Goal: Information Seeking & Learning: Learn about a topic

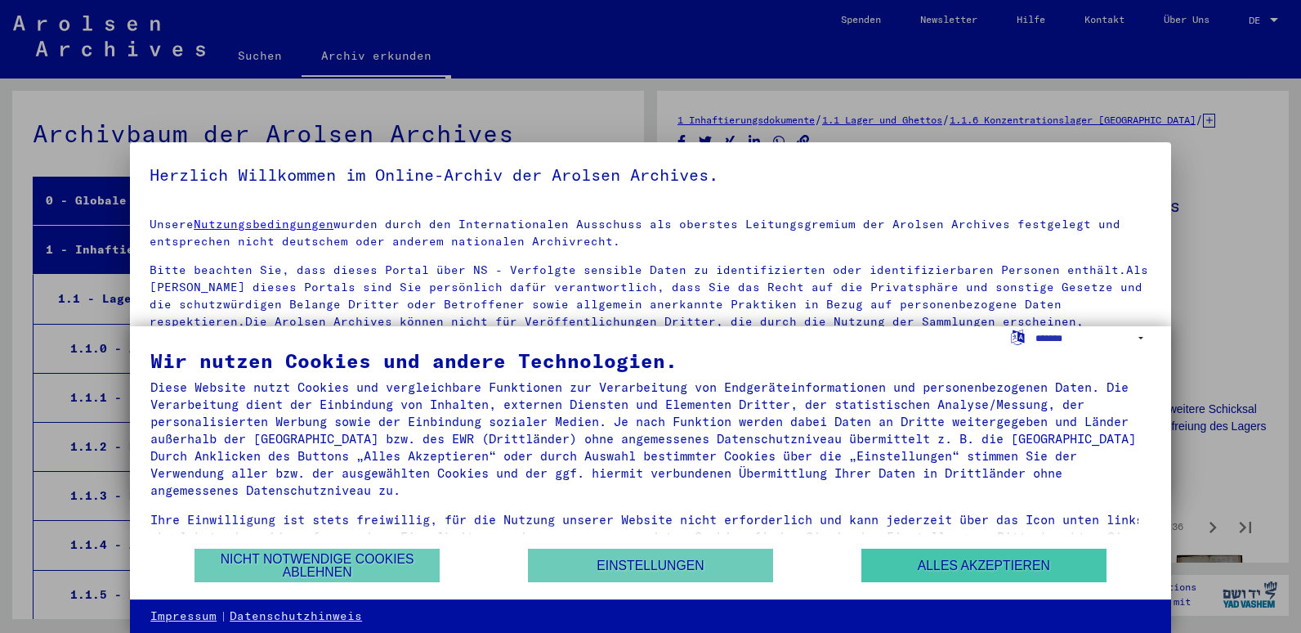
scroll to position [669, 0]
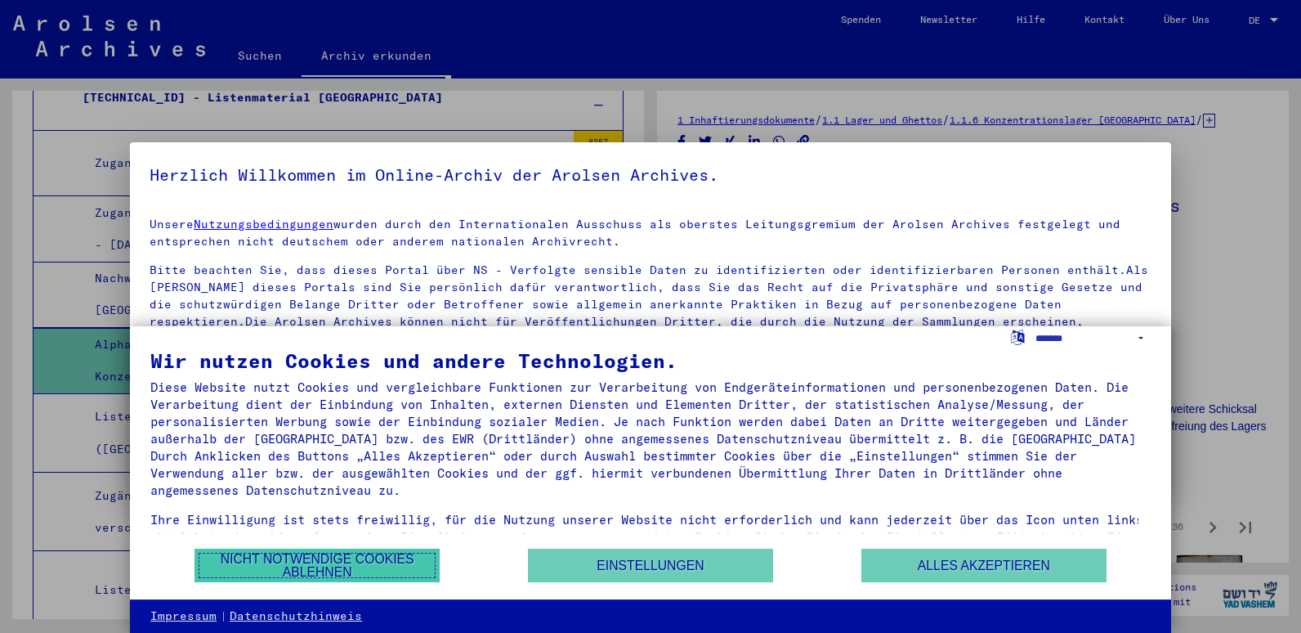
click at [320, 568] on button "Nicht notwendige Cookies ablehnen" at bounding box center [317, 565] width 245 height 34
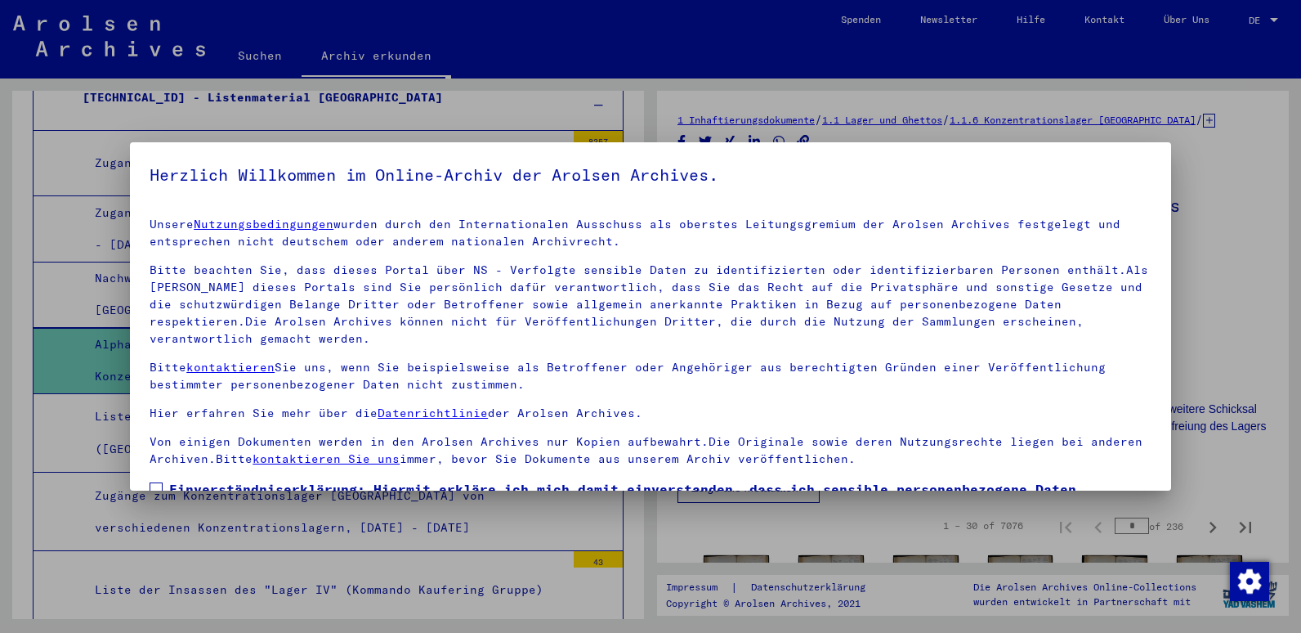
scroll to position [126, 0]
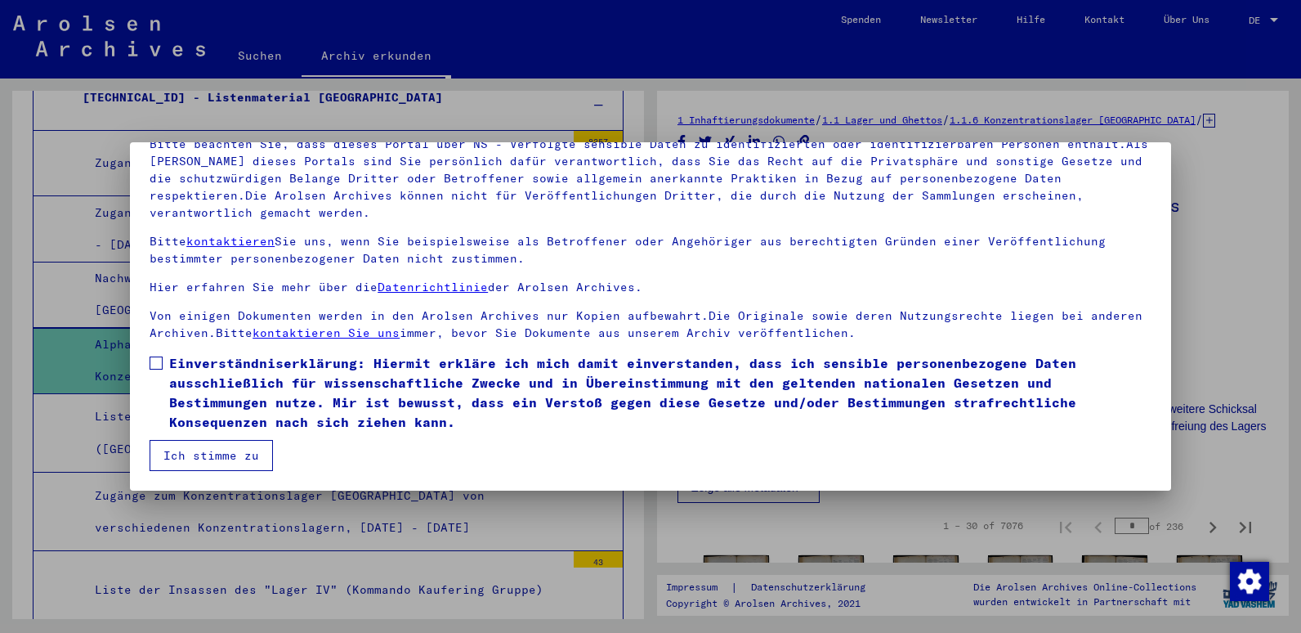
click at [228, 452] on button "Ich stimme zu" at bounding box center [211, 455] width 123 height 31
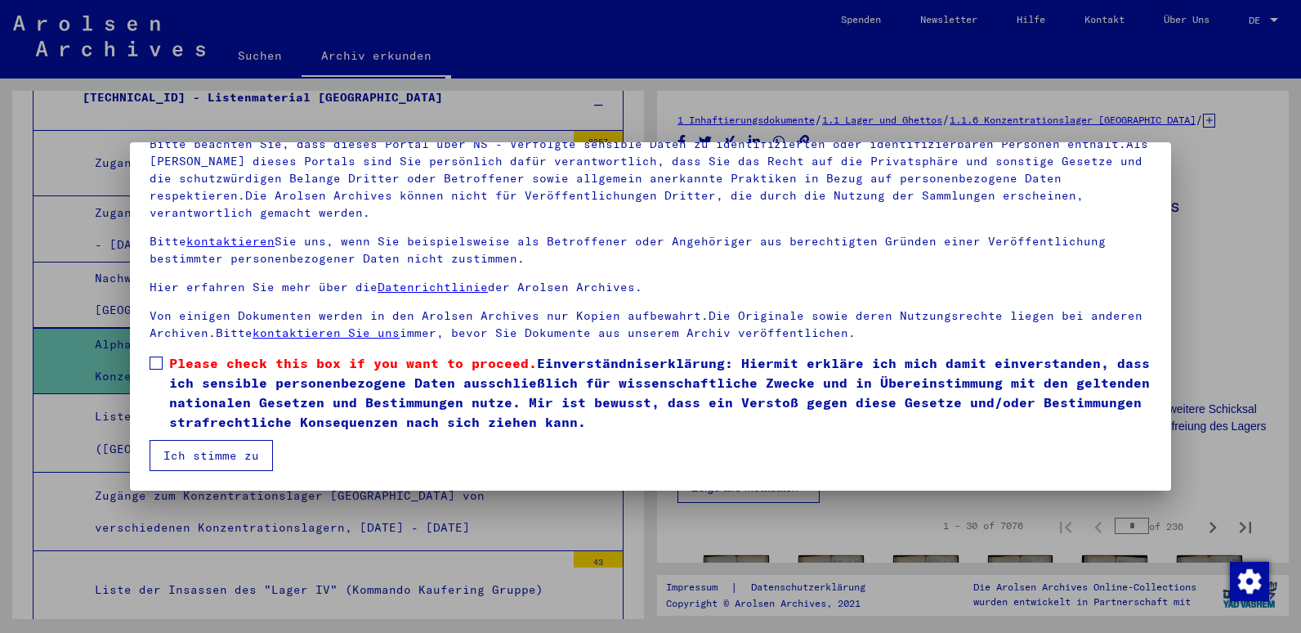
click at [148, 363] on mat-dialog-content "Unsere Nutzungsbedingungen wurden durch den Internationalen Ausschuss als obers…" at bounding box center [650, 274] width 1041 height 392
click at [159, 369] on span at bounding box center [156, 362] width 13 height 13
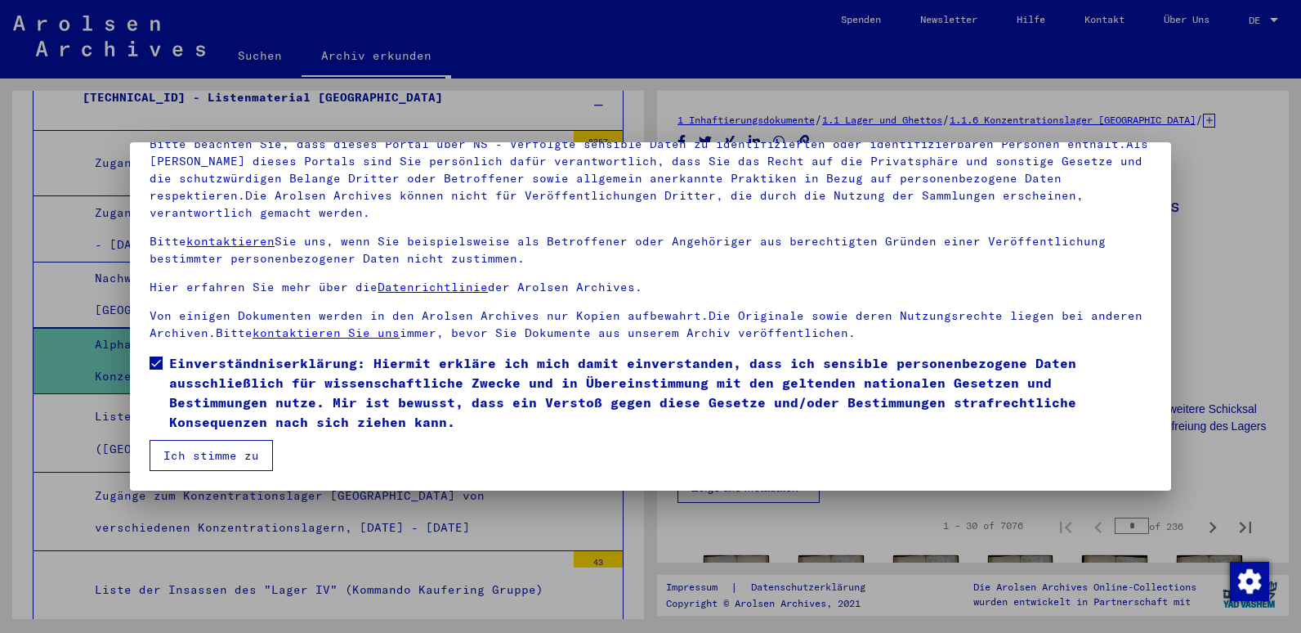
click at [210, 450] on button "Ich stimme zu" at bounding box center [211, 455] width 123 height 31
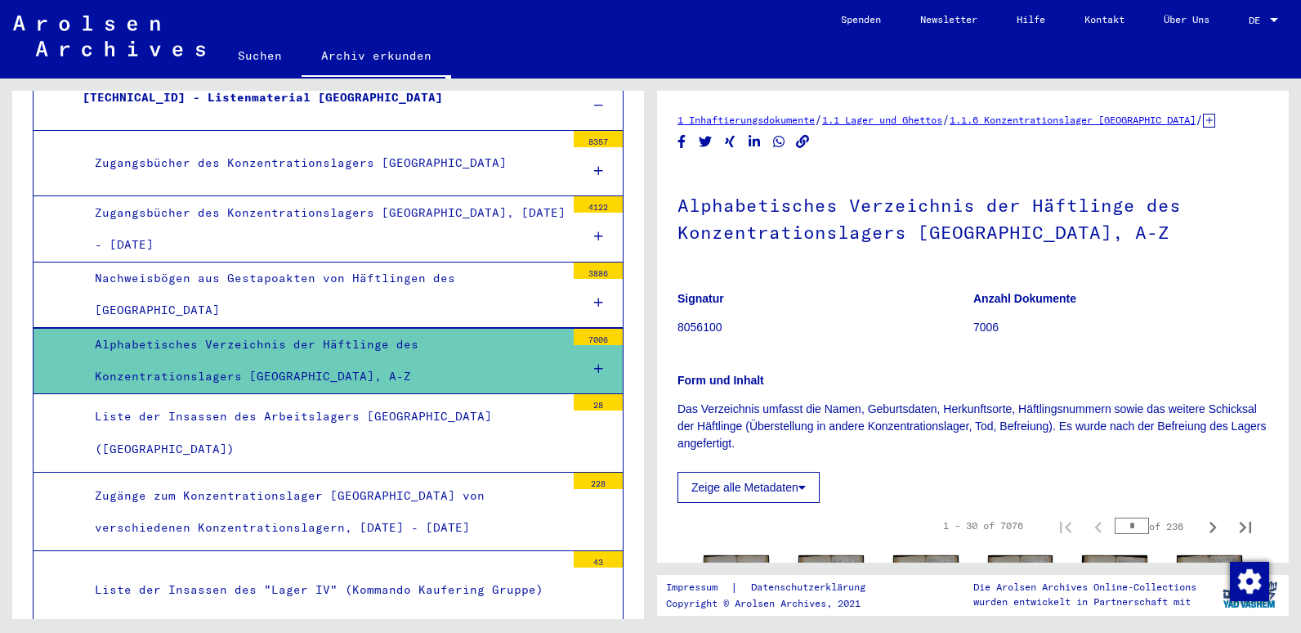
click at [579, 174] on div at bounding box center [598, 171] width 49 height 48
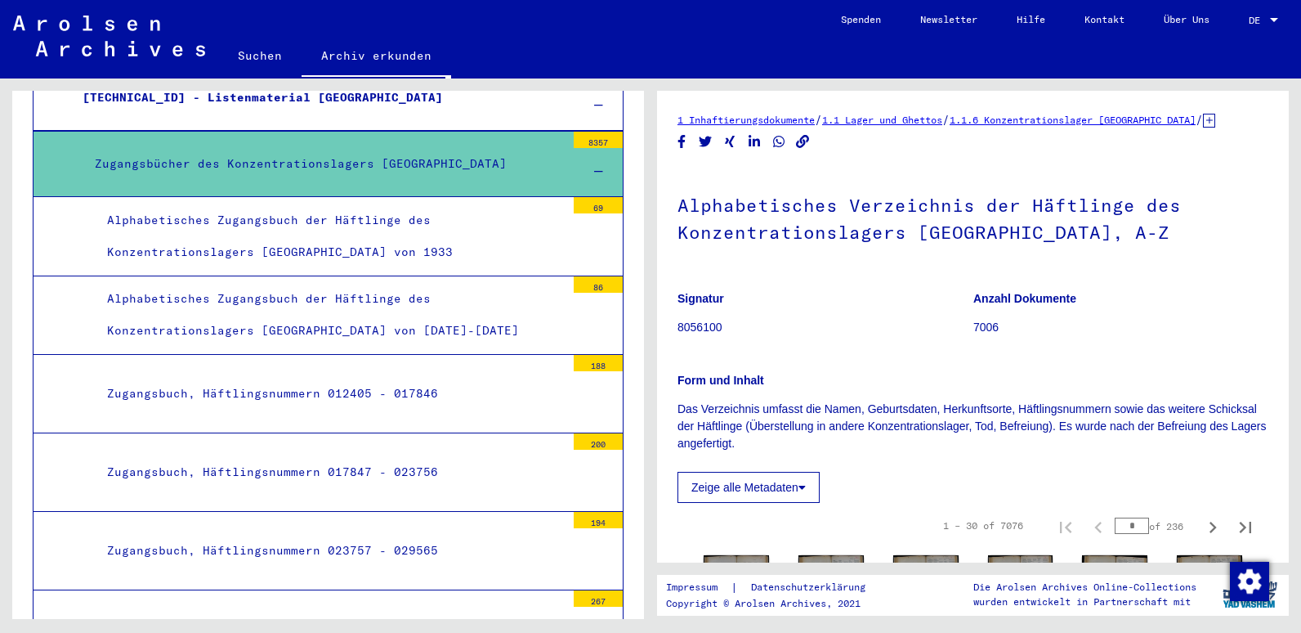
click at [579, 174] on div at bounding box center [598, 172] width 49 height 48
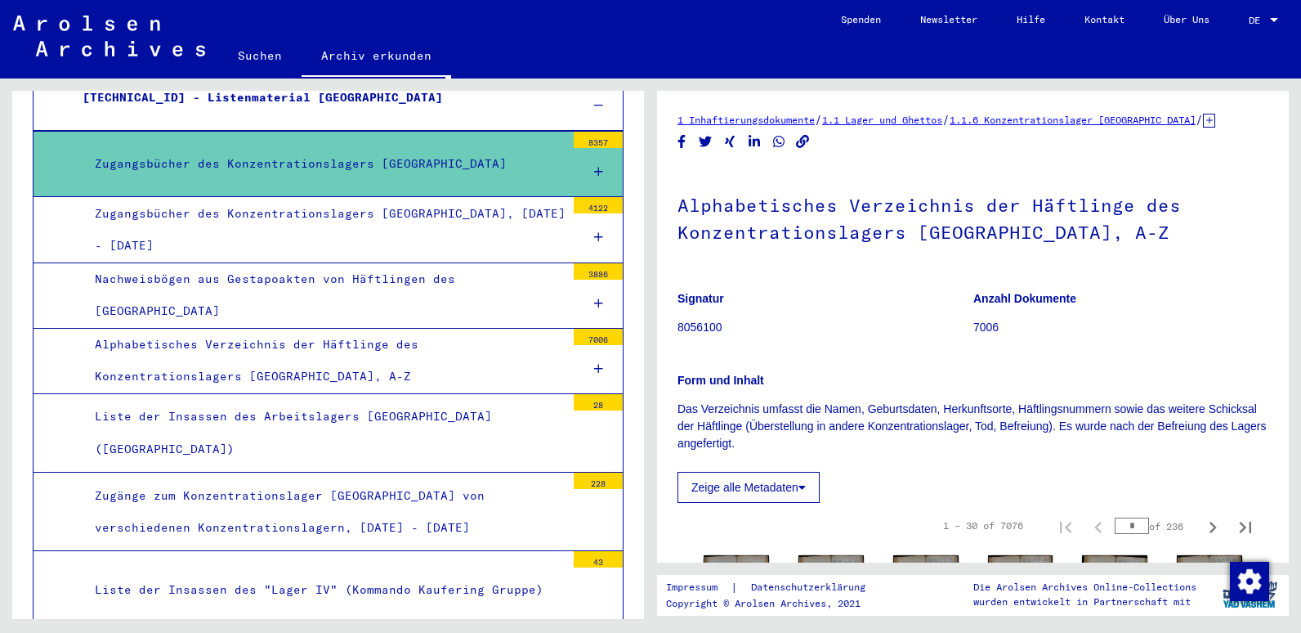
click at [396, 163] on div "Zugangsbücher des Konzentrationslagers [GEOGRAPHIC_DATA]" at bounding box center [324, 164] width 483 height 32
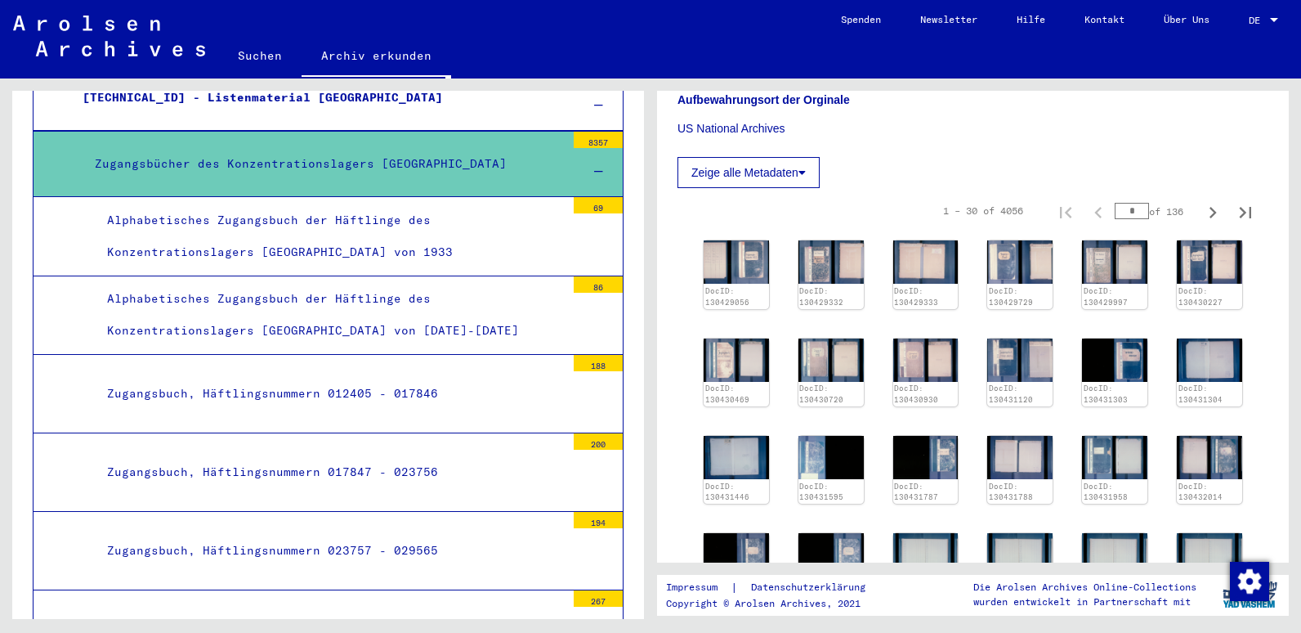
scroll to position [378, 0]
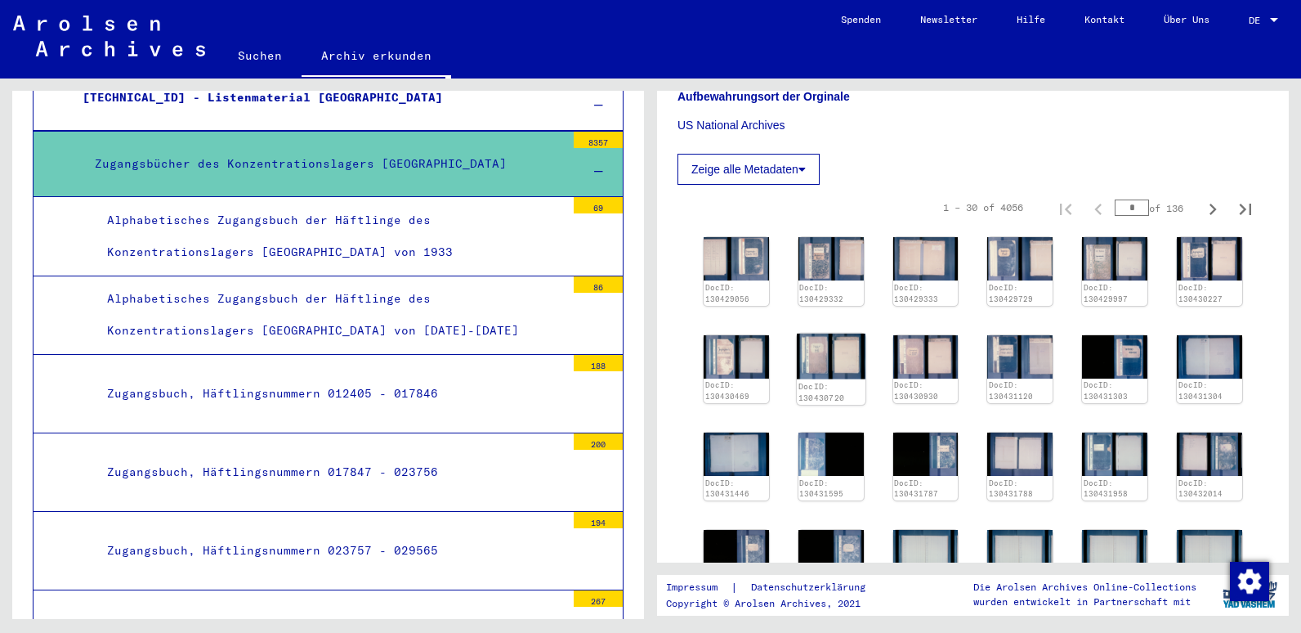
click at [830, 333] on img at bounding box center [831, 356] width 69 height 46
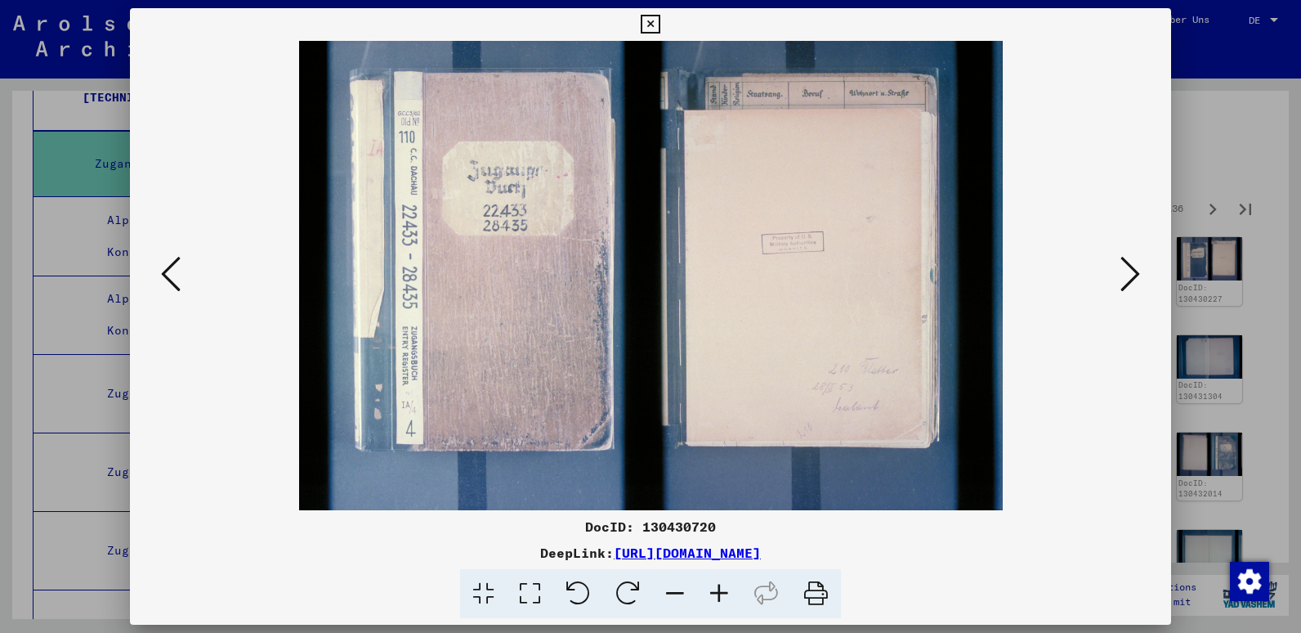
click at [1122, 273] on icon at bounding box center [1131, 273] width 20 height 39
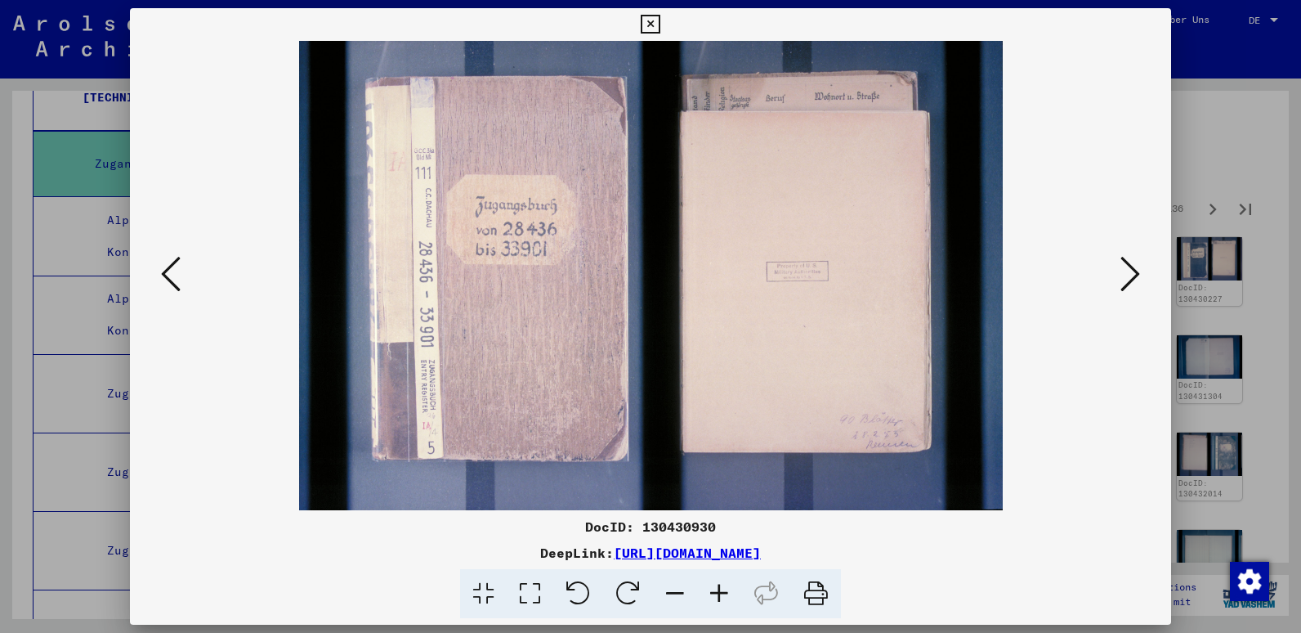
click at [1122, 273] on icon at bounding box center [1131, 273] width 20 height 39
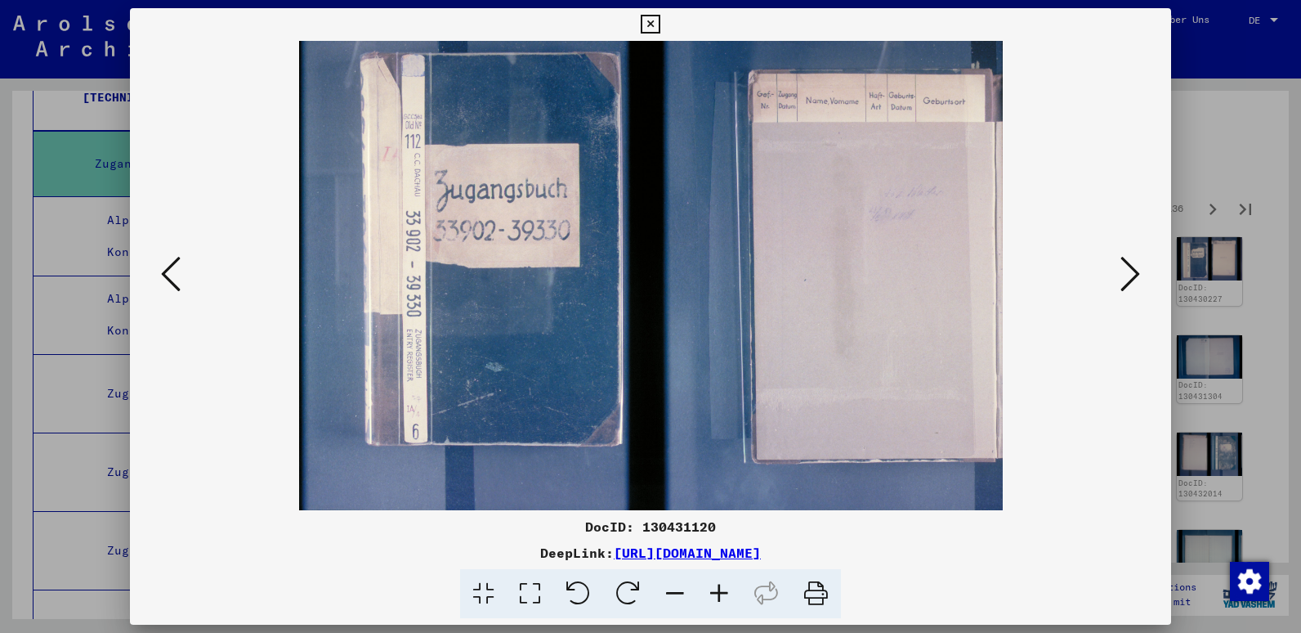
click at [1122, 273] on icon at bounding box center [1131, 273] width 20 height 39
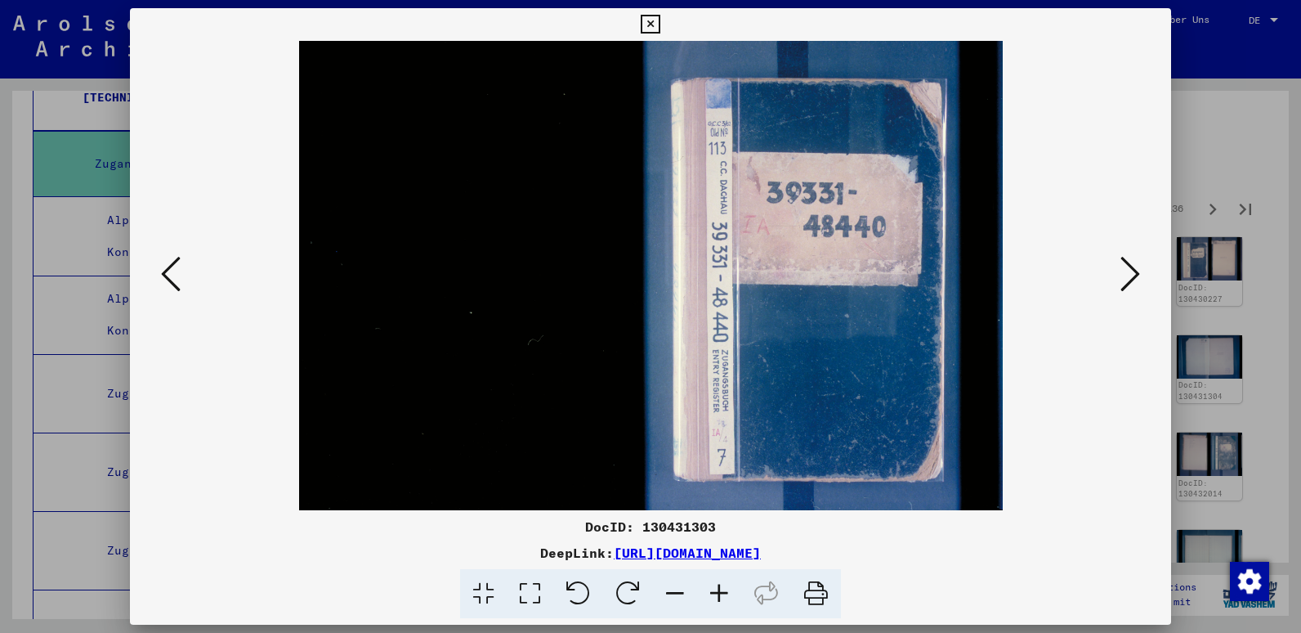
click at [655, 30] on icon at bounding box center [650, 25] width 19 height 20
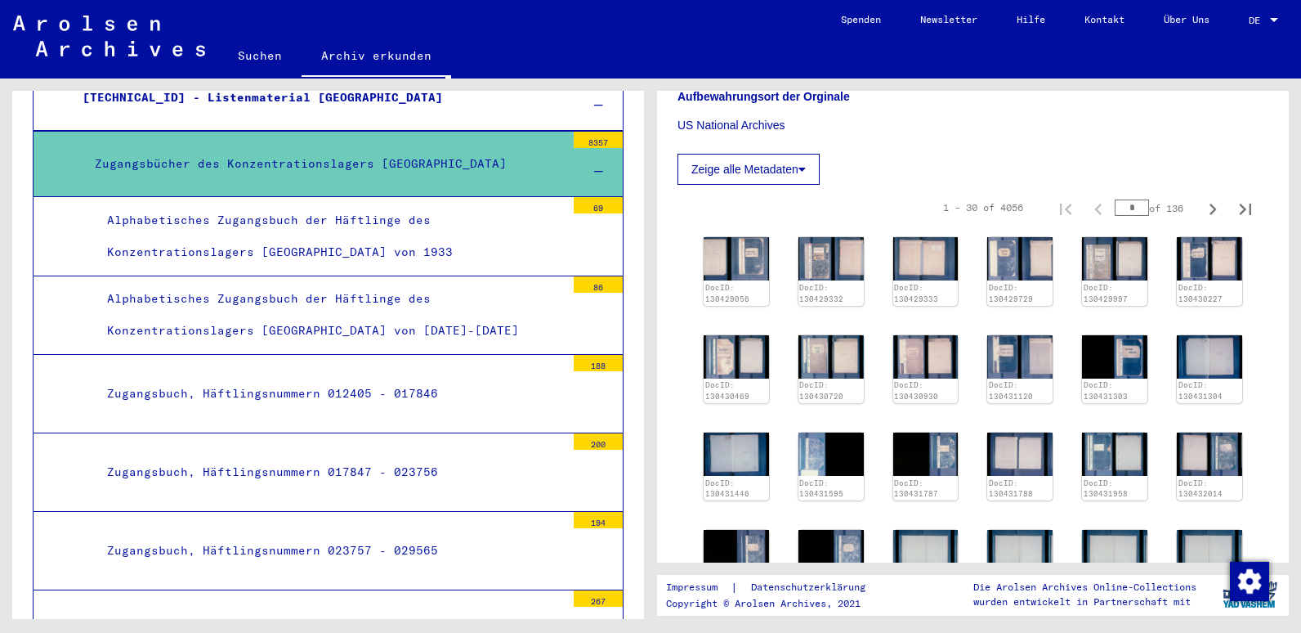
click at [413, 235] on div "Alphabetisches Zugangsbuch der Häftlinge des Konzentrationslagers [GEOGRAPHIC_D…" at bounding box center [330, 236] width 471 height 64
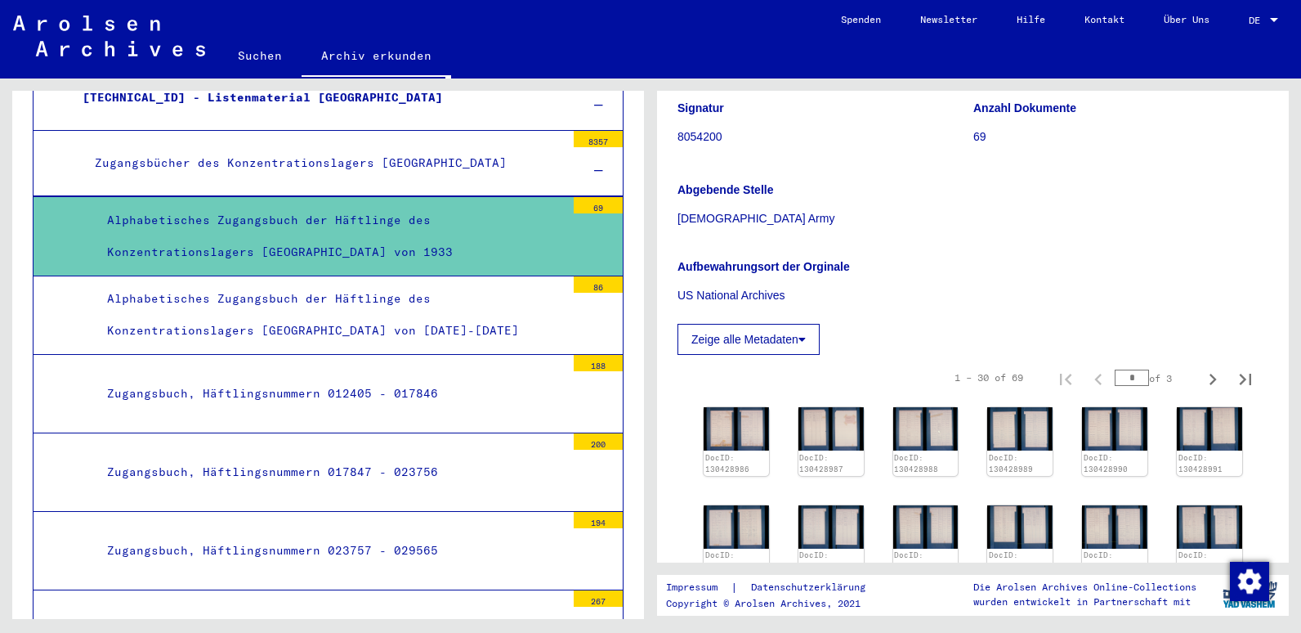
scroll to position [330, 0]
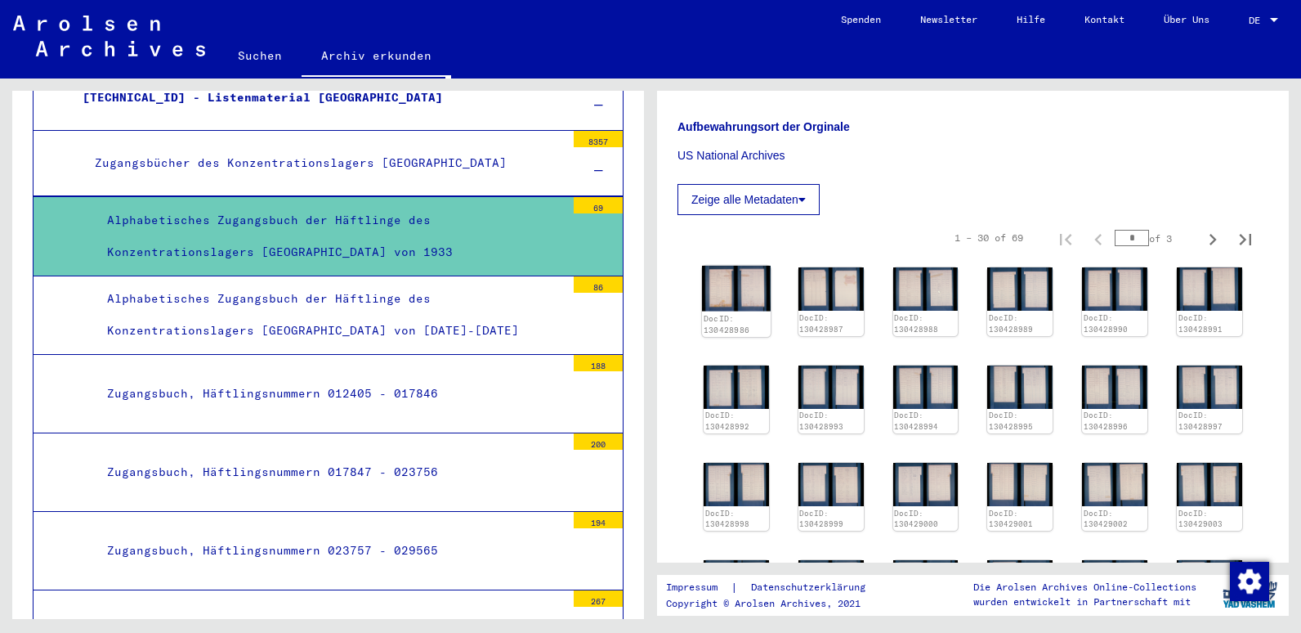
click at [723, 299] on img at bounding box center [736, 289] width 69 height 46
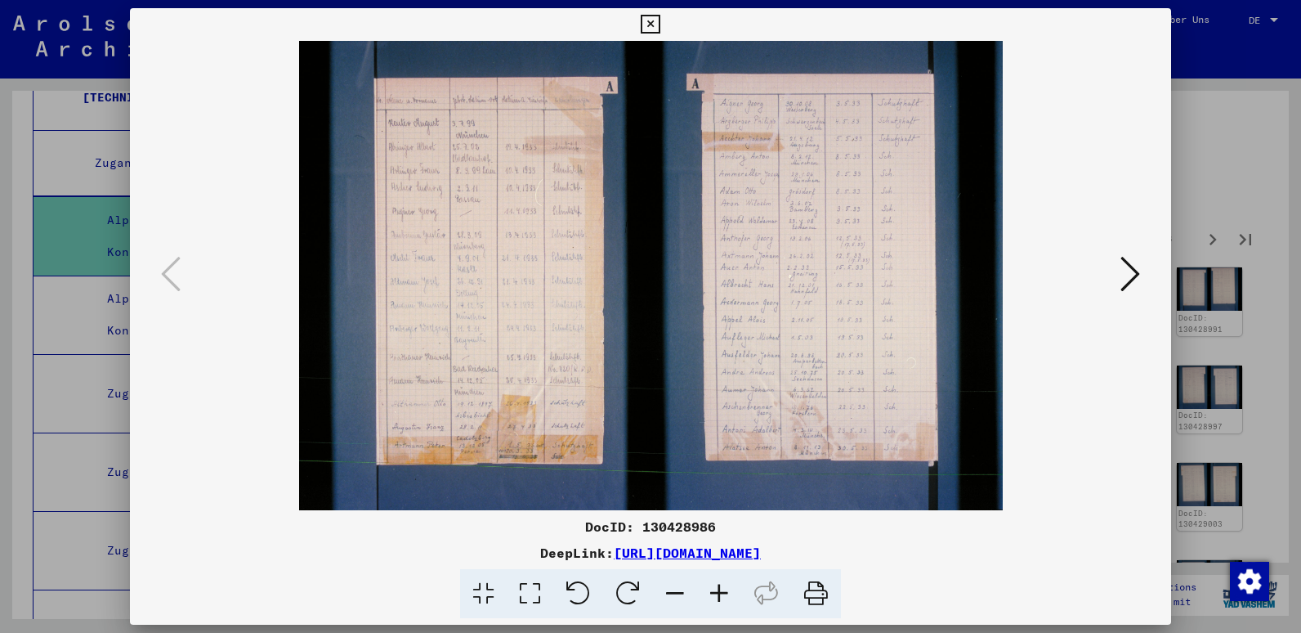
click at [722, 588] on icon at bounding box center [719, 594] width 44 height 50
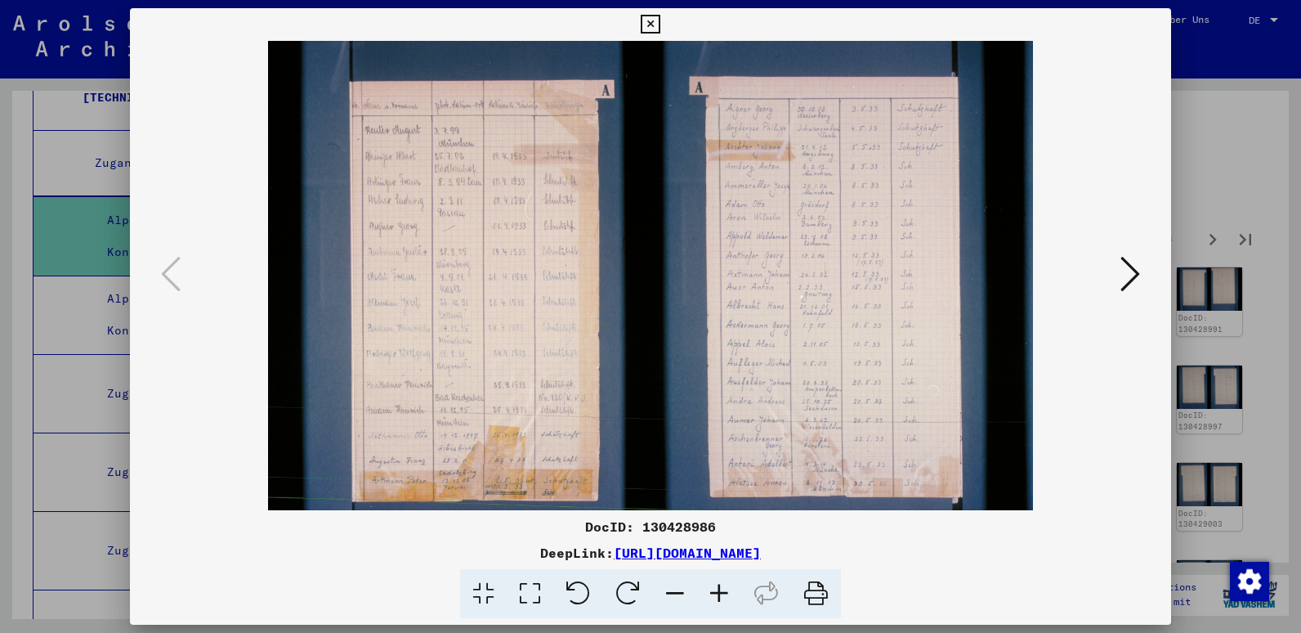
click at [722, 588] on icon at bounding box center [719, 594] width 44 height 50
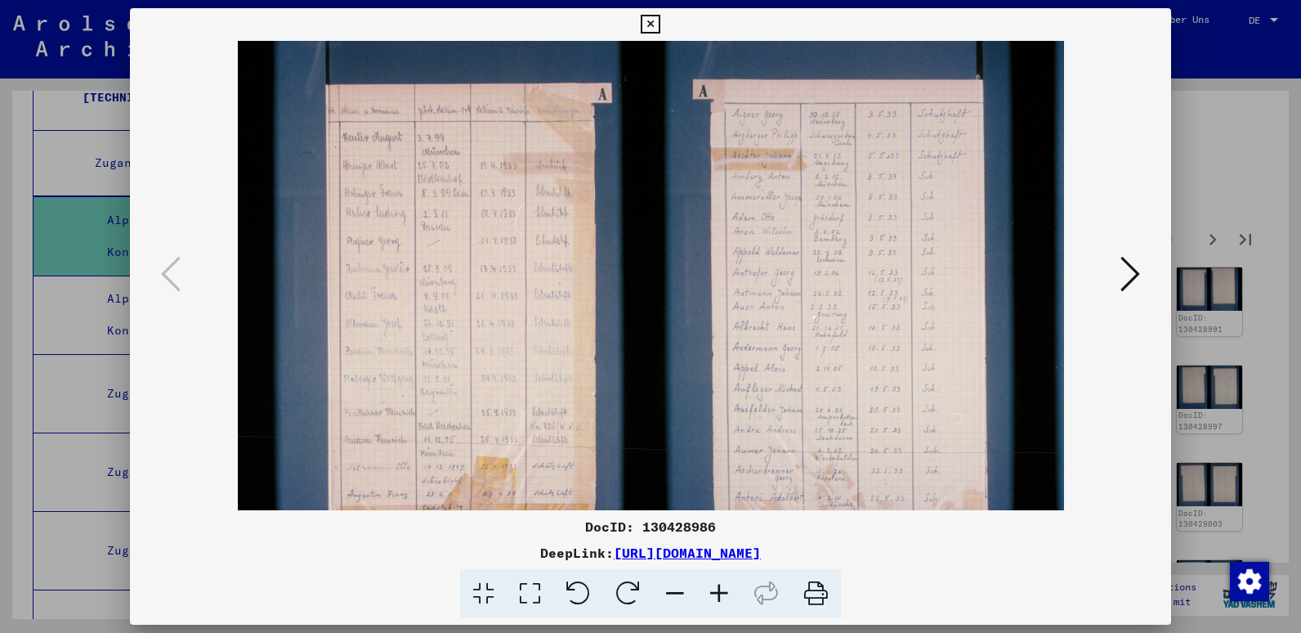
click at [722, 588] on icon at bounding box center [719, 594] width 44 height 50
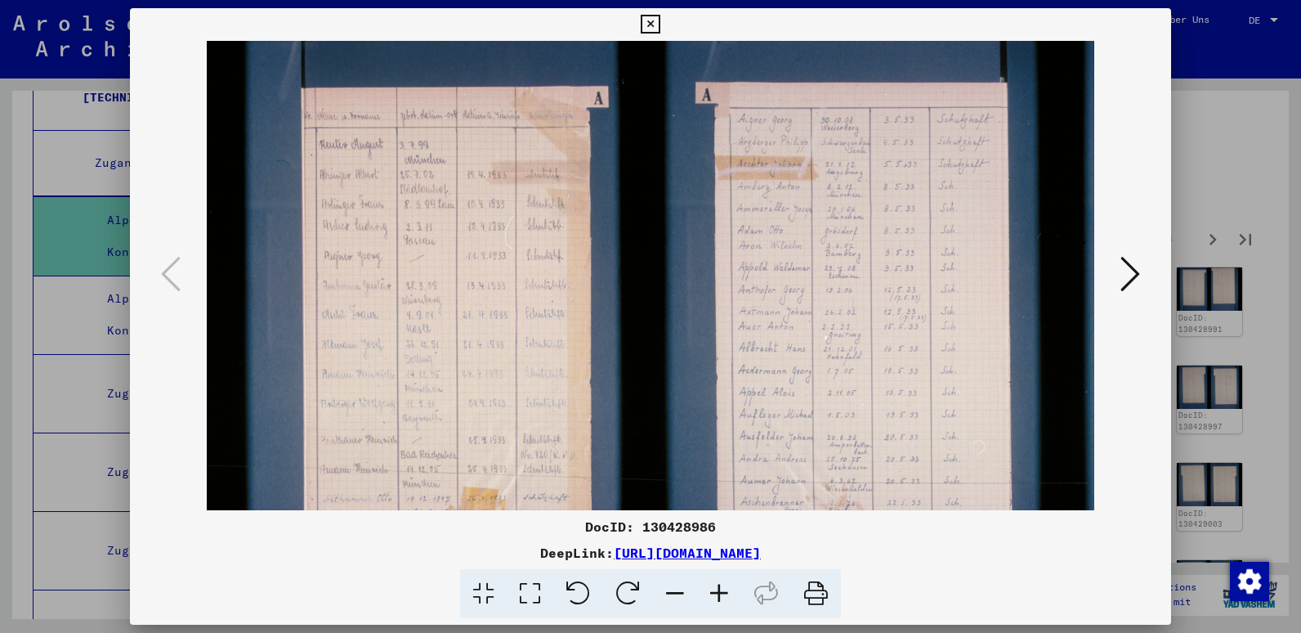
click at [722, 588] on icon at bounding box center [719, 594] width 44 height 50
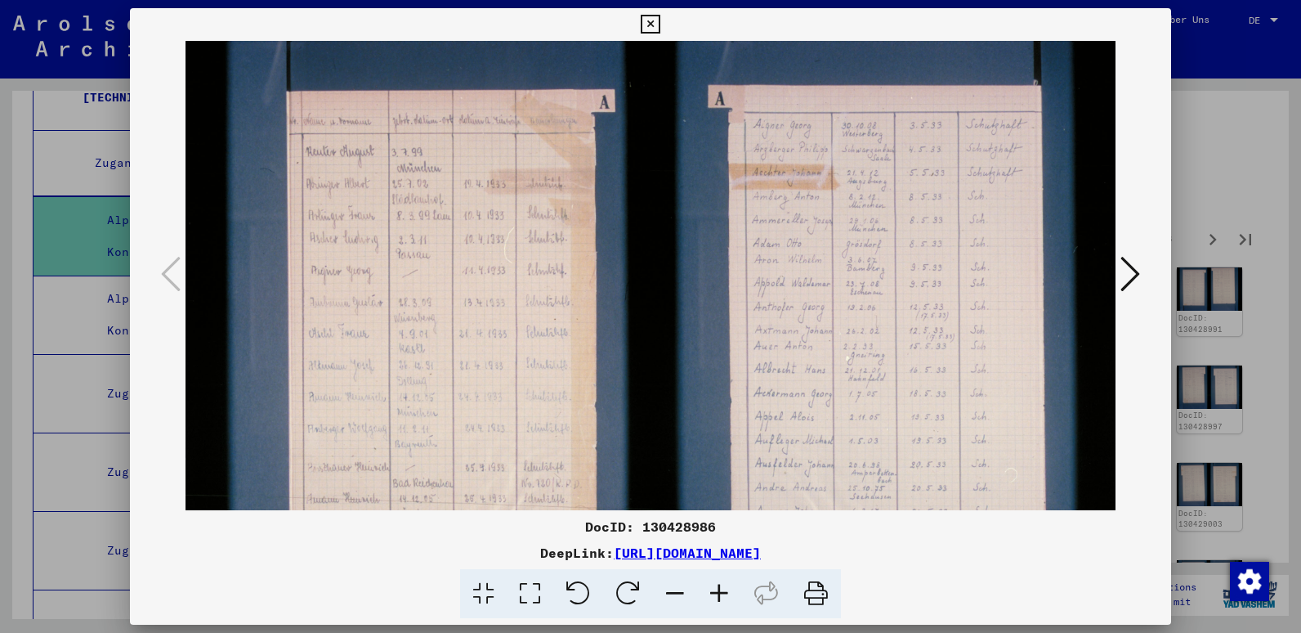
click at [722, 588] on icon at bounding box center [719, 594] width 44 height 50
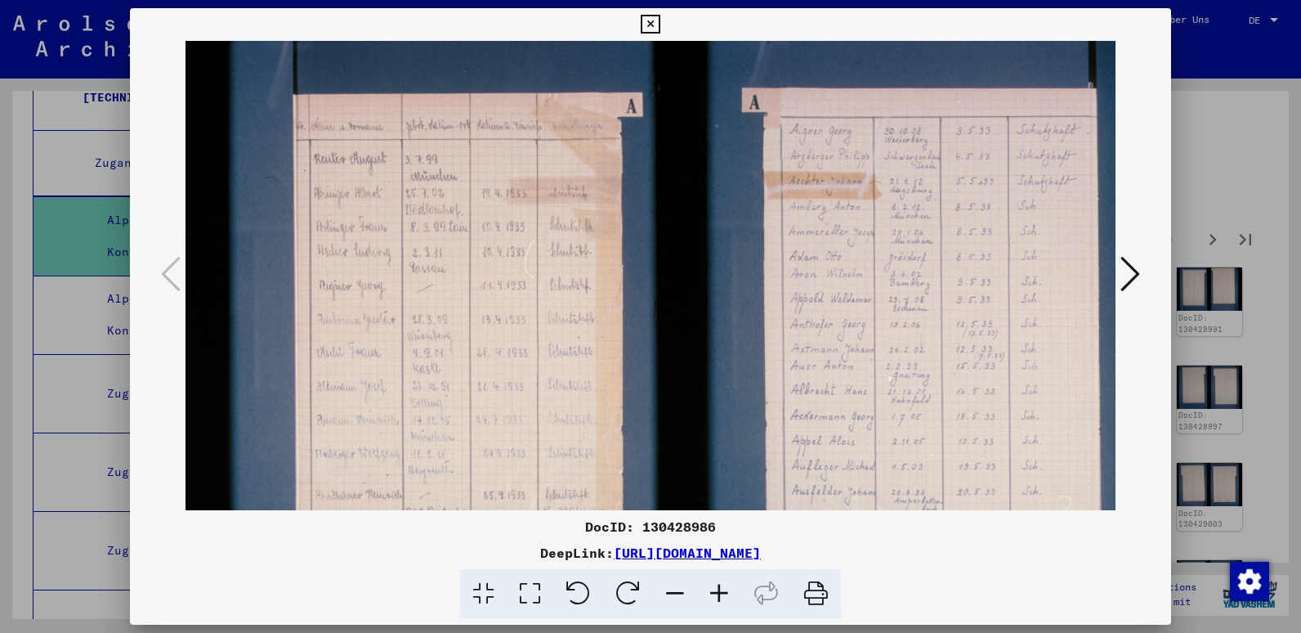
click at [722, 588] on icon at bounding box center [719, 594] width 44 height 50
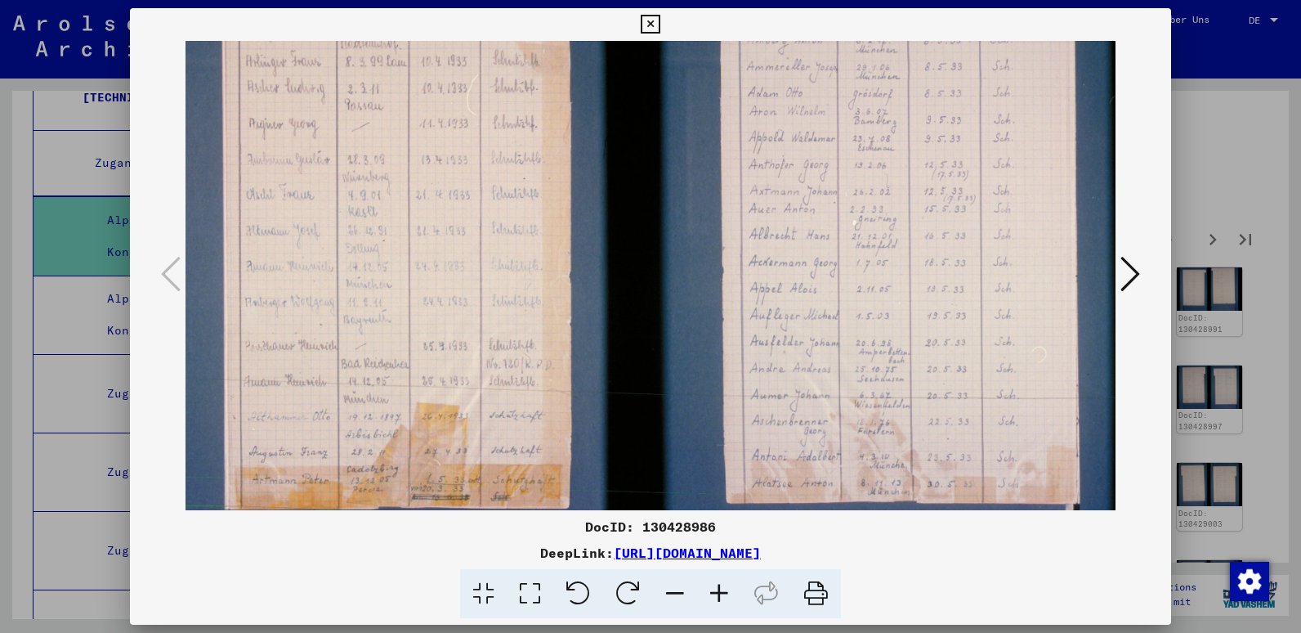
scroll to position [177, 78]
drag, startPoint x: 691, startPoint y: 346, endPoint x: 613, endPoint y: 168, distance: 193.9
click at [613, 168] on img at bounding box center [643, 221] width 1072 height 714
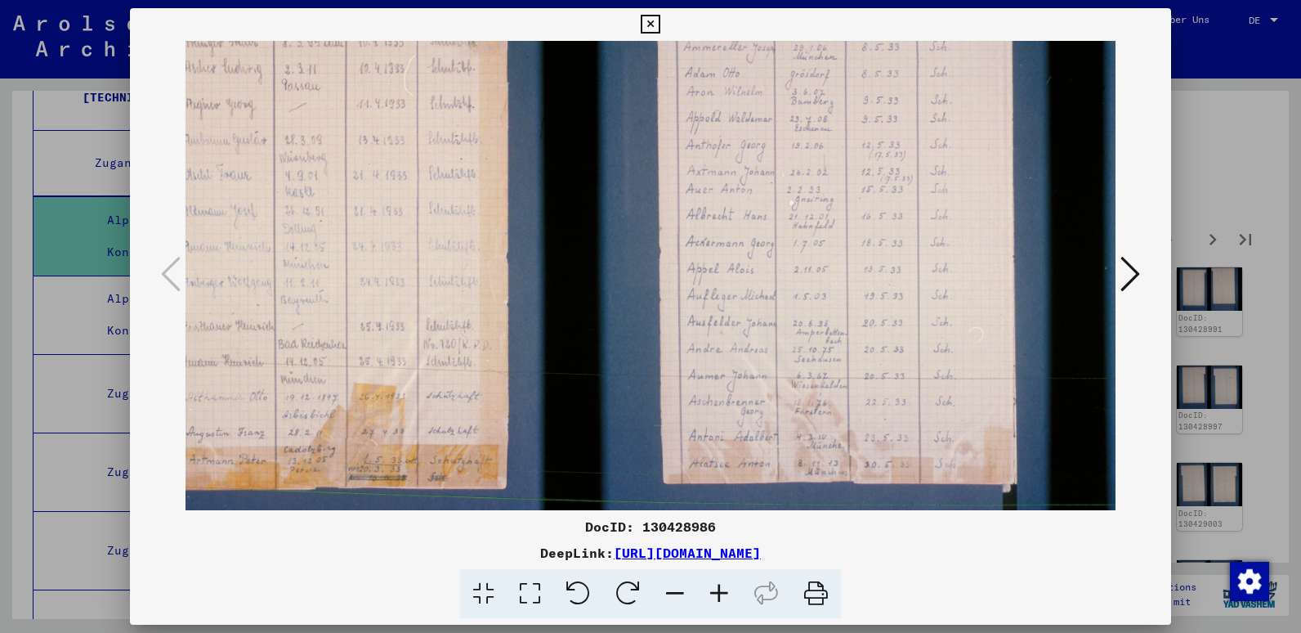
scroll to position [199, 141]
drag, startPoint x: 576, startPoint y: 261, endPoint x: 497, endPoint y: 239, distance: 82.1
click at [497, 239] on img at bounding box center [580, 199] width 1072 height 714
click at [1133, 268] on icon at bounding box center [1131, 273] width 20 height 39
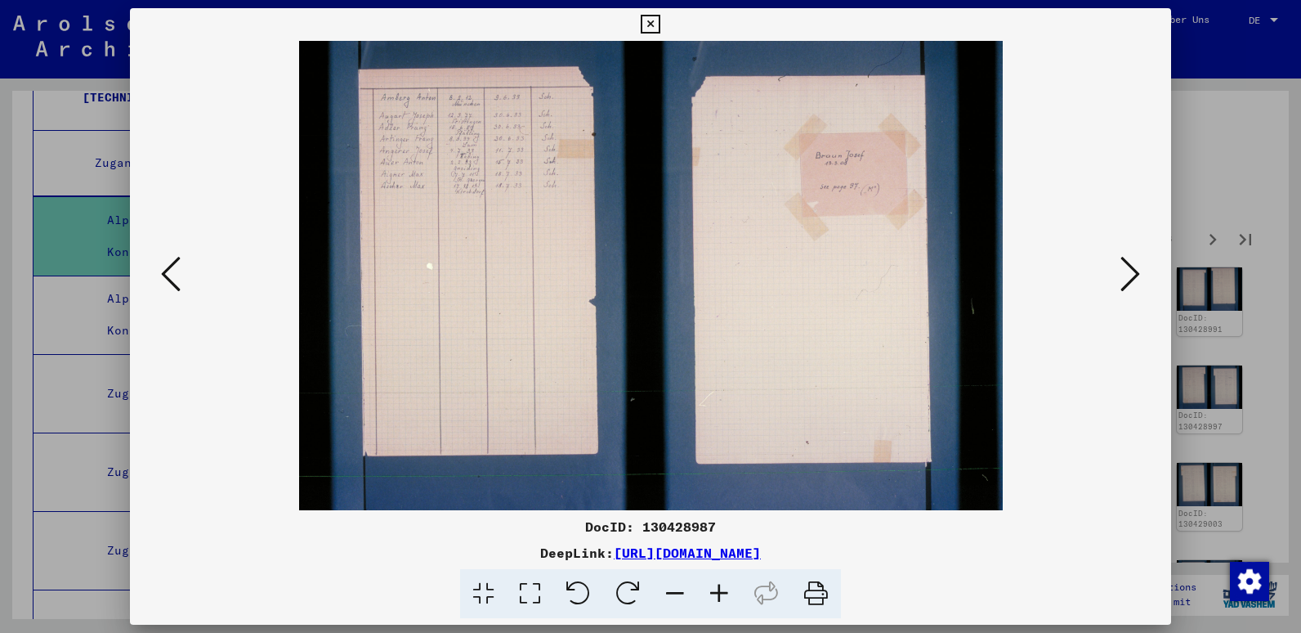
click at [1133, 268] on icon at bounding box center [1131, 273] width 20 height 39
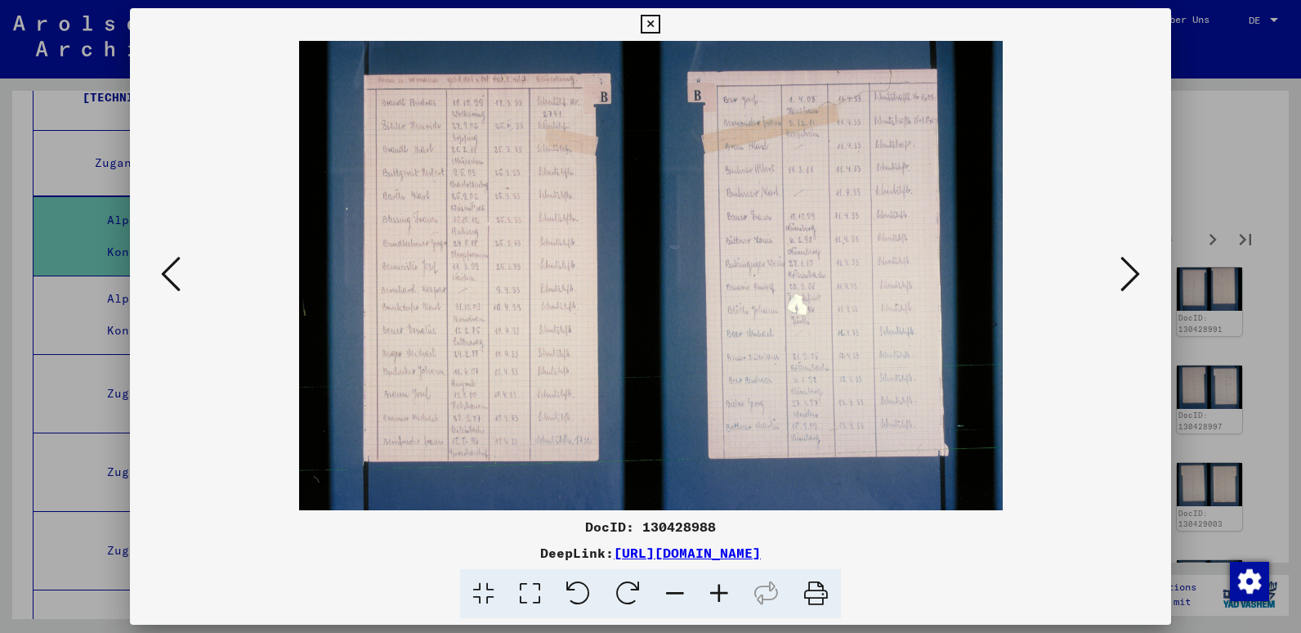
click at [653, 27] on icon at bounding box center [650, 25] width 19 height 20
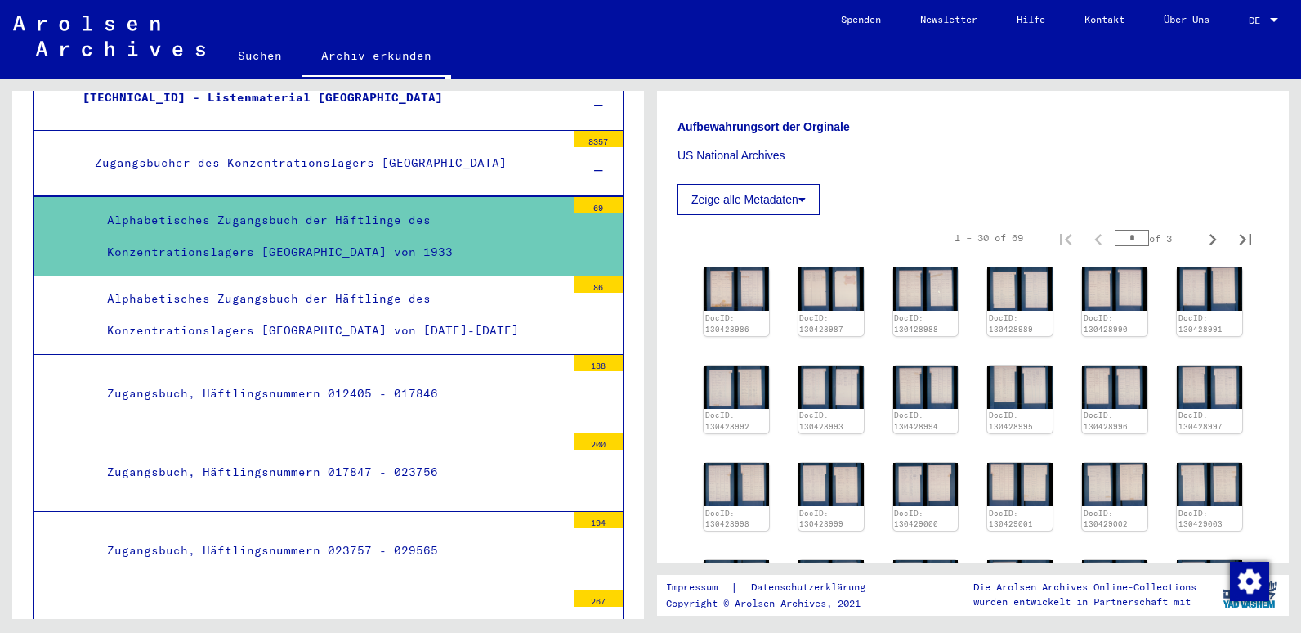
scroll to position [770, 0]
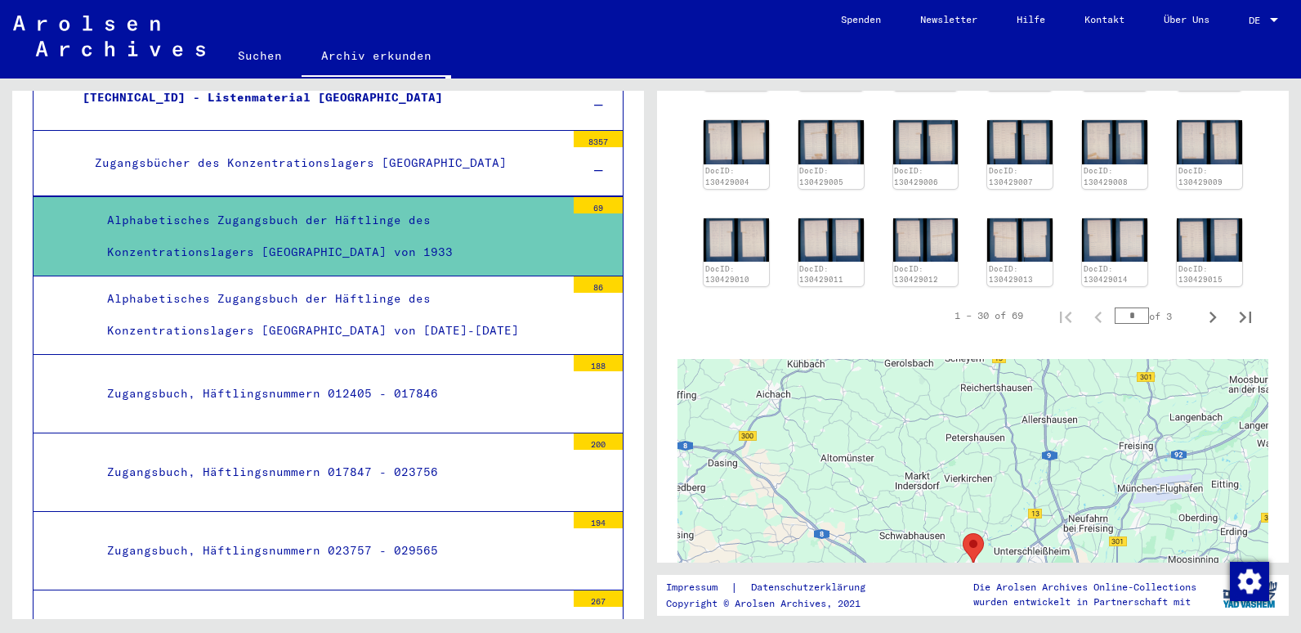
click at [381, 308] on div "Alphabetisches Zugangsbuch der Häftlinge des Konzentrationslagers [GEOGRAPHIC_D…" at bounding box center [330, 315] width 471 height 64
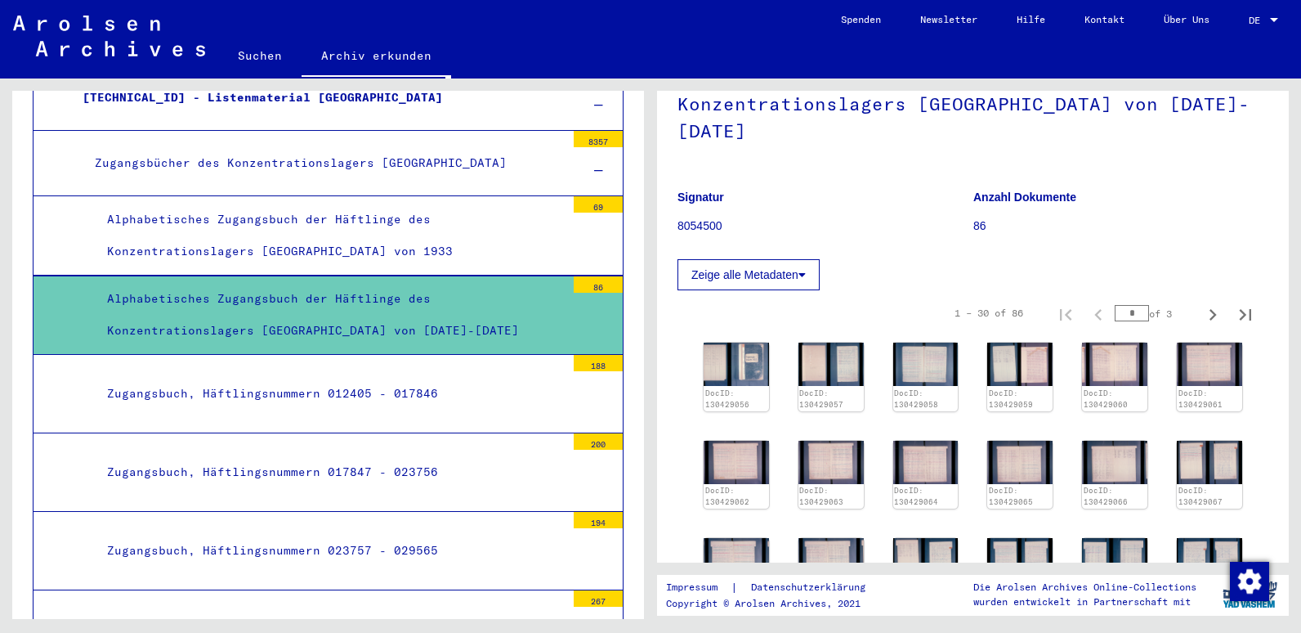
scroll to position [114, 0]
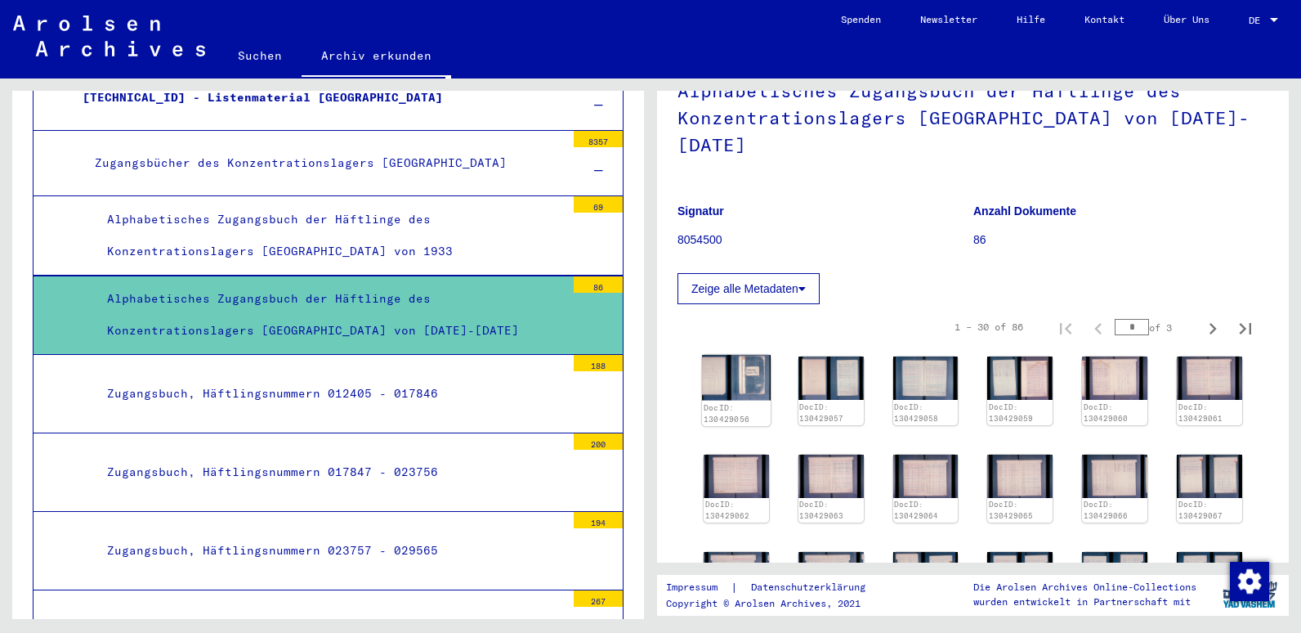
click at [762, 358] on img at bounding box center [736, 378] width 69 height 46
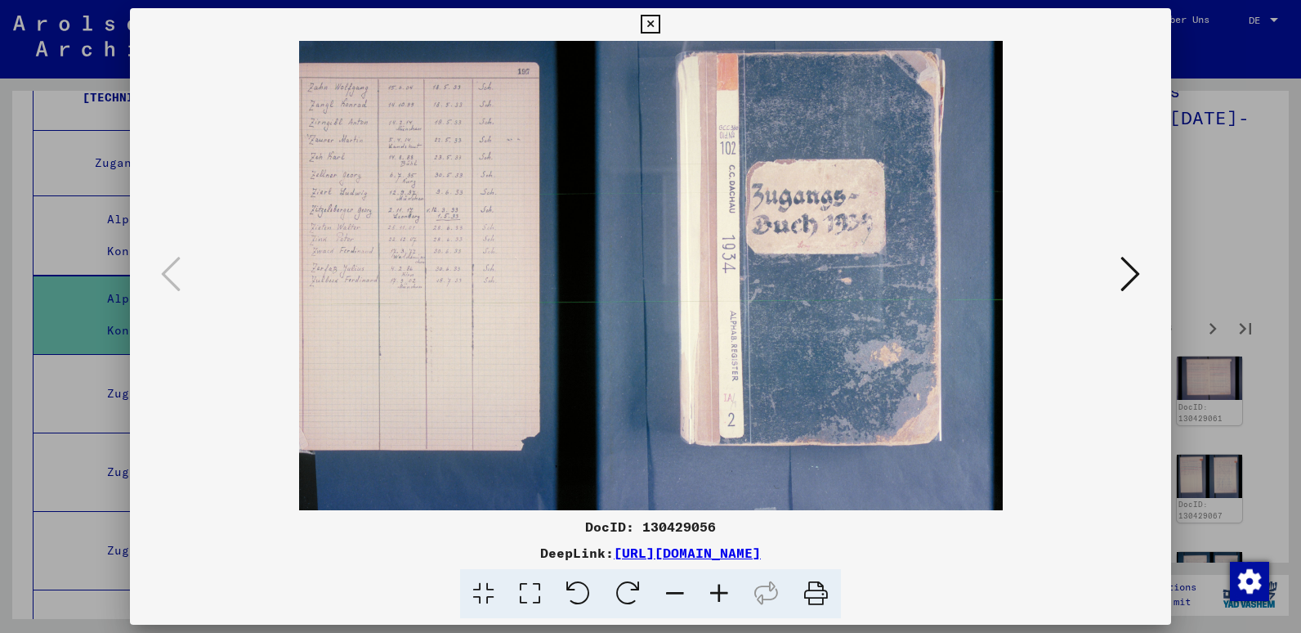
click at [719, 589] on icon at bounding box center [719, 594] width 44 height 50
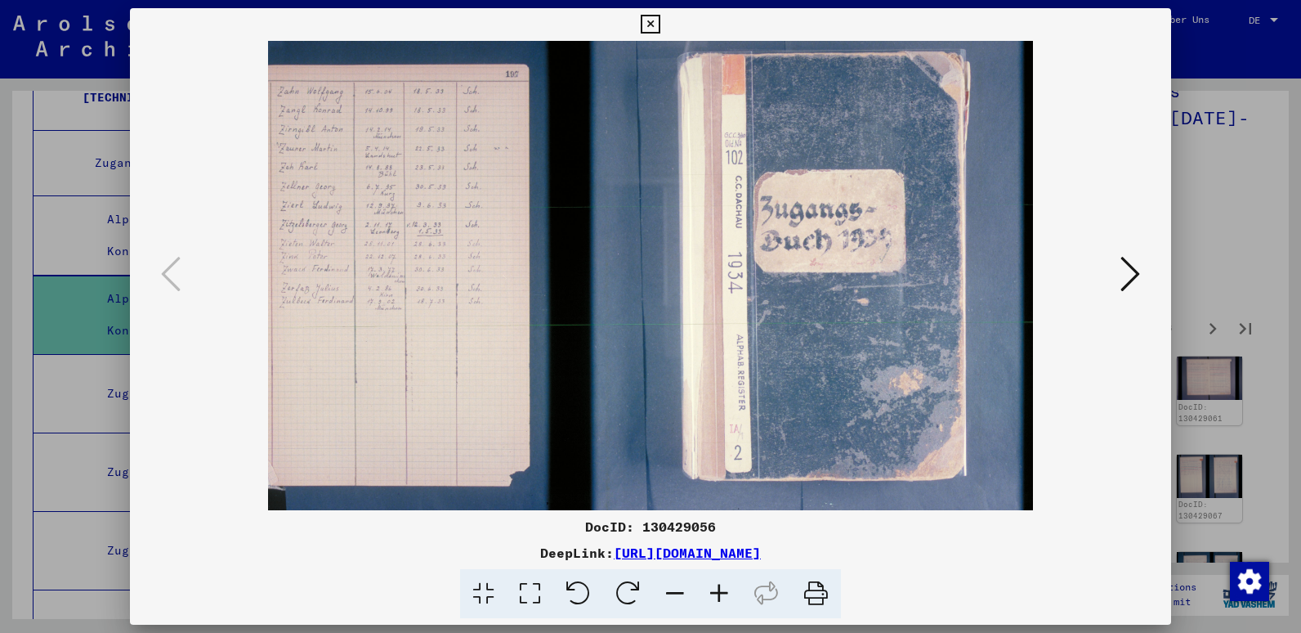
click at [719, 589] on icon at bounding box center [719, 594] width 44 height 50
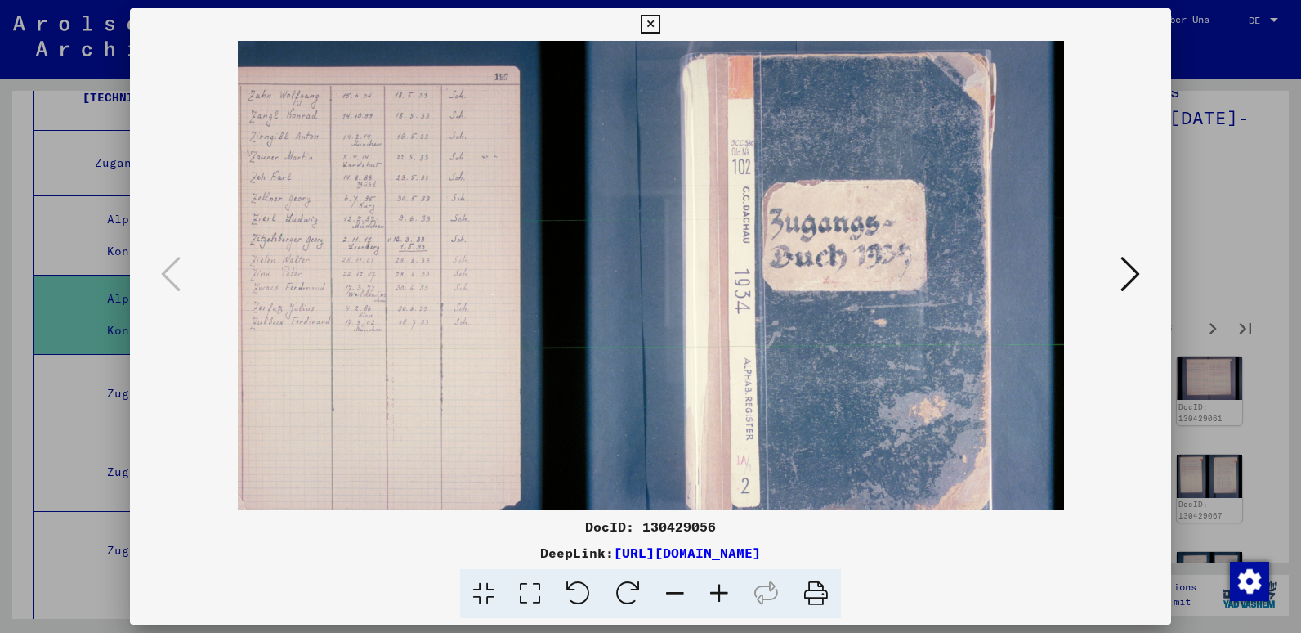
click at [719, 589] on icon at bounding box center [719, 594] width 44 height 50
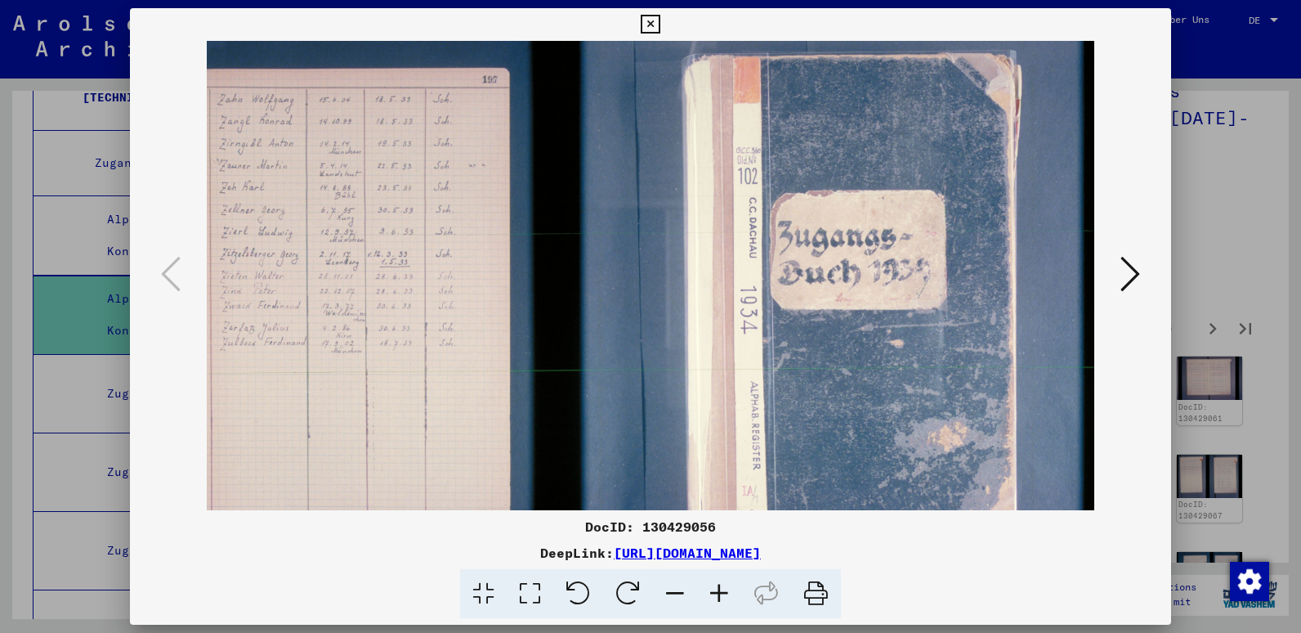
click at [719, 589] on icon at bounding box center [719, 594] width 44 height 50
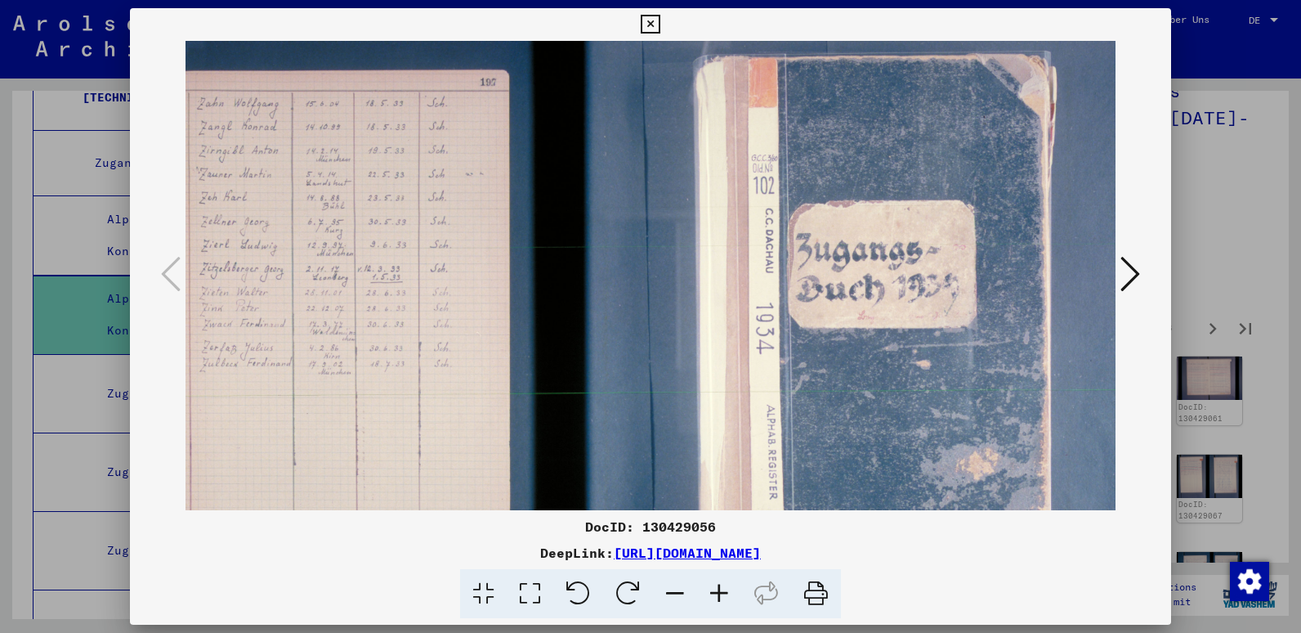
click at [719, 589] on icon at bounding box center [719, 594] width 44 height 50
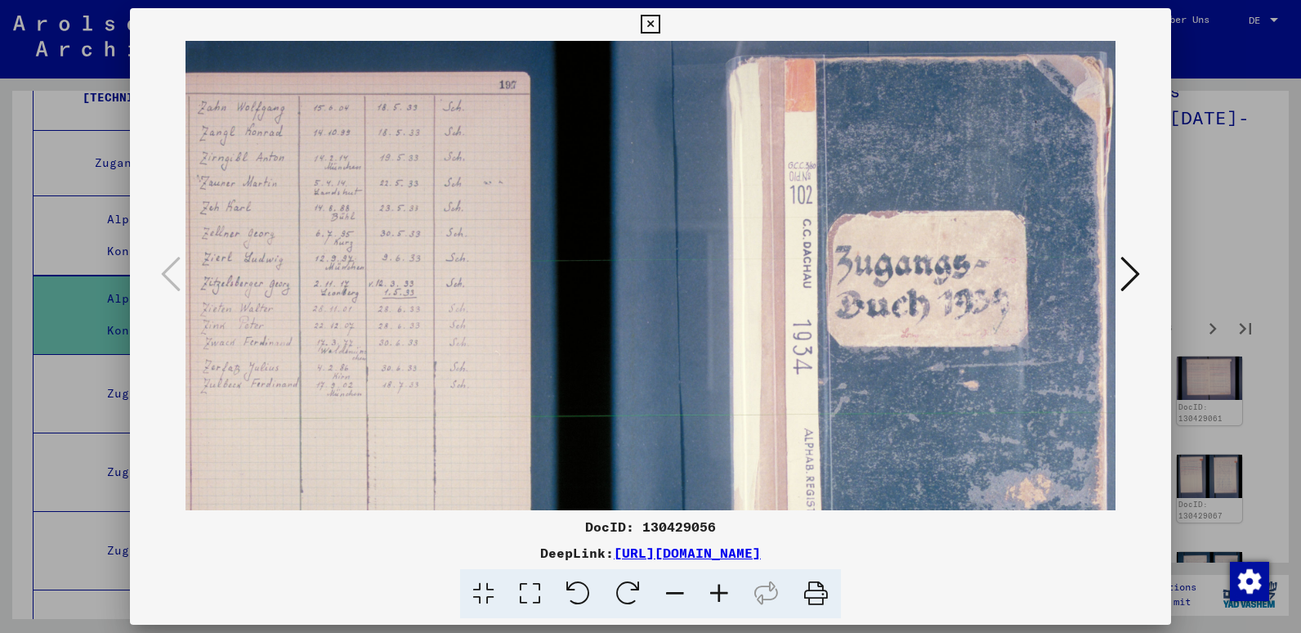
click at [719, 589] on icon at bounding box center [719, 594] width 44 height 50
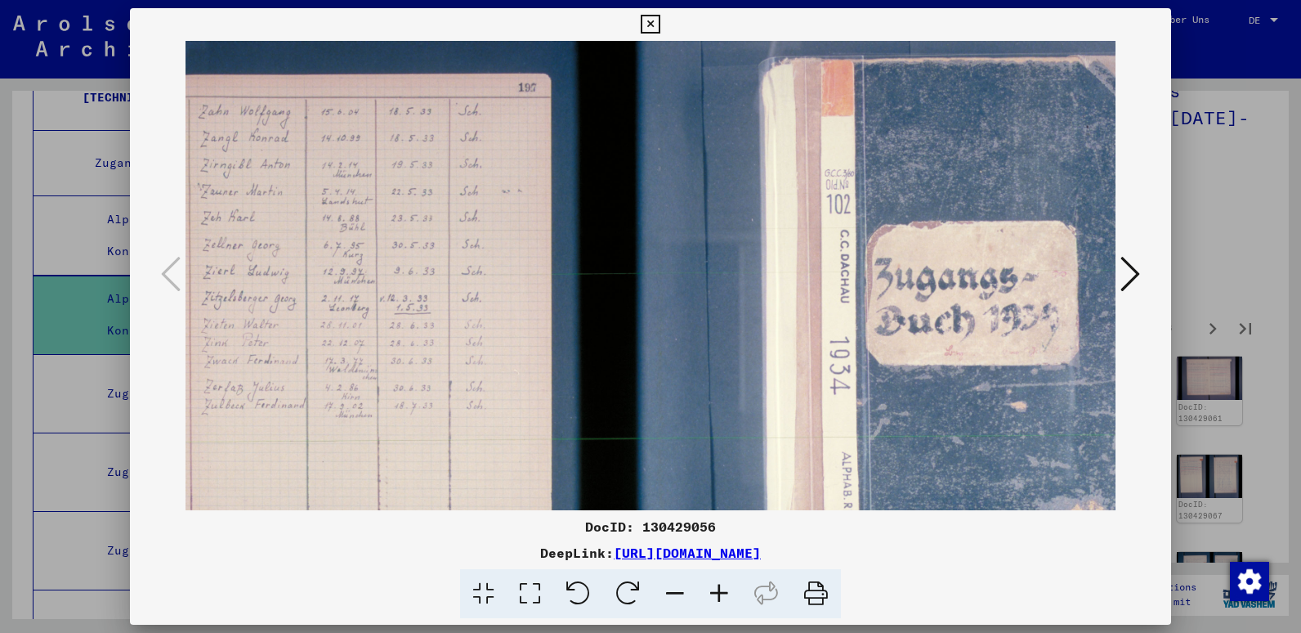
click at [1125, 275] on icon at bounding box center [1131, 273] width 20 height 39
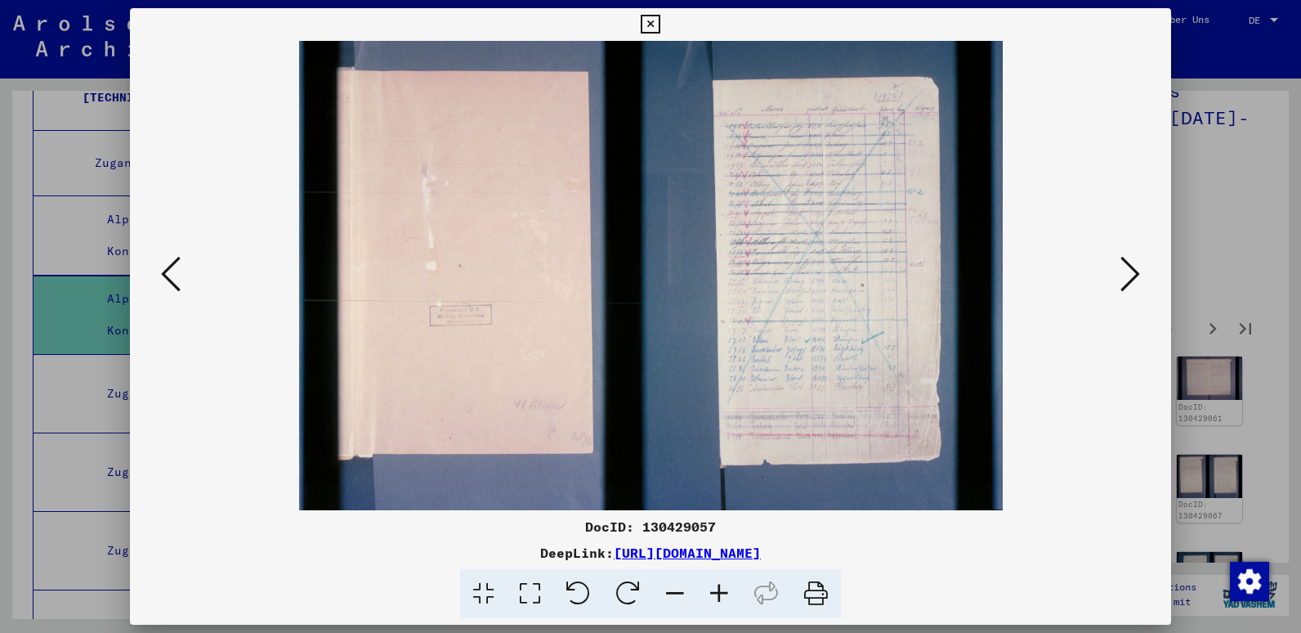
click at [1125, 275] on icon at bounding box center [1131, 273] width 20 height 39
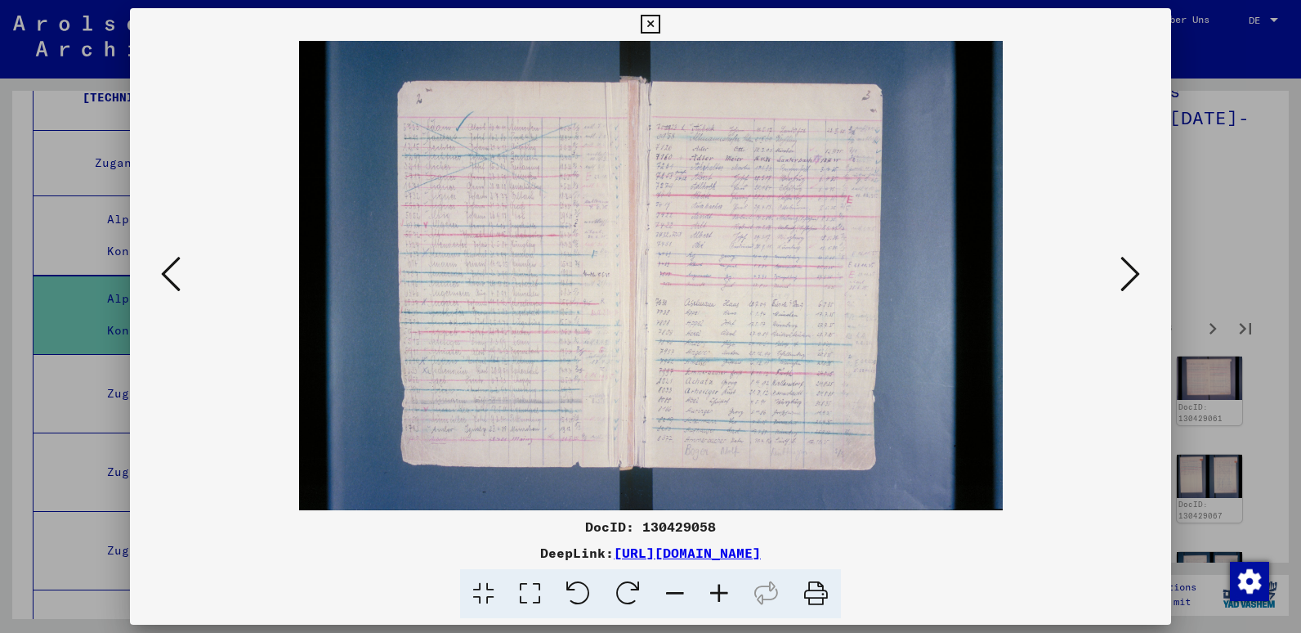
click at [725, 587] on icon at bounding box center [719, 594] width 44 height 50
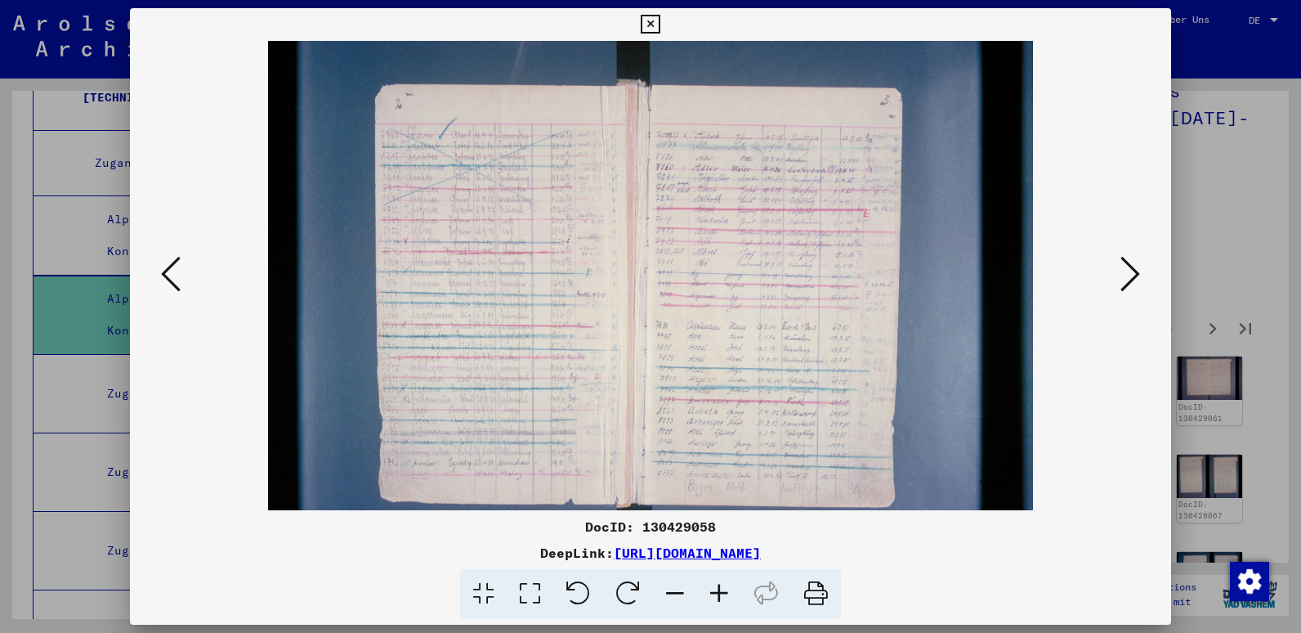
click at [725, 587] on icon at bounding box center [719, 594] width 44 height 50
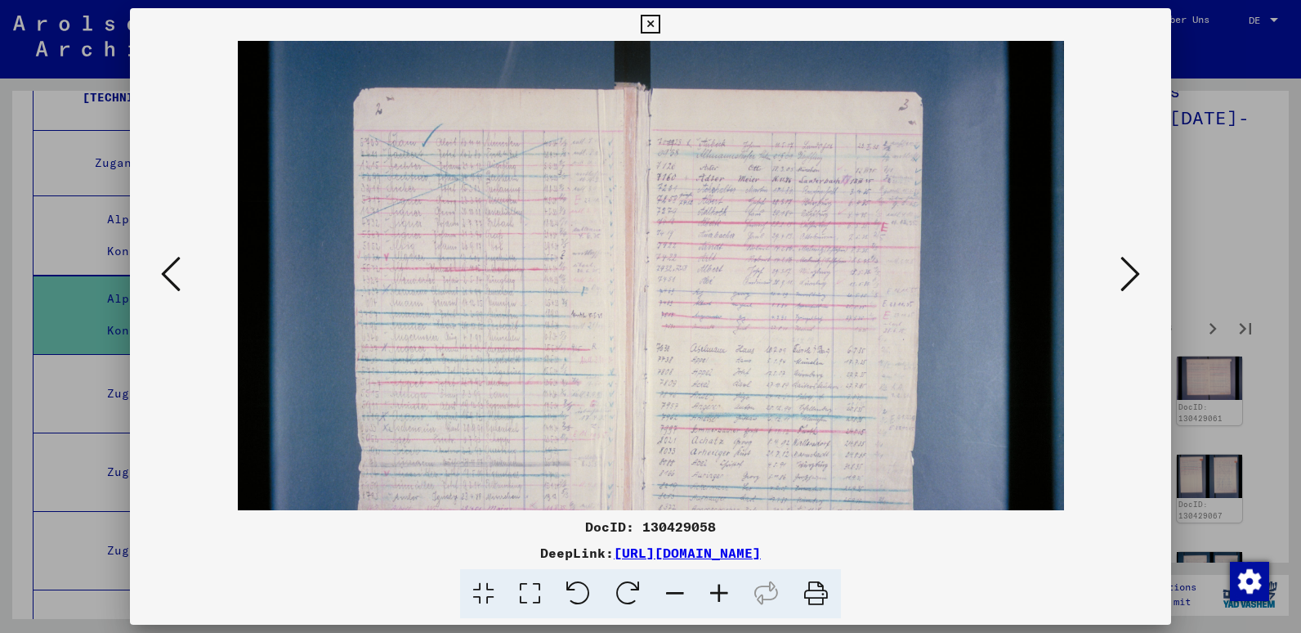
click at [725, 587] on icon at bounding box center [719, 594] width 44 height 50
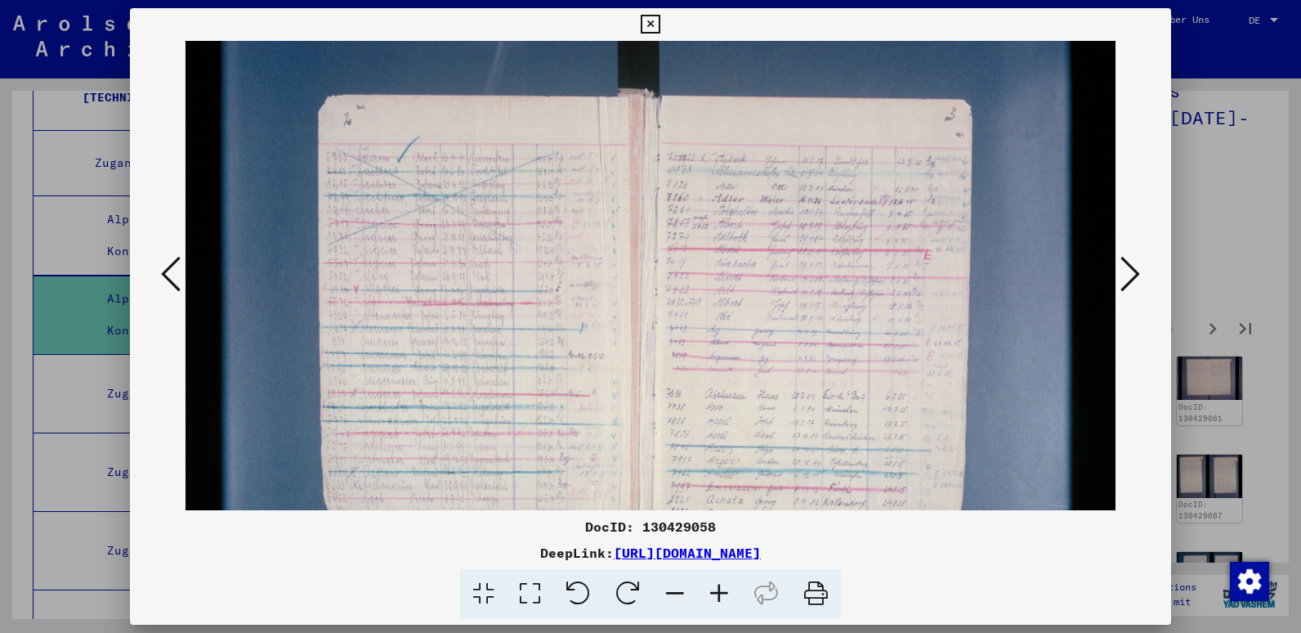
click at [725, 587] on icon at bounding box center [719, 594] width 44 height 50
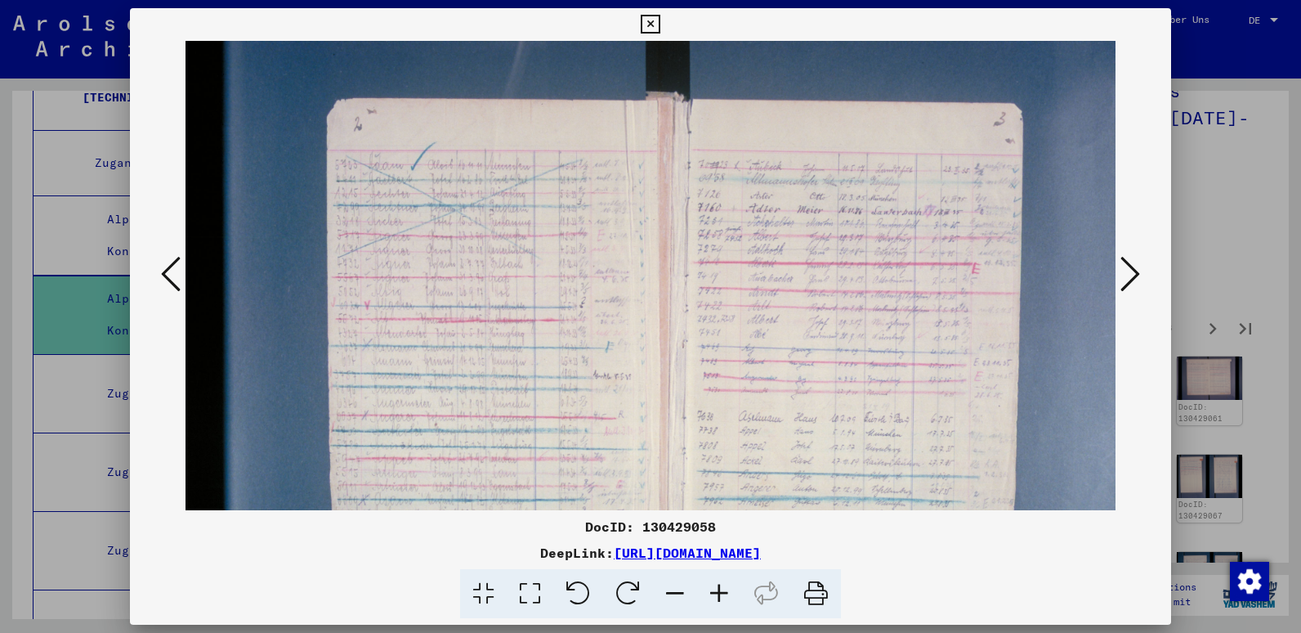
click at [725, 587] on icon at bounding box center [719, 594] width 44 height 50
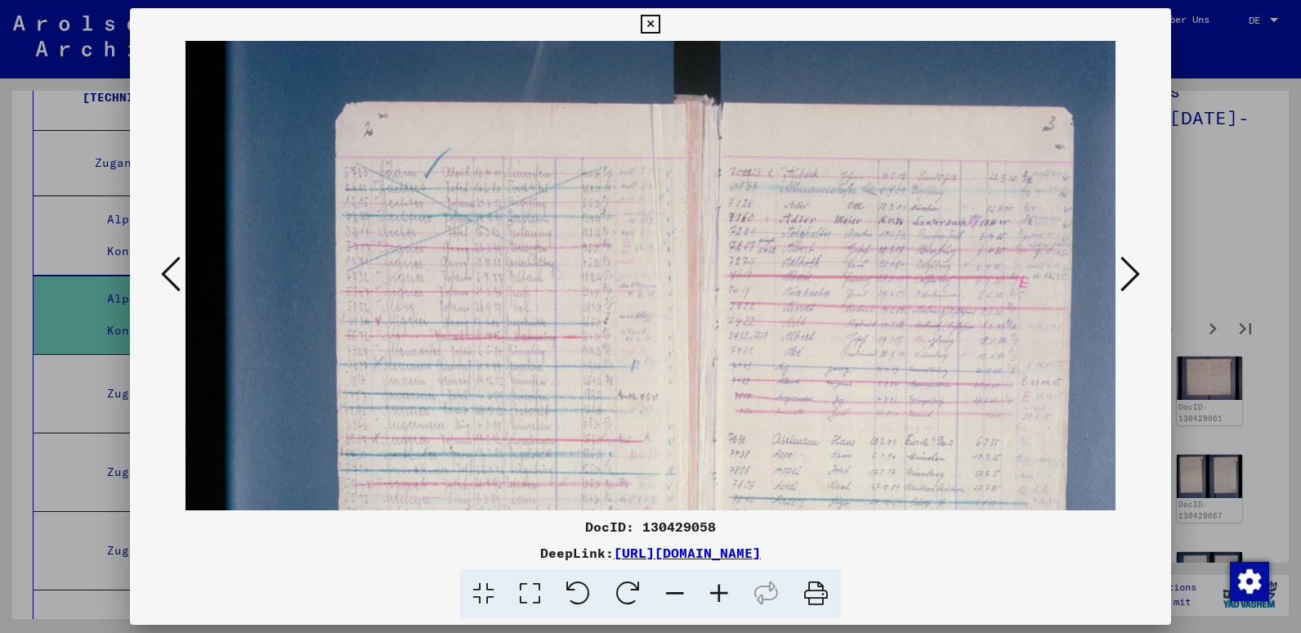
click at [1130, 278] on icon at bounding box center [1131, 273] width 20 height 39
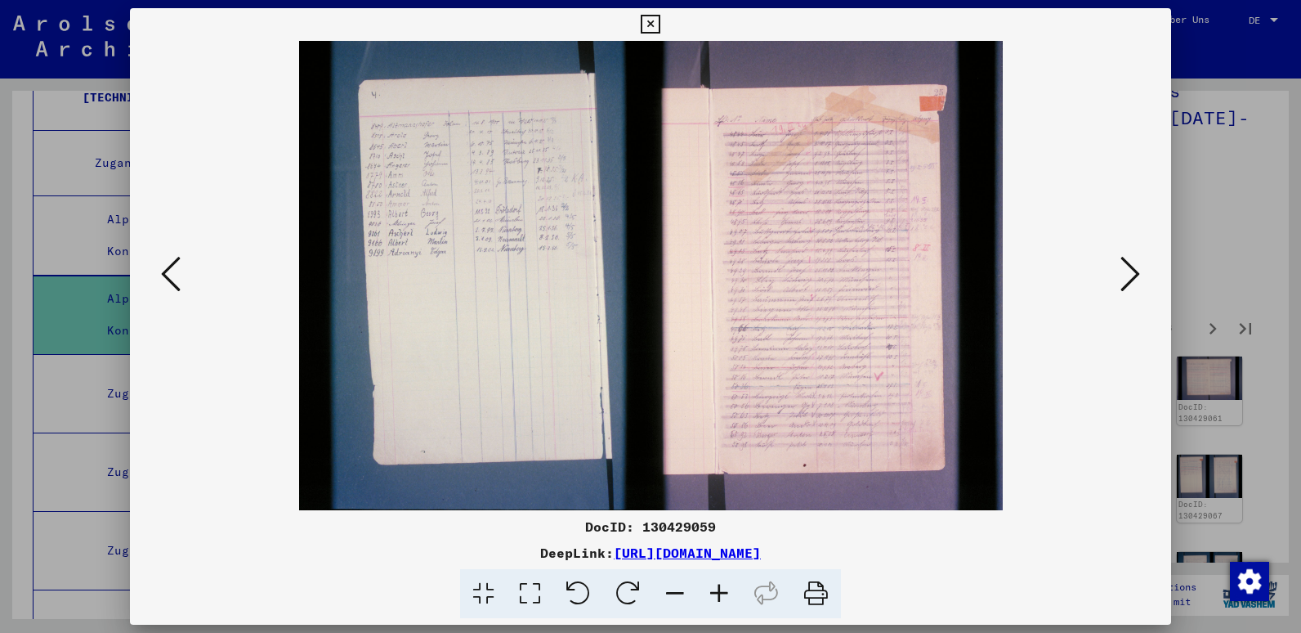
click at [1130, 278] on icon at bounding box center [1131, 273] width 20 height 39
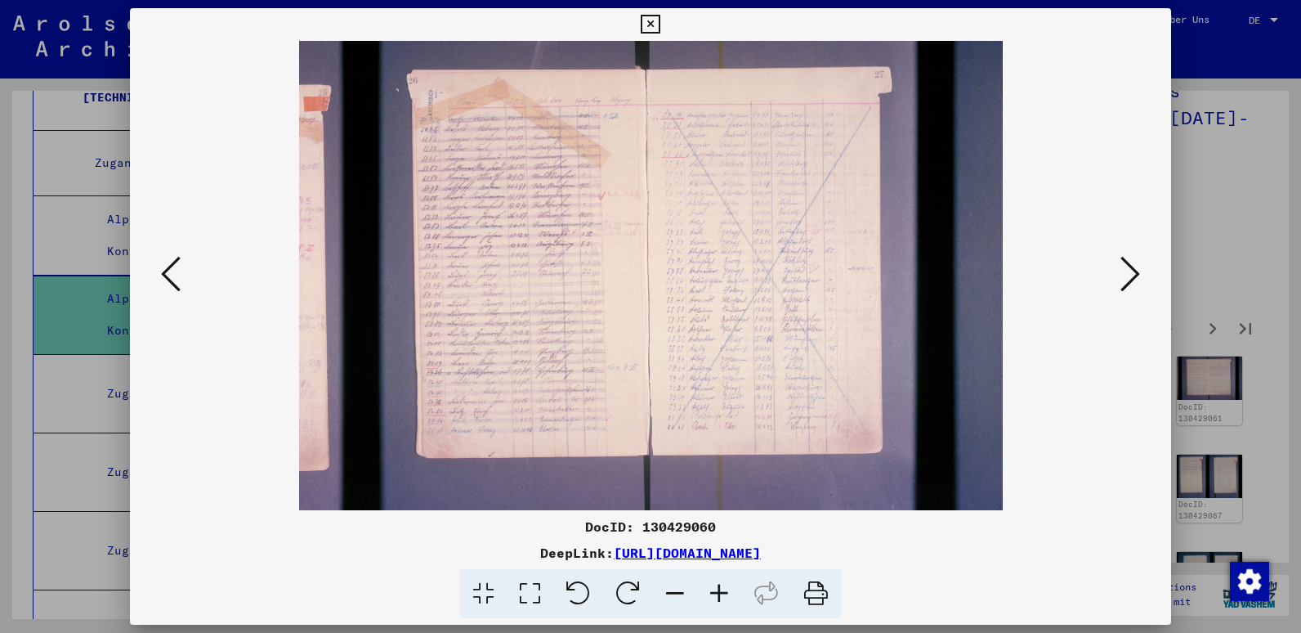
click at [1130, 278] on icon at bounding box center [1131, 273] width 20 height 39
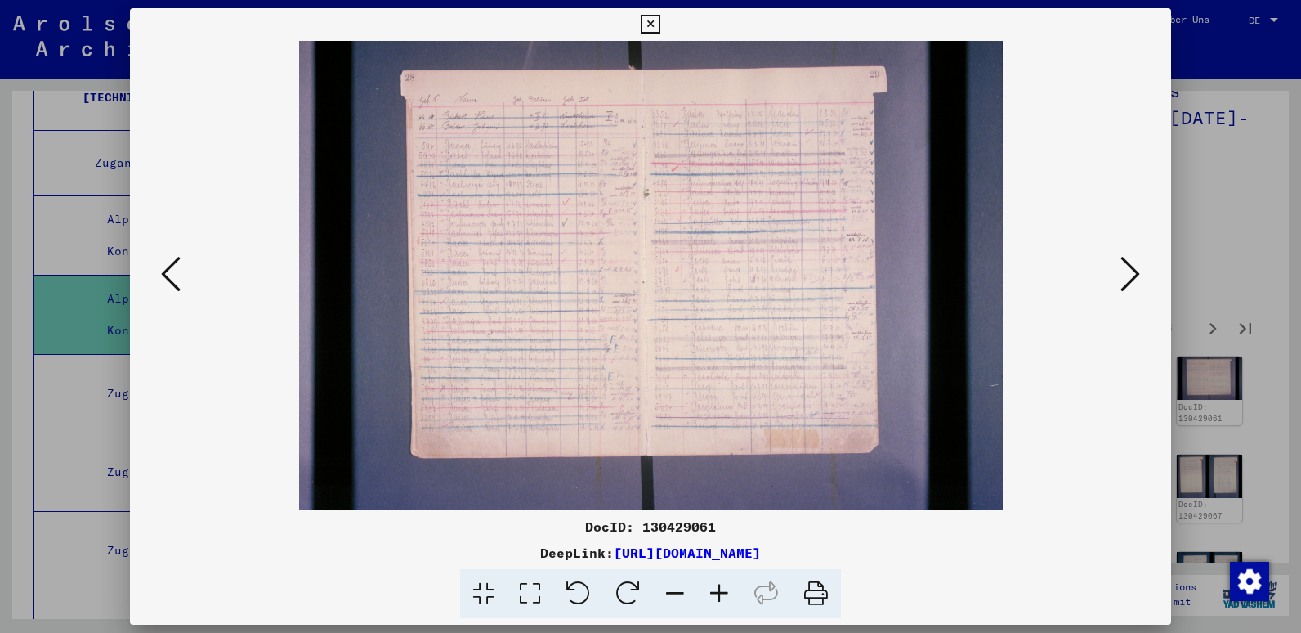
click at [1130, 278] on icon at bounding box center [1131, 273] width 20 height 39
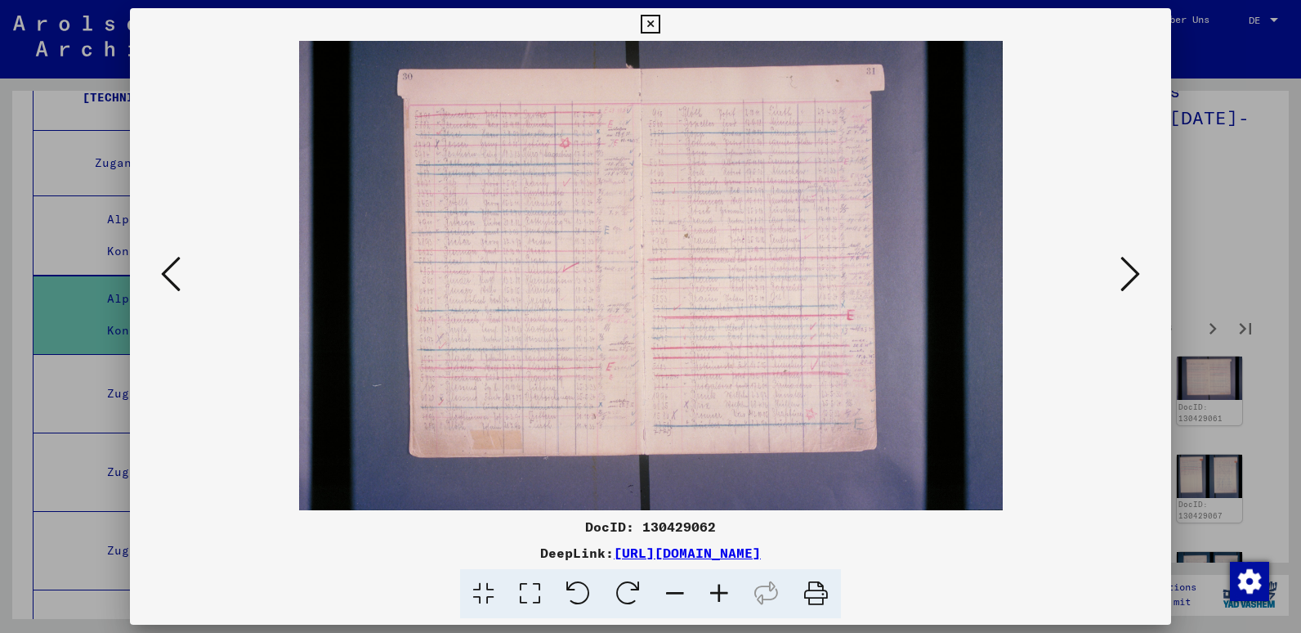
click at [1130, 278] on icon at bounding box center [1131, 273] width 20 height 39
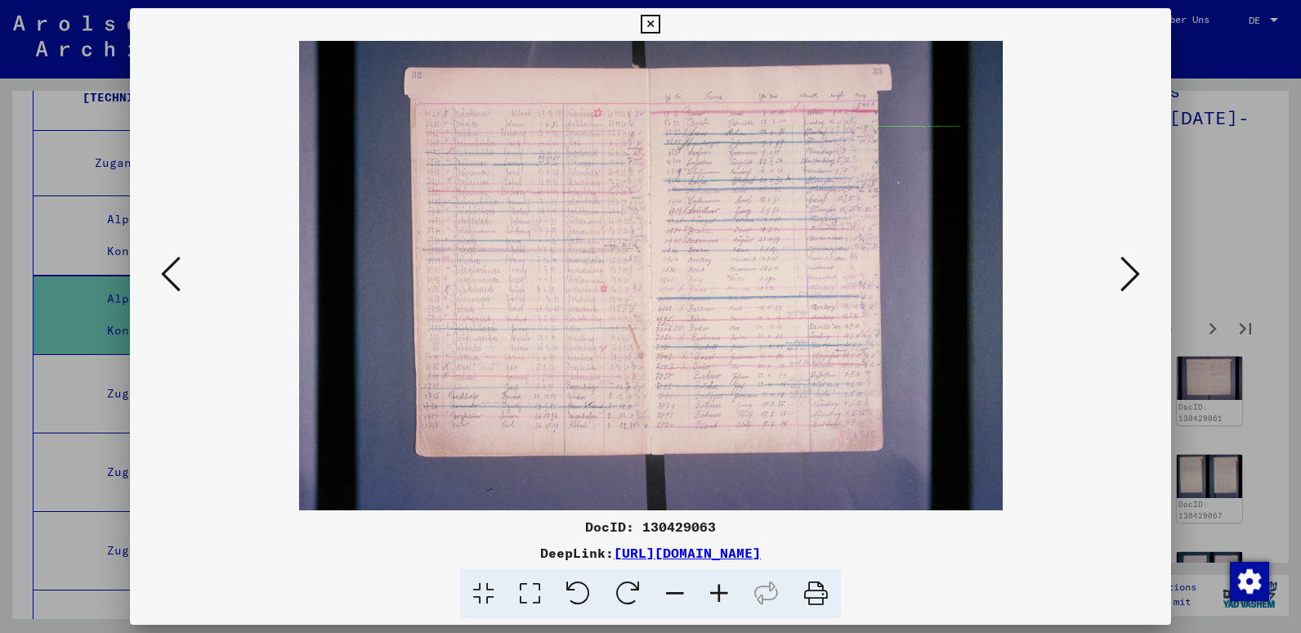
click at [1130, 278] on icon at bounding box center [1131, 273] width 20 height 39
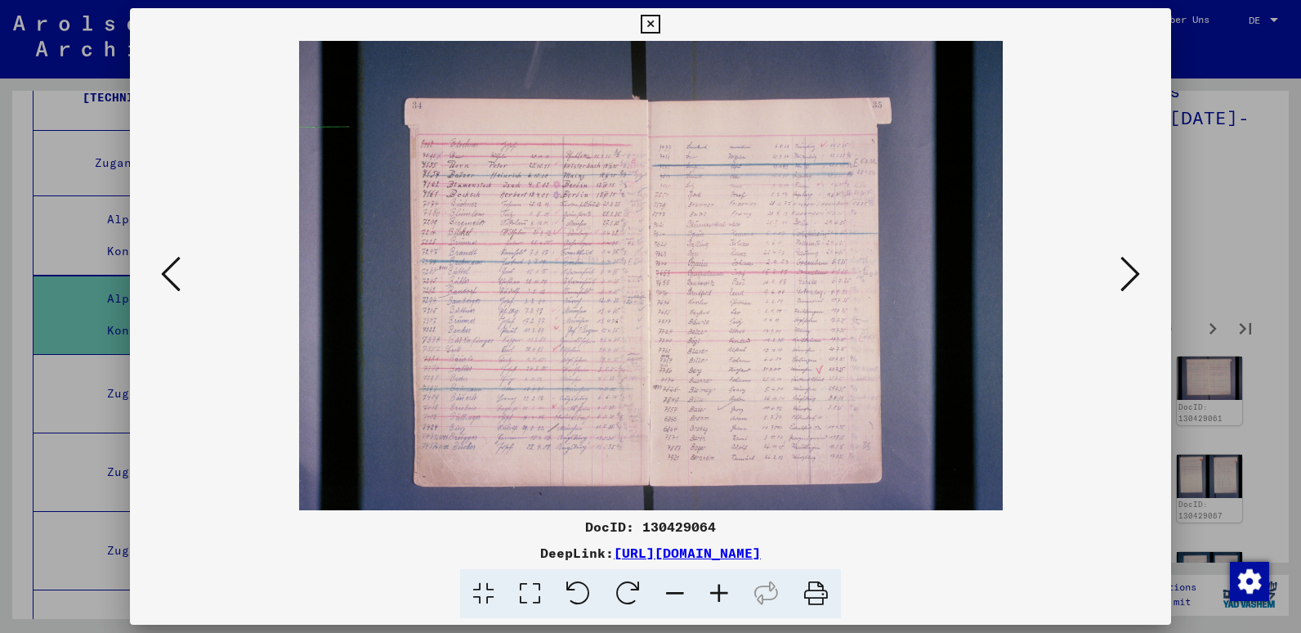
click at [1130, 278] on icon at bounding box center [1131, 273] width 20 height 39
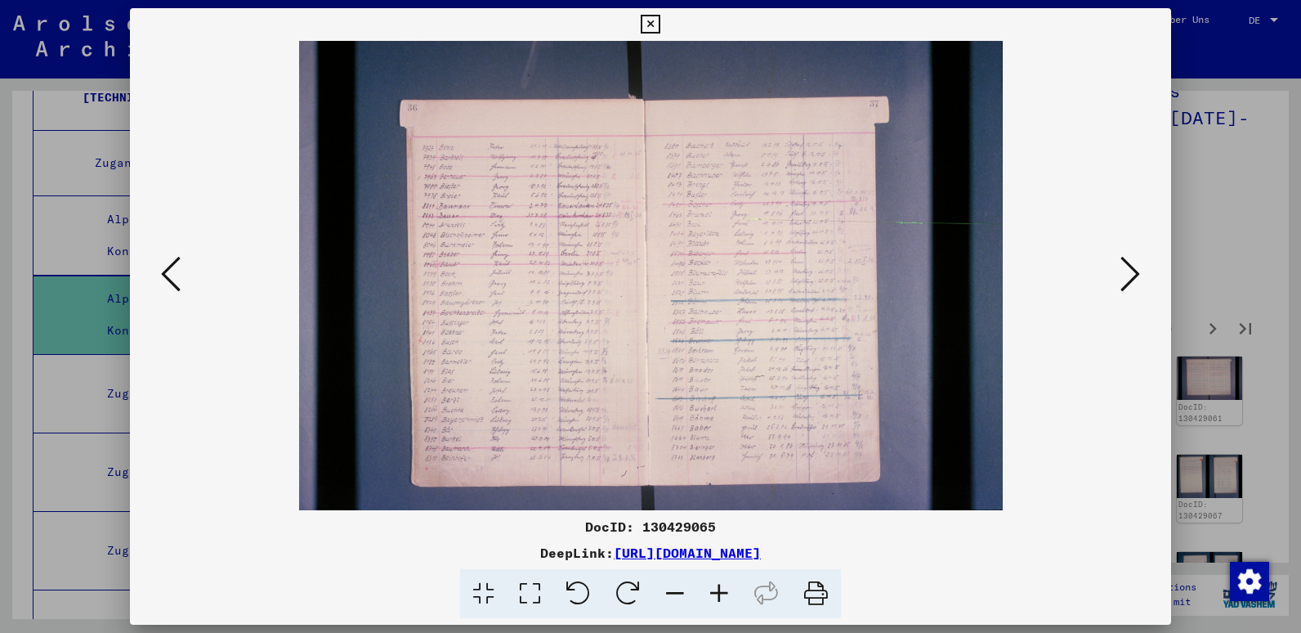
click at [1130, 278] on icon at bounding box center [1131, 273] width 20 height 39
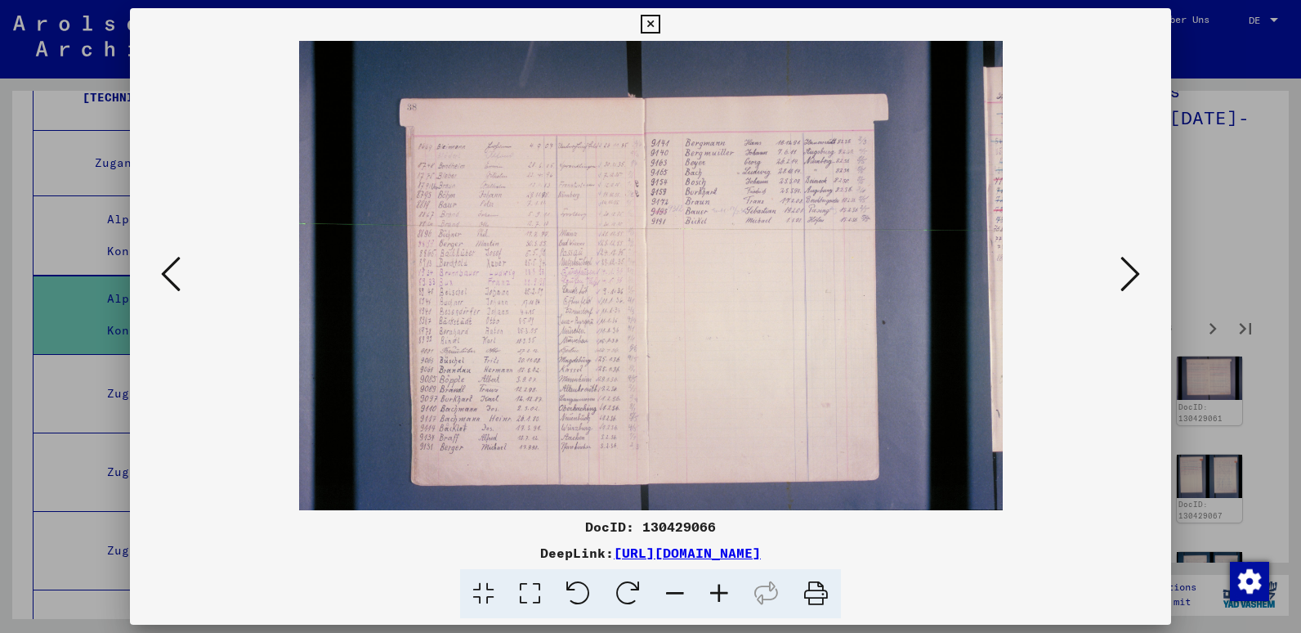
click at [726, 590] on icon at bounding box center [719, 594] width 44 height 50
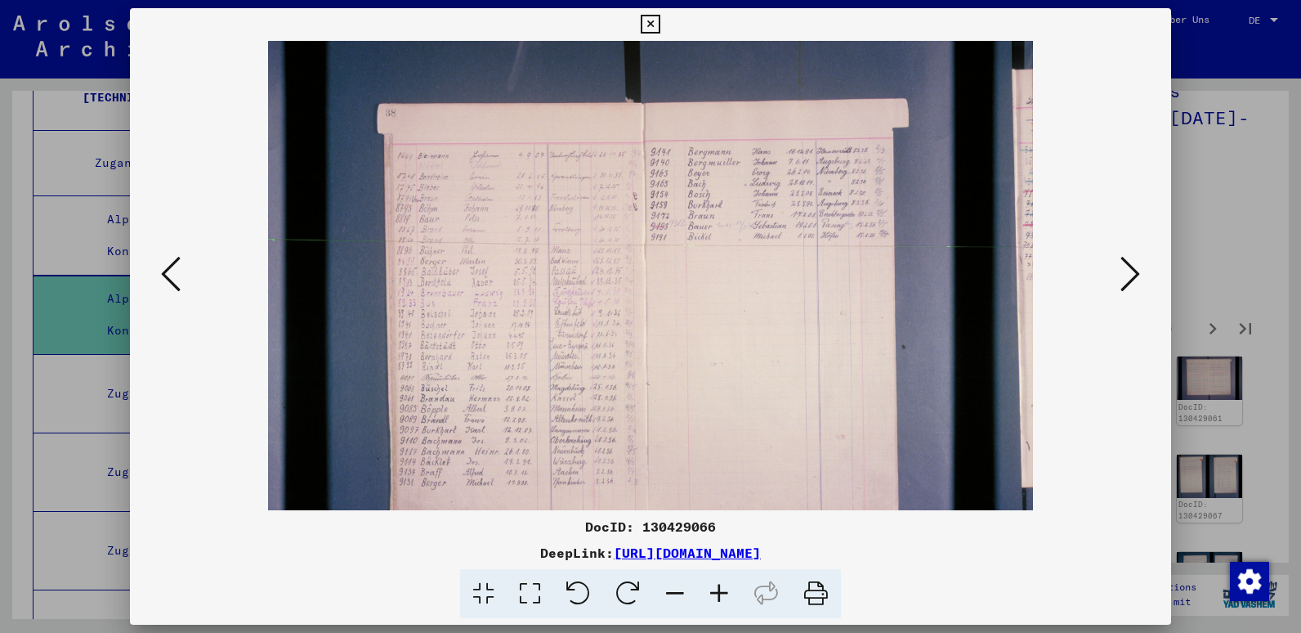
click at [726, 590] on icon at bounding box center [719, 594] width 44 height 50
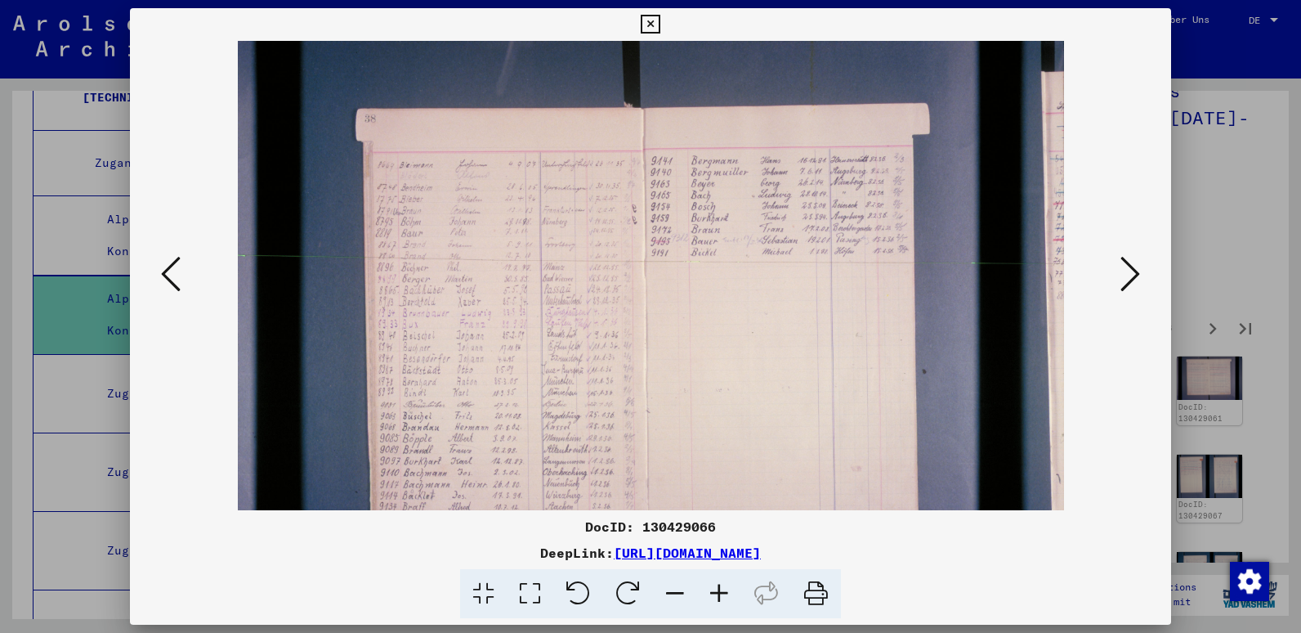
click at [726, 590] on icon at bounding box center [719, 594] width 44 height 50
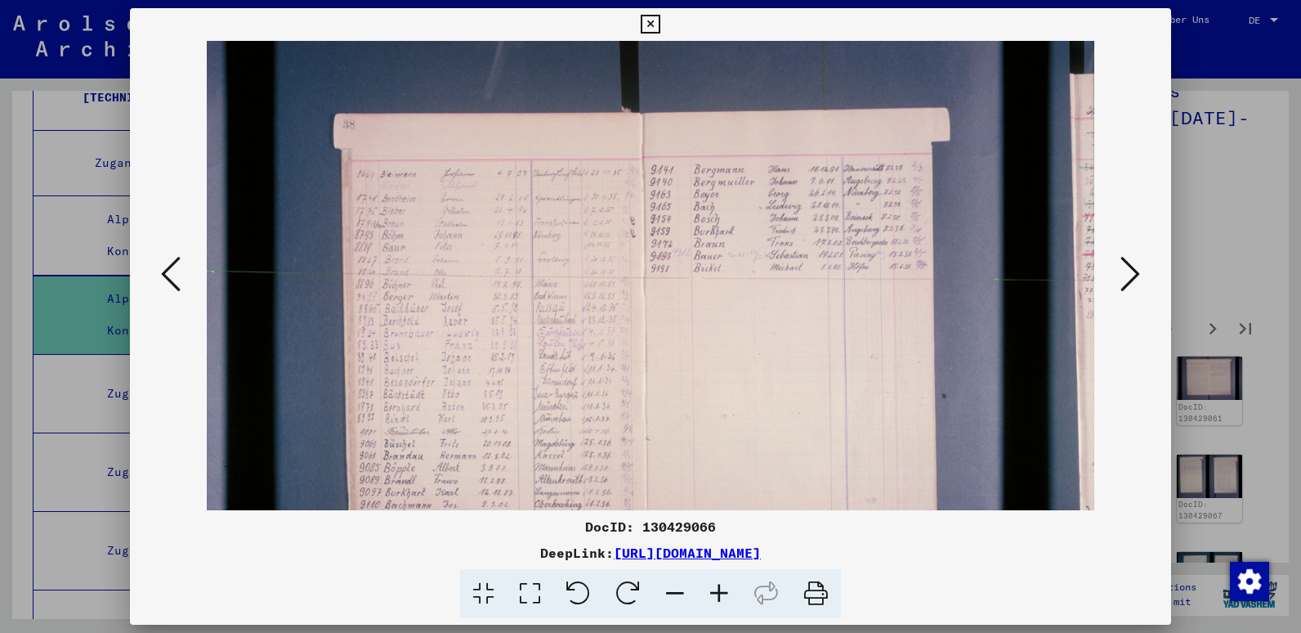
click at [726, 590] on icon at bounding box center [719, 594] width 44 height 50
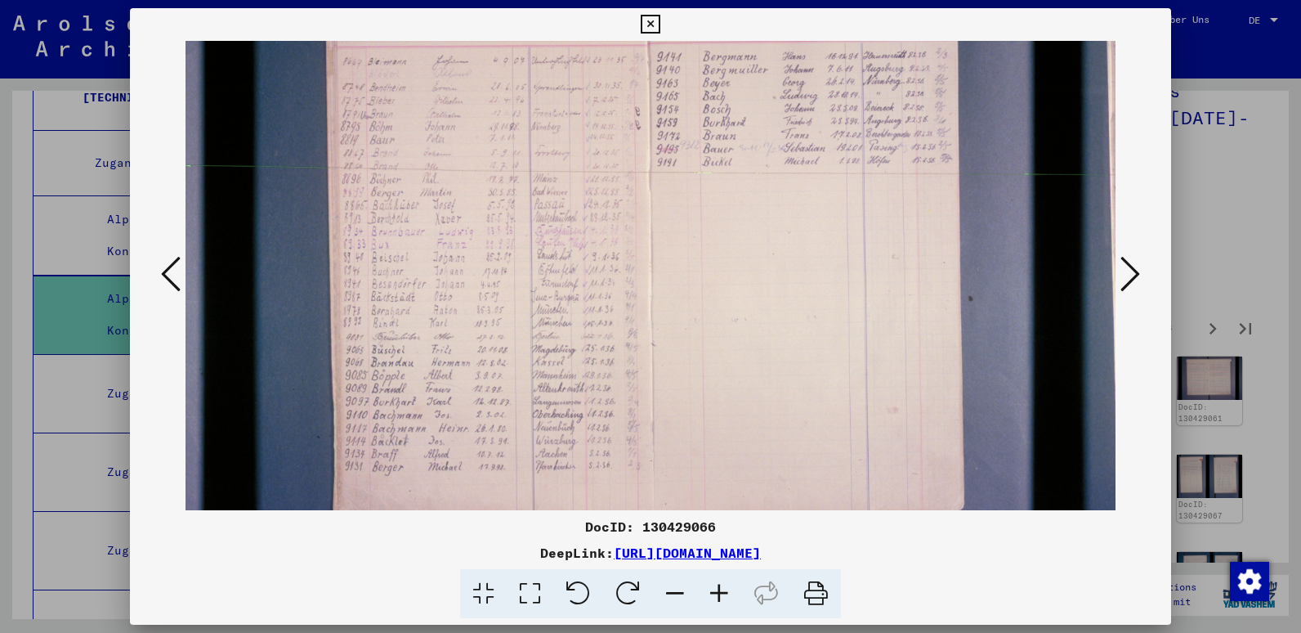
scroll to position [126, 4]
drag, startPoint x: 679, startPoint y: 423, endPoint x: 682, endPoint y: 298, distance: 125.9
click at [682, 298] on img at bounding box center [655, 231] width 949 height 633
click at [715, 596] on icon at bounding box center [719, 594] width 44 height 50
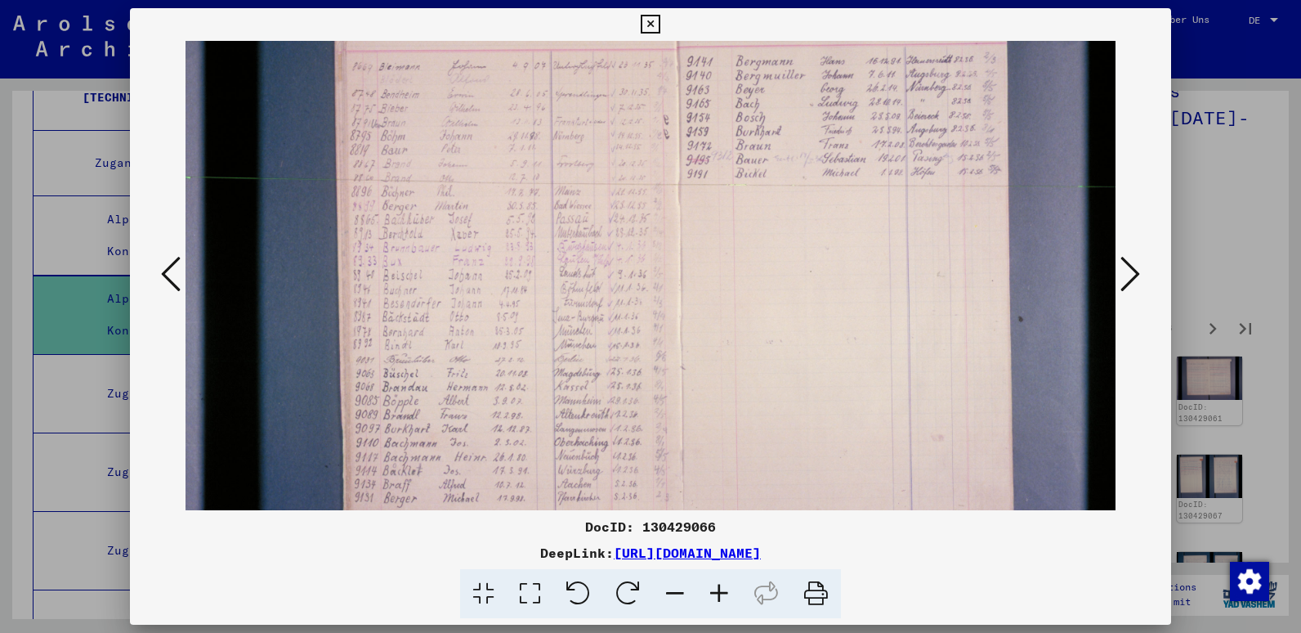
click at [715, 596] on icon at bounding box center [719, 594] width 44 height 50
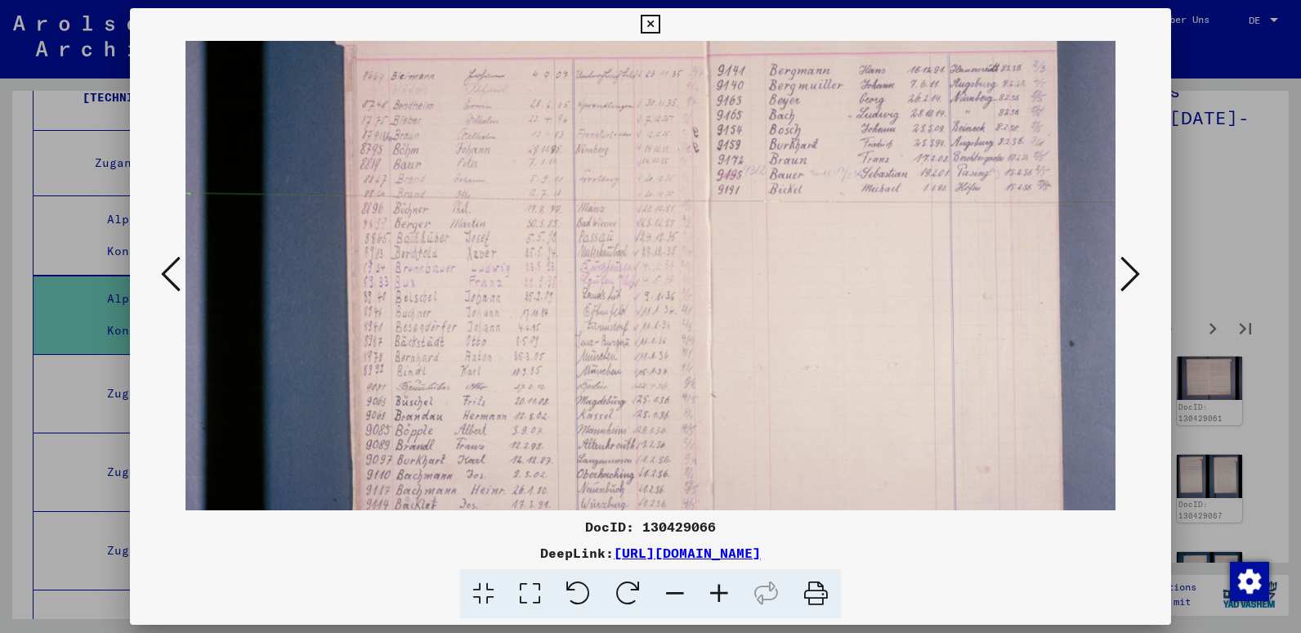
click at [715, 596] on icon at bounding box center [719, 594] width 44 height 50
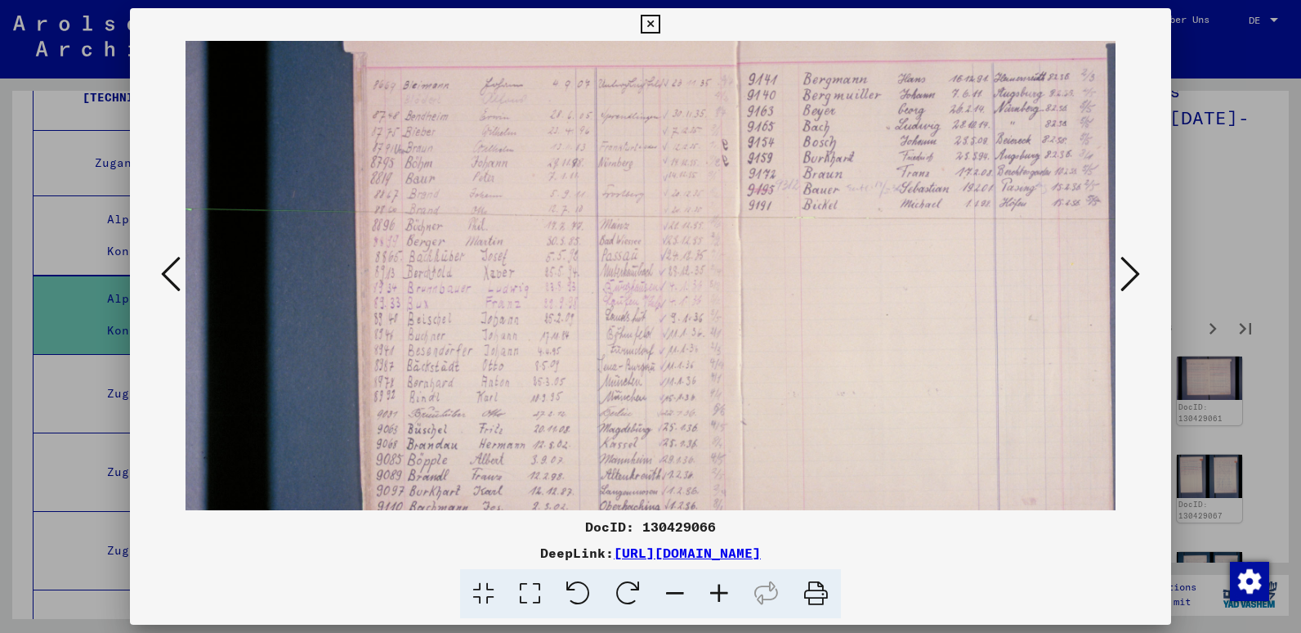
click at [715, 596] on icon at bounding box center [719, 594] width 44 height 50
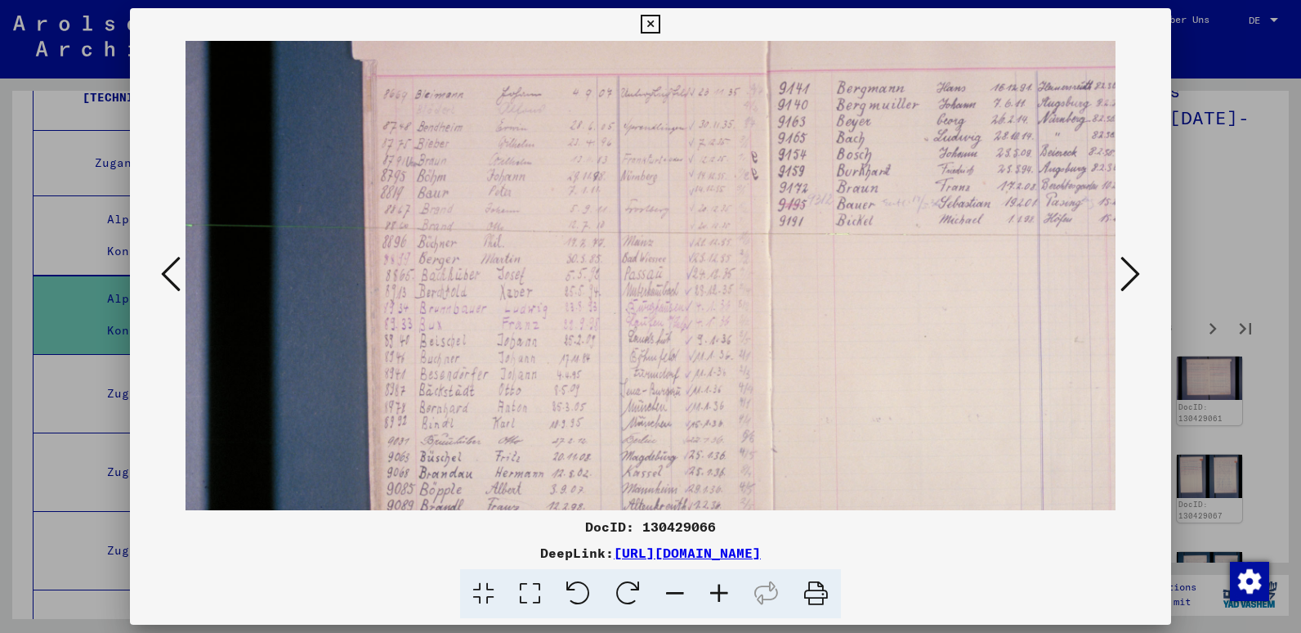
click at [715, 596] on icon at bounding box center [719, 594] width 44 height 50
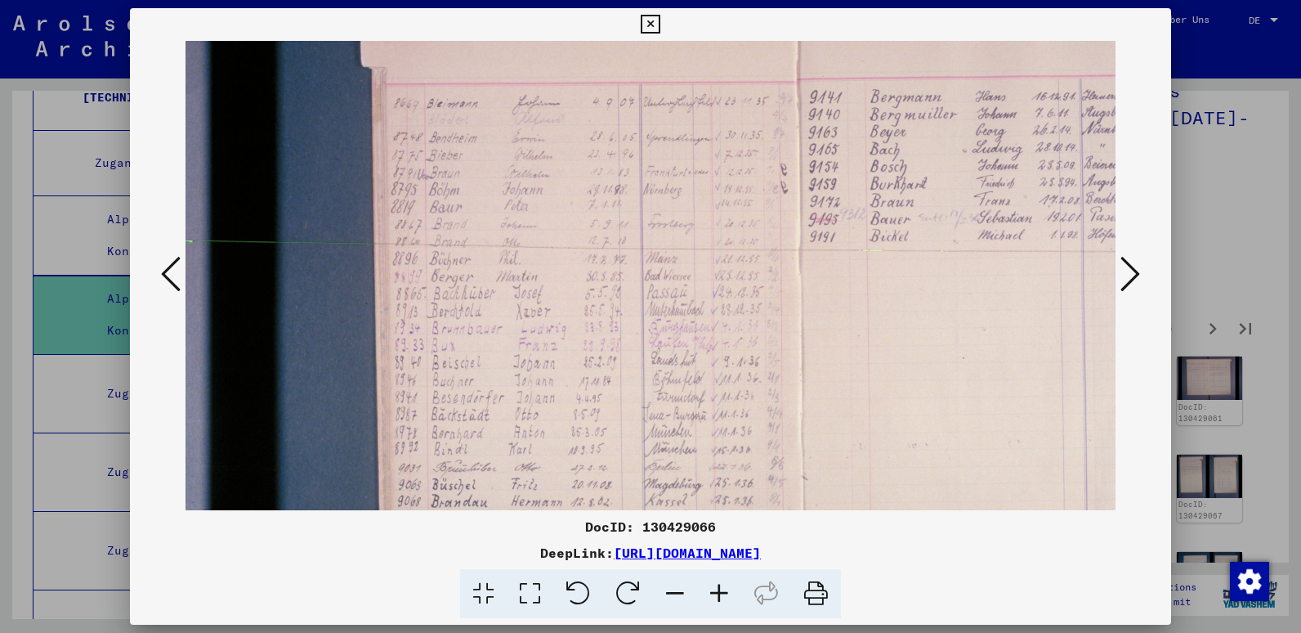
click at [715, 596] on icon at bounding box center [719, 594] width 44 height 50
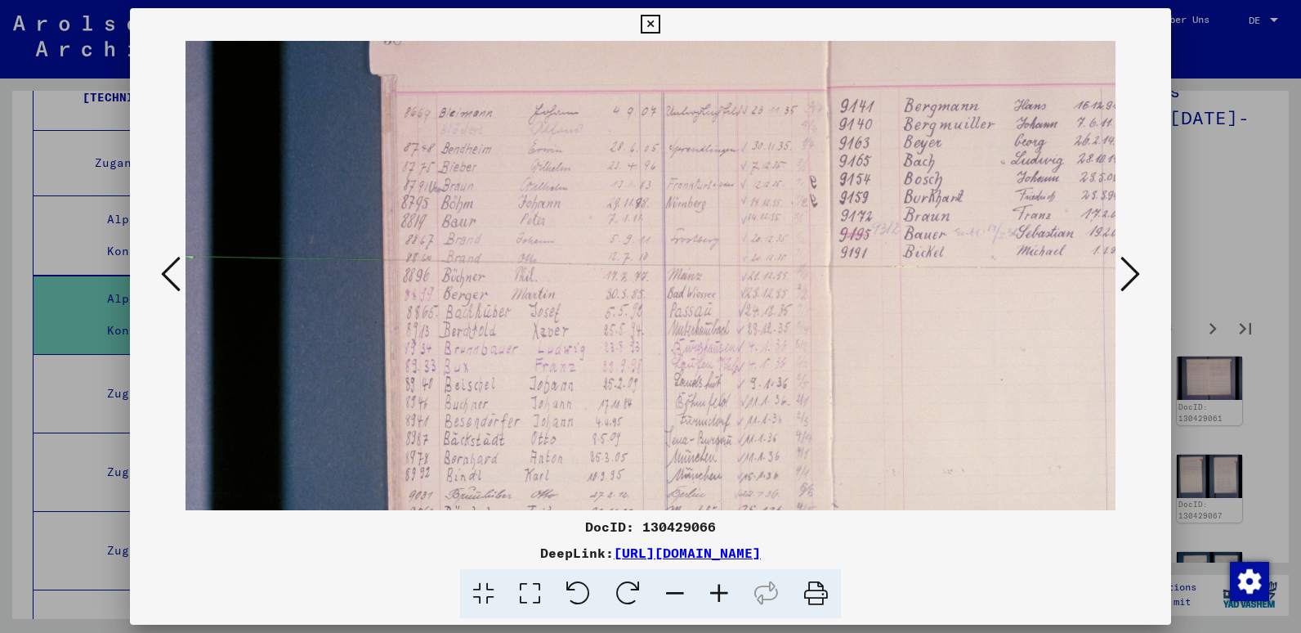
click at [715, 596] on icon at bounding box center [719, 594] width 44 height 50
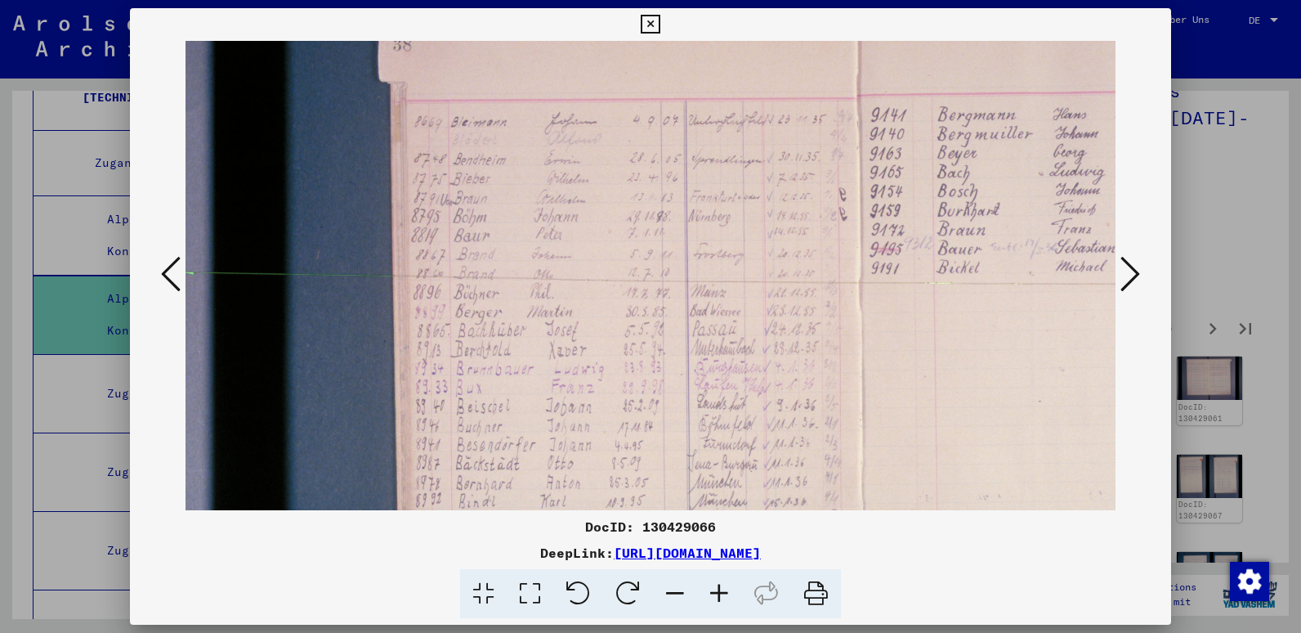
click at [715, 596] on icon at bounding box center [719, 594] width 44 height 50
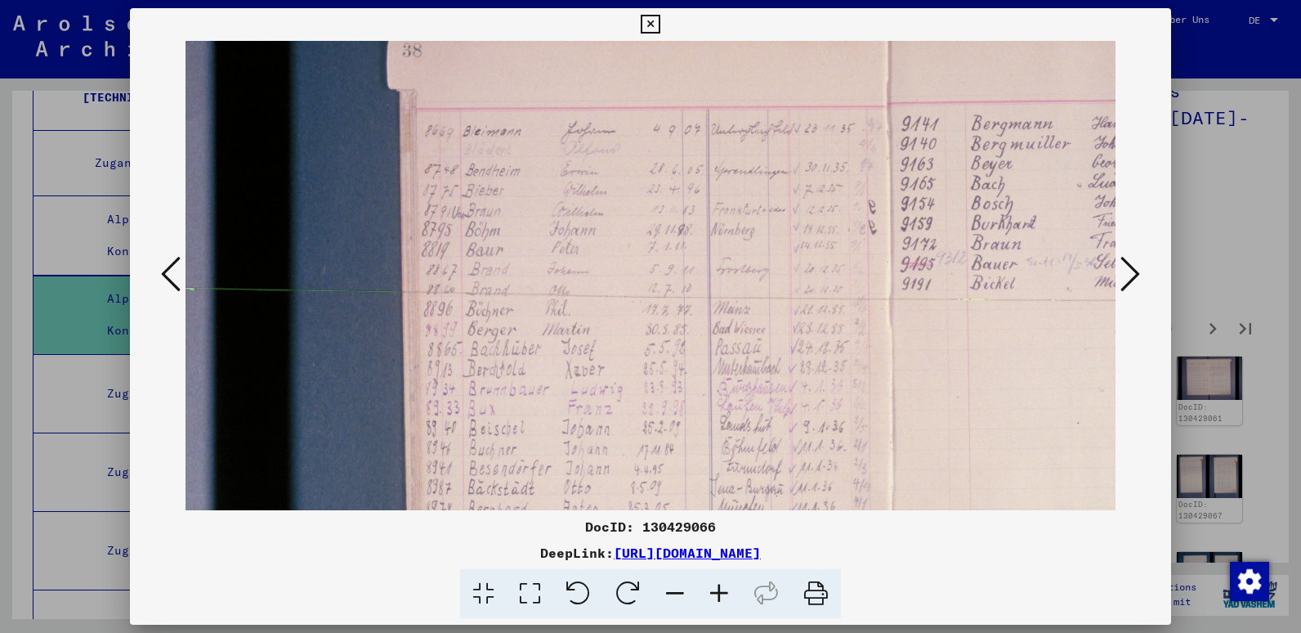
click at [715, 596] on icon at bounding box center [719, 594] width 44 height 50
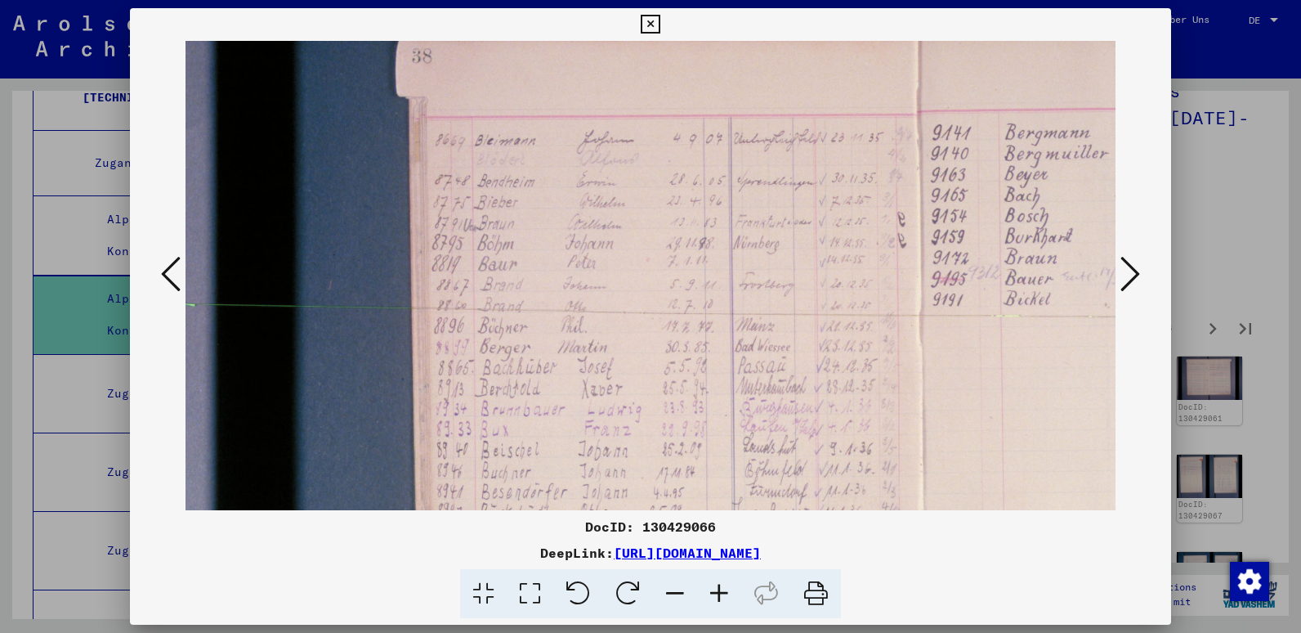
click at [715, 596] on icon at bounding box center [719, 594] width 44 height 50
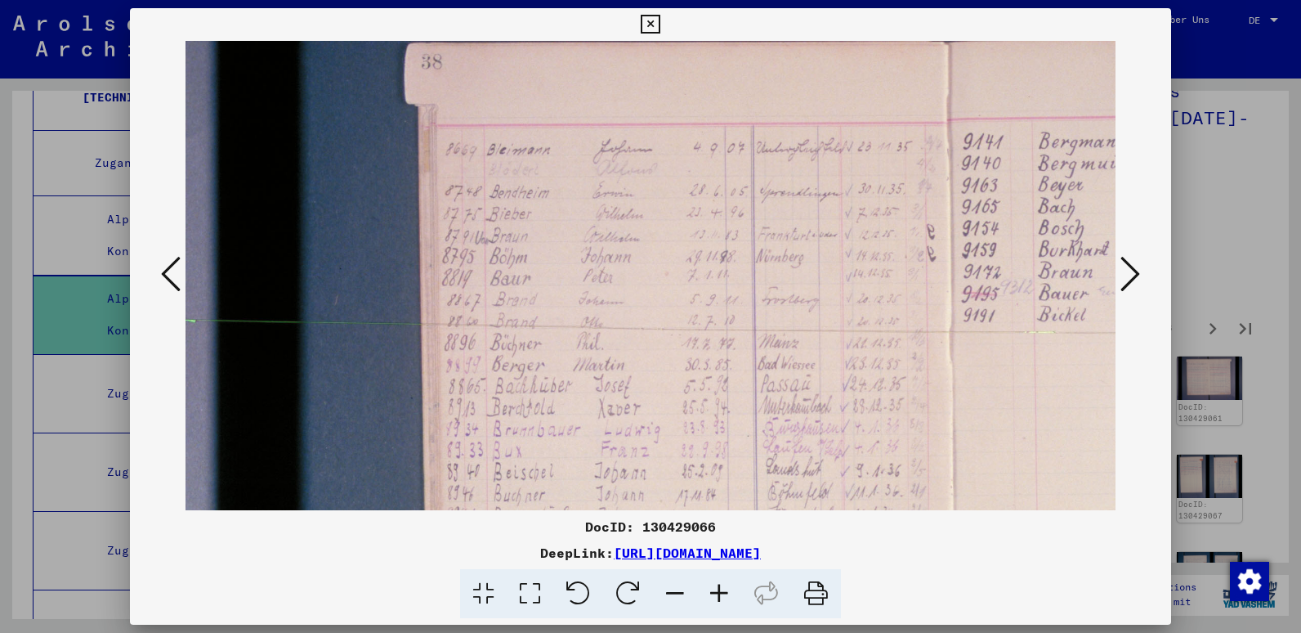
click at [715, 596] on icon at bounding box center [719, 594] width 44 height 50
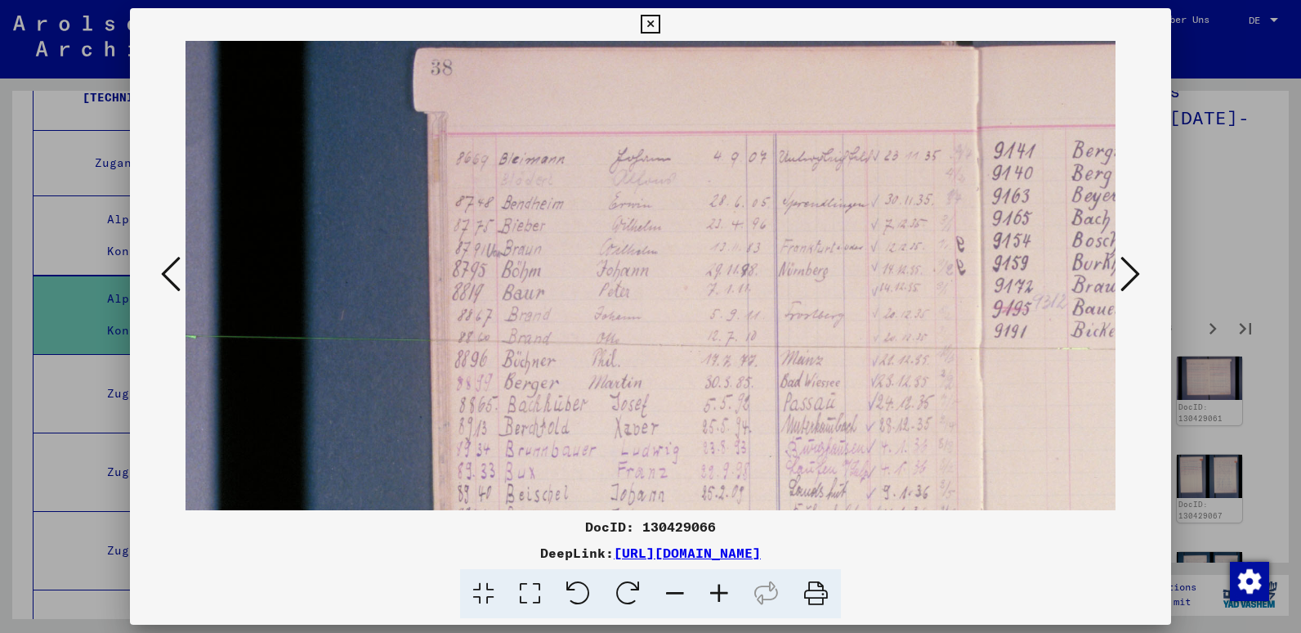
click at [715, 596] on icon at bounding box center [719, 594] width 44 height 50
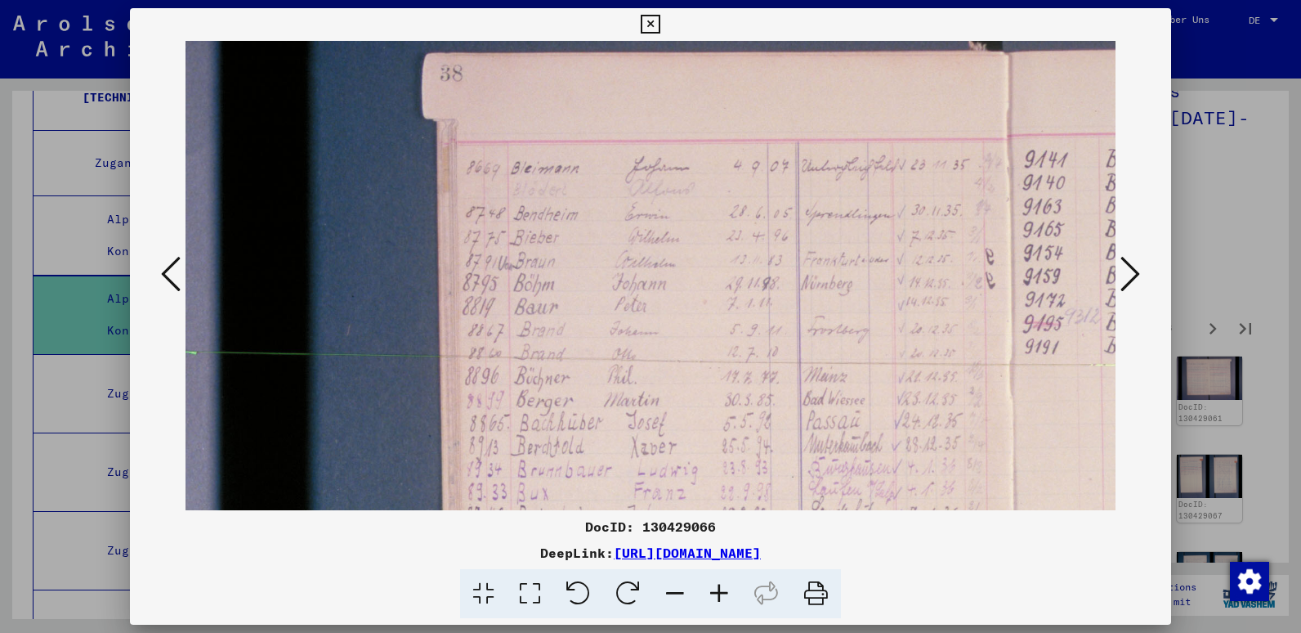
click at [715, 596] on icon at bounding box center [719, 594] width 44 height 50
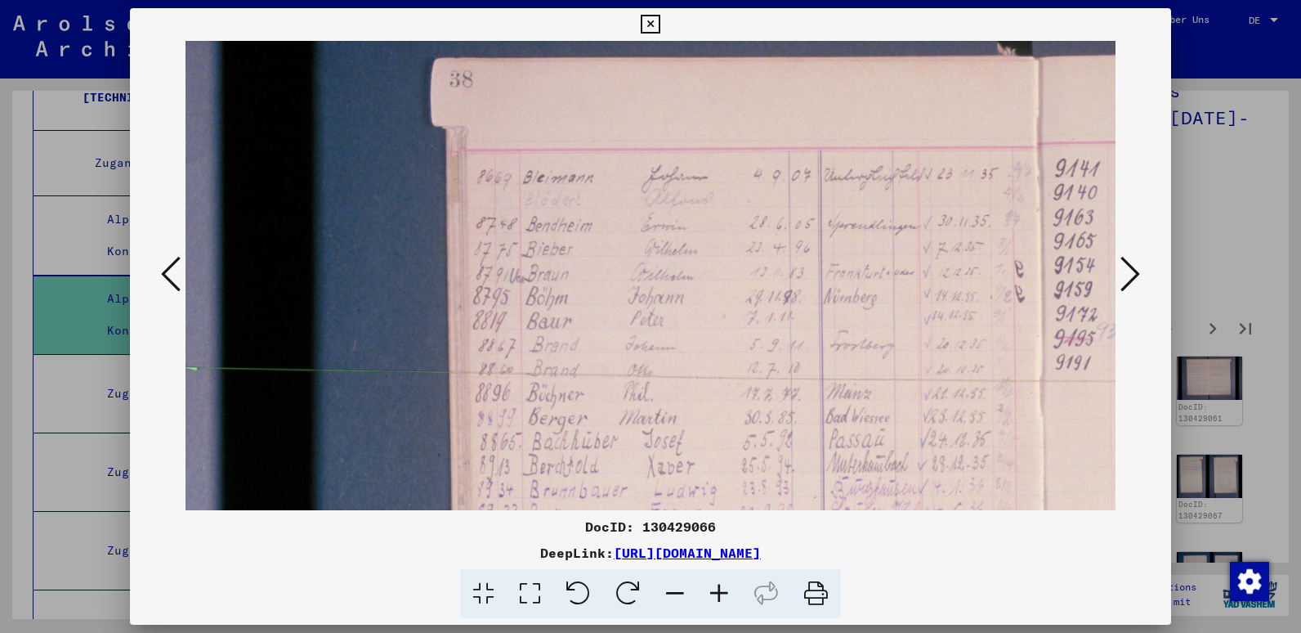
click at [715, 596] on icon at bounding box center [719, 594] width 44 height 50
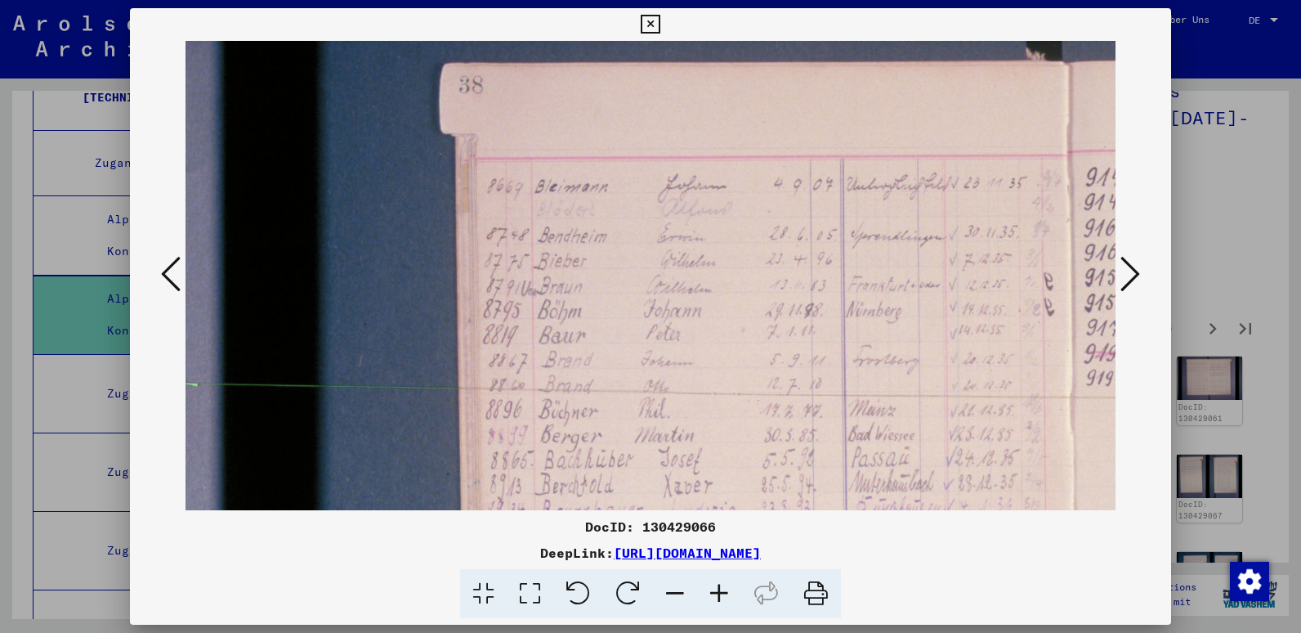
click at [715, 596] on icon at bounding box center [719, 594] width 44 height 50
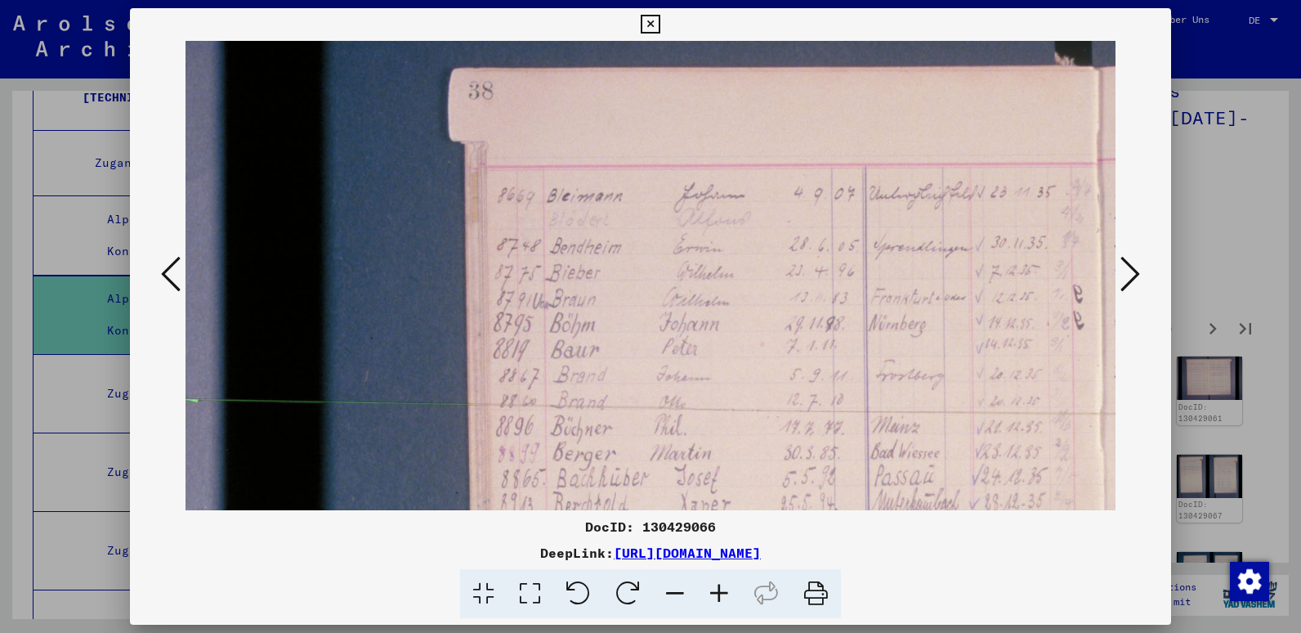
click at [685, 586] on icon at bounding box center [675, 594] width 44 height 50
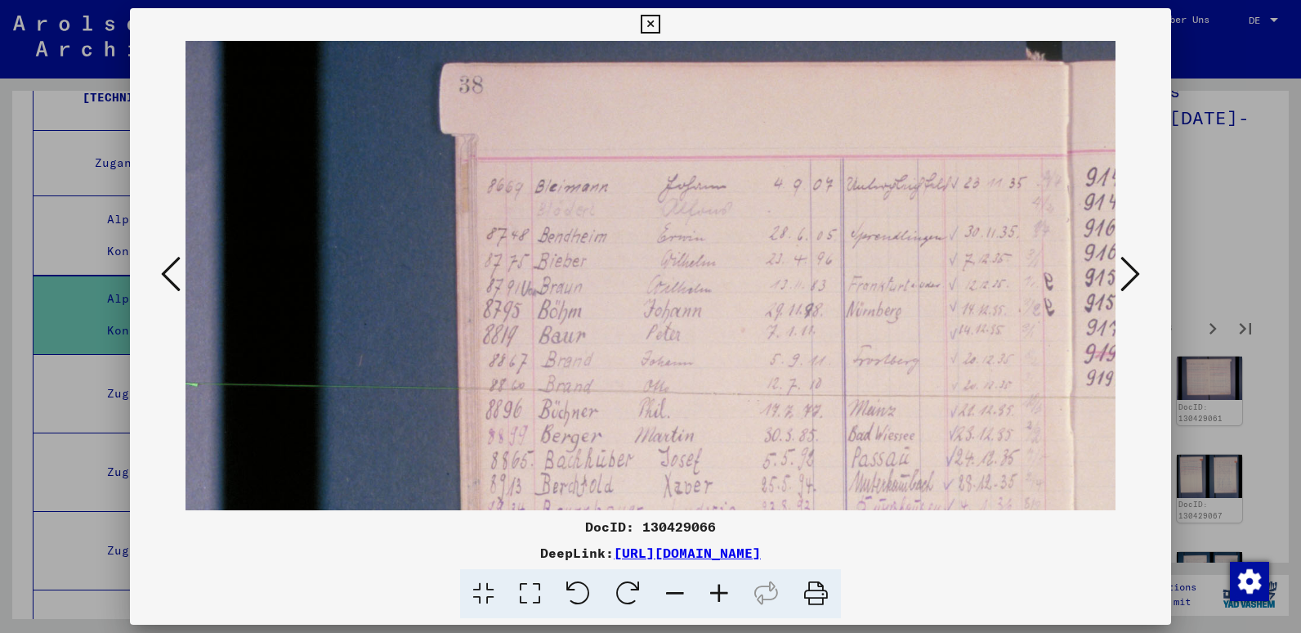
click at [685, 586] on icon at bounding box center [675, 594] width 44 height 50
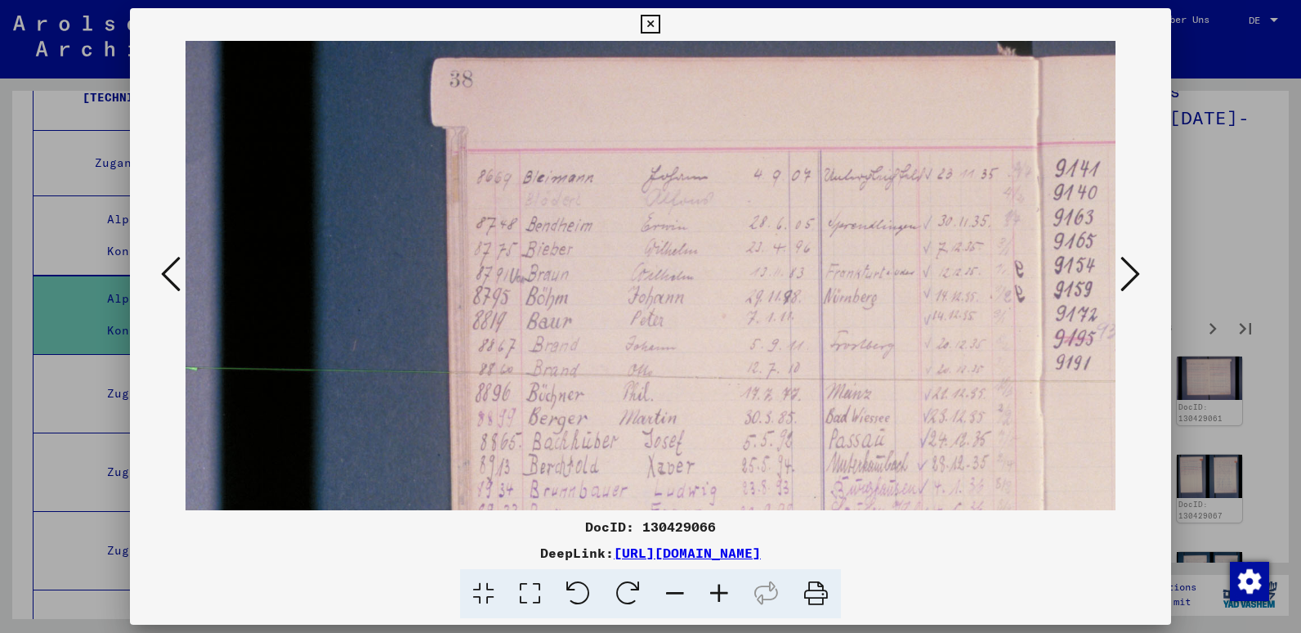
click at [685, 586] on icon at bounding box center [675, 594] width 44 height 50
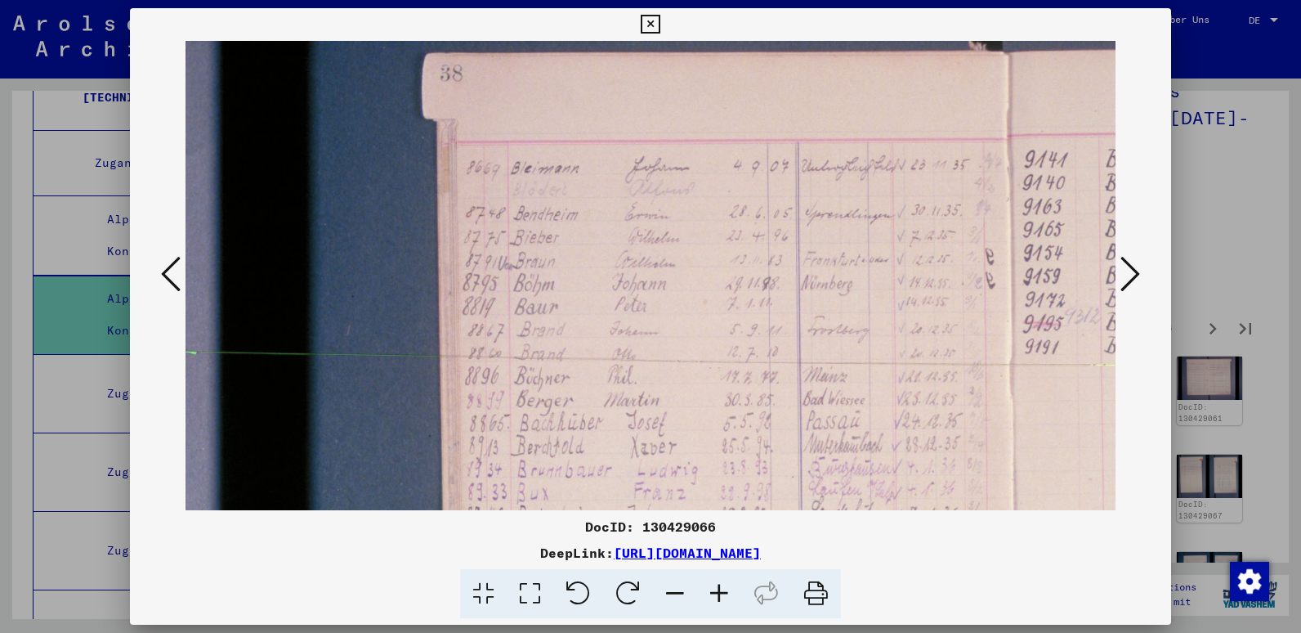
click at [685, 586] on icon at bounding box center [675, 594] width 44 height 50
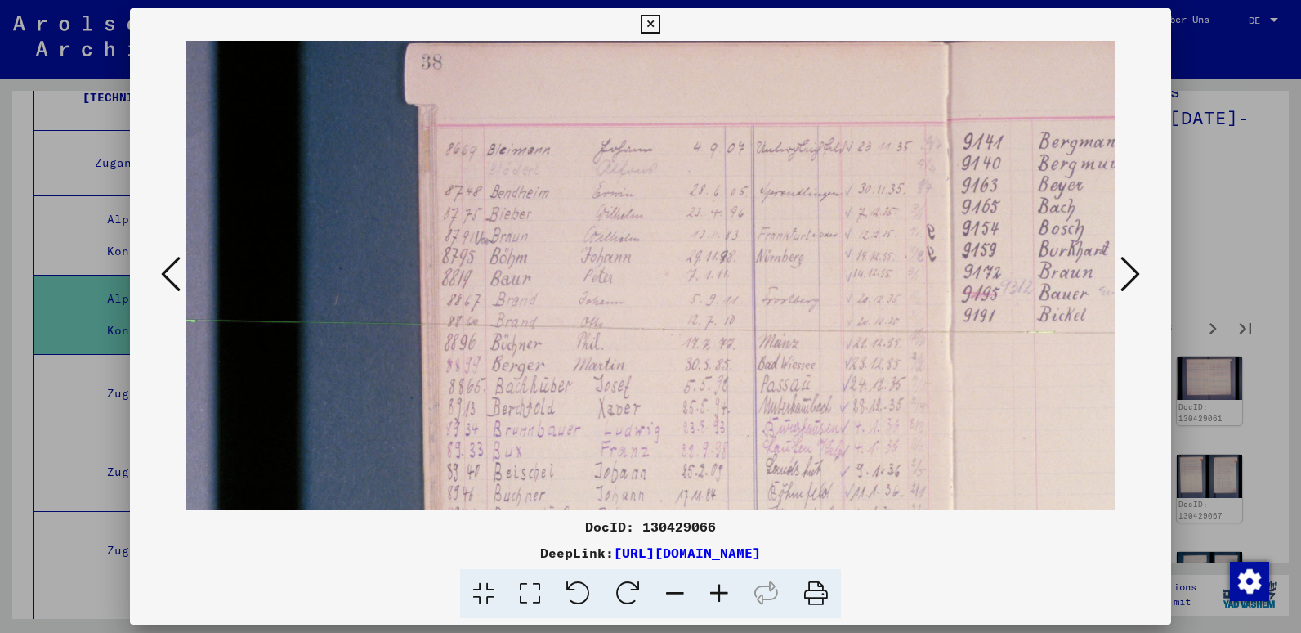
click at [685, 586] on icon at bounding box center [675, 594] width 44 height 50
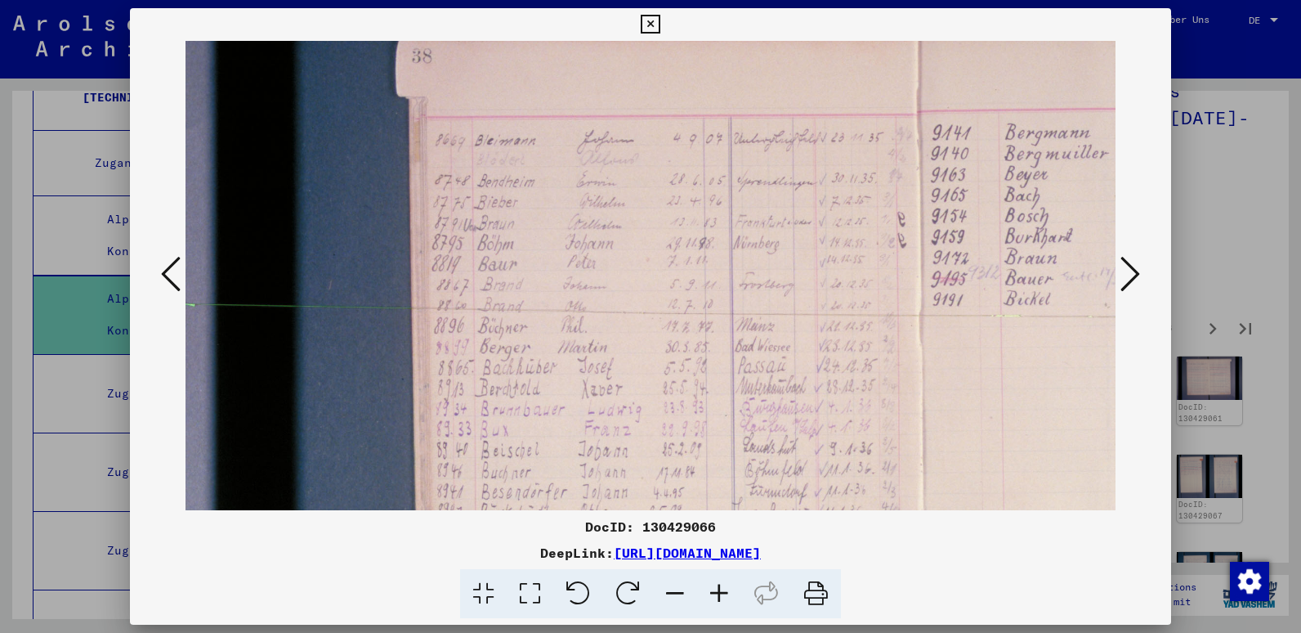
click at [1130, 262] on icon at bounding box center [1131, 273] width 20 height 39
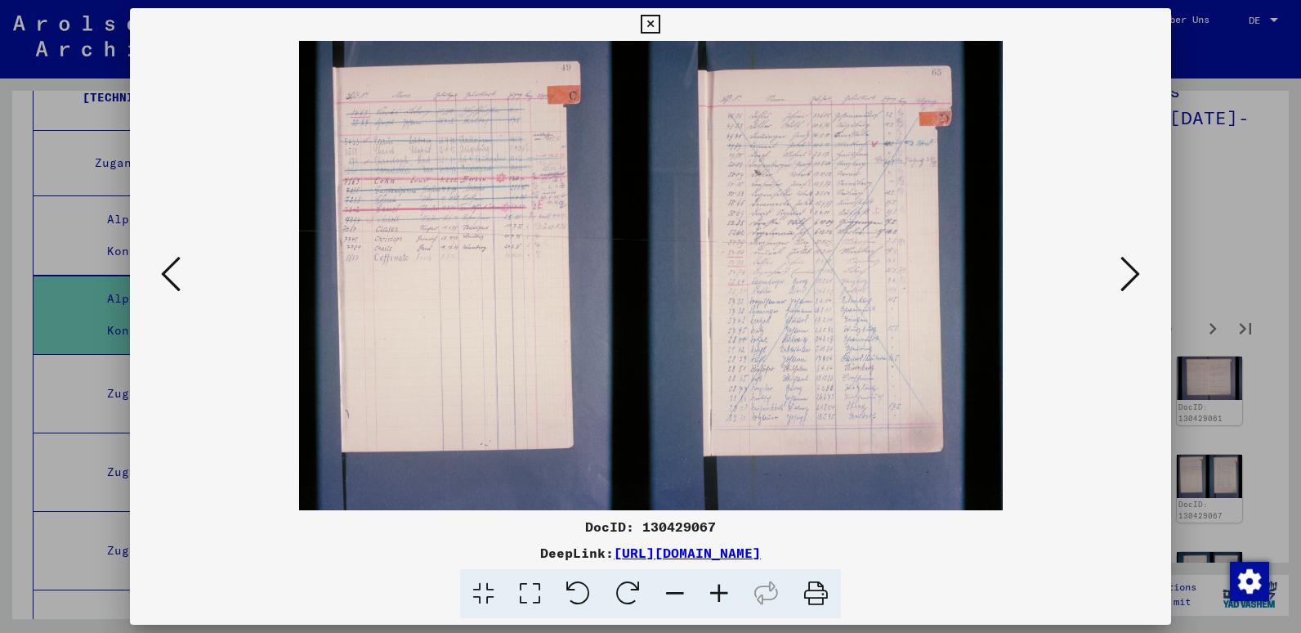
click at [1130, 262] on icon at bounding box center [1131, 273] width 20 height 39
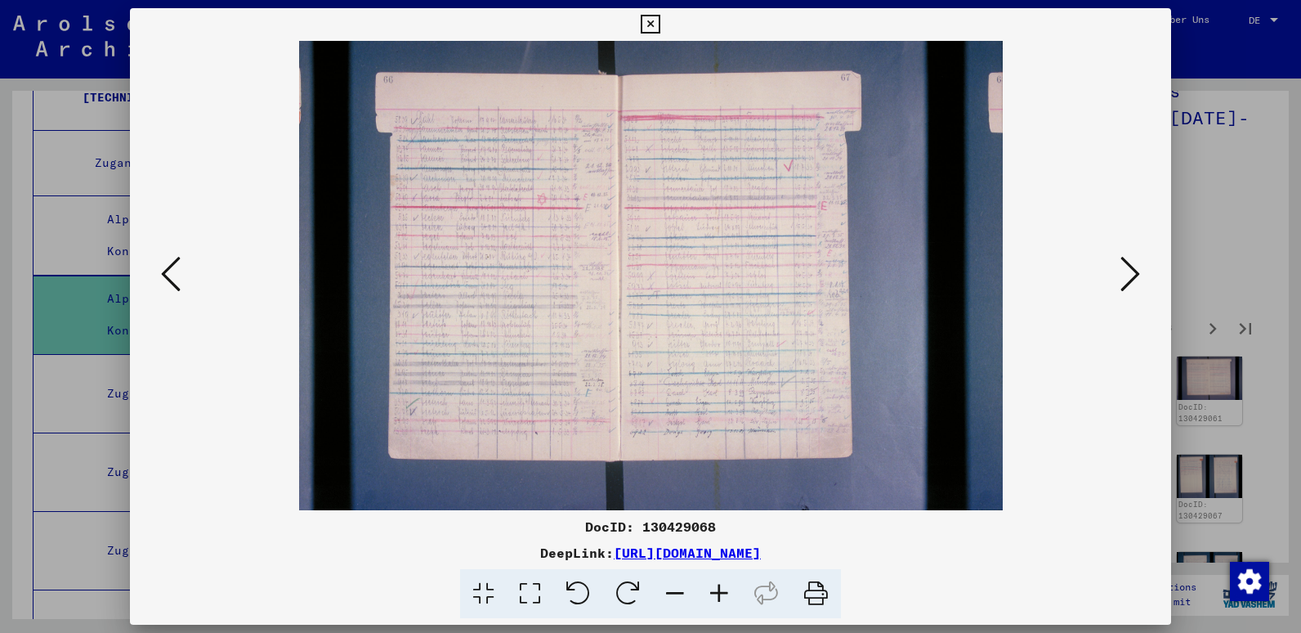
click at [723, 596] on icon at bounding box center [719, 594] width 44 height 50
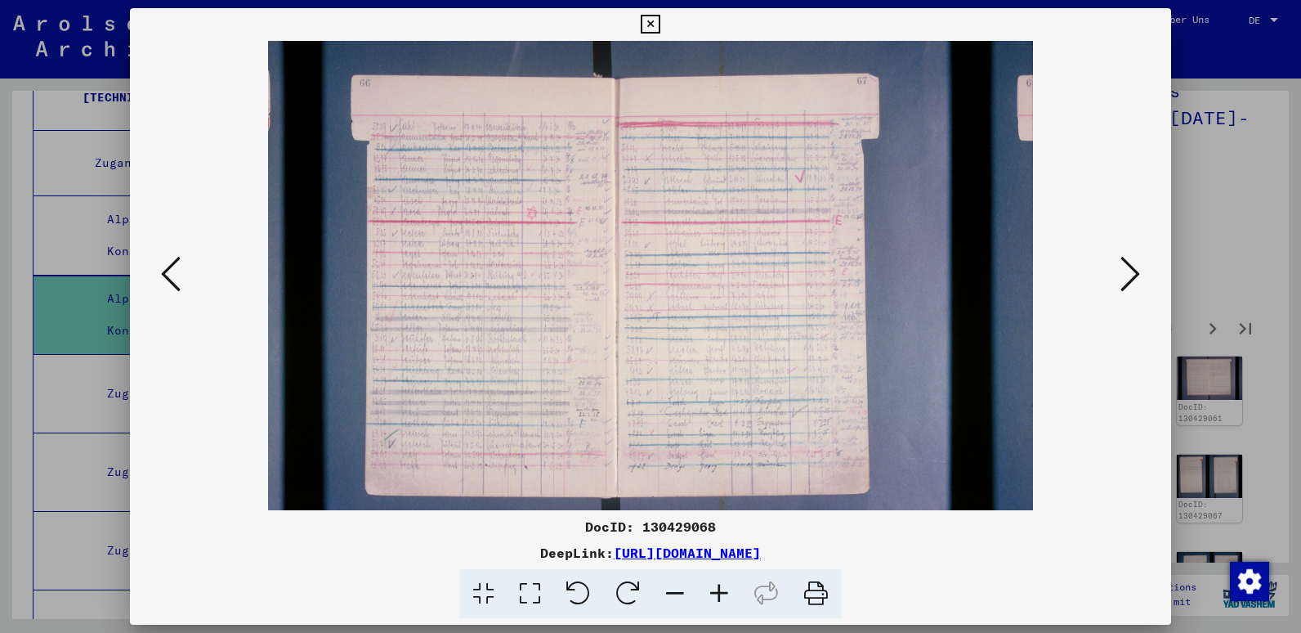
click at [723, 596] on icon at bounding box center [719, 594] width 44 height 50
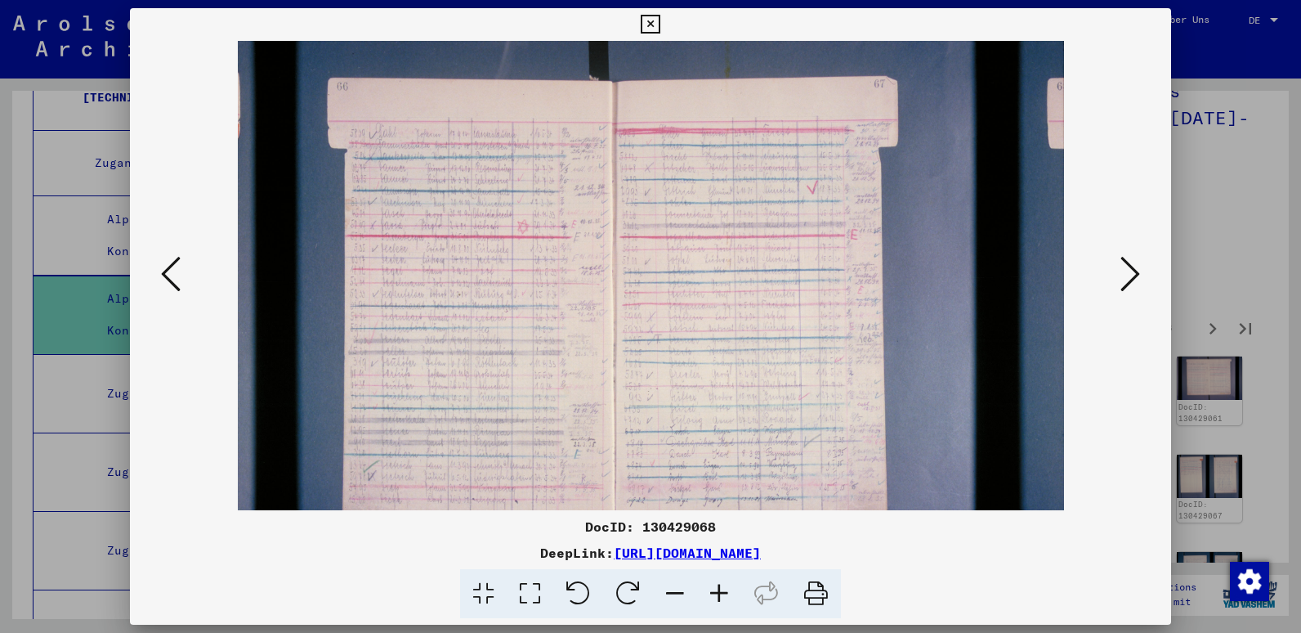
click at [723, 596] on icon at bounding box center [719, 594] width 44 height 50
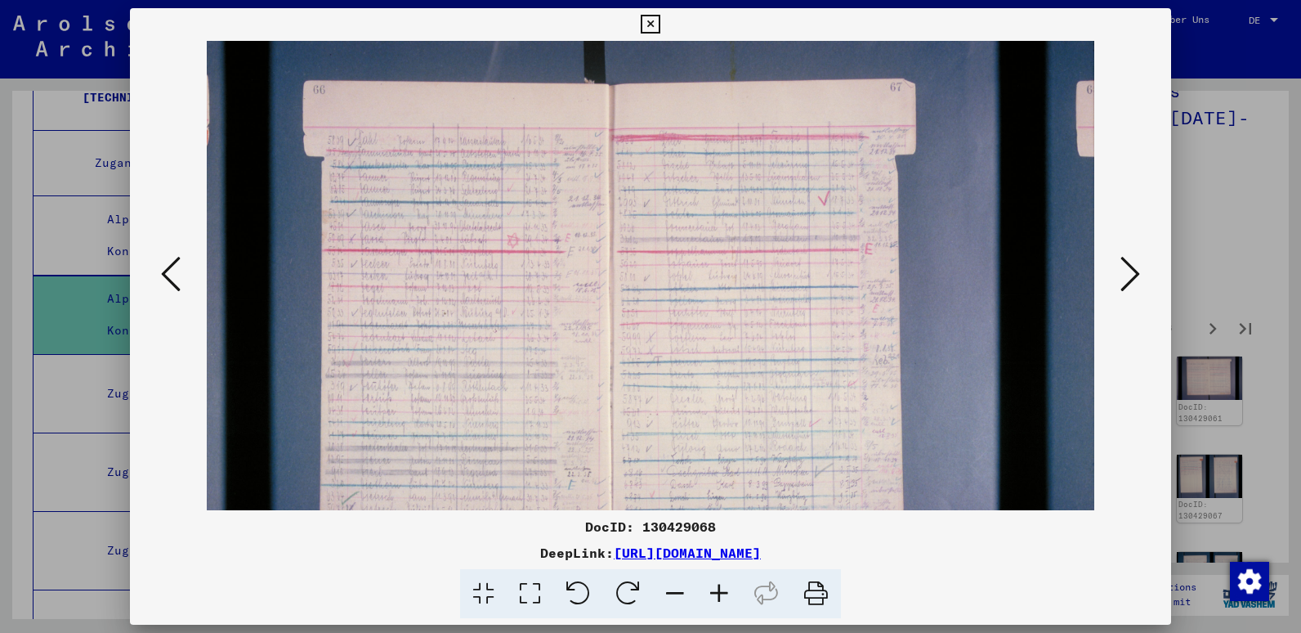
click at [723, 596] on icon at bounding box center [719, 594] width 44 height 50
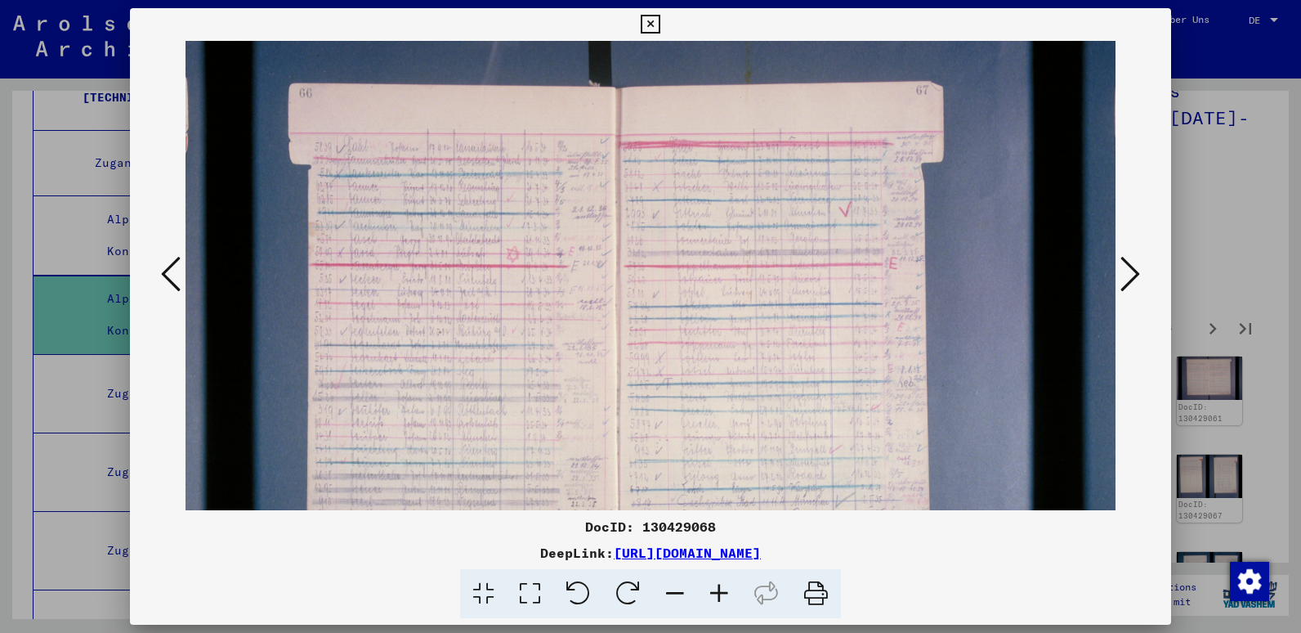
click at [723, 596] on icon at bounding box center [719, 594] width 44 height 50
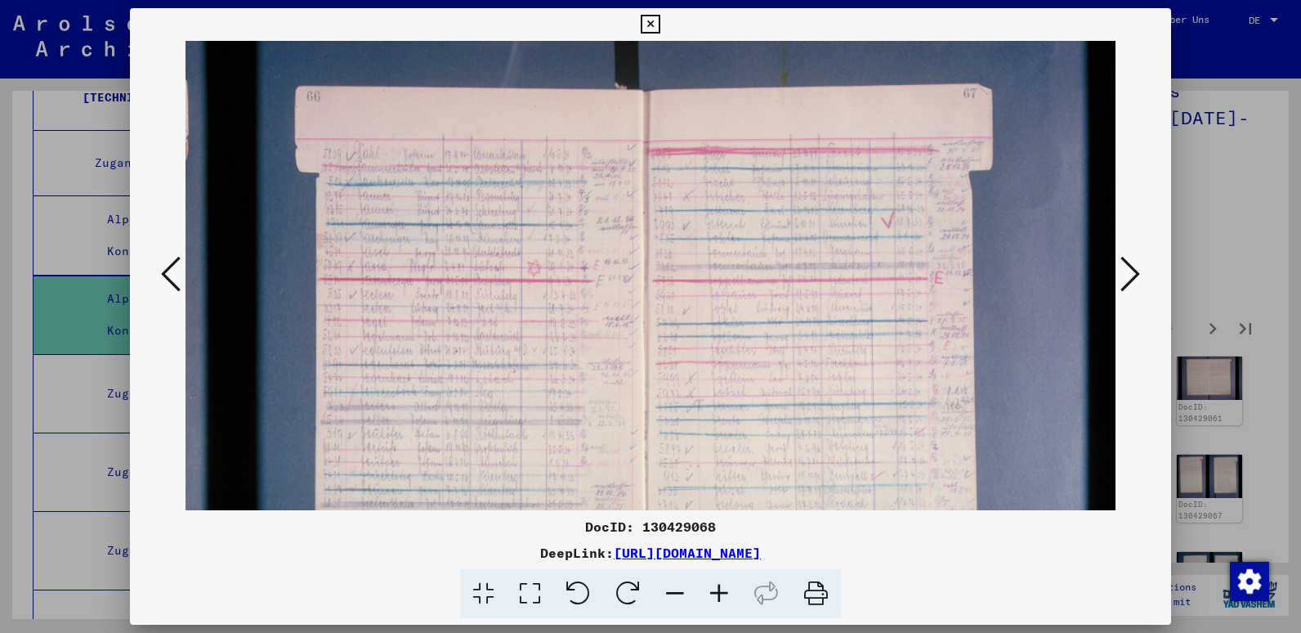
click at [1128, 274] on icon at bounding box center [1131, 273] width 20 height 39
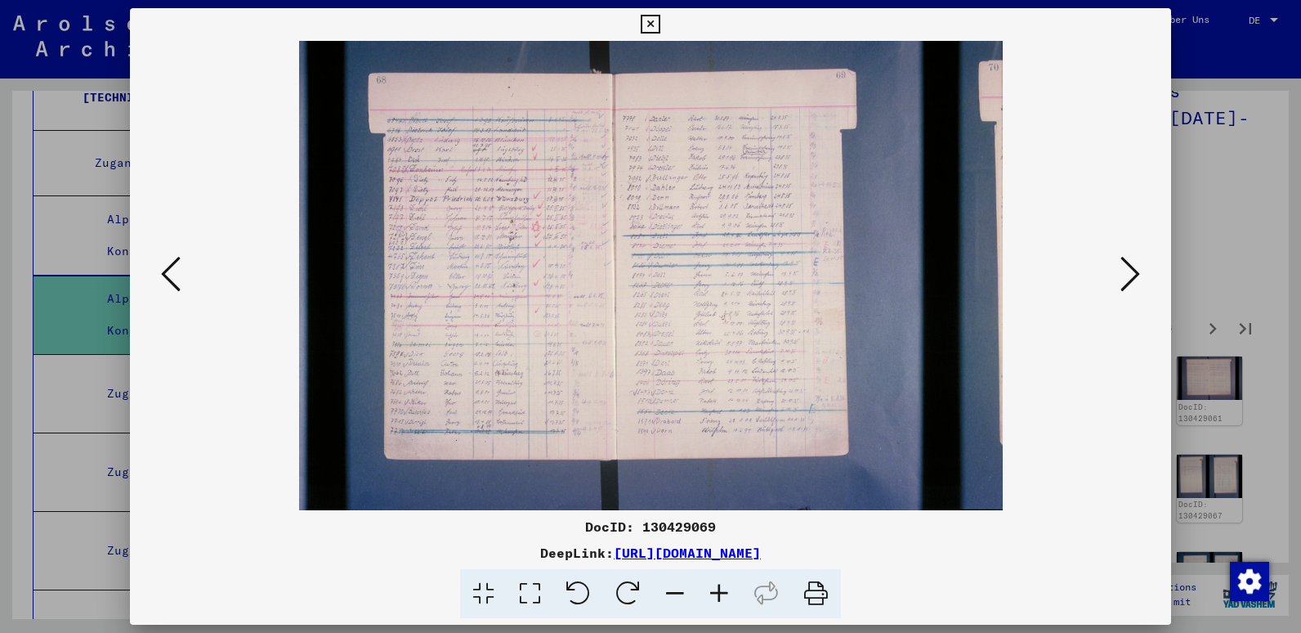
click at [1128, 274] on icon at bounding box center [1131, 273] width 20 height 39
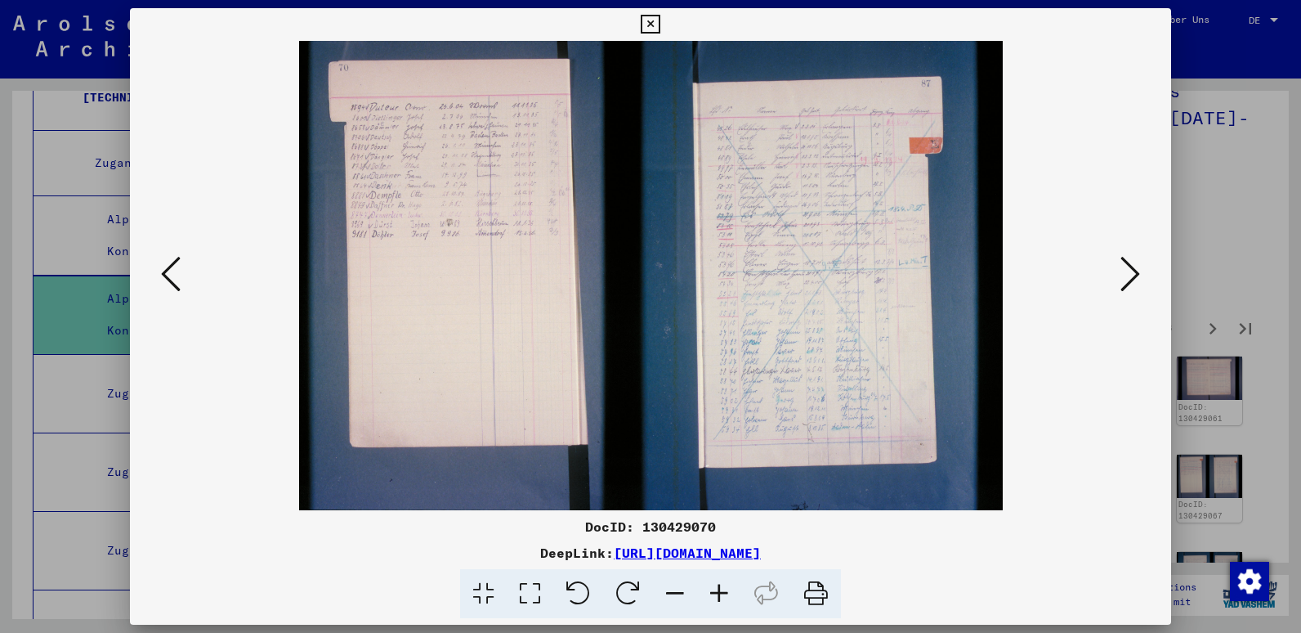
click at [723, 588] on icon at bounding box center [719, 594] width 44 height 50
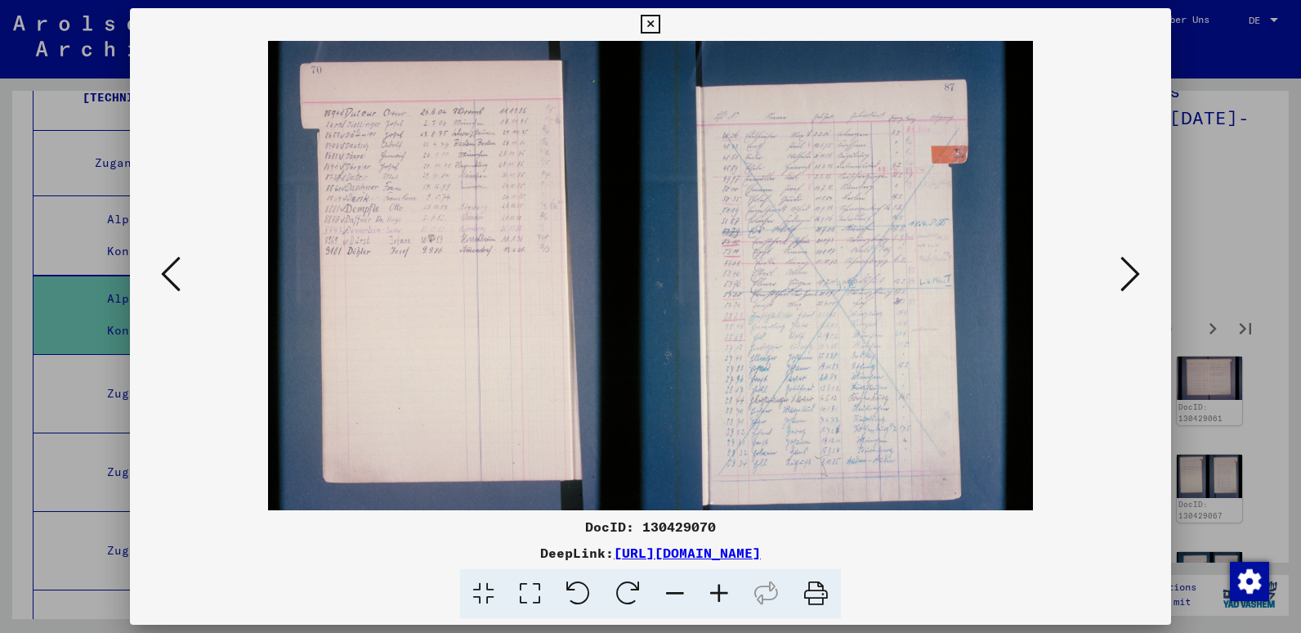
click at [723, 588] on icon at bounding box center [719, 594] width 44 height 50
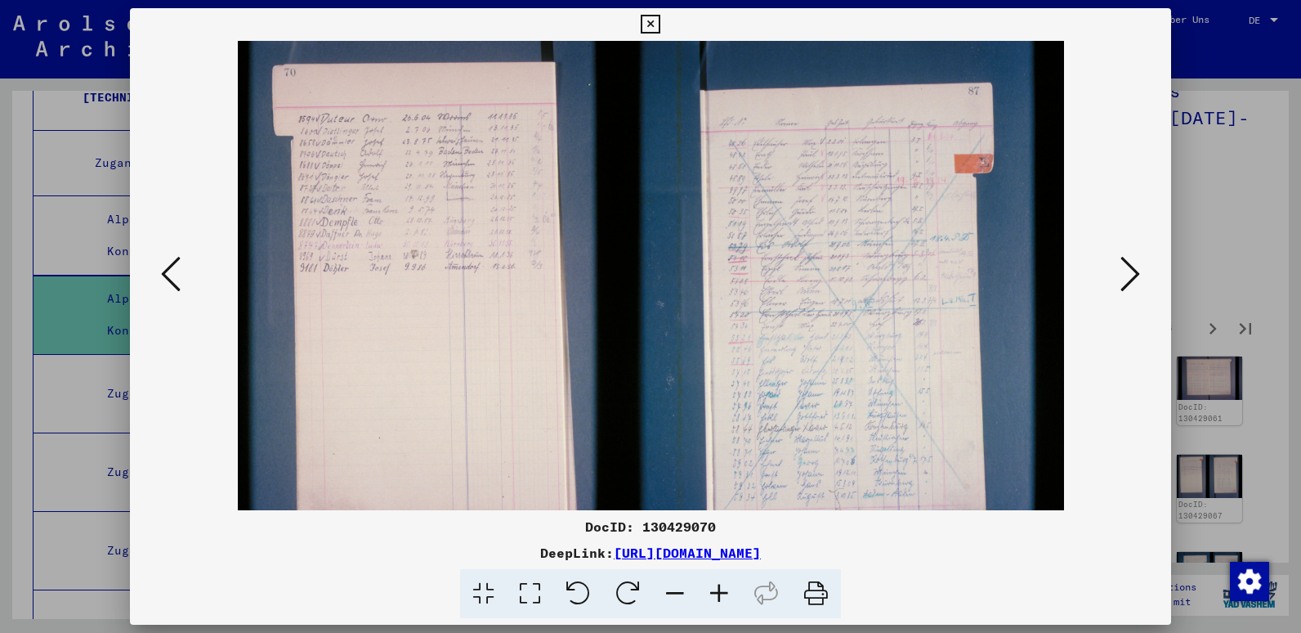
click at [723, 588] on icon at bounding box center [719, 594] width 44 height 50
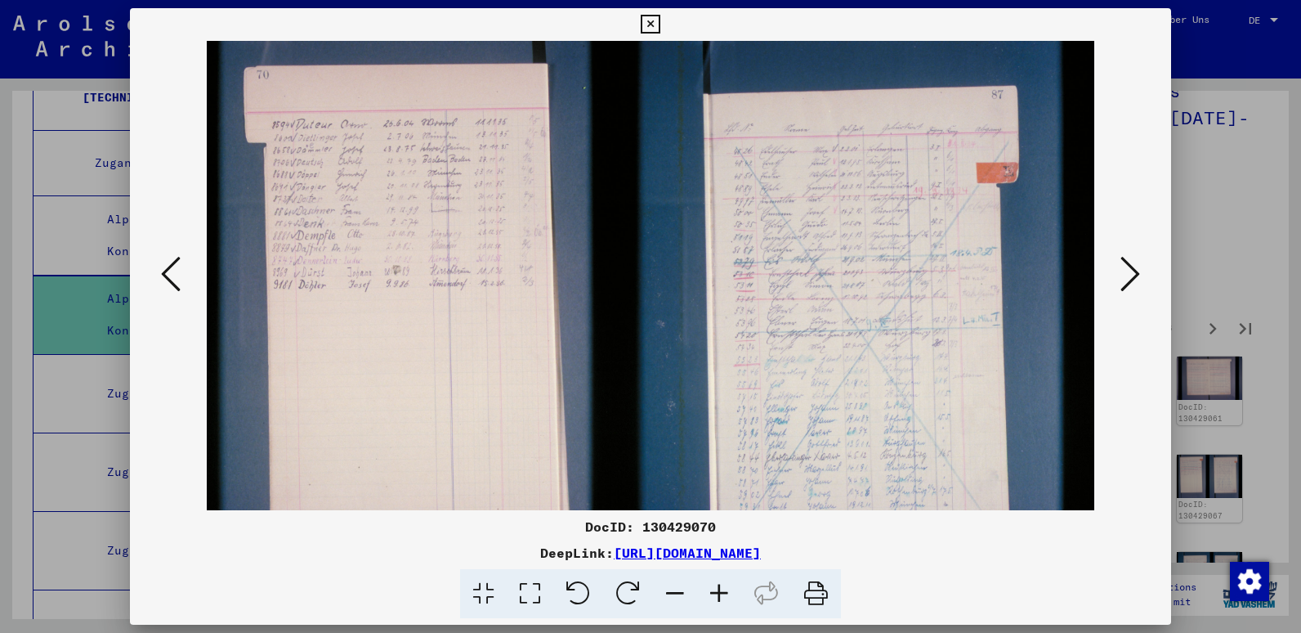
click at [723, 588] on icon at bounding box center [719, 594] width 44 height 50
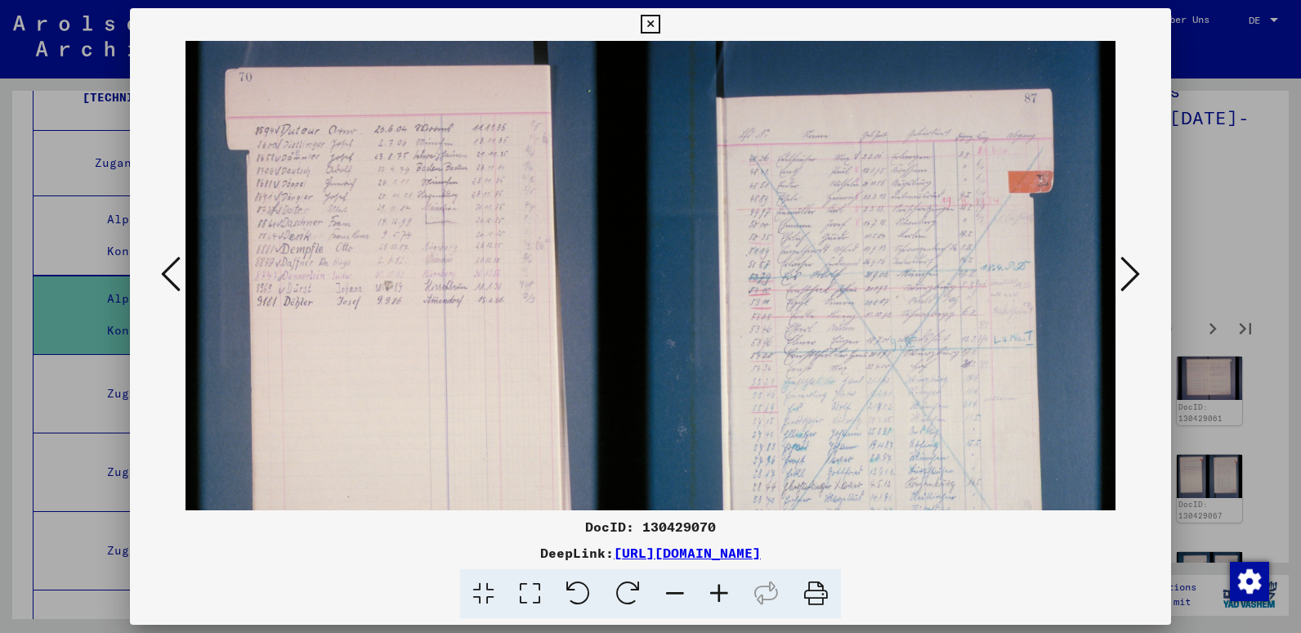
scroll to position [0, 19]
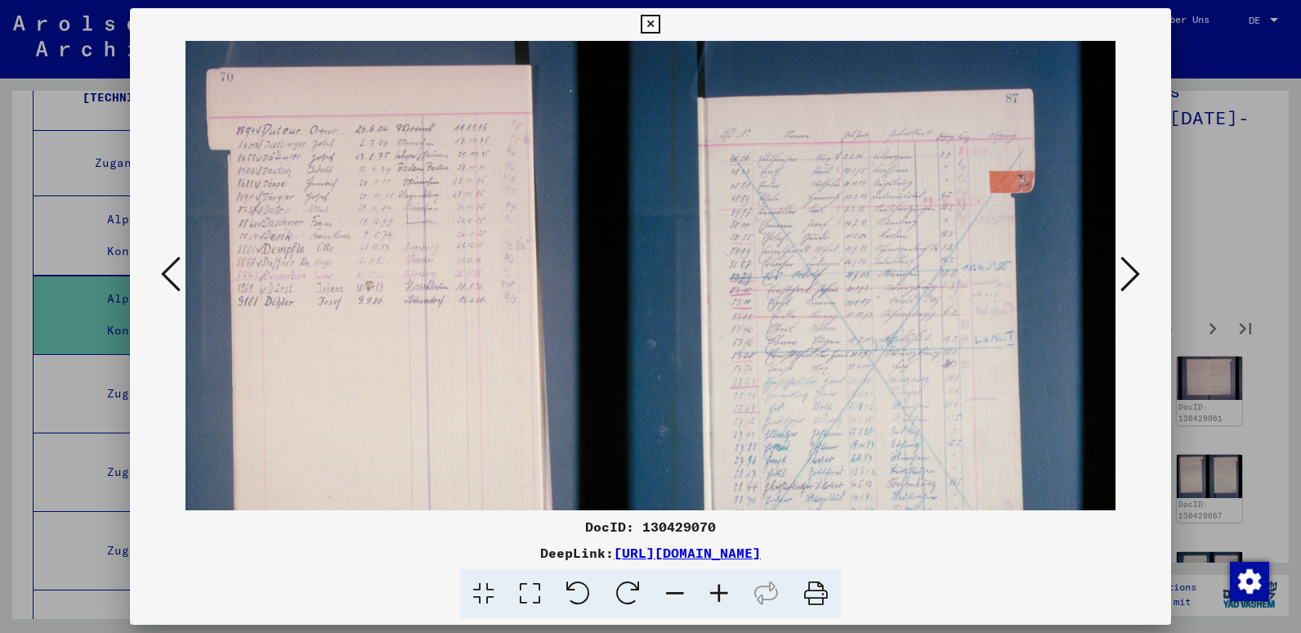
drag, startPoint x: 1025, startPoint y: 291, endPoint x: 884, endPoint y: 315, distance: 143.5
click at [884, 315] on img at bounding box center [641, 357] width 949 height 633
click at [717, 594] on icon at bounding box center [719, 594] width 44 height 50
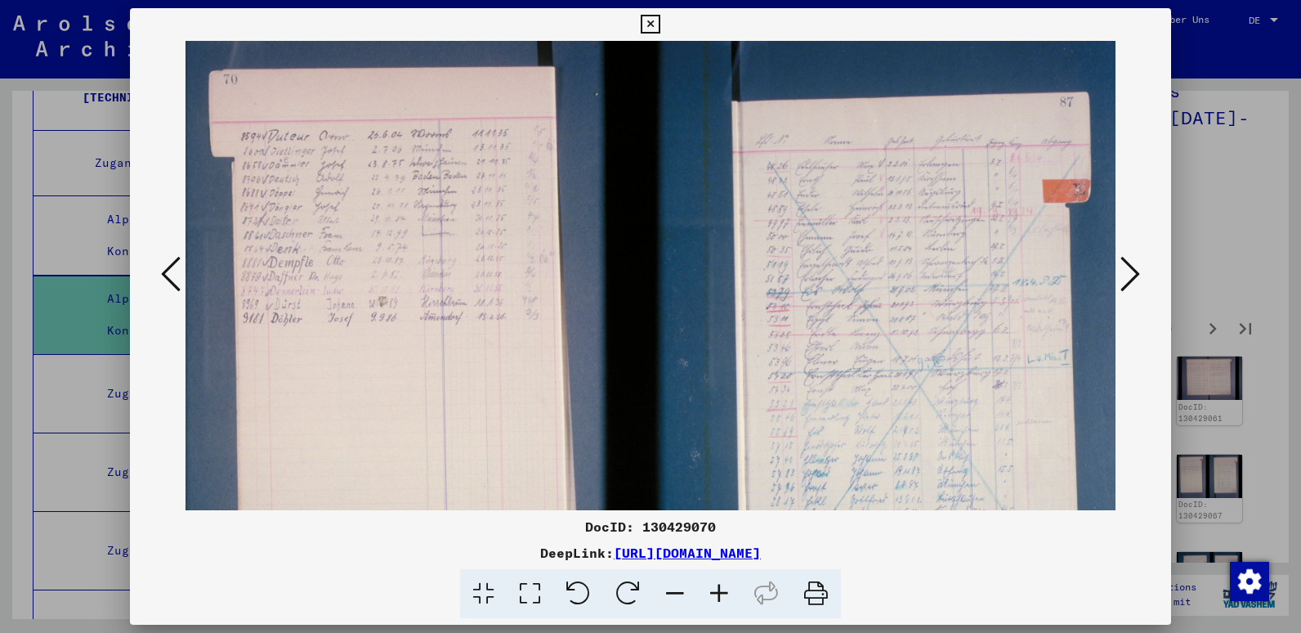
click at [717, 594] on icon at bounding box center [719, 594] width 44 height 50
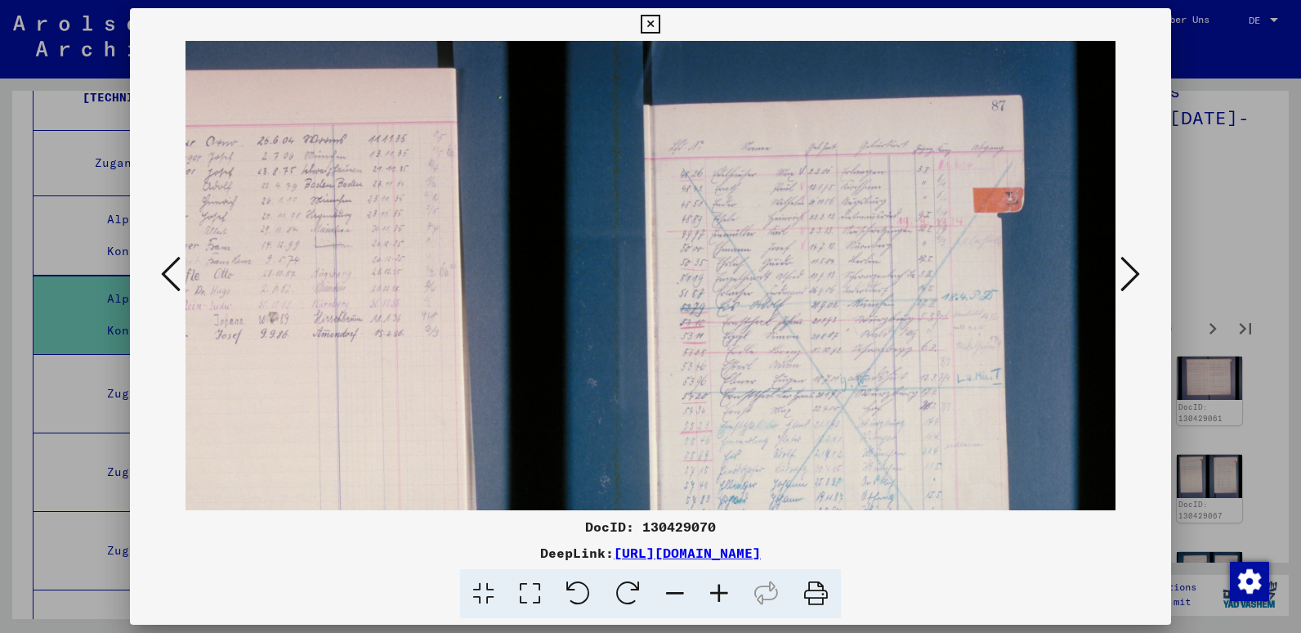
scroll to position [2, 141]
drag, startPoint x: 987, startPoint y: 306, endPoint x: 728, endPoint y: 322, distance: 259.6
click at [728, 322] on img at bounding box center [580, 396] width 1072 height 714
click at [723, 594] on icon at bounding box center [719, 594] width 44 height 50
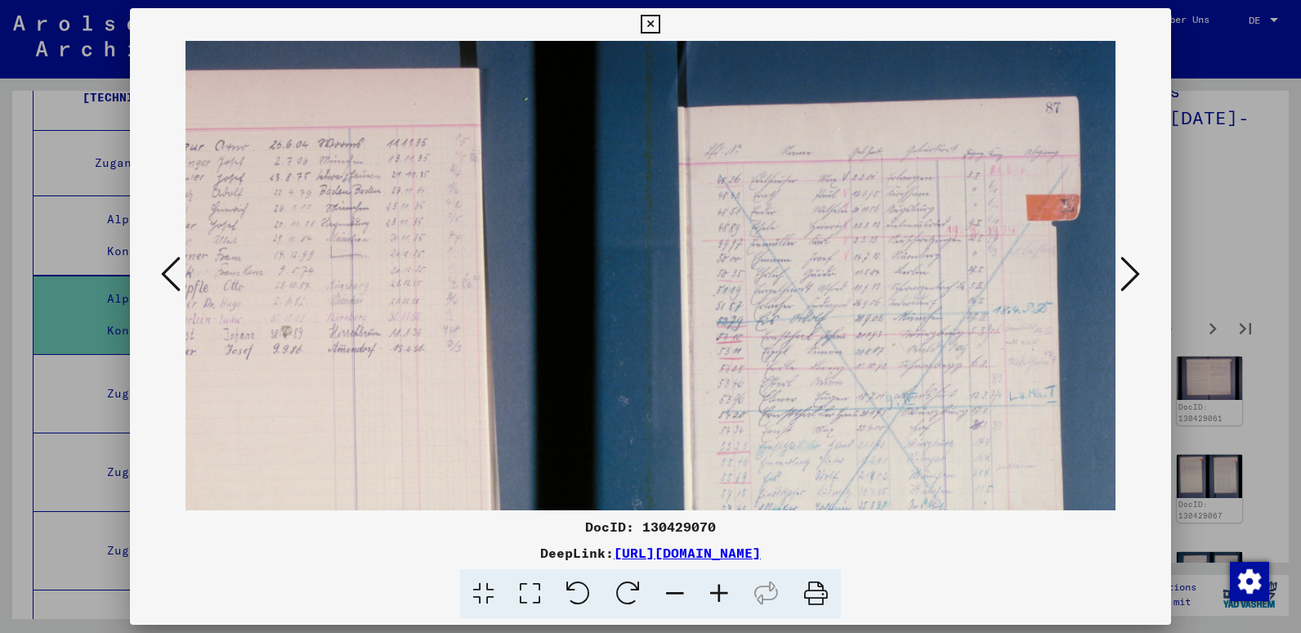
click at [723, 594] on icon at bounding box center [719, 594] width 44 height 50
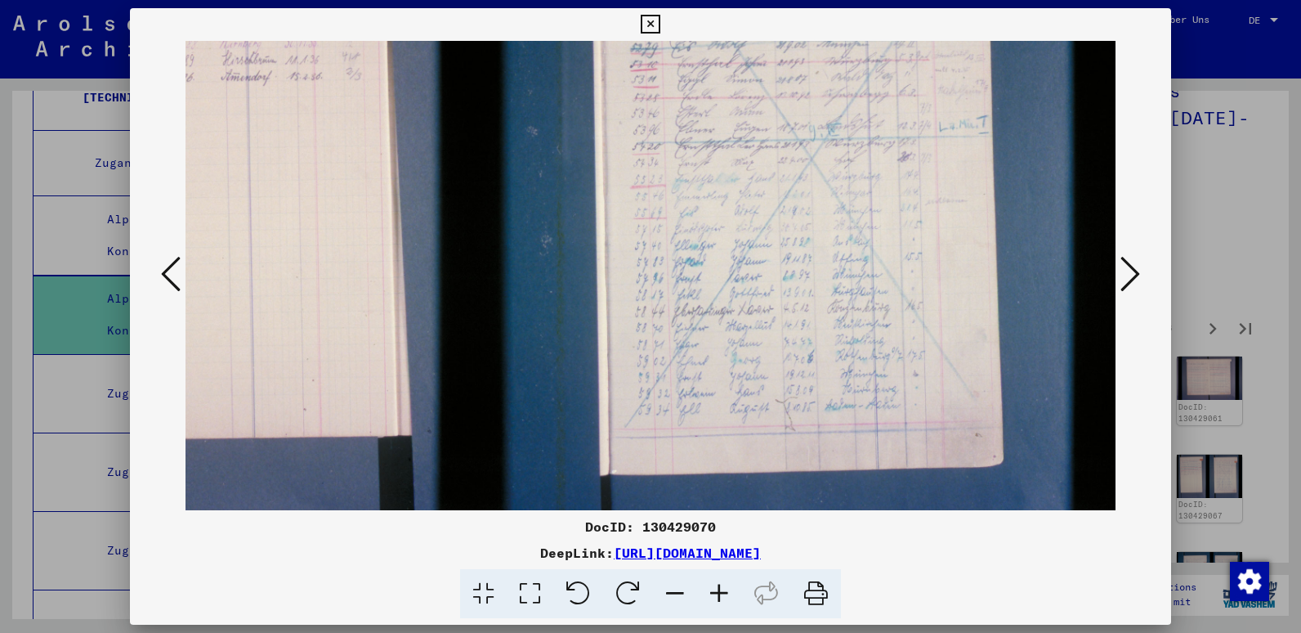
scroll to position [294, 264]
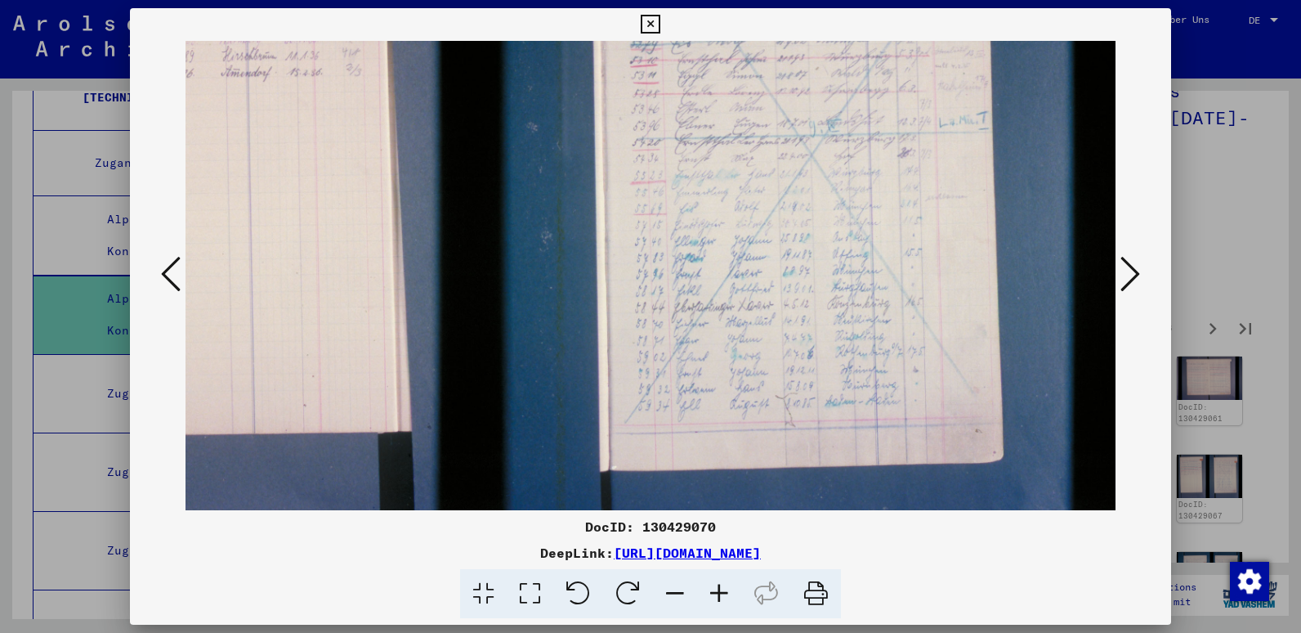
drag, startPoint x: 978, startPoint y: 329, endPoint x: 732, endPoint y: 42, distance: 379.1
click at [732, 42] on img at bounding box center [519, 145] width 1194 height 796
click at [1125, 280] on icon at bounding box center [1131, 273] width 20 height 39
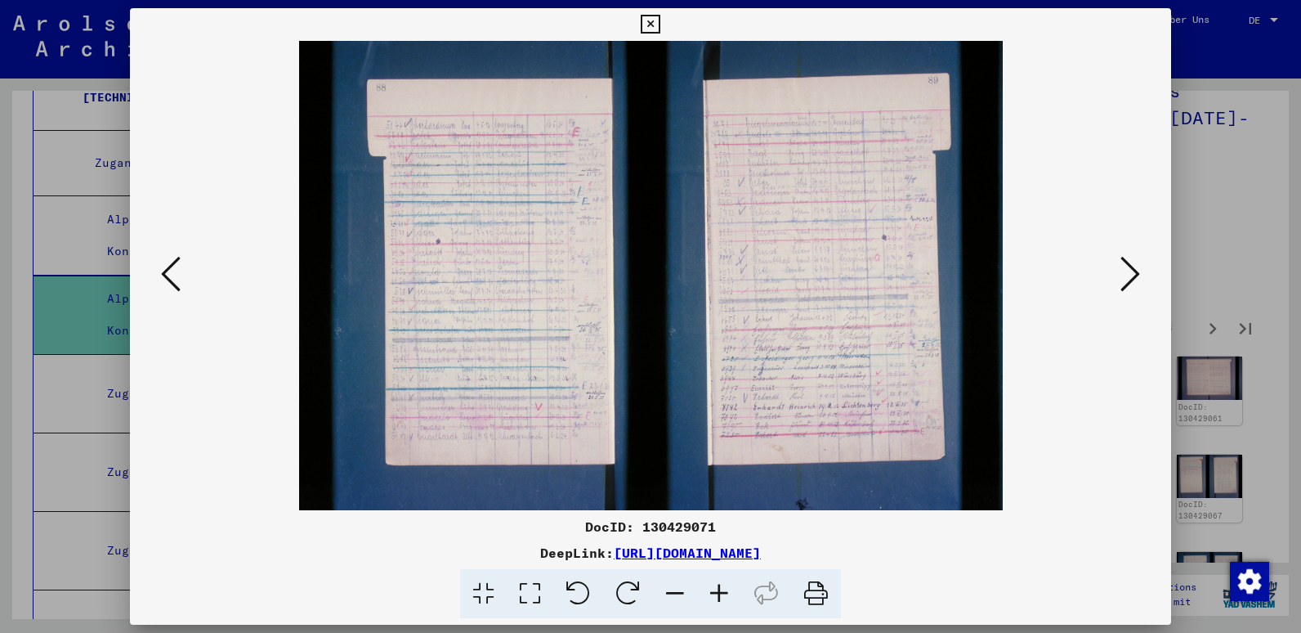
click at [724, 592] on icon at bounding box center [719, 594] width 44 height 50
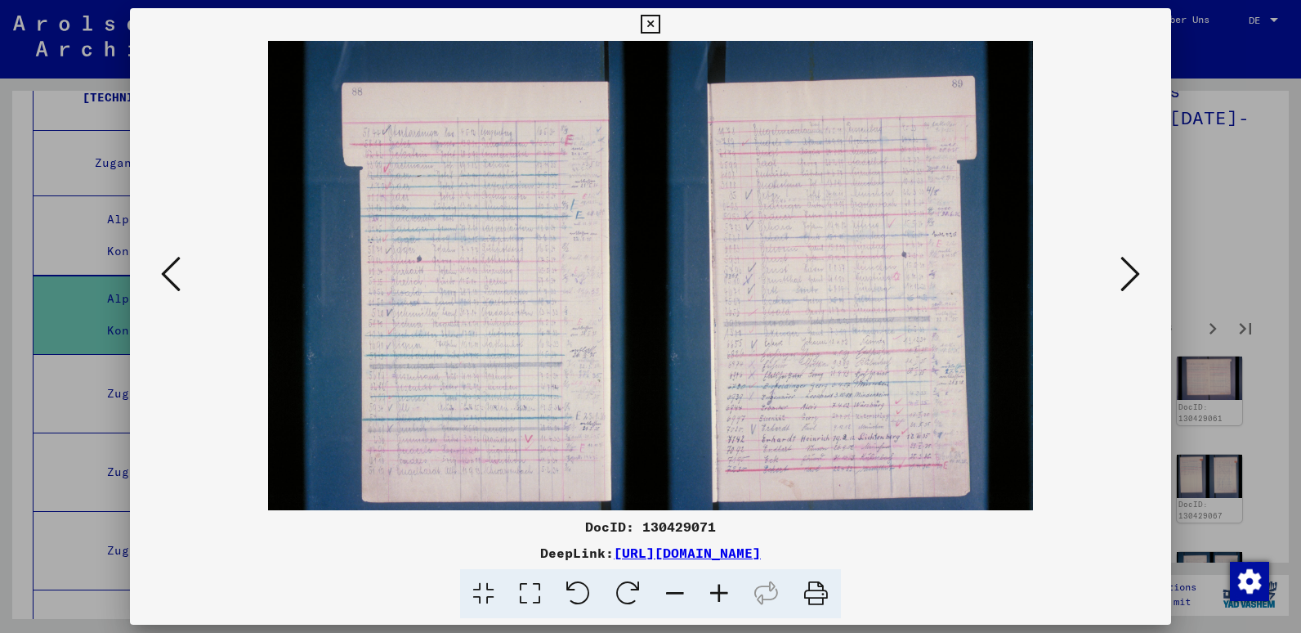
click at [724, 592] on icon at bounding box center [719, 594] width 44 height 50
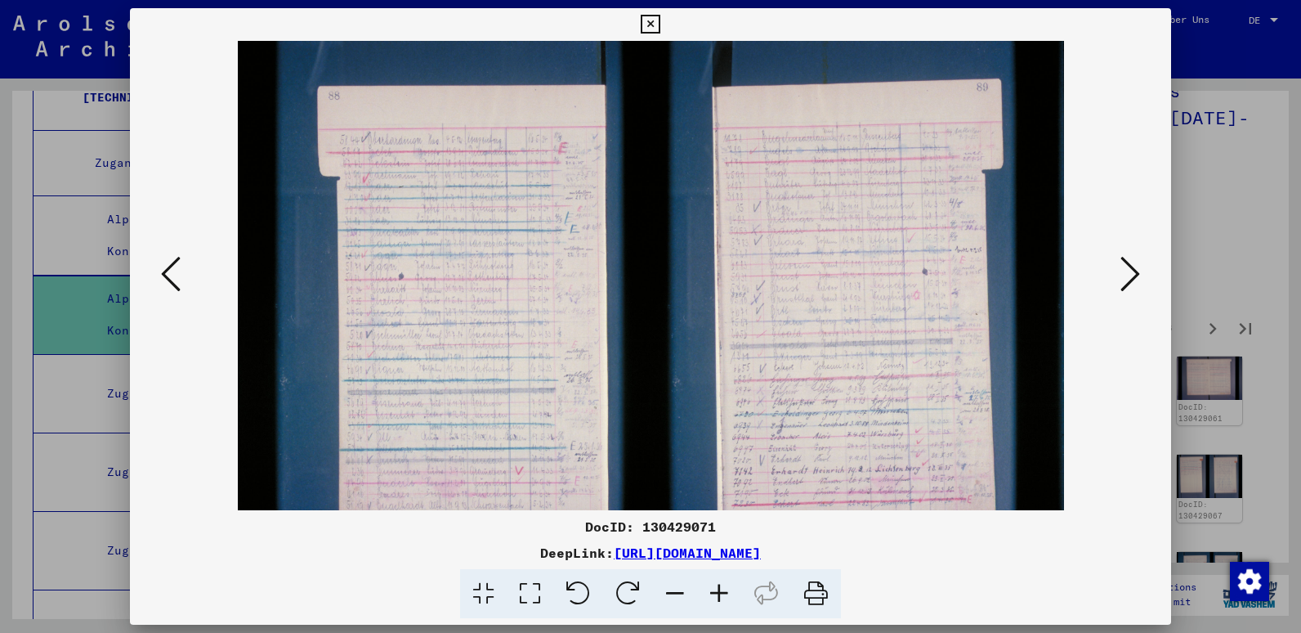
click at [724, 592] on icon at bounding box center [719, 594] width 44 height 50
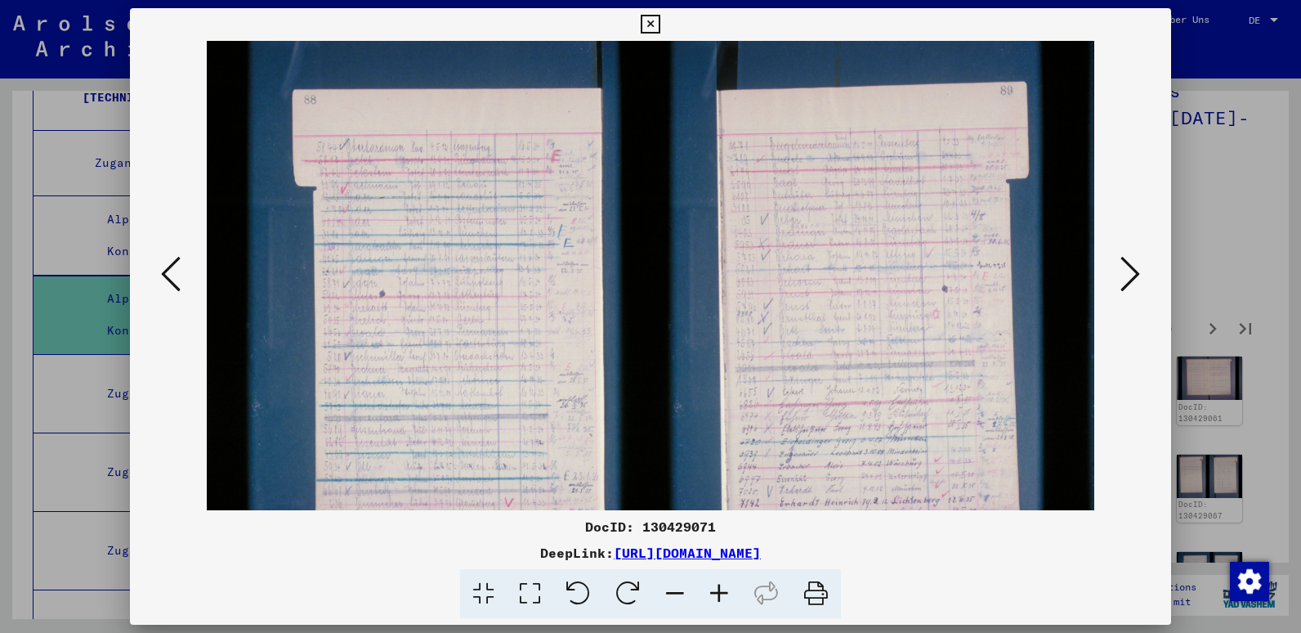
click at [724, 592] on icon at bounding box center [719, 594] width 44 height 50
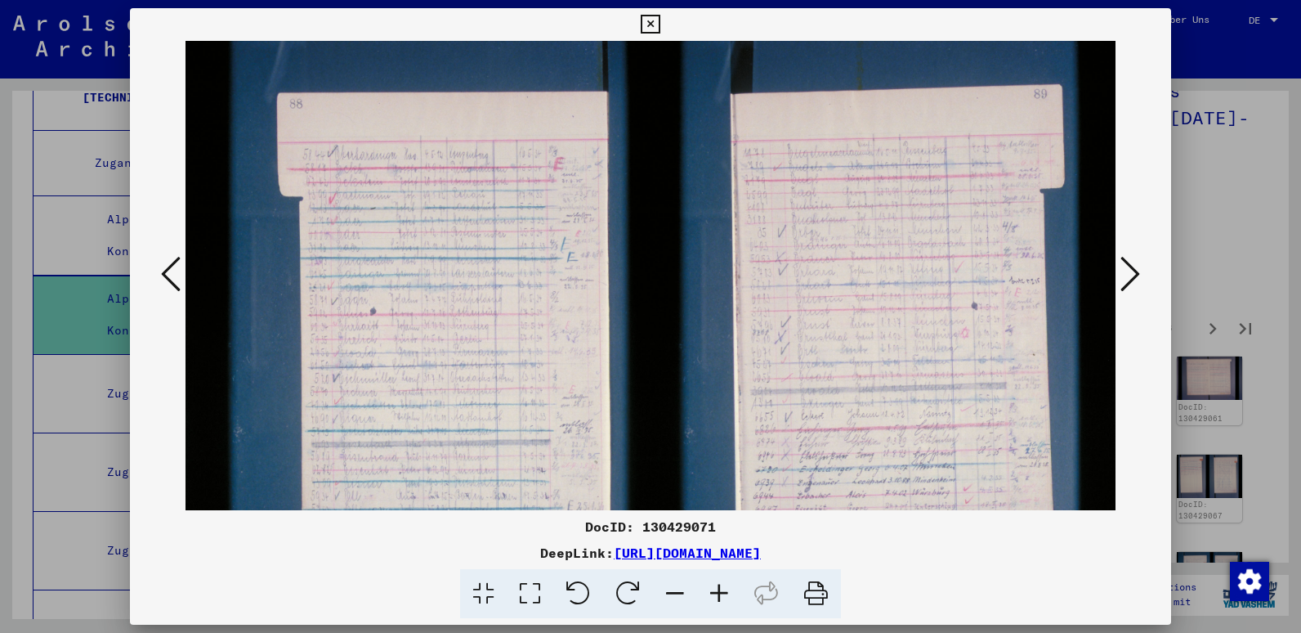
click at [724, 592] on icon at bounding box center [719, 594] width 44 height 50
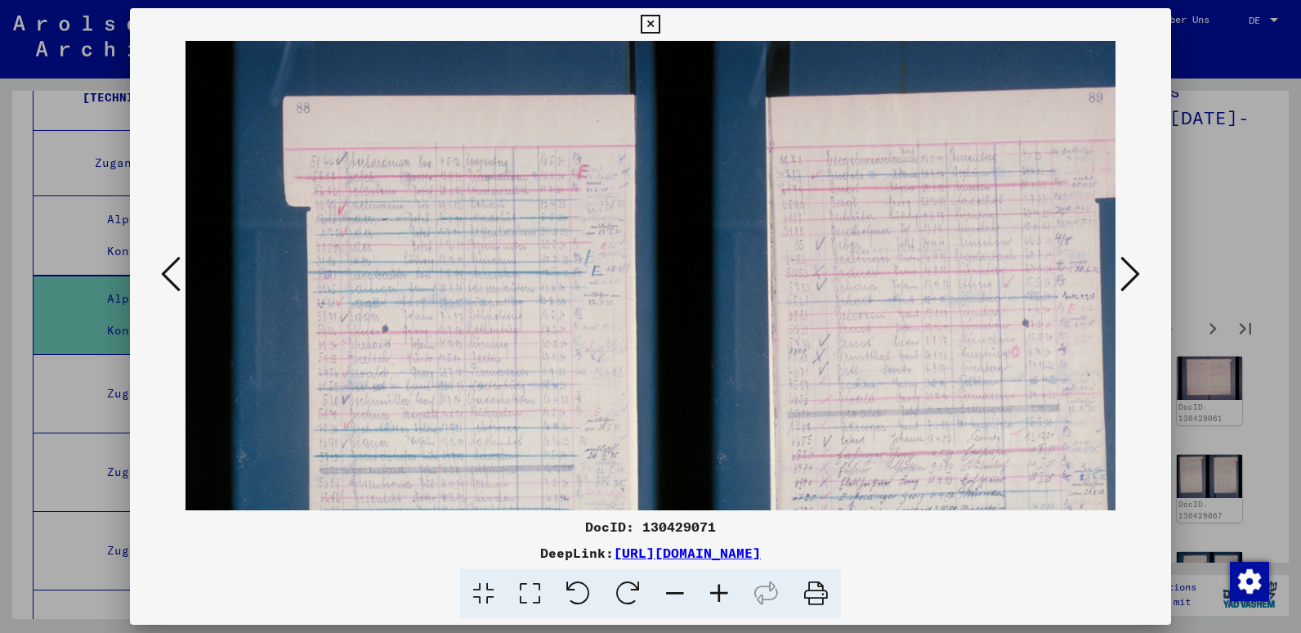
click at [1121, 278] on icon at bounding box center [1131, 273] width 20 height 39
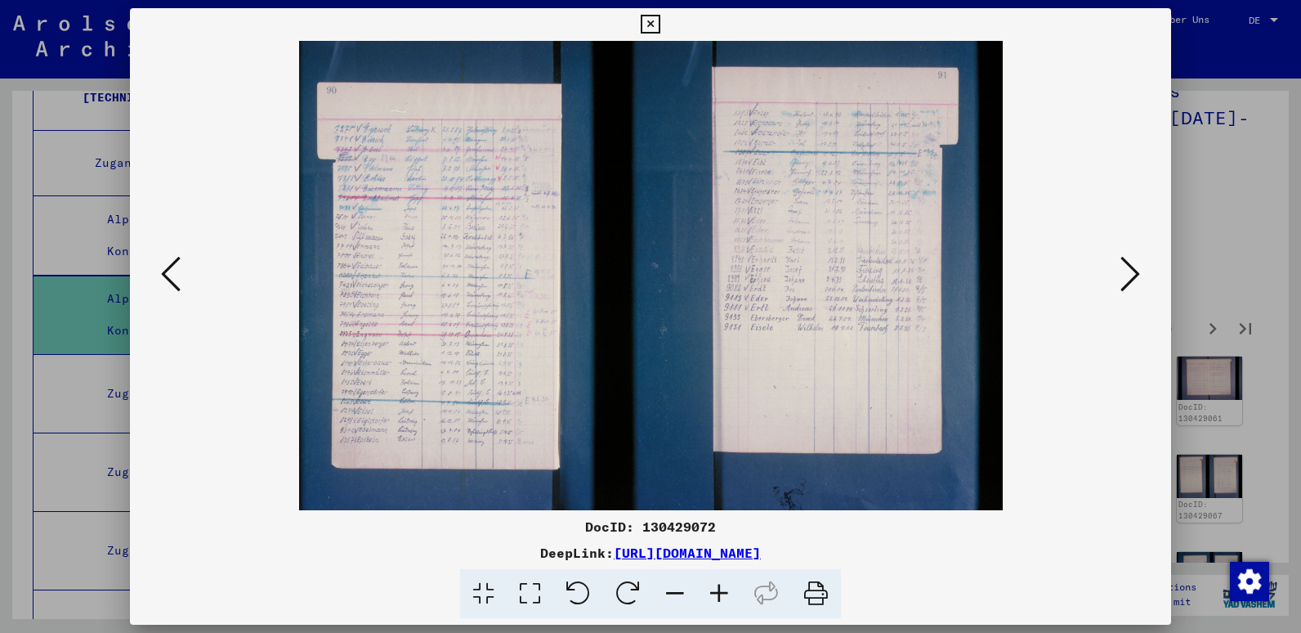
click at [726, 592] on icon at bounding box center [719, 594] width 44 height 50
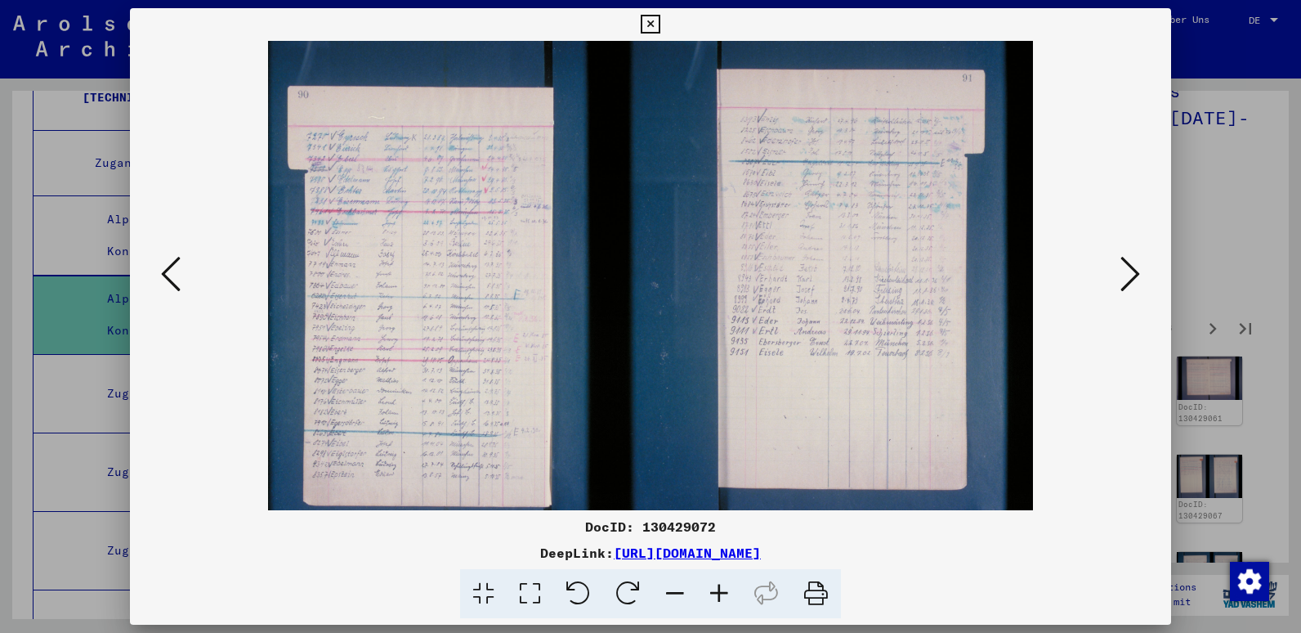
click at [726, 592] on icon at bounding box center [719, 594] width 44 height 50
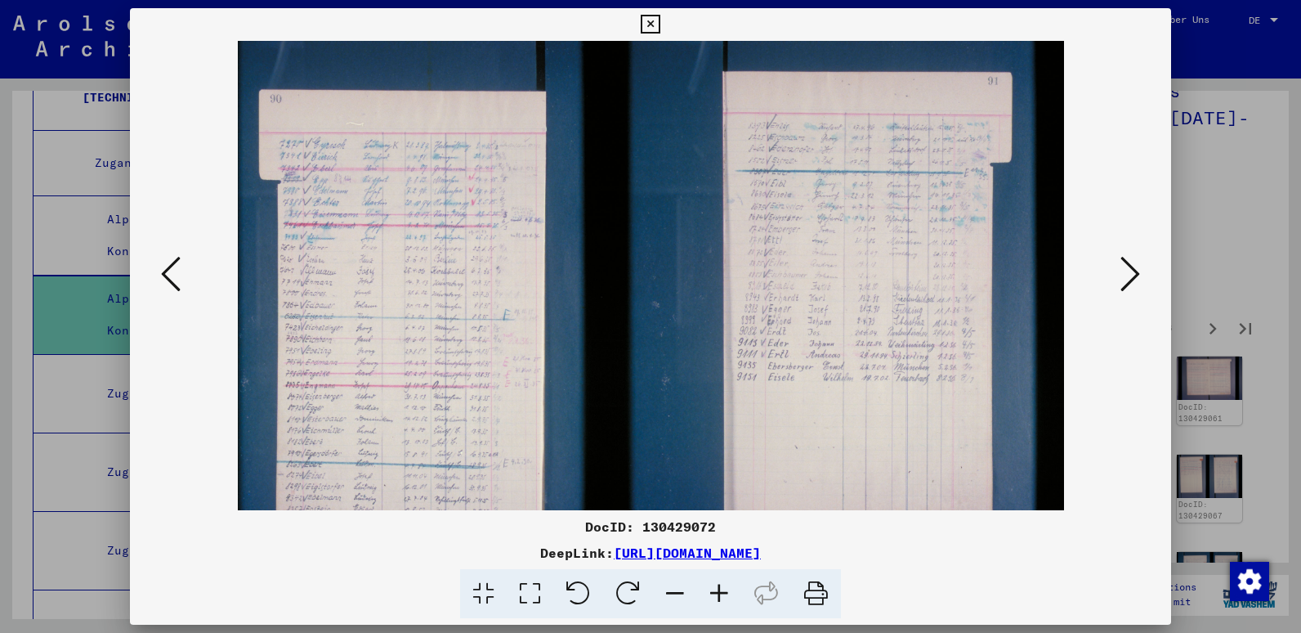
click at [726, 592] on icon at bounding box center [719, 594] width 44 height 50
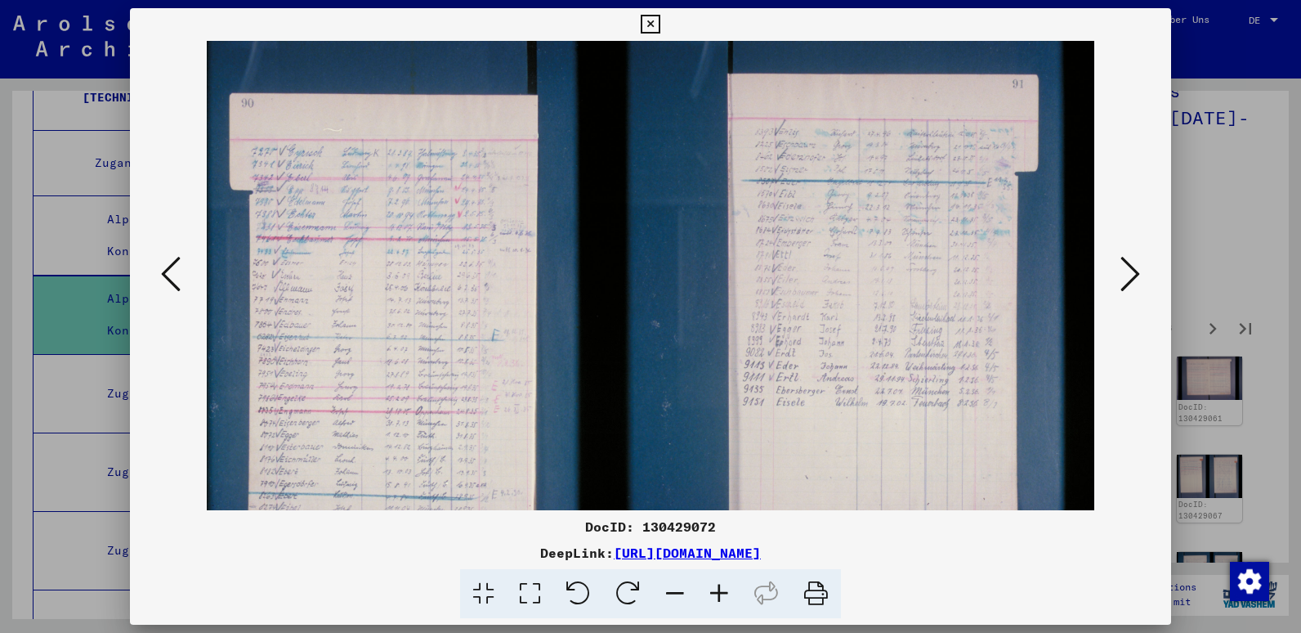
click at [726, 592] on icon at bounding box center [719, 594] width 44 height 50
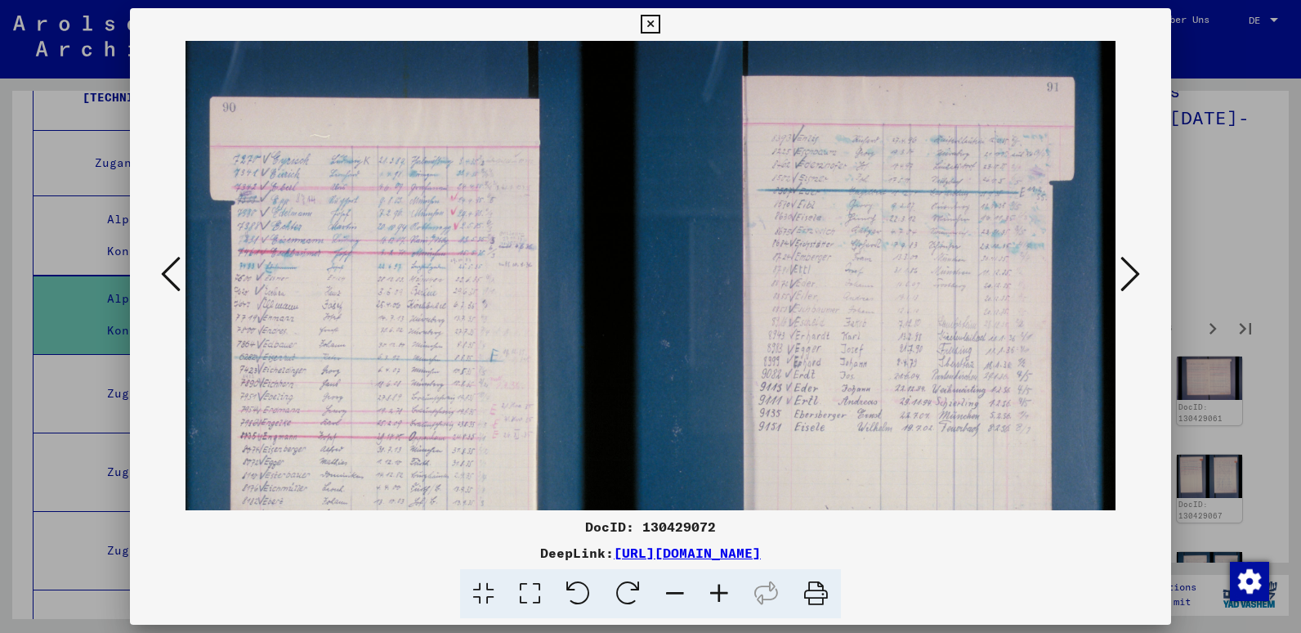
click at [726, 592] on icon at bounding box center [719, 594] width 44 height 50
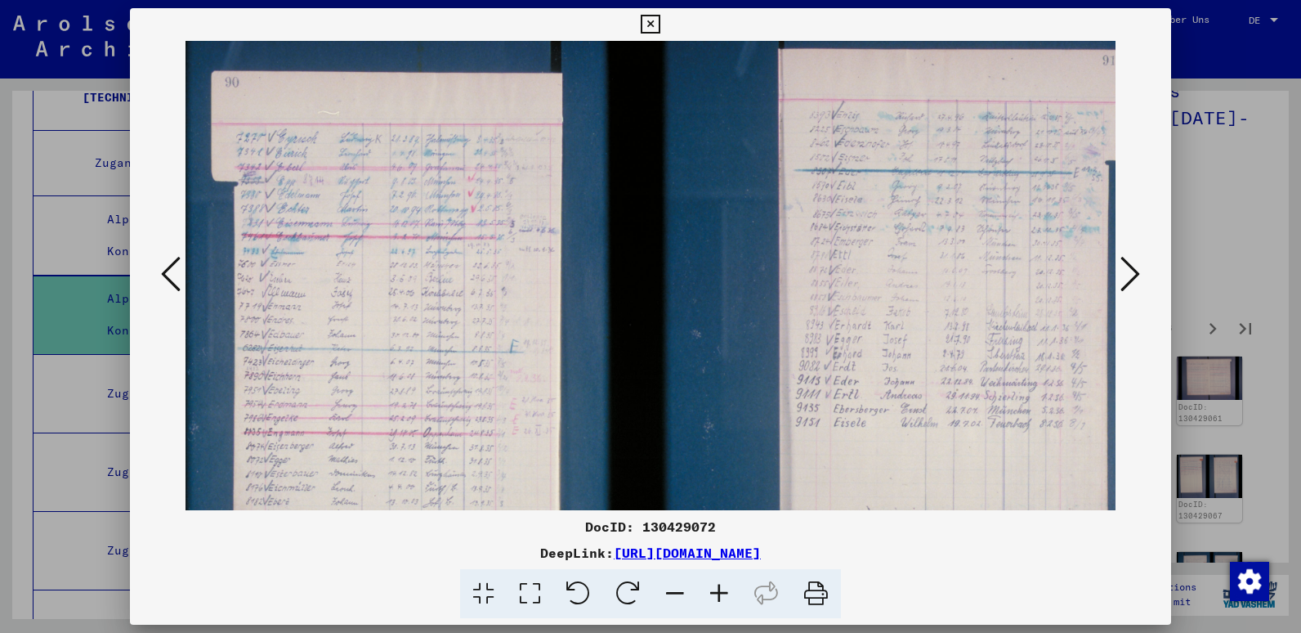
scroll to position [25, 0]
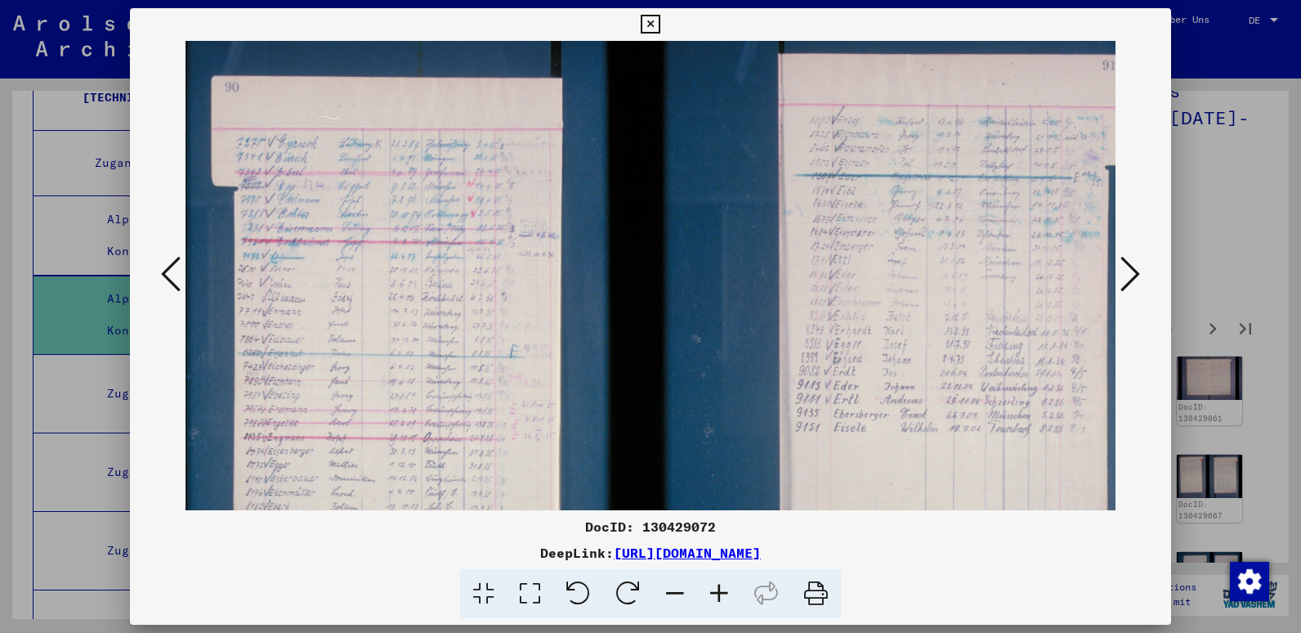
drag, startPoint x: 1050, startPoint y: 419, endPoint x: 1151, endPoint y: 440, distance: 102.6
click at [1151, 440] on div at bounding box center [650, 275] width 1041 height 469
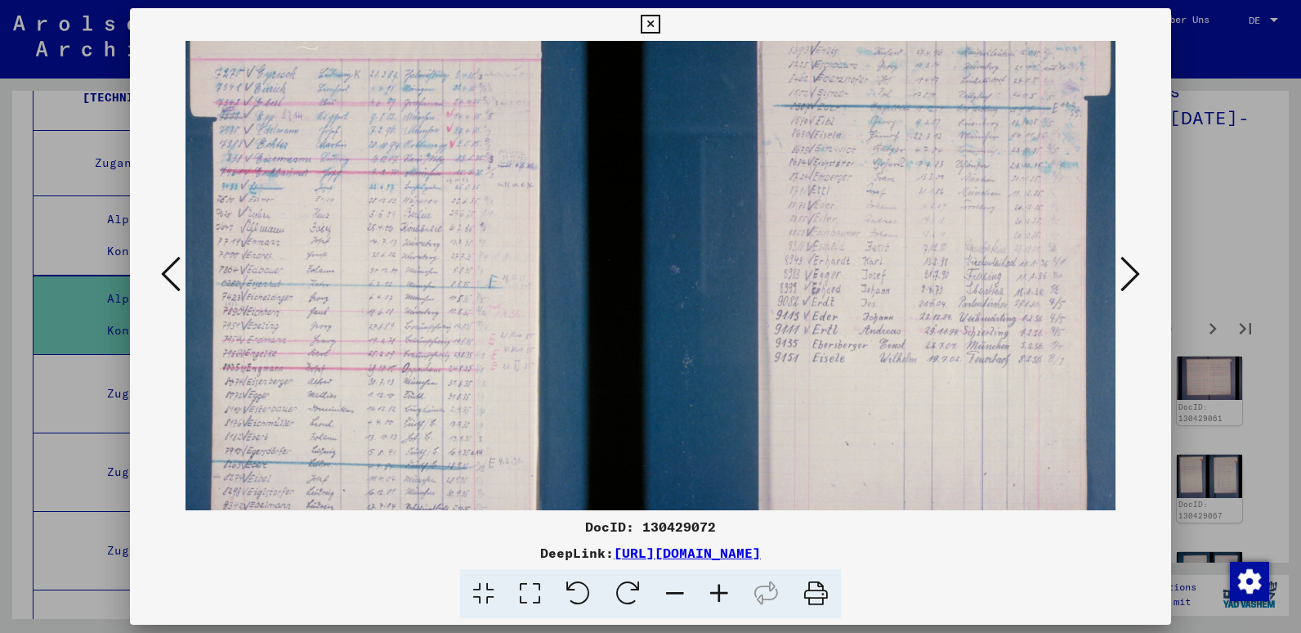
scroll to position [91, 21]
drag, startPoint x: 671, startPoint y: 322, endPoint x: 665, endPoint y: 256, distance: 66.4
click at [665, 256] on img at bounding box center [669, 286] width 1010 height 673
click at [1130, 283] on icon at bounding box center [1131, 273] width 20 height 39
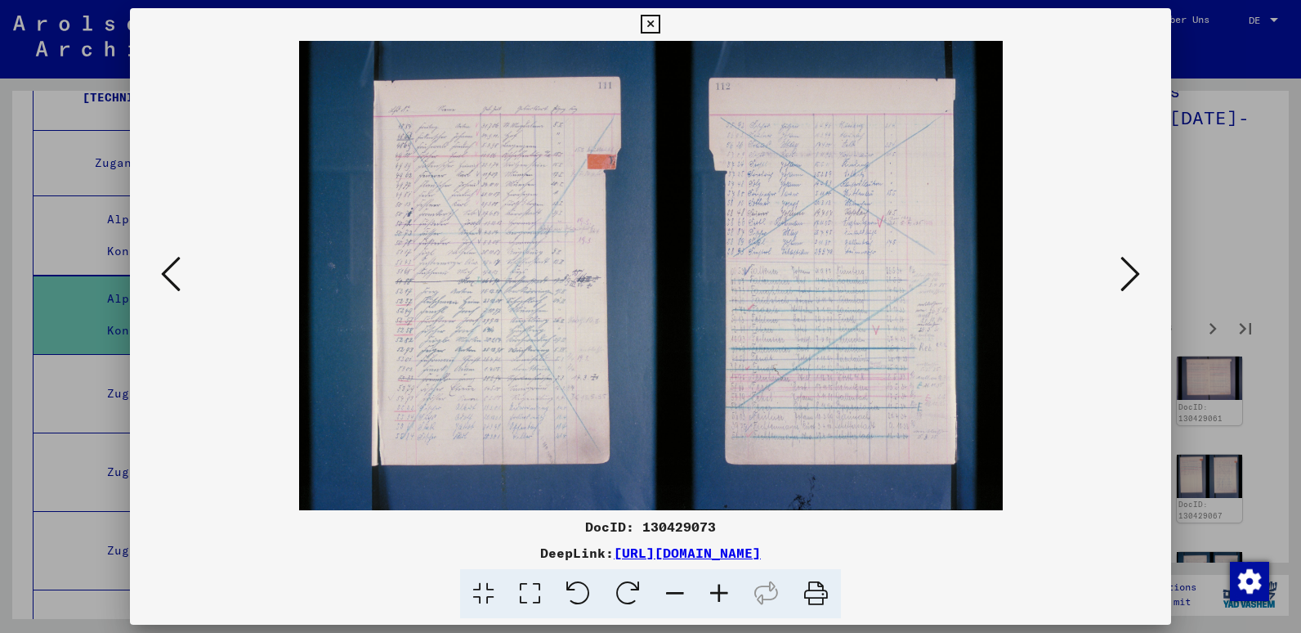
scroll to position [0, 0]
click at [721, 594] on icon at bounding box center [719, 594] width 44 height 50
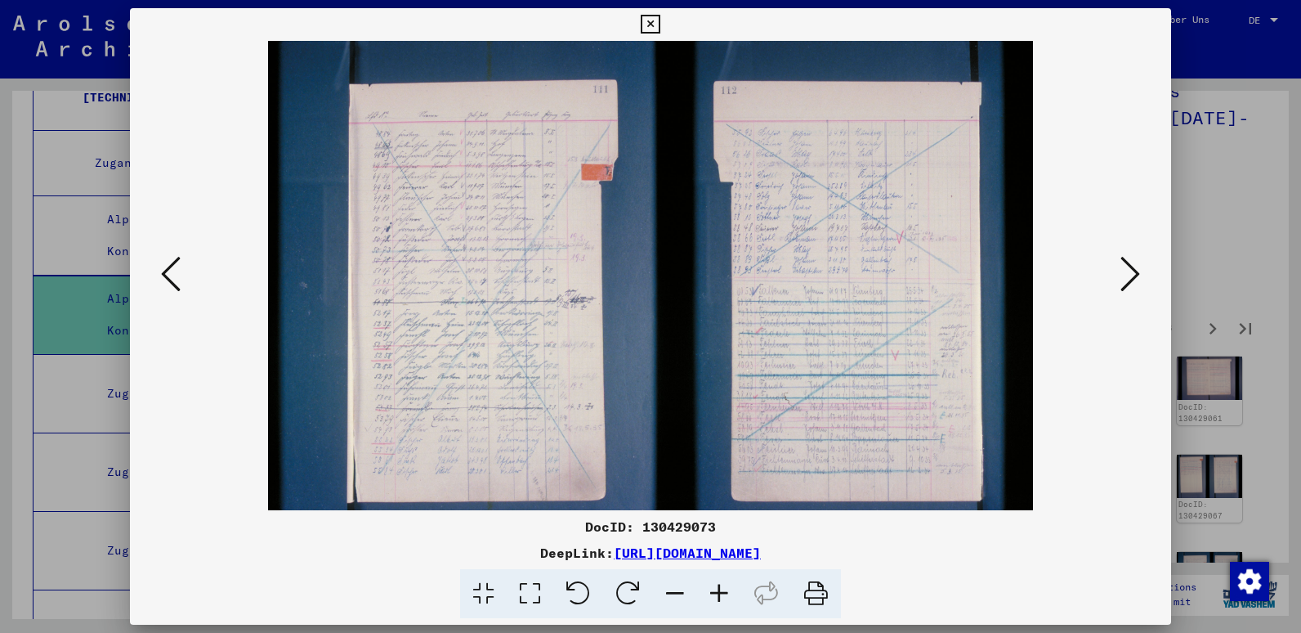
click at [721, 594] on icon at bounding box center [719, 594] width 44 height 50
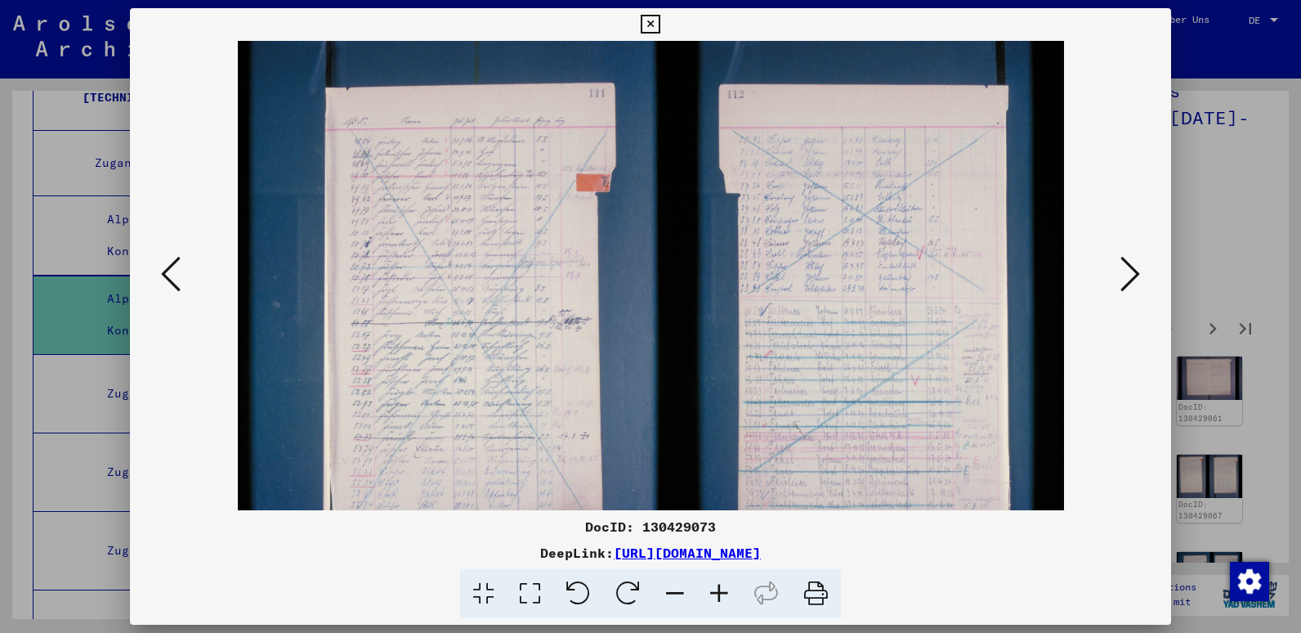
click at [721, 594] on icon at bounding box center [719, 594] width 44 height 50
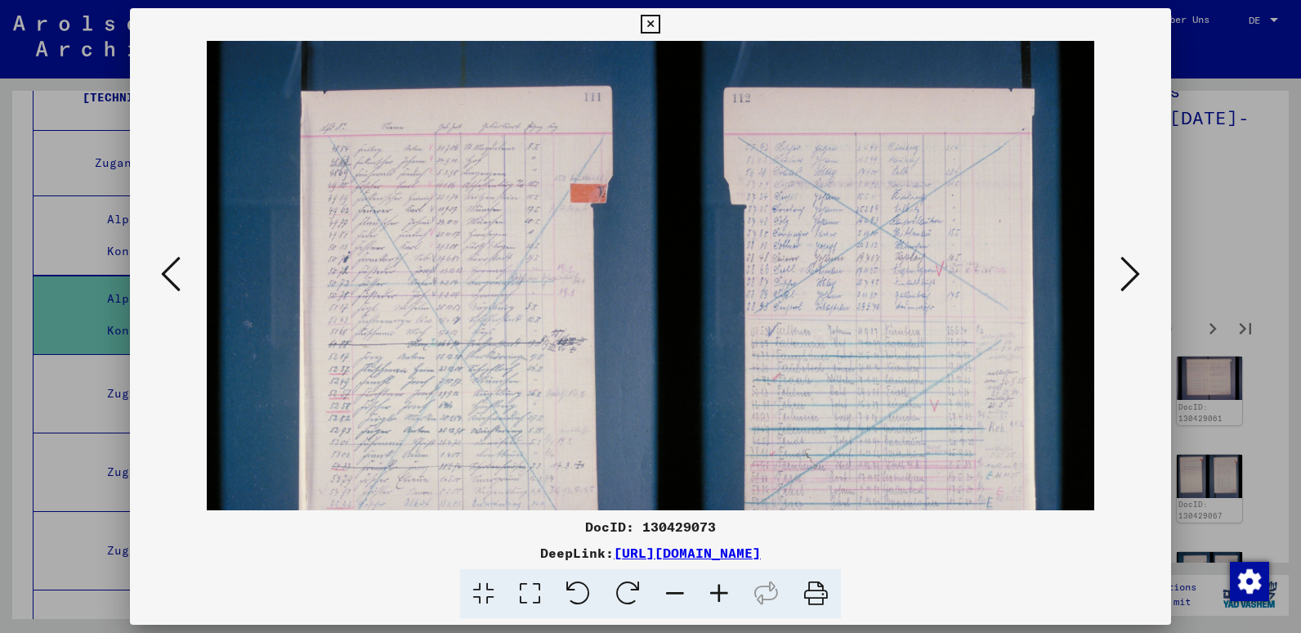
click at [721, 594] on icon at bounding box center [719, 594] width 44 height 50
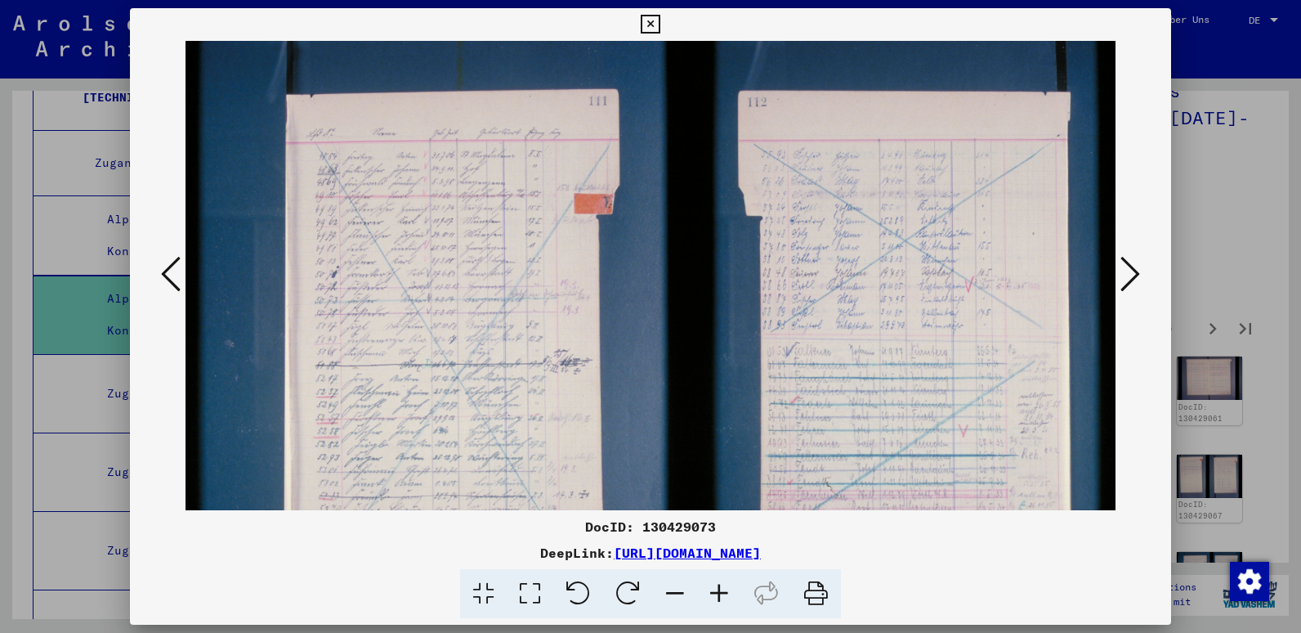
click at [721, 594] on icon at bounding box center [719, 594] width 44 height 50
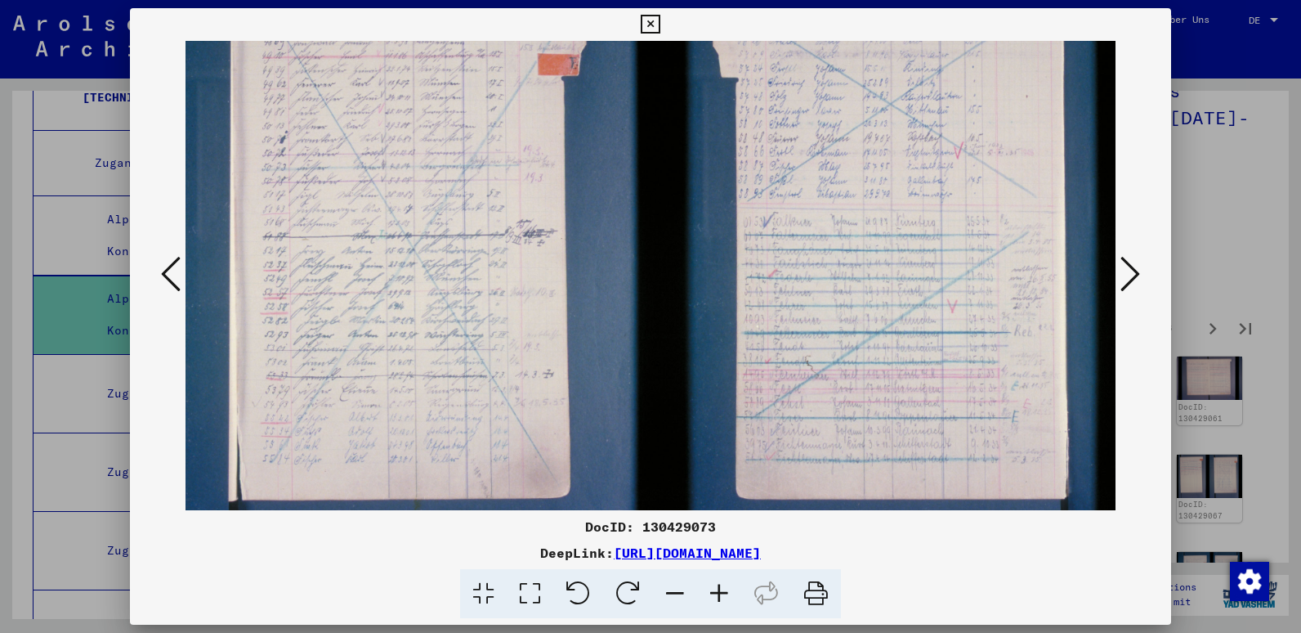
scroll to position [149, 60]
drag, startPoint x: 1099, startPoint y: 355, endPoint x: 1039, endPoint y: 206, distance: 160.6
click at [1039, 206] on img at bounding box center [630, 228] width 1010 height 673
click at [1121, 274] on icon at bounding box center [1131, 273] width 20 height 39
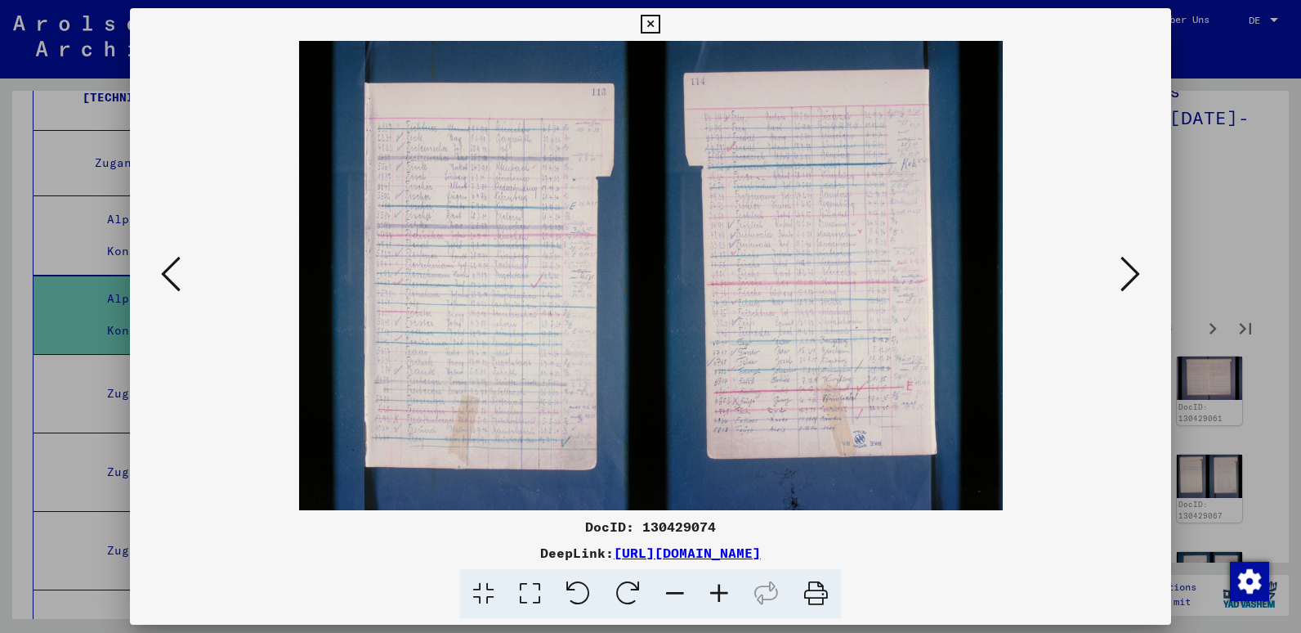
scroll to position [0, 0]
click at [710, 594] on icon at bounding box center [719, 594] width 44 height 50
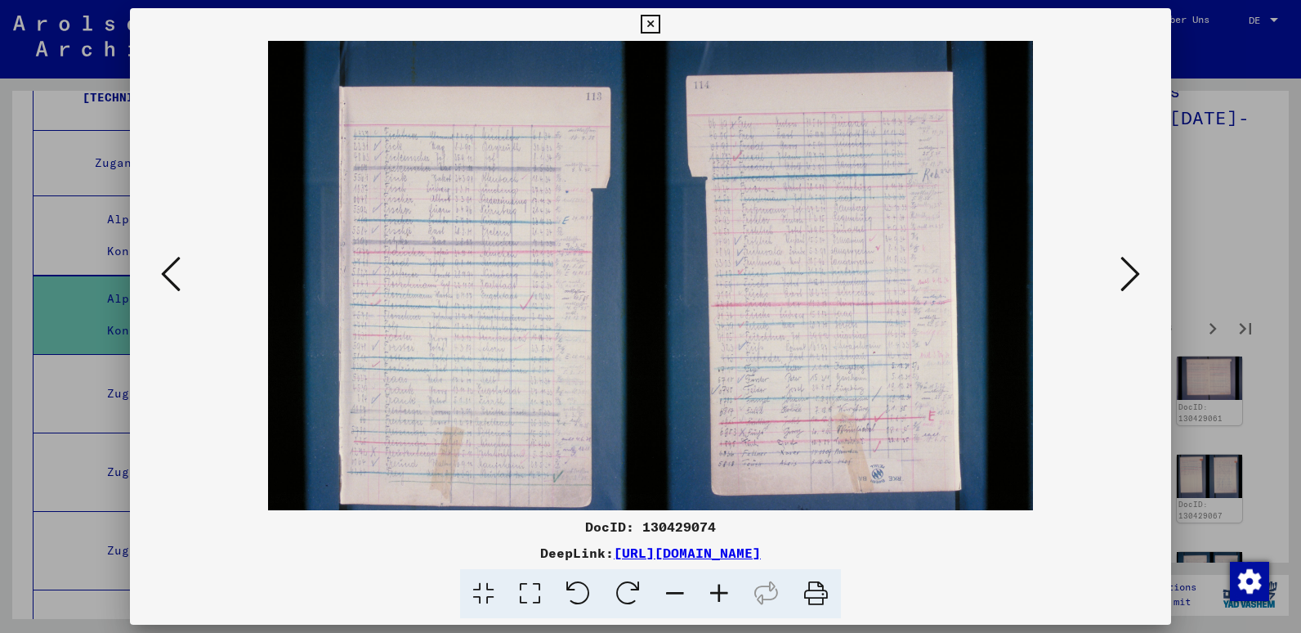
click at [710, 594] on icon at bounding box center [719, 594] width 44 height 50
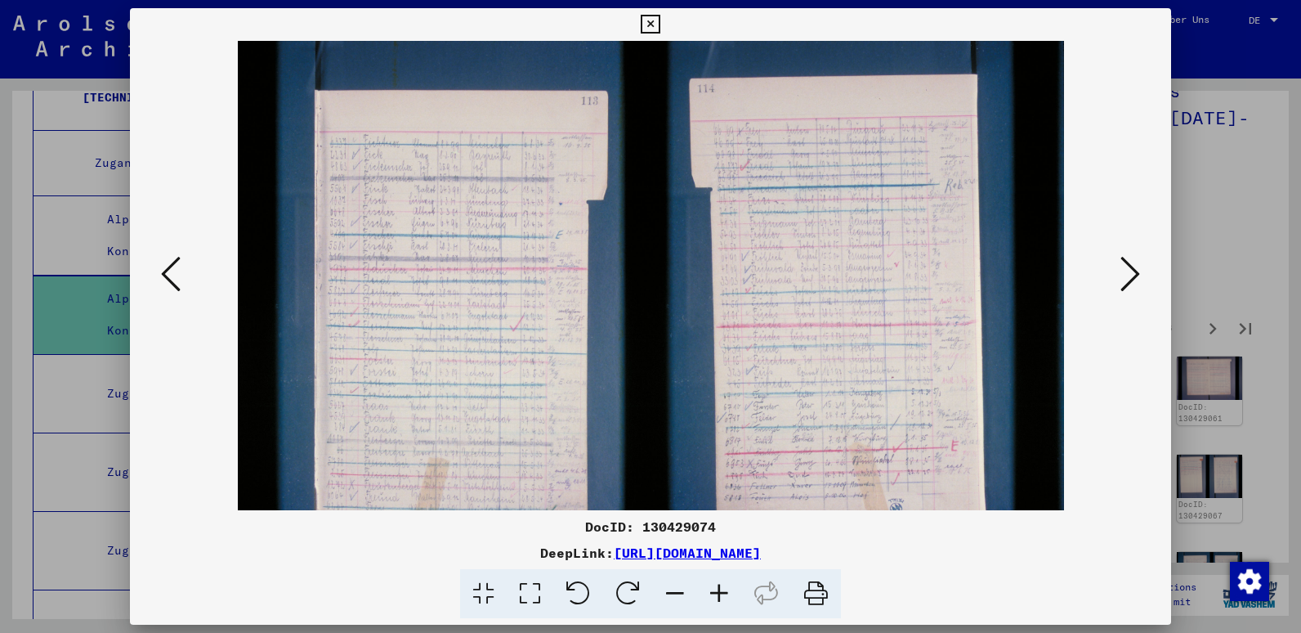
click at [710, 594] on icon at bounding box center [719, 594] width 44 height 50
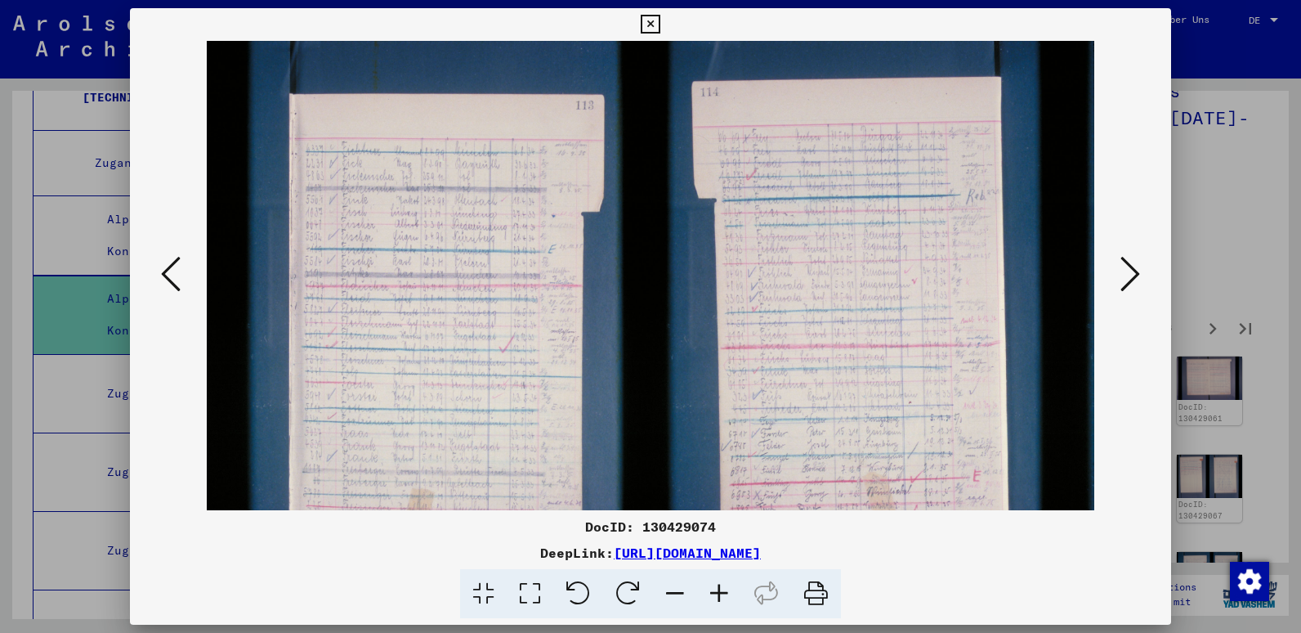
click at [1136, 281] on icon at bounding box center [1131, 273] width 20 height 39
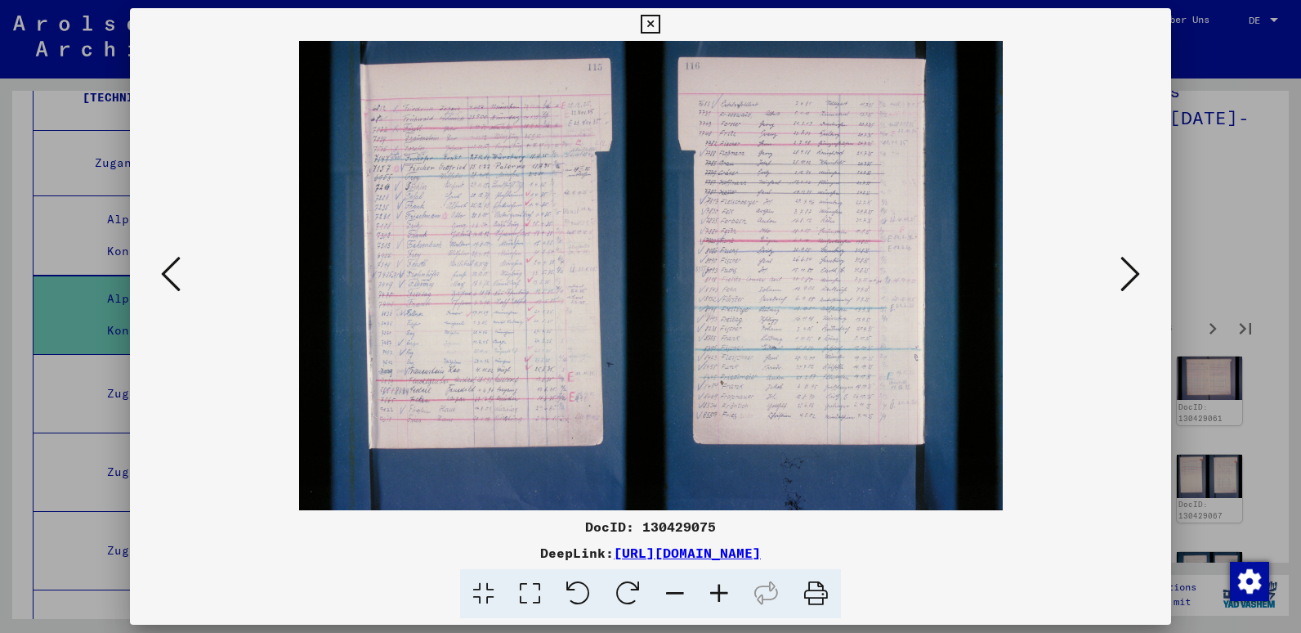
click at [1136, 281] on icon at bounding box center [1131, 273] width 20 height 39
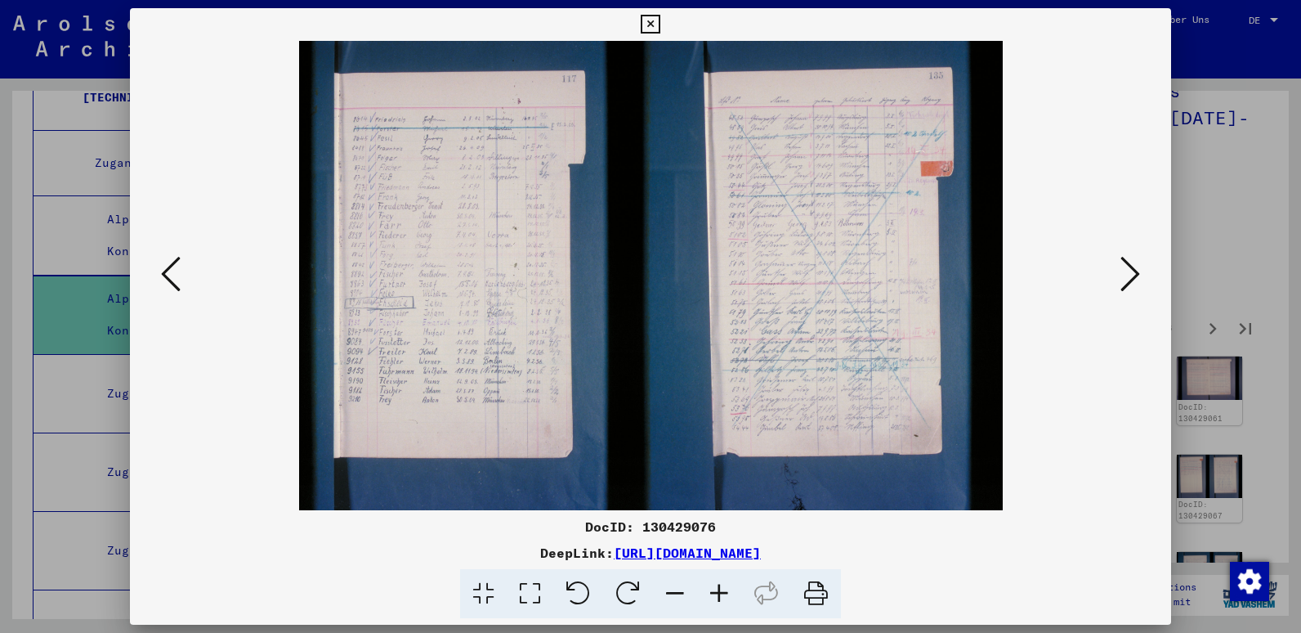
click at [614, 557] on link "[URL][DOMAIN_NAME]" at bounding box center [687, 552] width 147 height 16
click at [179, 265] on icon at bounding box center [171, 273] width 20 height 39
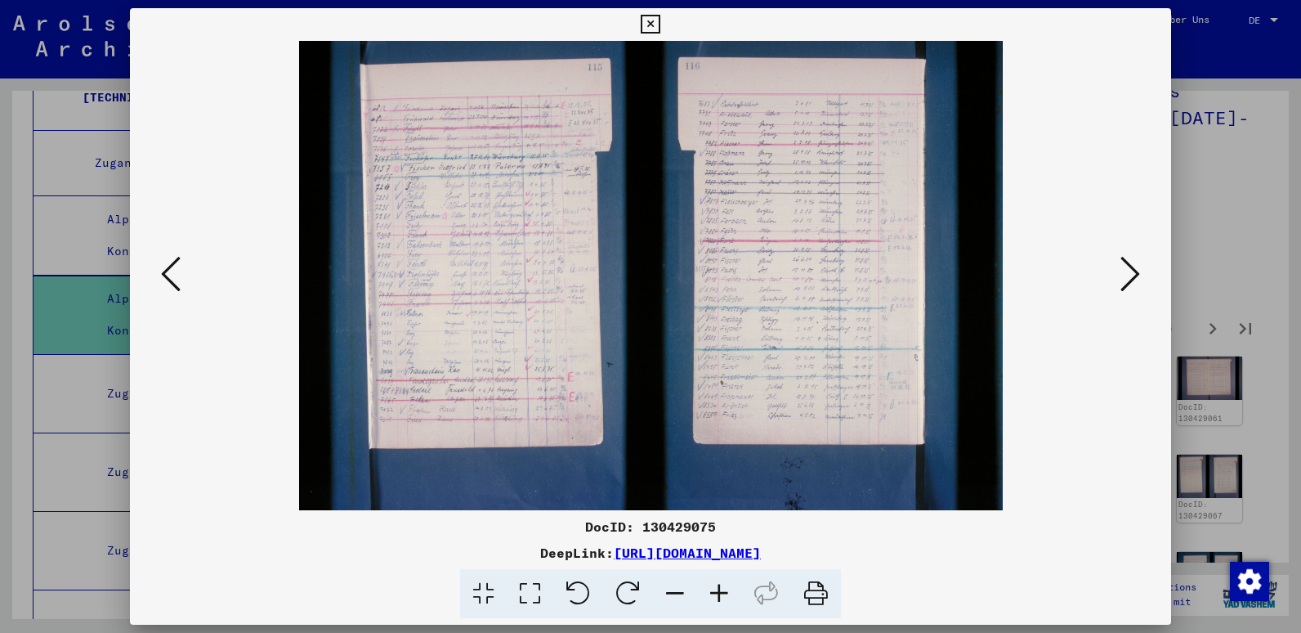
click at [179, 265] on icon at bounding box center [171, 273] width 20 height 39
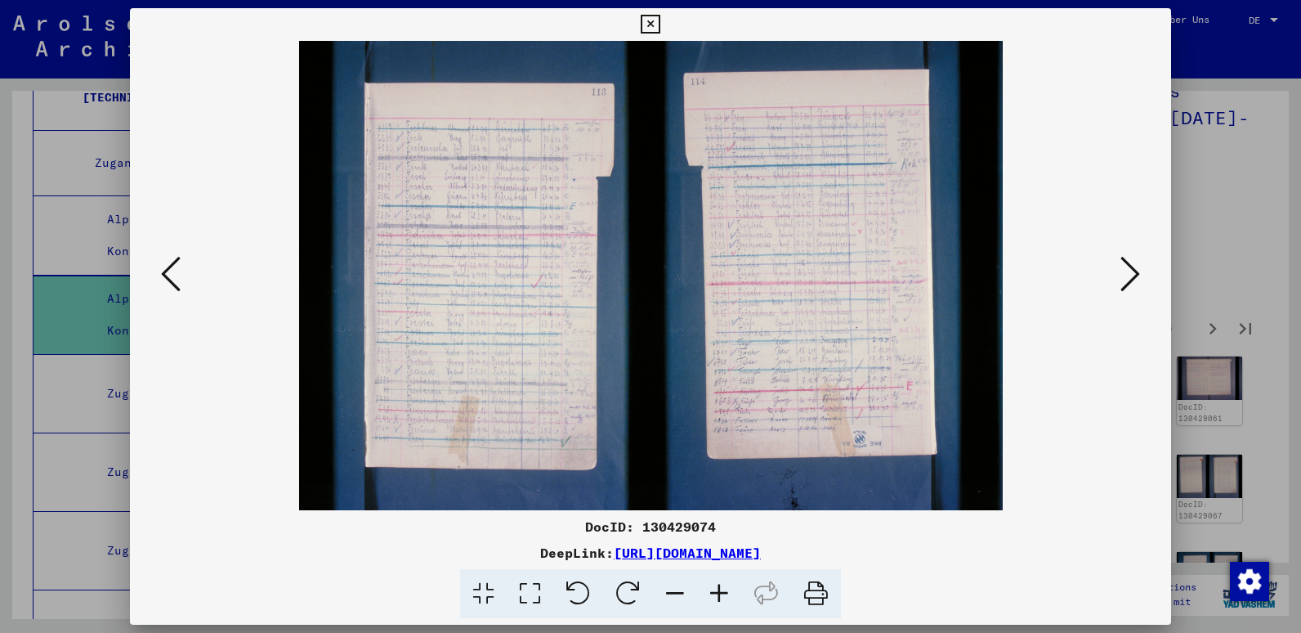
click at [179, 265] on icon at bounding box center [171, 273] width 20 height 39
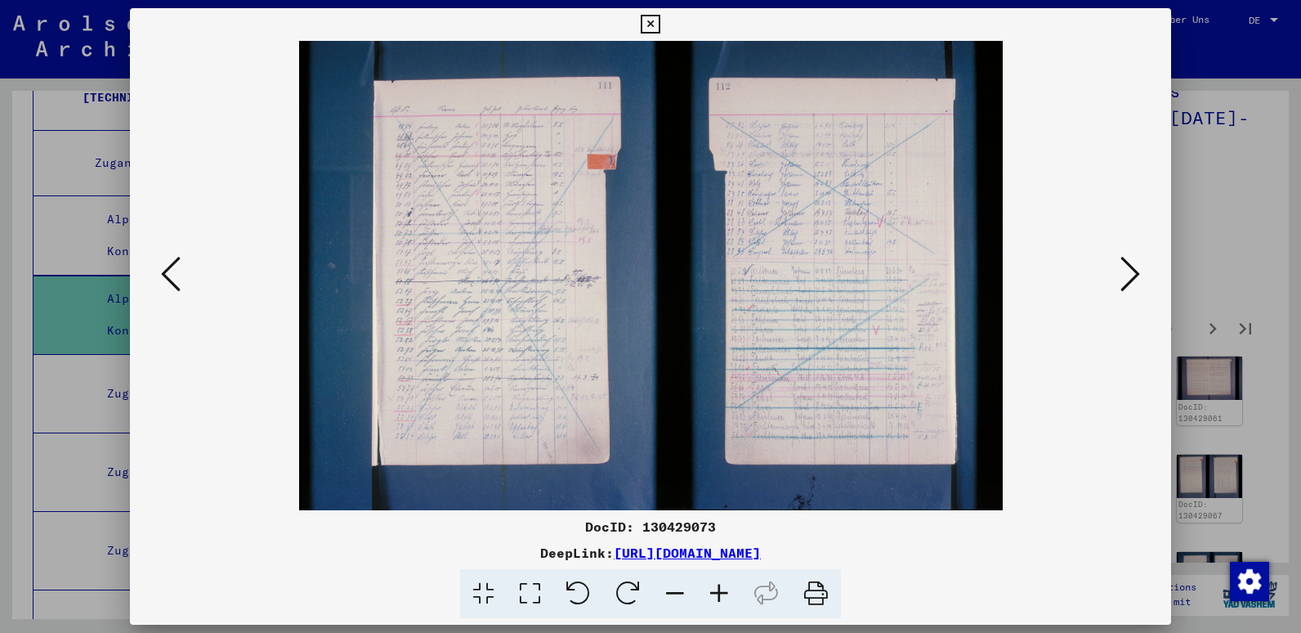
click at [179, 265] on icon at bounding box center [171, 273] width 20 height 39
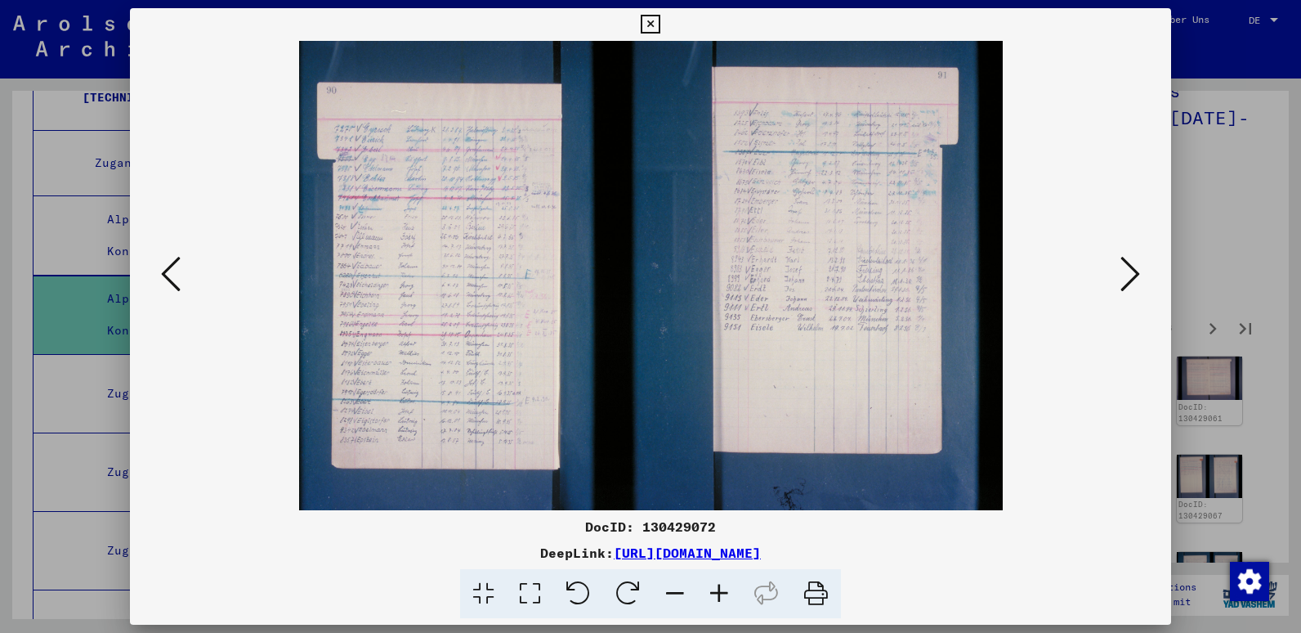
click at [179, 265] on icon at bounding box center [171, 273] width 20 height 39
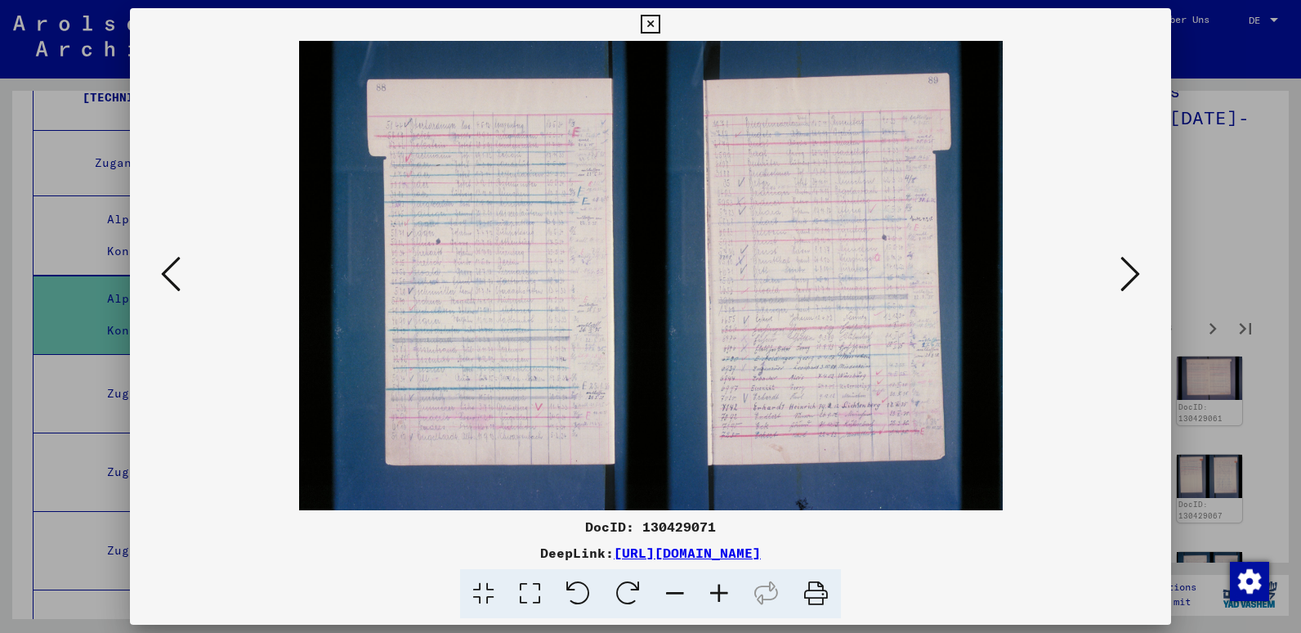
click at [179, 265] on icon at bounding box center [171, 273] width 20 height 39
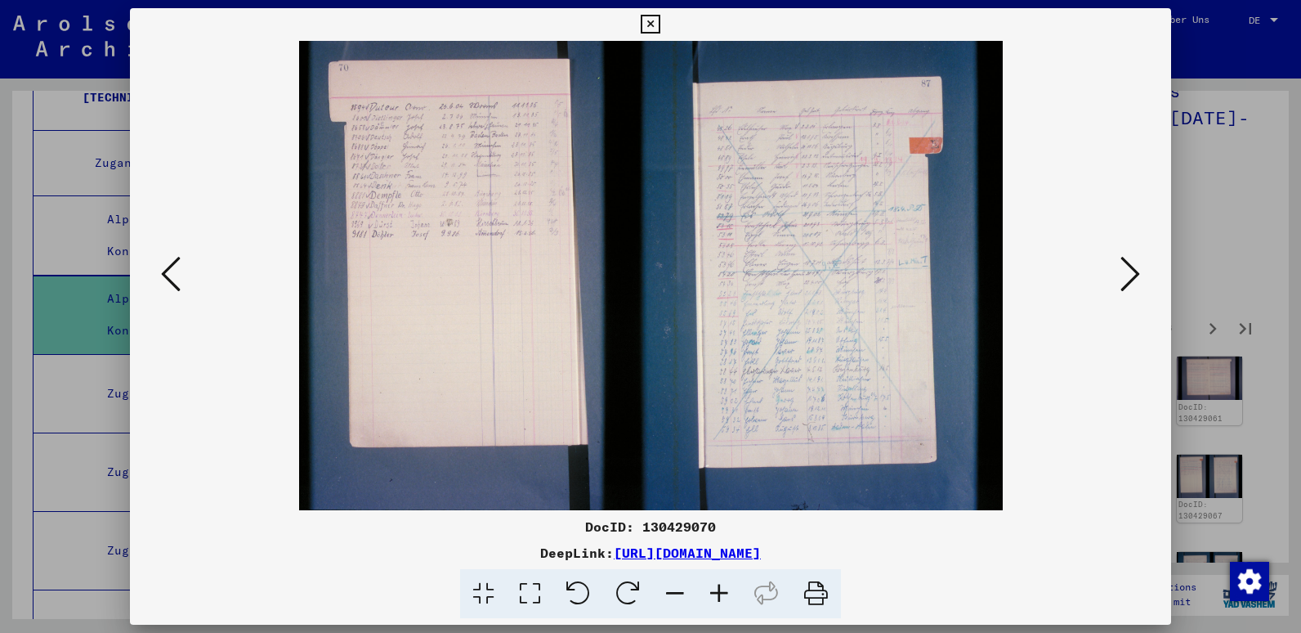
click at [179, 265] on icon at bounding box center [171, 273] width 20 height 39
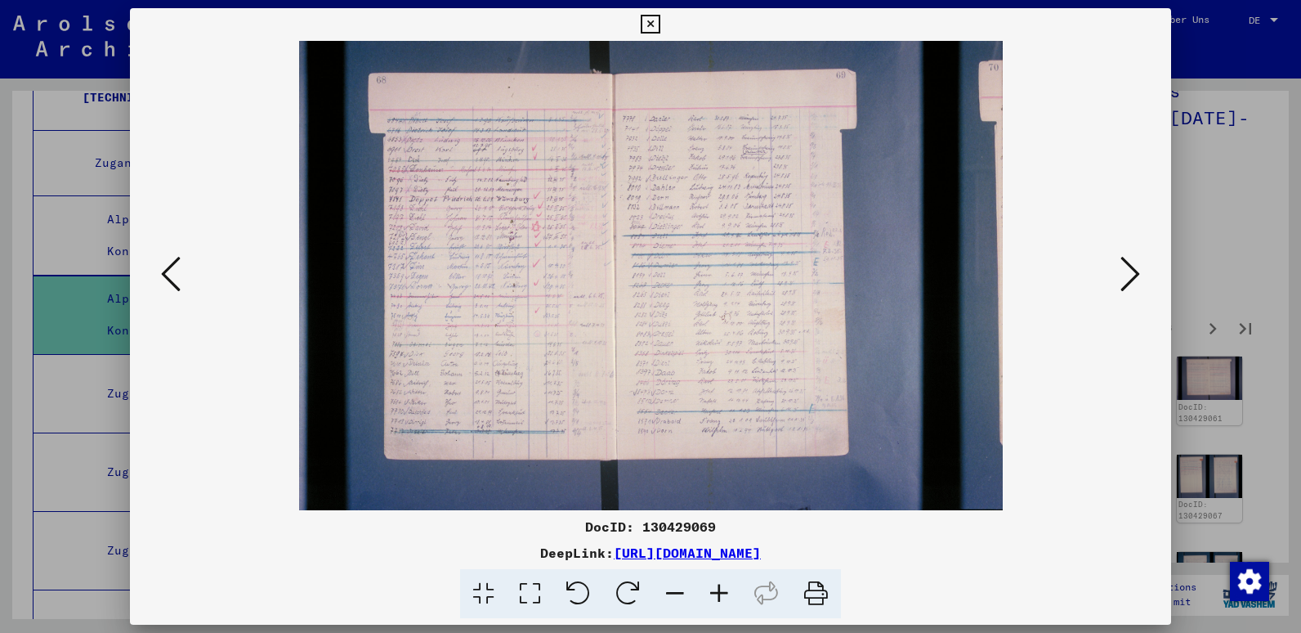
click at [179, 265] on icon at bounding box center [171, 273] width 20 height 39
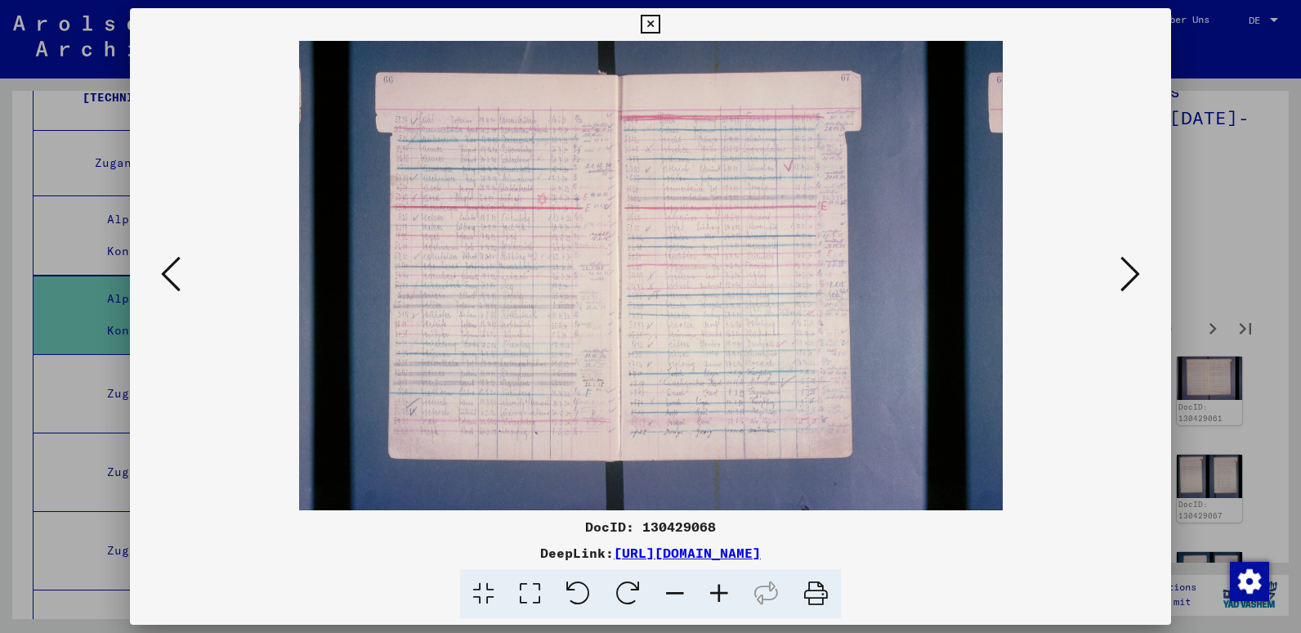
click at [179, 265] on icon at bounding box center [171, 273] width 20 height 39
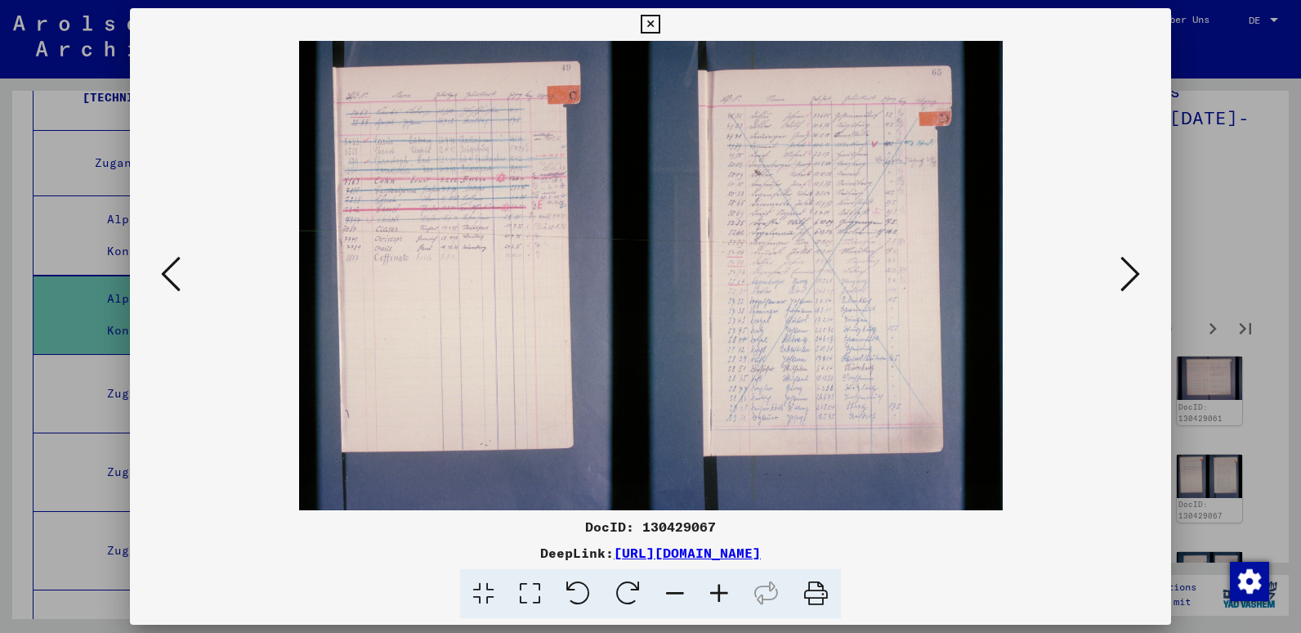
click at [179, 265] on icon at bounding box center [171, 273] width 20 height 39
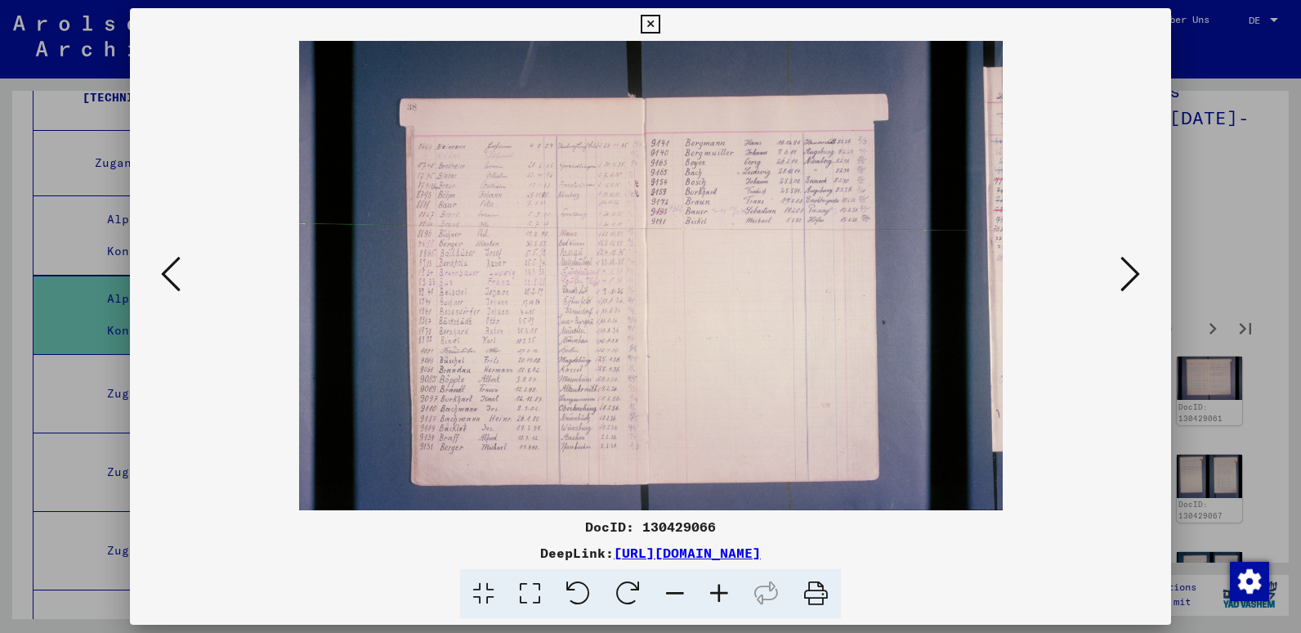
click at [179, 265] on icon at bounding box center [171, 273] width 20 height 39
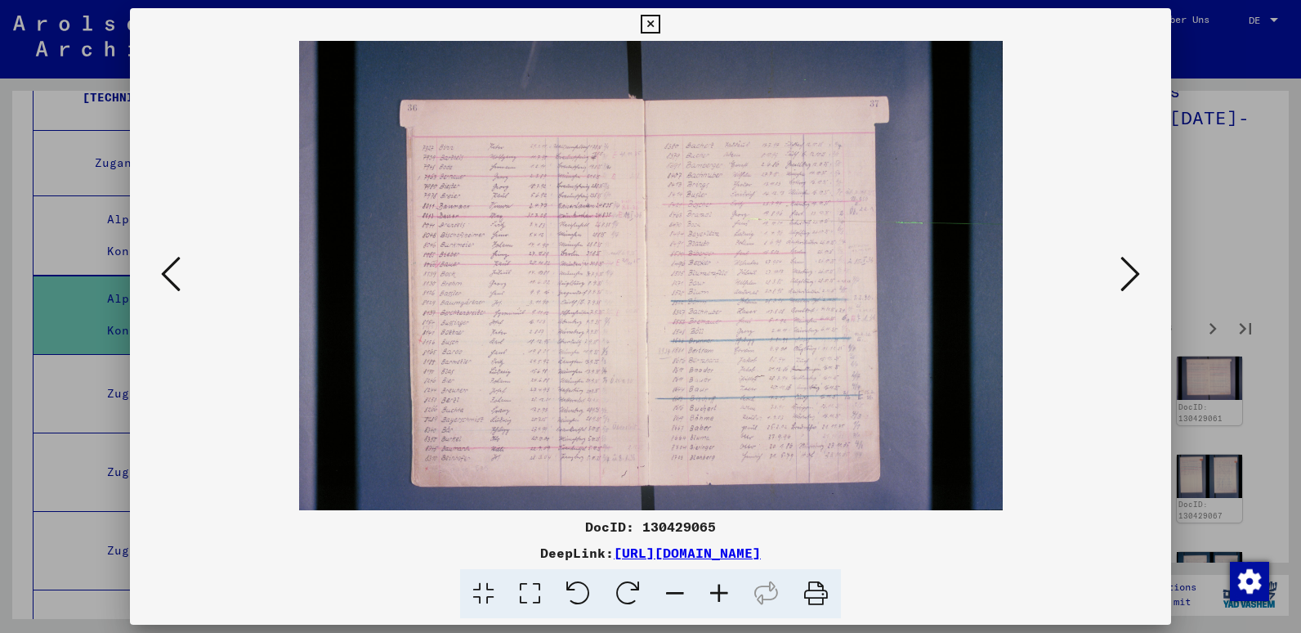
click at [179, 265] on icon at bounding box center [171, 273] width 20 height 39
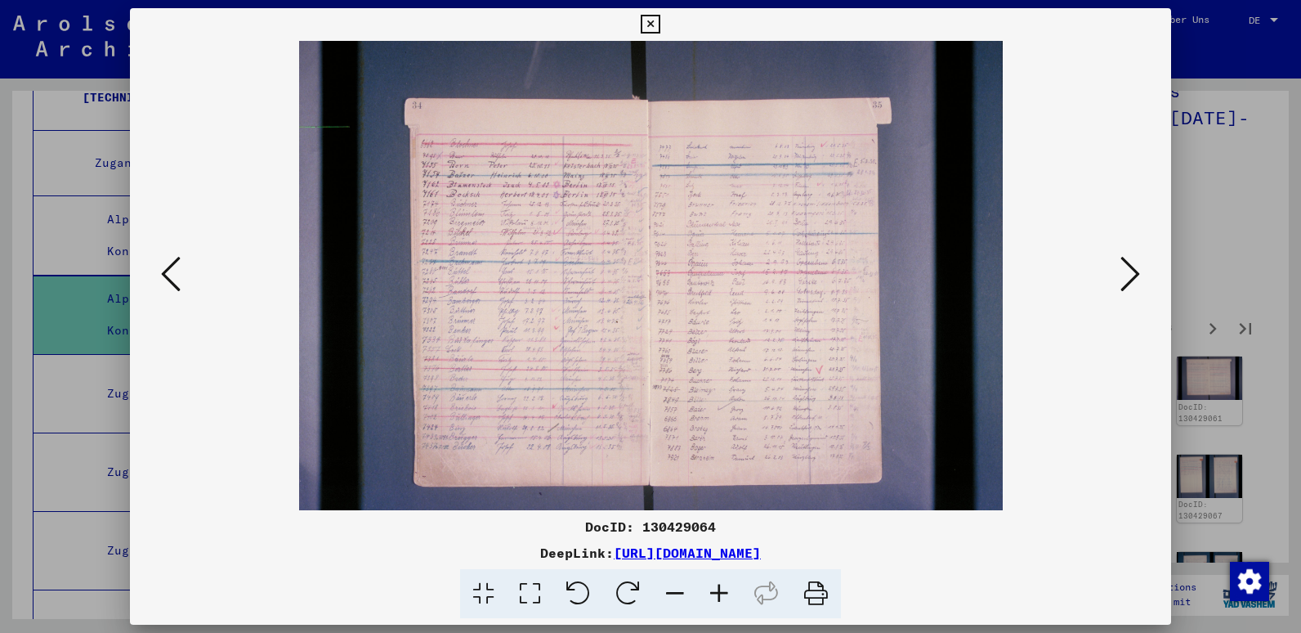
click at [179, 265] on icon at bounding box center [171, 273] width 20 height 39
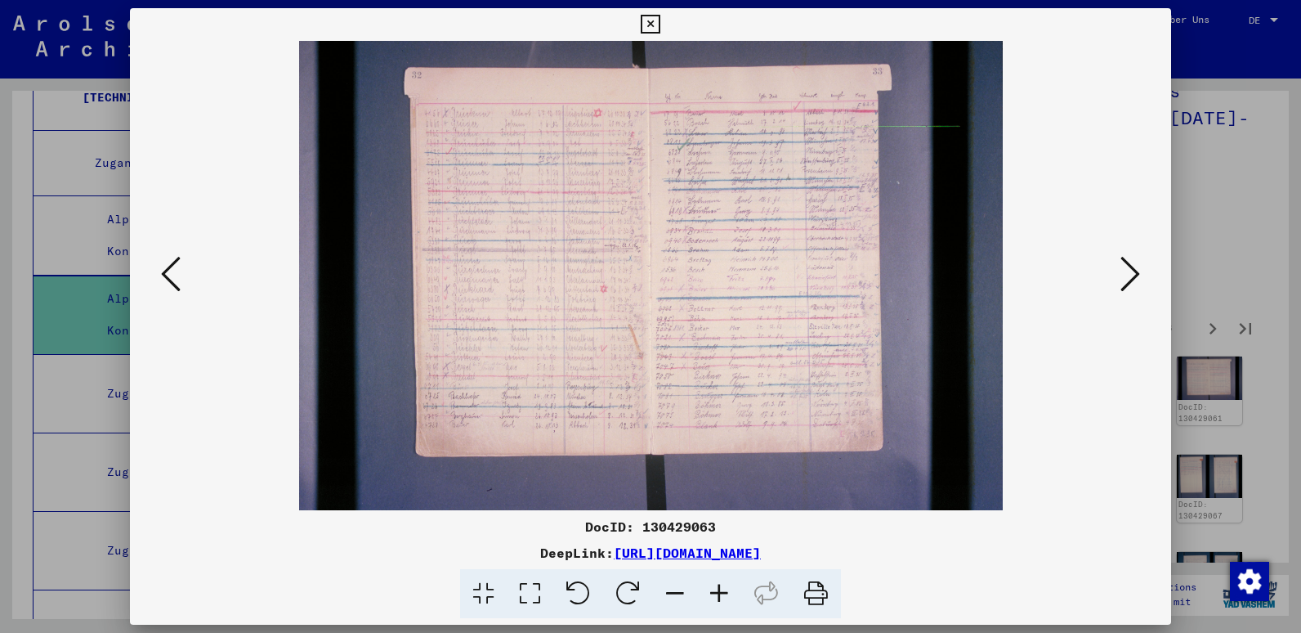
click at [179, 265] on icon at bounding box center [171, 273] width 20 height 39
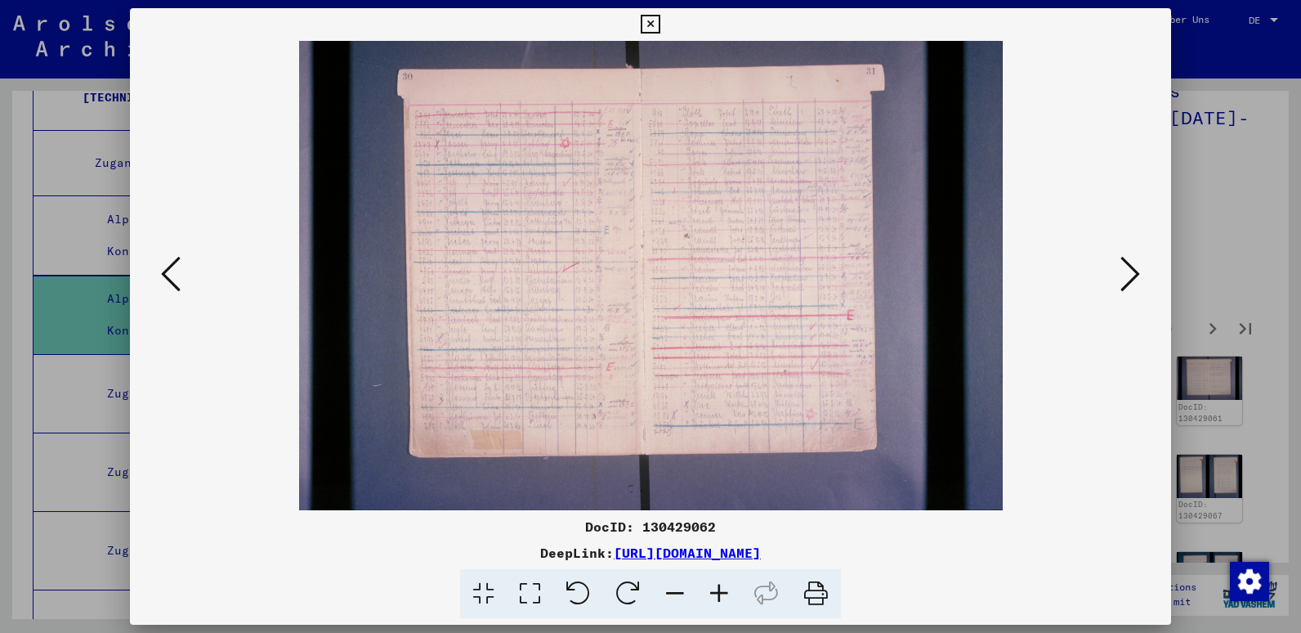
click at [716, 593] on icon at bounding box center [719, 594] width 44 height 50
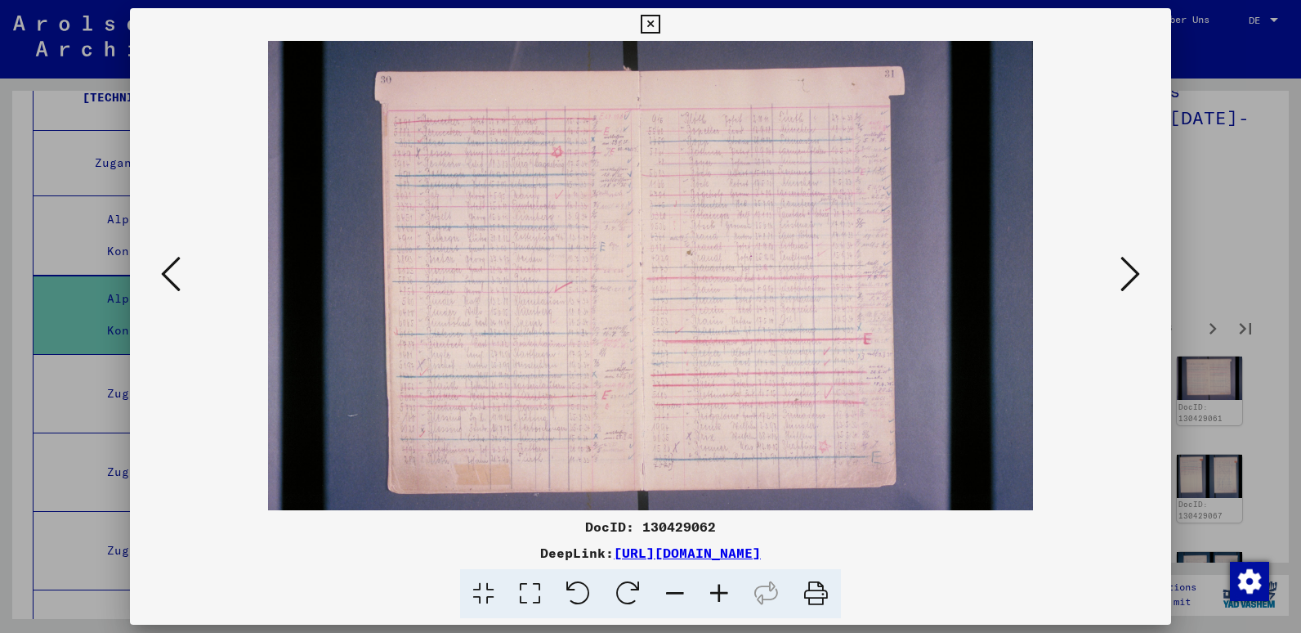
click at [716, 593] on icon at bounding box center [719, 594] width 44 height 50
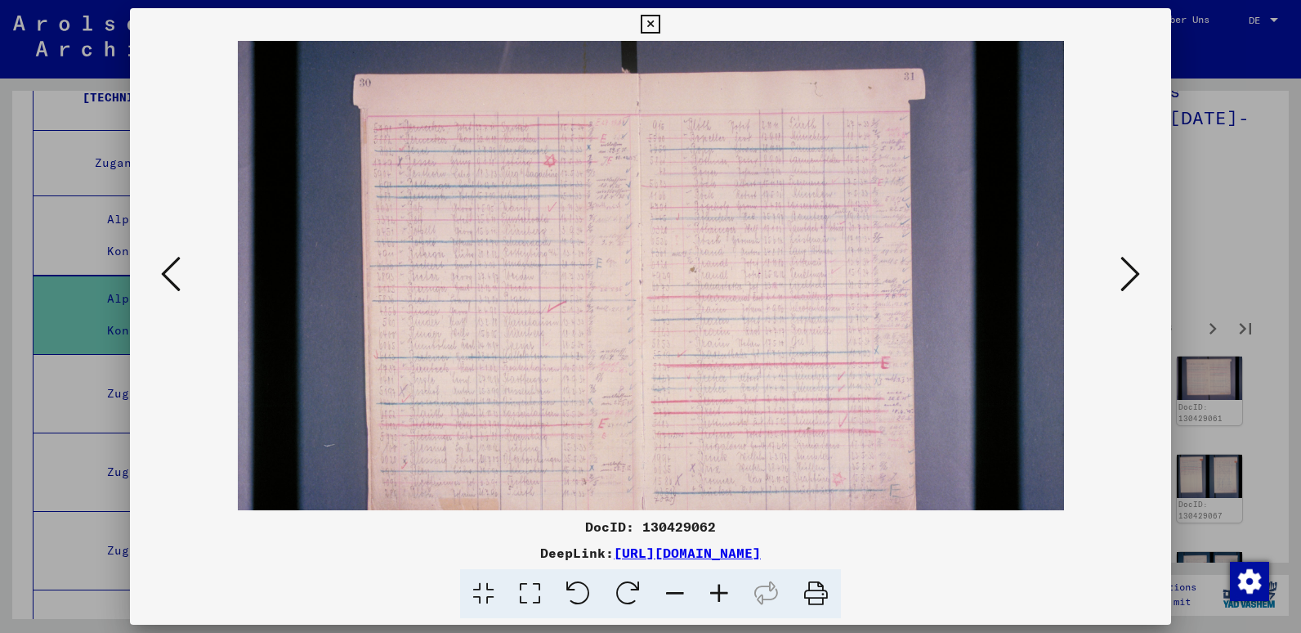
click at [716, 593] on icon at bounding box center [719, 594] width 44 height 50
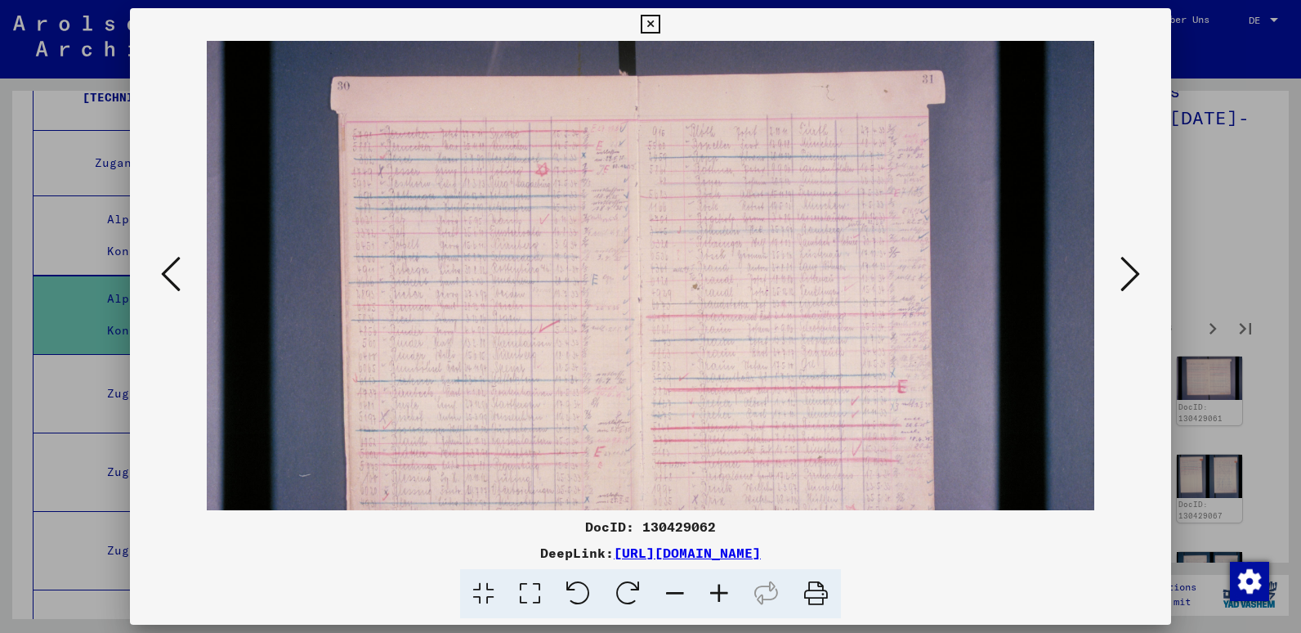
click at [716, 593] on icon at bounding box center [719, 594] width 44 height 50
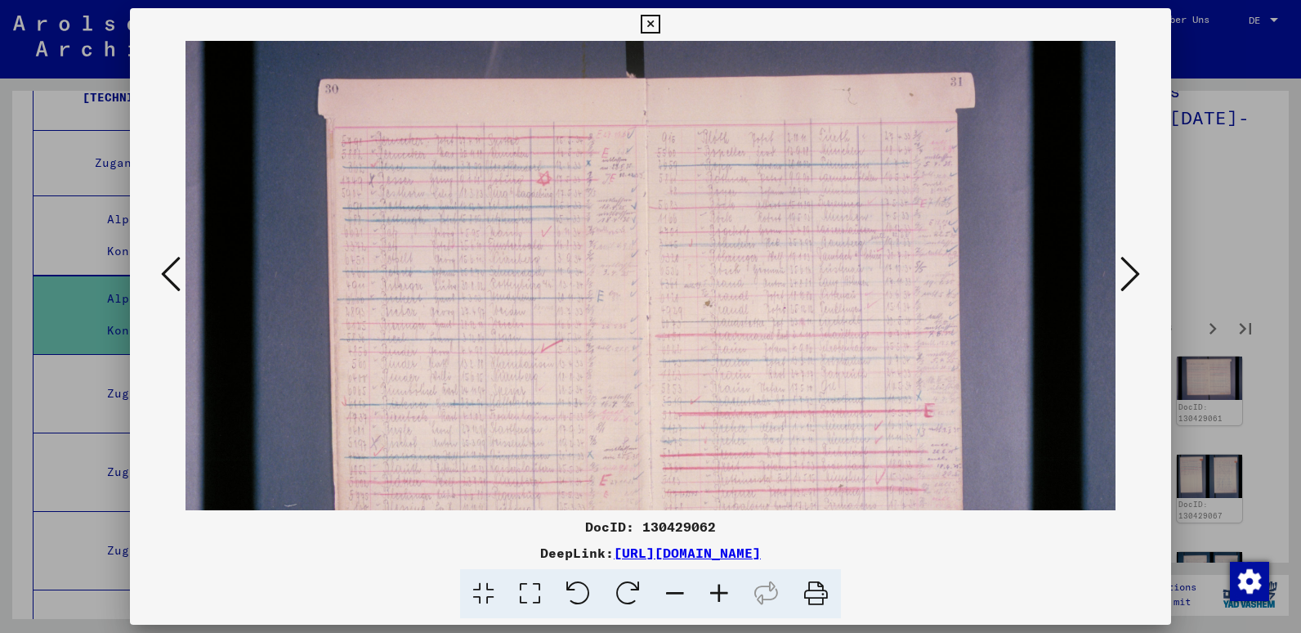
click at [716, 593] on icon at bounding box center [719, 594] width 44 height 50
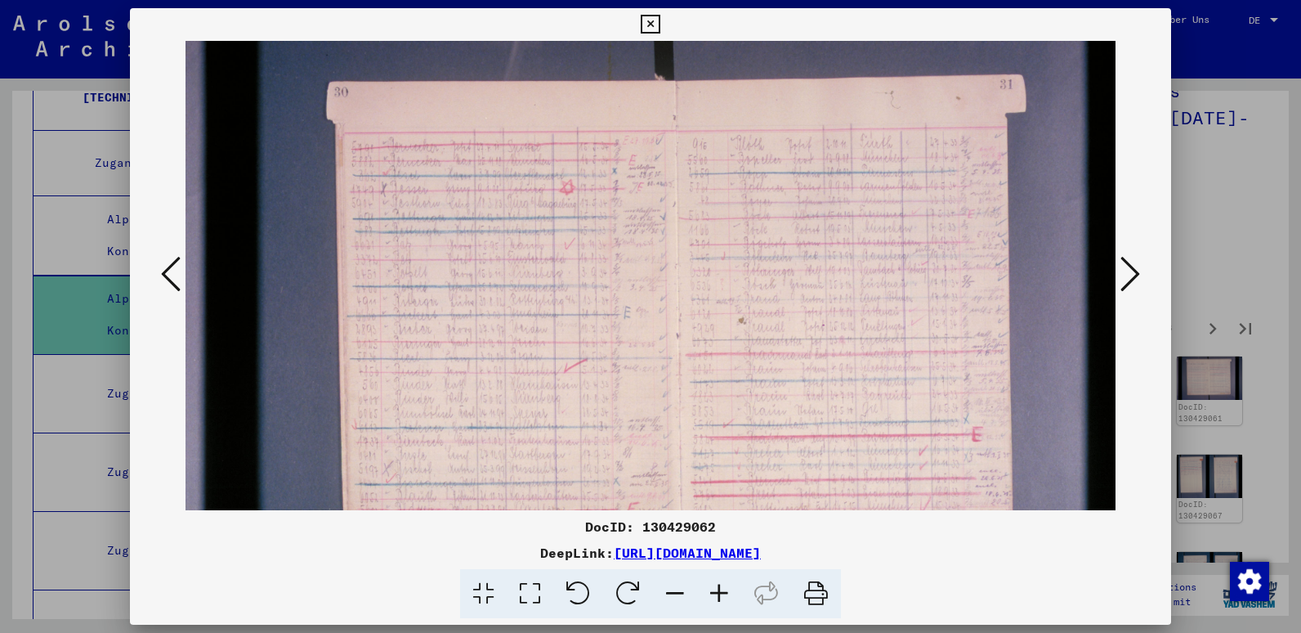
click at [716, 593] on icon at bounding box center [719, 594] width 44 height 50
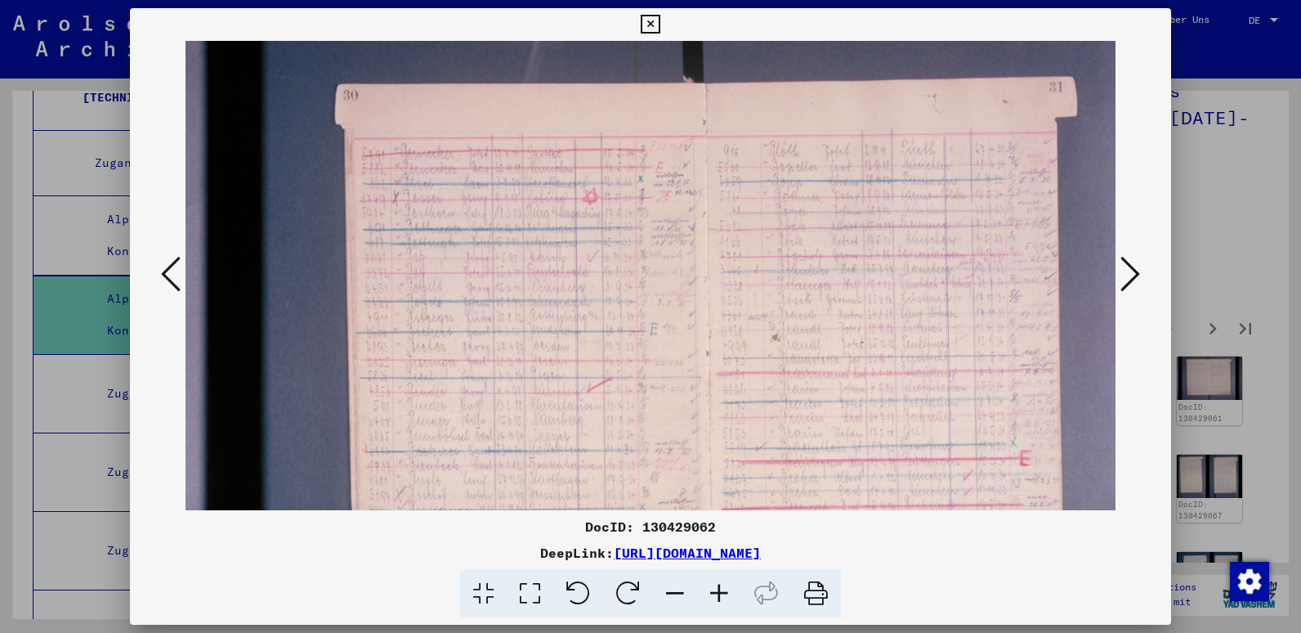
click at [1128, 275] on icon at bounding box center [1131, 273] width 20 height 39
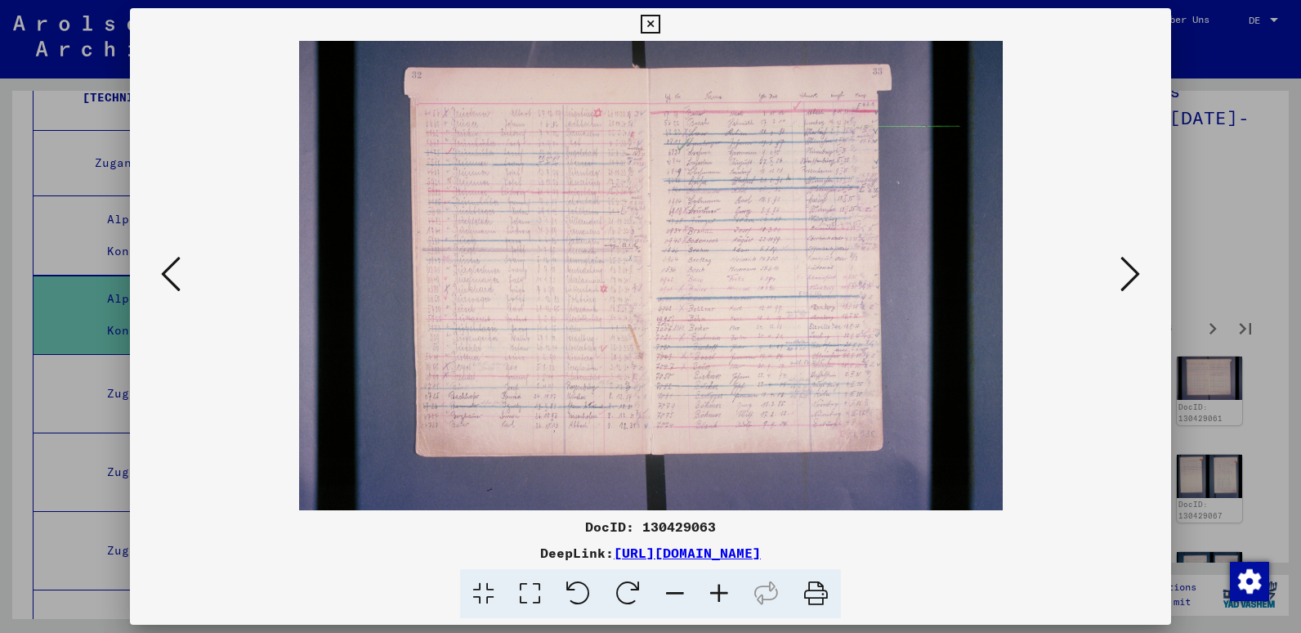
click at [724, 584] on icon at bounding box center [719, 594] width 44 height 50
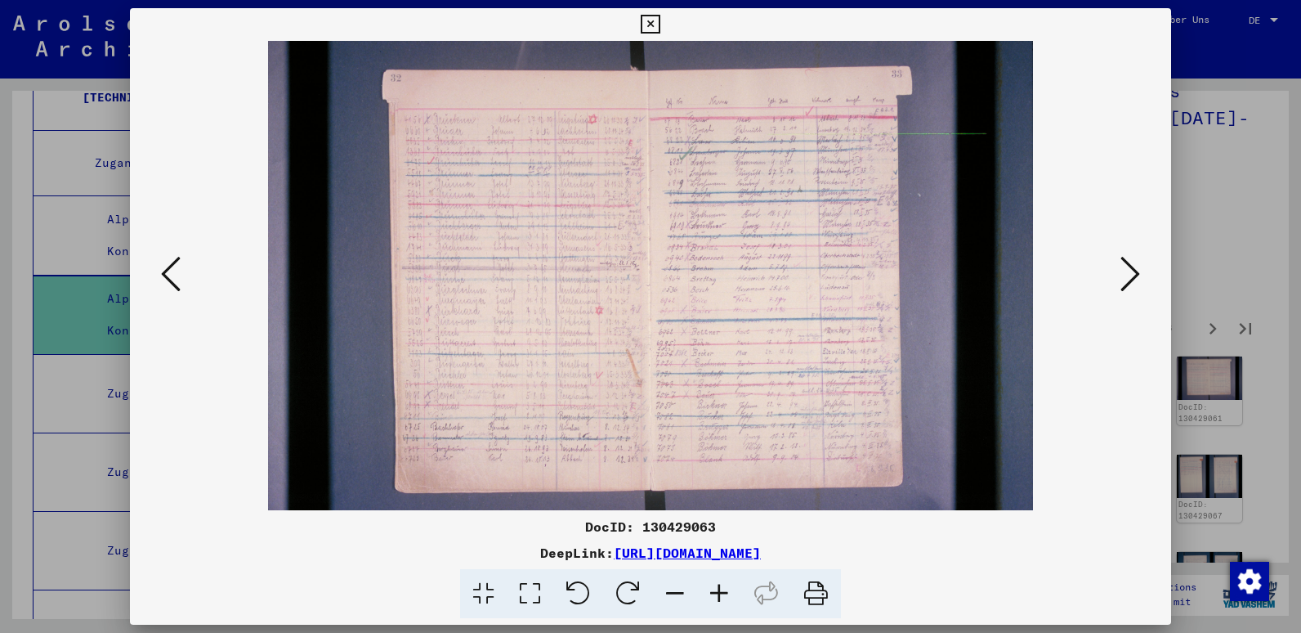
click at [724, 584] on icon at bounding box center [719, 594] width 44 height 50
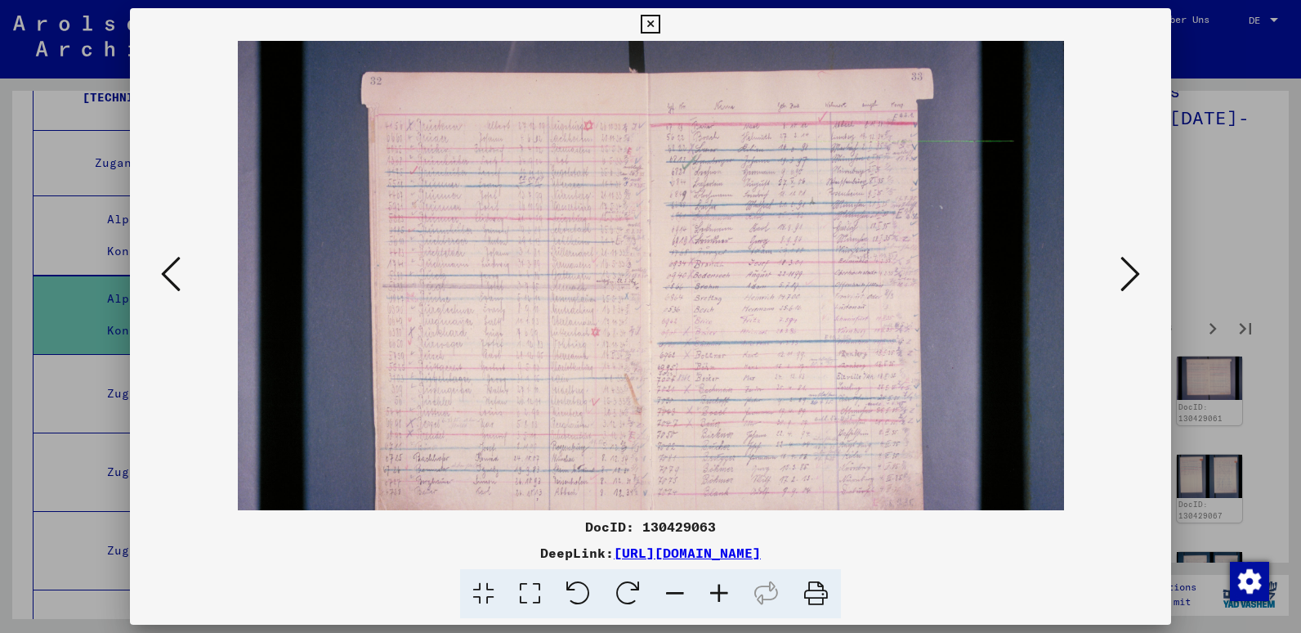
click at [724, 584] on icon at bounding box center [719, 594] width 44 height 50
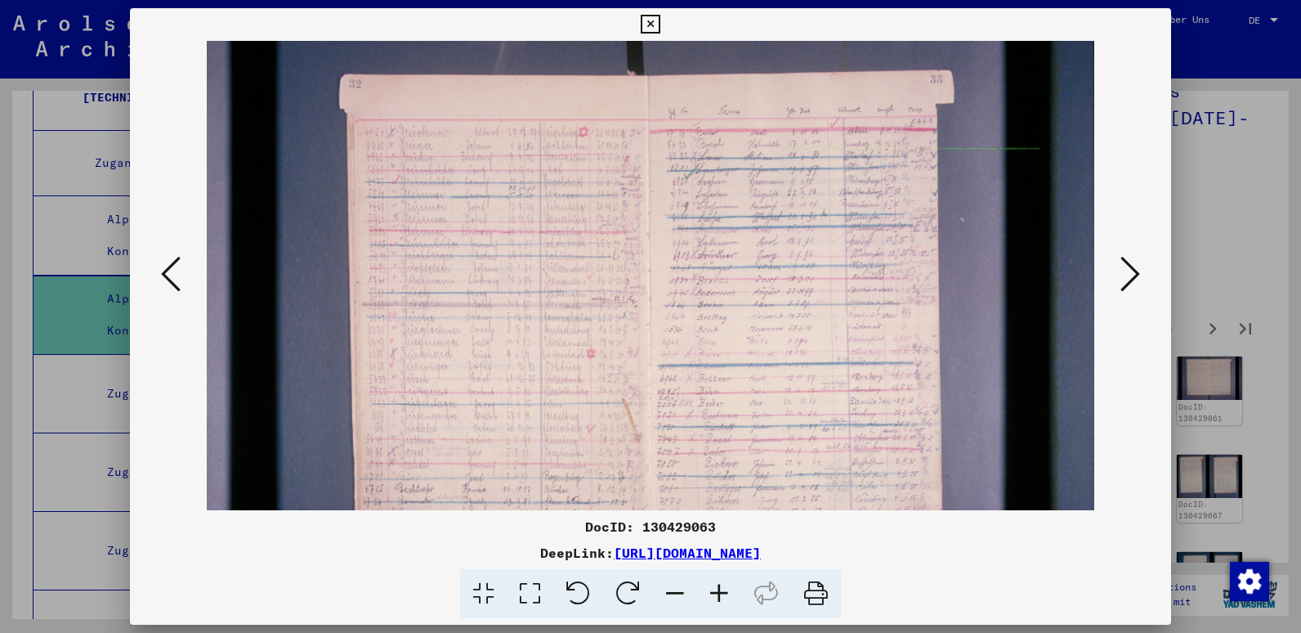
click at [724, 584] on icon at bounding box center [719, 594] width 44 height 50
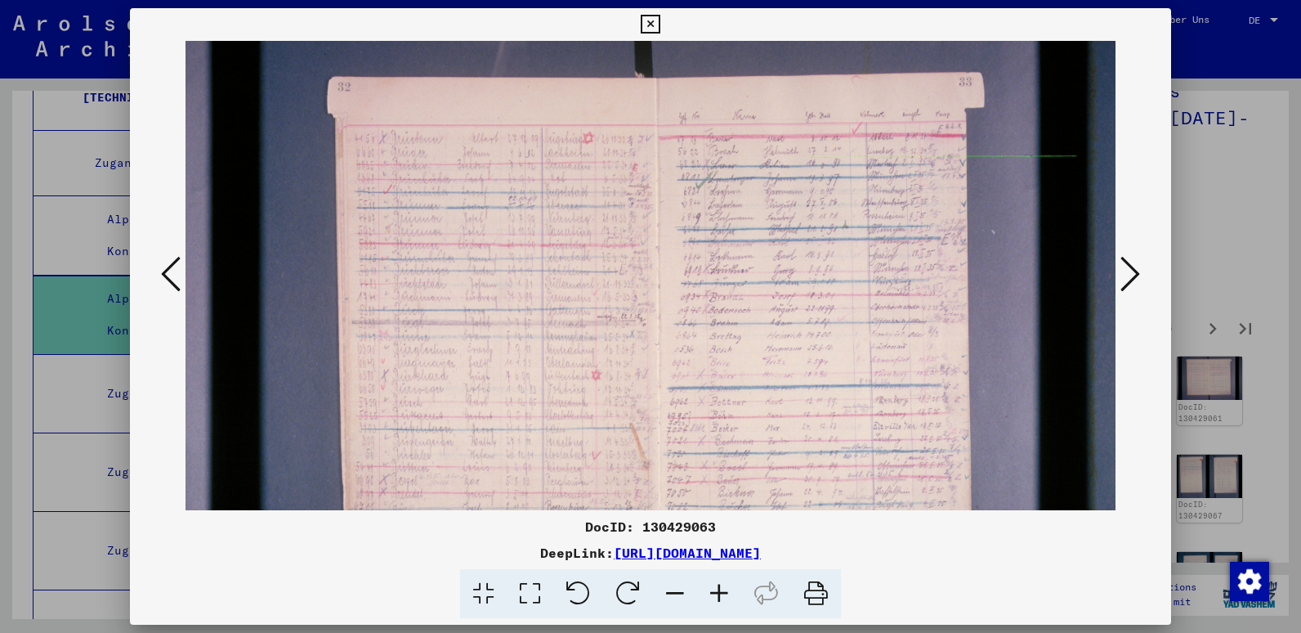
click at [724, 584] on icon at bounding box center [719, 594] width 44 height 50
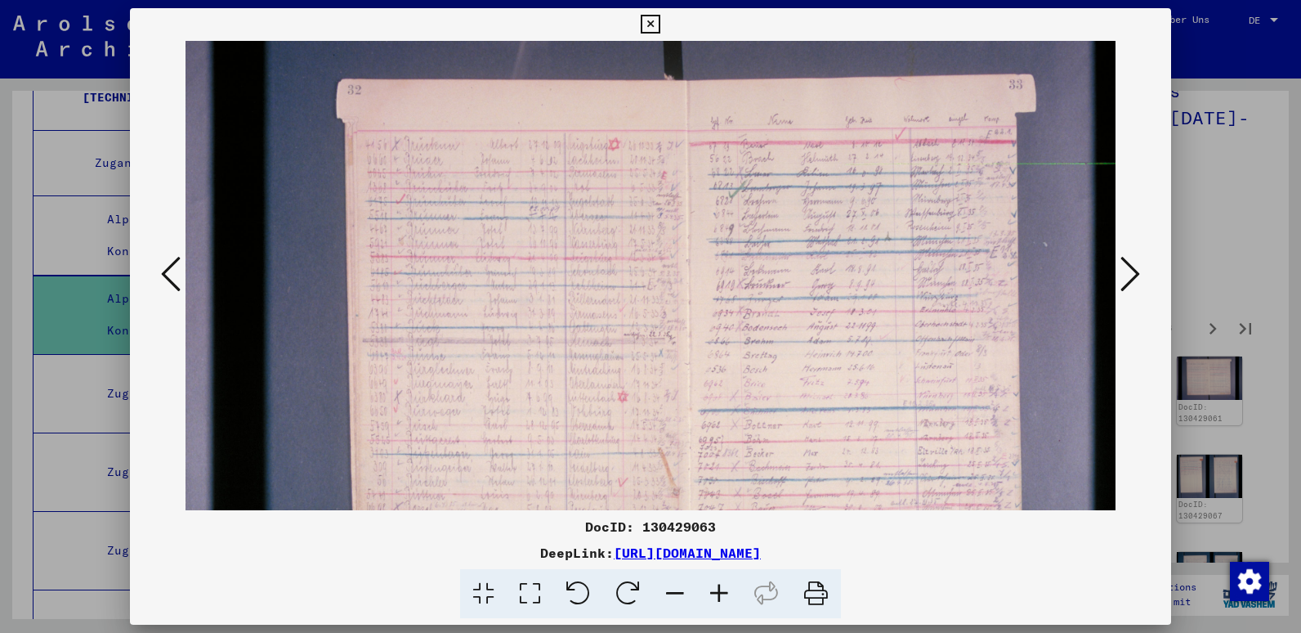
click at [724, 584] on icon at bounding box center [719, 594] width 44 height 50
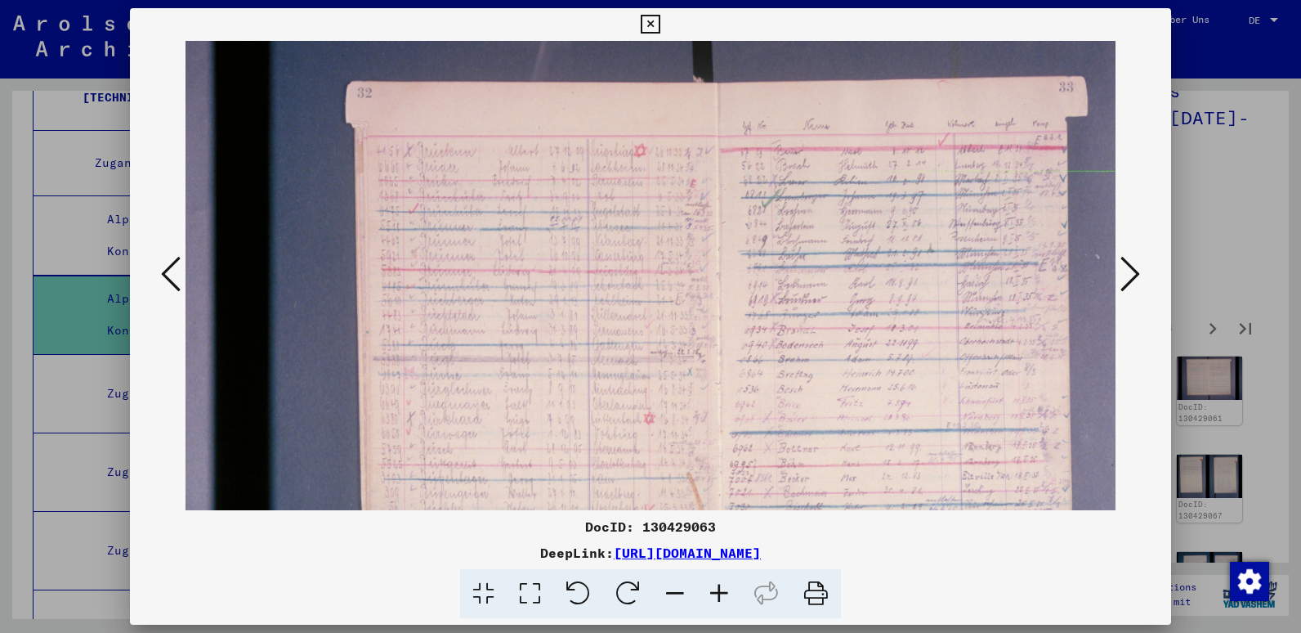
click at [1118, 274] on button at bounding box center [1130, 275] width 29 height 47
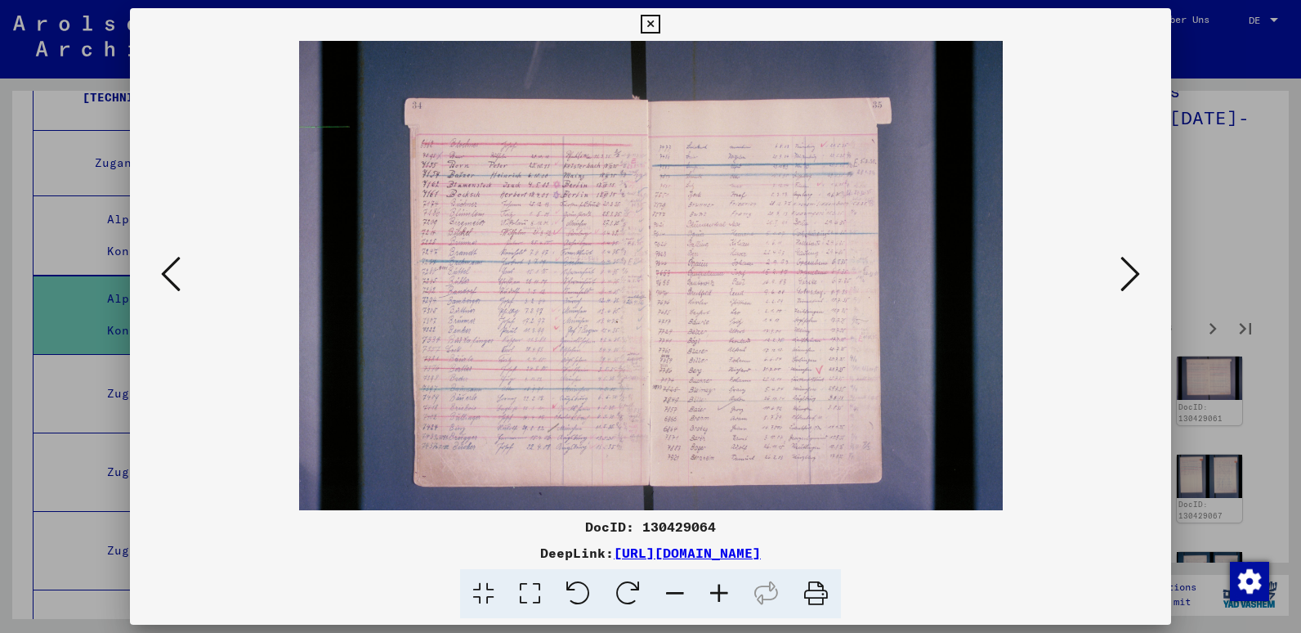
click at [1118, 274] on button at bounding box center [1130, 275] width 29 height 47
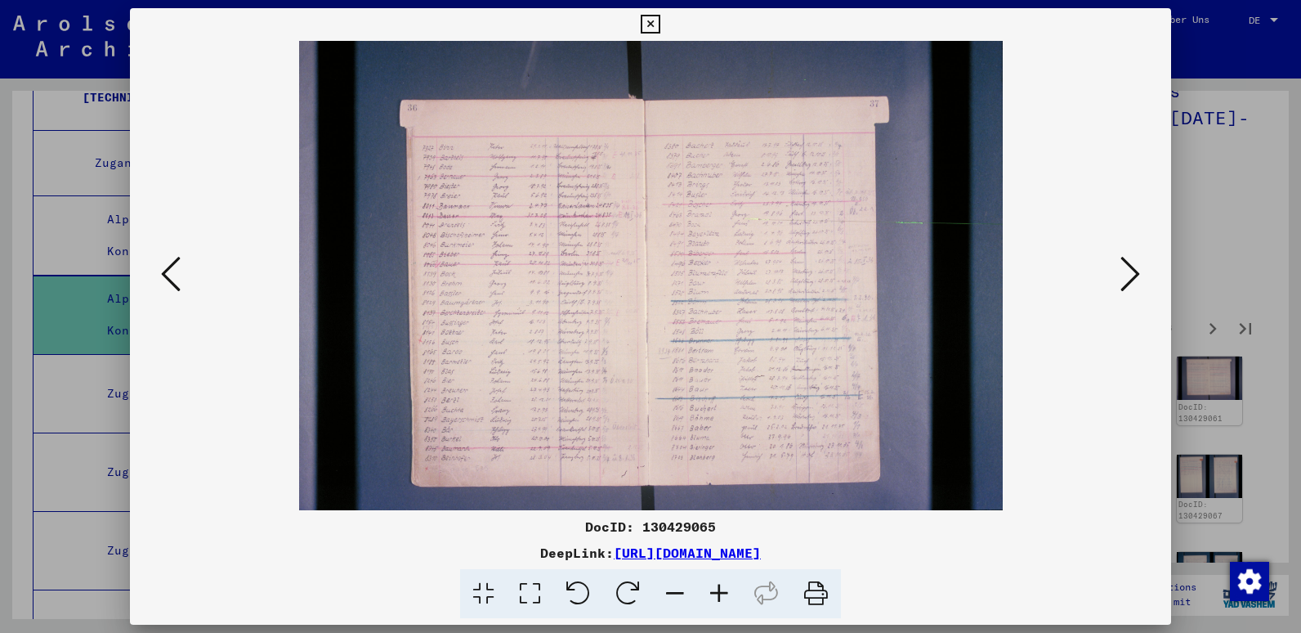
click at [1118, 274] on button at bounding box center [1130, 275] width 29 height 47
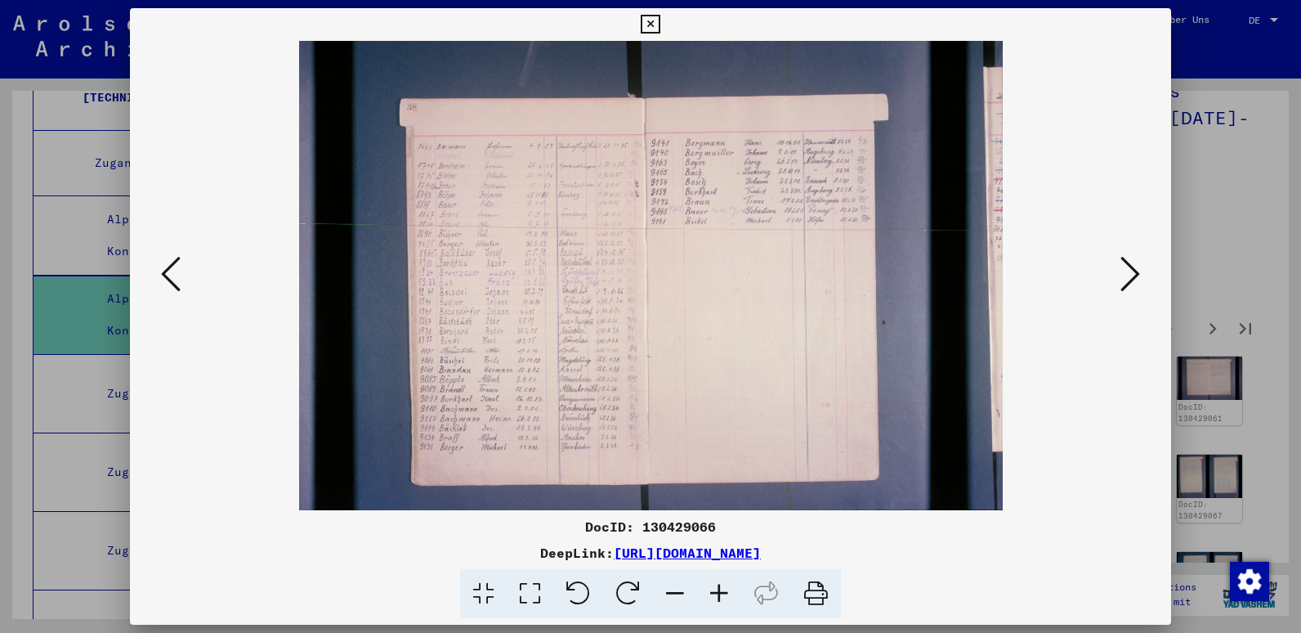
click at [1118, 274] on button at bounding box center [1130, 275] width 29 height 47
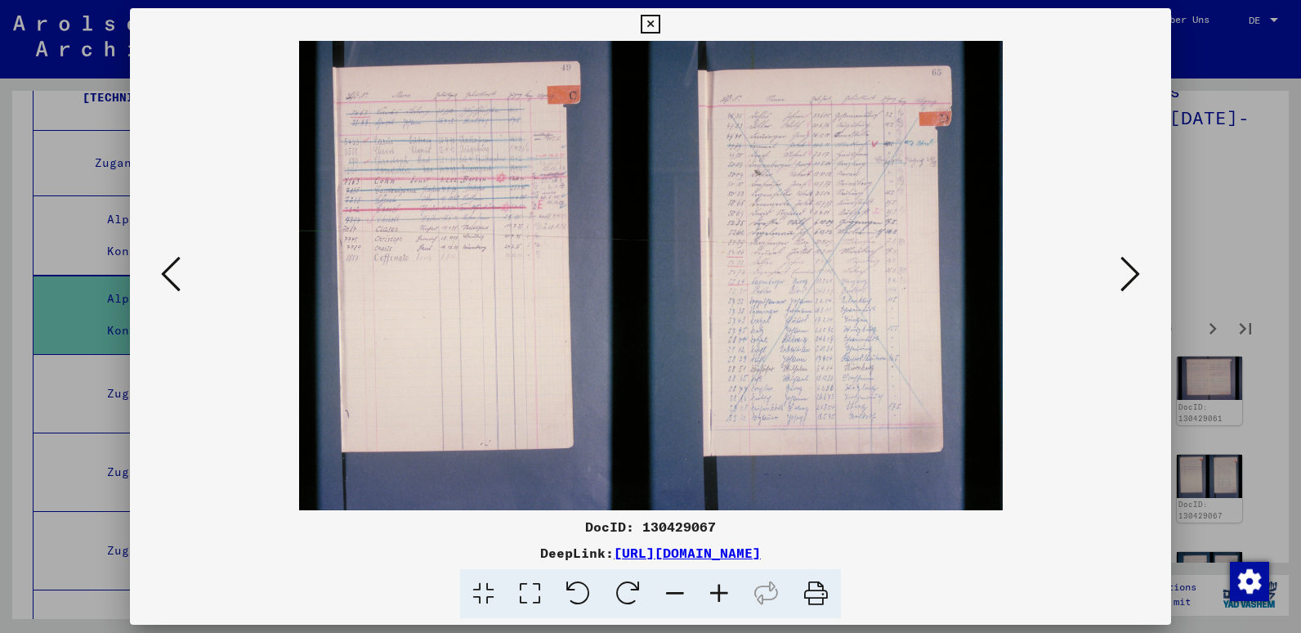
click at [714, 599] on icon at bounding box center [719, 594] width 44 height 50
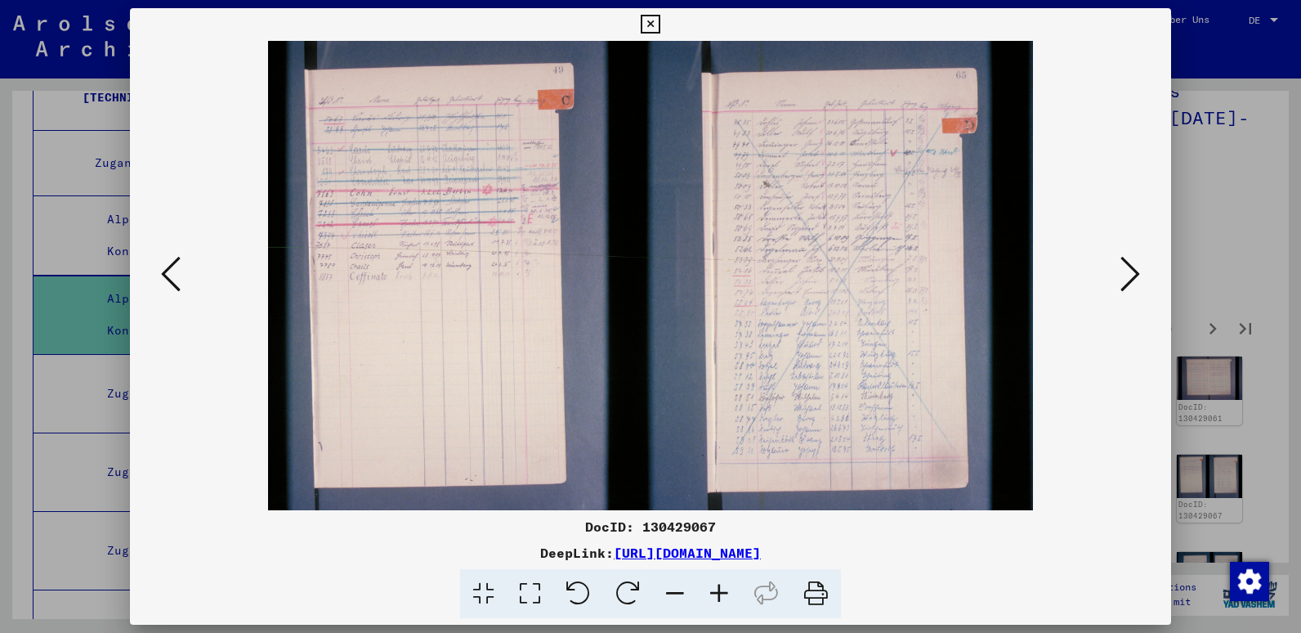
click at [714, 599] on icon at bounding box center [719, 594] width 44 height 50
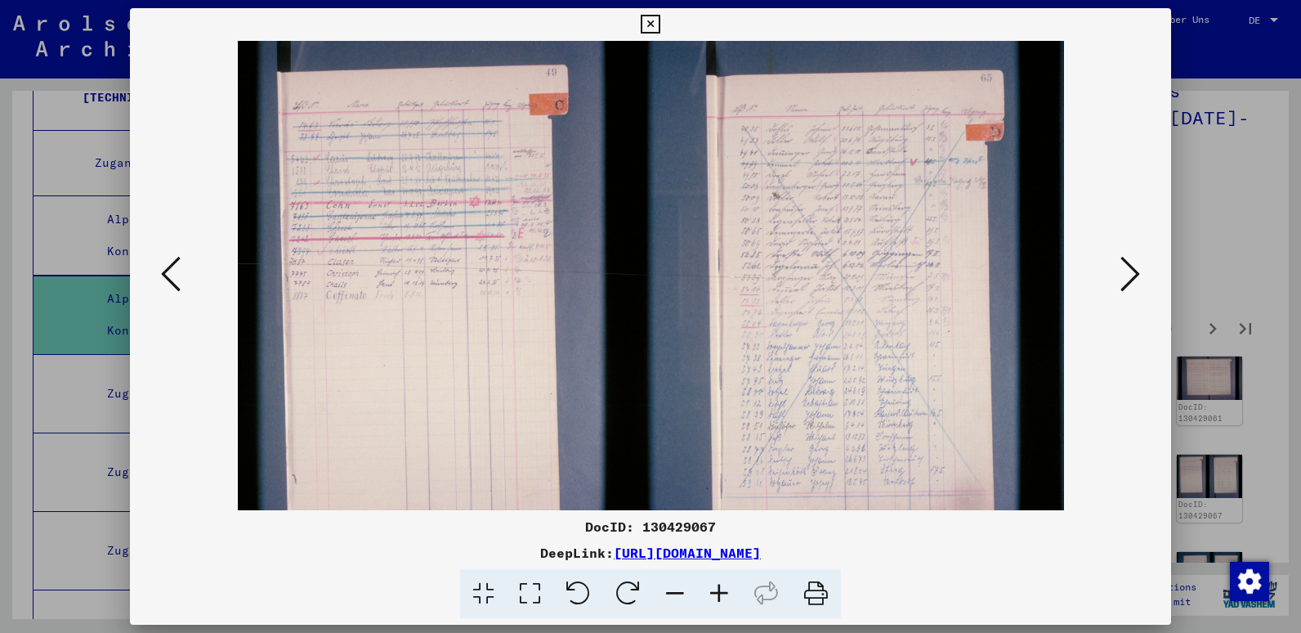
click at [714, 599] on icon at bounding box center [719, 594] width 44 height 50
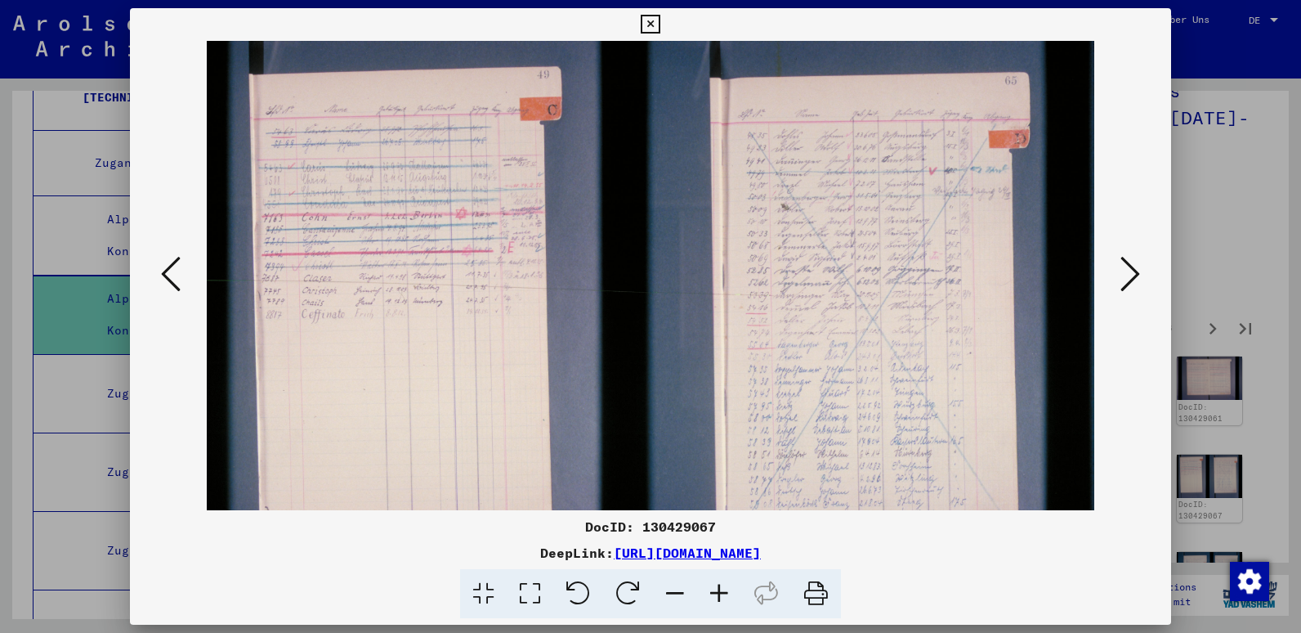
click at [714, 599] on icon at bounding box center [719, 594] width 44 height 50
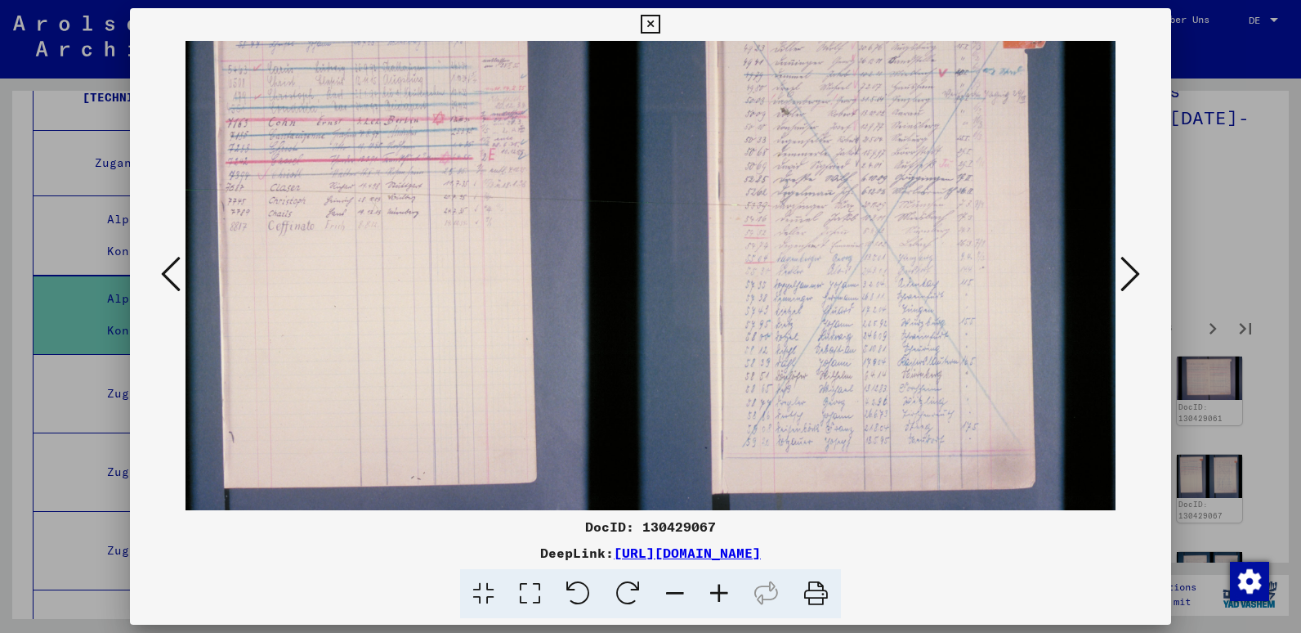
scroll to position [108, 19]
drag, startPoint x: 1040, startPoint y: 236, endPoint x: 872, endPoint y: 130, distance: 198.4
click at [872, 130] on img at bounding box center [641, 249] width 949 height 633
click at [1130, 266] on icon at bounding box center [1131, 273] width 20 height 39
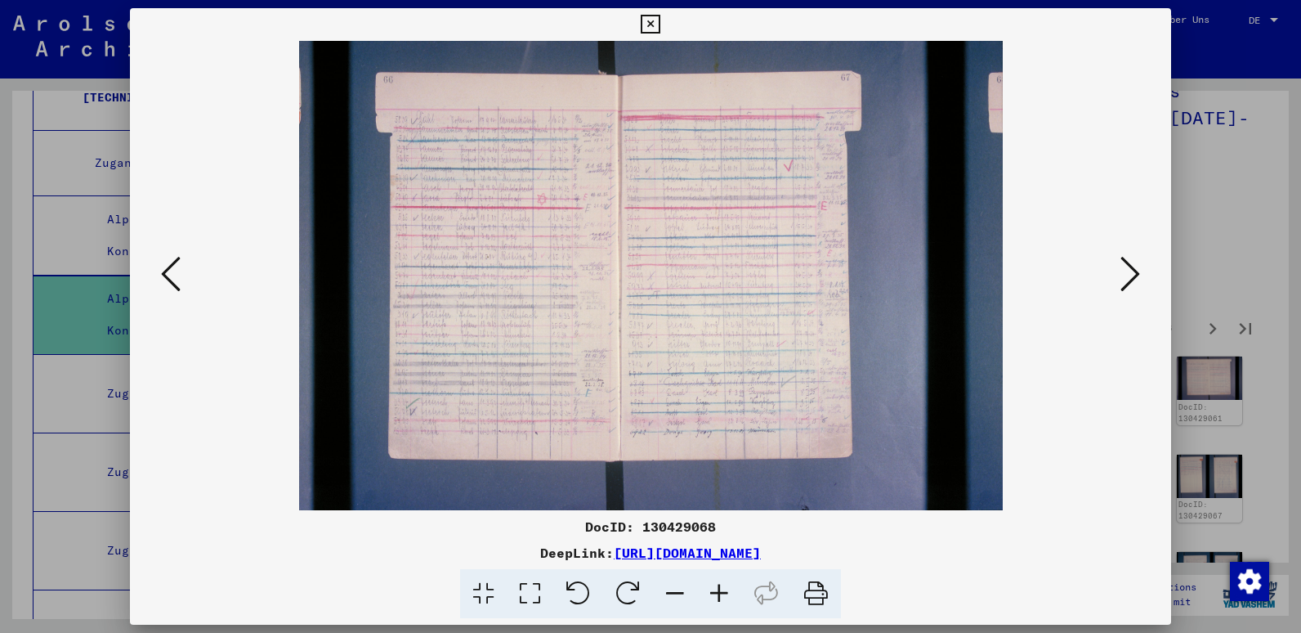
scroll to position [0, 0]
click at [714, 587] on icon at bounding box center [719, 594] width 44 height 50
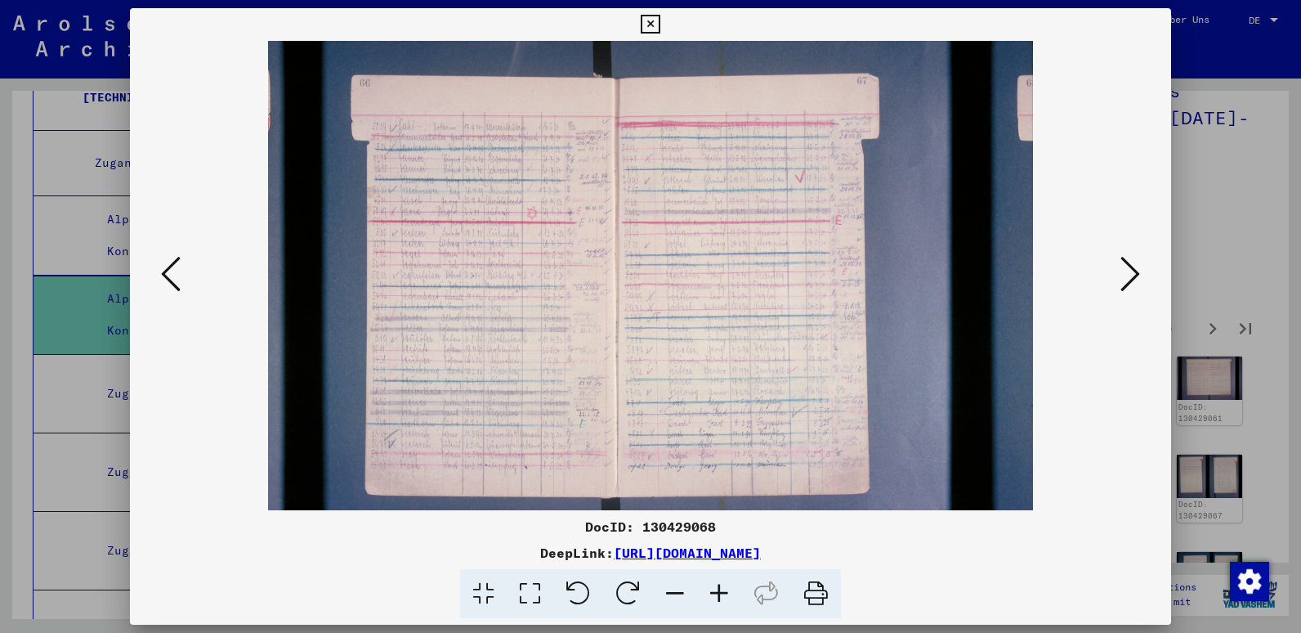
click at [714, 587] on icon at bounding box center [719, 594] width 44 height 50
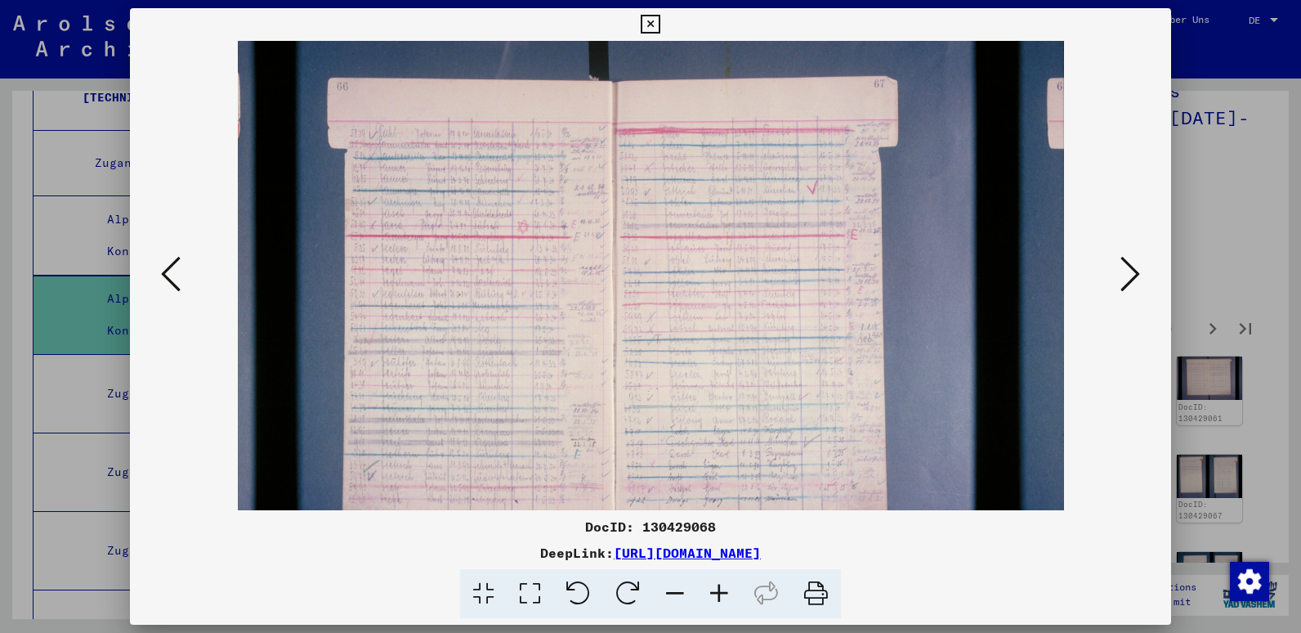
click at [714, 587] on icon at bounding box center [719, 594] width 44 height 50
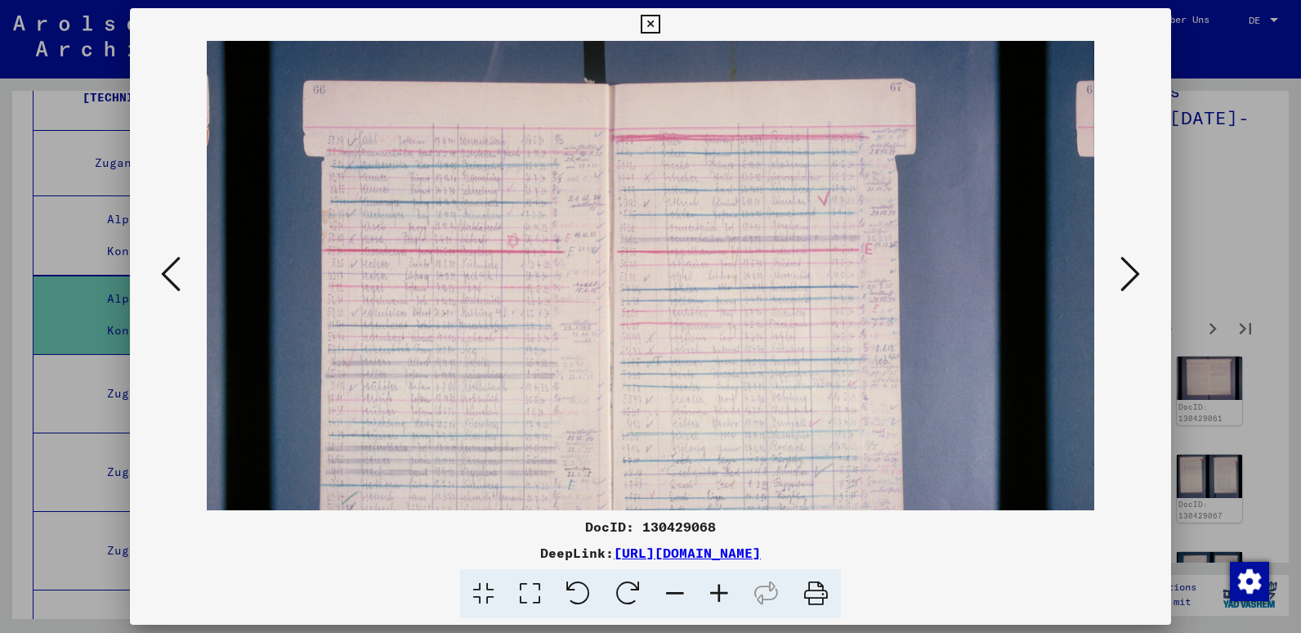
click at [714, 587] on icon at bounding box center [719, 594] width 44 height 50
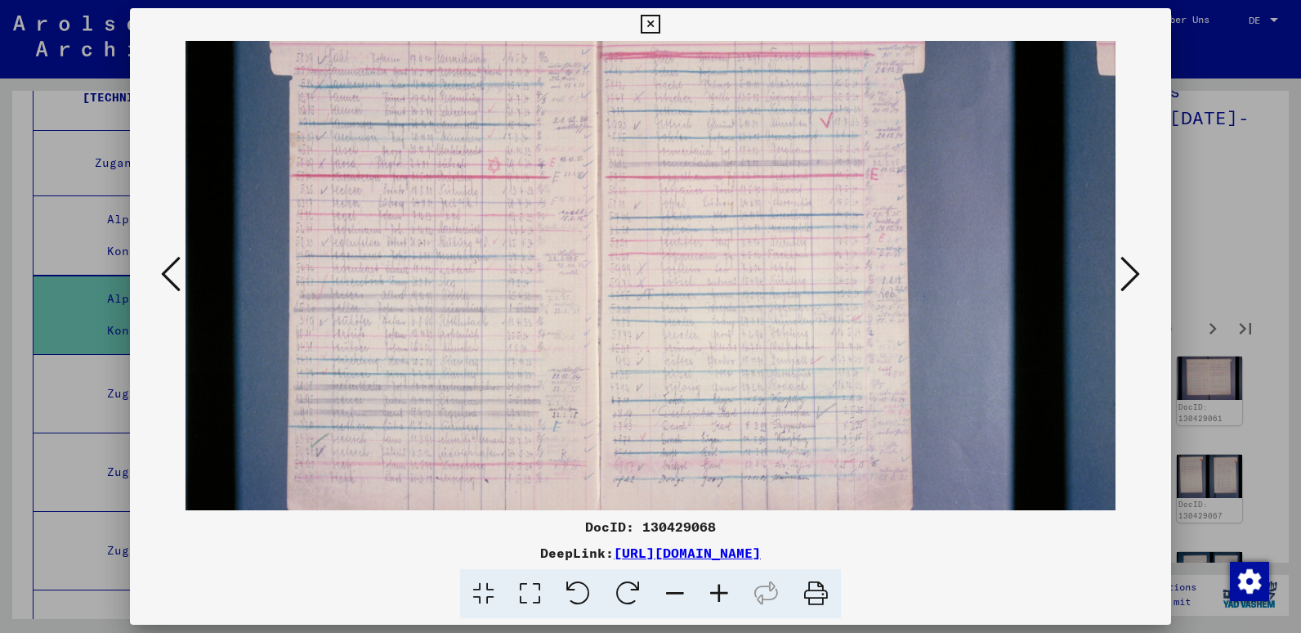
scroll to position [56, 13]
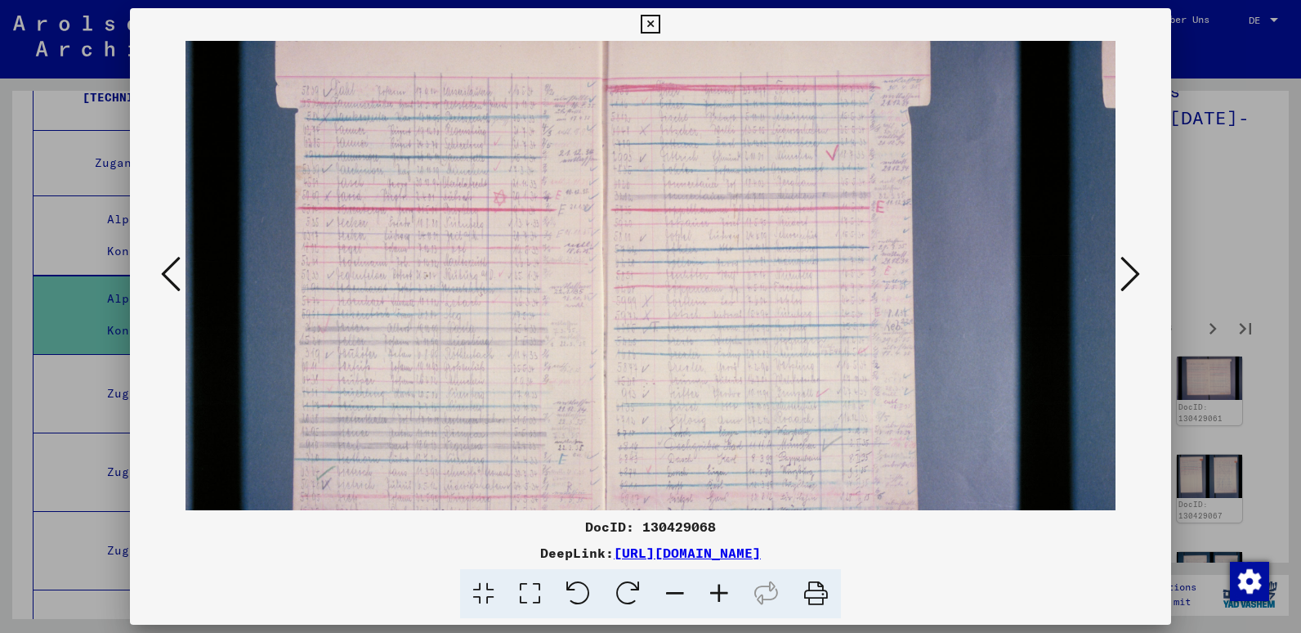
drag, startPoint x: 650, startPoint y: 333, endPoint x: 621, endPoint y: 277, distance: 63.2
click at [621, 277] on img at bounding box center [646, 300] width 949 height 633
click at [723, 599] on icon at bounding box center [719, 594] width 44 height 50
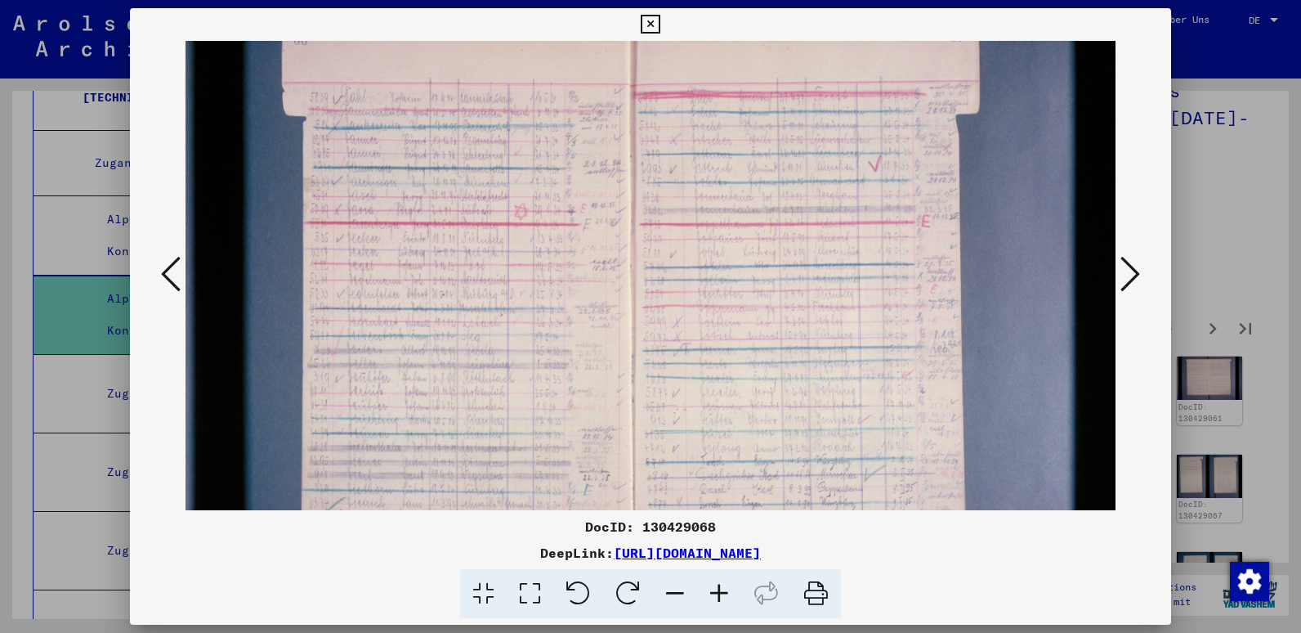
click at [1133, 282] on icon at bounding box center [1131, 273] width 20 height 39
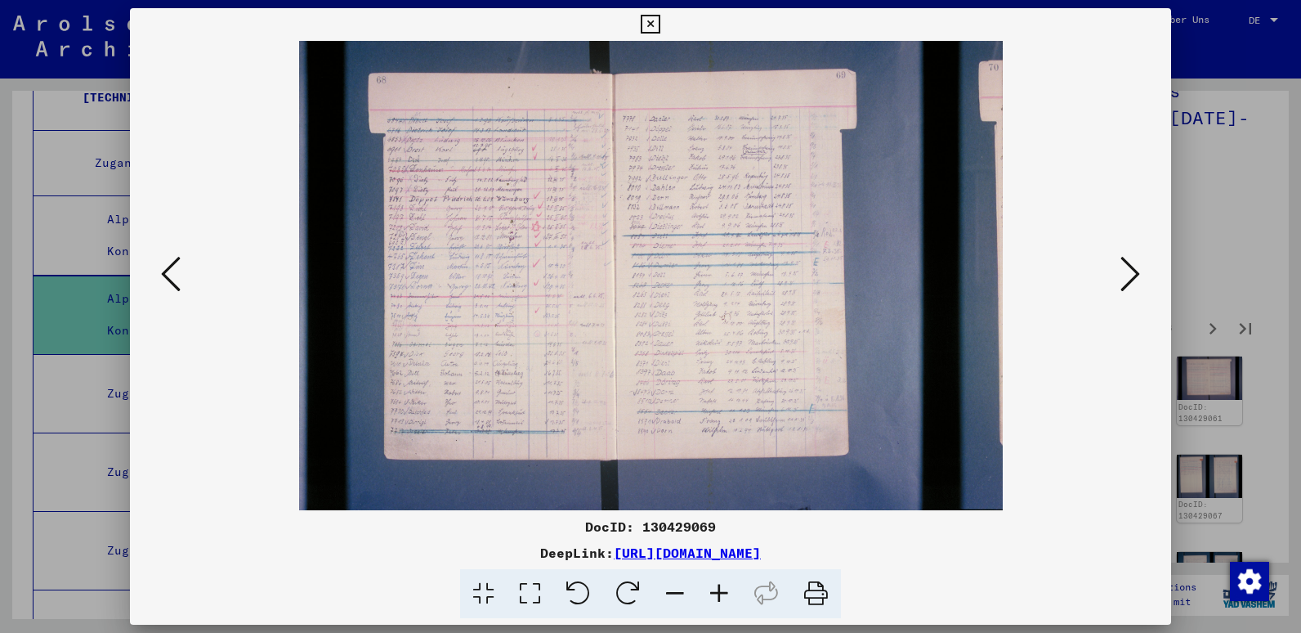
scroll to position [0, 0]
click at [721, 591] on icon at bounding box center [719, 594] width 44 height 50
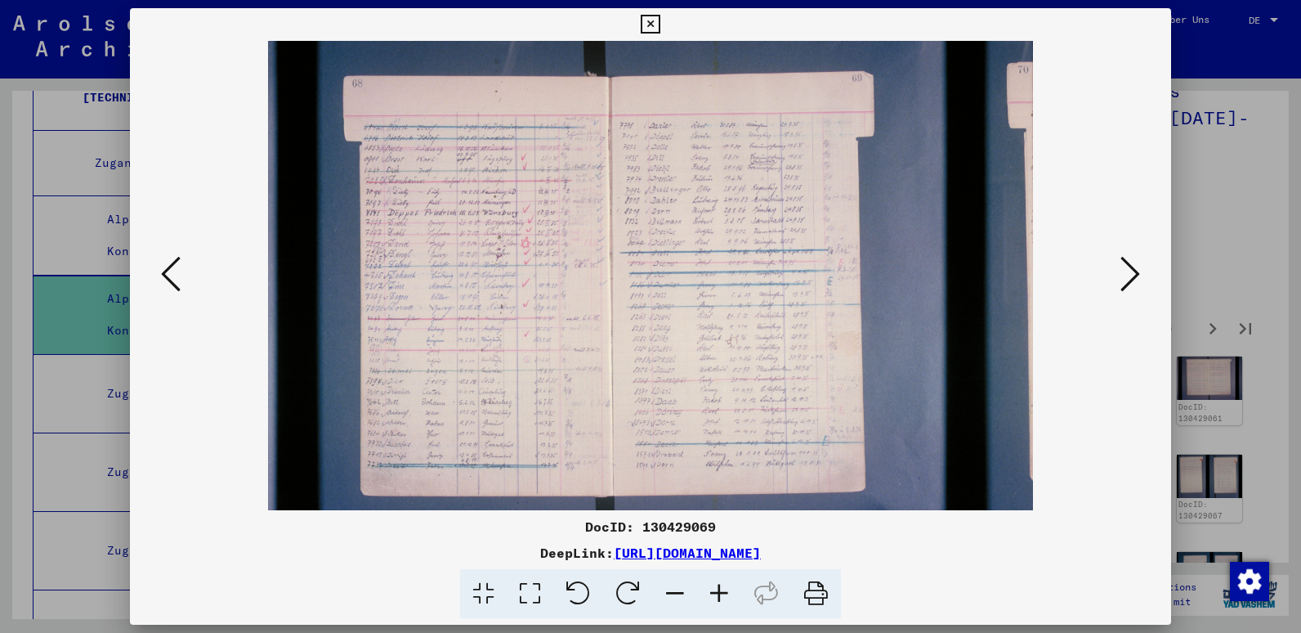
click at [721, 591] on icon at bounding box center [719, 594] width 44 height 50
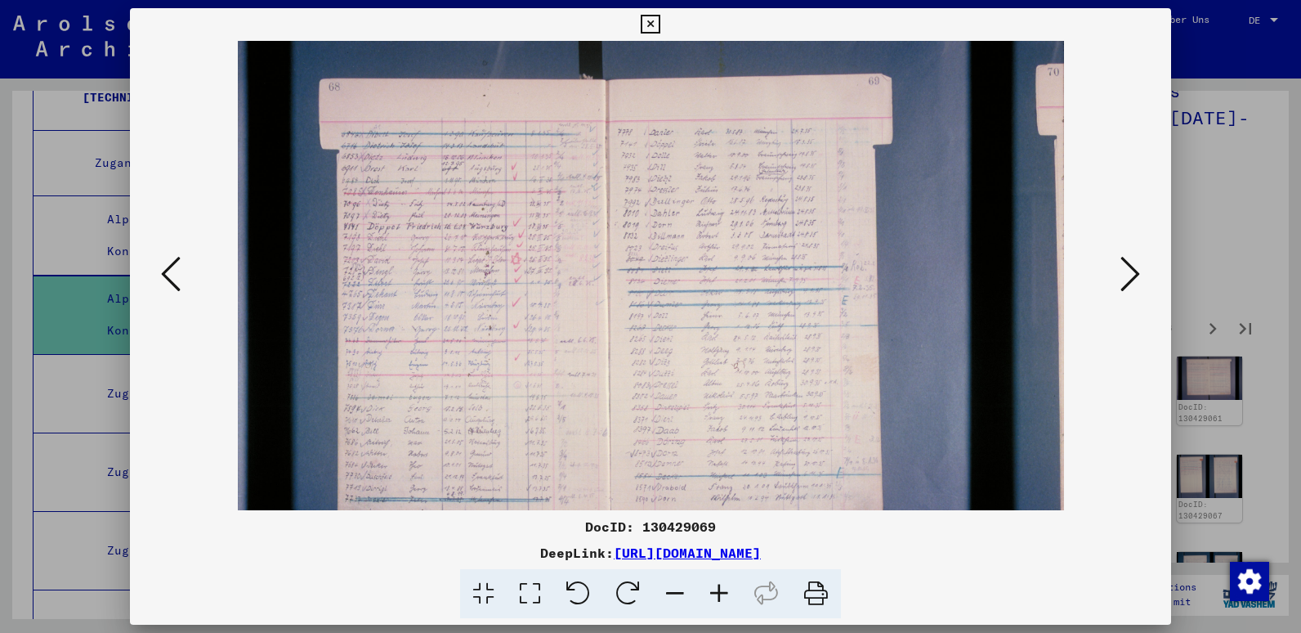
click at [721, 591] on icon at bounding box center [719, 594] width 44 height 50
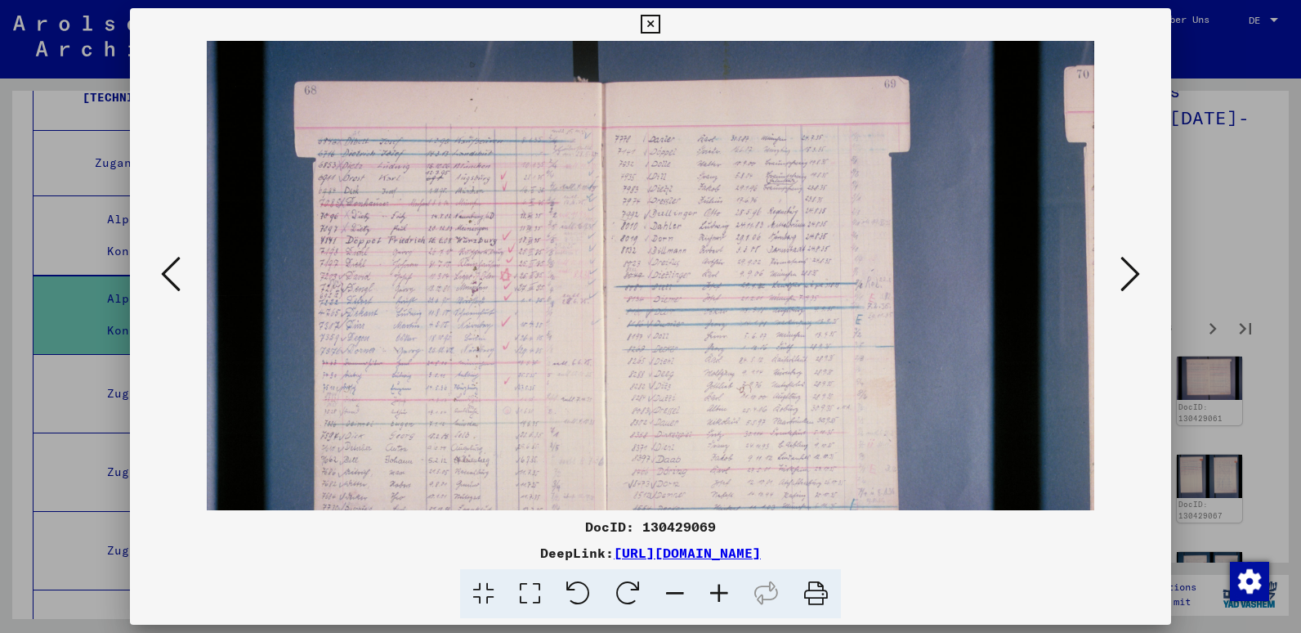
click at [631, 351] on img at bounding box center [651, 337] width 888 height 592
click at [718, 589] on icon at bounding box center [719, 594] width 44 height 50
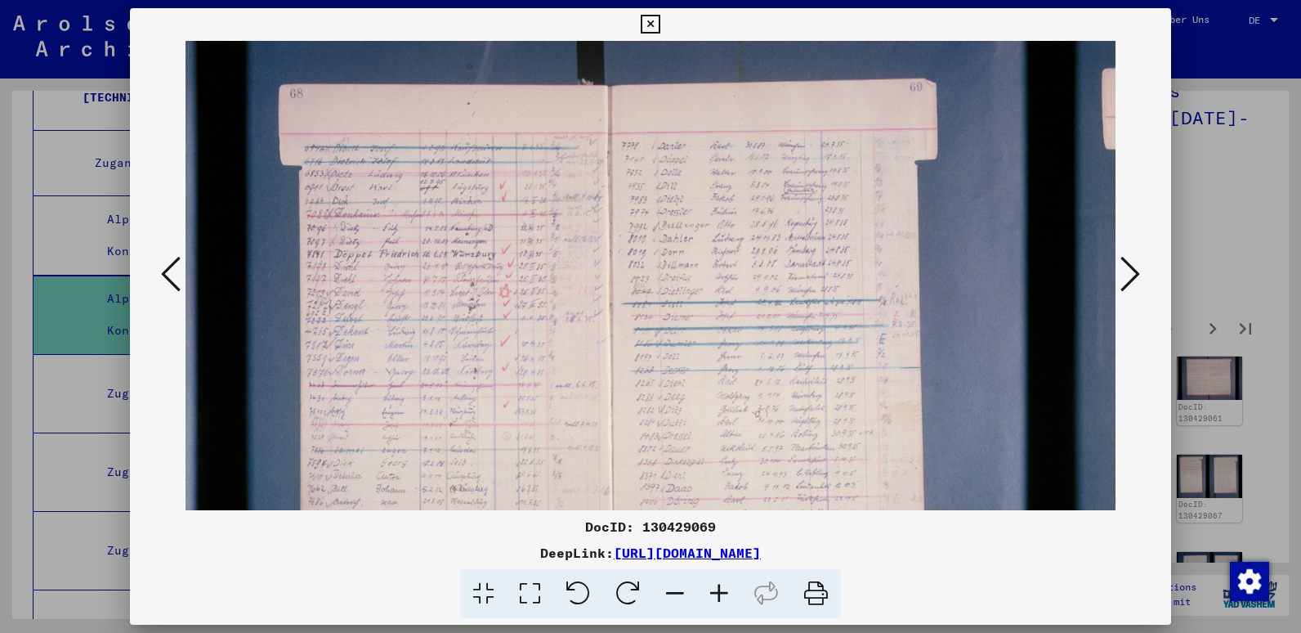
click at [718, 589] on icon at bounding box center [719, 594] width 44 height 50
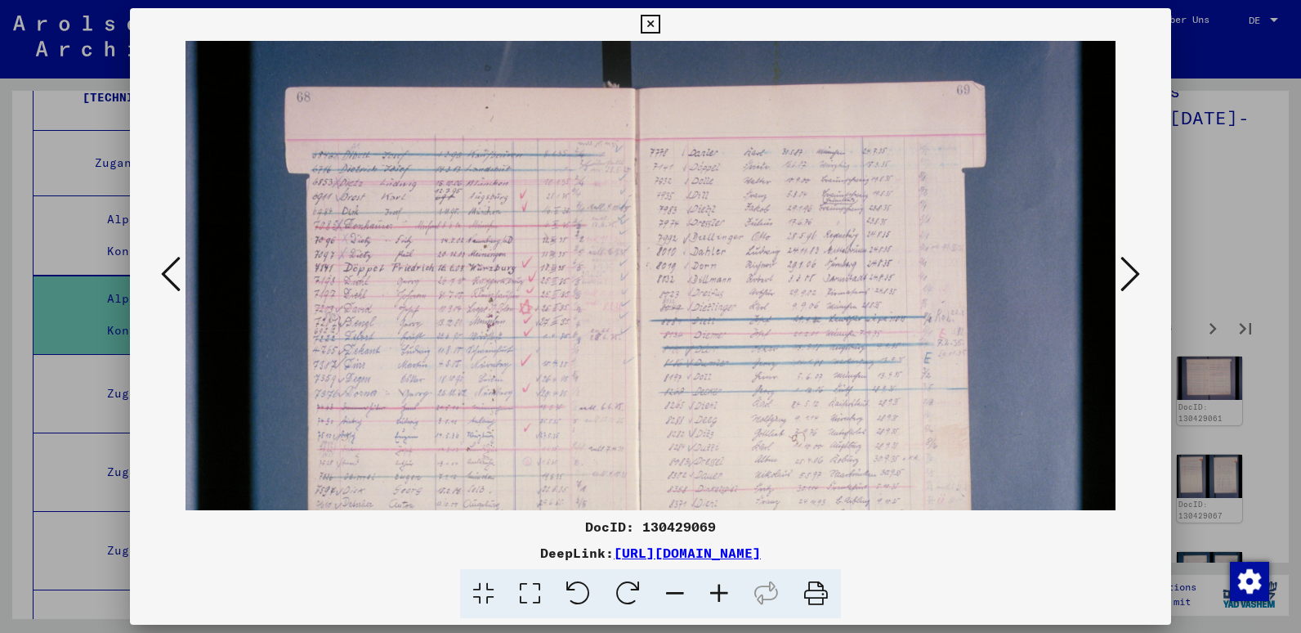
click at [718, 589] on icon at bounding box center [719, 594] width 44 height 50
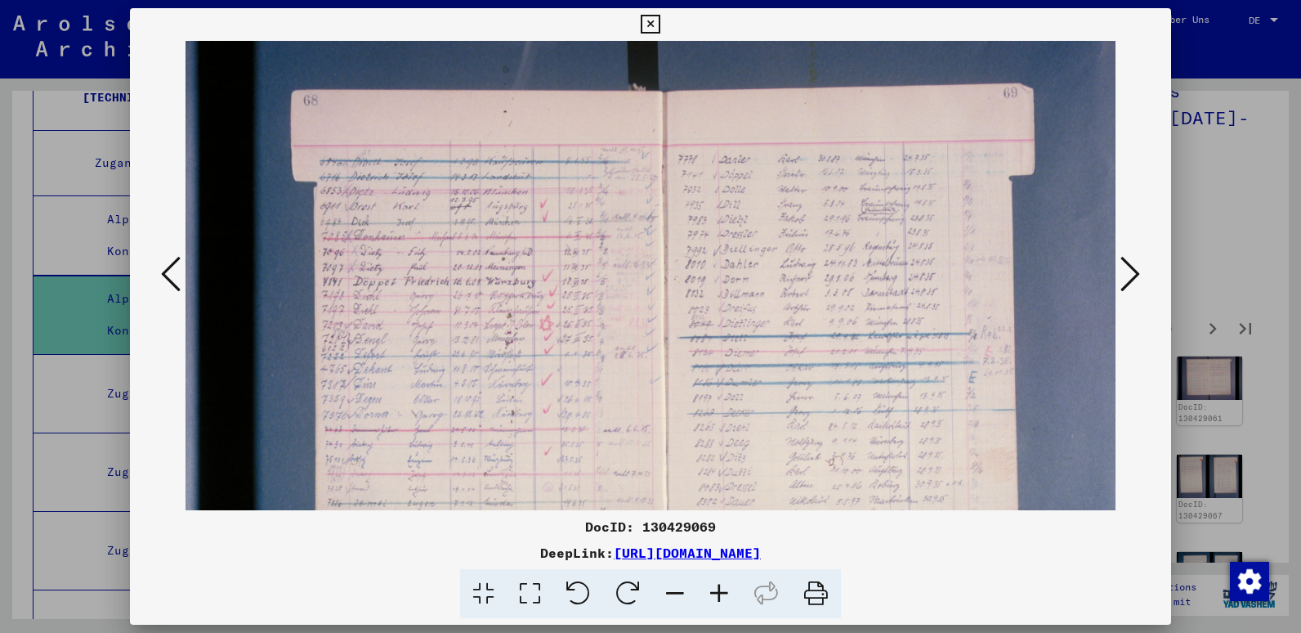
click at [718, 589] on icon at bounding box center [719, 594] width 44 height 50
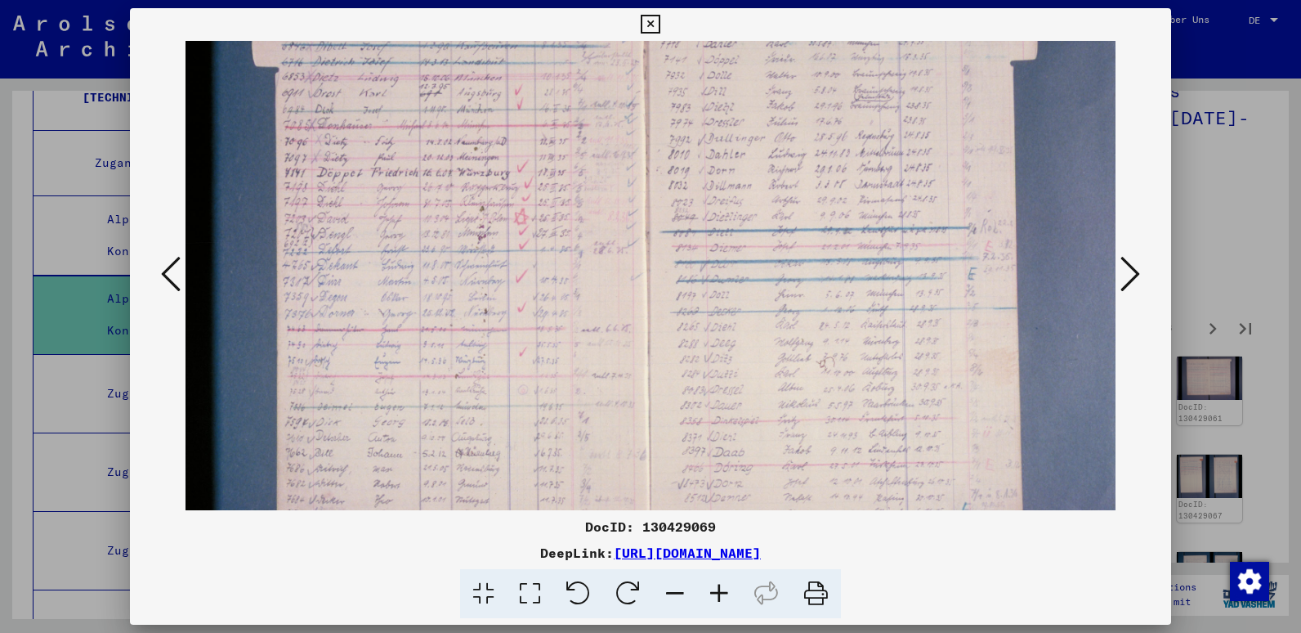
scroll to position [123, 46]
drag, startPoint x: 648, startPoint y: 334, endPoint x: 602, endPoint y: 211, distance: 131.6
click at [602, 211] on img at bounding box center [706, 294] width 1133 height 755
click at [723, 596] on icon at bounding box center [719, 594] width 44 height 50
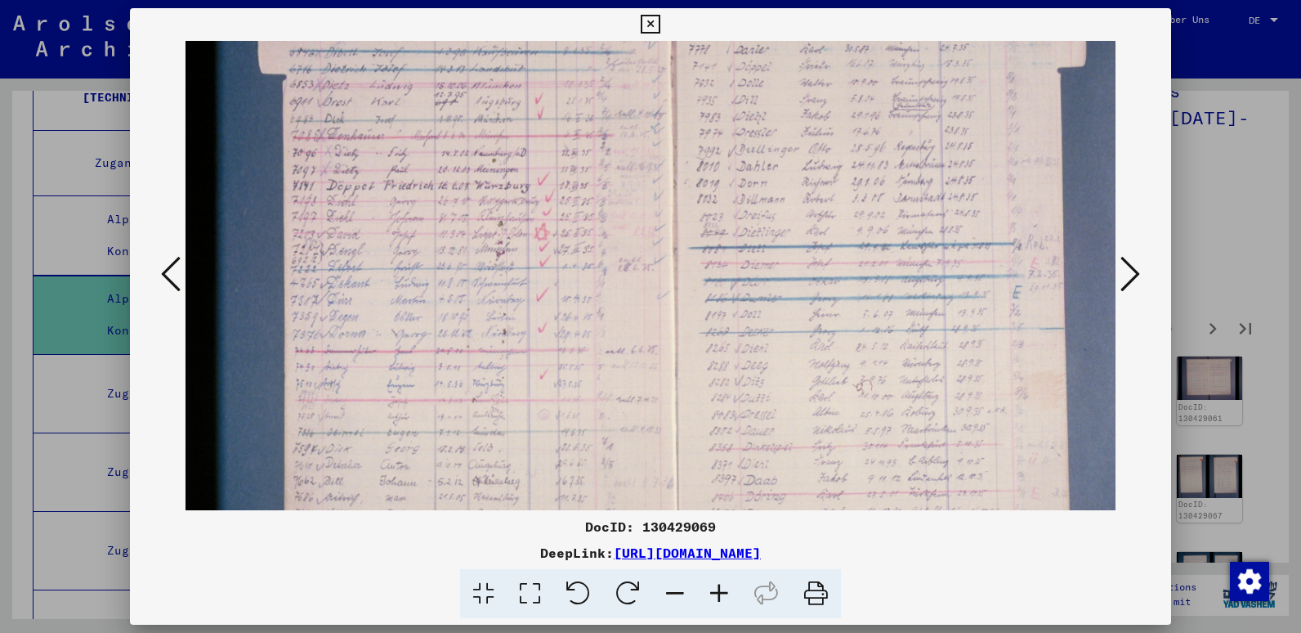
click at [723, 596] on icon at bounding box center [719, 594] width 44 height 50
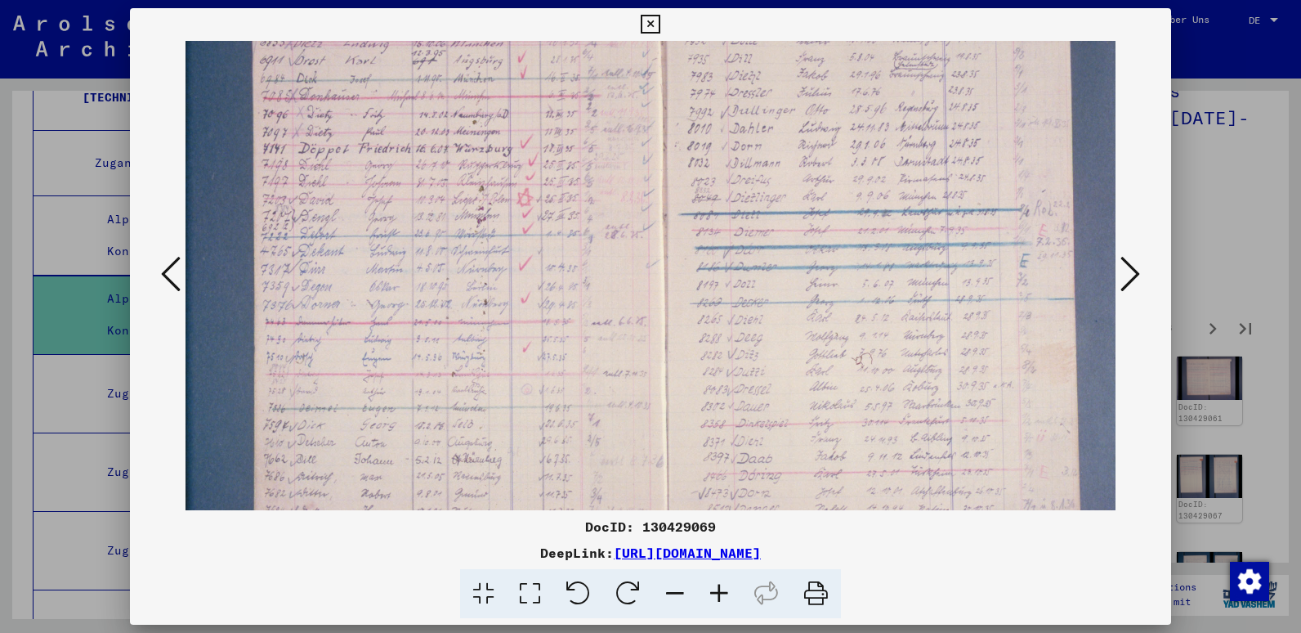
scroll to position [188, 92]
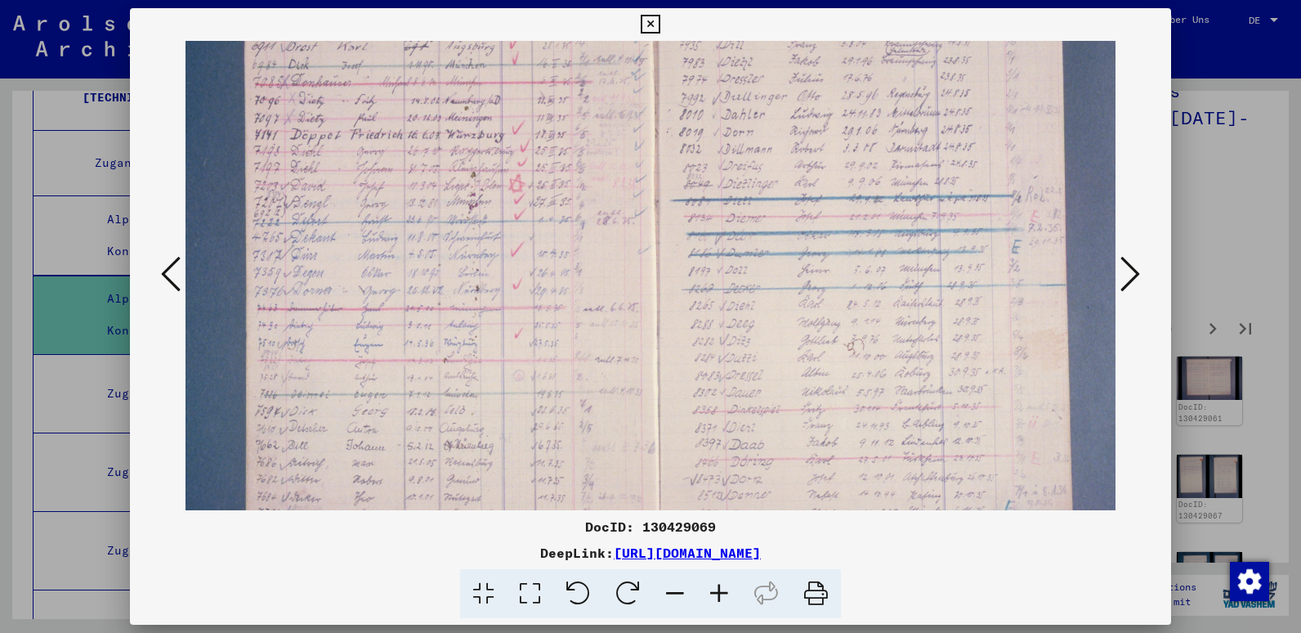
drag, startPoint x: 617, startPoint y: 257, endPoint x: 571, endPoint y: 192, distance: 79.1
click at [571, 192] on img at bounding box center [721, 271] width 1255 height 837
click at [718, 588] on icon at bounding box center [719, 594] width 44 height 50
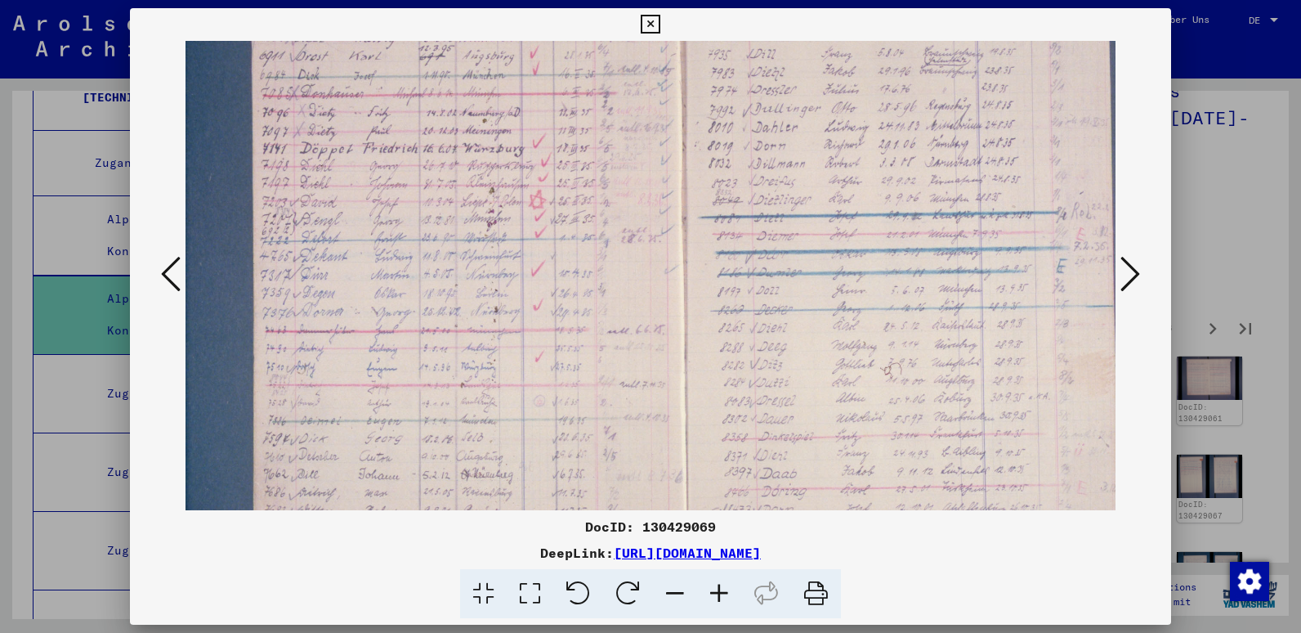
click at [718, 588] on icon at bounding box center [719, 594] width 44 height 50
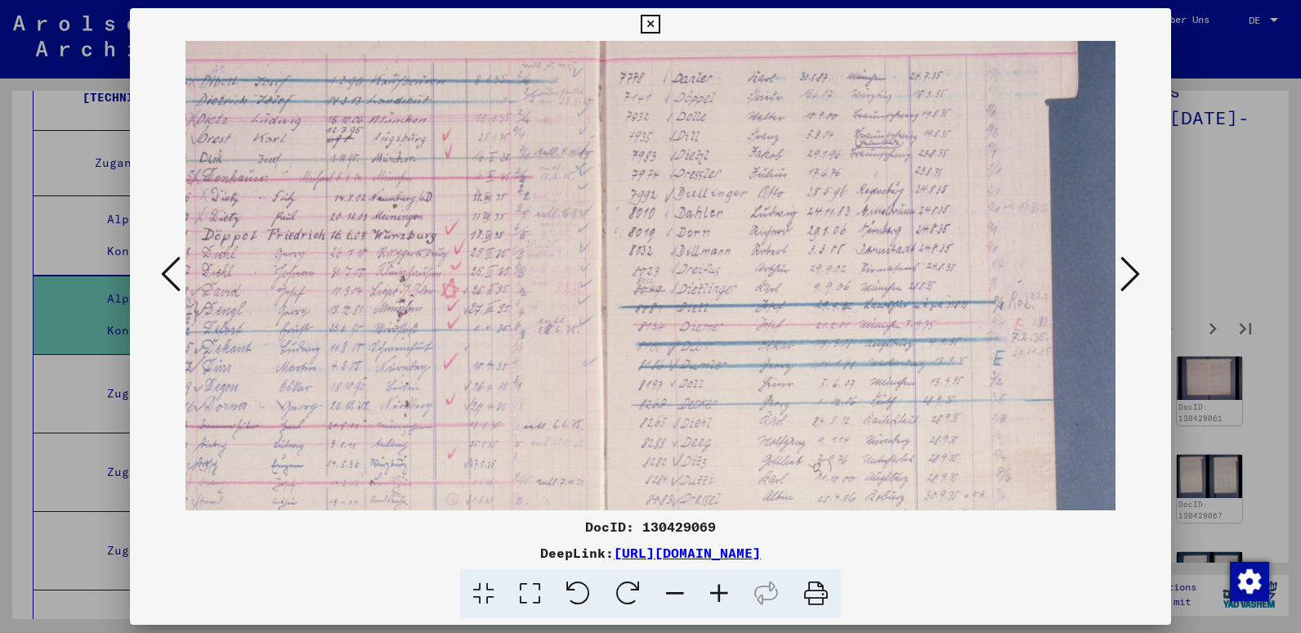
scroll to position [113, 203]
drag, startPoint x: 851, startPoint y: 358, endPoint x: 740, endPoint y: 433, distance: 134.2
click at [740, 433] on img at bounding box center [672, 387] width 1378 height 919
click at [718, 597] on icon at bounding box center [719, 594] width 44 height 50
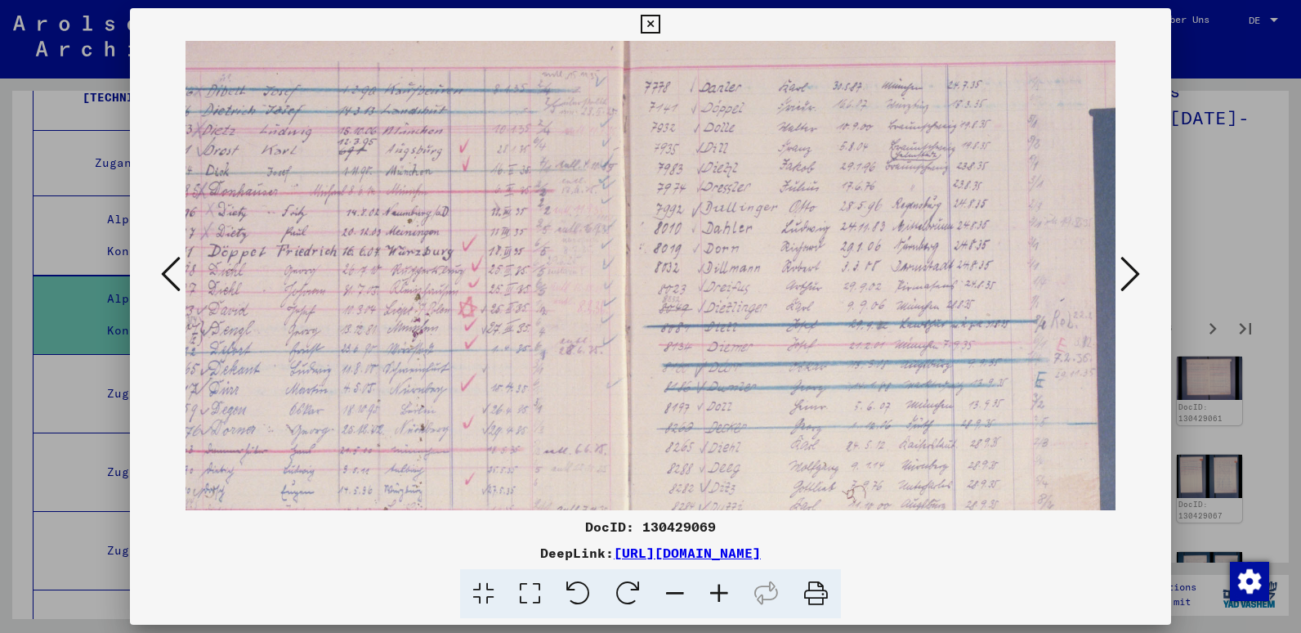
click at [718, 597] on icon at bounding box center [719, 594] width 44 height 50
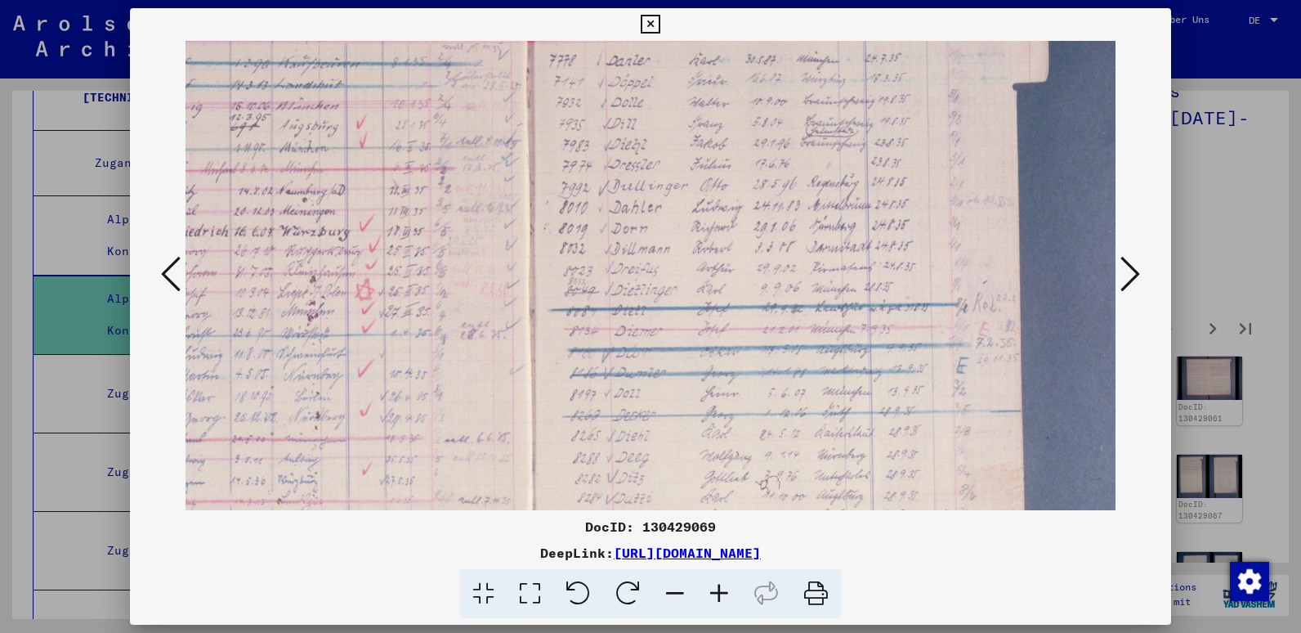
scroll to position [147, 329]
drag, startPoint x: 992, startPoint y: 275, endPoint x: 866, endPoint y: 240, distance: 130.5
click at [866, 240] on img at bounding box center [607, 394] width 1501 height 1000
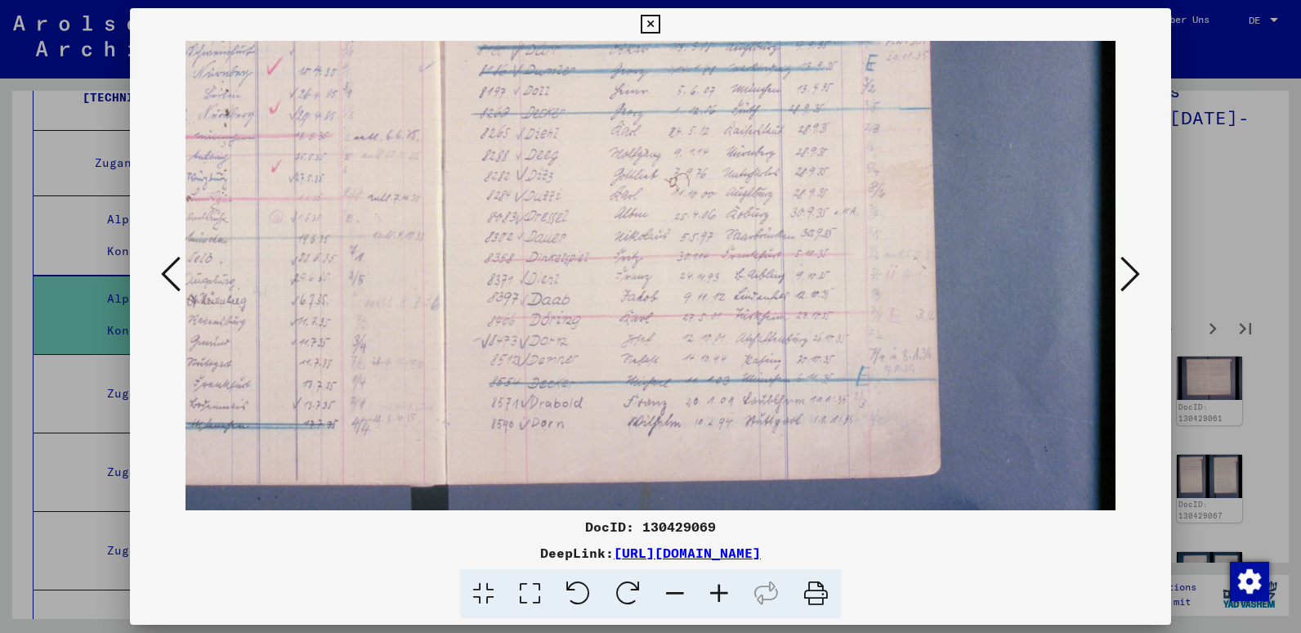
scroll to position [449, 418]
drag, startPoint x: 888, startPoint y: 302, endPoint x: 799, endPoint y: 1, distance: 314.5
click at [799, 1] on div "DocID: 130429069 DeepLink: [URL][DOMAIN_NAME]" at bounding box center [650, 316] width 1301 height 633
click at [1134, 268] on icon at bounding box center [1131, 273] width 20 height 39
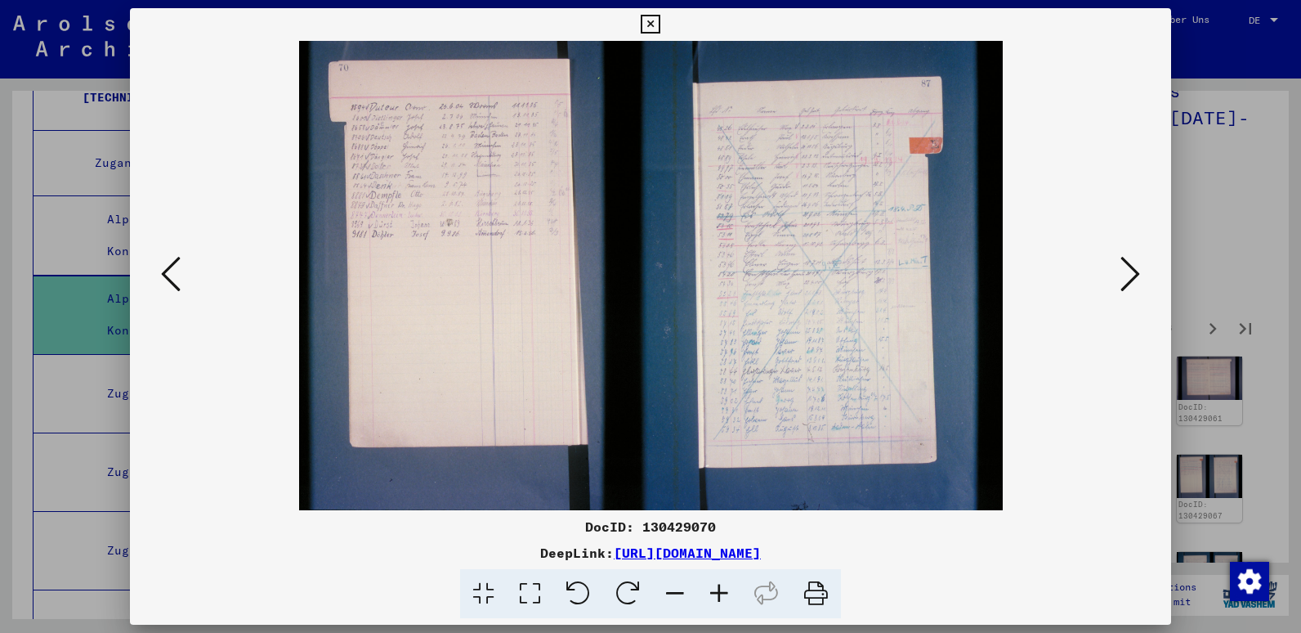
click at [723, 594] on icon at bounding box center [719, 594] width 44 height 50
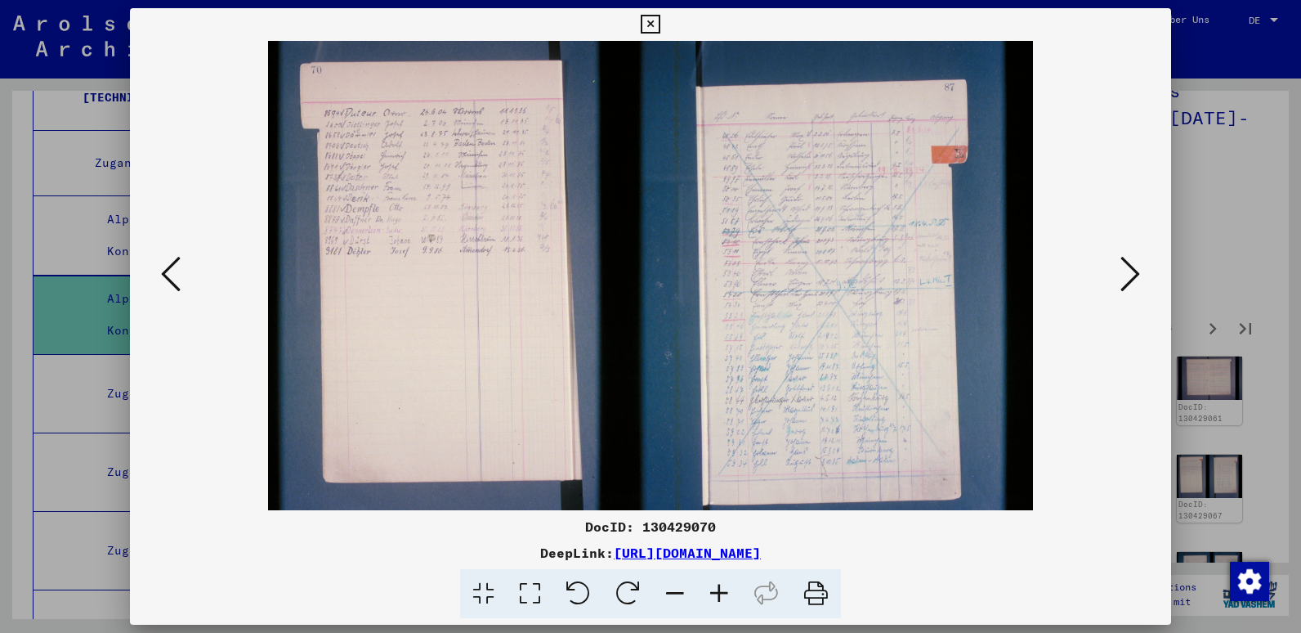
click at [723, 594] on icon at bounding box center [719, 594] width 44 height 50
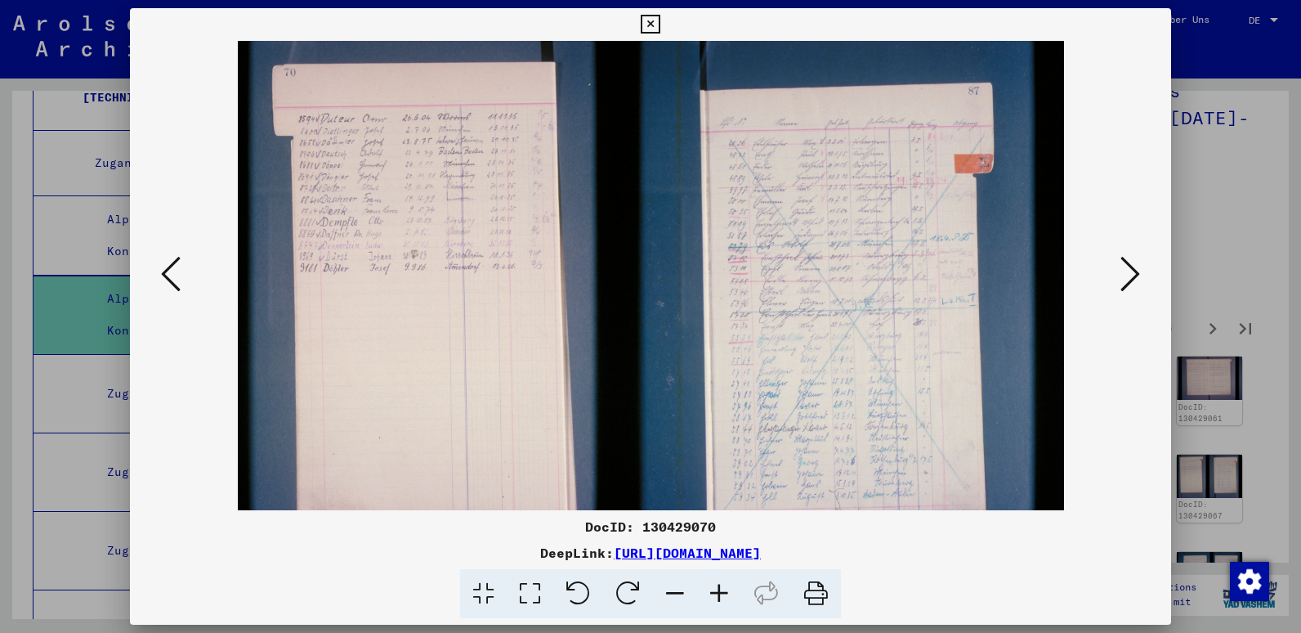
click at [723, 594] on icon at bounding box center [719, 594] width 44 height 50
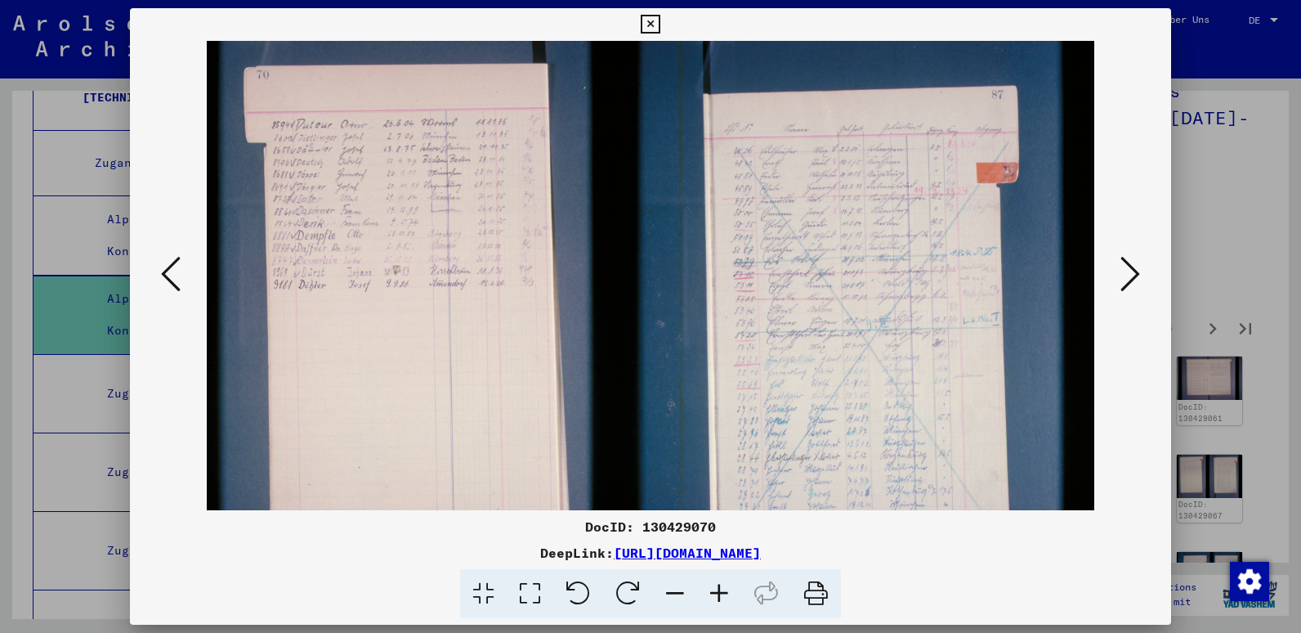
click at [723, 594] on icon at bounding box center [719, 594] width 44 height 50
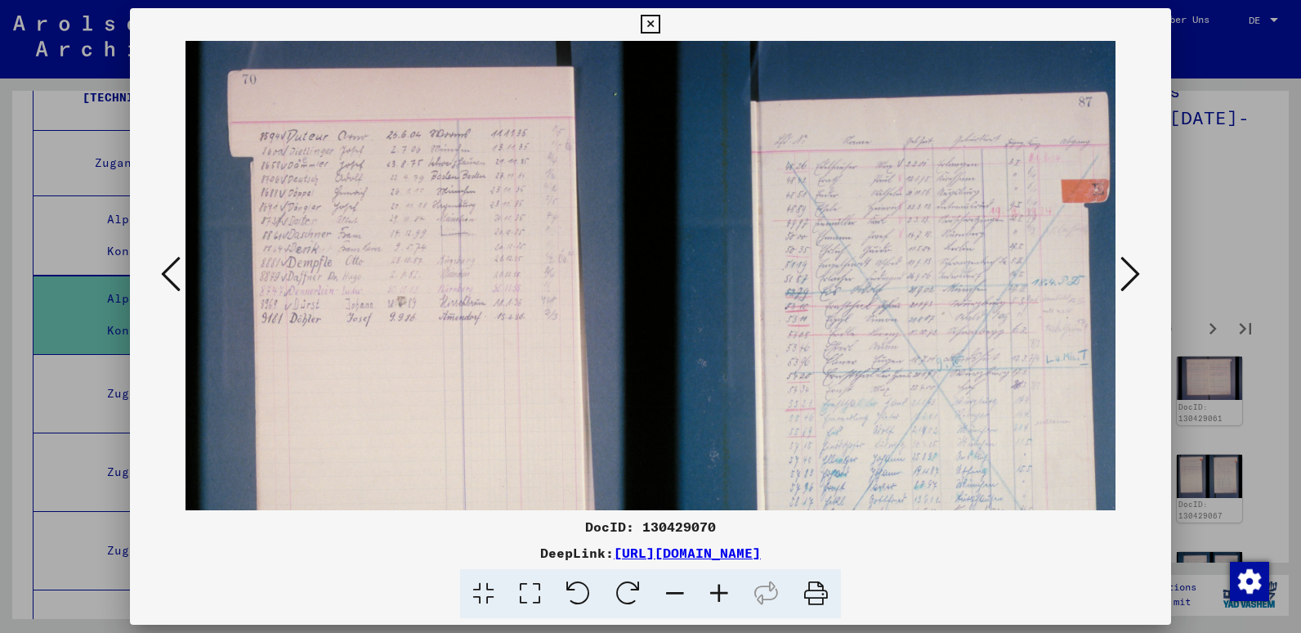
click at [723, 594] on icon at bounding box center [719, 594] width 44 height 50
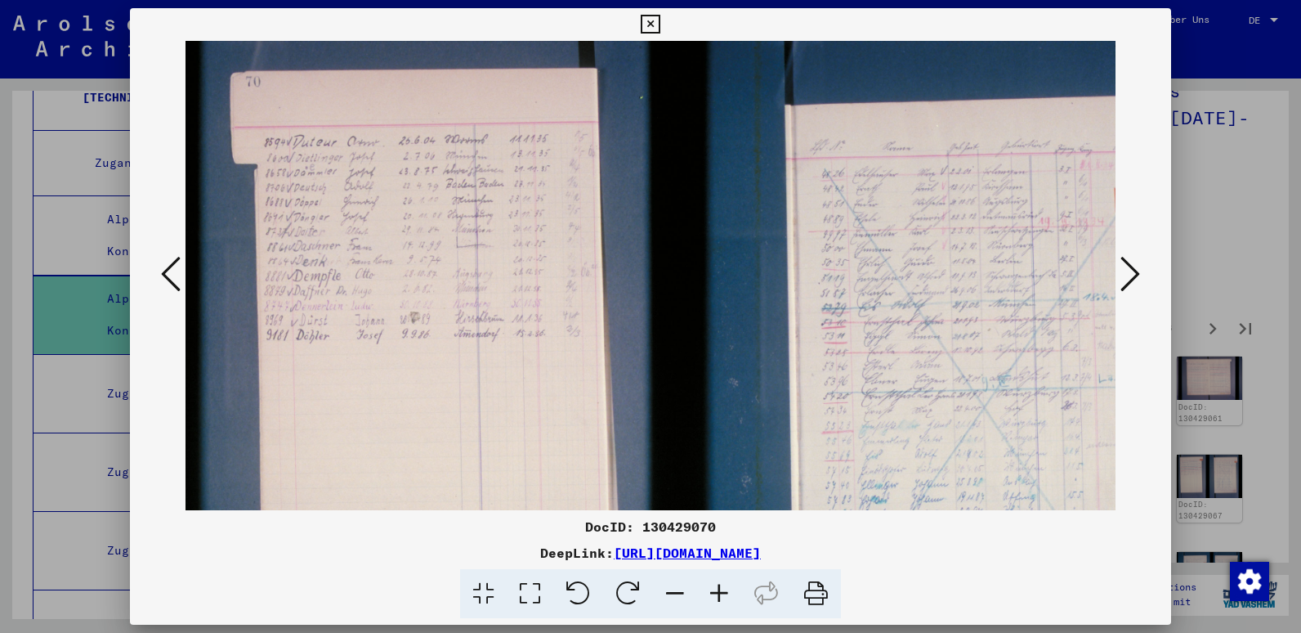
click at [723, 594] on icon at bounding box center [719, 594] width 44 height 50
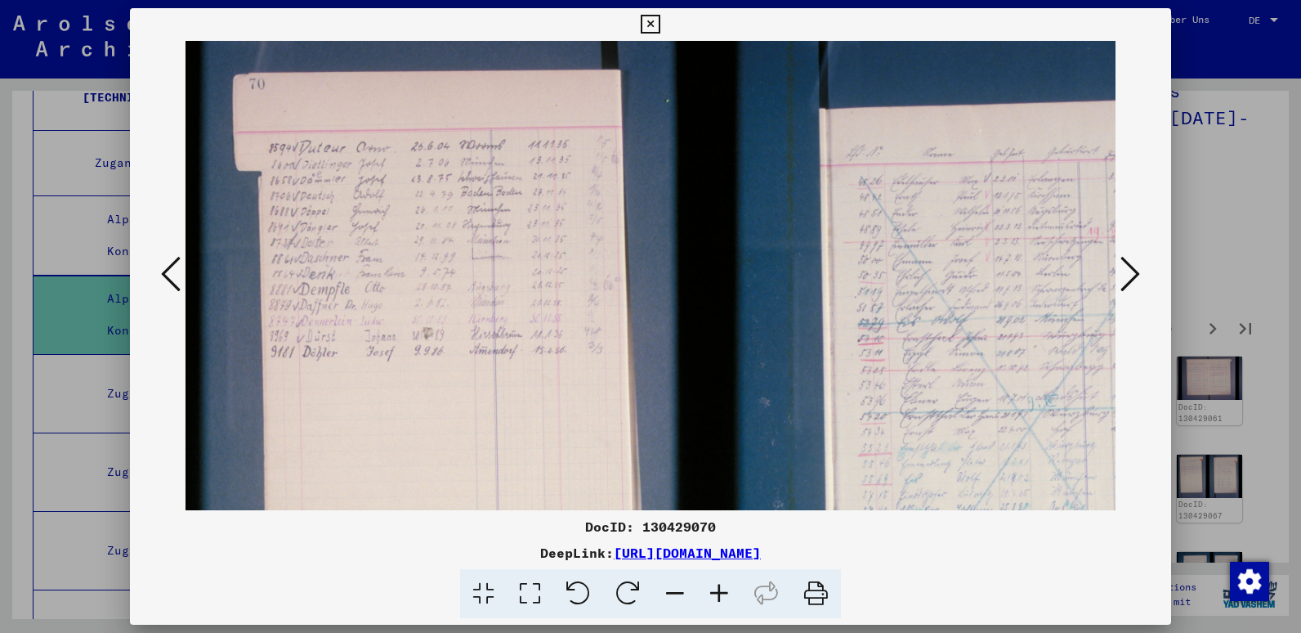
click at [723, 594] on icon at bounding box center [719, 594] width 44 height 50
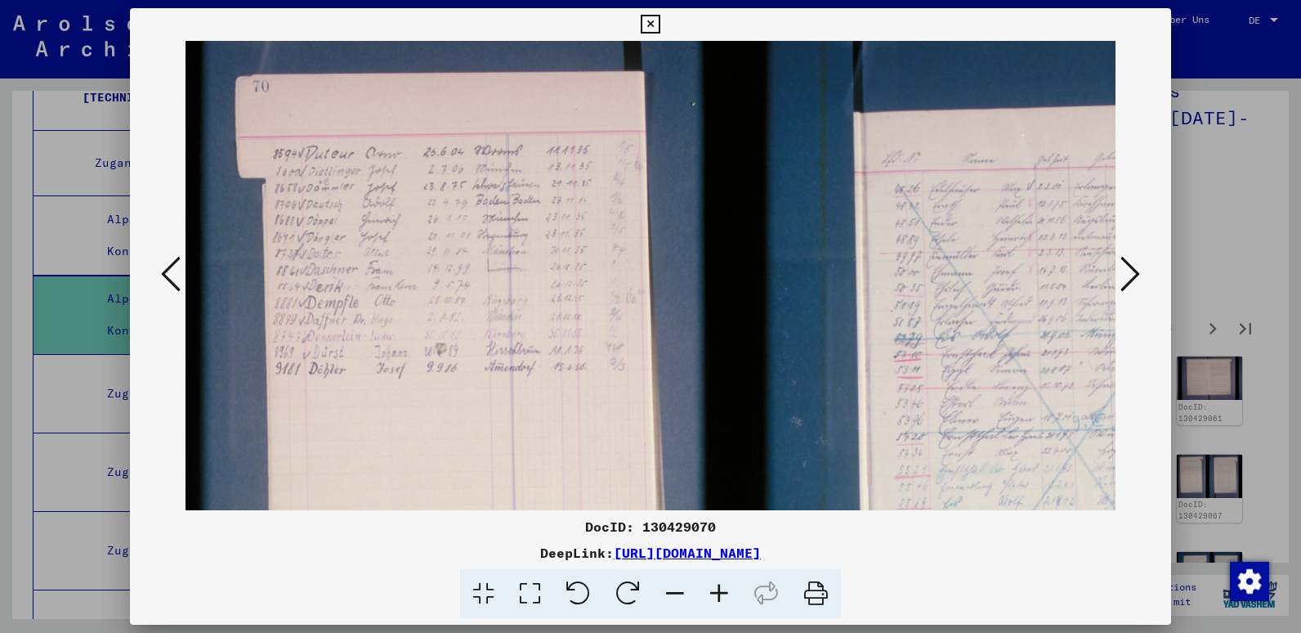
click at [723, 594] on icon at bounding box center [719, 594] width 44 height 50
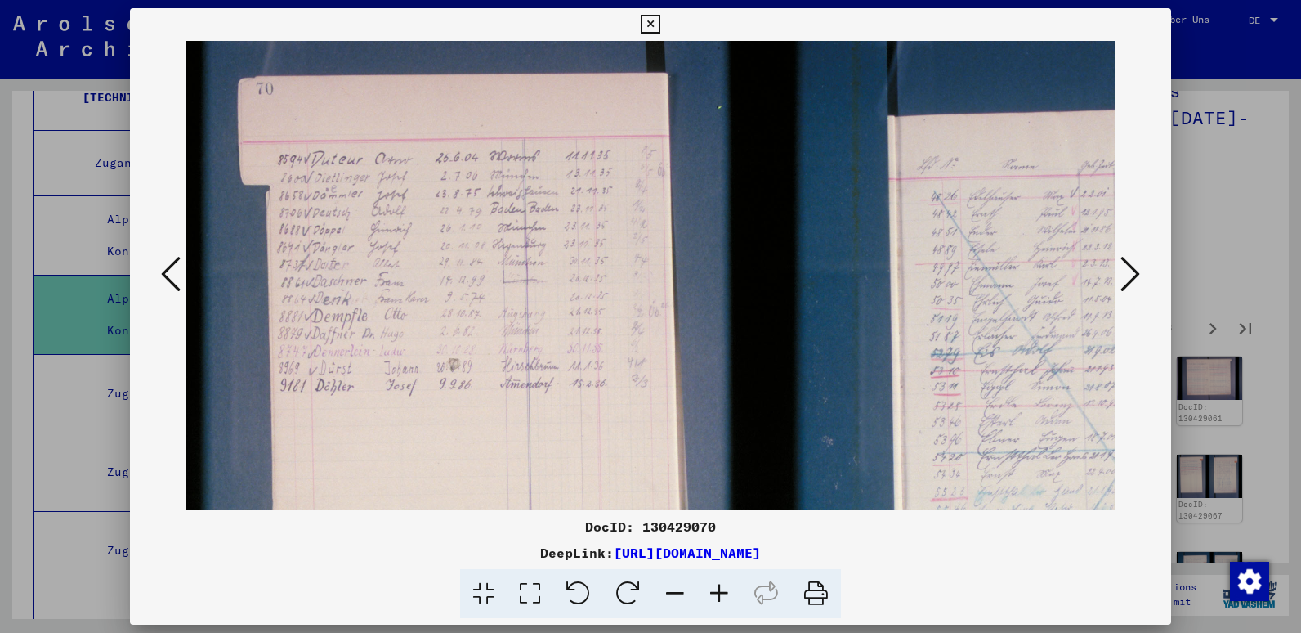
click at [723, 594] on icon at bounding box center [719, 594] width 44 height 50
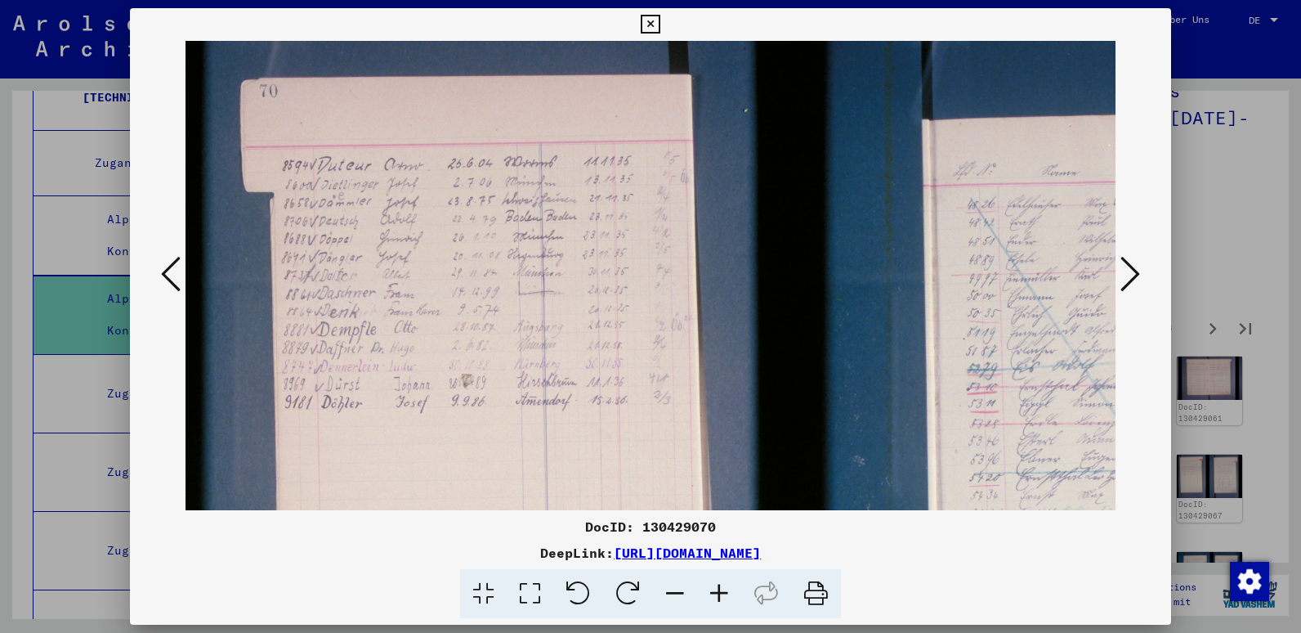
click at [723, 594] on icon at bounding box center [719, 594] width 44 height 50
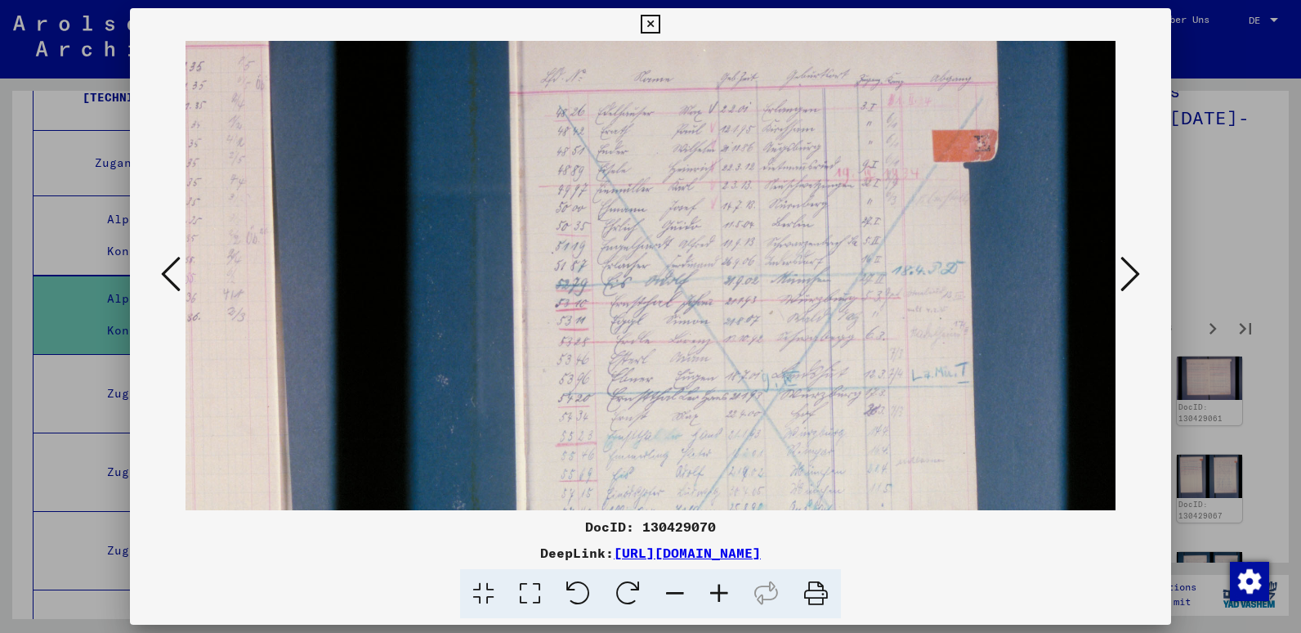
scroll to position [98, 448]
drag, startPoint x: 854, startPoint y: 412, endPoint x: 349, endPoint y: 314, distance: 514.5
click at [349, 314] on img at bounding box center [427, 402] width 1378 height 919
click at [718, 592] on icon at bounding box center [719, 594] width 44 height 50
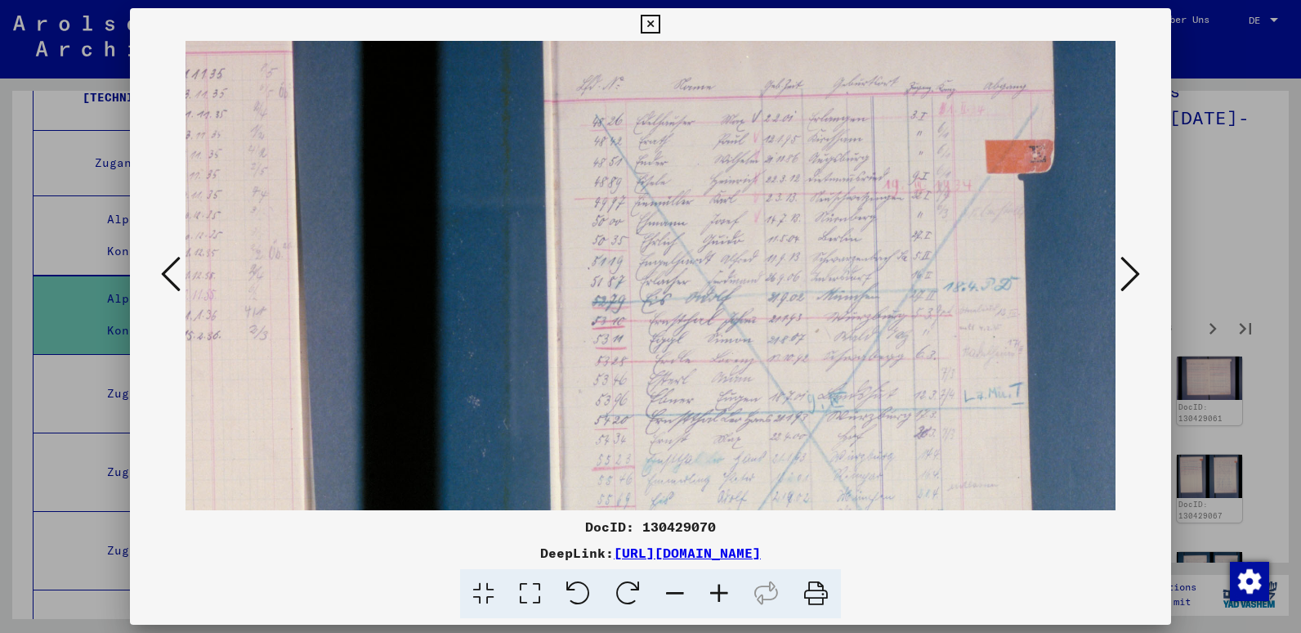
click at [718, 592] on icon at bounding box center [719, 594] width 44 height 50
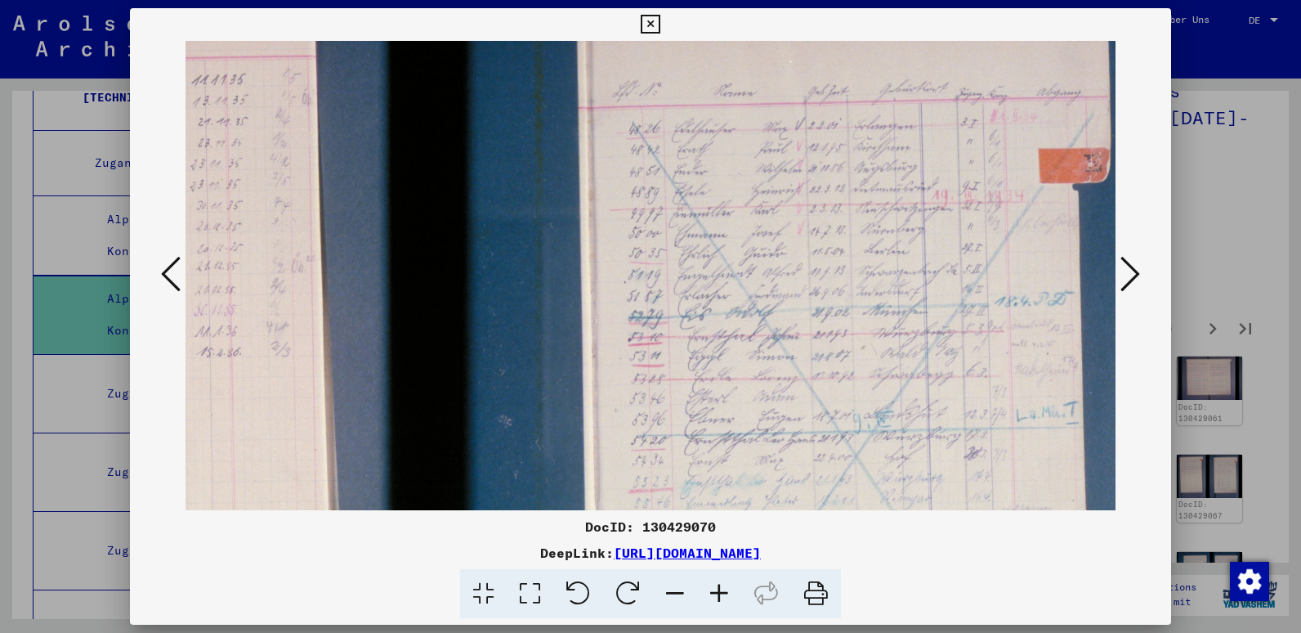
click at [718, 592] on icon at bounding box center [719, 594] width 44 height 50
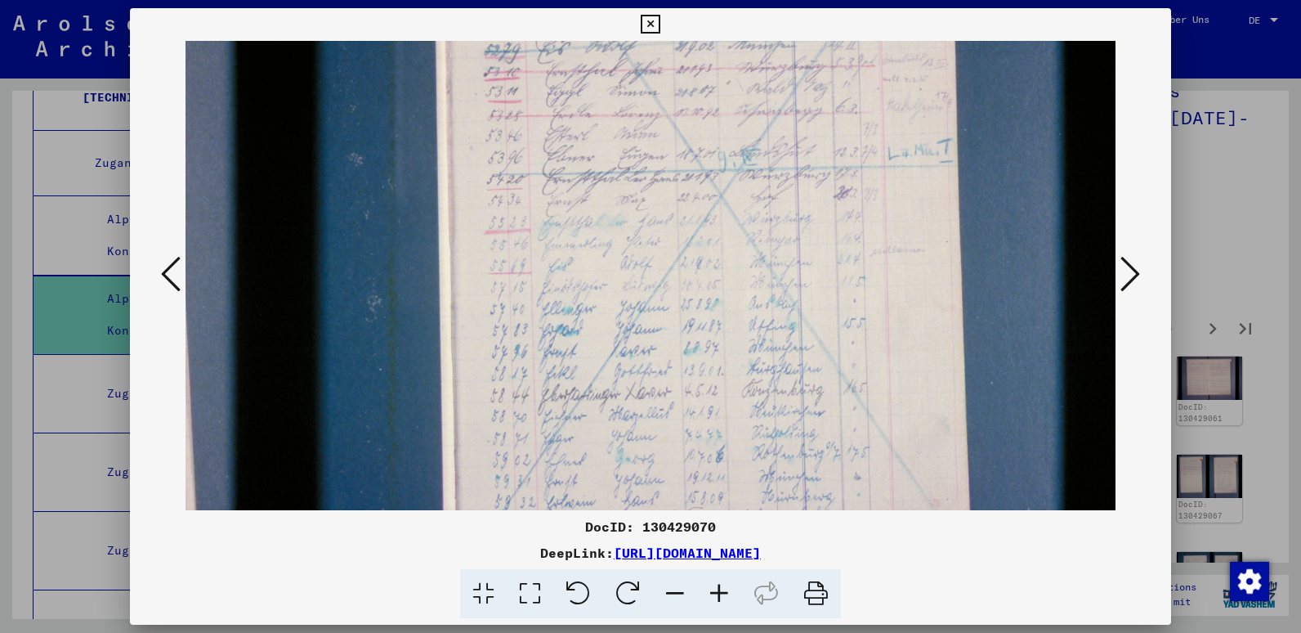
scroll to position [453, 632]
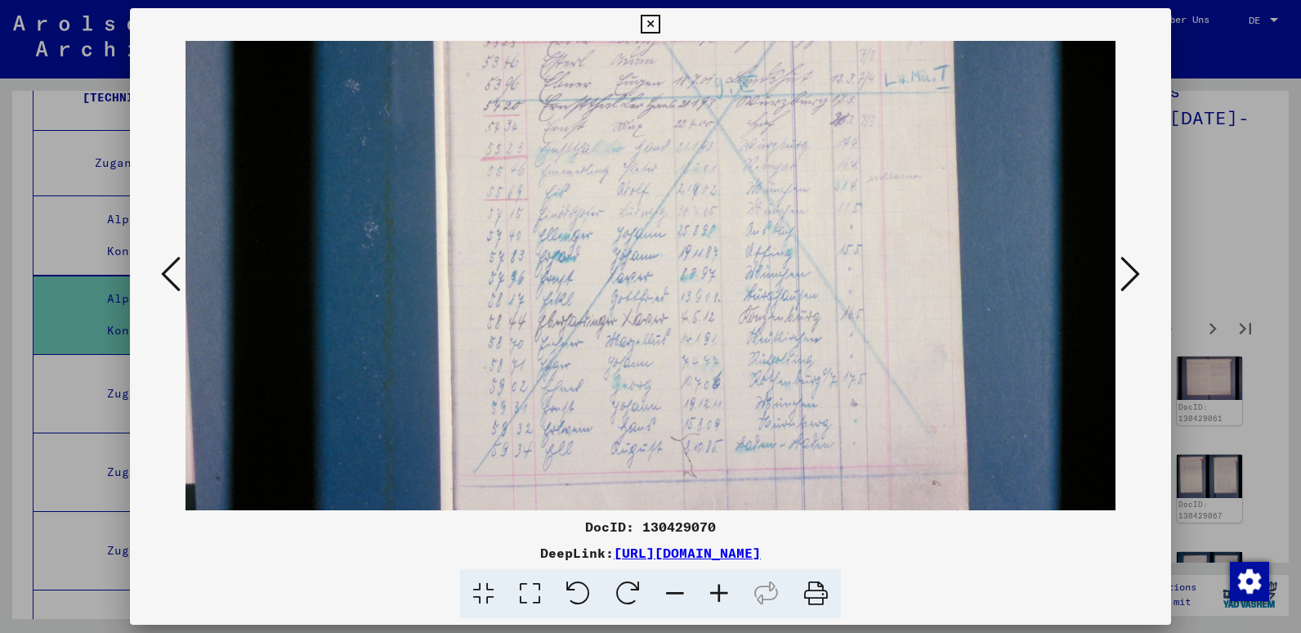
drag, startPoint x: 947, startPoint y: 294, endPoint x: 662, endPoint y: -60, distance: 455.2
click at [662, 0] on html "Suchen Archiv erkunden Spenden Newsletter Hilfe Kontakt Über Uns Suchen Archiv …" at bounding box center [650, 316] width 1301 height 633
click at [1126, 275] on icon at bounding box center [1131, 273] width 20 height 39
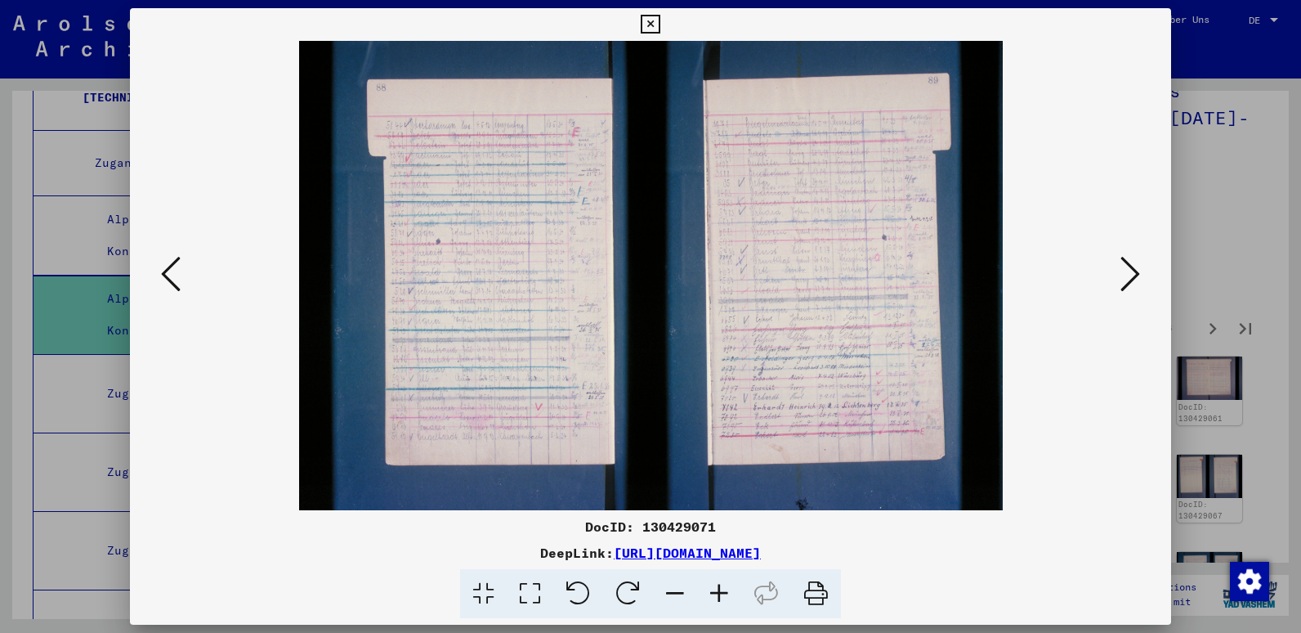
click at [723, 587] on icon at bounding box center [719, 594] width 44 height 50
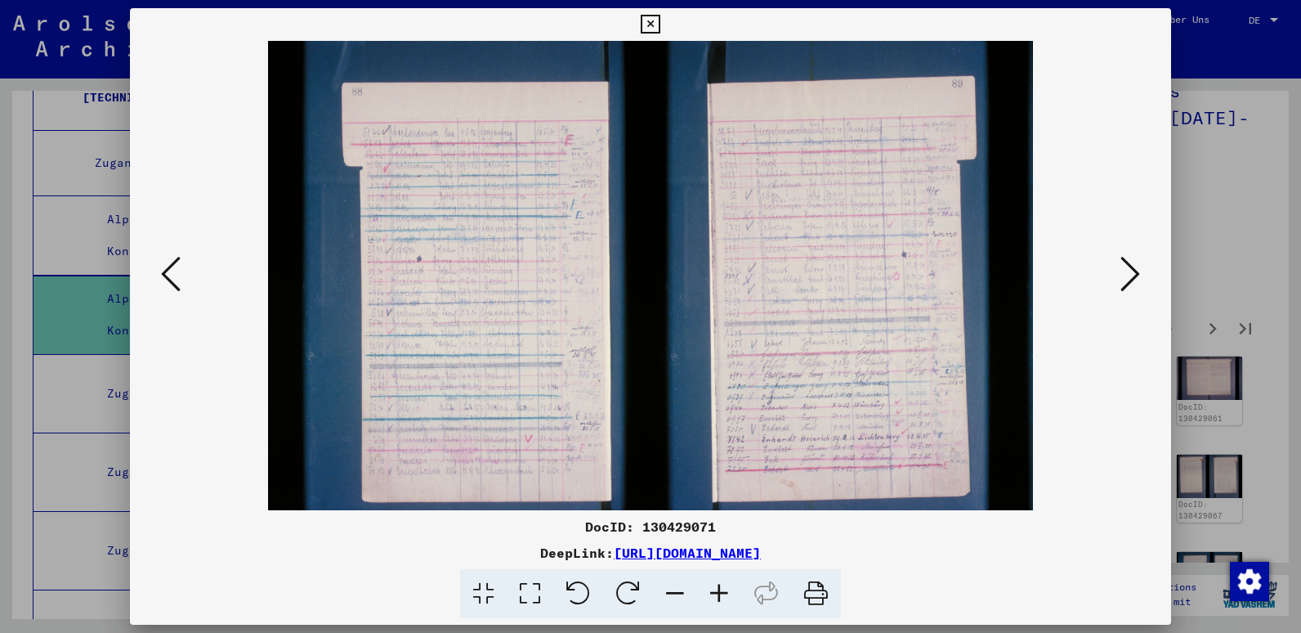
click at [723, 587] on icon at bounding box center [719, 594] width 44 height 50
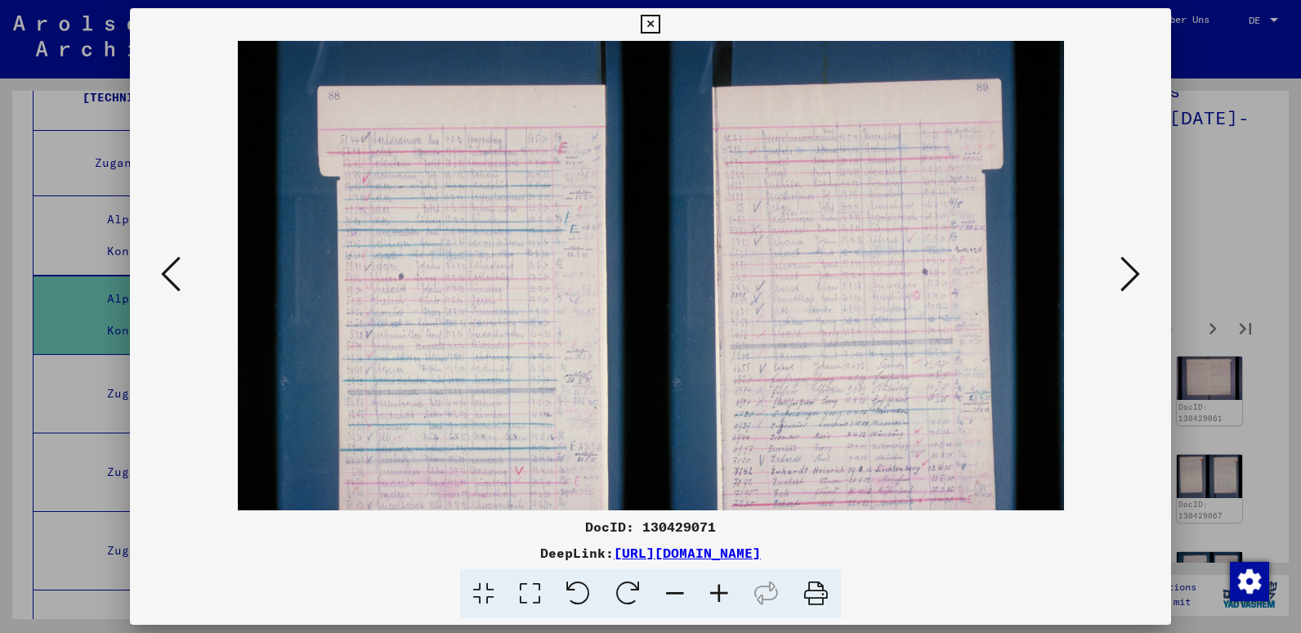
click at [723, 587] on icon at bounding box center [719, 594] width 44 height 50
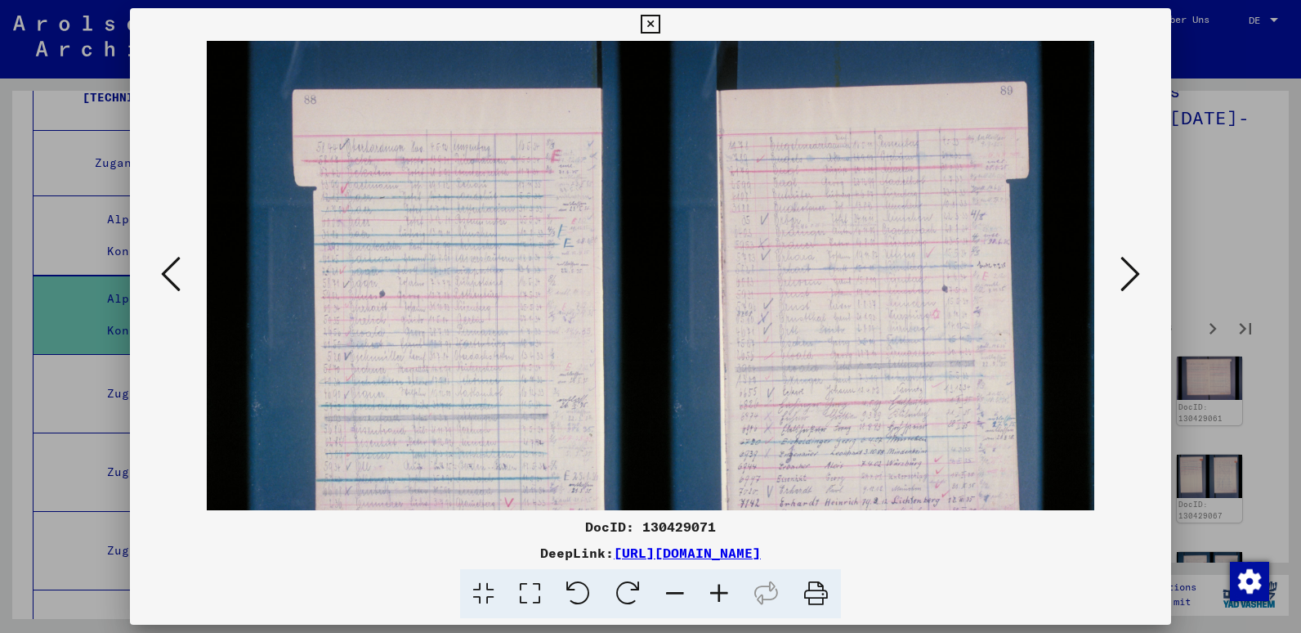
click at [723, 587] on icon at bounding box center [719, 594] width 44 height 50
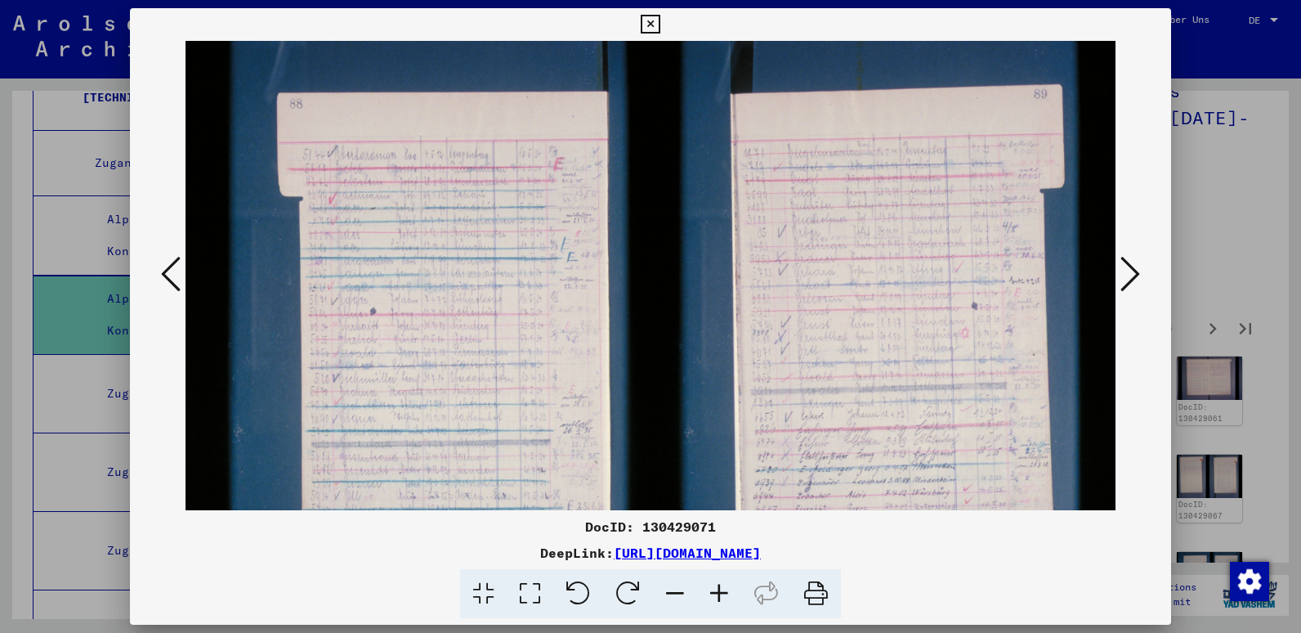
click at [723, 587] on icon at bounding box center [719, 594] width 44 height 50
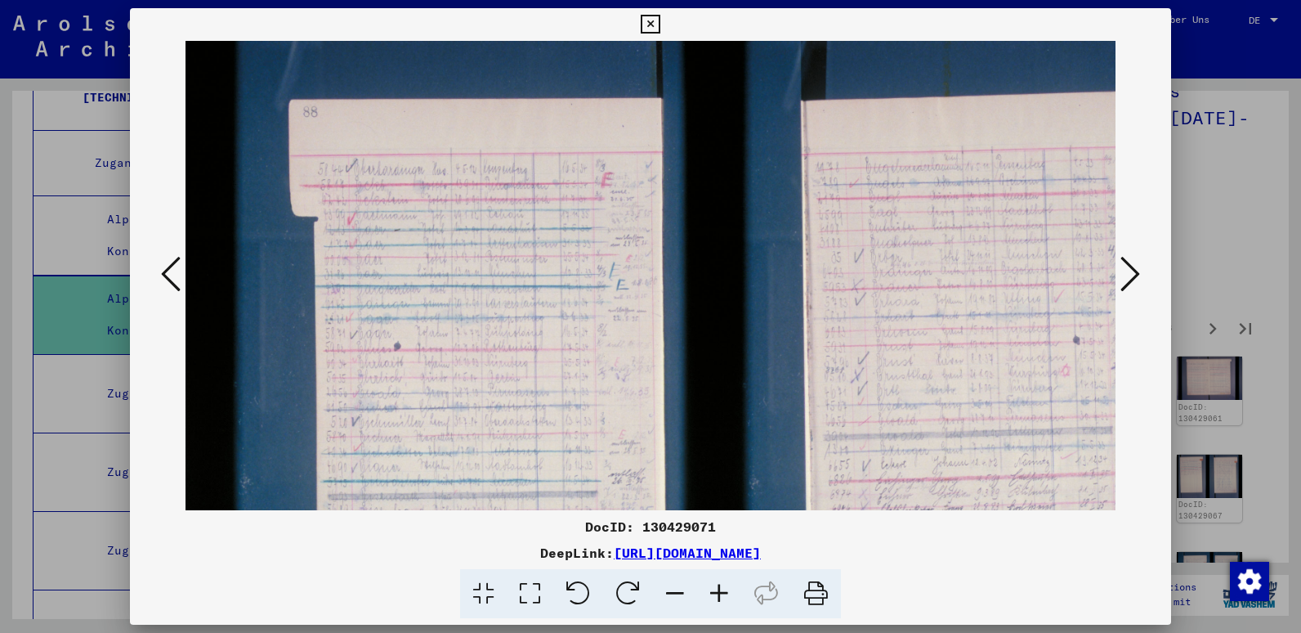
click at [723, 587] on icon at bounding box center [719, 594] width 44 height 50
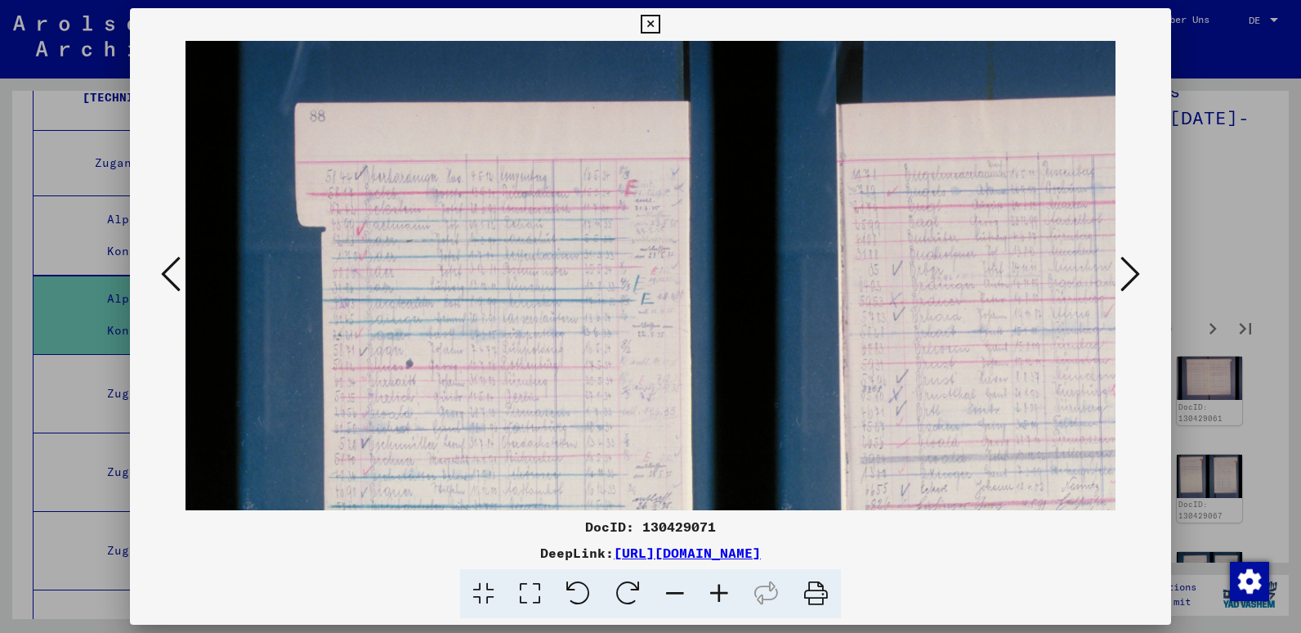
click at [723, 587] on icon at bounding box center [719, 594] width 44 height 50
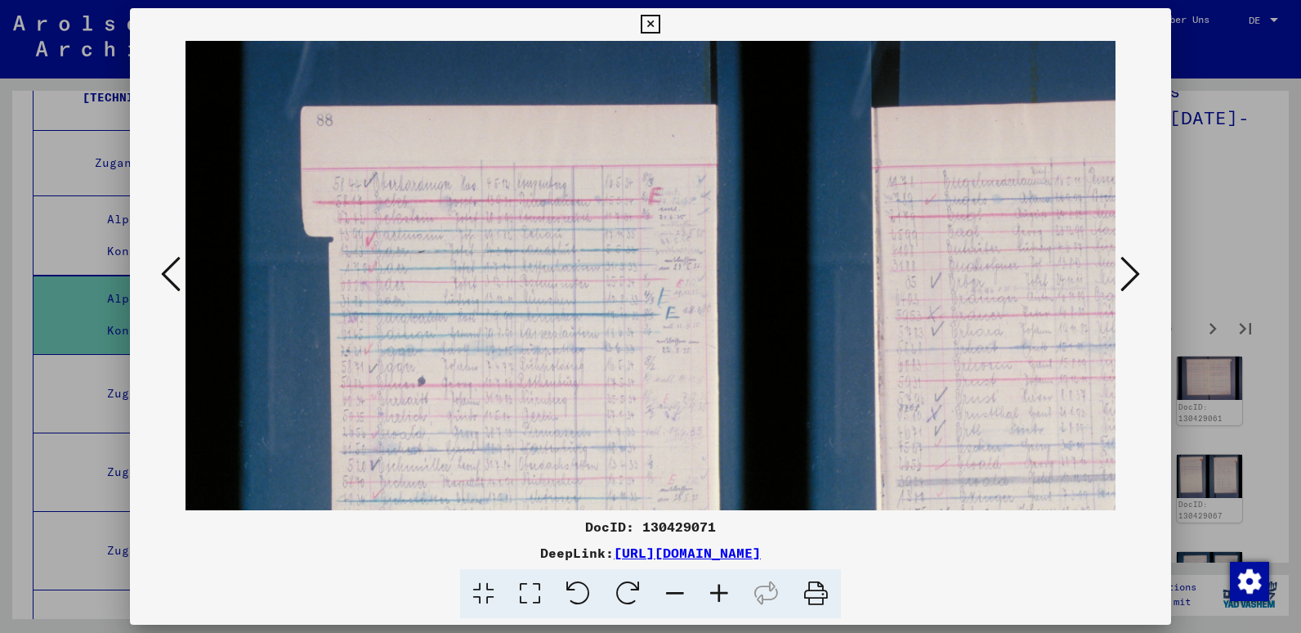
click at [723, 587] on icon at bounding box center [719, 594] width 44 height 50
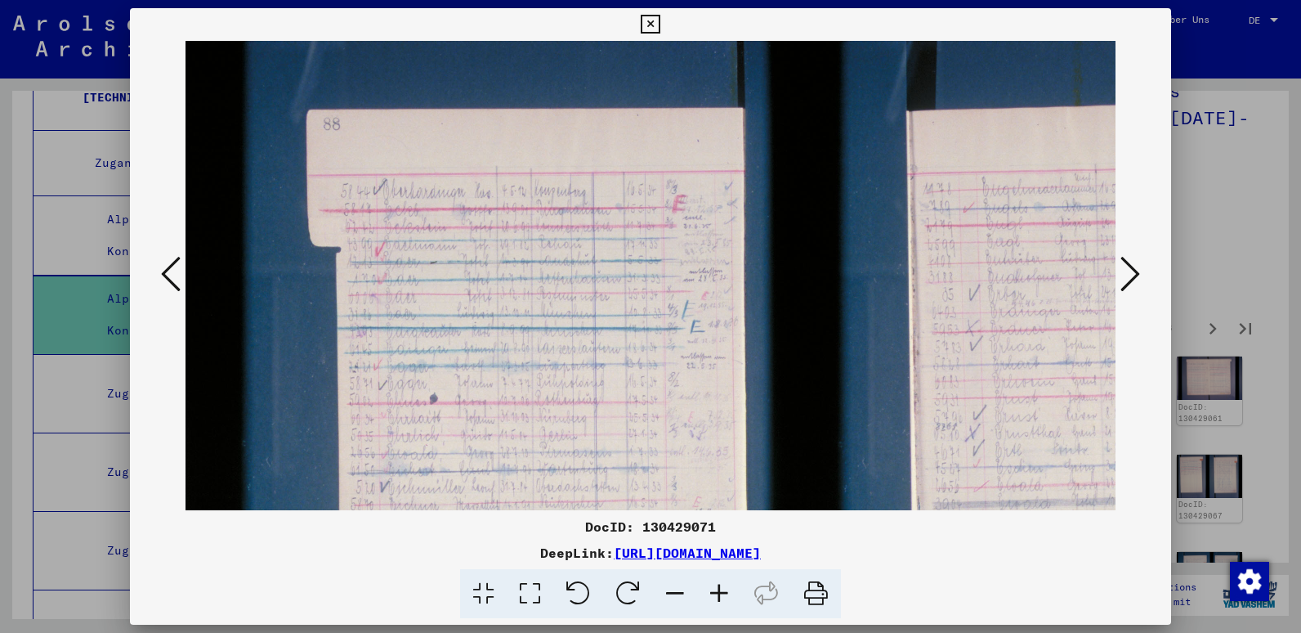
click at [723, 587] on icon at bounding box center [719, 594] width 44 height 50
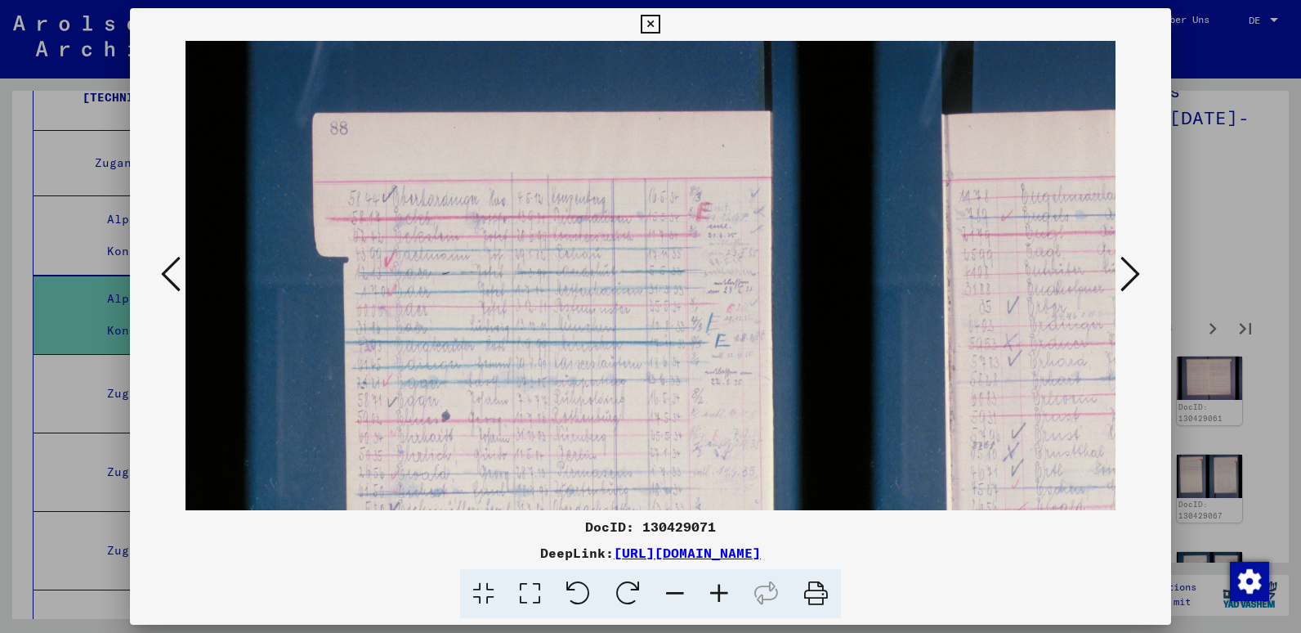
click at [723, 587] on icon at bounding box center [719, 594] width 44 height 50
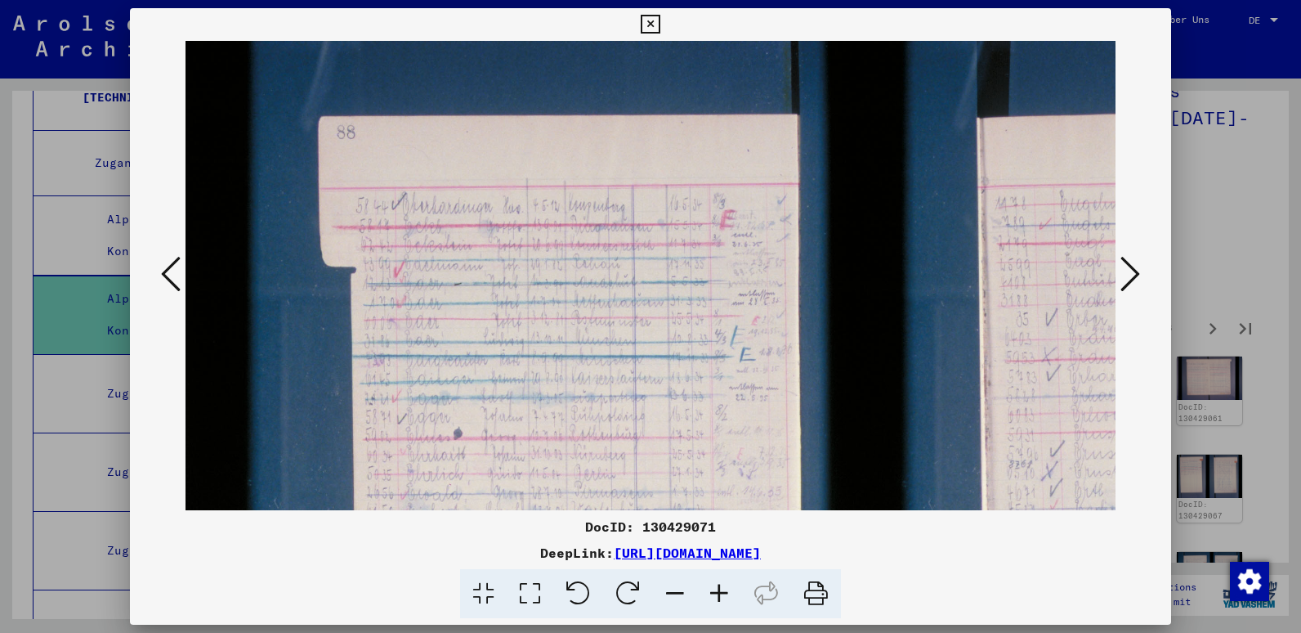
click at [723, 587] on icon at bounding box center [719, 594] width 44 height 50
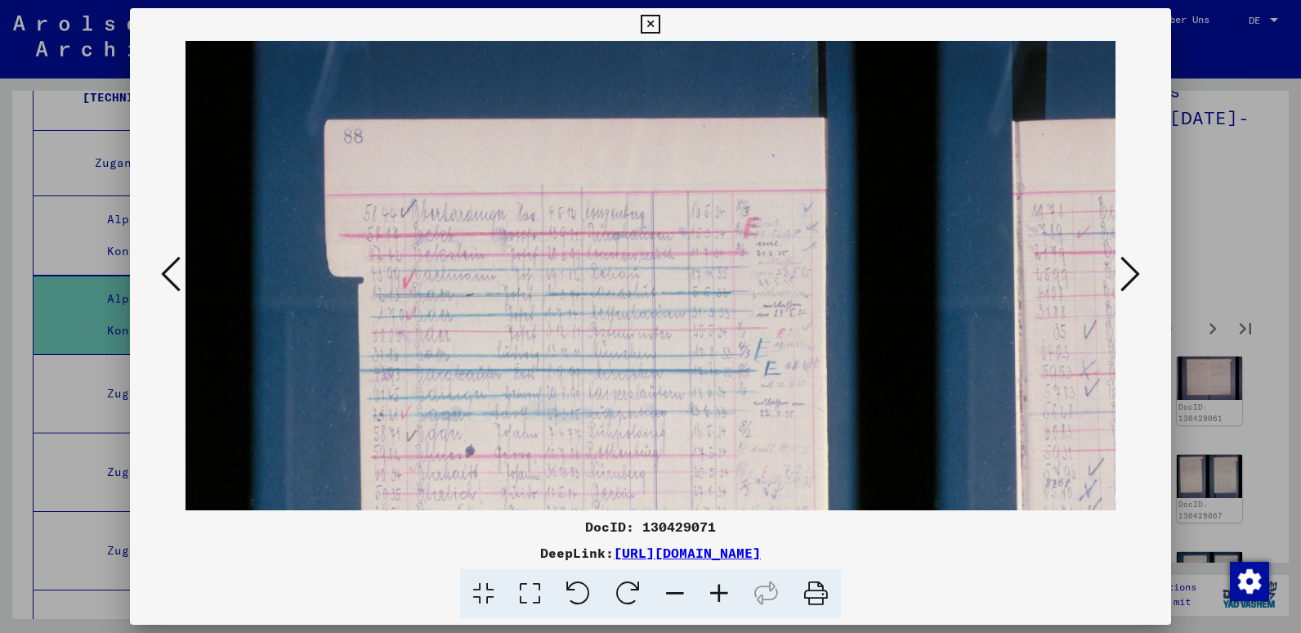
click at [723, 587] on icon at bounding box center [719, 594] width 44 height 50
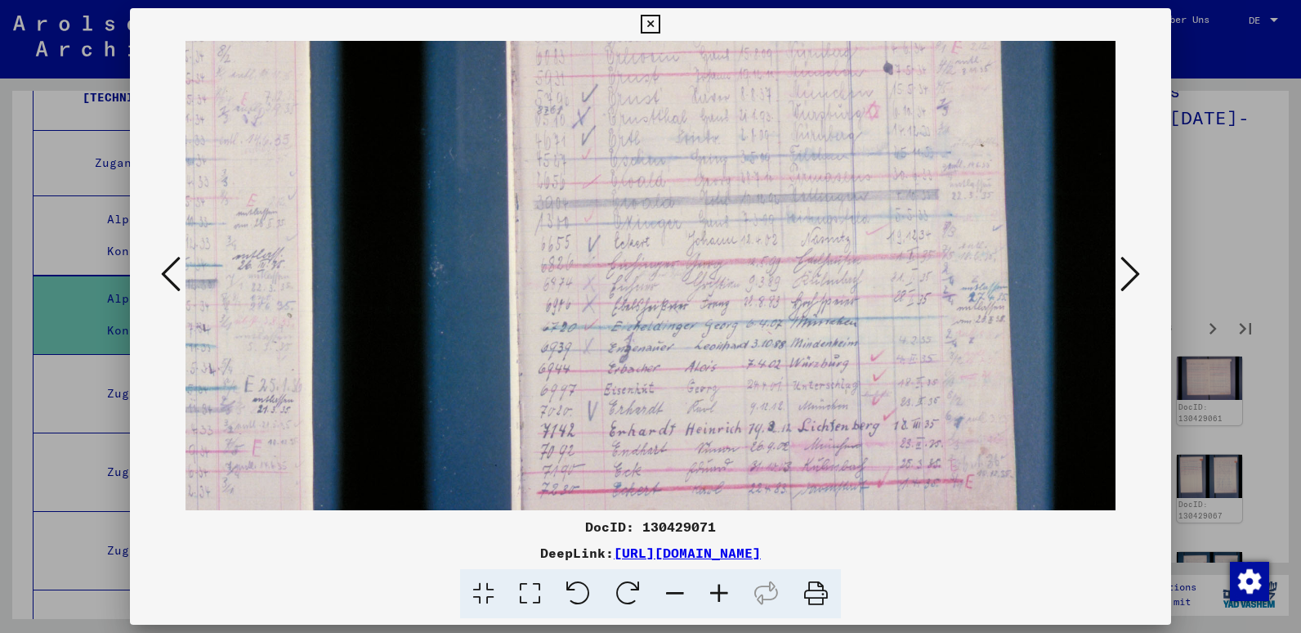
scroll to position [391, 570]
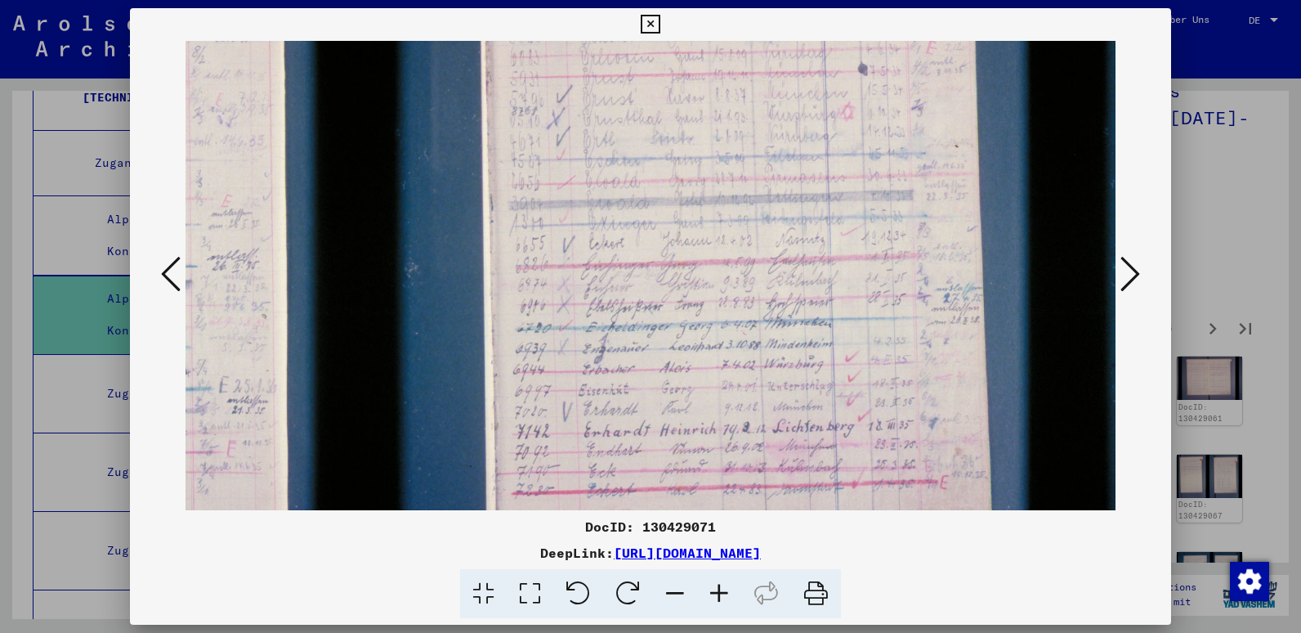
drag, startPoint x: 714, startPoint y: 331, endPoint x: 101, endPoint y: -60, distance: 726.9
click at [101, 0] on html "Suchen Archiv erkunden Spenden Newsletter Hilfe Kontakt Über Uns Suchen Archiv …" at bounding box center [650, 316] width 1301 height 633
click at [724, 588] on icon at bounding box center [719, 594] width 44 height 50
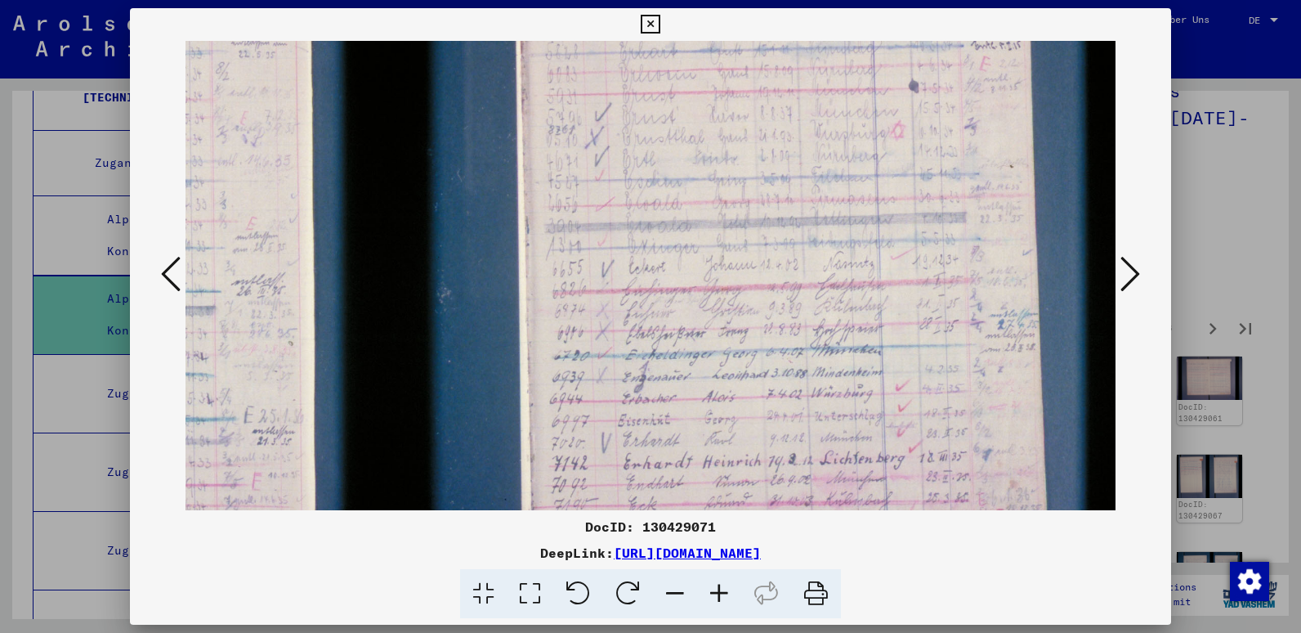
click at [724, 588] on icon at bounding box center [719, 594] width 44 height 50
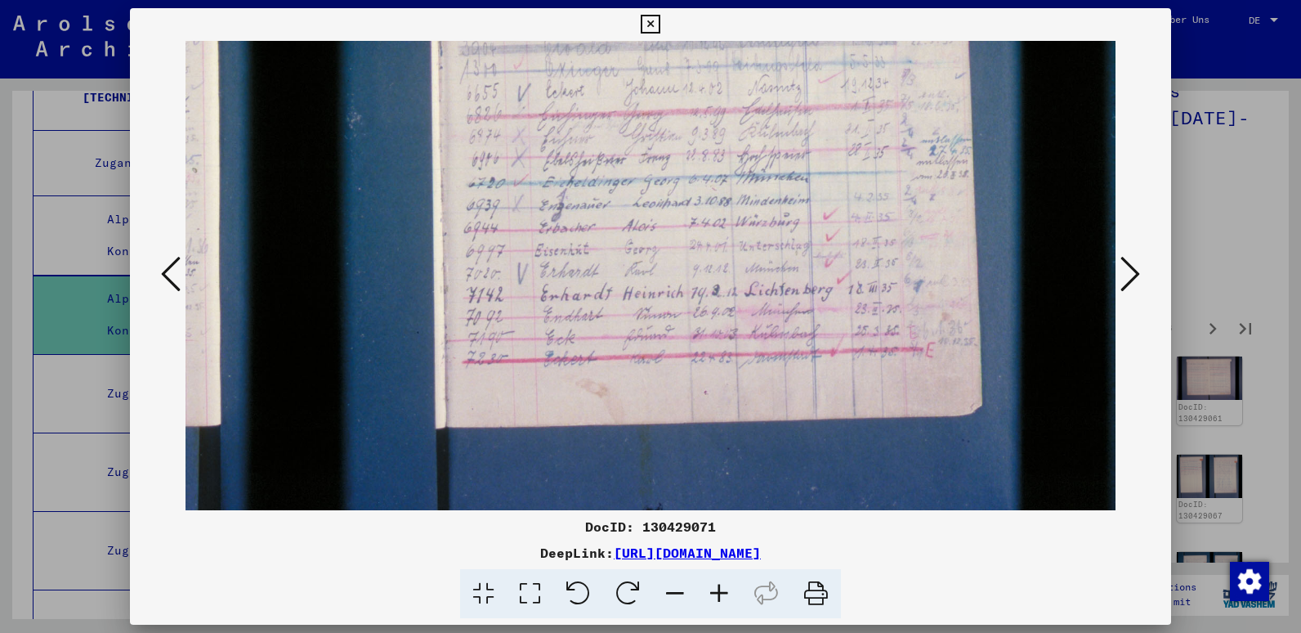
scroll to position [604, 693]
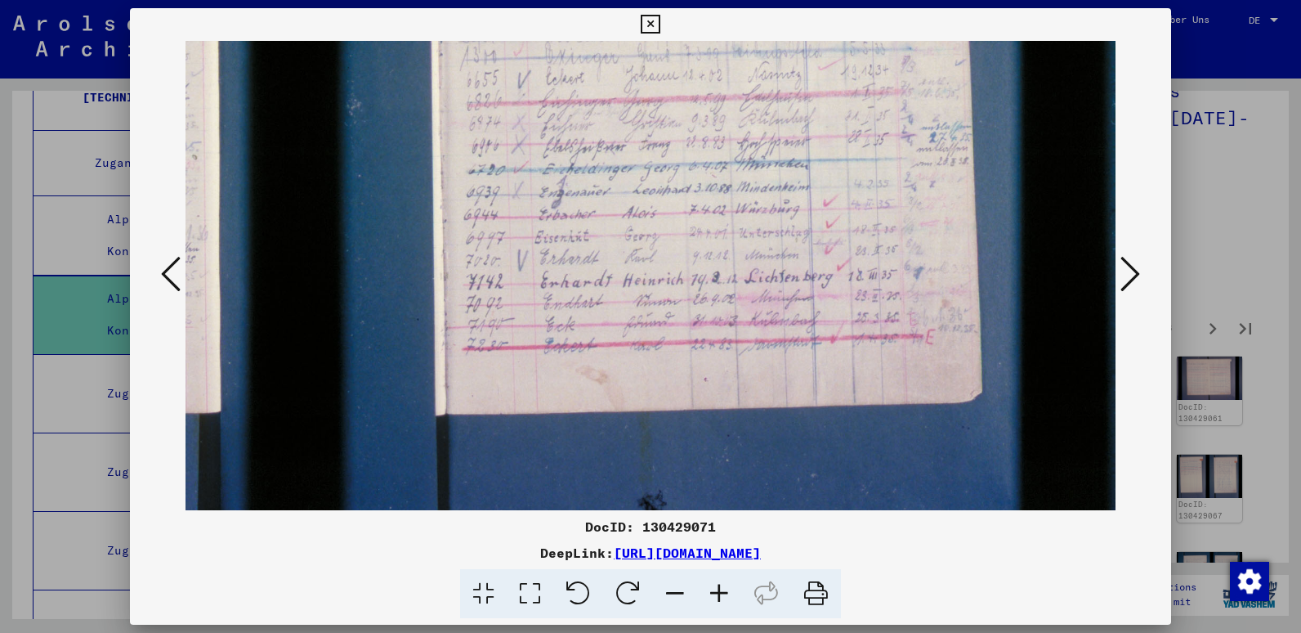
drag, startPoint x: 918, startPoint y: 199, endPoint x: 676, endPoint y: -14, distance: 322.5
click at [676, 0] on html "Suchen Archiv erkunden Spenden Newsletter Hilfe Kontakt Über Uns Suchen Archiv …" at bounding box center [650, 316] width 1301 height 633
click at [1130, 274] on icon at bounding box center [1131, 273] width 20 height 39
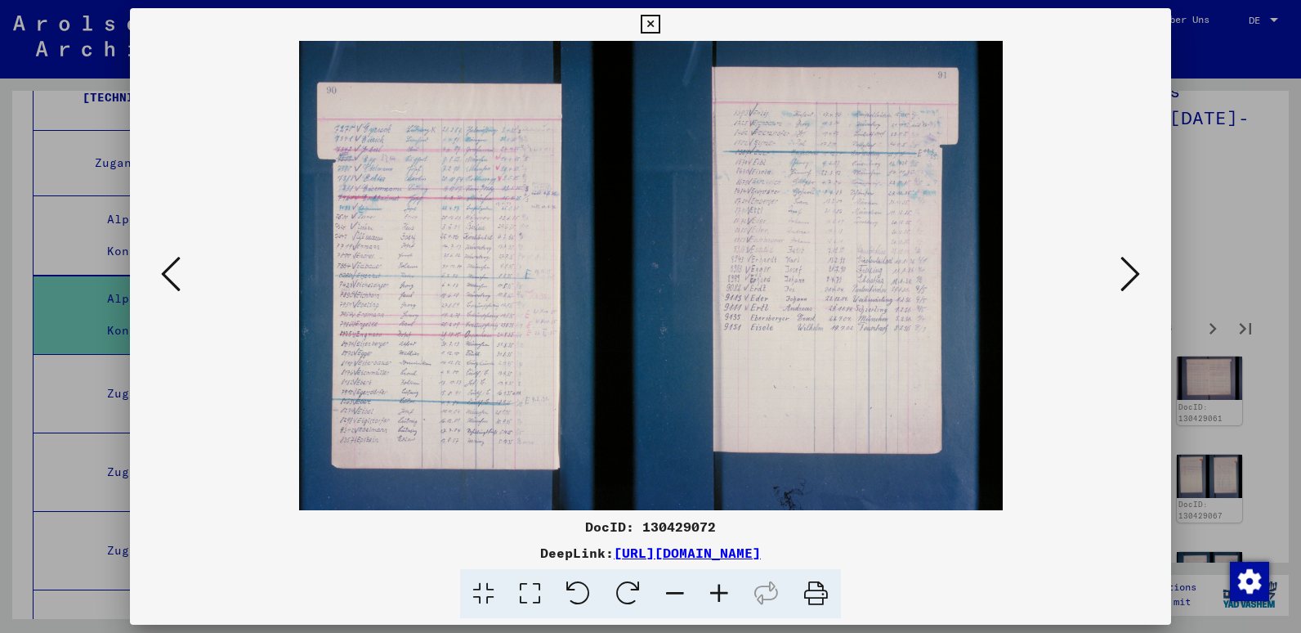
scroll to position [0, 0]
click at [719, 588] on icon at bounding box center [719, 594] width 44 height 50
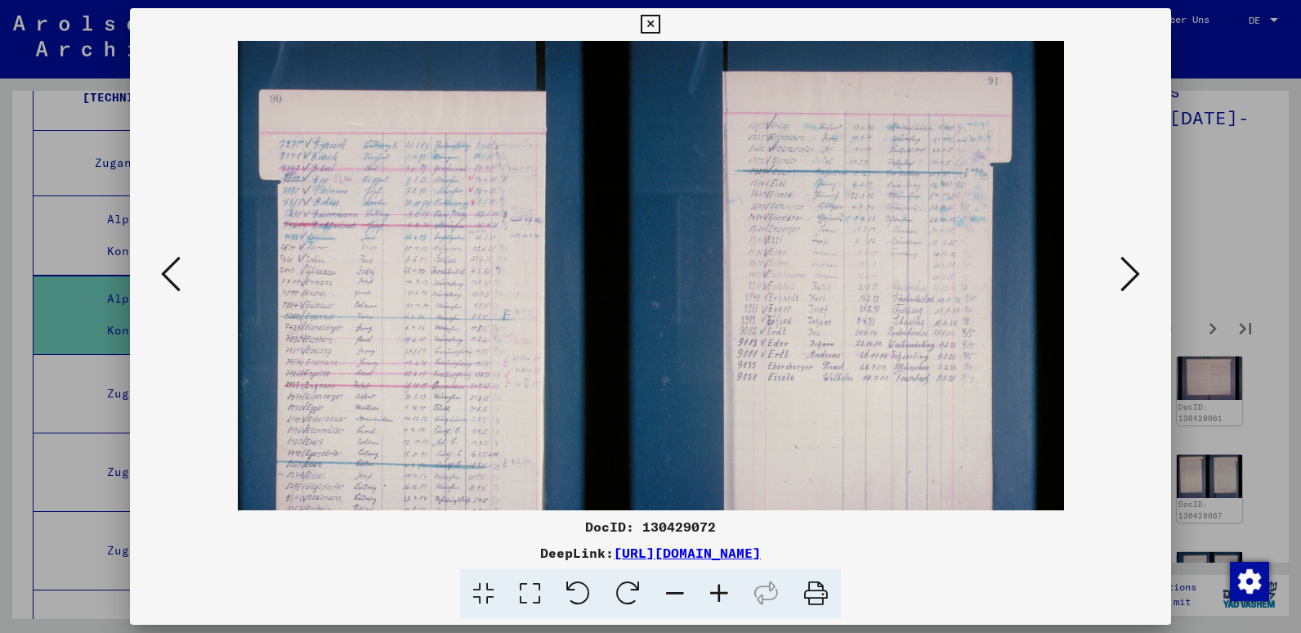
click at [719, 588] on icon at bounding box center [719, 594] width 44 height 50
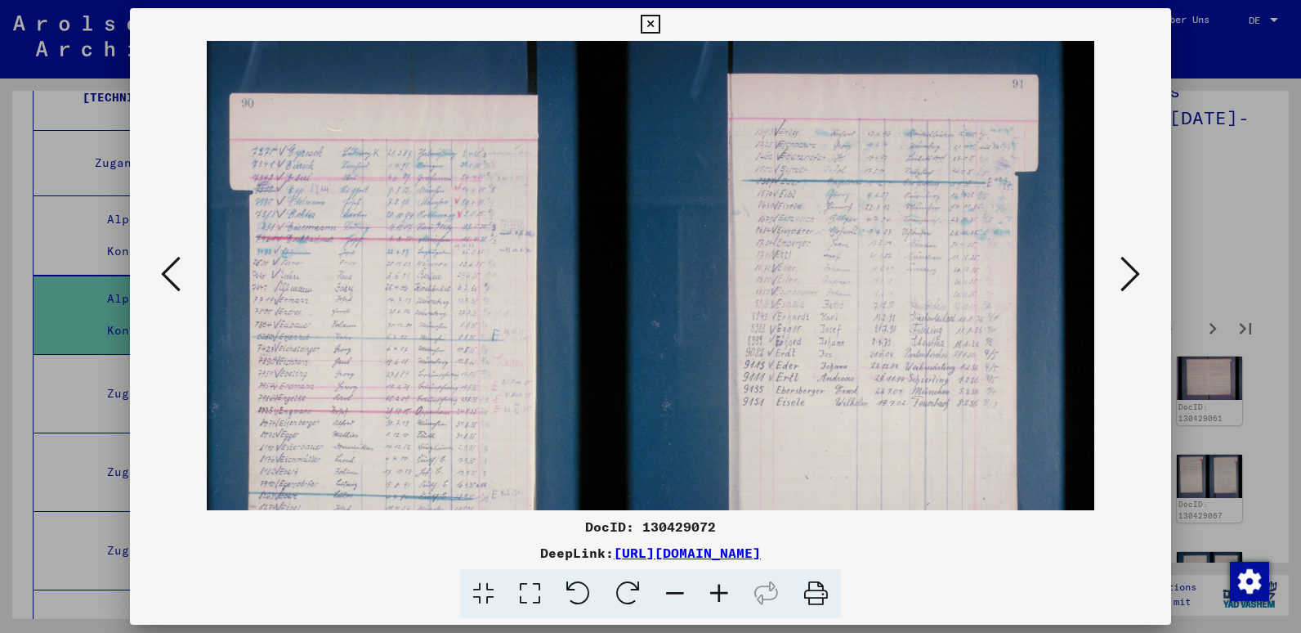
click at [719, 588] on icon at bounding box center [719, 594] width 44 height 50
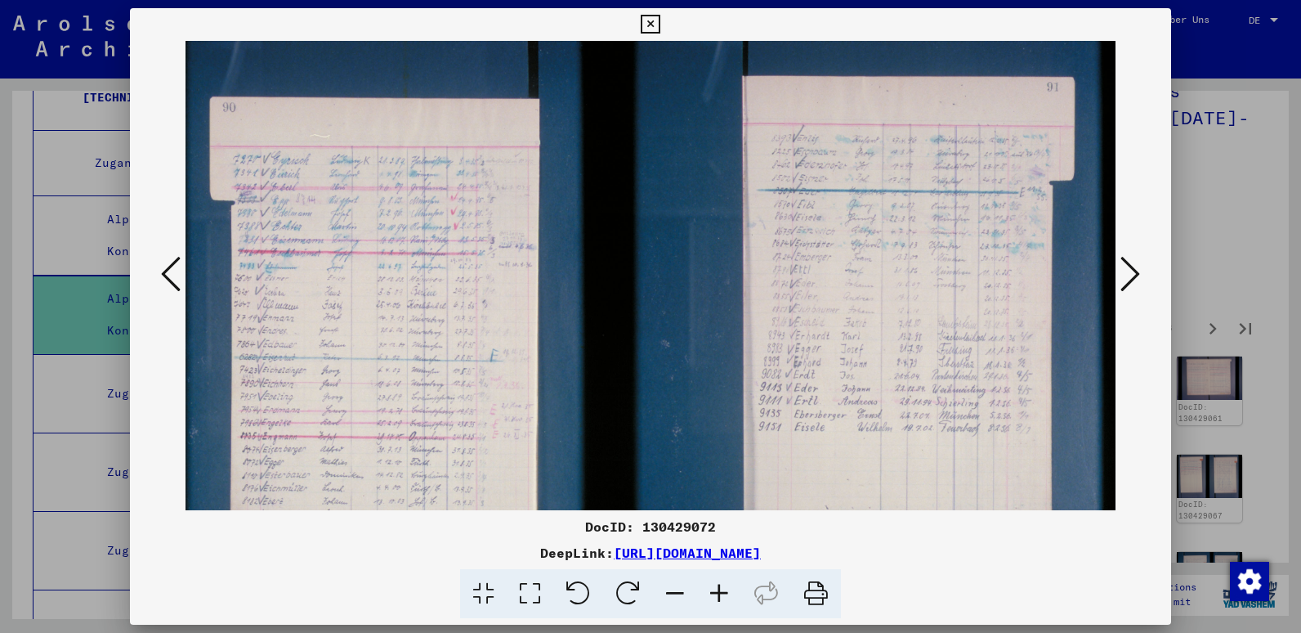
click at [719, 588] on icon at bounding box center [719, 594] width 44 height 50
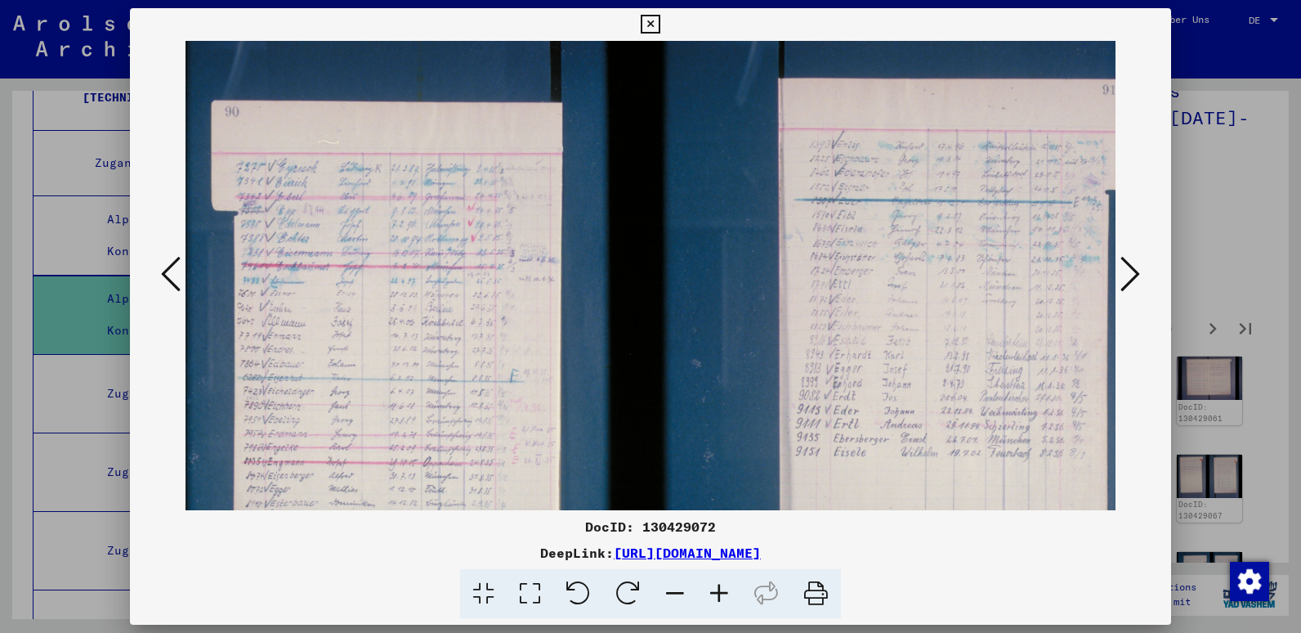
click at [719, 588] on icon at bounding box center [719, 594] width 44 height 50
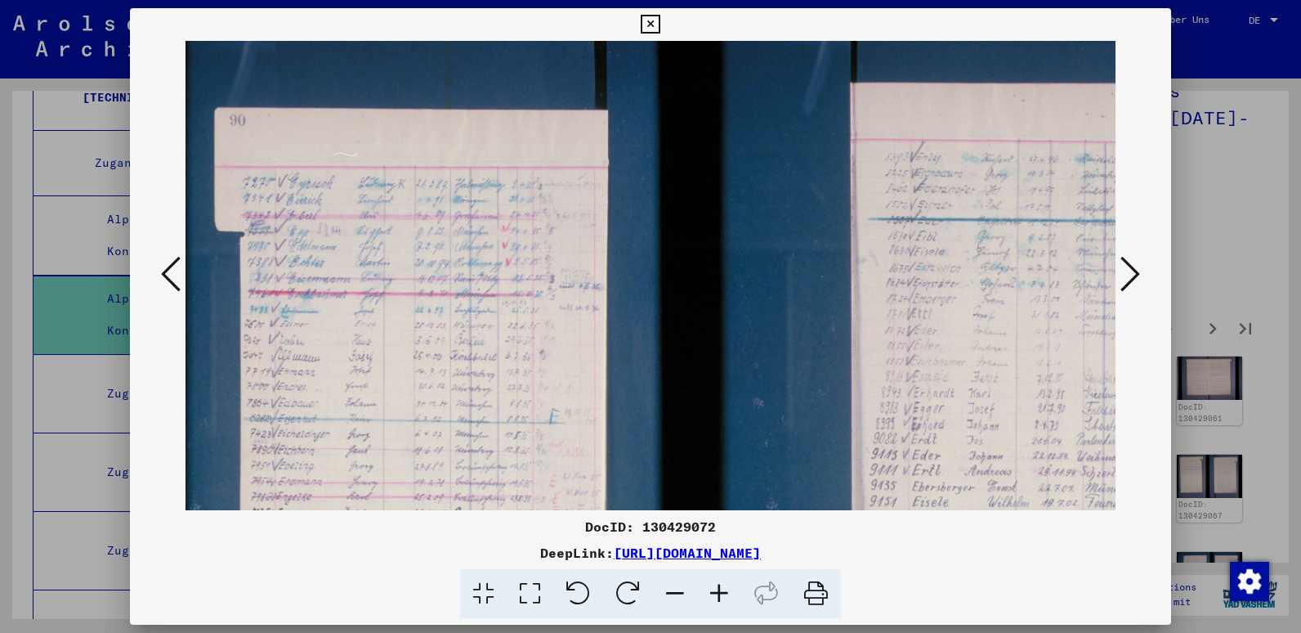
click at [719, 588] on icon at bounding box center [719, 594] width 44 height 50
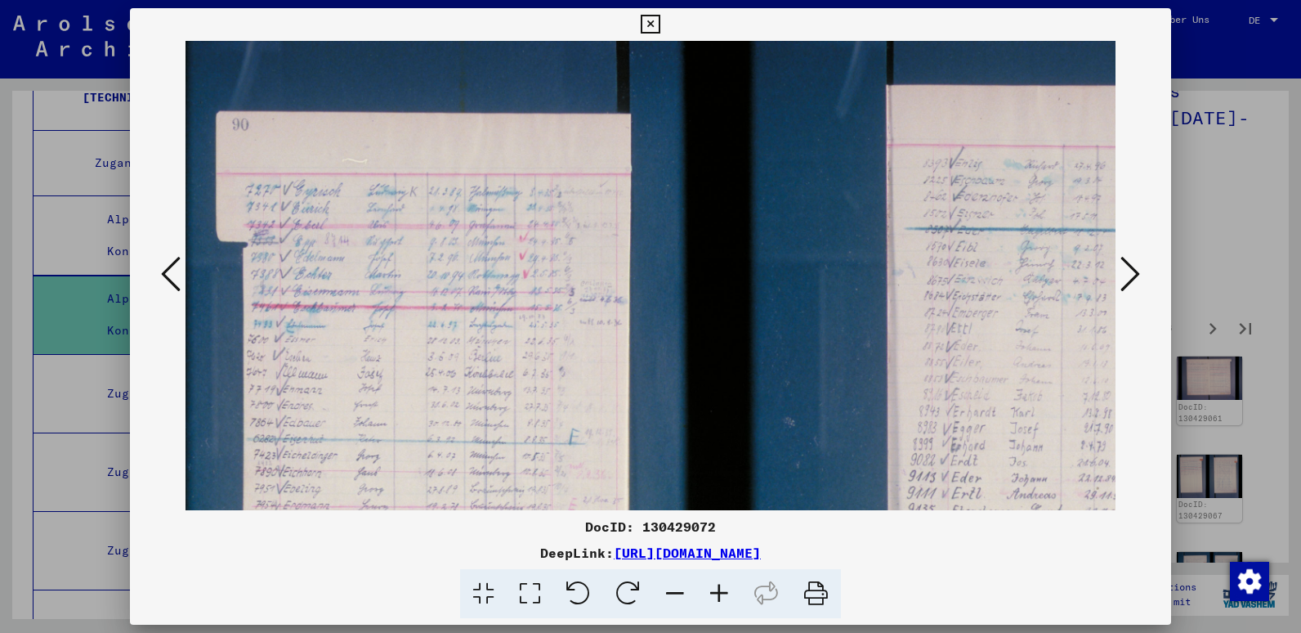
click at [719, 588] on icon at bounding box center [719, 594] width 44 height 50
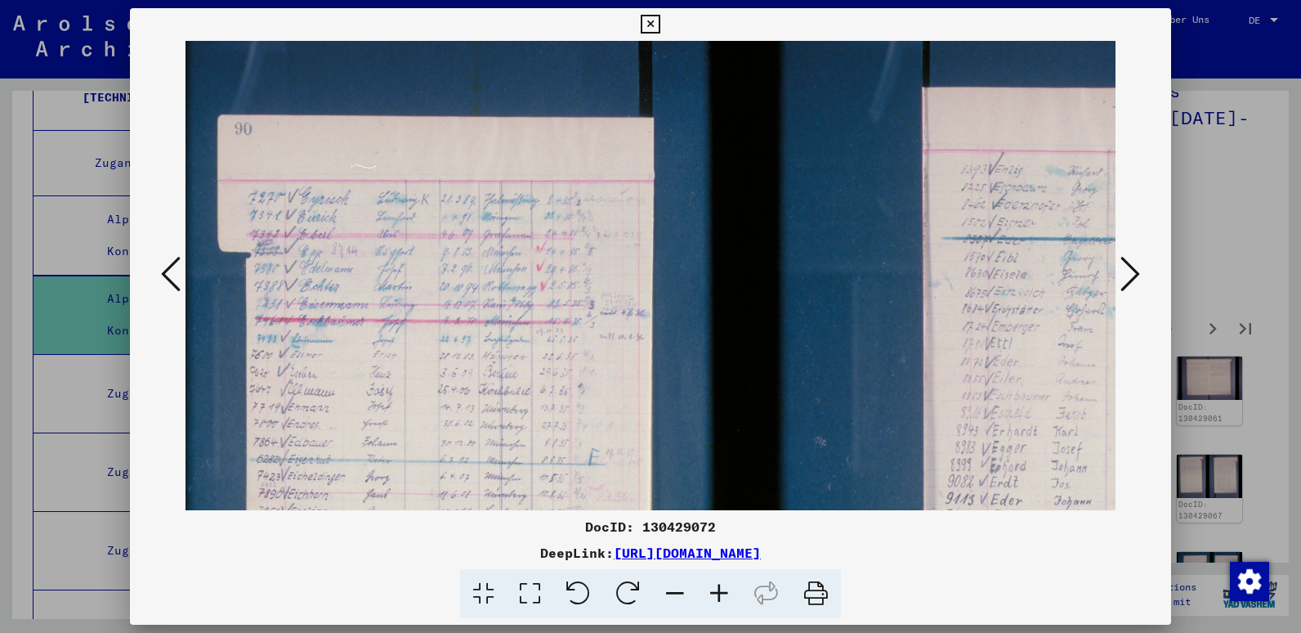
click at [719, 588] on icon at bounding box center [719, 594] width 44 height 50
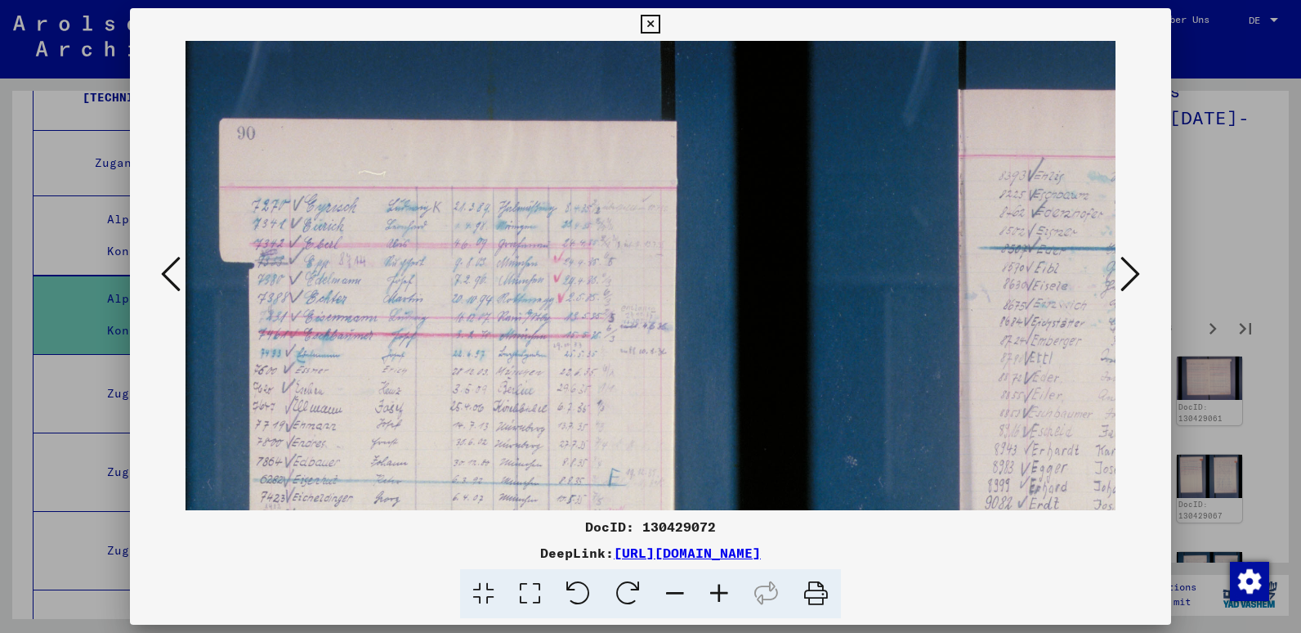
click at [719, 588] on icon at bounding box center [719, 594] width 44 height 50
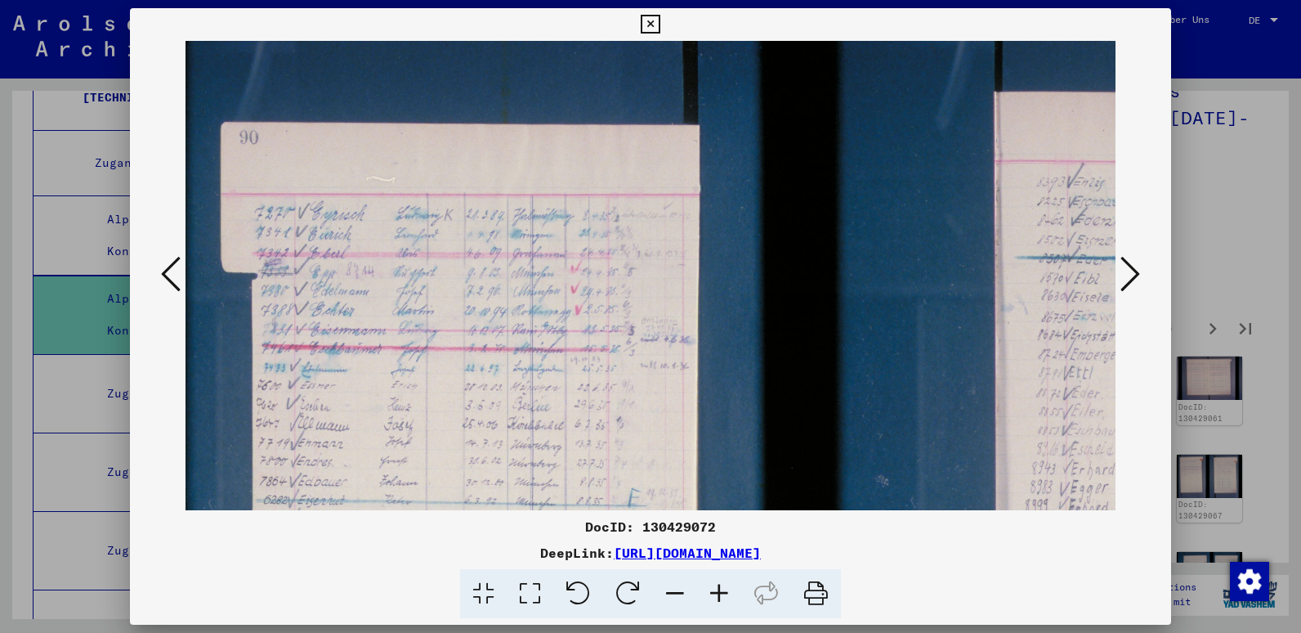
click at [719, 588] on icon at bounding box center [719, 594] width 44 height 50
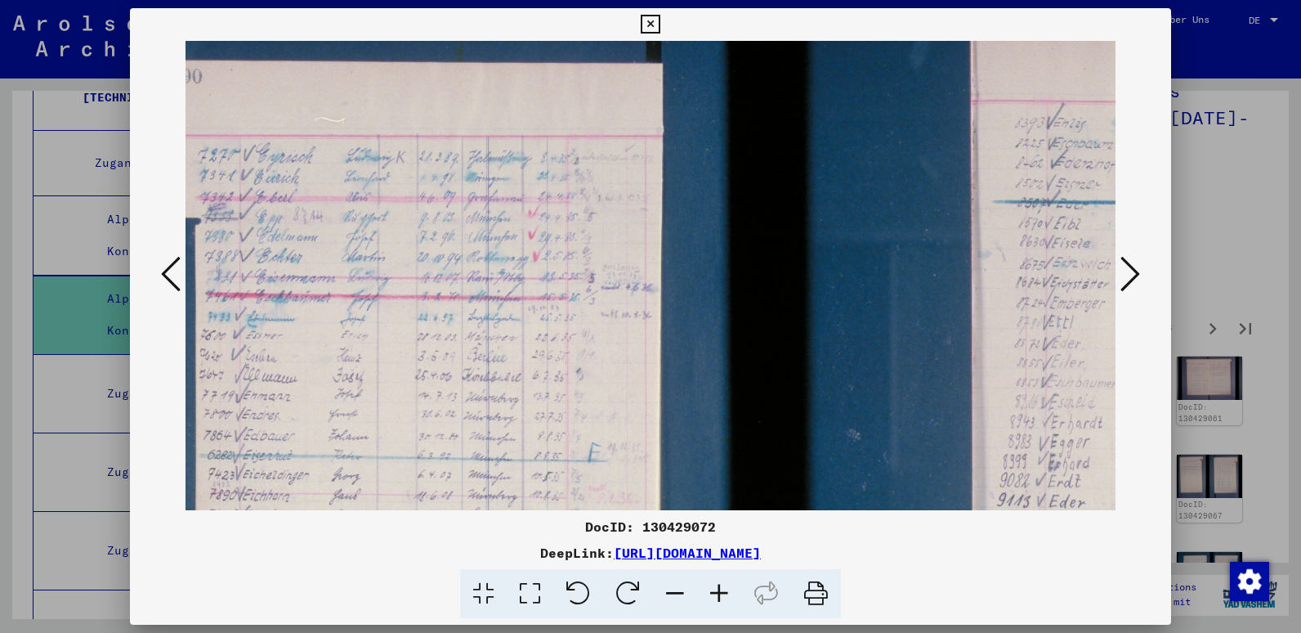
scroll to position [65, 59]
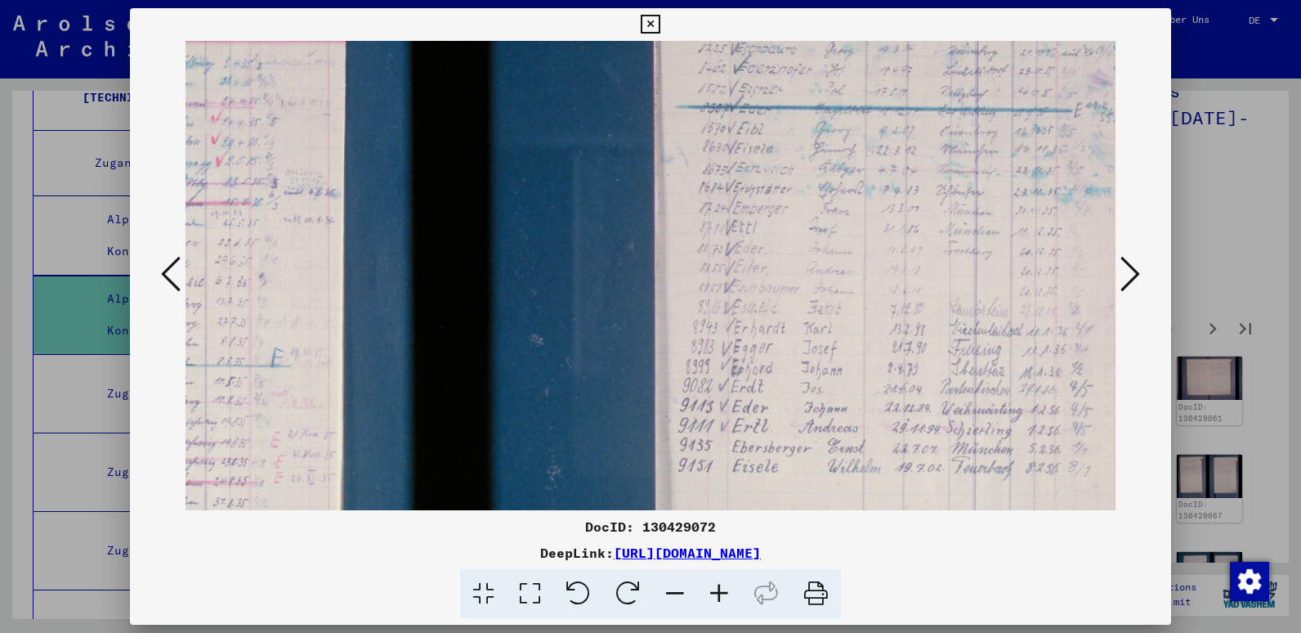
drag, startPoint x: 536, startPoint y: 336, endPoint x: 158, endPoint y: 176, distance: 410.9
click at [158, 176] on div at bounding box center [650, 275] width 1041 height 469
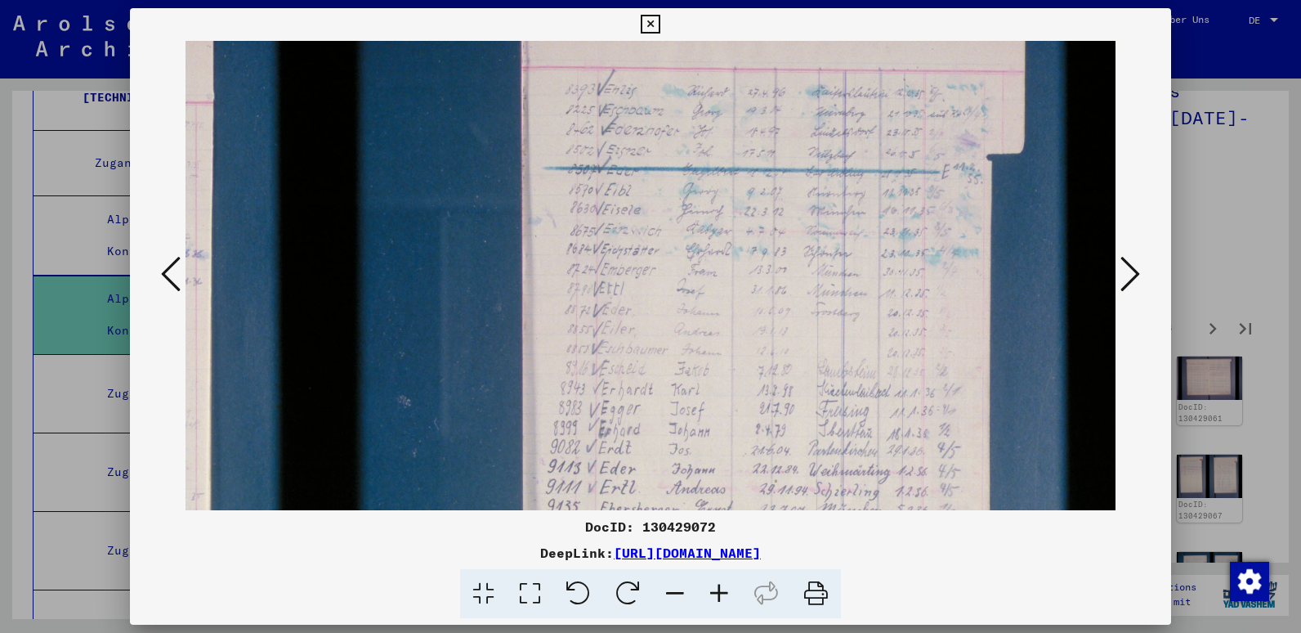
scroll to position [102, 509]
drag, startPoint x: 888, startPoint y: 205, endPoint x: 709, endPoint y: 263, distance: 188.2
click at [709, 263] on img at bounding box center [395, 419] width 1439 height 960
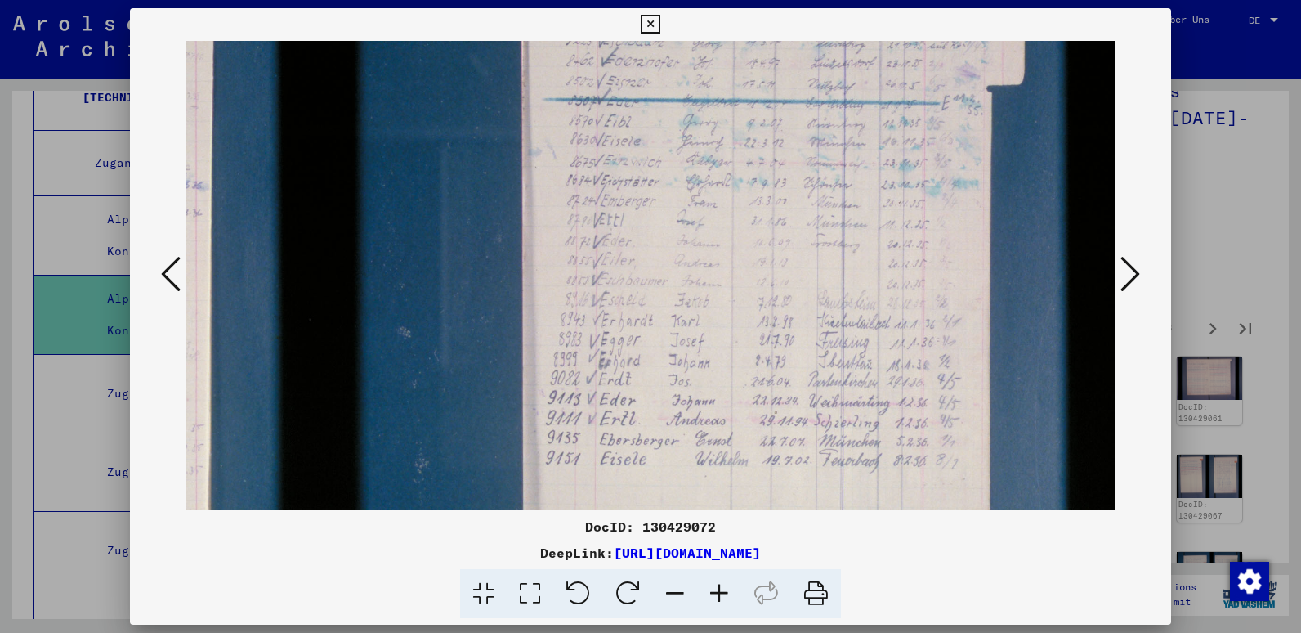
scroll to position [177, 509]
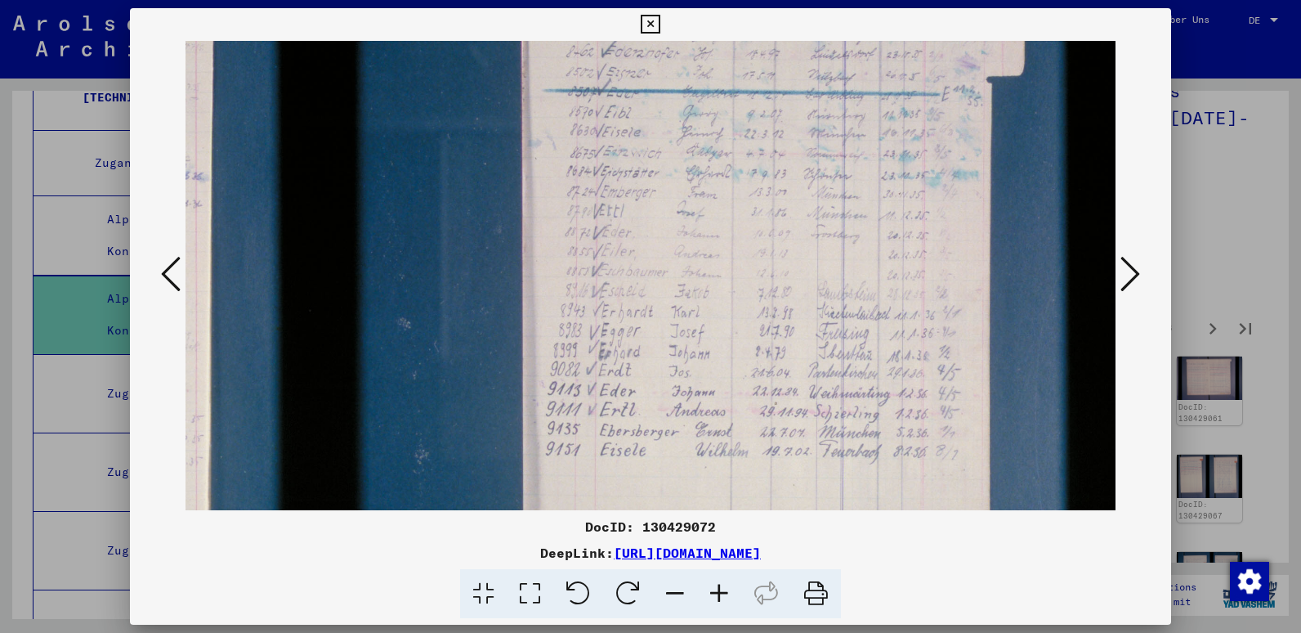
drag, startPoint x: 818, startPoint y: 332, endPoint x: 799, endPoint y: 257, distance: 76.9
click at [799, 257] on img at bounding box center [395, 344] width 1439 height 960
click at [1122, 282] on icon at bounding box center [1131, 273] width 20 height 39
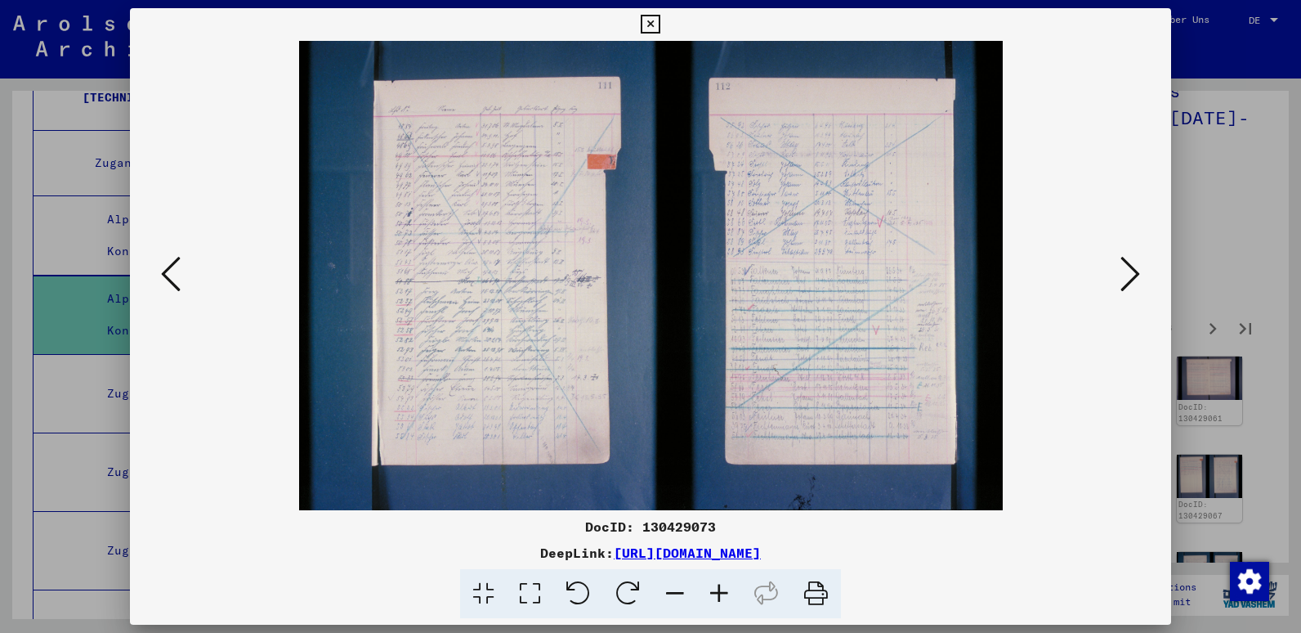
click at [715, 587] on icon at bounding box center [719, 594] width 44 height 50
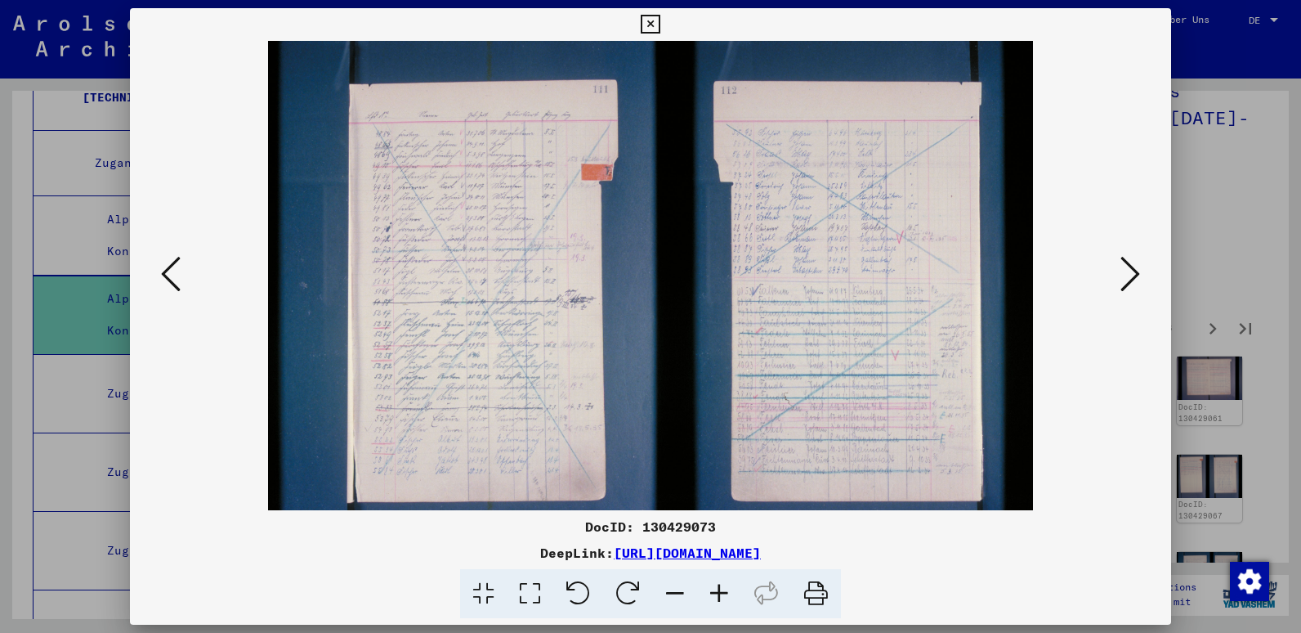
click at [715, 587] on icon at bounding box center [719, 594] width 44 height 50
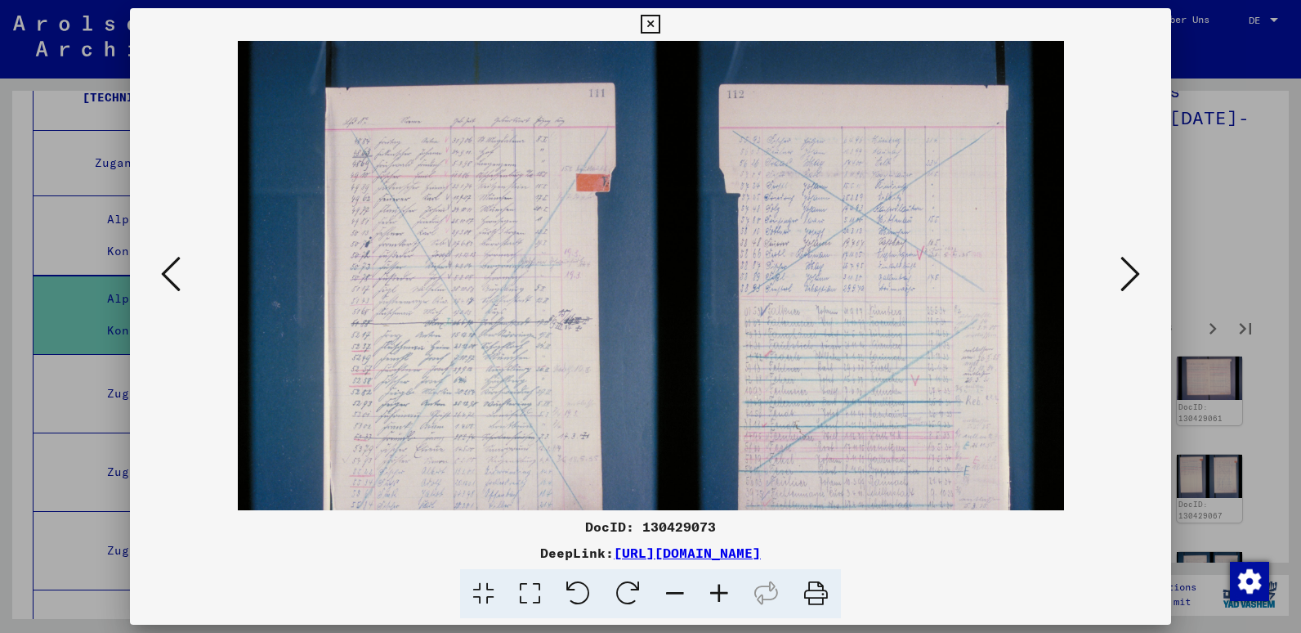
click at [715, 587] on icon at bounding box center [719, 594] width 44 height 50
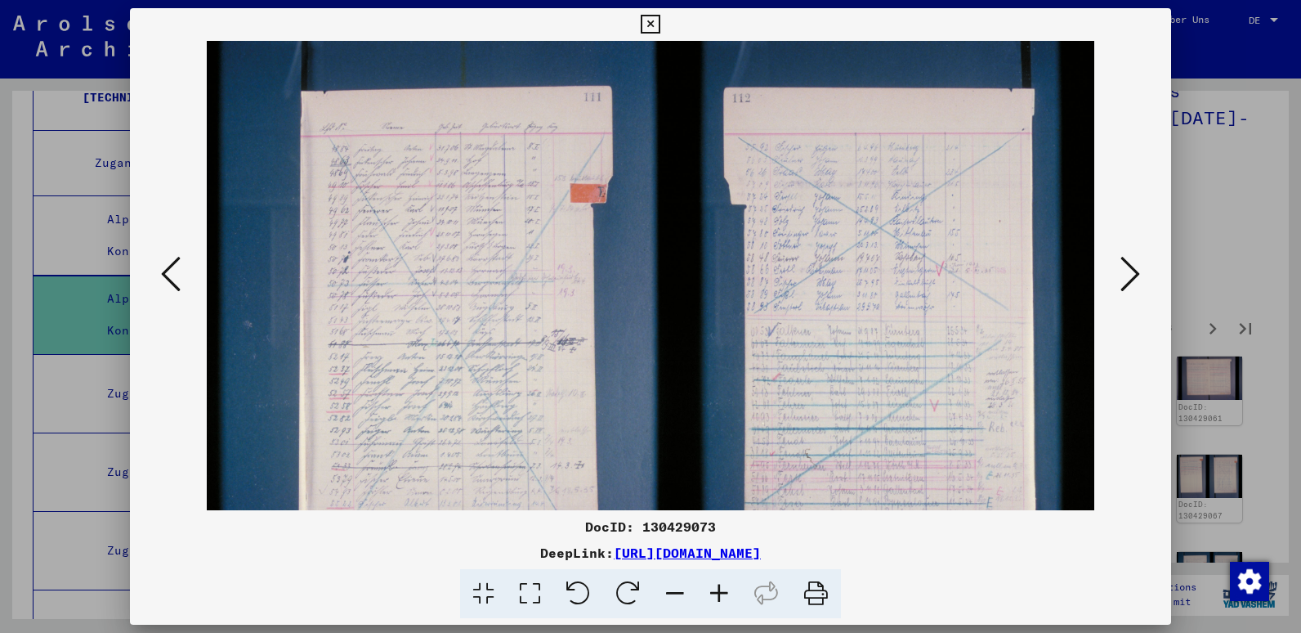
click at [715, 587] on icon at bounding box center [719, 594] width 44 height 50
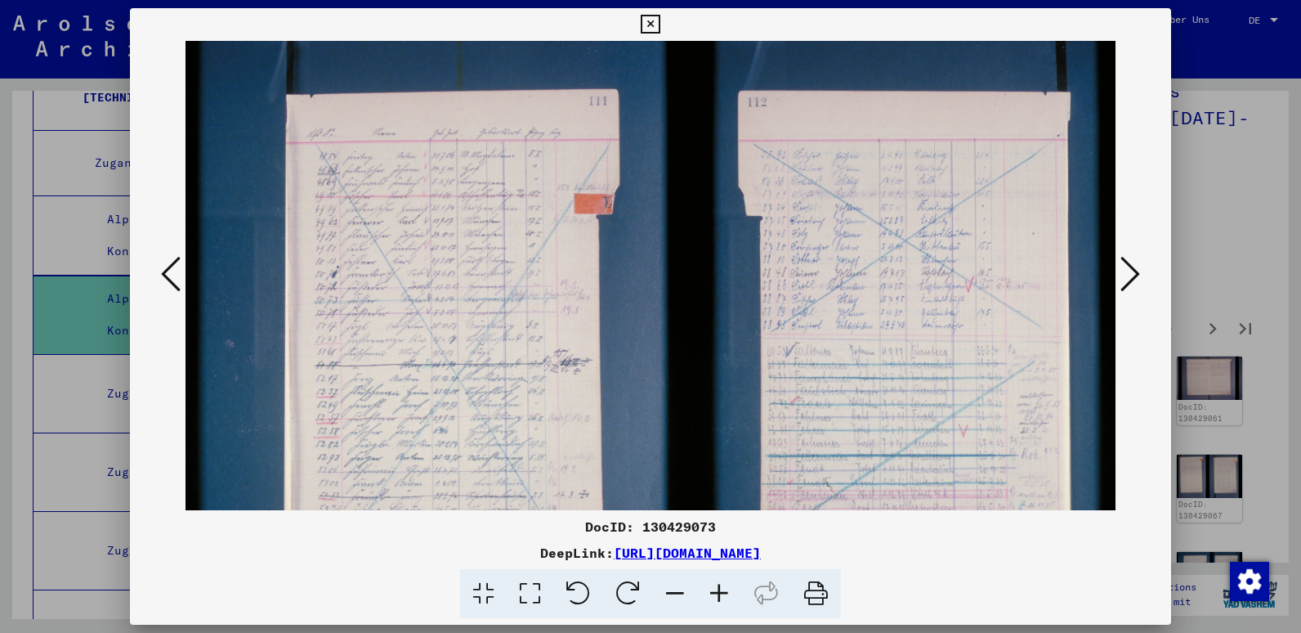
click at [715, 587] on icon at bounding box center [719, 594] width 44 height 50
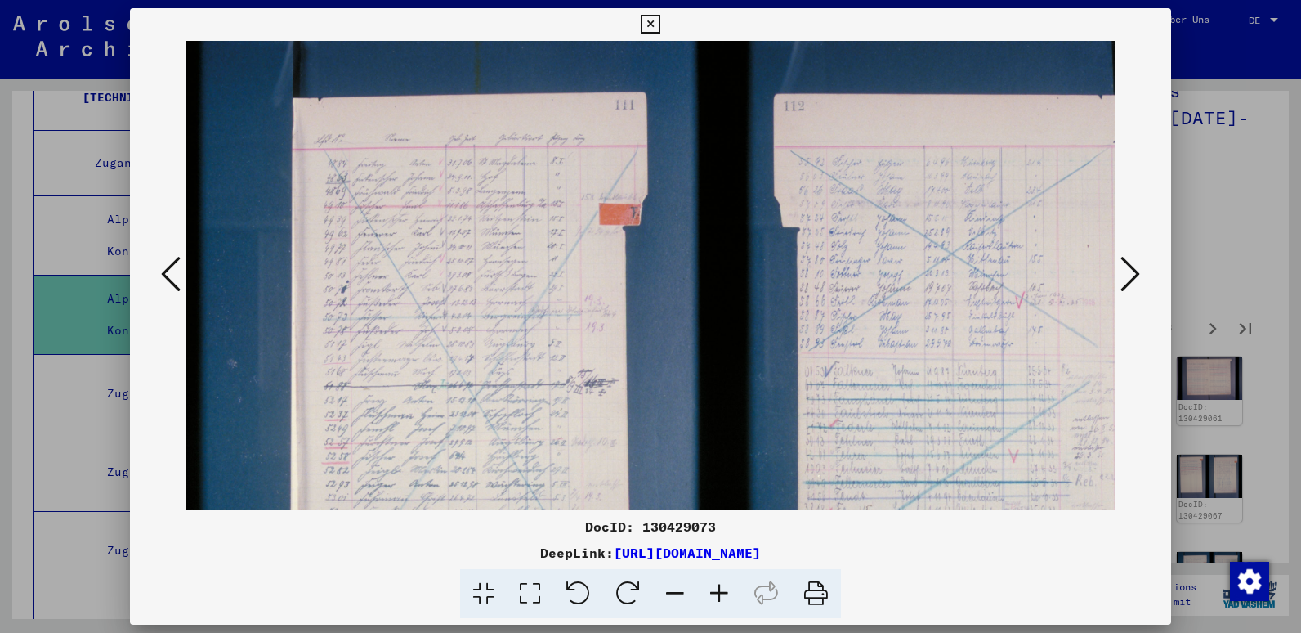
click at [715, 587] on icon at bounding box center [719, 594] width 44 height 50
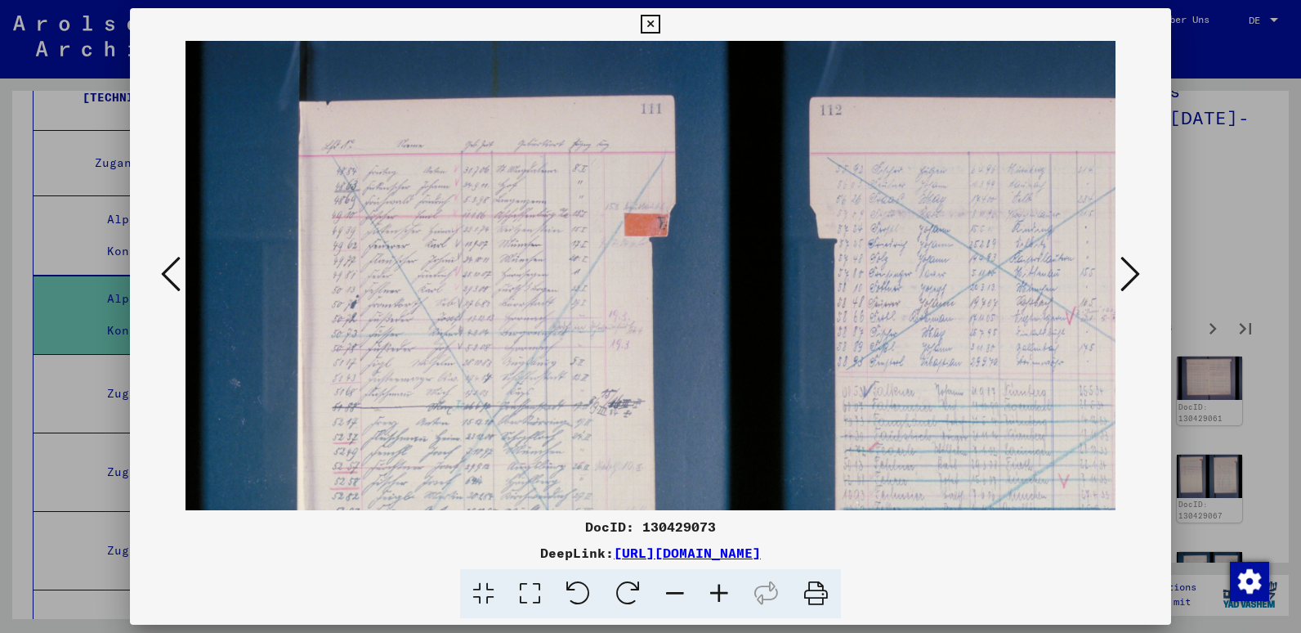
click at [715, 587] on icon at bounding box center [719, 594] width 44 height 50
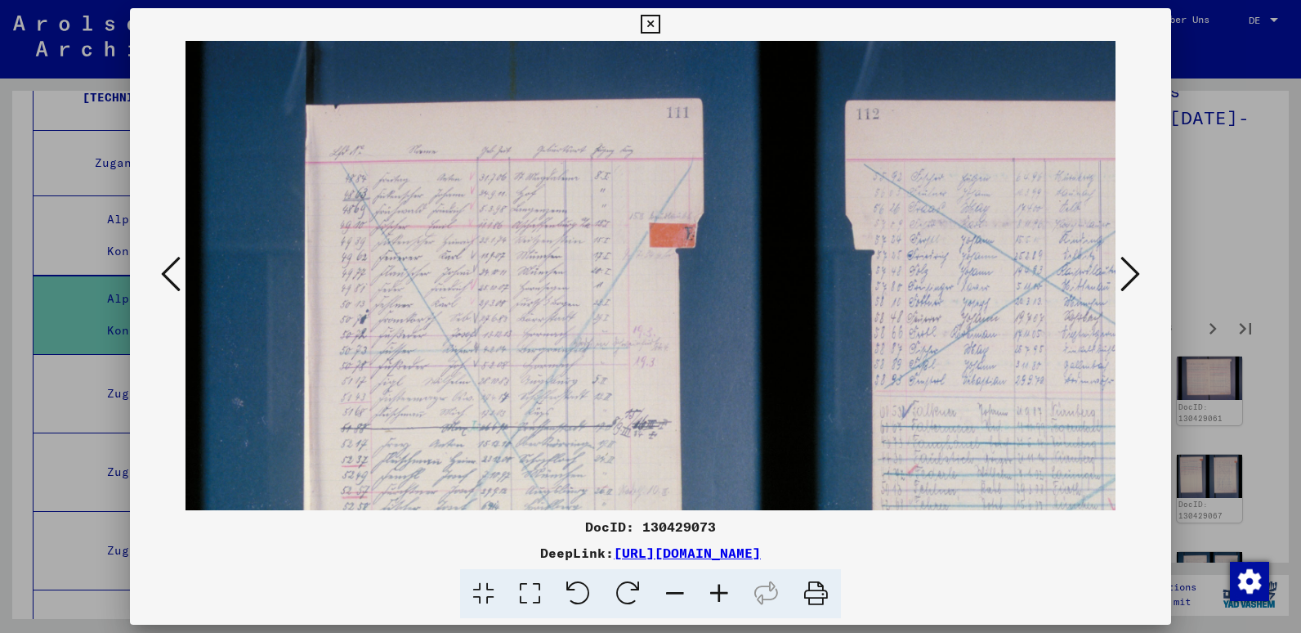
click at [715, 587] on icon at bounding box center [719, 594] width 44 height 50
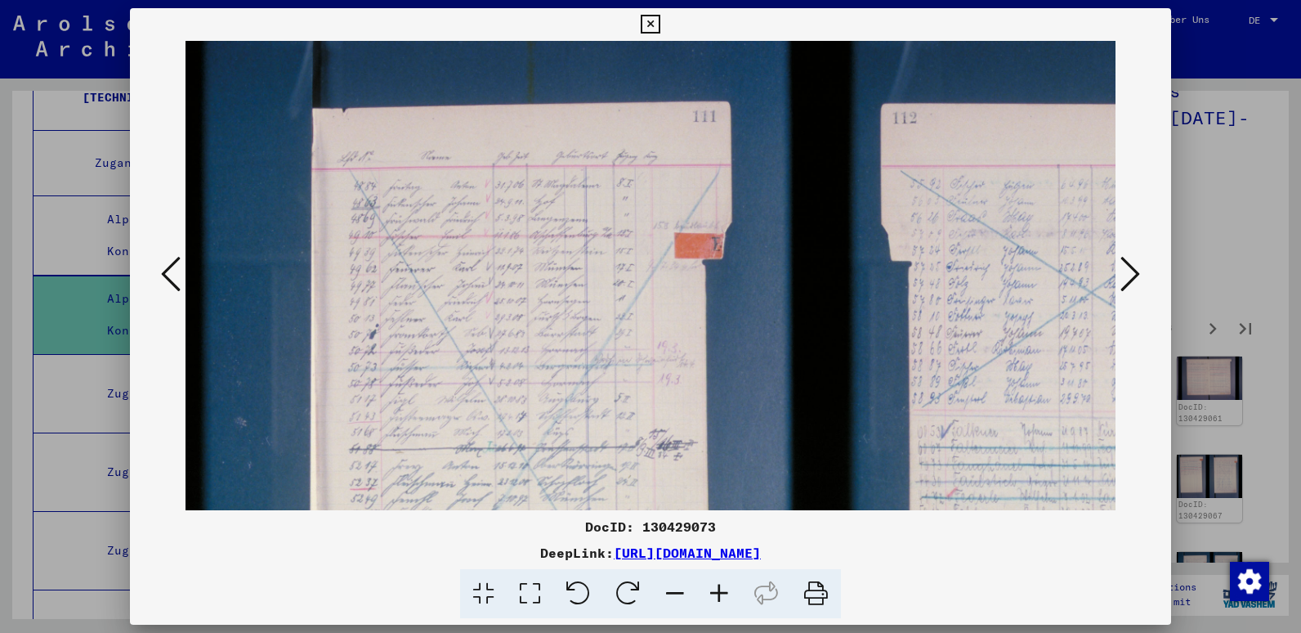
click at [715, 587] on icon at bounding box center [719, 594] width 44 height 50
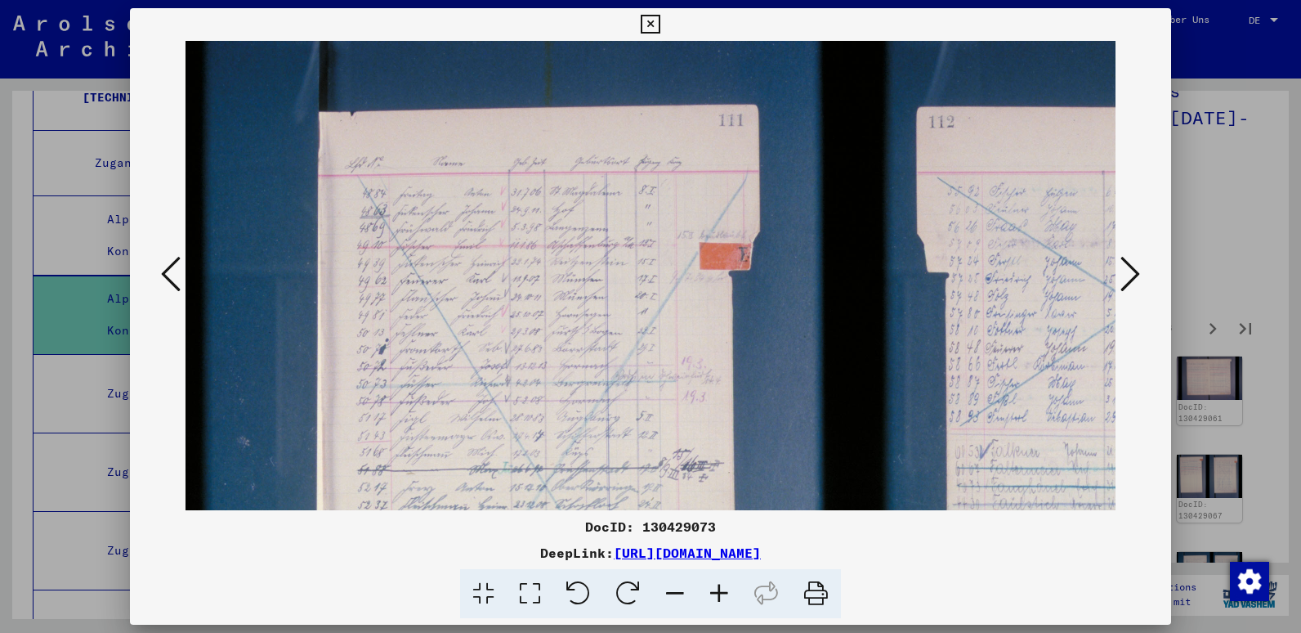
click at [715, 587] on icon at bounding box center [719, 594] width 44 height 50
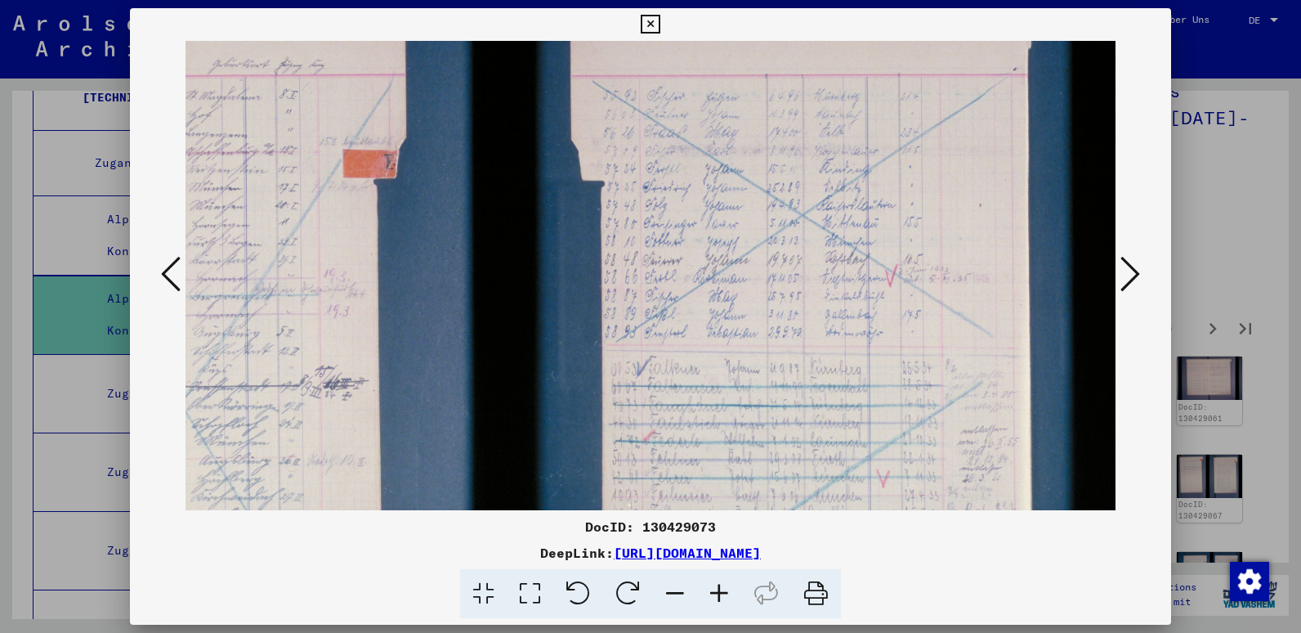
scroll to position [101, 383]
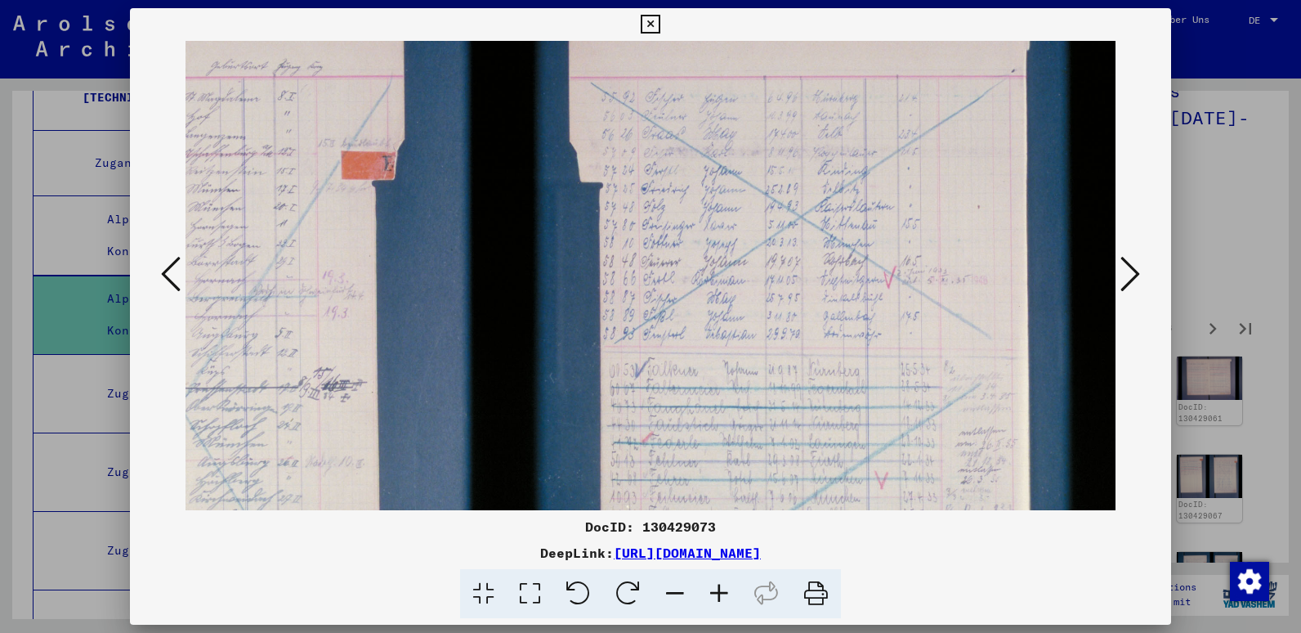
drag, startPoint x: 711, startPoint y: 340, endPoint x: 328, endPoint y: 239, distance: 396.5
click at [328, 239] on img at bounding box center [460, 379] width 1317 height 878
click at [1132, 276] on icon at bounding box center [1131, 273] width 20 height 39
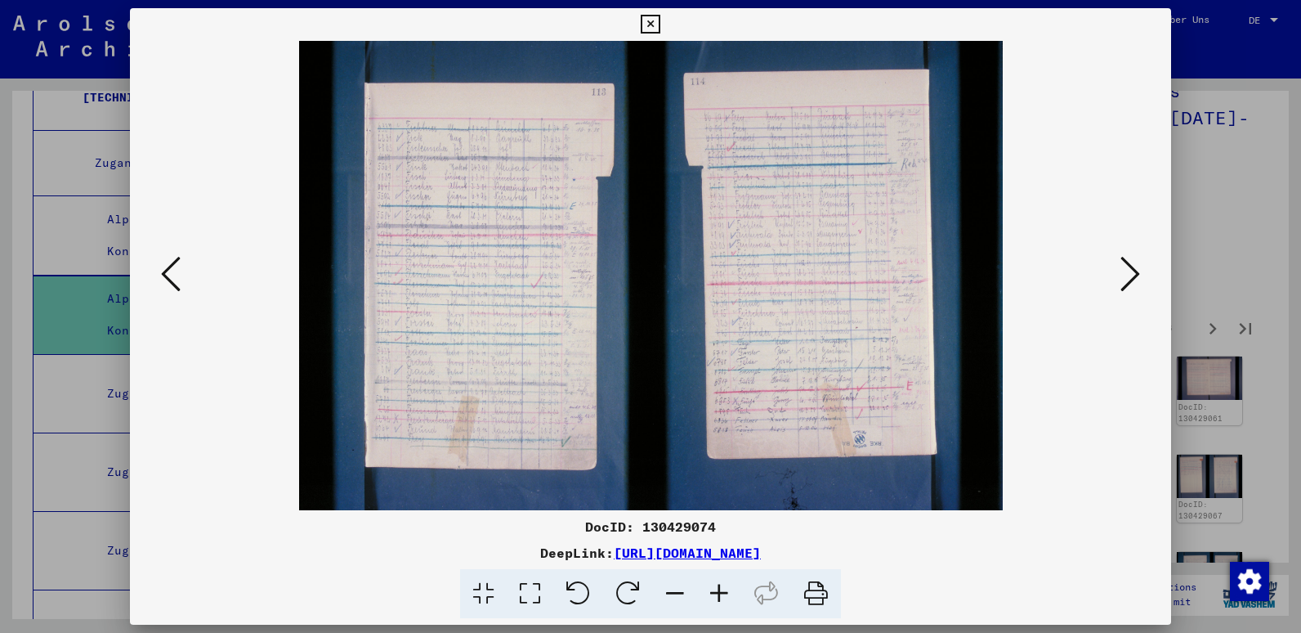
click at [718, 588] on icon at bounding box center [719, 594] width 44 height 50
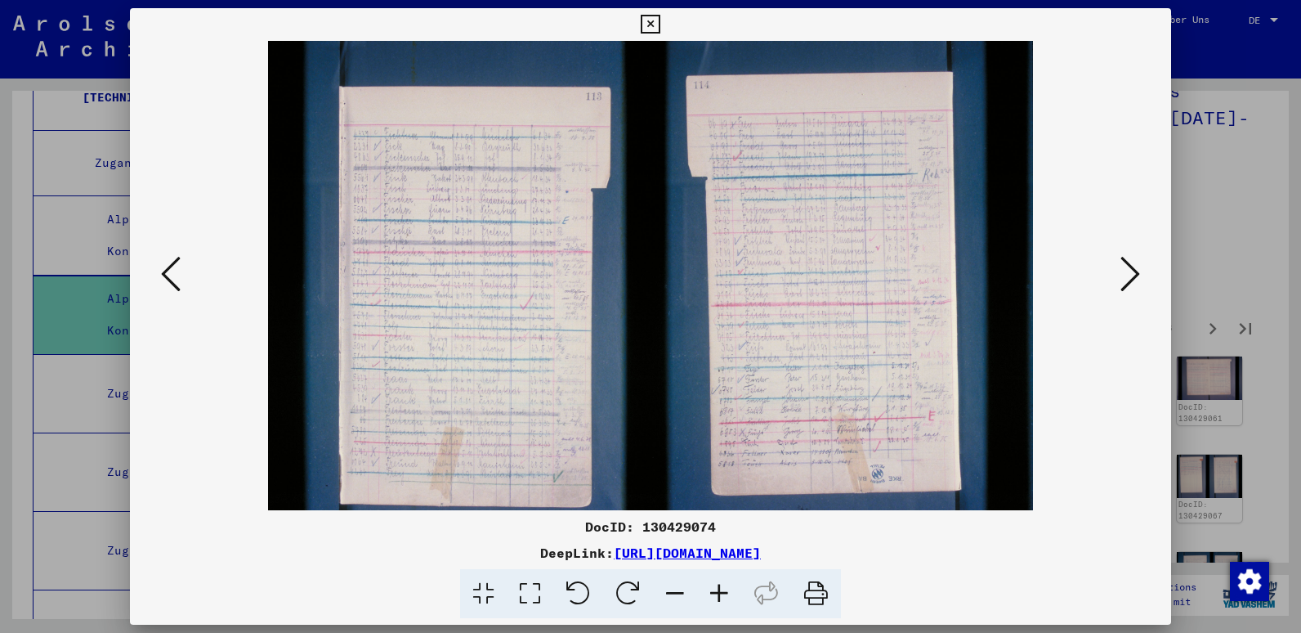
click at [718, 588] on icon at bounding box center [719, 594] width 44 height 50
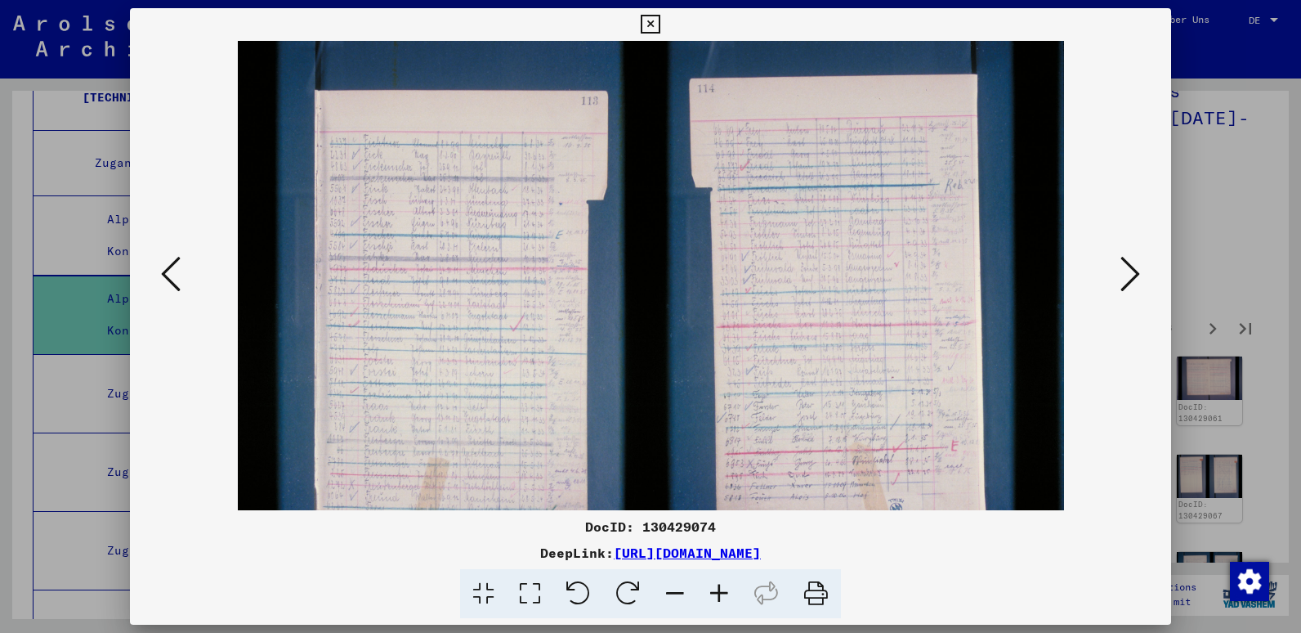
click at [718, 588] on icon at bounding box center [719, 594] width 44 height 50
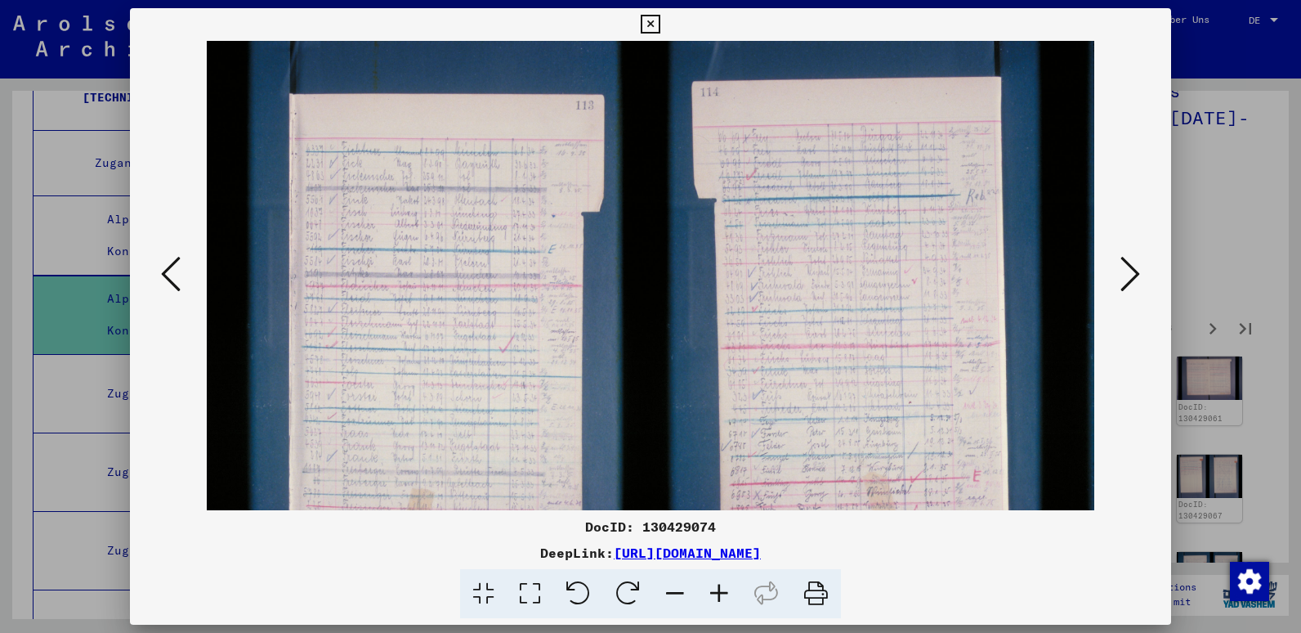
click at [718, 588] on icon at bounding box center [719, 594] width 44 height 50
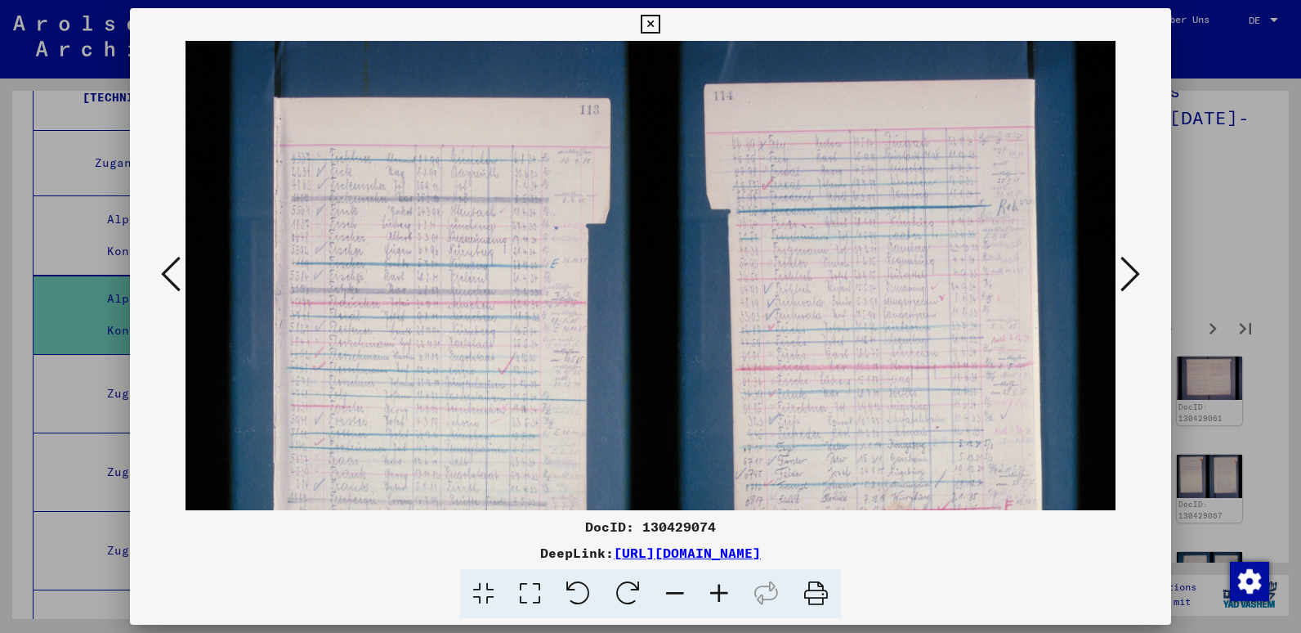
click at [718, 588] on icon at bounding box center [719, 594] width 44 height 50
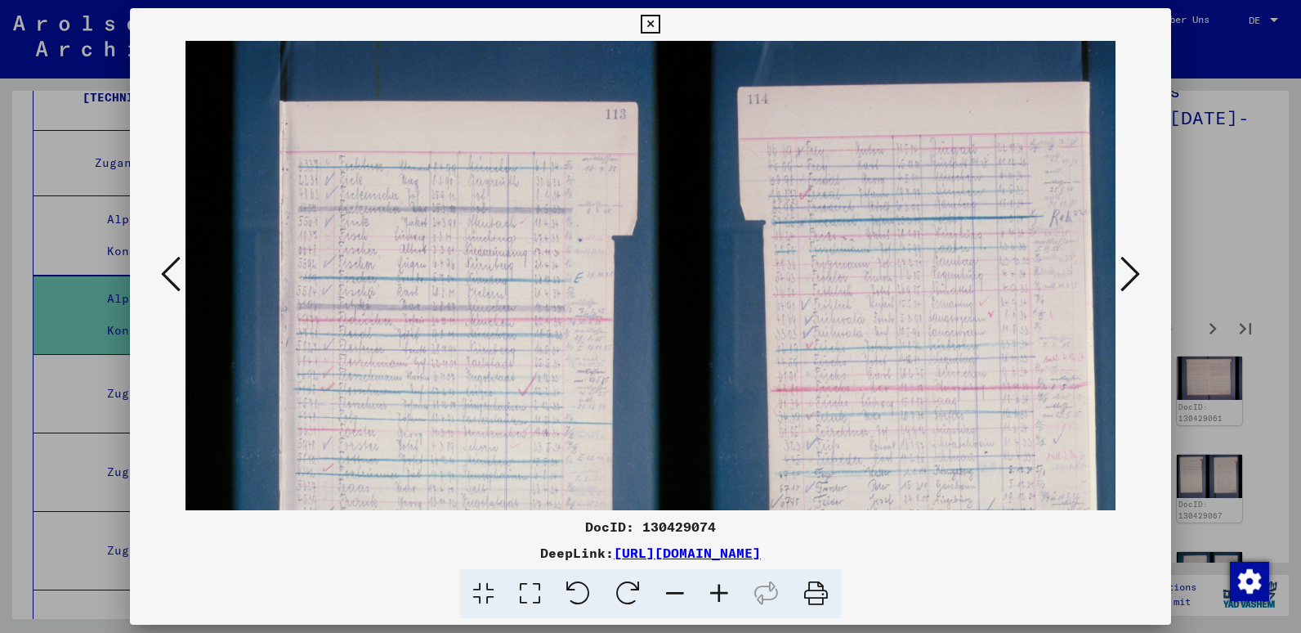
click at [718, 588] on icon at bounding box center [719, 594] width 44 height 50
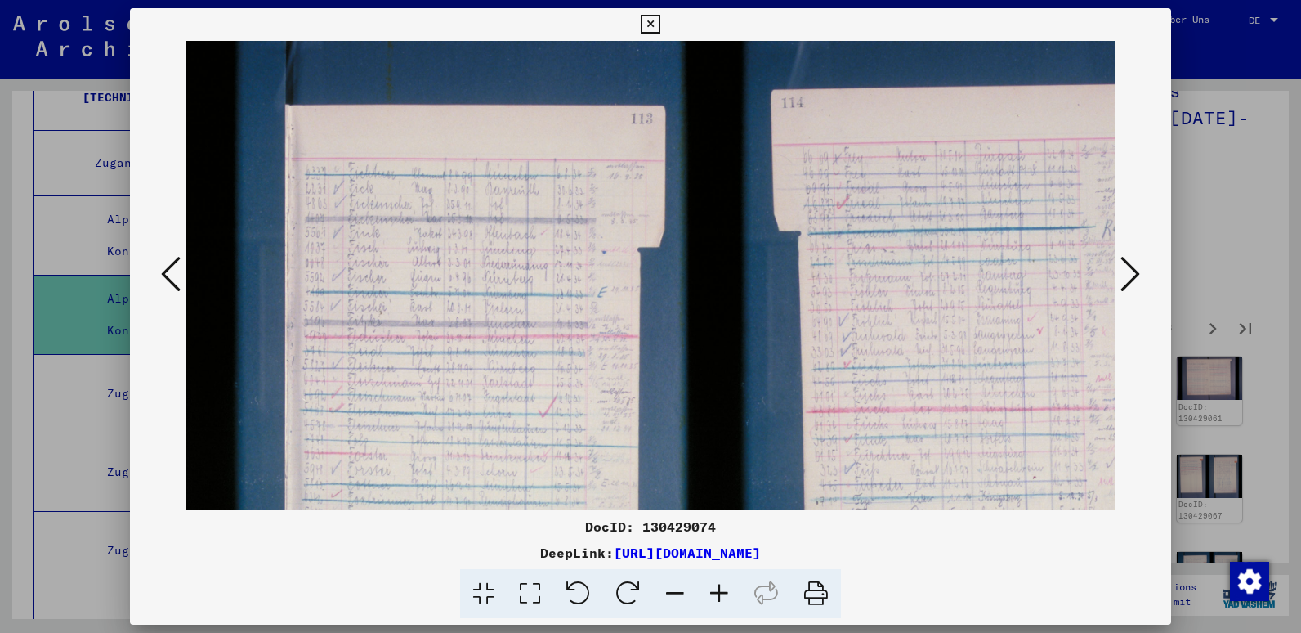
click at [718, 588] on icon at bounding box center [719, 594] width 44 height 50
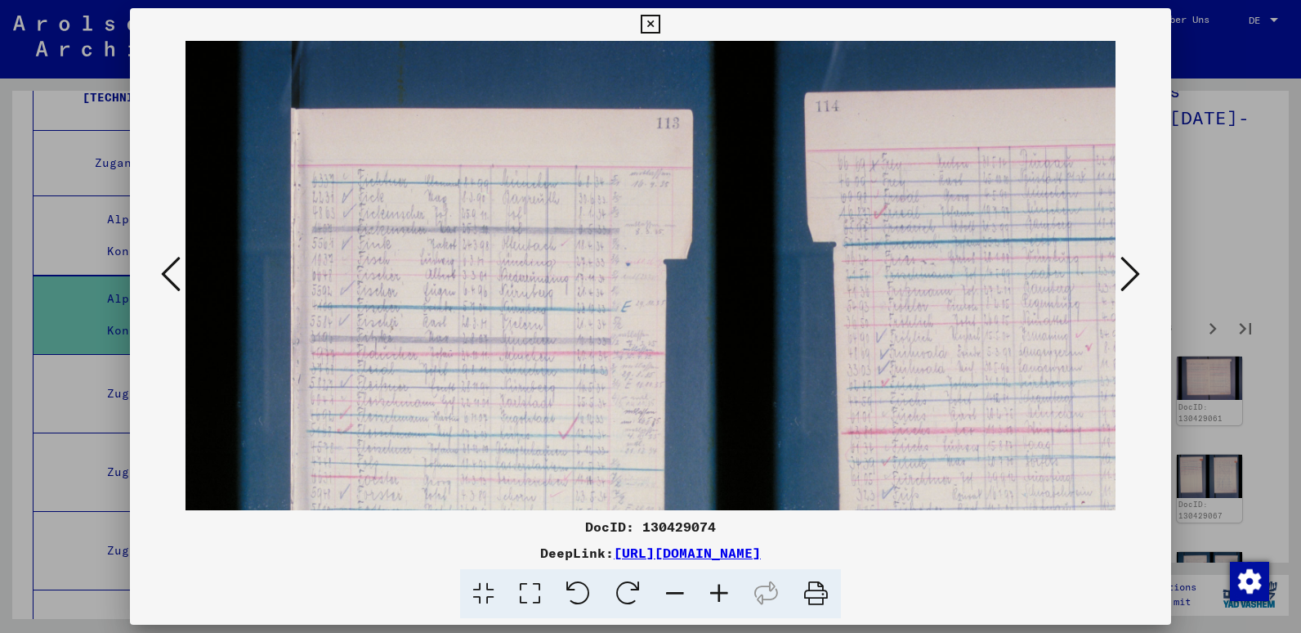
click at [718, 588] on icon at bounding box center [719, 594] width 44 height 50
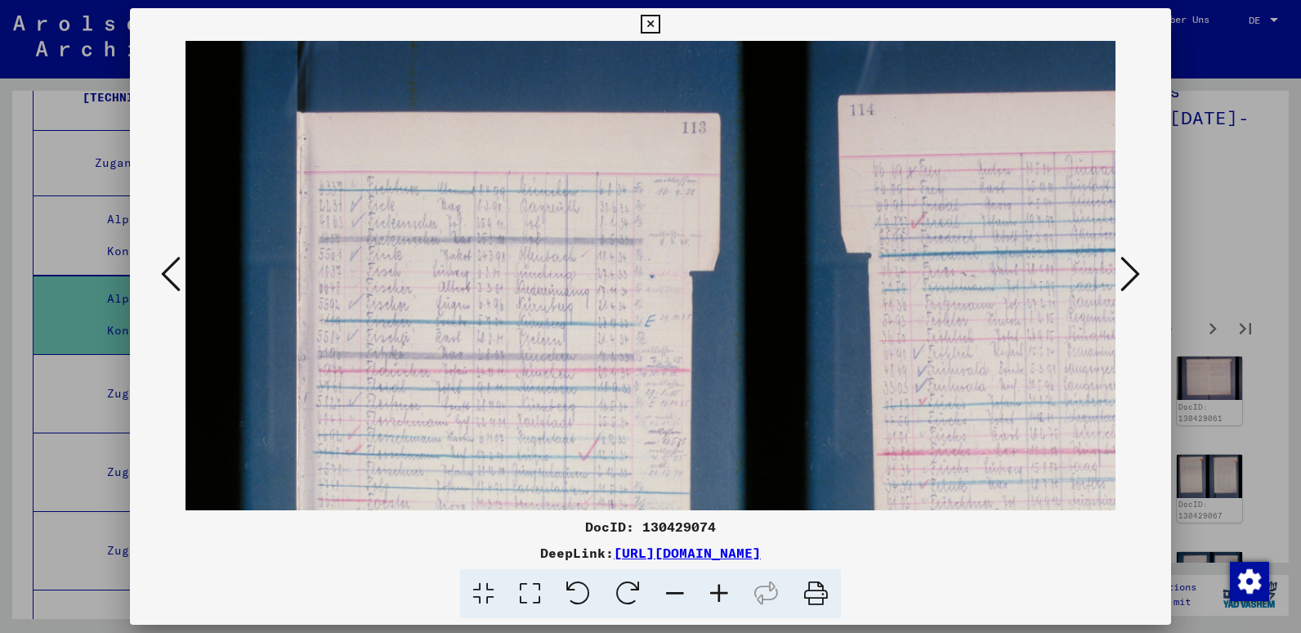
click at [718, 588] on icon at bounding box center [719, 594] width 44 height 50
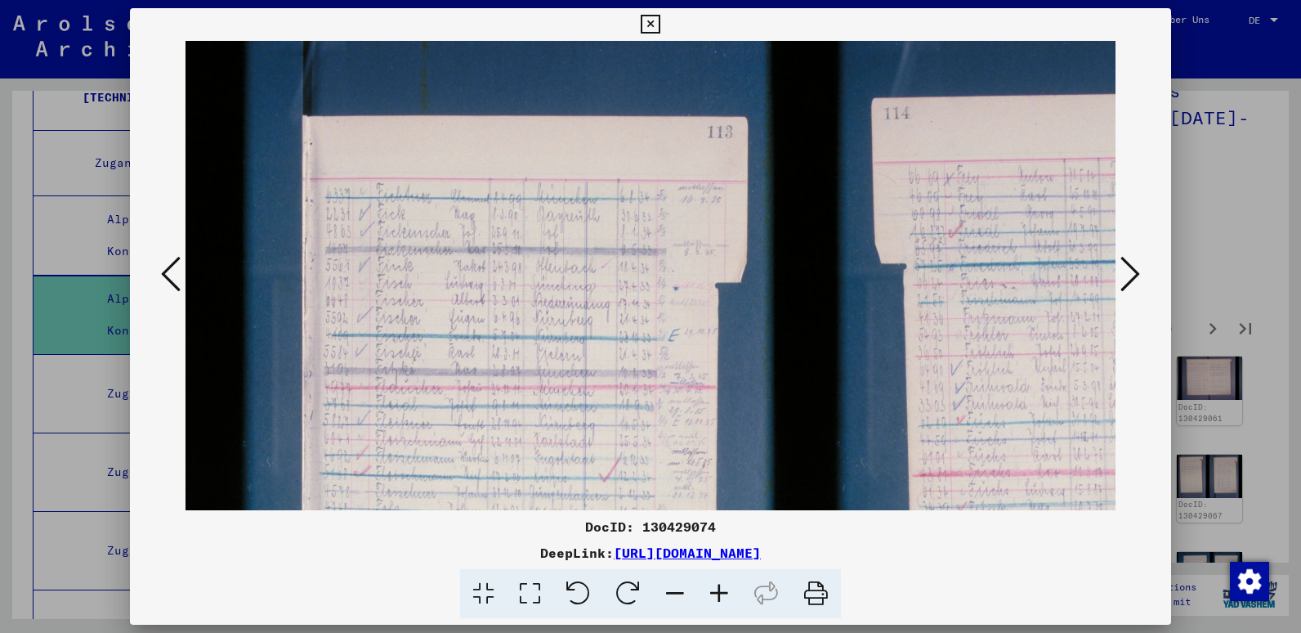
click at [718, 588] on icon at bounding box center [719, 594] width 44 height 50
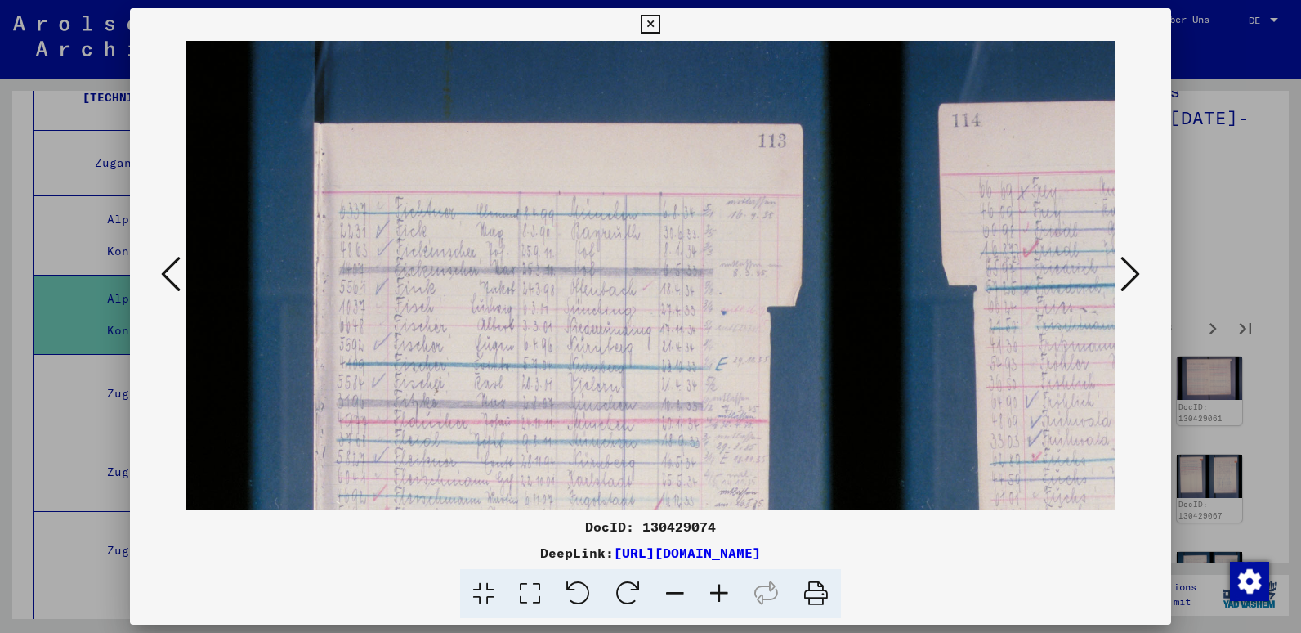
click at [718, 588] on icon at bounding box center [719, 594] width 44 height 50
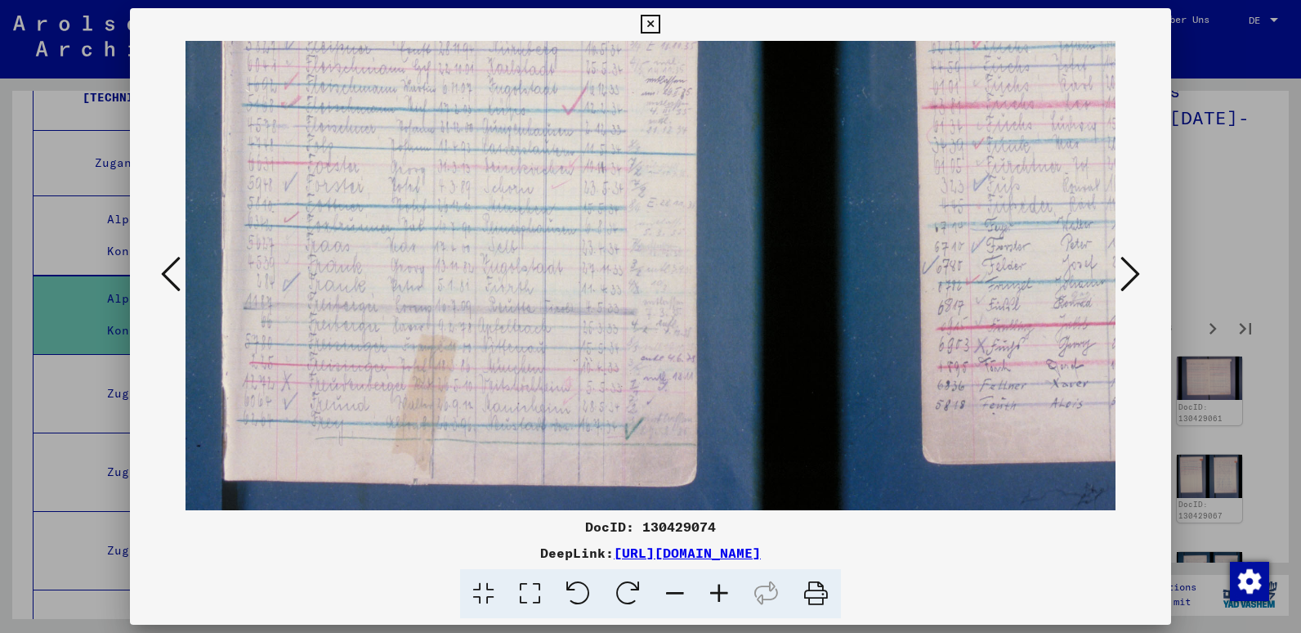
scroll to position [432, 97]
drag, startPoint x: 718, startPoint y: 429, endPoint x: 621, endPoint y: -3, distance: 443.2
click at [621, 0] on html "Suchen Archiv erkunden Spenden Newsletter Hilfe Kontakt Über Uns Suchen Archiv …" at bounding box center [650, 316] width 1301 height 633
click at [716, 588] on icon at bounding box center [719, 594] width 44 height 50
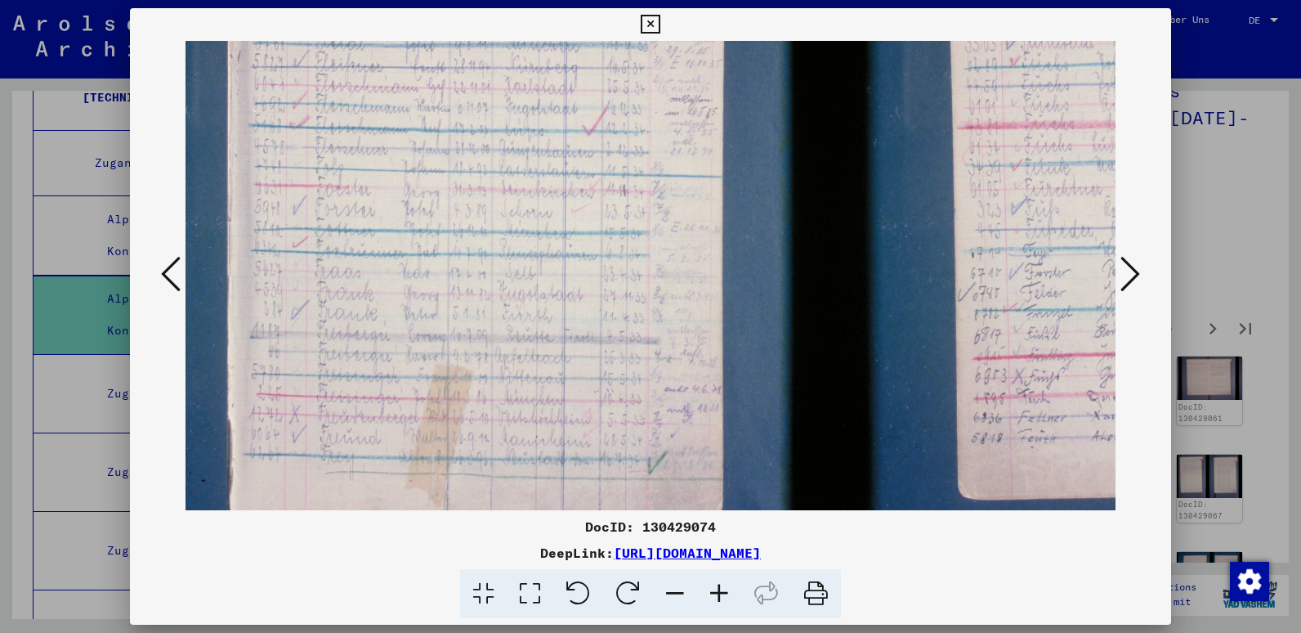
click at [716, 588] on icon at bounding box center [719, 594] width 44 height 50
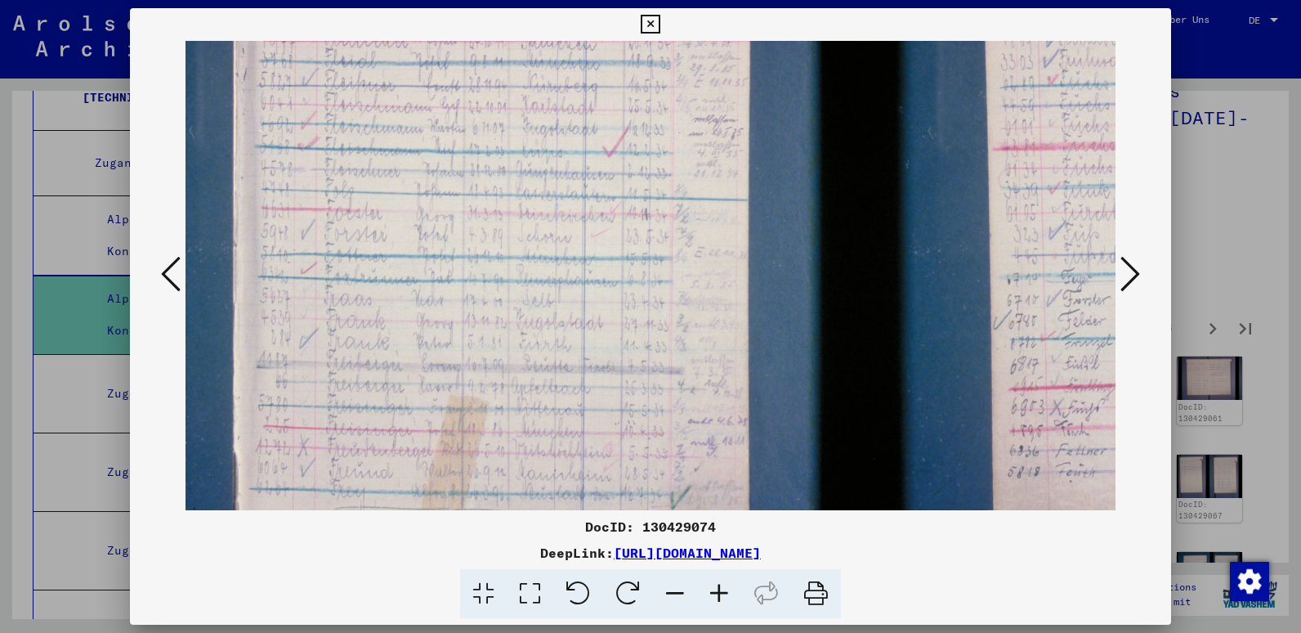
click at [716, 588] on icon at bounding box center [719, 594] width 44 height 50
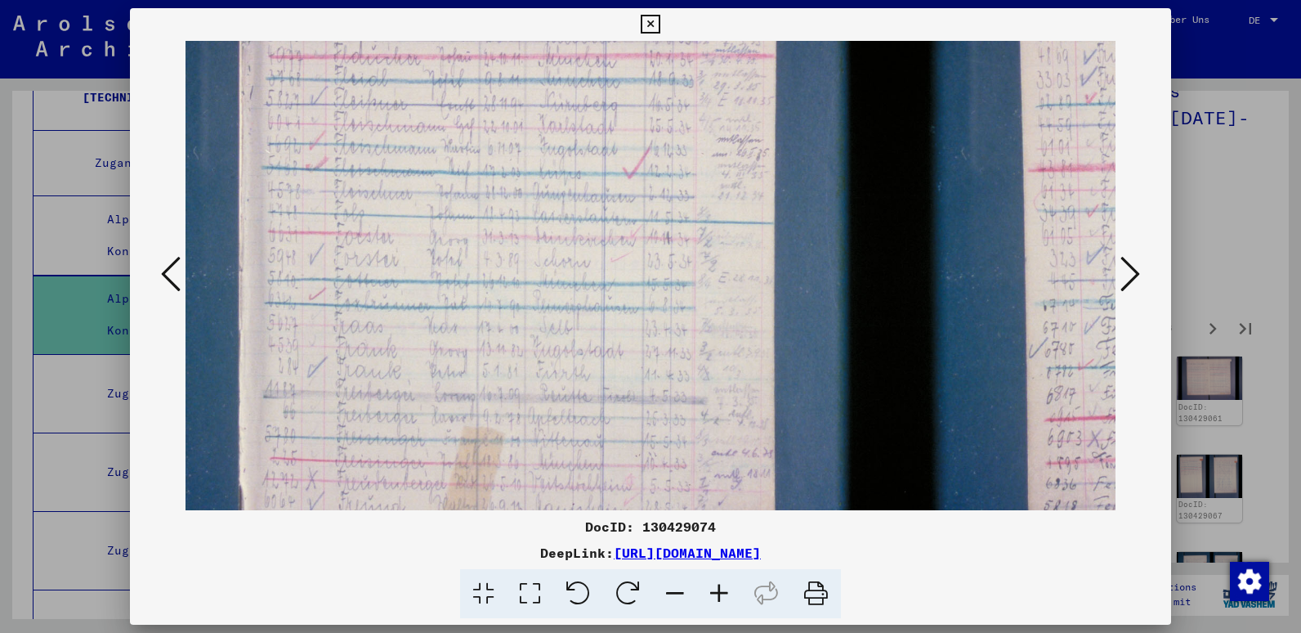
click at [716, 588] on icon at bounding box center [719, 594] width 44 height 50
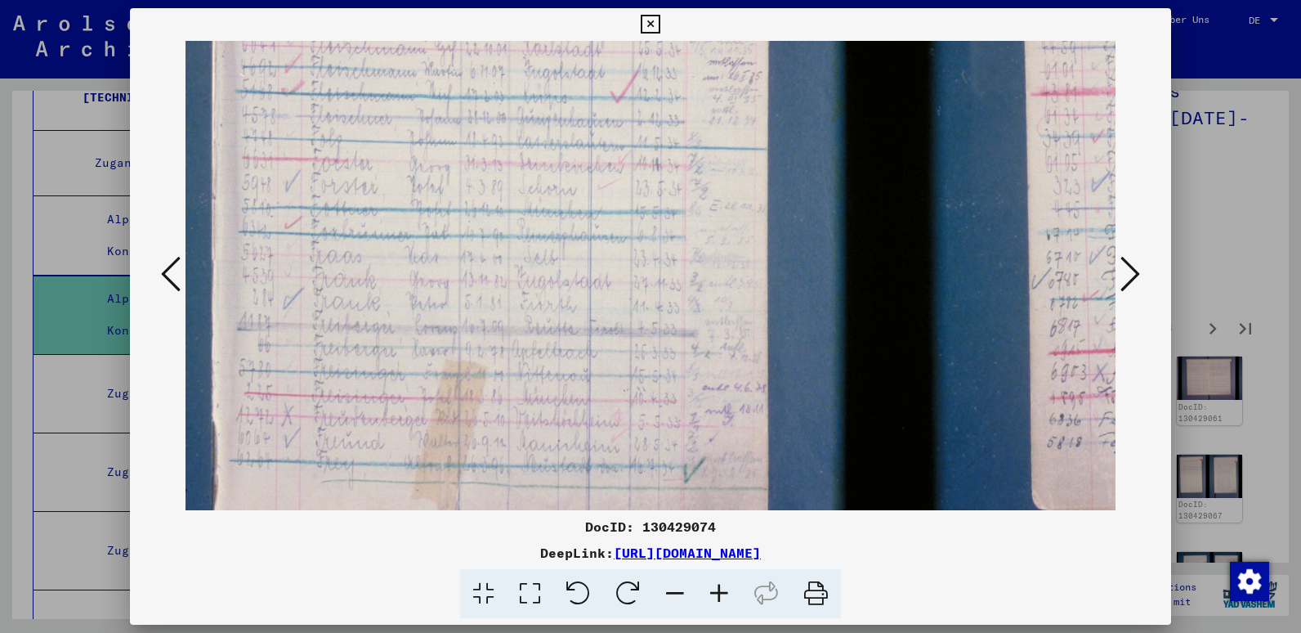
scroll to position [552, 132]
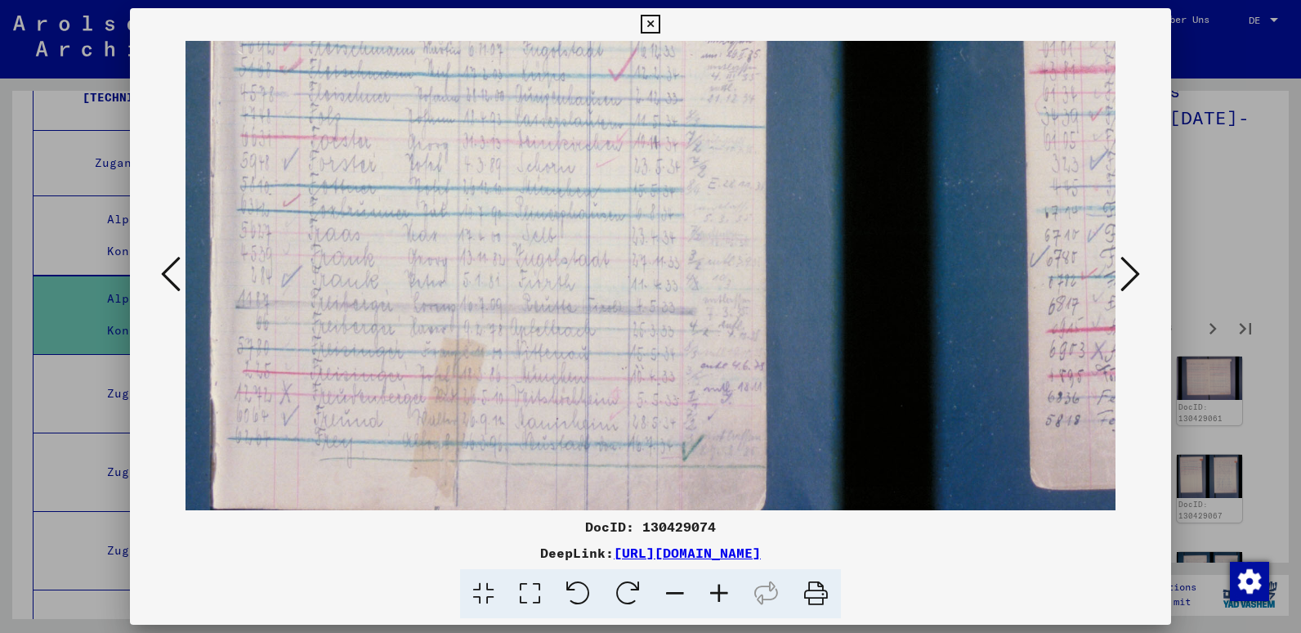
drag, startPoint x: 712, startPoint y: 347, endPoint x: 678, endPoint y: 227, distance: 124.2
click at [678, 227] on img at bounding box center [896, 50] width 1685 height 1123
click at [726, 590] on icon at bounding box center [719, 594] width 44 height 50
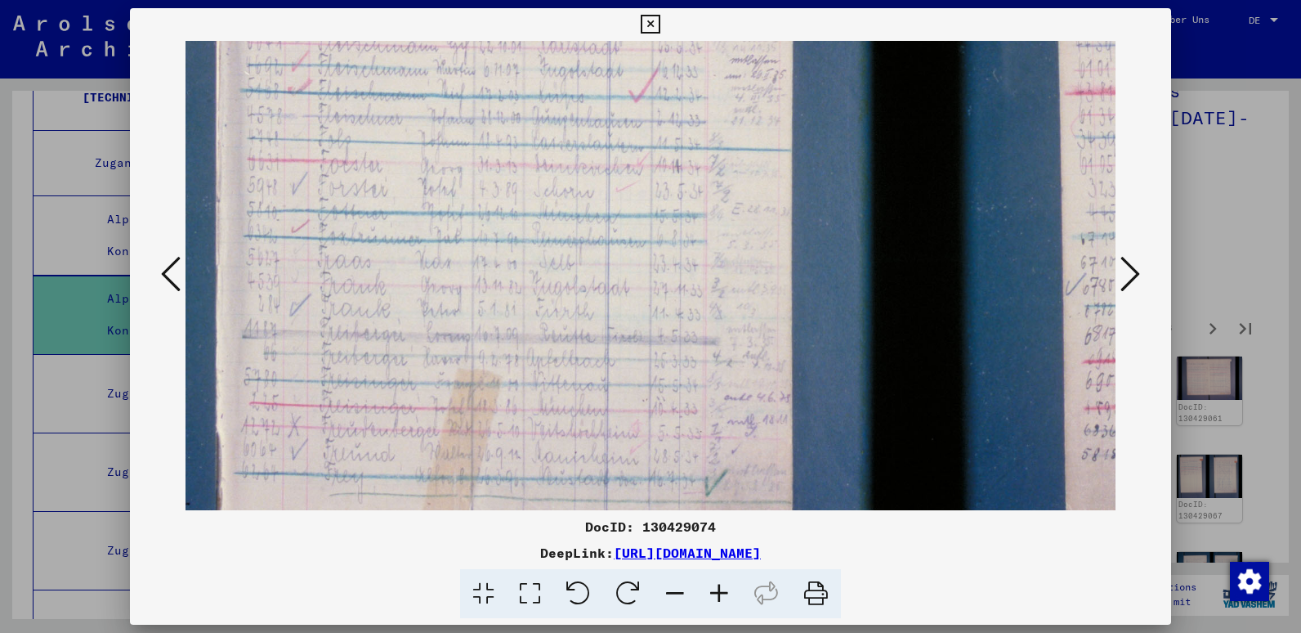
click at [726, 590] on icon at bounding box center [719, 594] width 44 height 50
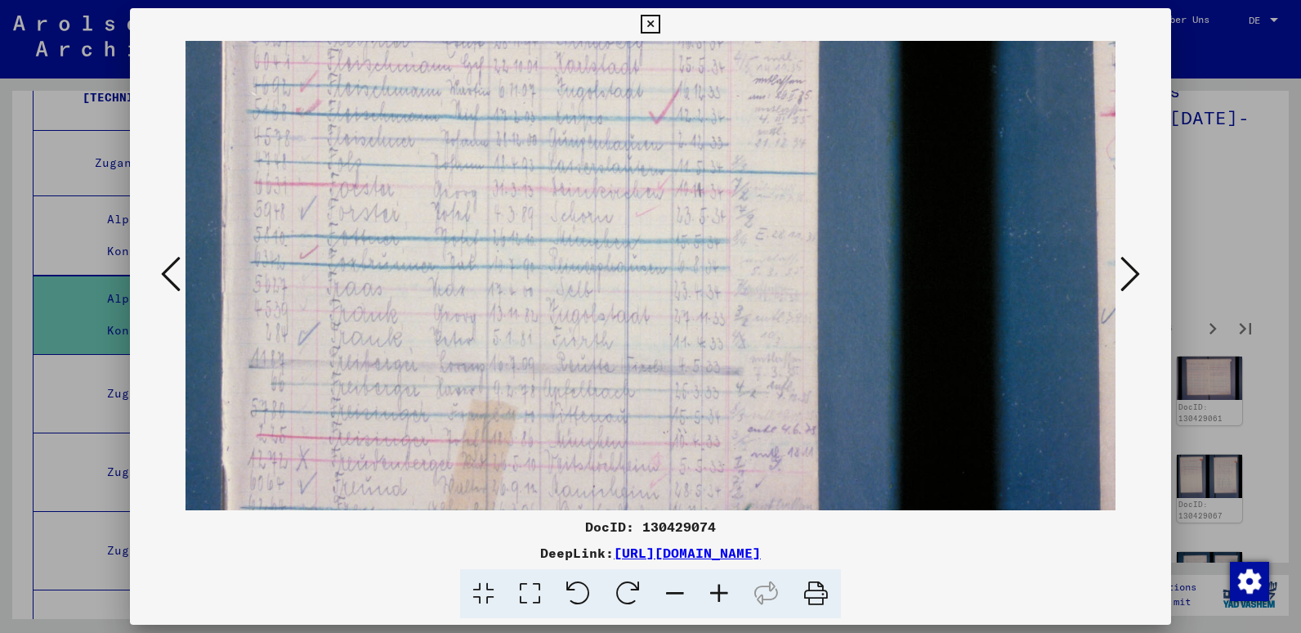
click at [726, 590] on icon at bounding box center [719, 594] width 44 height 50
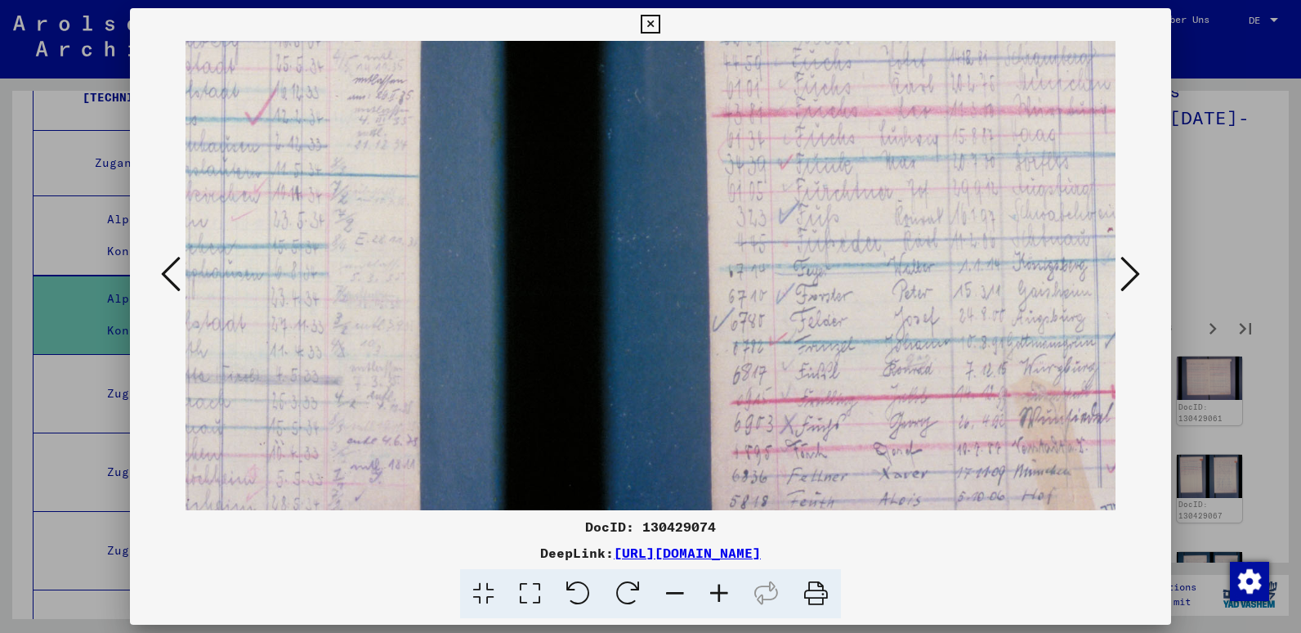
scroll to position [560, 577]
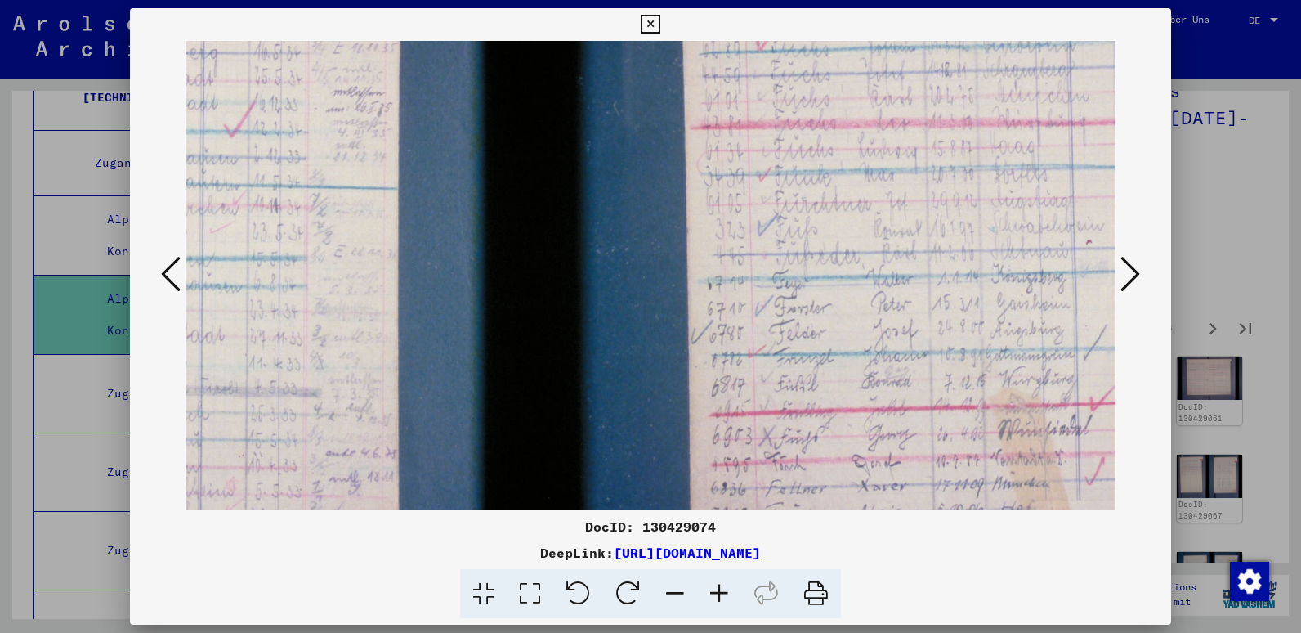
drag, startPoint x: 720, startPoint y: 391, endPoint x: 275, endPoint y: 383, distance: 445.5
click at [275, 383] on img at bounding box center [543, 104] width 1868 height 1246
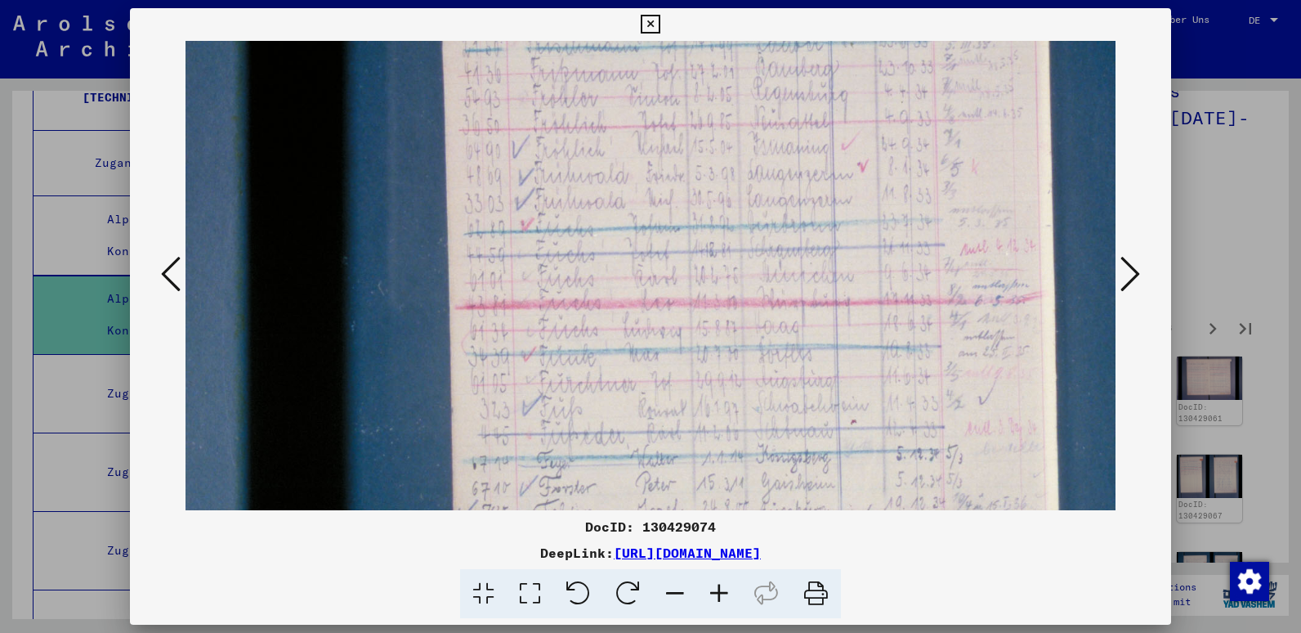
drag, startPoint x: 814, startPoint y: 371, endPoint x: 578, endPoint y: 552, distance: 297.4
click at [578, 552] on div "DocID: 130429074 DeepLink: [URL][DOMAIN_NAME]" at bounding box center [650, 313] width 1041 height 611
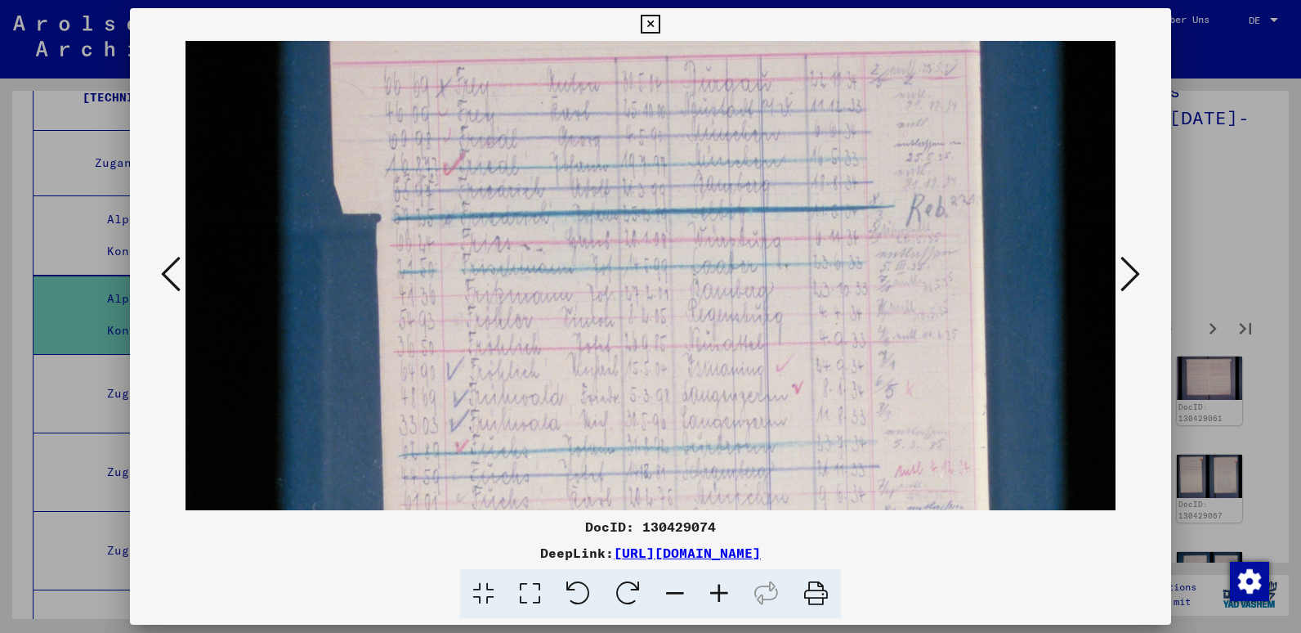
scroll to position [156, 878]
drag, startPoint x: 679, startPoint y: 218, endPoint x: 615, endPoint y: 441, distance: 232.3
click at [615, 441] on img at bounding box center [242, 508] width 1868 height 1246
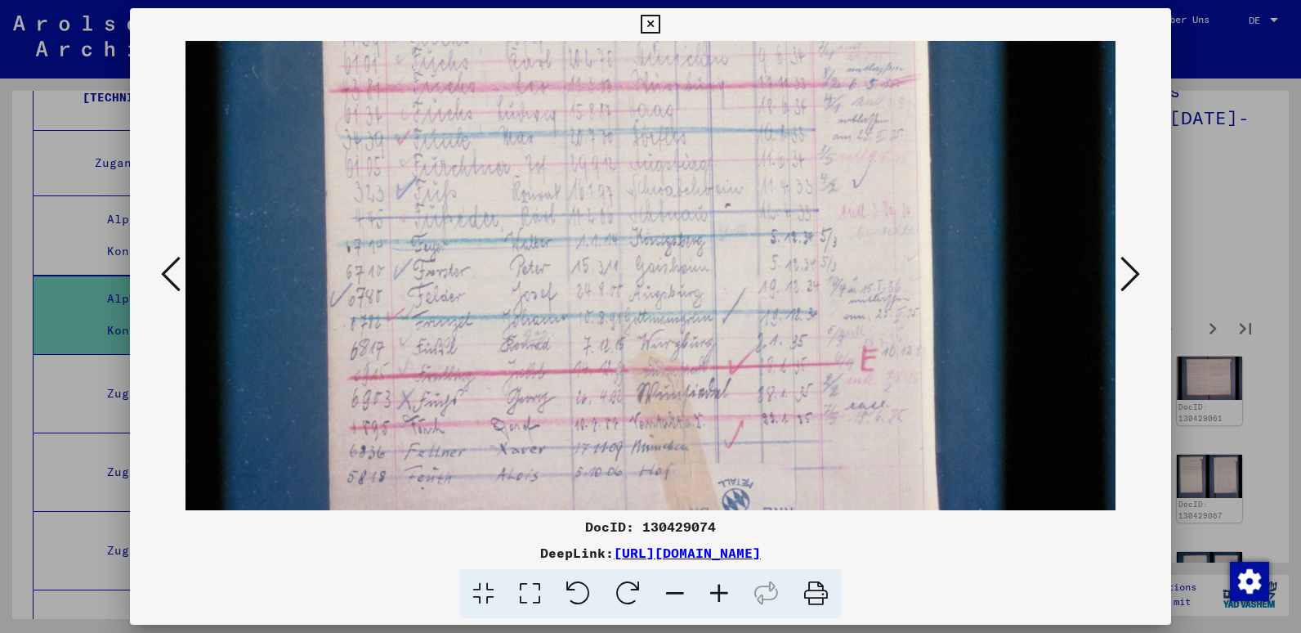
scroll to position [603, 938]
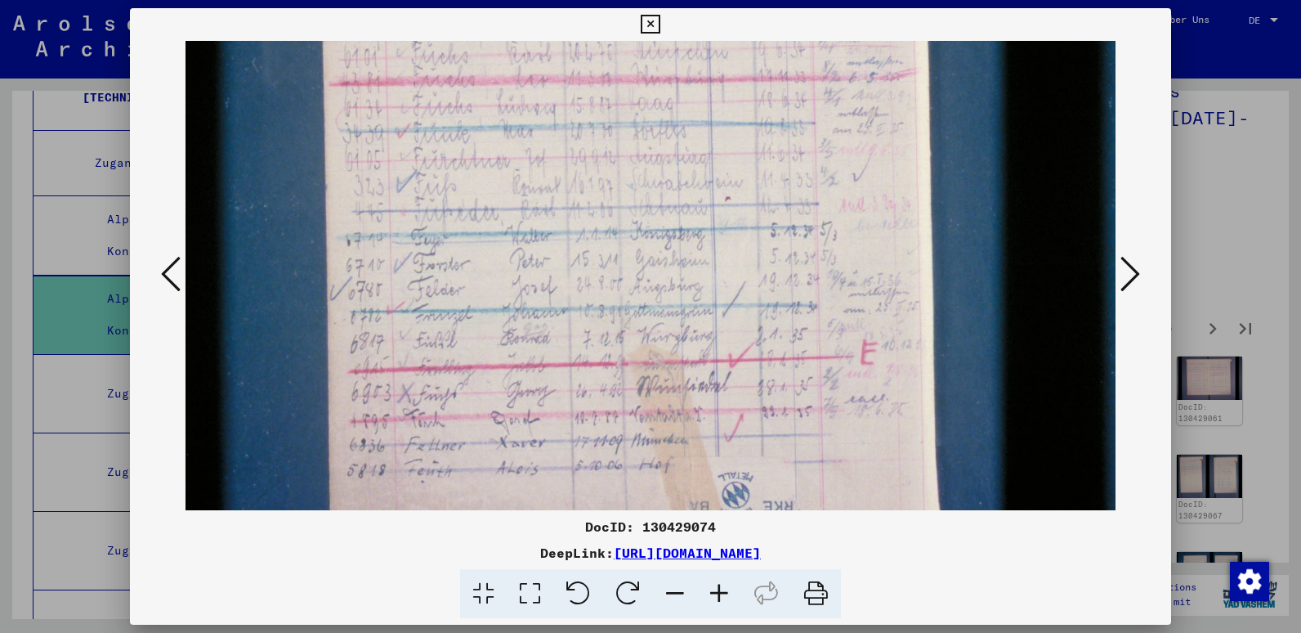
drag, startPoint x: 659, startPoint y: 387, endPoint x: 553, endPoint y: -60, distance: 459.3
click at [553, 0] on html "Suchen Archiv erkunden Spenden Newsletter Hilfe Kontakt Über Uns Suchen Archiv …" at bounding box center [650, 316] width 1301 height 633
click at [1127, 282] on icon at bounding box center [1131, 273] width 20 height 39
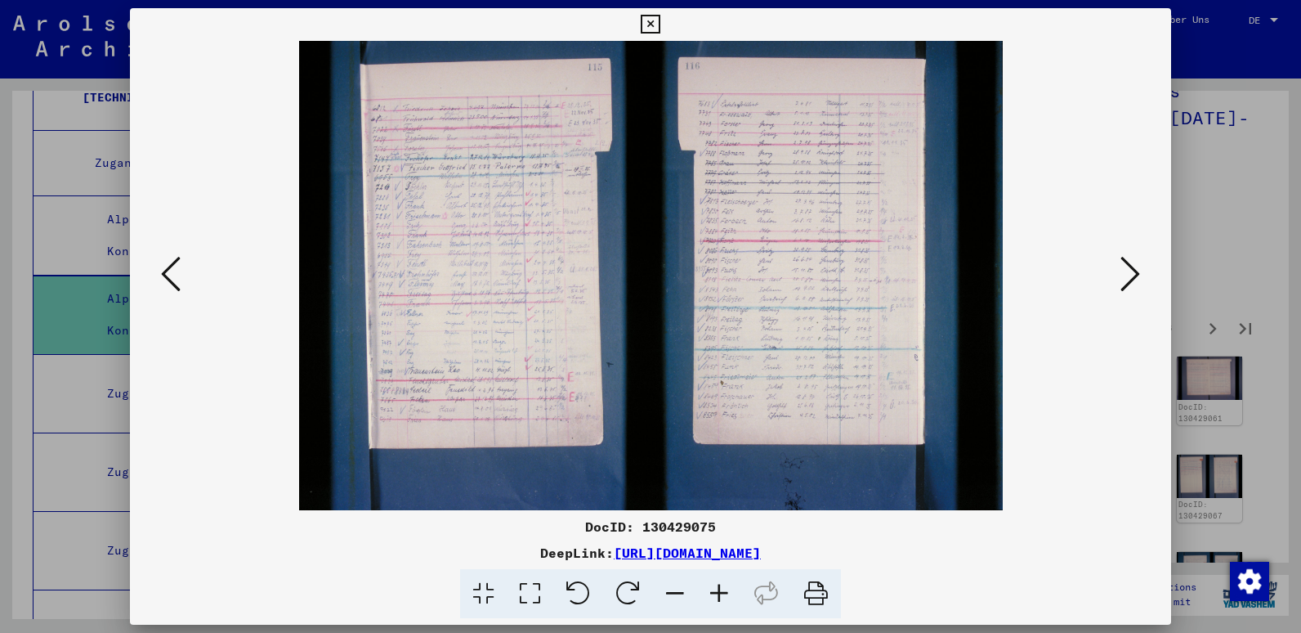
click at [721, 592] on icon at bounding box center [719, 594] width 44 height 50
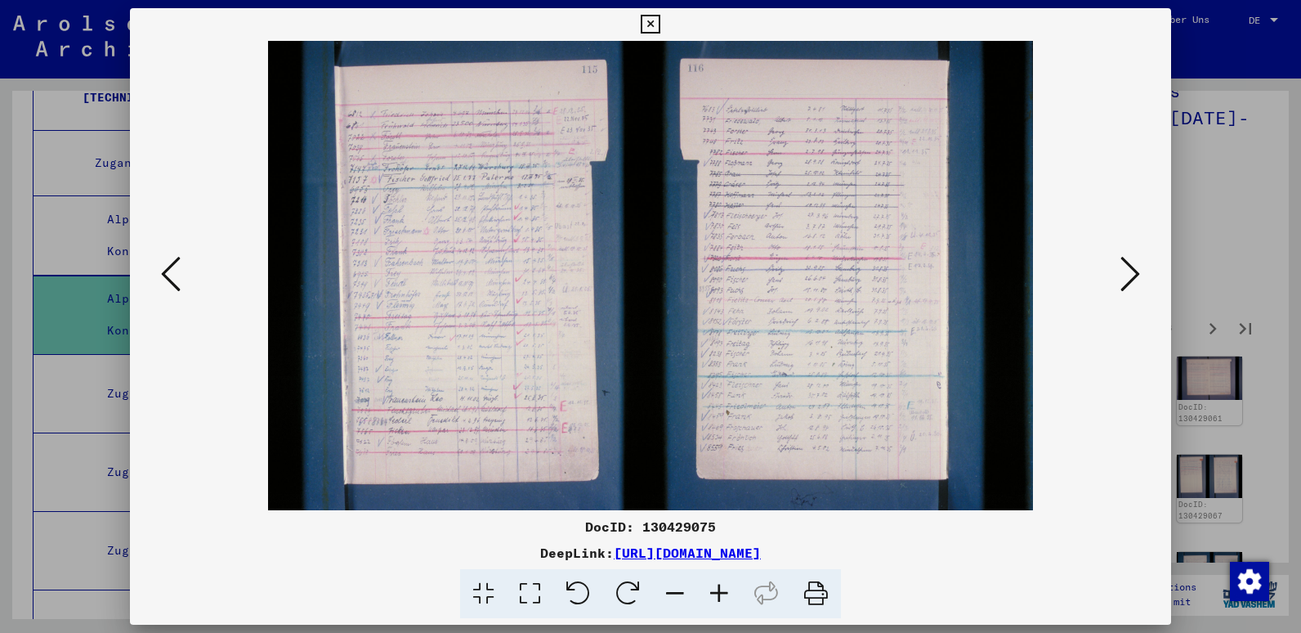
click at [721, 592] on icon at bounding box center [719, 594] width 44 height 50
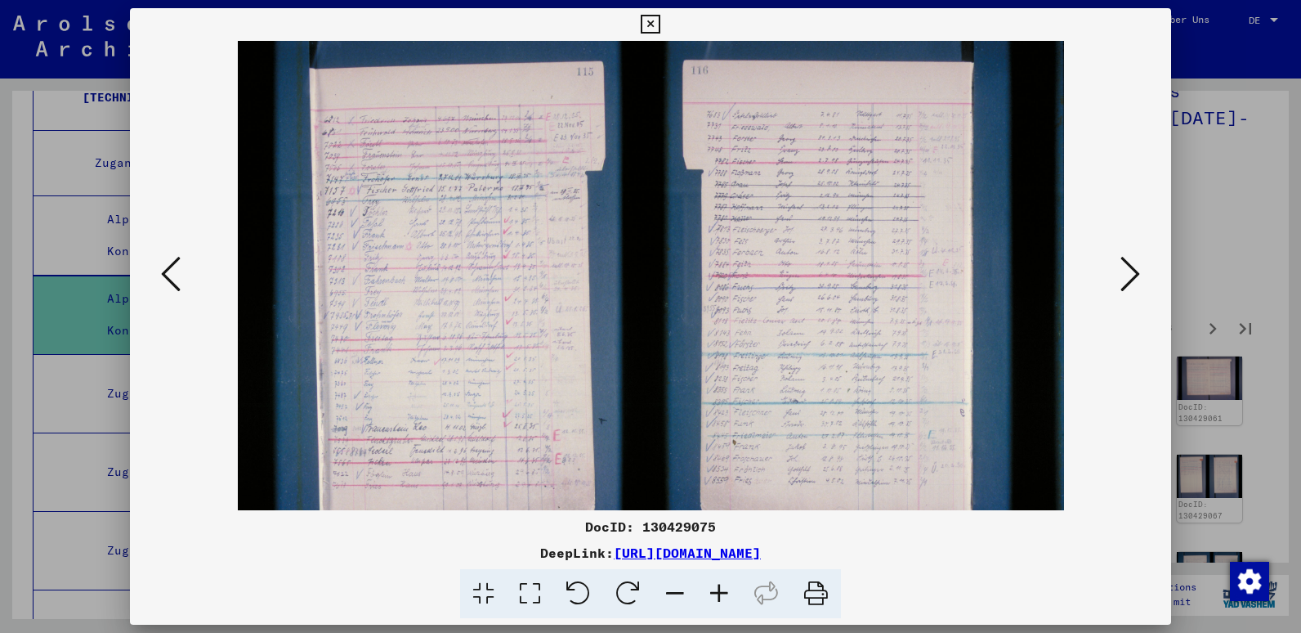
click at [721, 592] on icon at bounding box center [719, 594] width 44 height 50
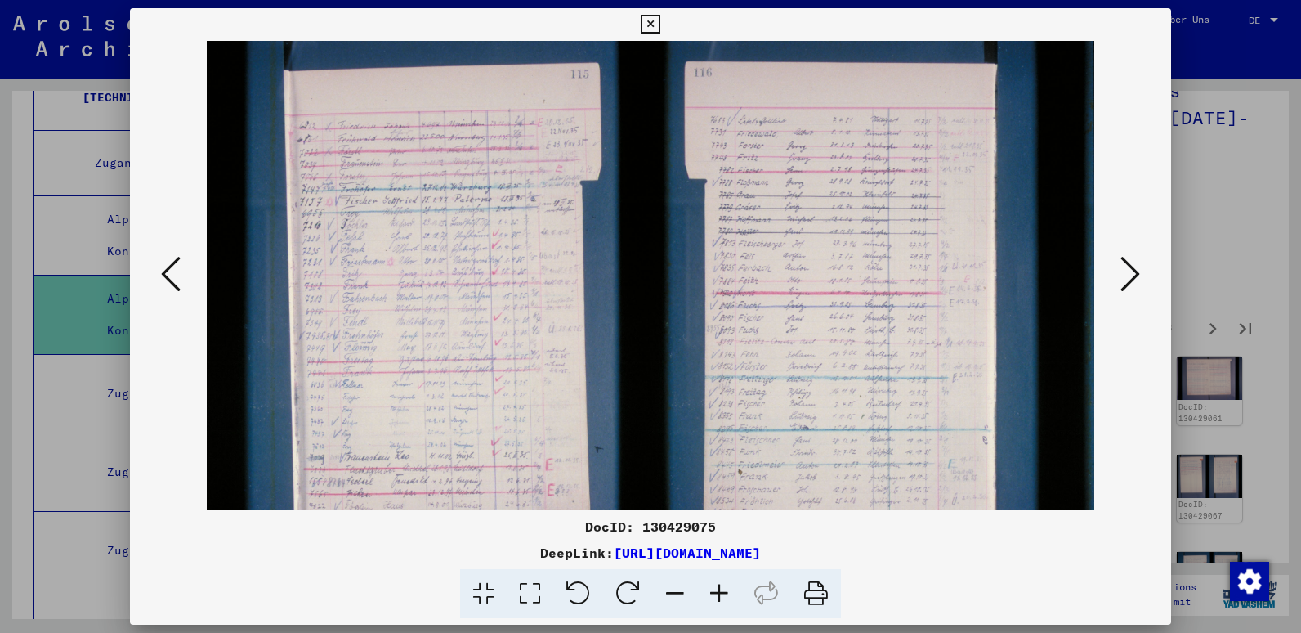
click at [721, 592] on icon at bounding box center [719, 594] width 44 height 50
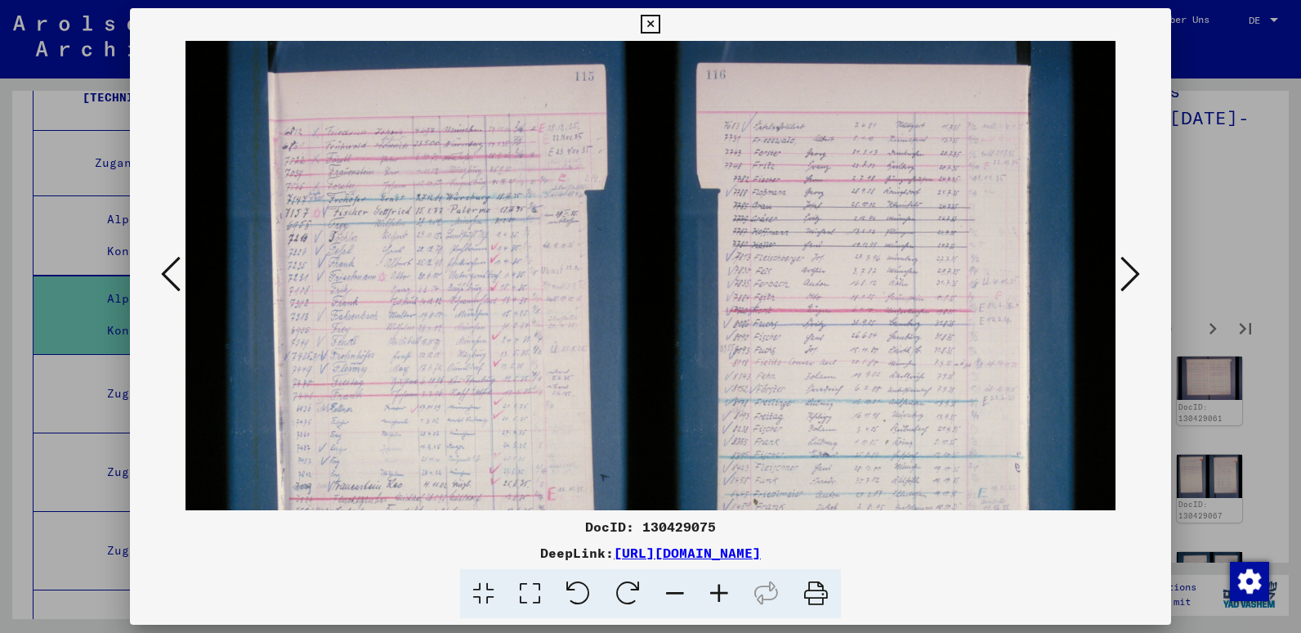
click at [721, 592] on icon at bounding box center [719, 594] width 44 height 50
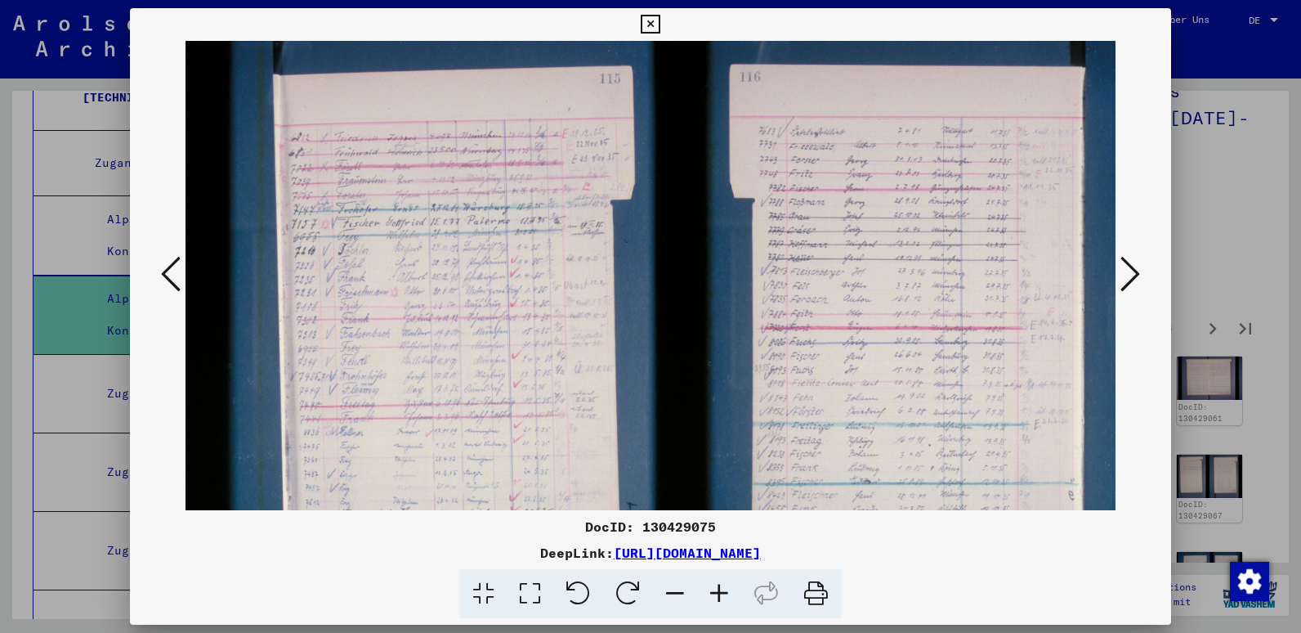
click at [721, 592] on icon at bounding box center [719, 594] width 44 height 50
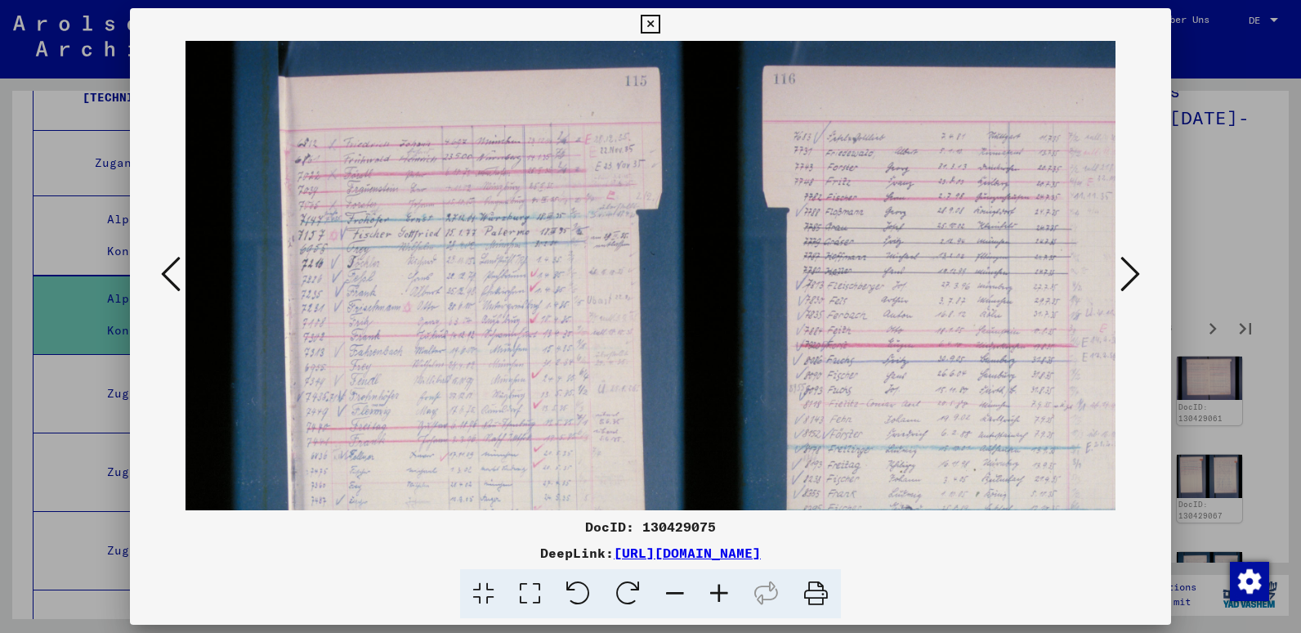
click at [721, 592] on icon at bounding box center [719, 594] width 44 height 50
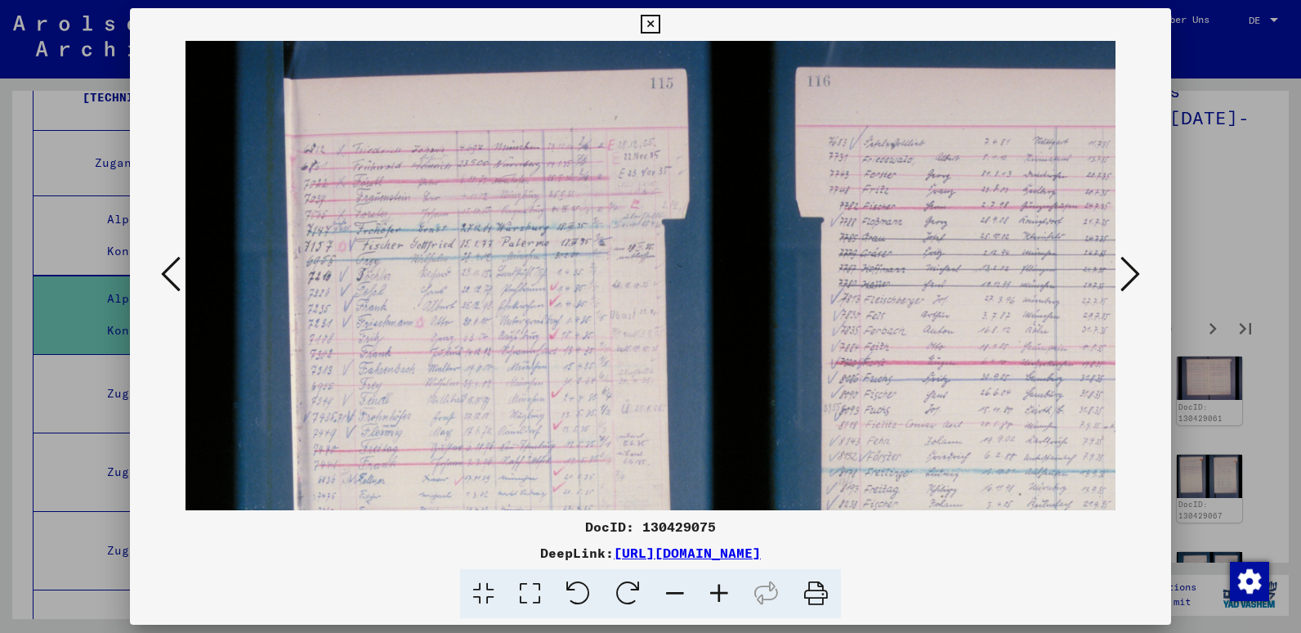
click at [721, 592] on icon at bounding box center [719, 594] width 44 height 50
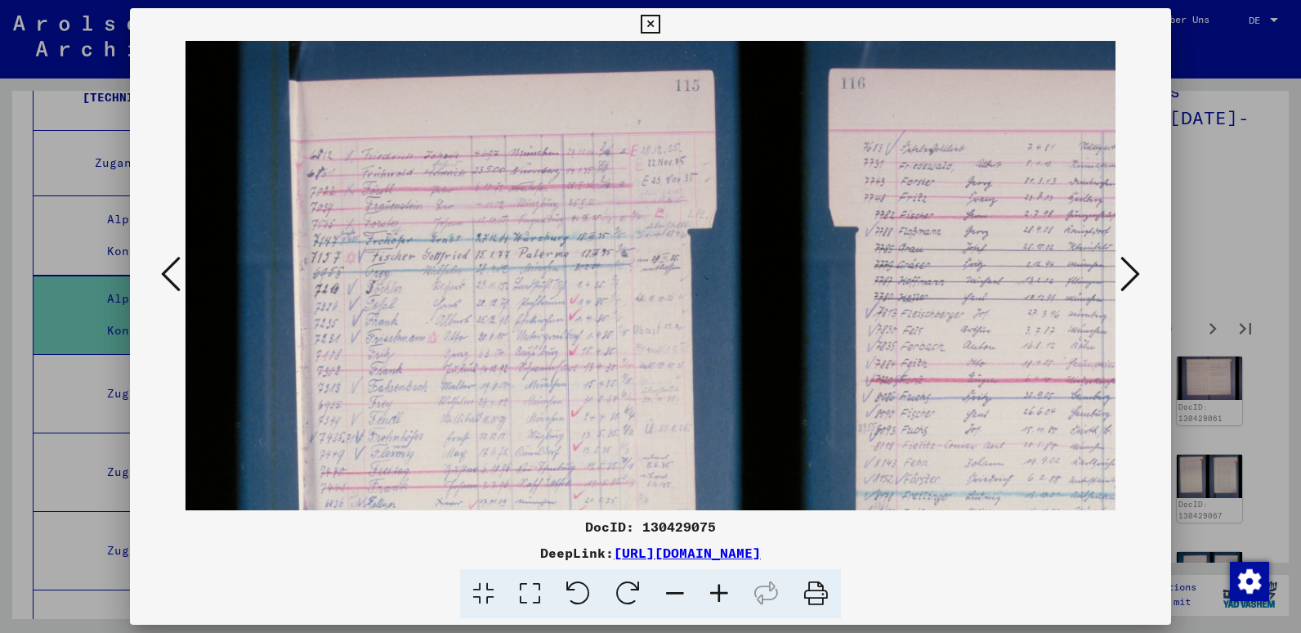
click at [721, 592] on icon at bounding box center [719, 594] width 44 height 50
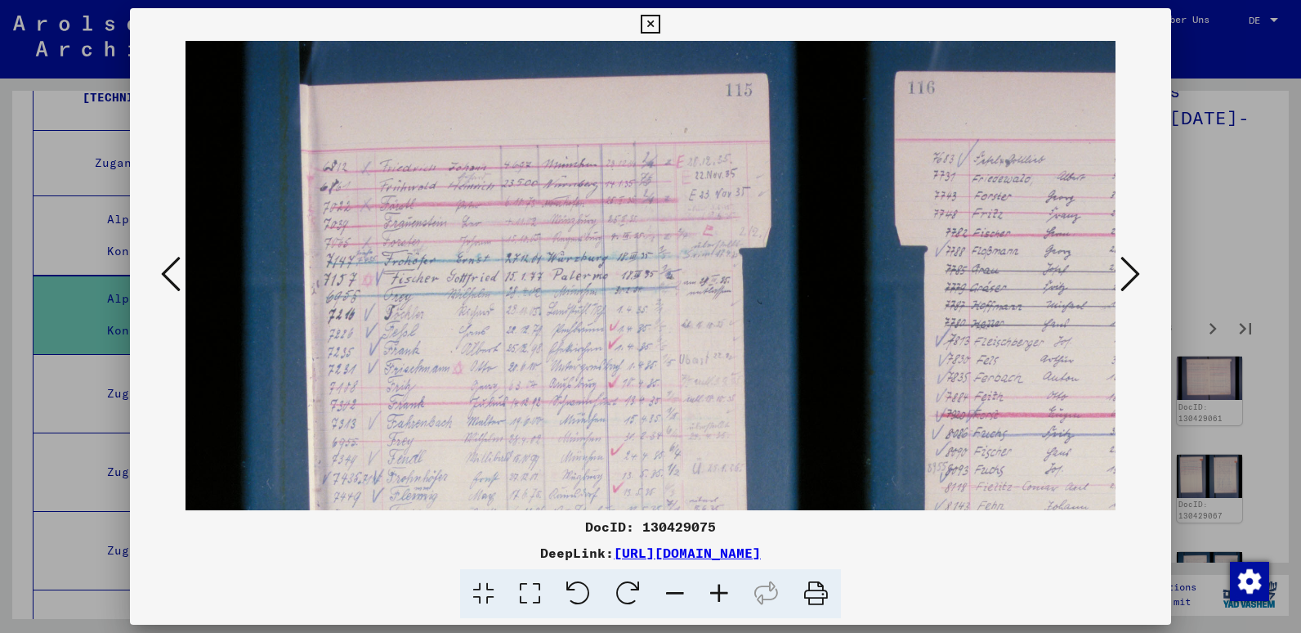
click at [721, 592] on icon at bounding box center [719, 594] width 44 height 50
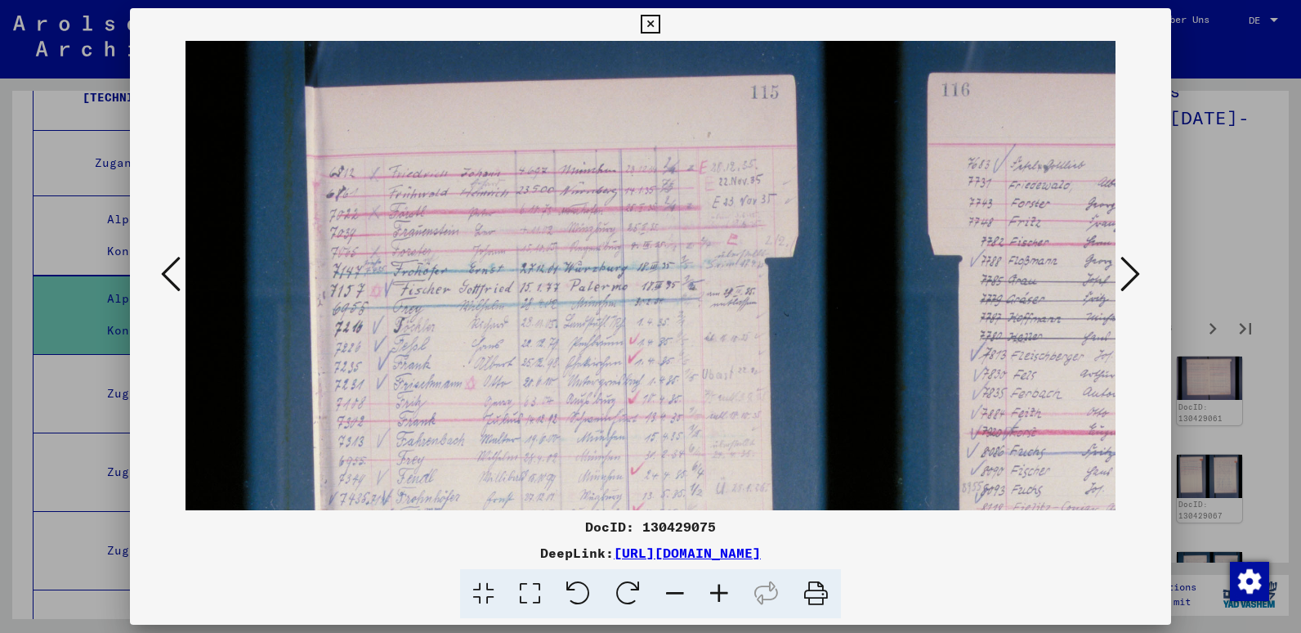
click at [721, 592] on icon at bounding box center [719, 594] width 44 height 50
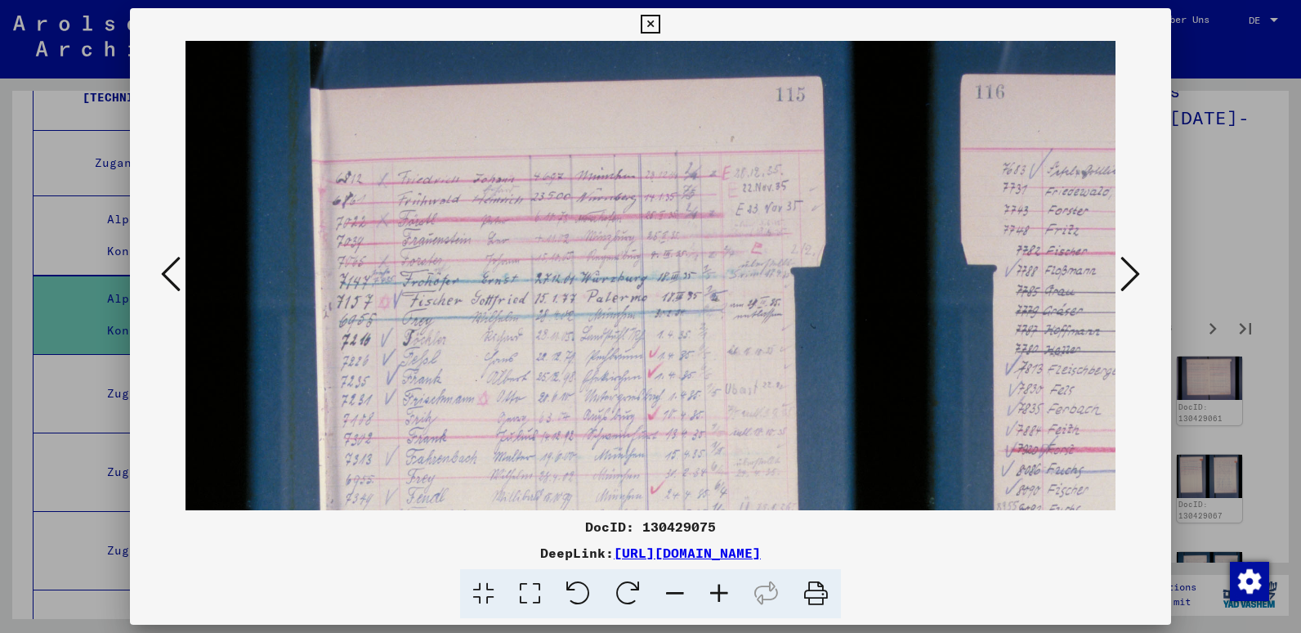
click at [721, 592] on icon at bounding box center [719, 594] width 44 height 50
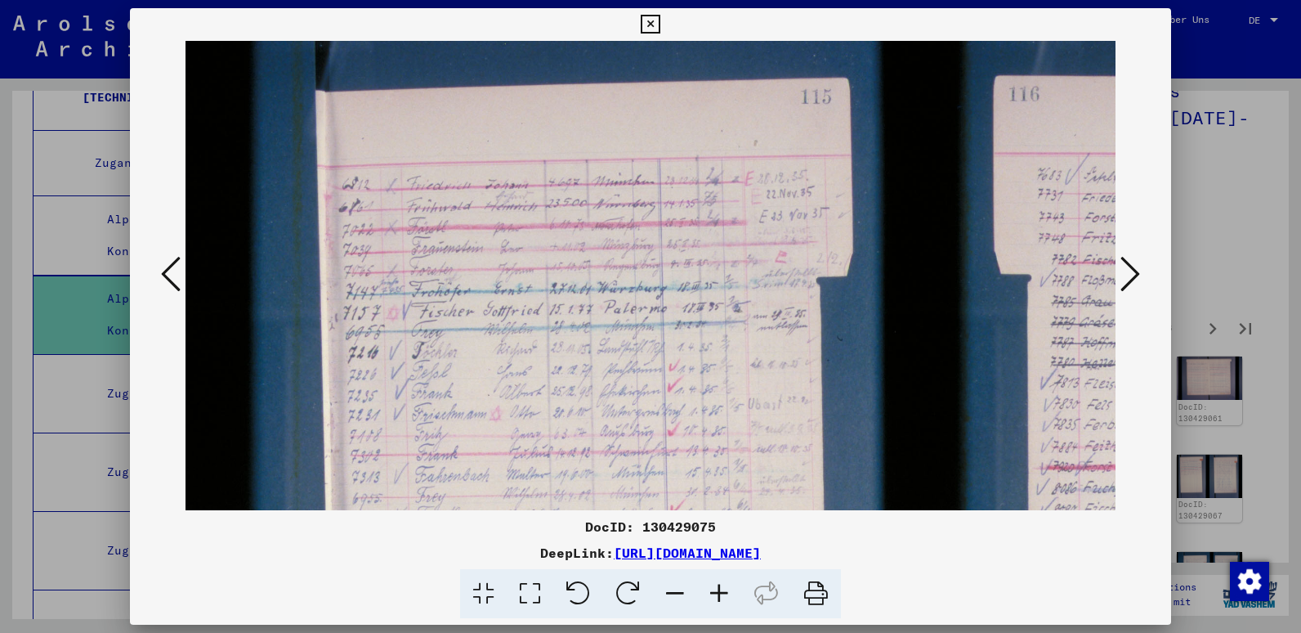
click at [721, 592] on icon at bounding box center [719, 594] width 44 height 50
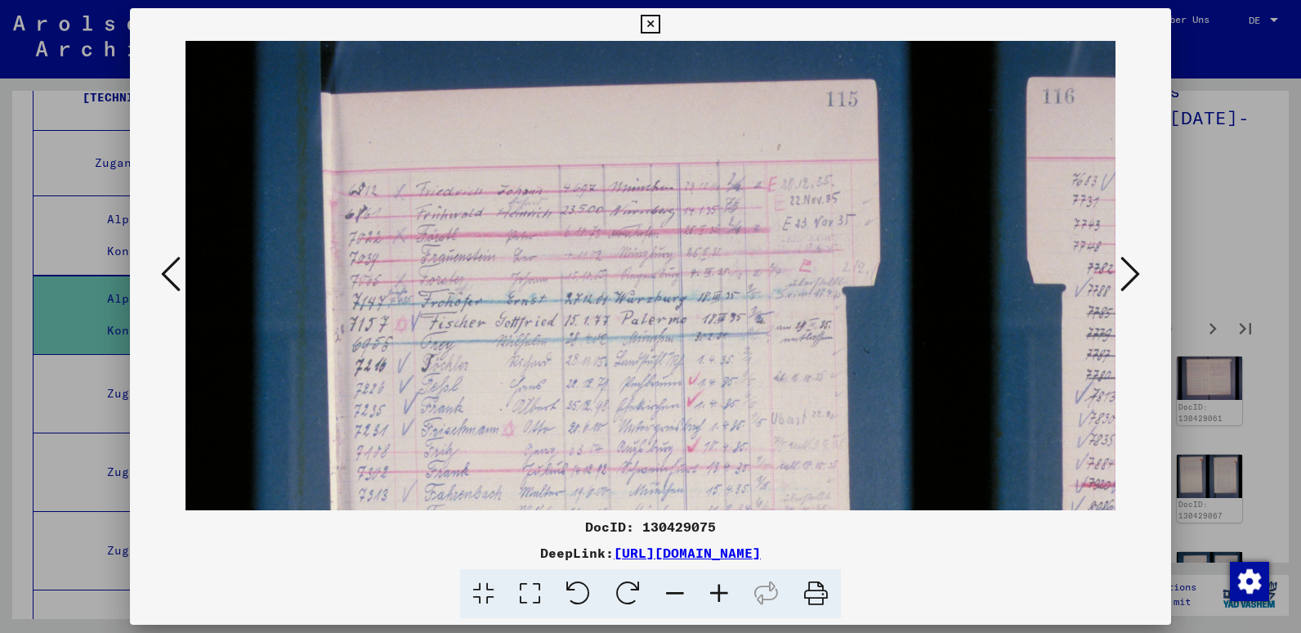
click at [721, 592] on icon at bounding box center [719, 594] width 44 height 50
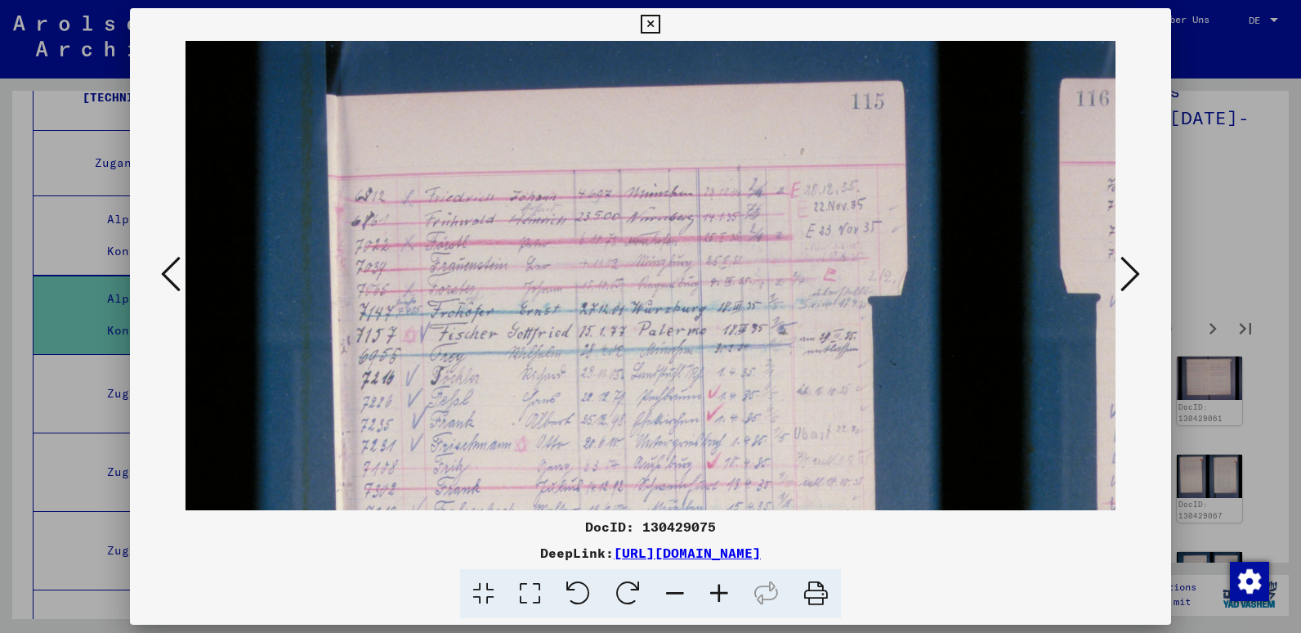
click at [721, 592] on icon at bounding box center [719, 594] width 44 height 50
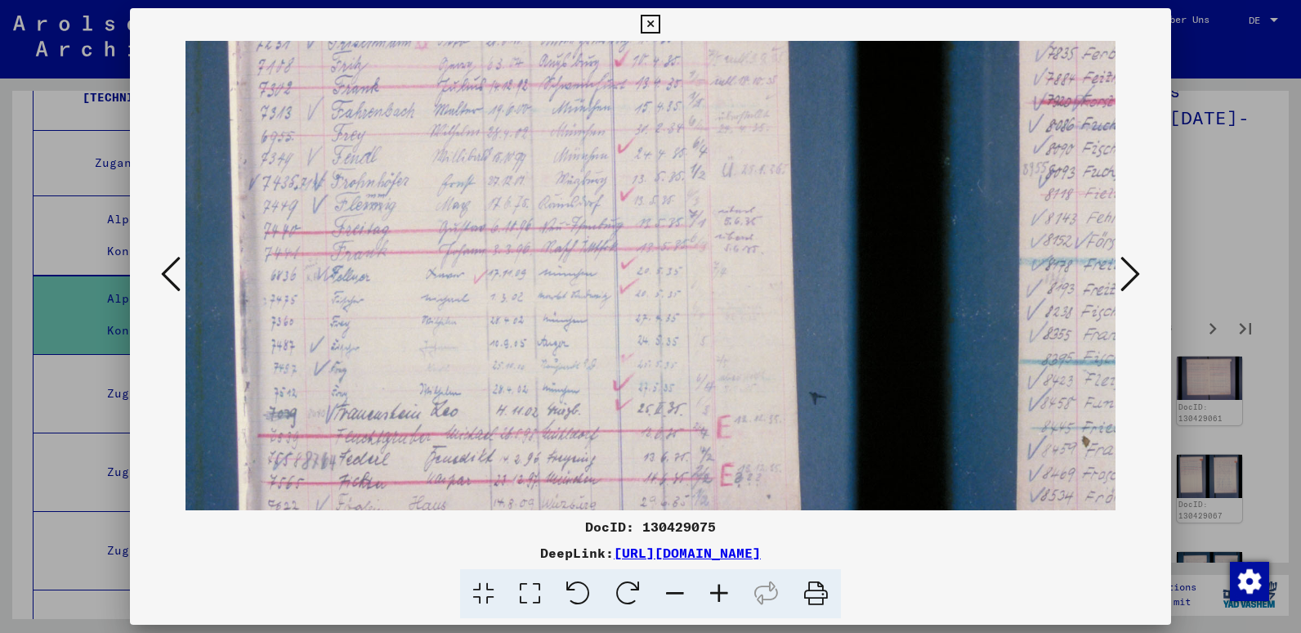
scroll to position [418, 114]
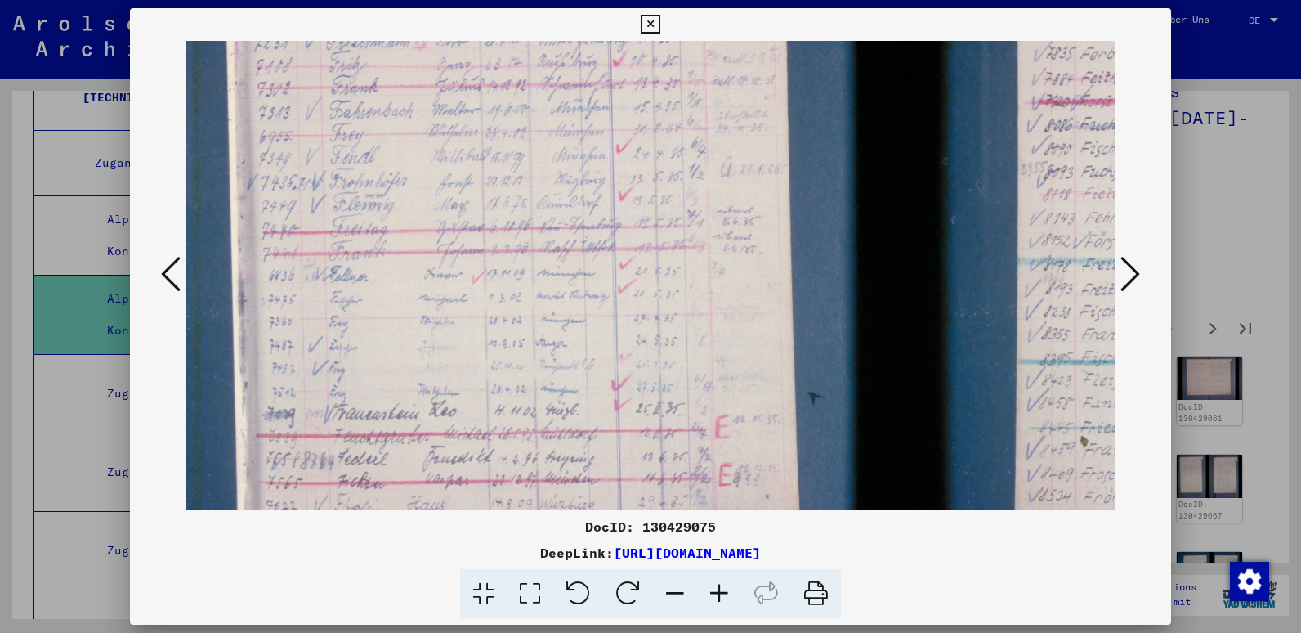
drag, startPoint x: 781, startPoint y: 357, endPoint x: 668, endPoint y: -60, distance: 432.8
click at [668, 0] on html "Suchen Archiv erkunden Spenden Newsletter Hilfe Kontakt Über Uns Suchen Archiv …" at bounding box center [650, 316] width 1301 height 633
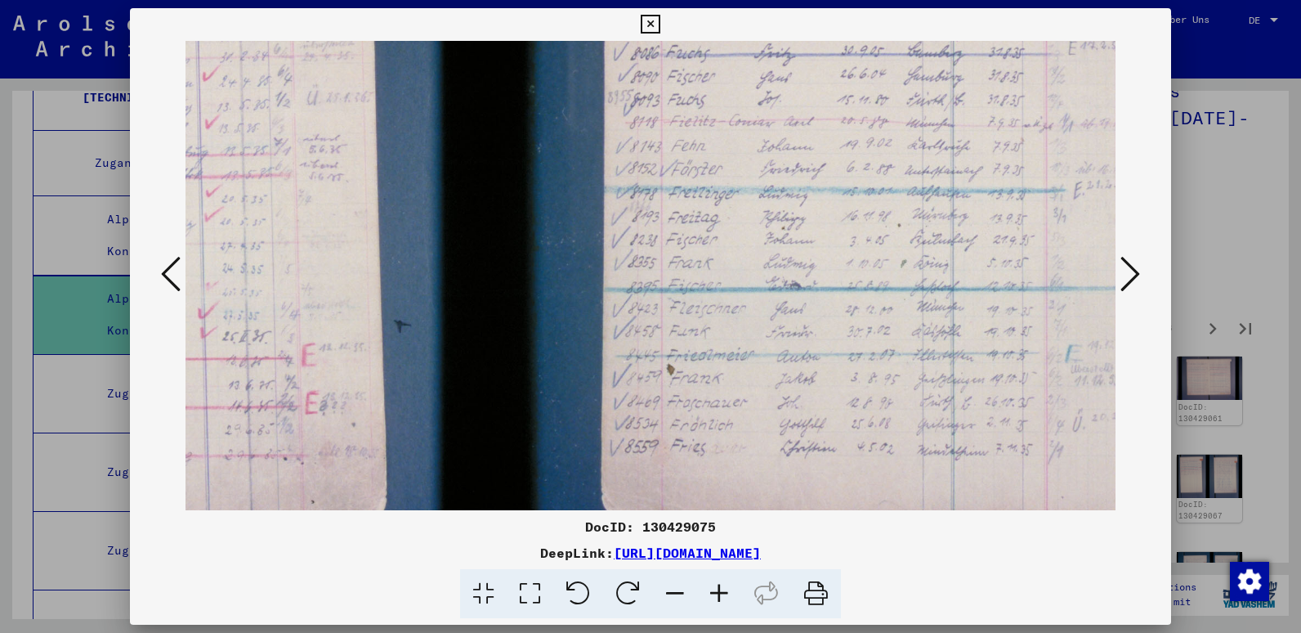
scroll to position [483, 542]
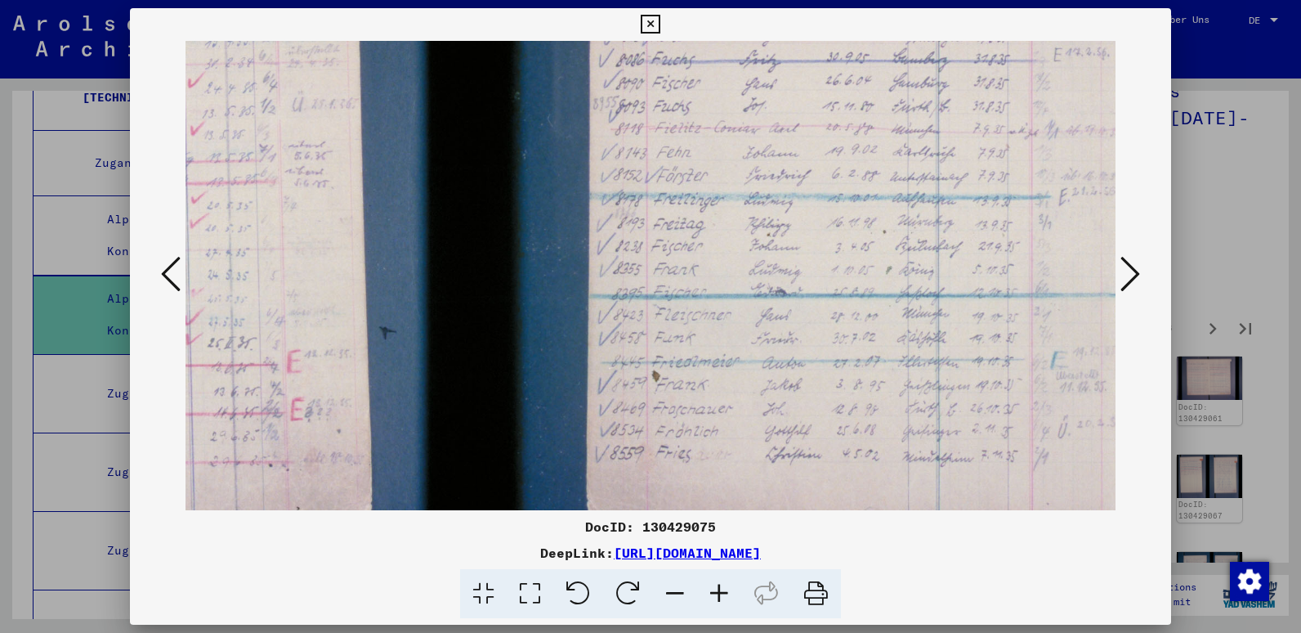
drag, startPoint x: 715, startPoint y: 250, endPoint x: 287, endPoint y: 185, distance: 433.2
click at [287, 185] on img at bounding box center [486, 119] width 1685 height 1123
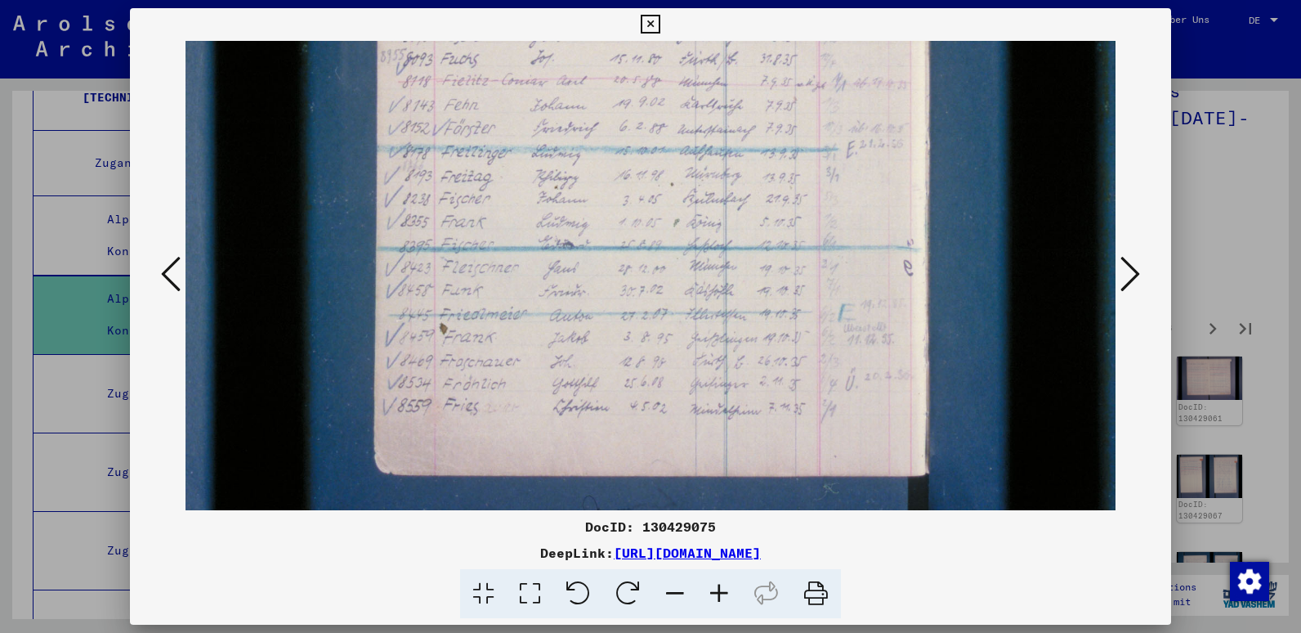
scroll to position [555, 754]
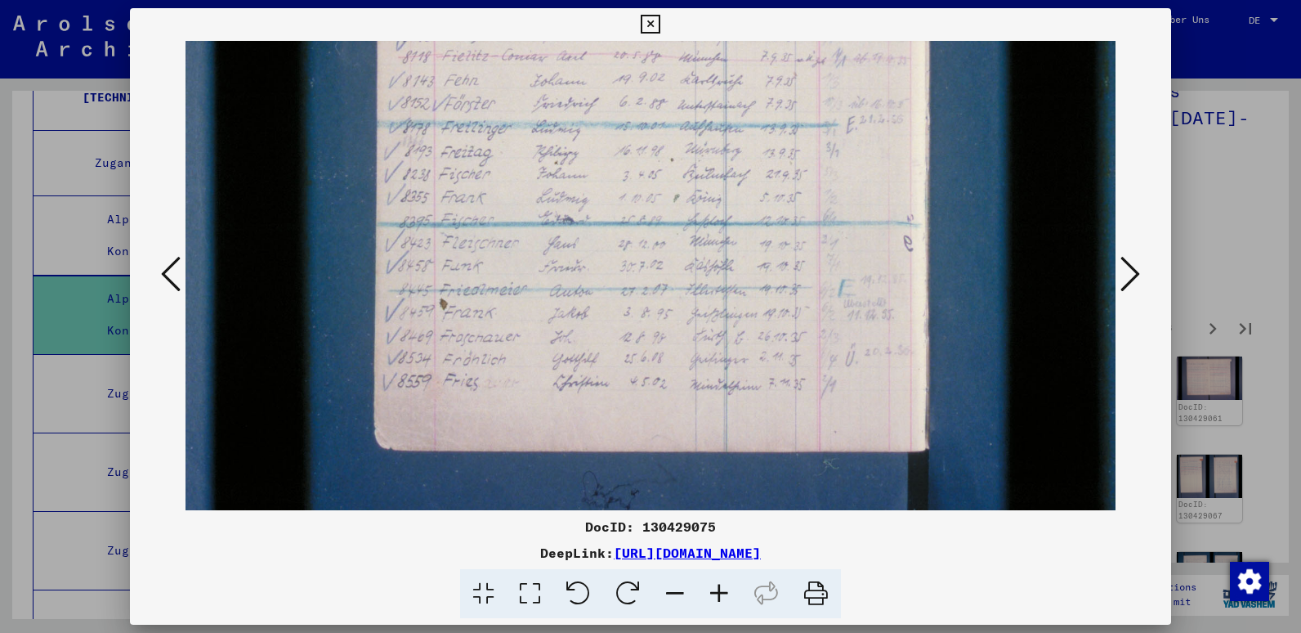
drag, startPoint x: 905, startPoint y: 174, endPoint x: 665, endPoint y: 102, distance: 250.0
click at [665, 102] on img at bounding box center [273, 47] width 1685 height 1123
click at [1142, 279] on button at bounding box center [1130, 275] width 29 height 47
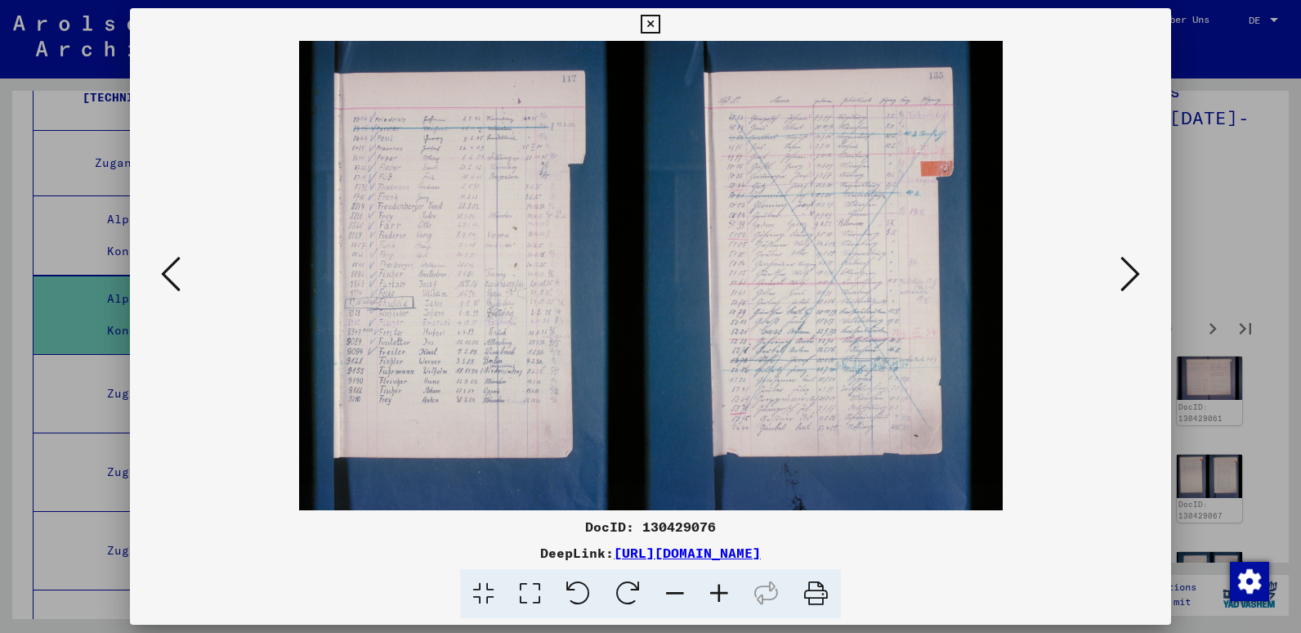
click at [714, 593] on icon at bounding box center [719, 594] width 44 height 50
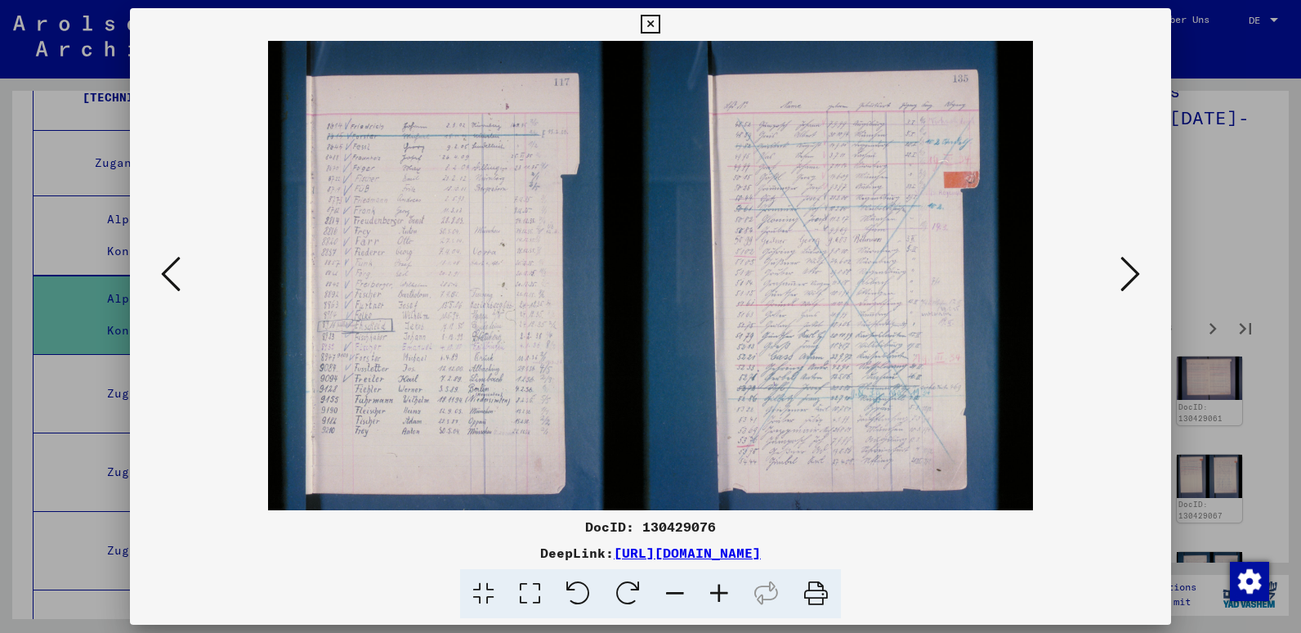
click at [714, 593] on icon at bounding box center [719, 594] width 44 height 50
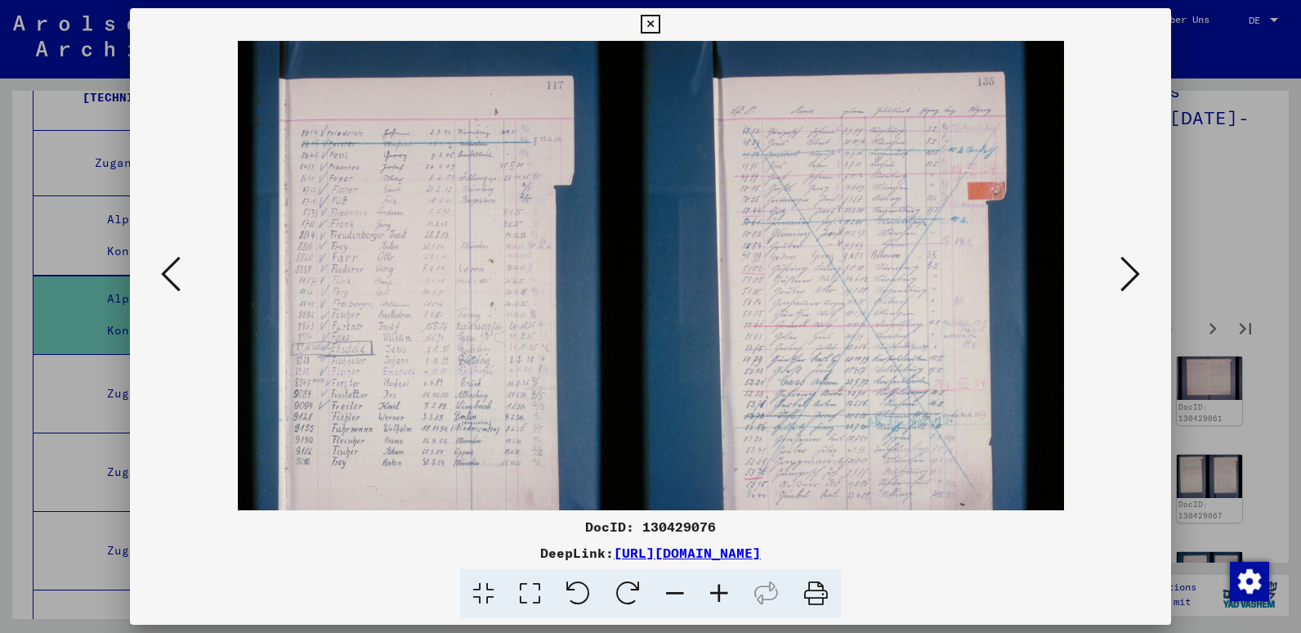
click at [714, 593] on icon at bounding box center [719, 594] width 44 height 50
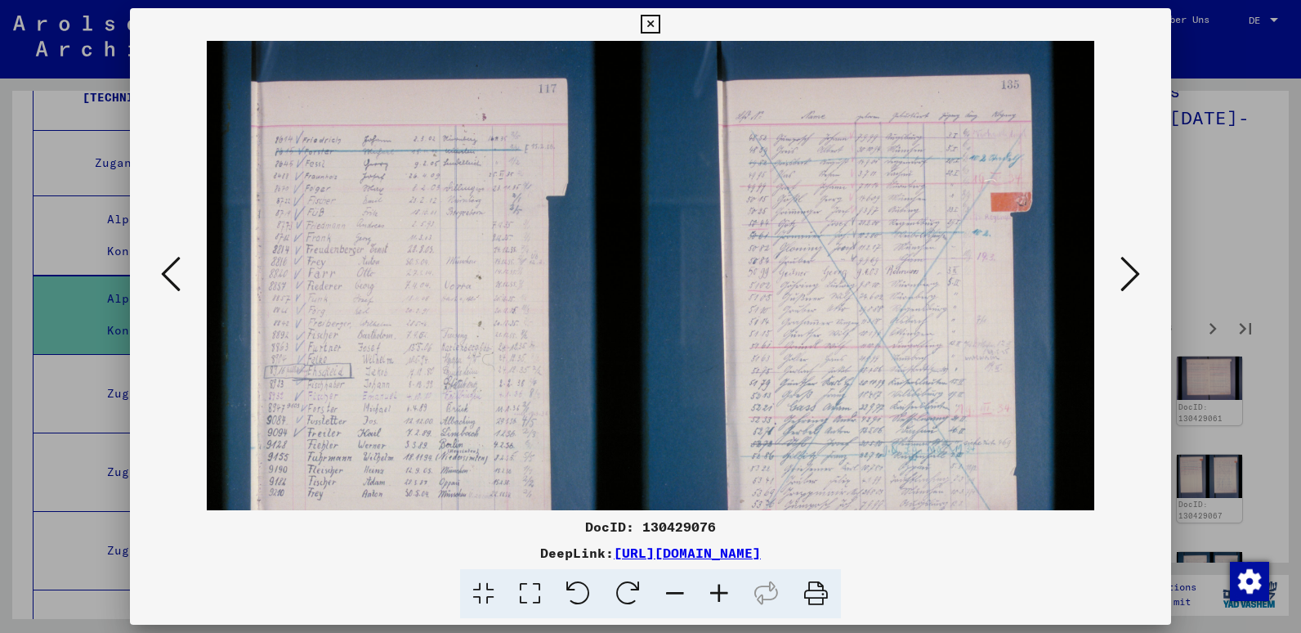
click at [714, 593] on icon at bounding box center [719, 594] width 44 height 50
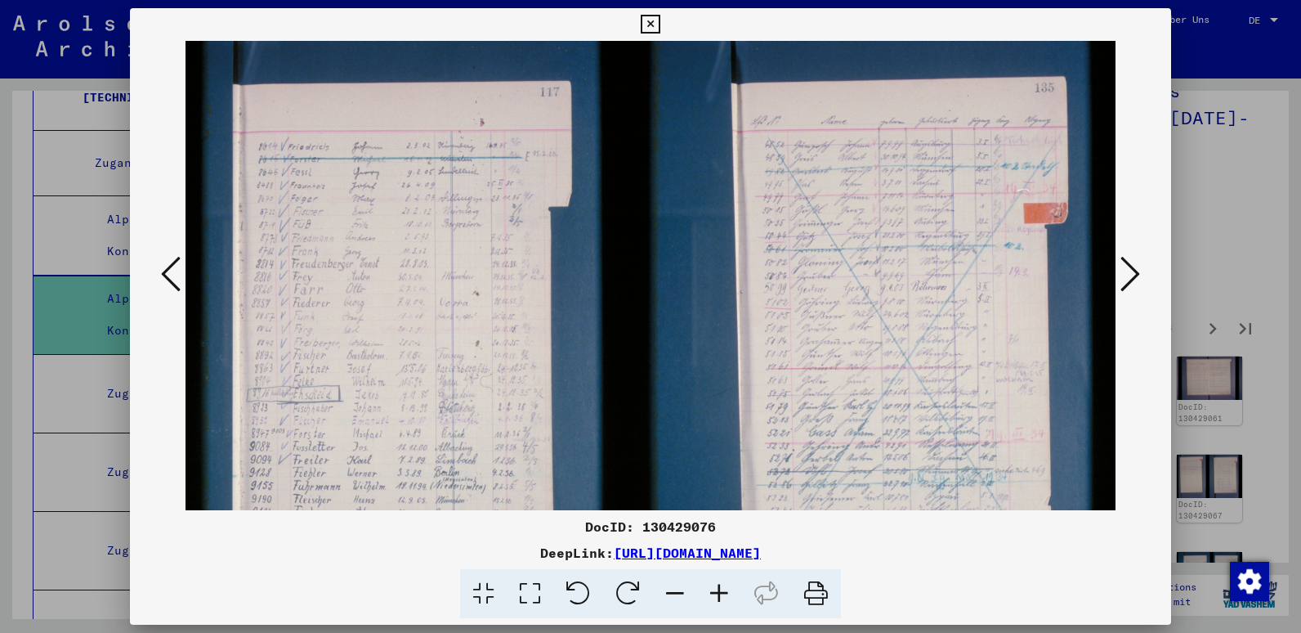
click at [714, 593] on icon at bounding box center [719, 594] width 44 height 50
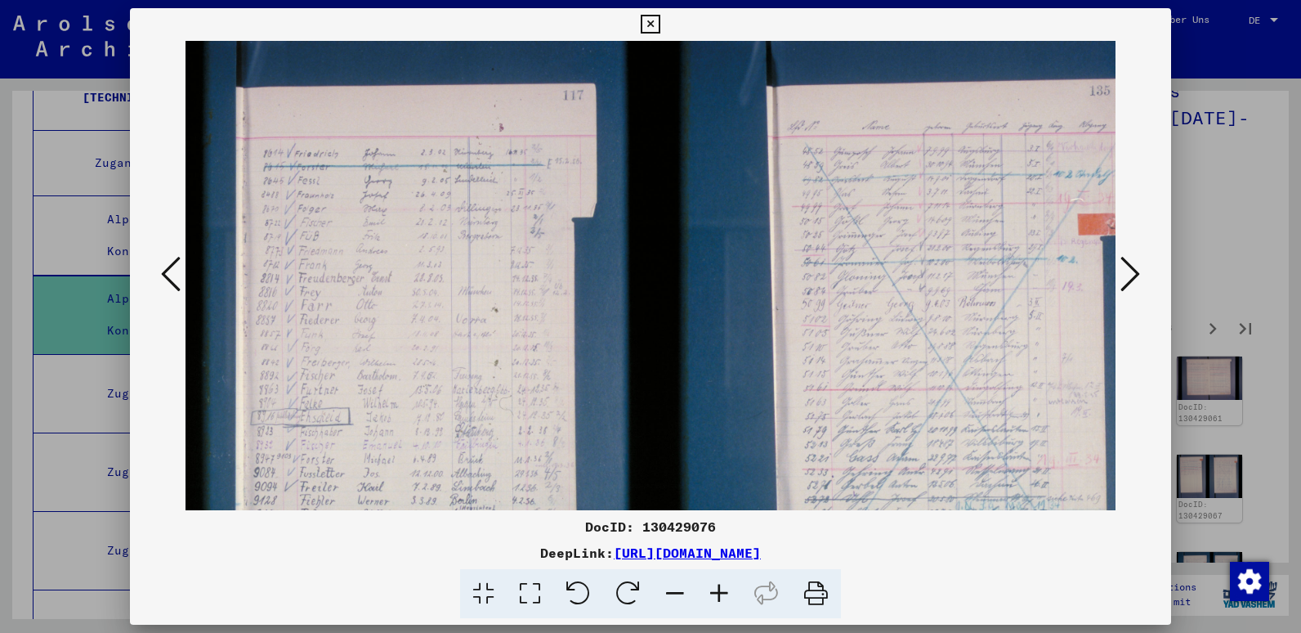
click at [714, 593] on icon at bounding box center [719, 594] width 44 height 50
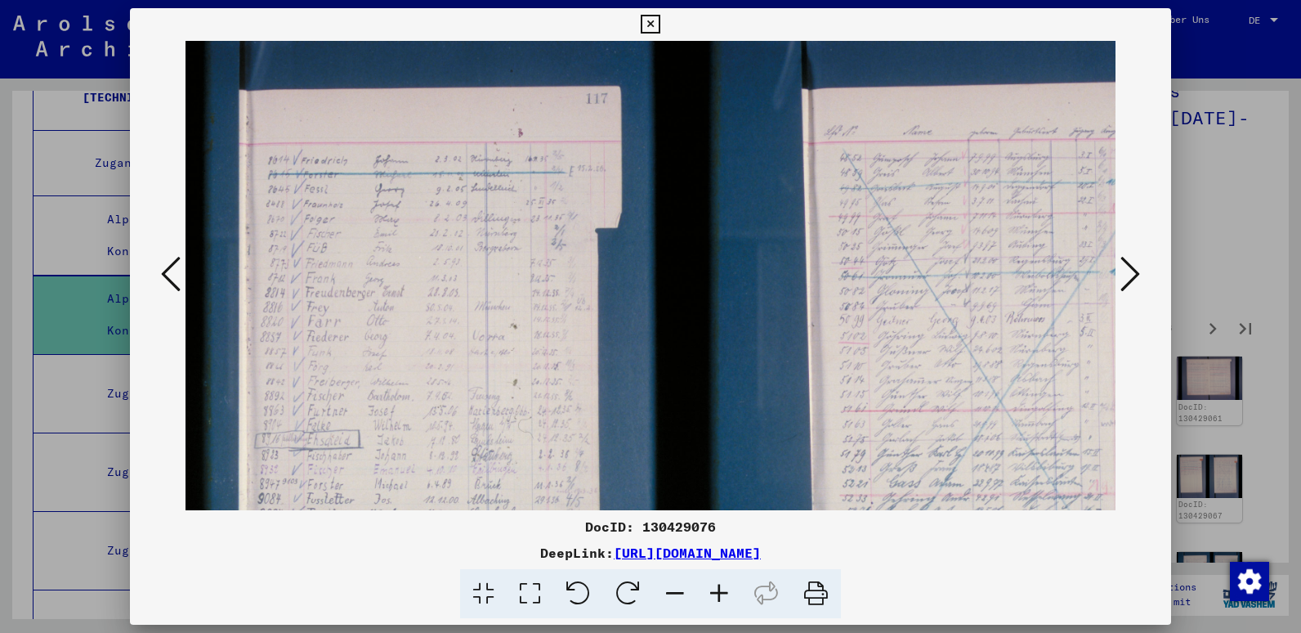
click at [714, 593] on icon at bounding box center [719, 594] width 44 height 50
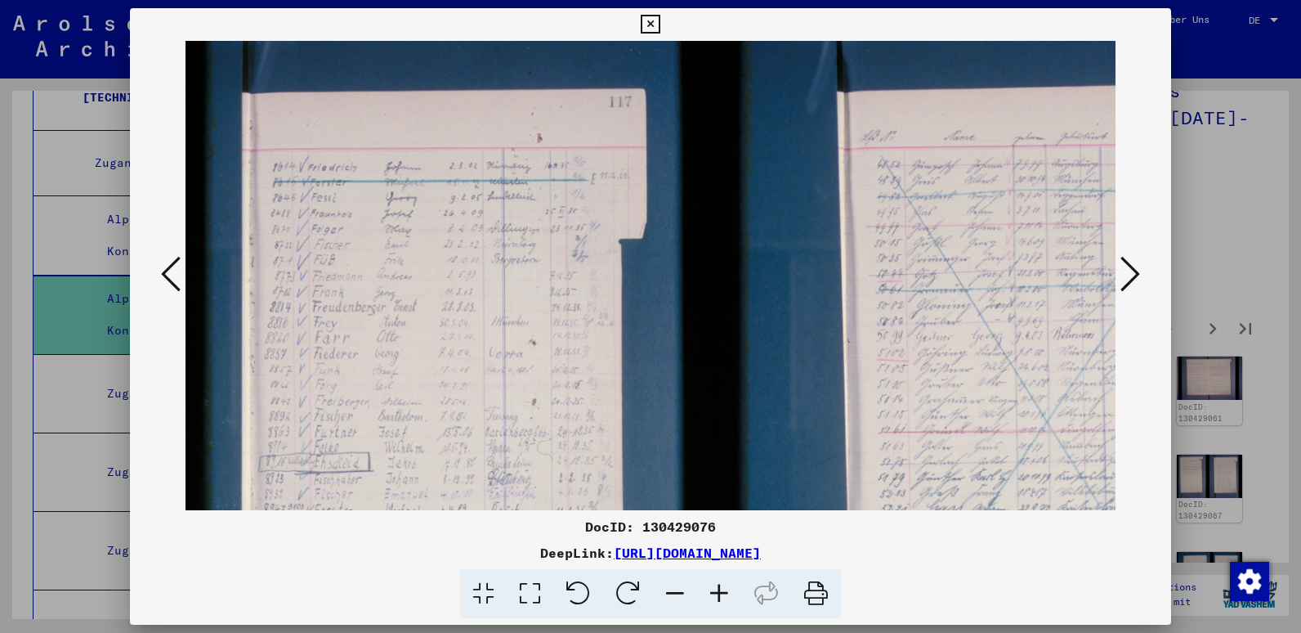
click at [714, 593] on icon at bounding box center [719, 594] width 44 height 50
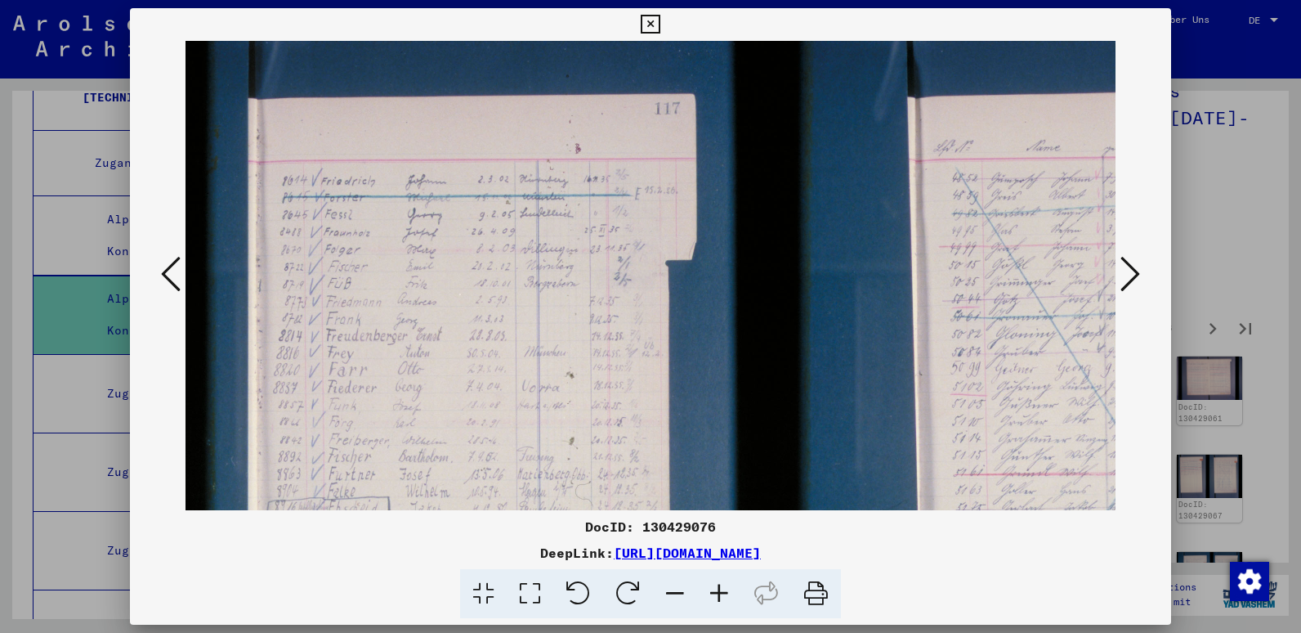
click at [714, 593] on icon at bounding box center [719, 594] width 44 height 50
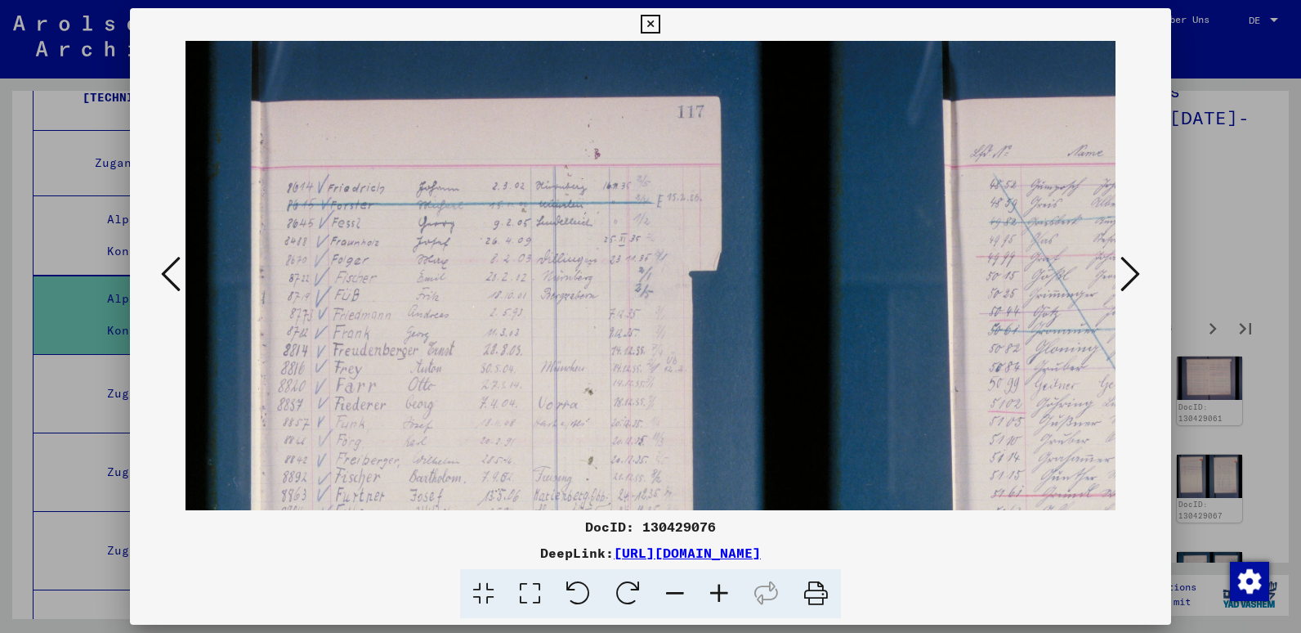
click at [714, 593] on icon at bounding box center [719, 594] width 44 height 50
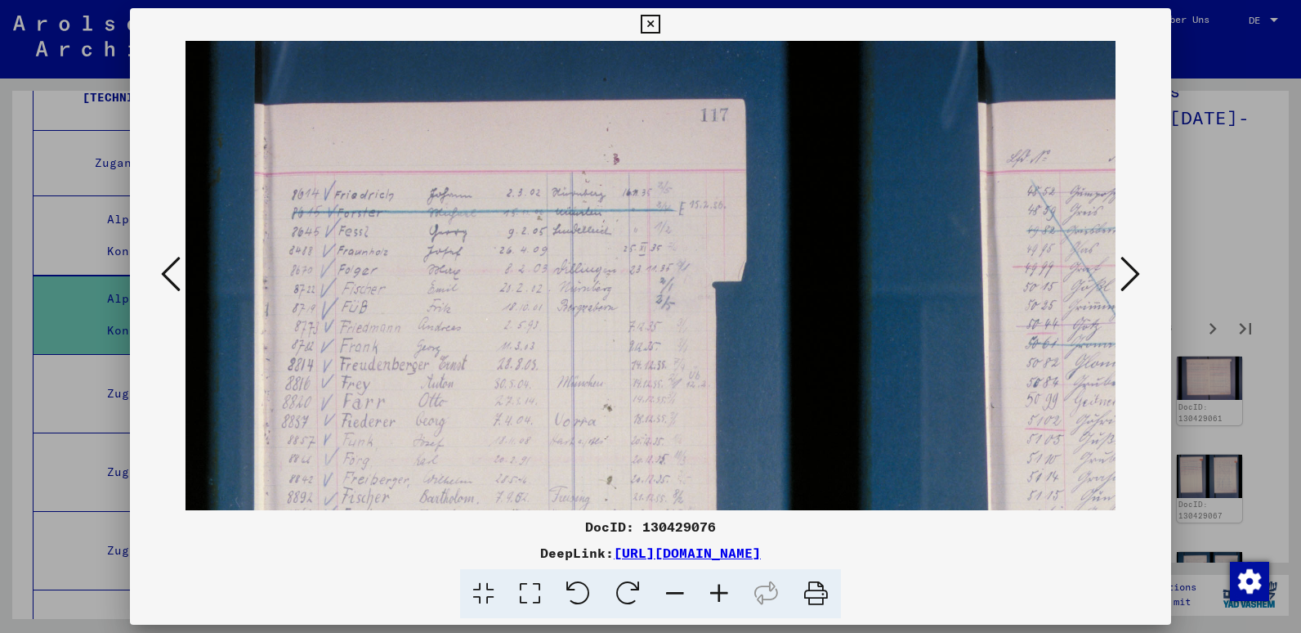
click at [714, 593] on icon at bounding box center [719, 594] width 44 height 50
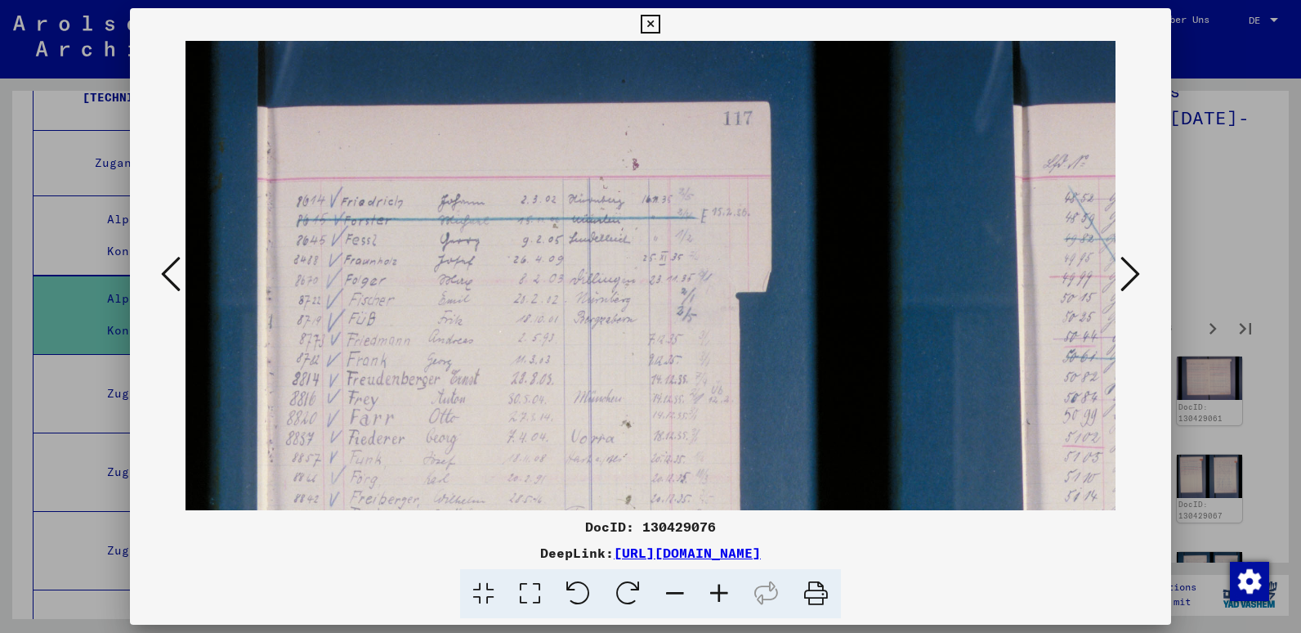
click at [714, 593] on icon at bounding box center [719, 594] width 44 height 50
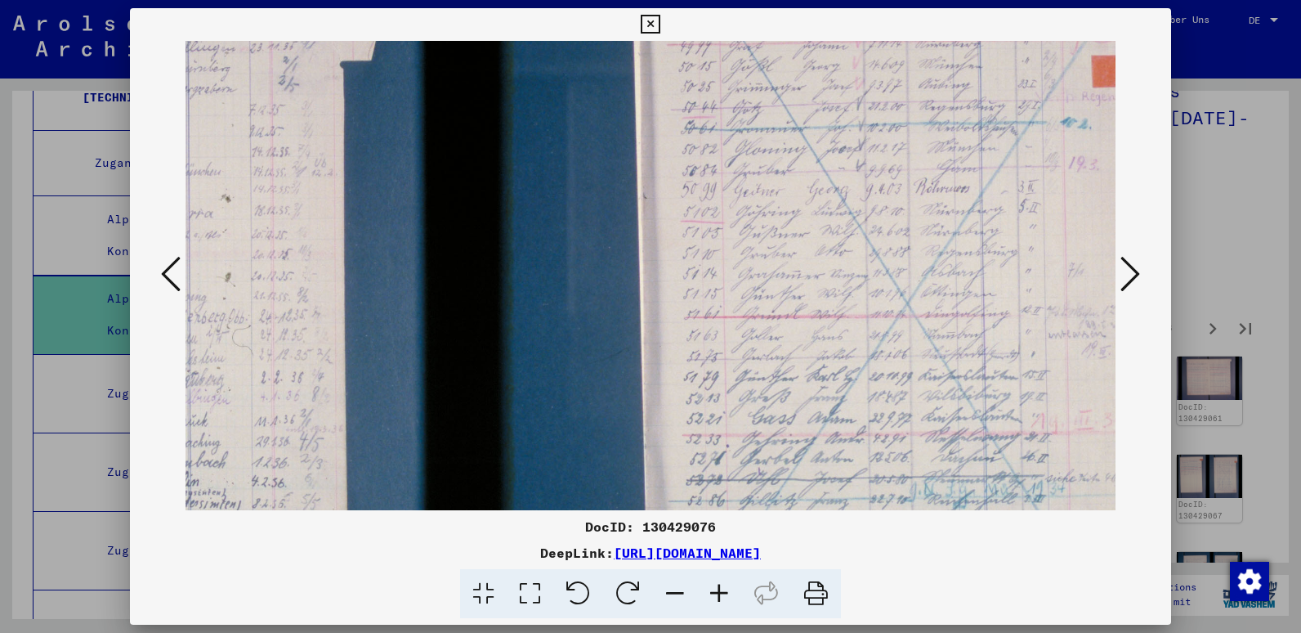
scroll to position [240, 427]
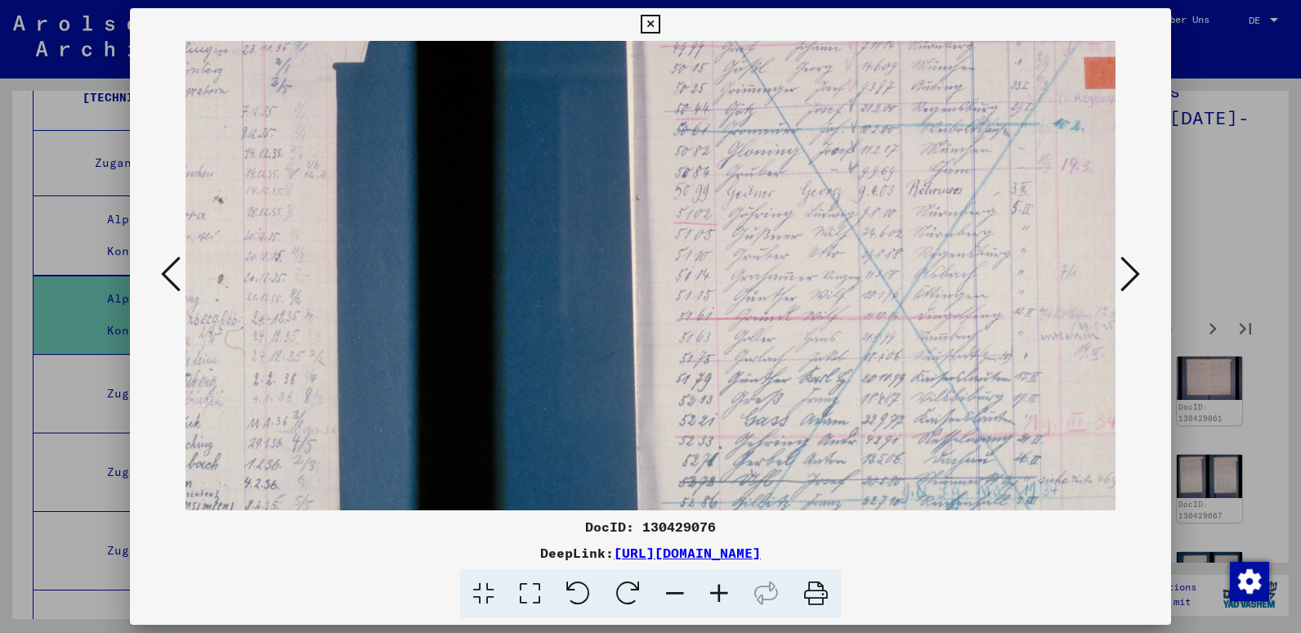
drag, startPoint x: 630, startPoint y: 359, endPoint x: 204, endPoint y: 119, distance: 489.7
click at [204, 119] on img at bounding box center [509, 301] width 1501 height 1000
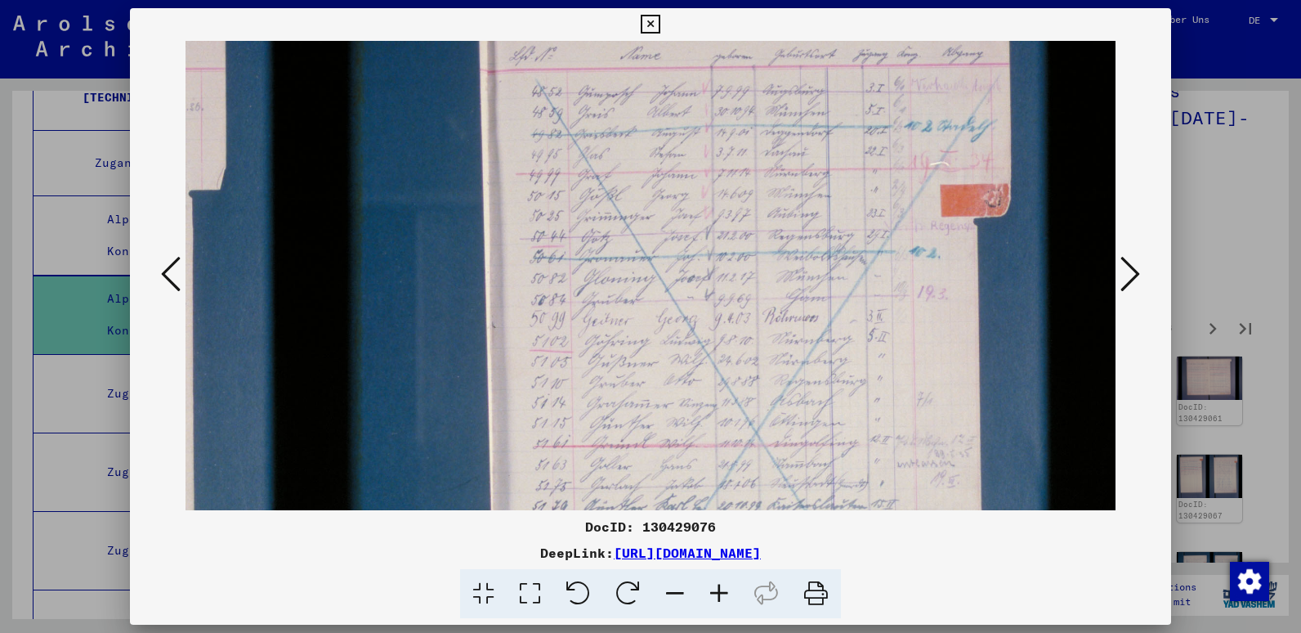
scroll to position [112, 570]
drag, startPoint x: 710, startPoint y: 191, endPoint x: 509, endPoint y: 320, distance: 238.5
drag, startPoint x: 509, startPoint y: 320, endPoint x: 1134, endPoint y: 262, distance: 627.1
click at [1134, 262] on icon at bounding box center [1131, 273] width 20 height 39
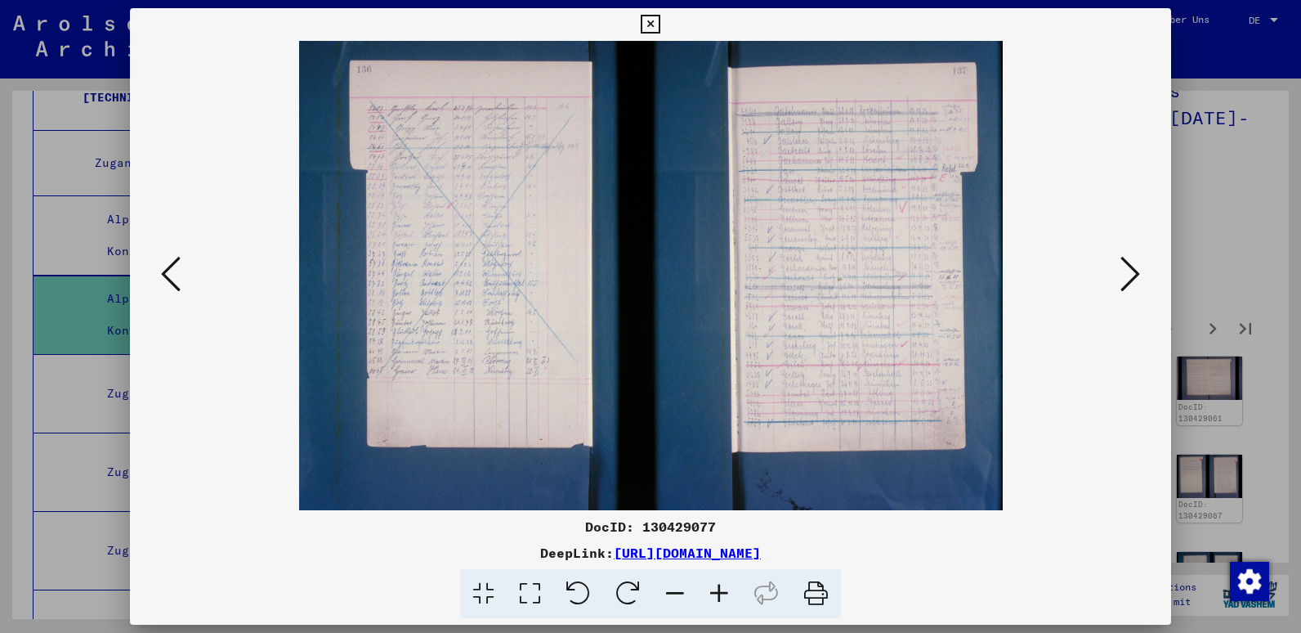
click at [721, 591] on icon at bounding box center [719, 594] width 44 height 50
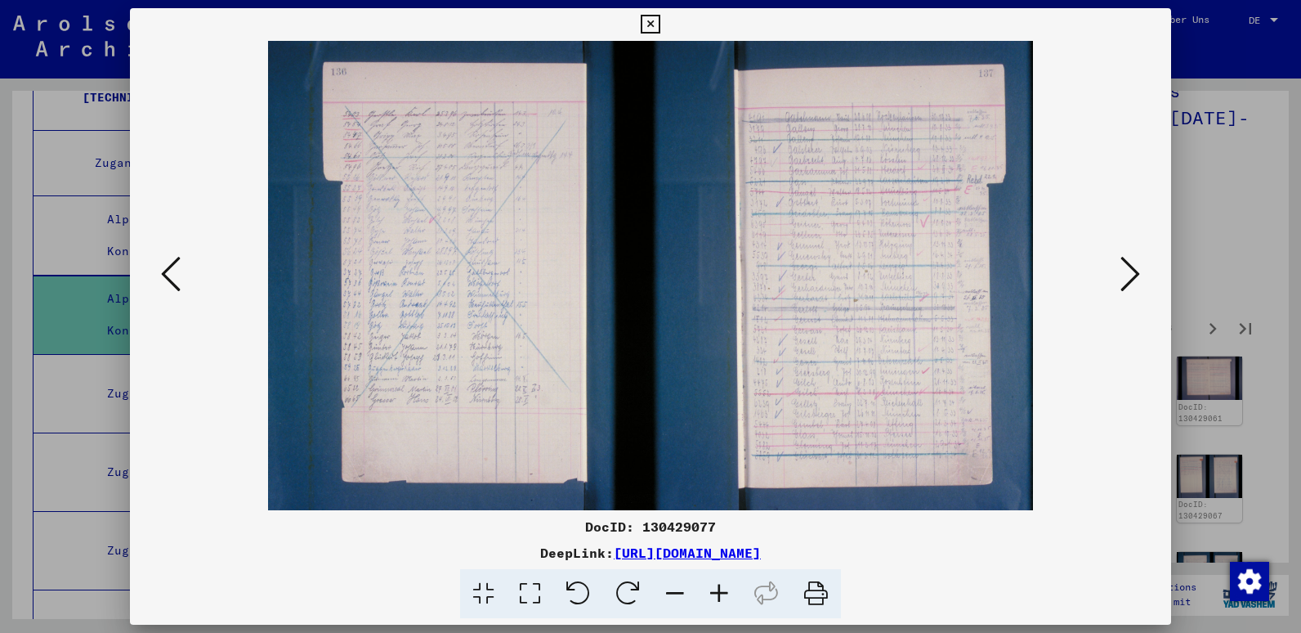
click at [721, 591] on icon at bounding box center [719, 594] width 44 height 50
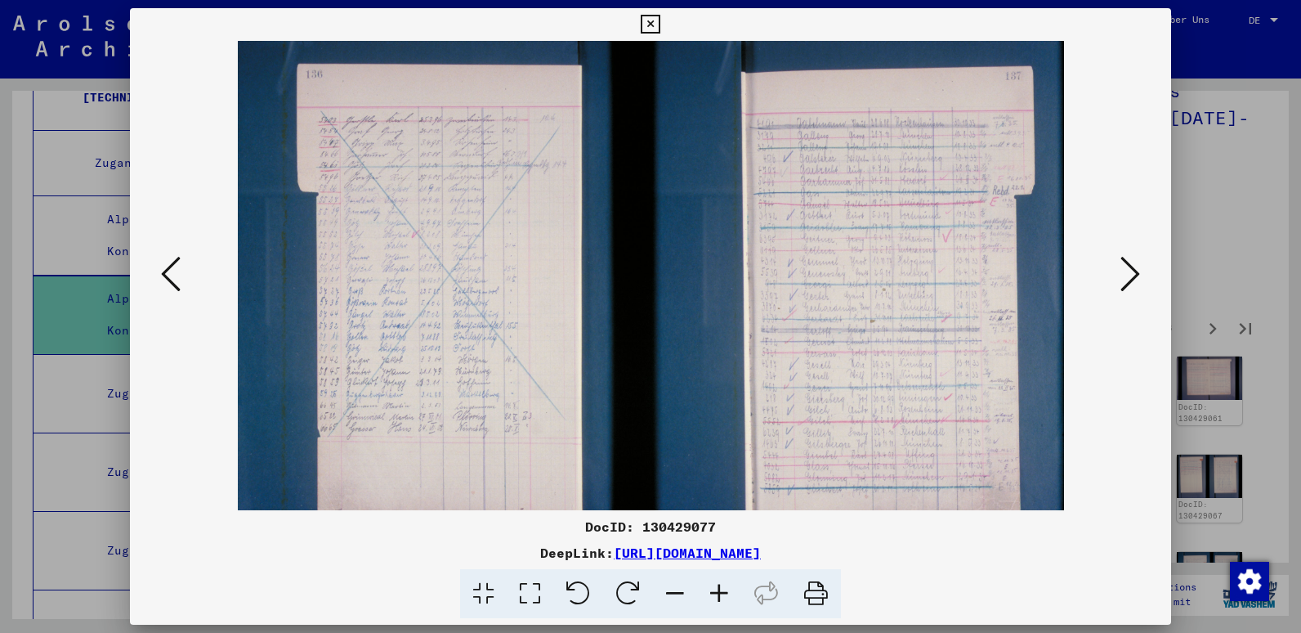
click at [721, 591] on icon at bounding box center [719, 594] width 44 height 50
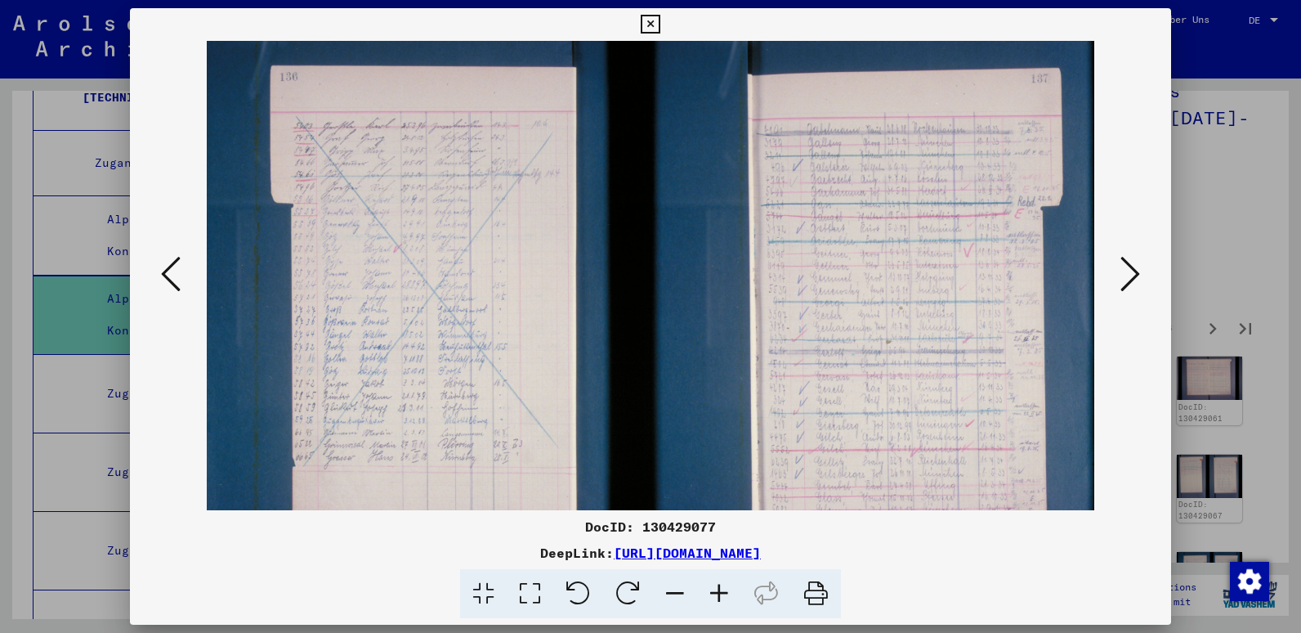
click at [721, 591] on icon at bounding box center [719, 594] width 44 height 50
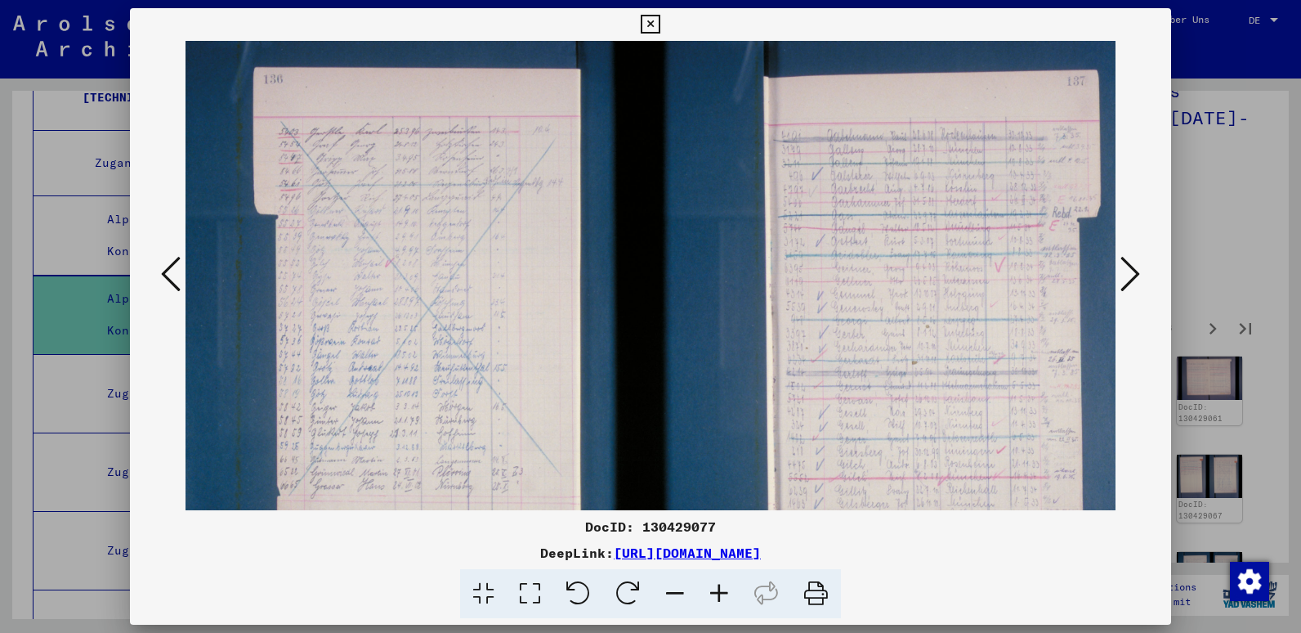
click at [721, 591] on icon at bounding box center [719, 594] width 44 height 50
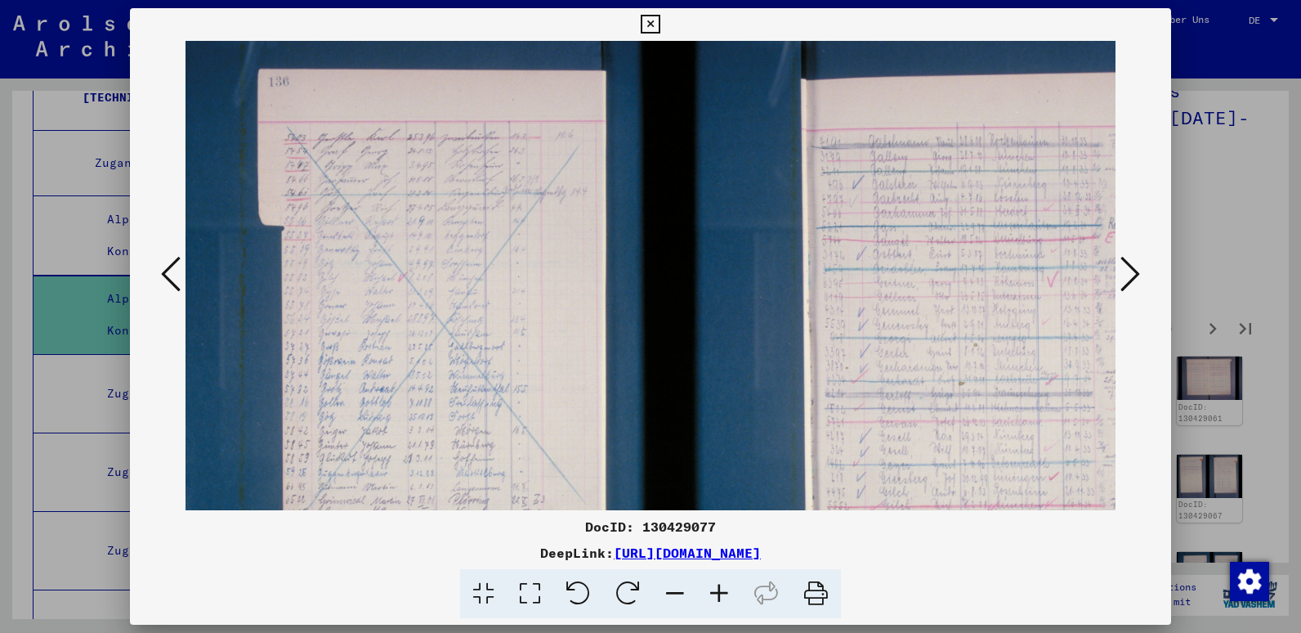
click at [721, 591] on icon at bounding box center [719, 594] width 44 height 50
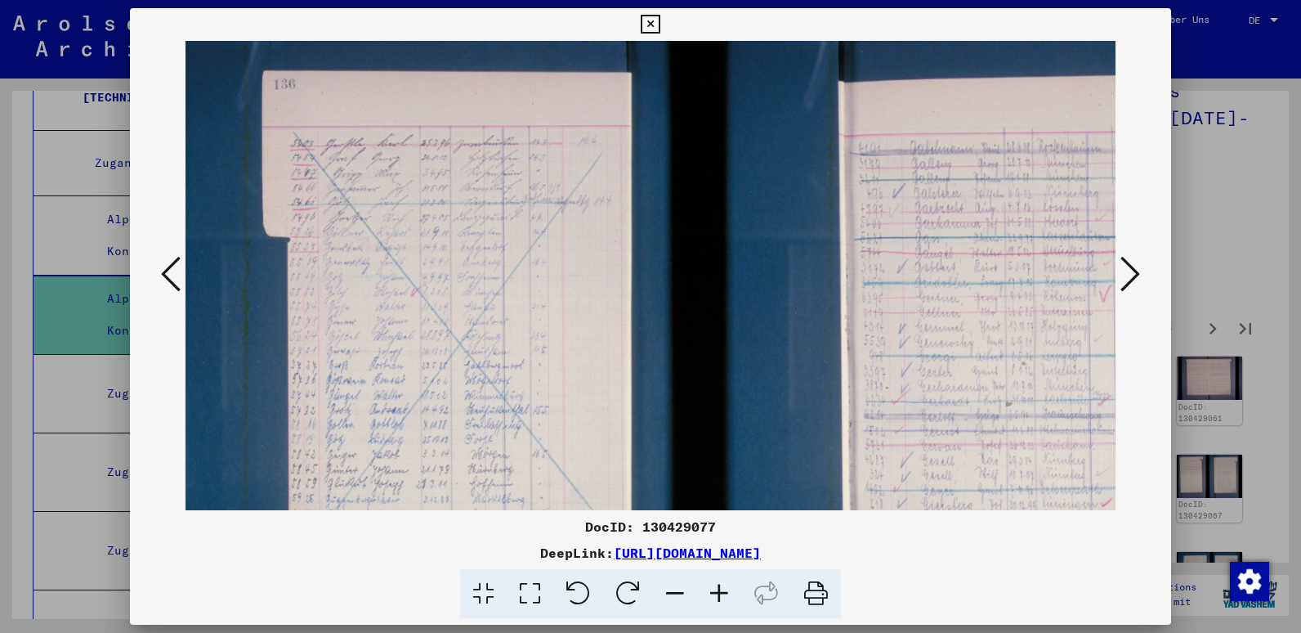
click at [721, 591] on icon at bounding box center [719, 594] width 44 height 50
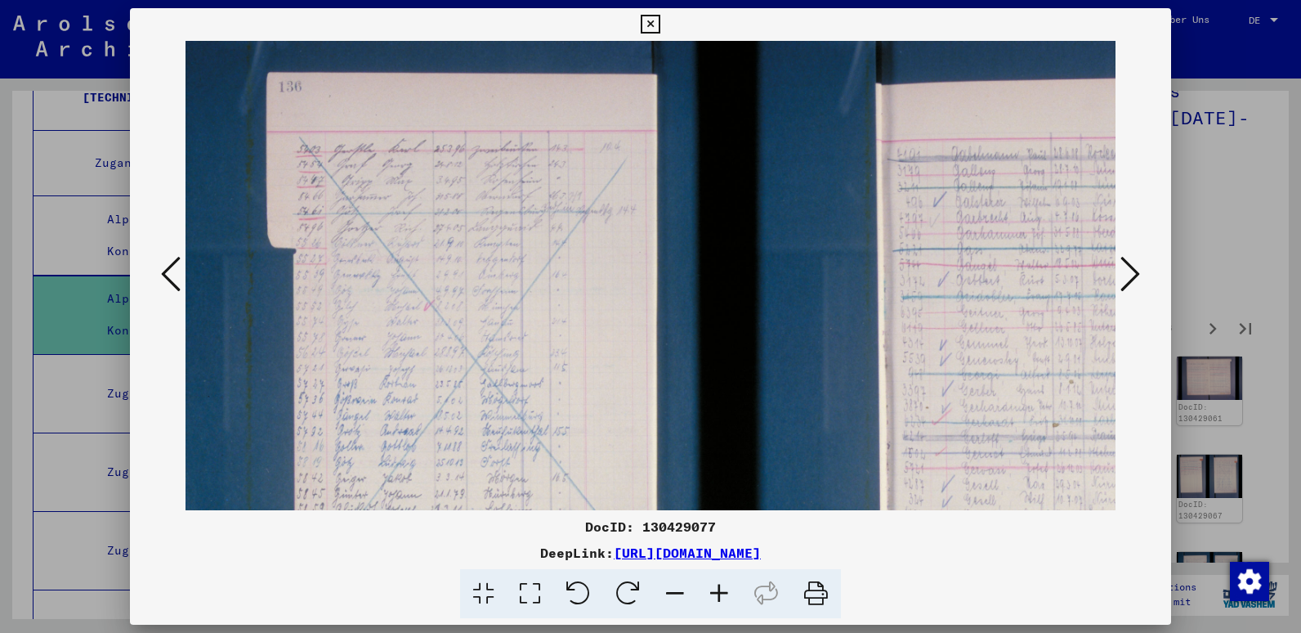
click at [721, 591] on icon at bounding box center [719, 594] width 44 height 50
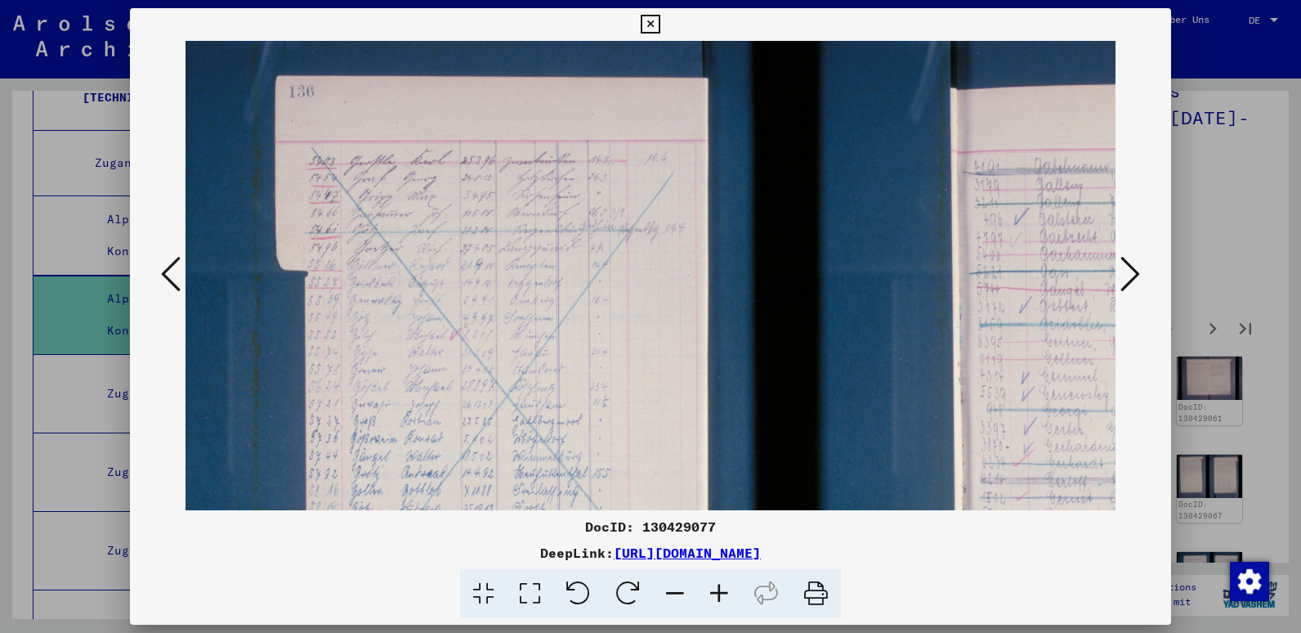
click at [721, 591] on icon at bounding box center [719, 594] width 44 height 50
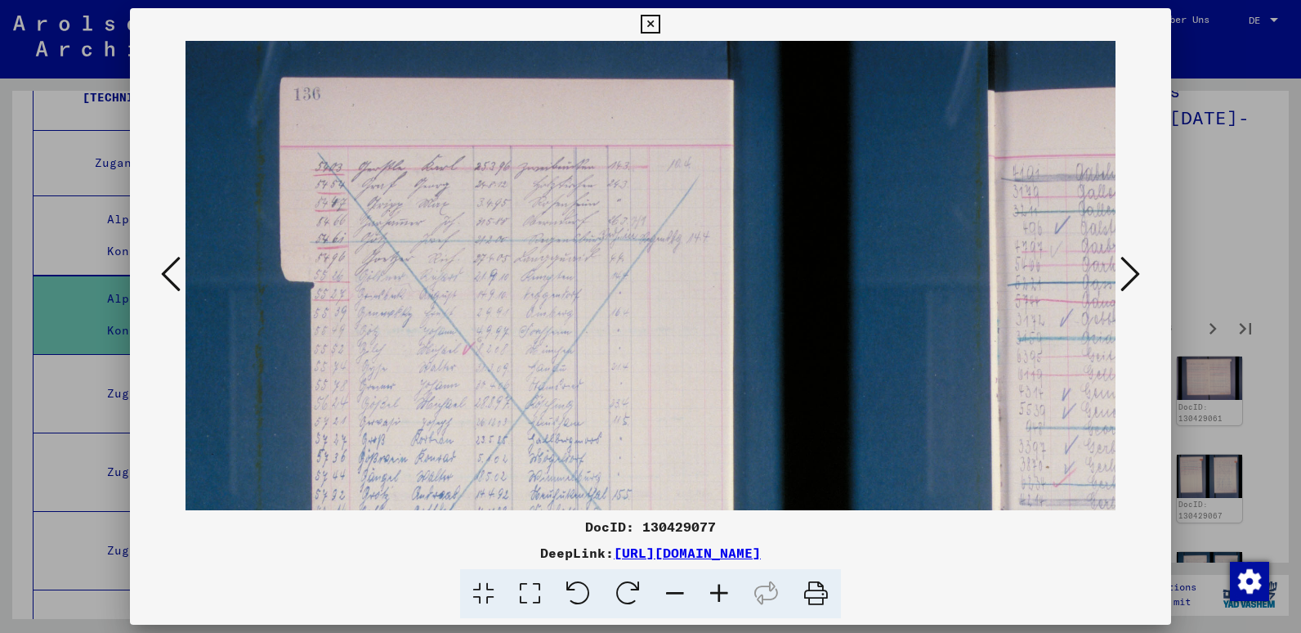
click at [721, 591] on icon at bounding box center [719, 594] width 44 height 50
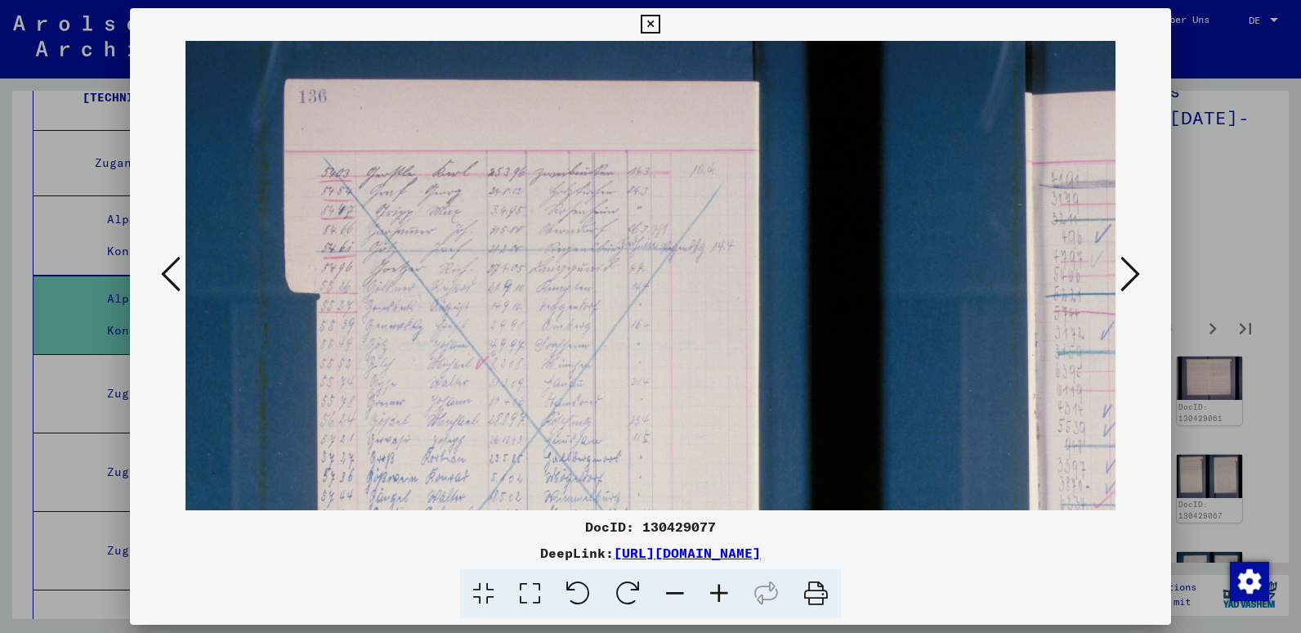
click at [721, 591] on icon at bounding box center [719, 594] width 44 height 50
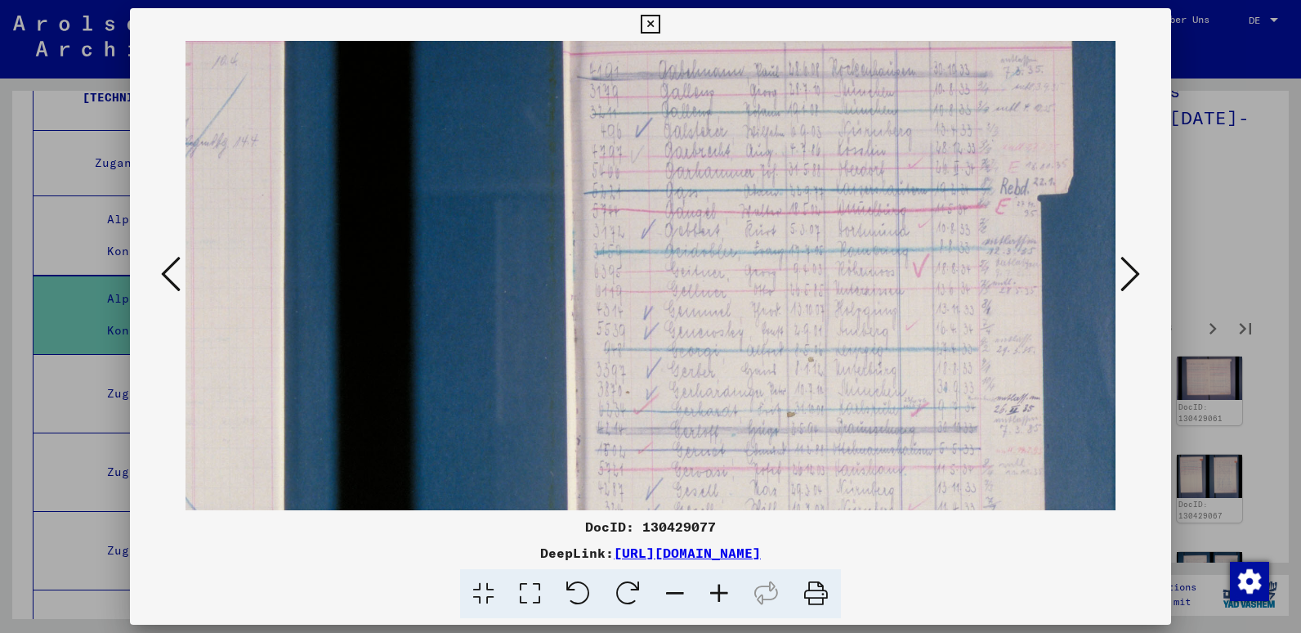
scroll to position [114, 509]
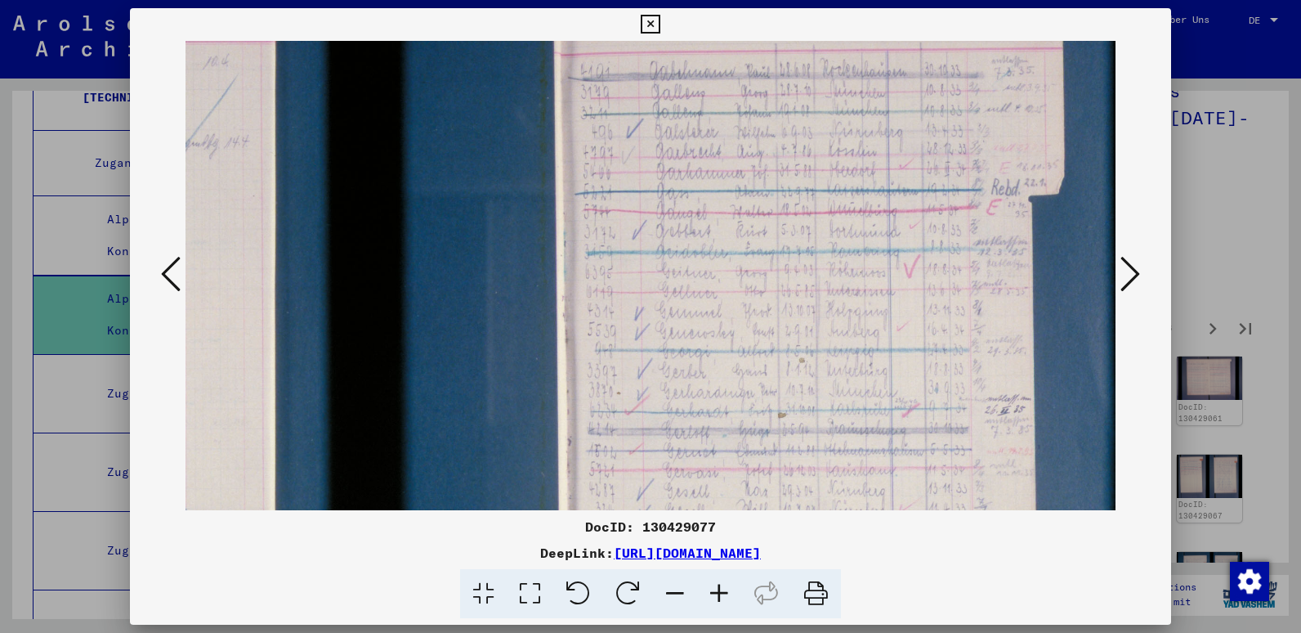
drag, startPoint x: 812, startPoint y: 332, endPoint x: 302, endPoint y: 218, distance: 523.3
click at [302, 218] on img at bounding box center [395, 407] width 1439 height 960
click at [1143, 275] on button at bounding box center [1130, 275] width 29 height 47
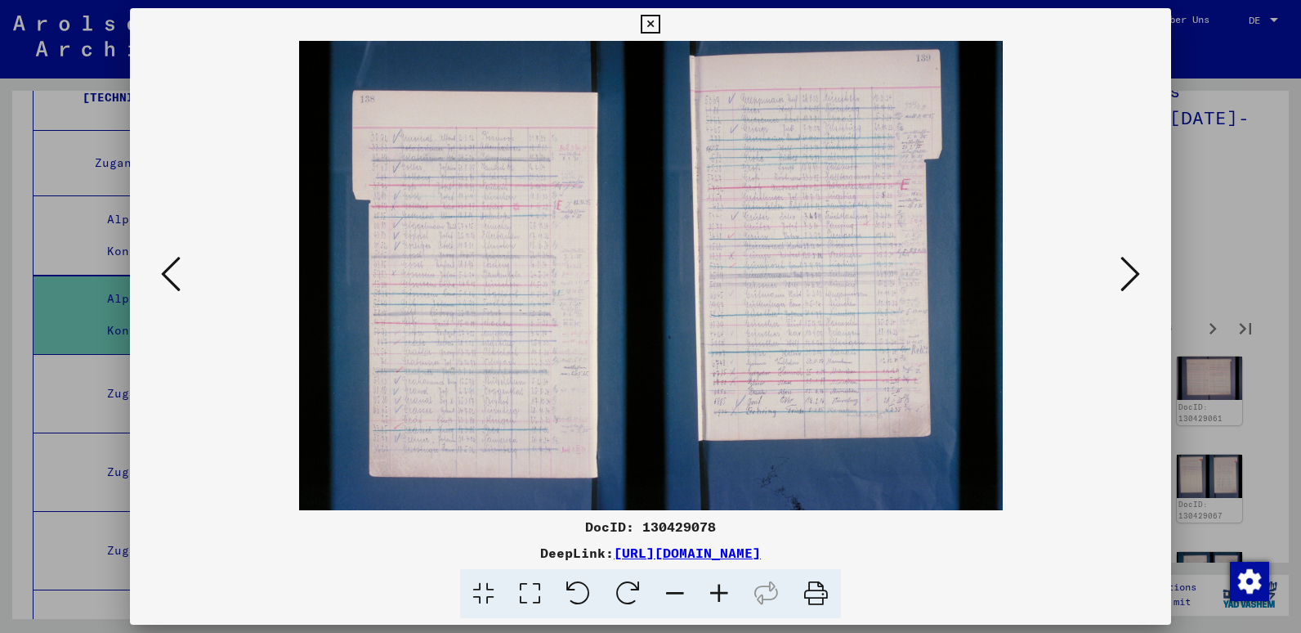
click at [1143, 275] on button at bounding box center [1130, 275] width 29 height 47
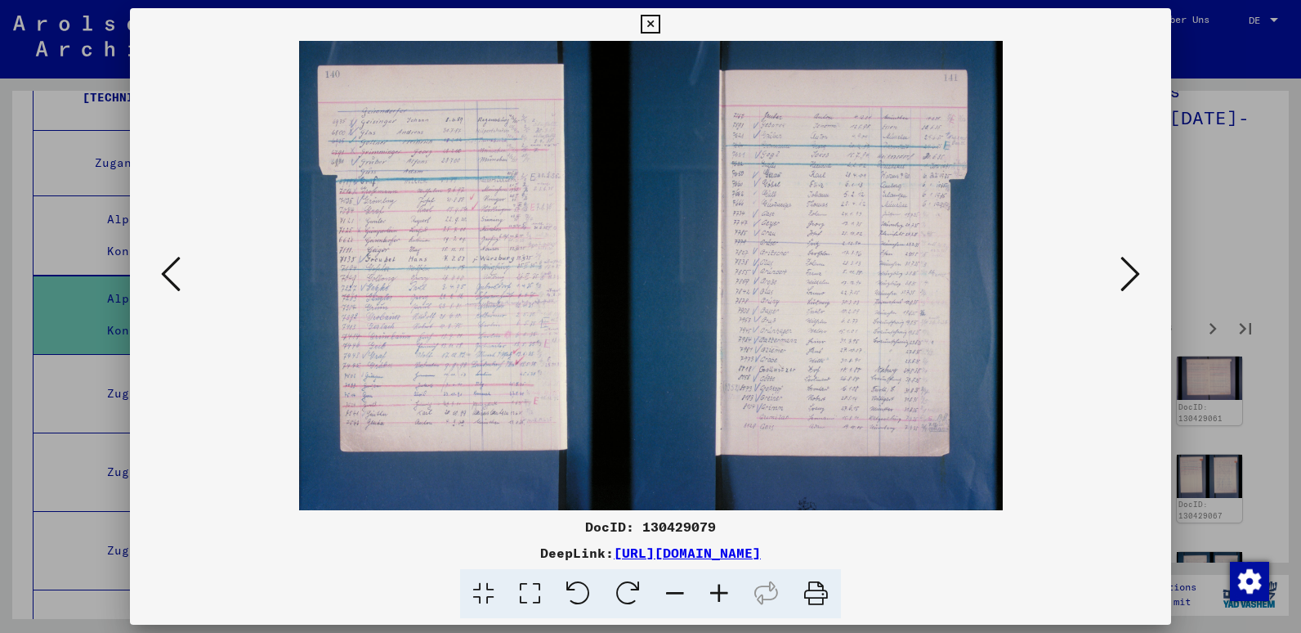
click at [719, 592] on icon at bounding box center [719, 594] width 44 height 50
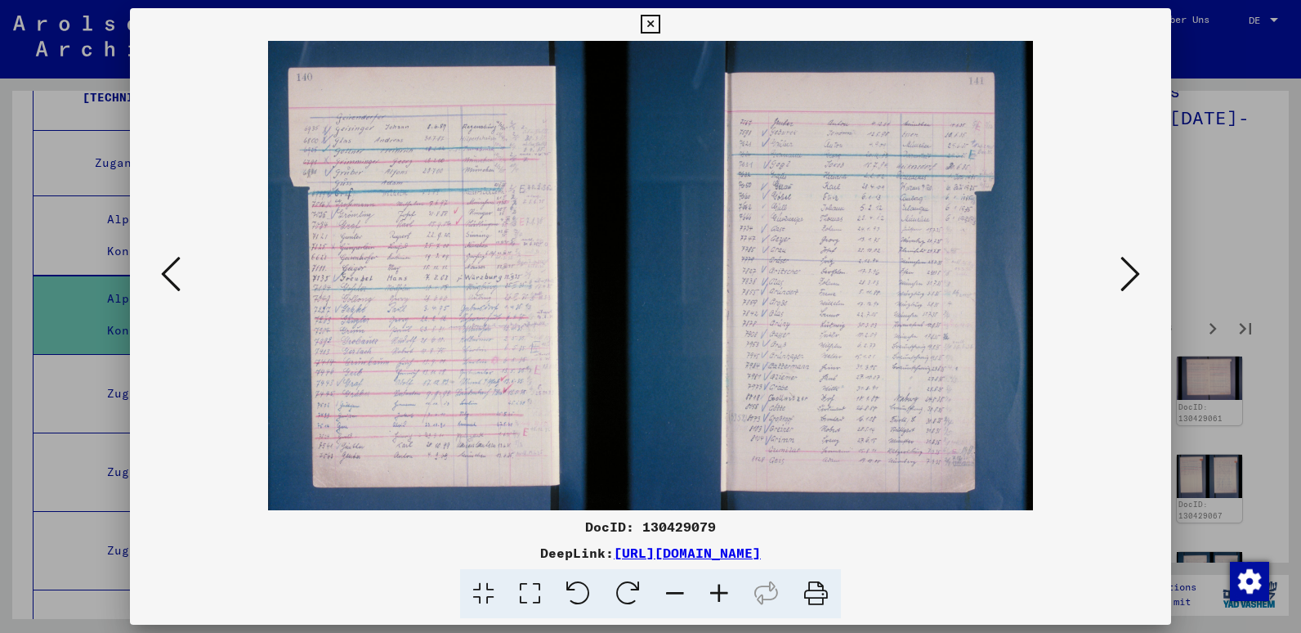
click at [719, 592] on icon at bounding box center [719, 594] width 44 height 50
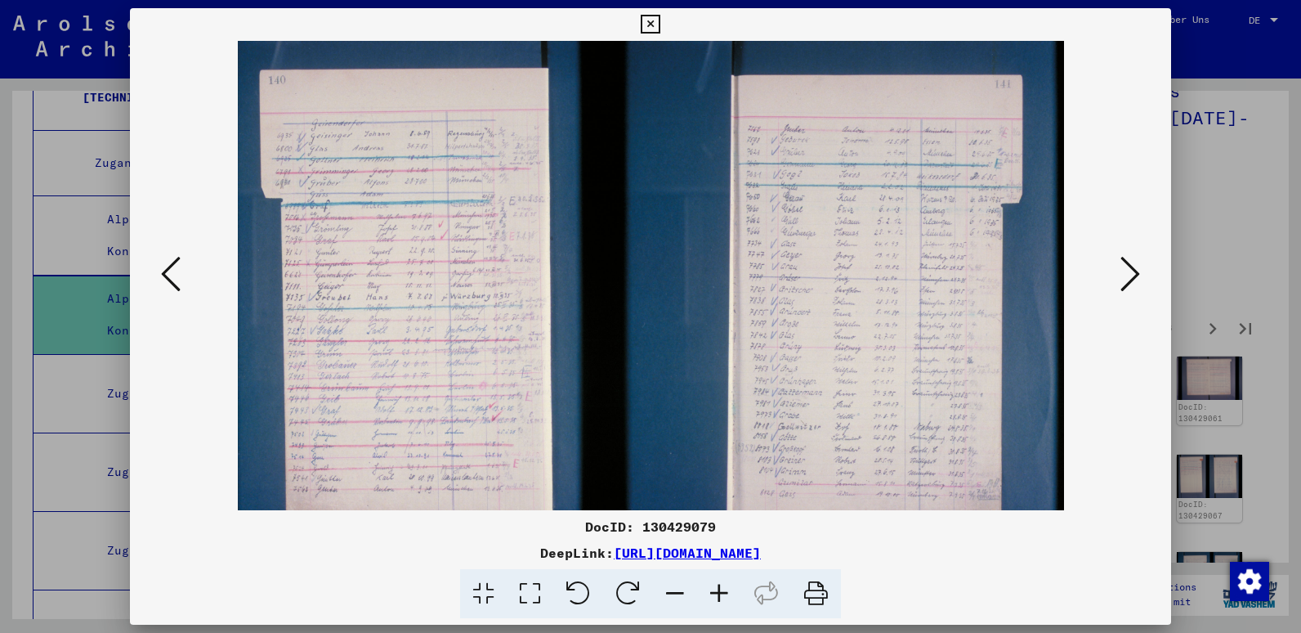
click at [719, 592] on icon at bounding box center [719, 594] width 44 height 50
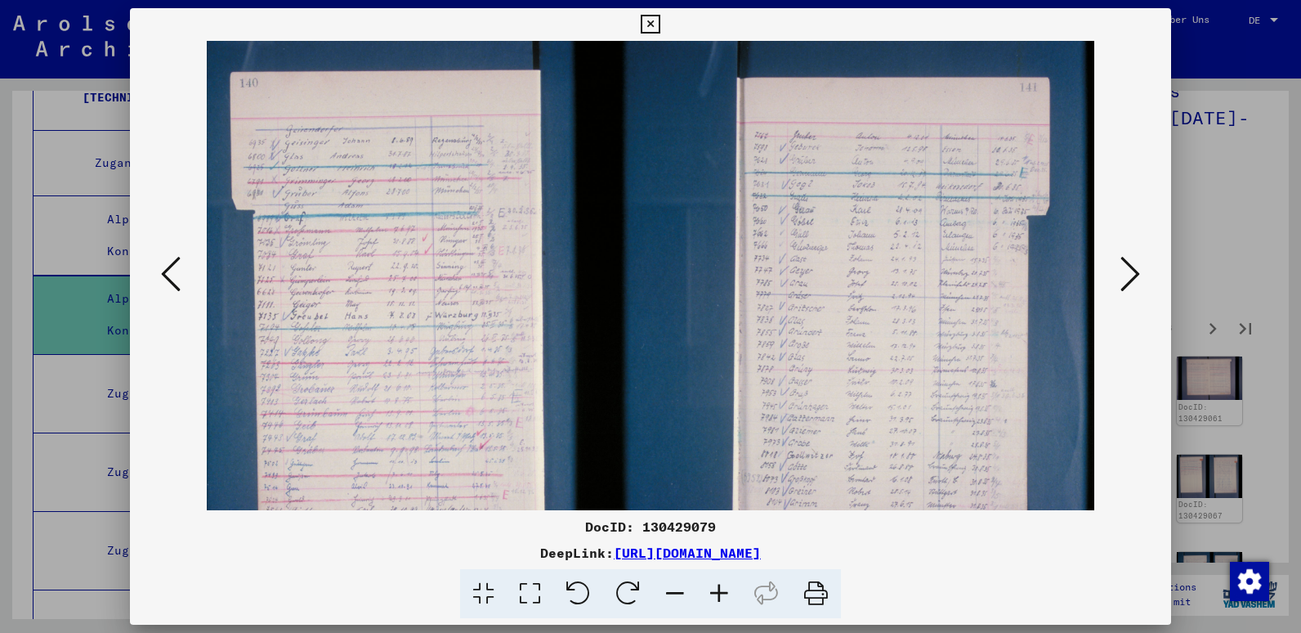
click at [719, 592] on icon at bounding box center [719, 594] width 44 height 50
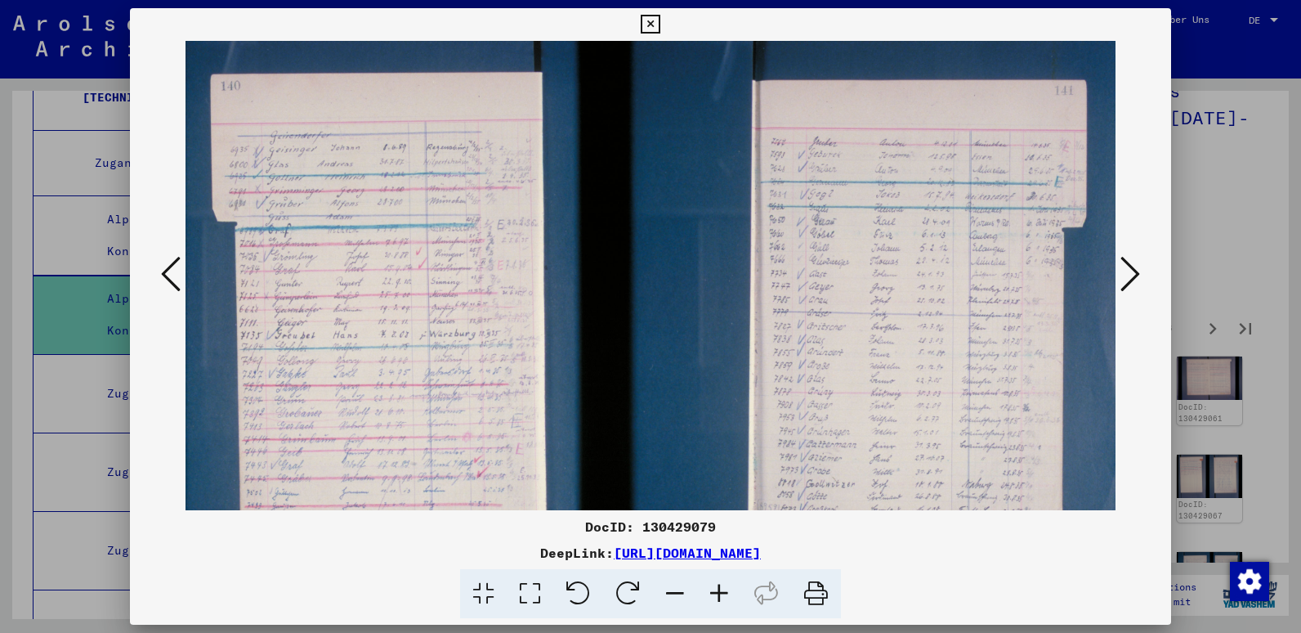
click at [719, 592] on icon at bounding box center [719, 594] width 44 height 50
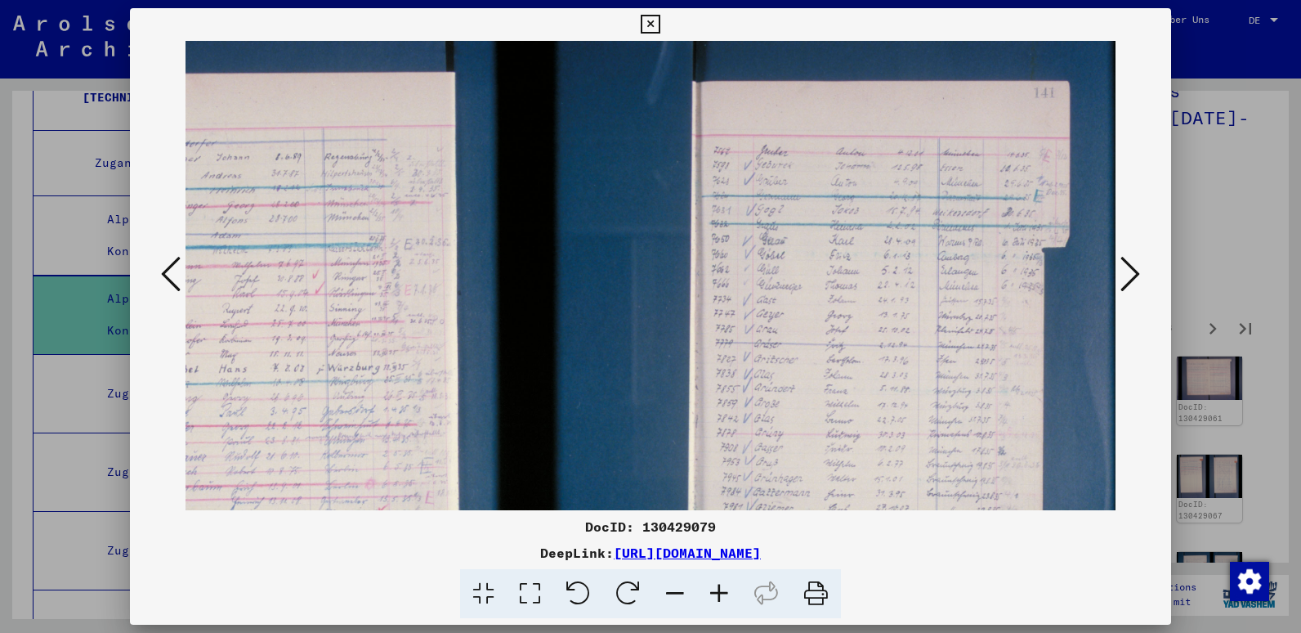
scroll to position [2, 141]
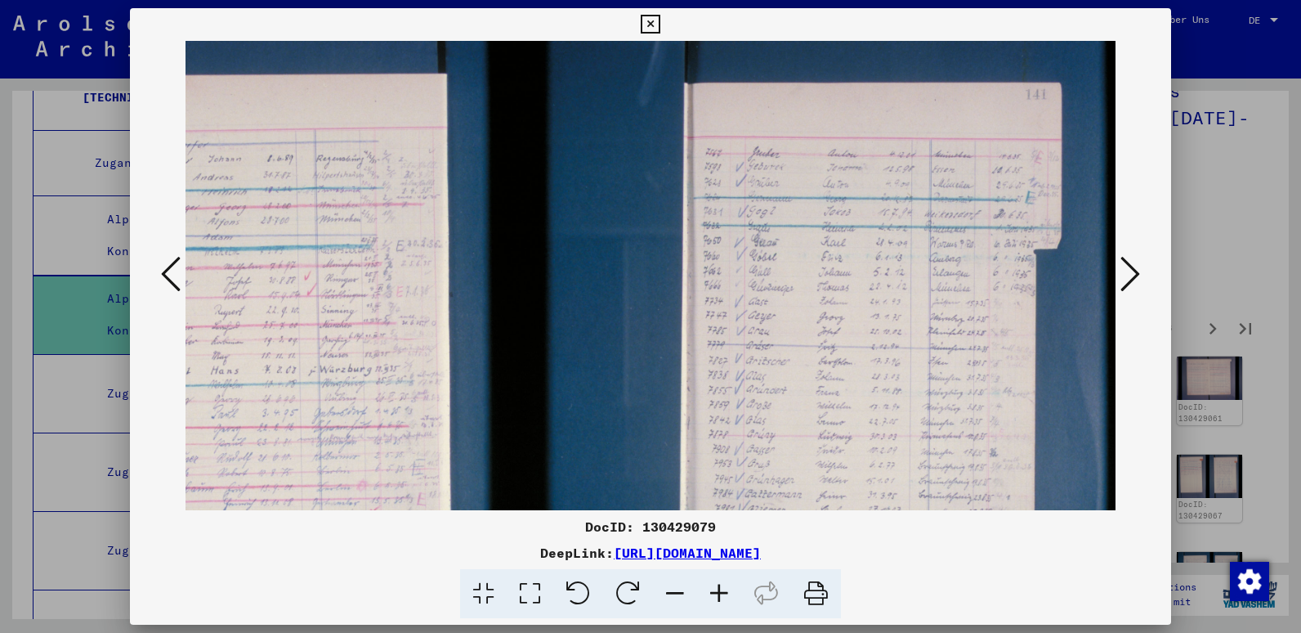
drag, startPoint x: 969, startPoint y: 415, endPoint x: 815, endPoint y: 413, distance: 153.7
click at [815, 413] on img at bounding box center [580, 395] width 1072 height 714
click at [722, 590] on icon at bounding box center [719, 594] width 44 height 50
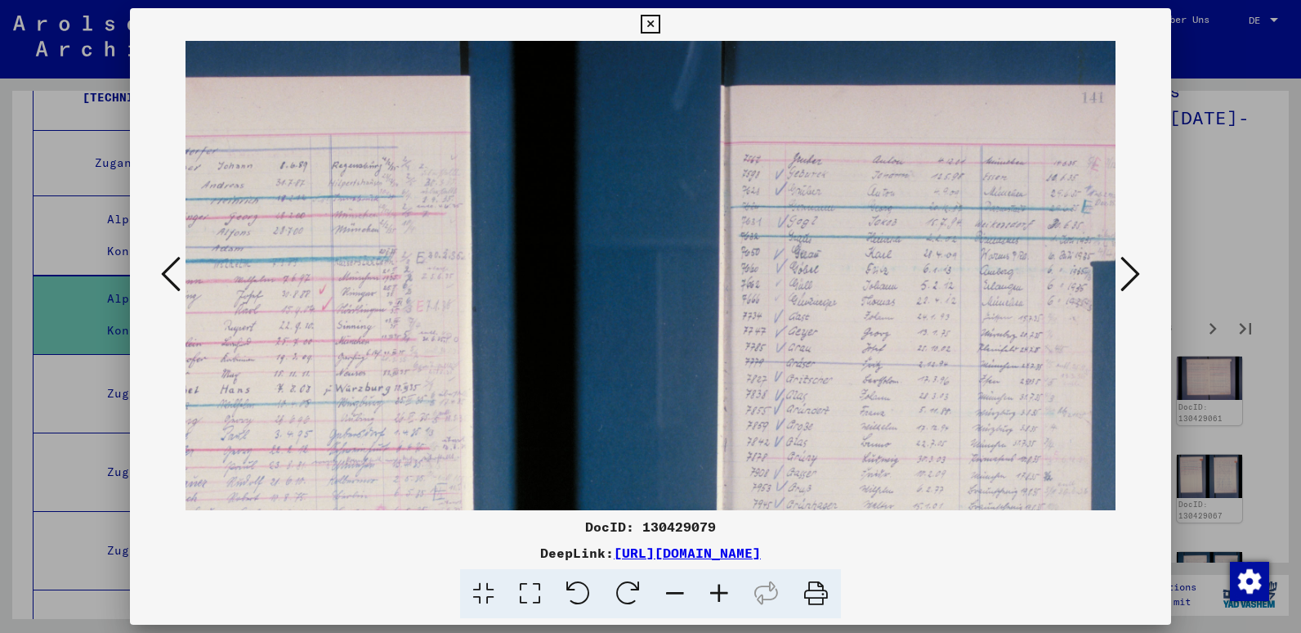
click at [722, 590] on icon at bounding box center [719, 594] width 44 height 50
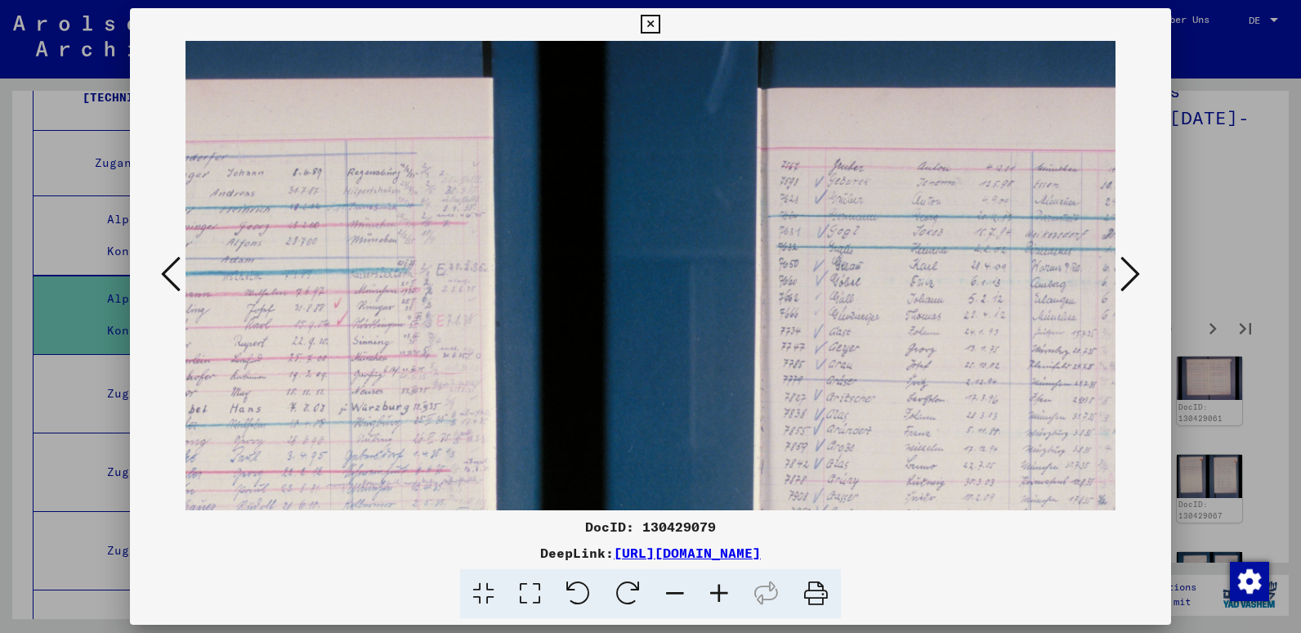
click at [722, 590] on icon at bounding box center [719, 594] width 44 height 50
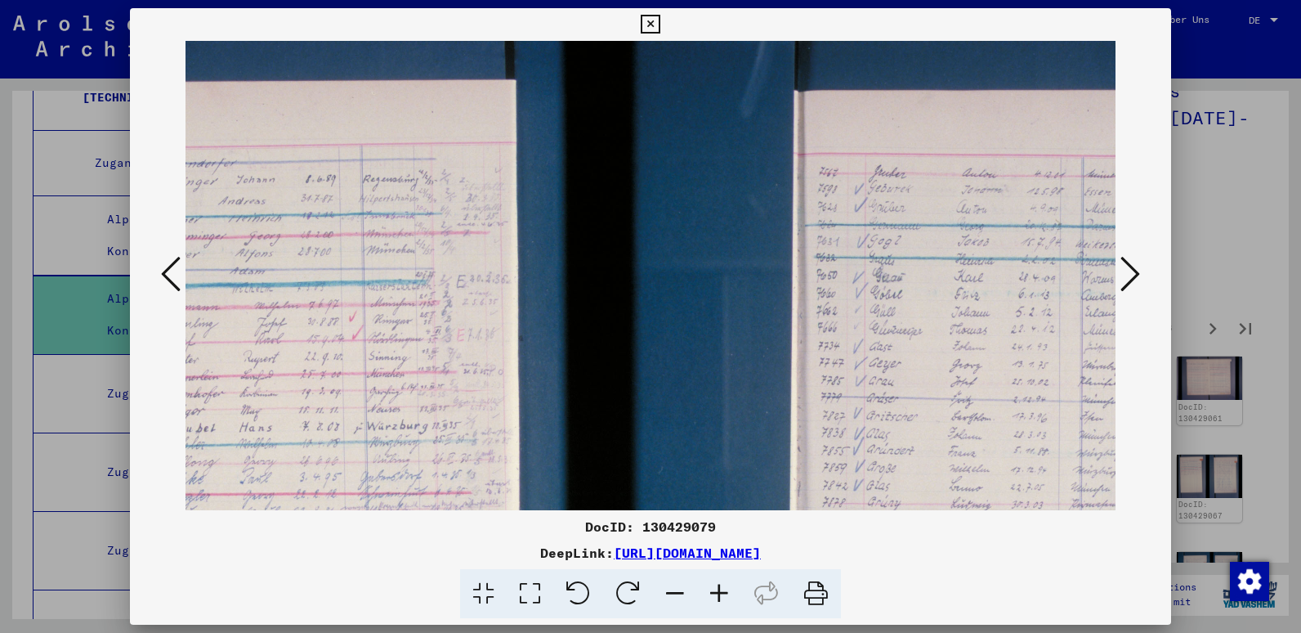
click at [722, 590] on icon at bounding box center [719, 594] width 44 height 50
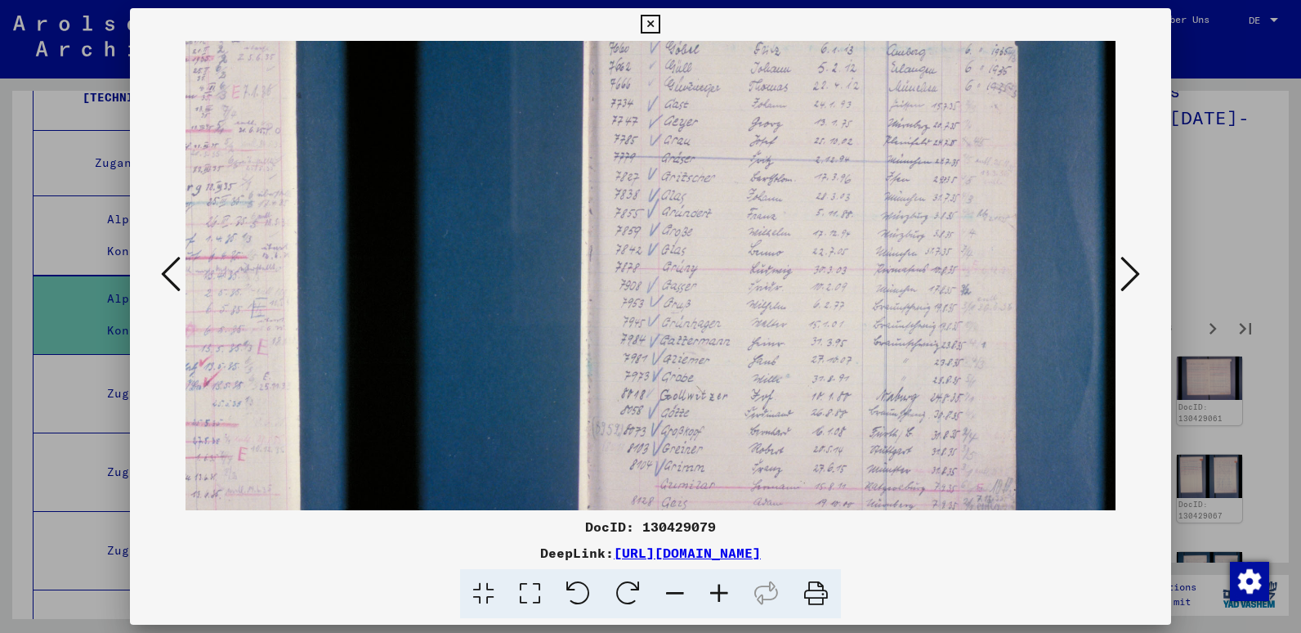
scroll to position [263, 387]
drag, startPoint x: 821, startPoint y: 319, endPoint x: 560, endPoint y: 58, distance: 368.7
click at [560, 58] on img at bounding box center [457, 217] width 1317 height 878
click at [1117, 262] on button at bounding box center [1130, 275] width 29 height 47
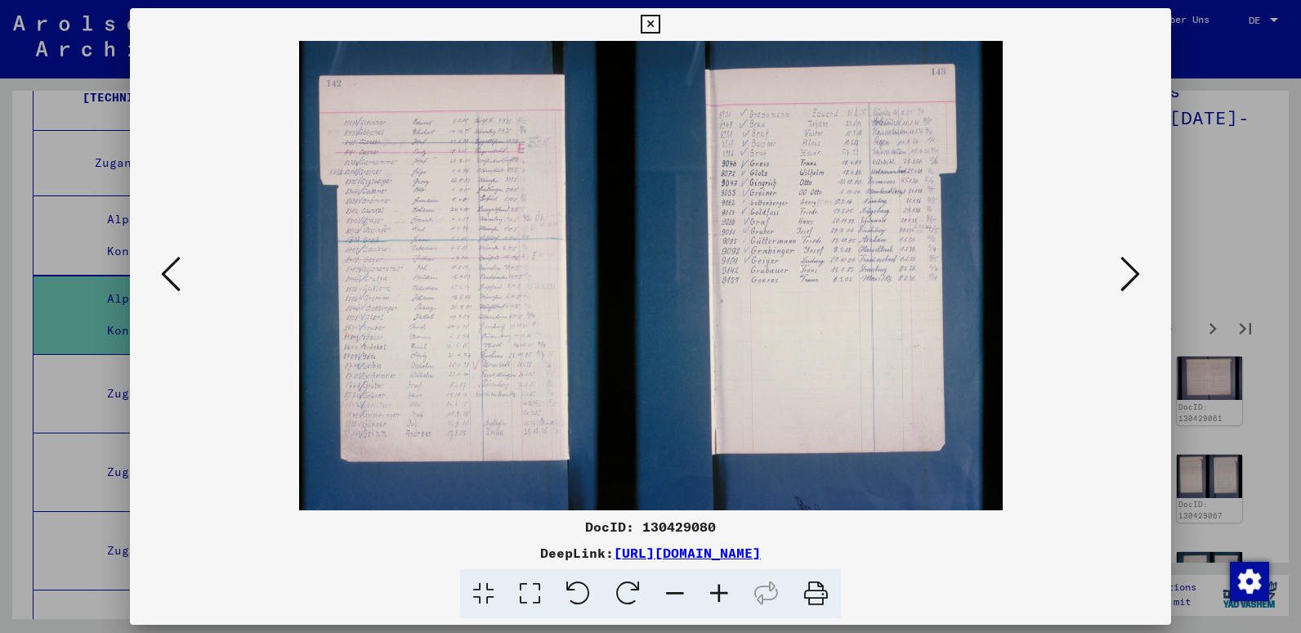
scroll to position [0, 0]
click at [710, 596] on icon at bounding box center [719, 594] width 44 height 50
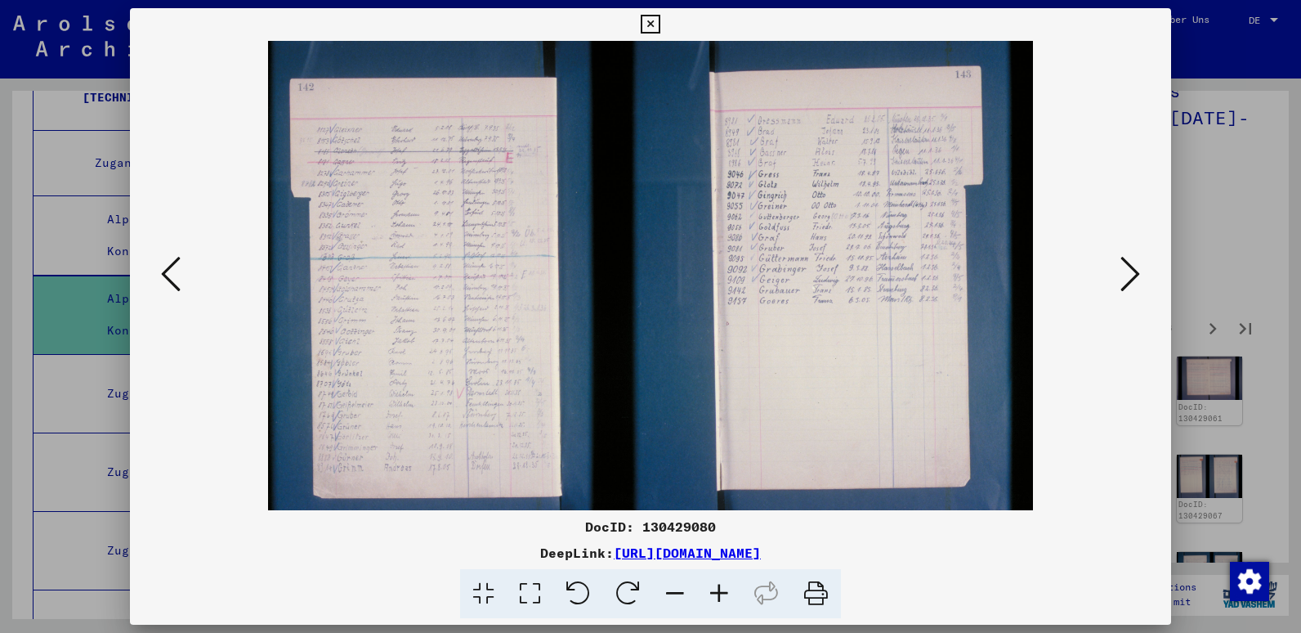
click at [710, 596] on icon at bounding box center [719, 594] width 44 height 50
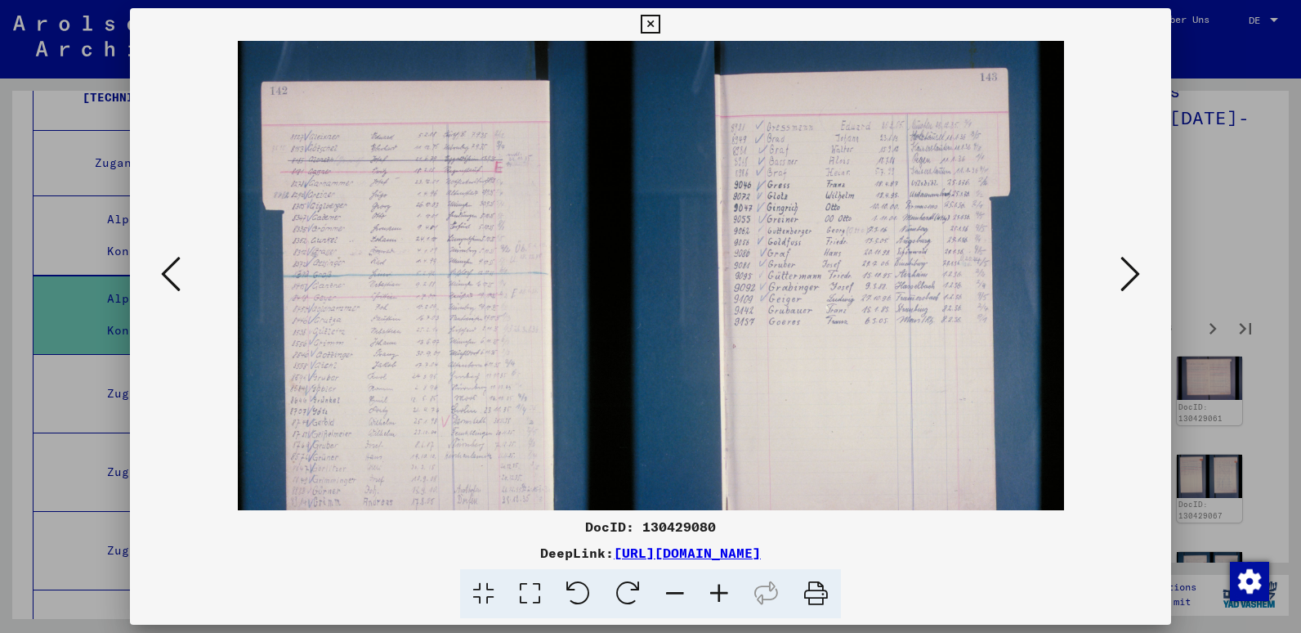
click at [710, 596] on icon at bounding box center [719, 594] width 44 height 50
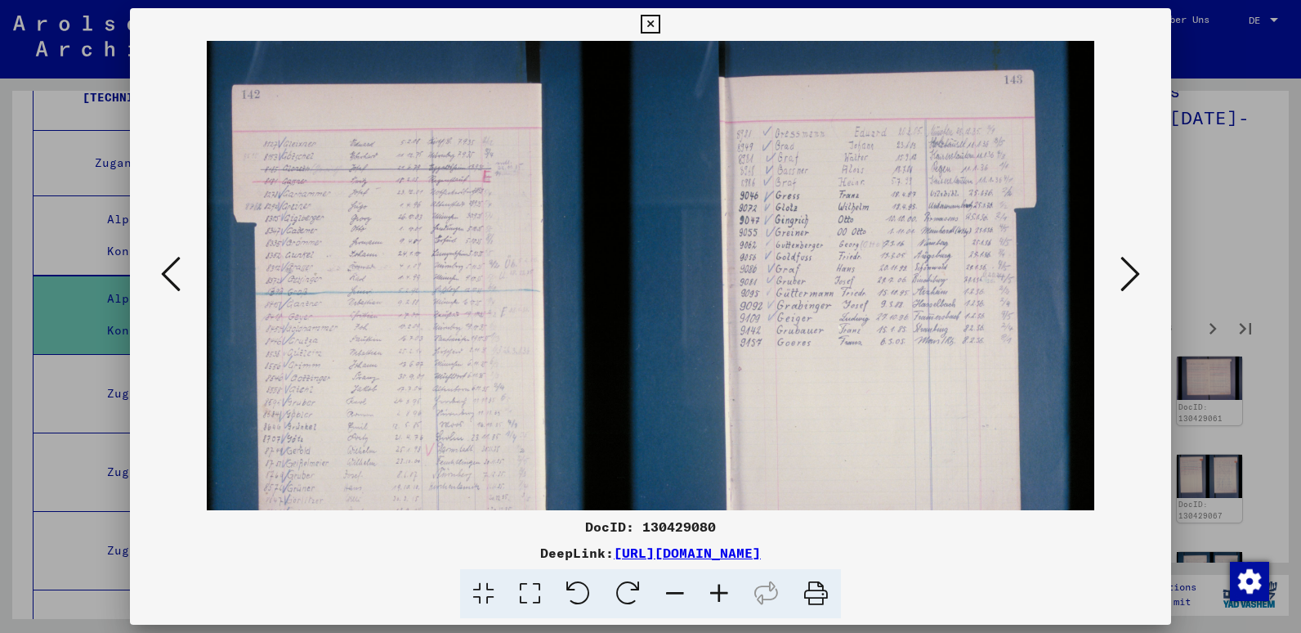
click at [710, 596] on icon at bounding box center [719, 594] width 44 height 50
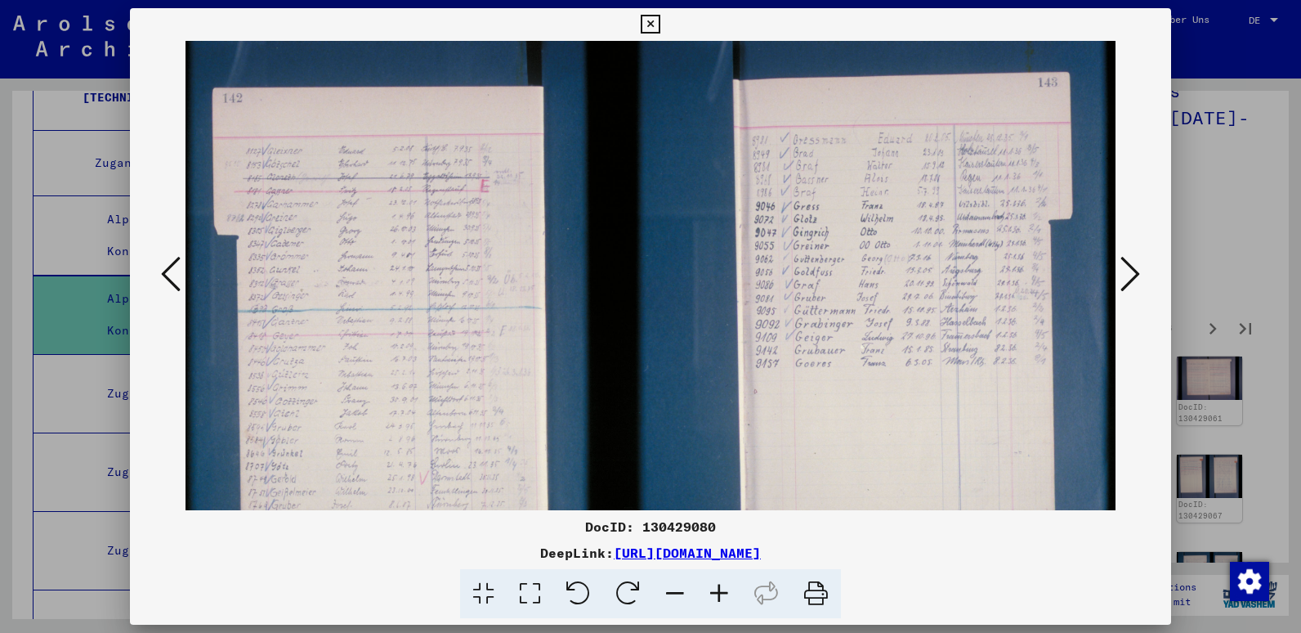
click at [710, 596] on icon at bounding box center [719, 594] width 44 height 50
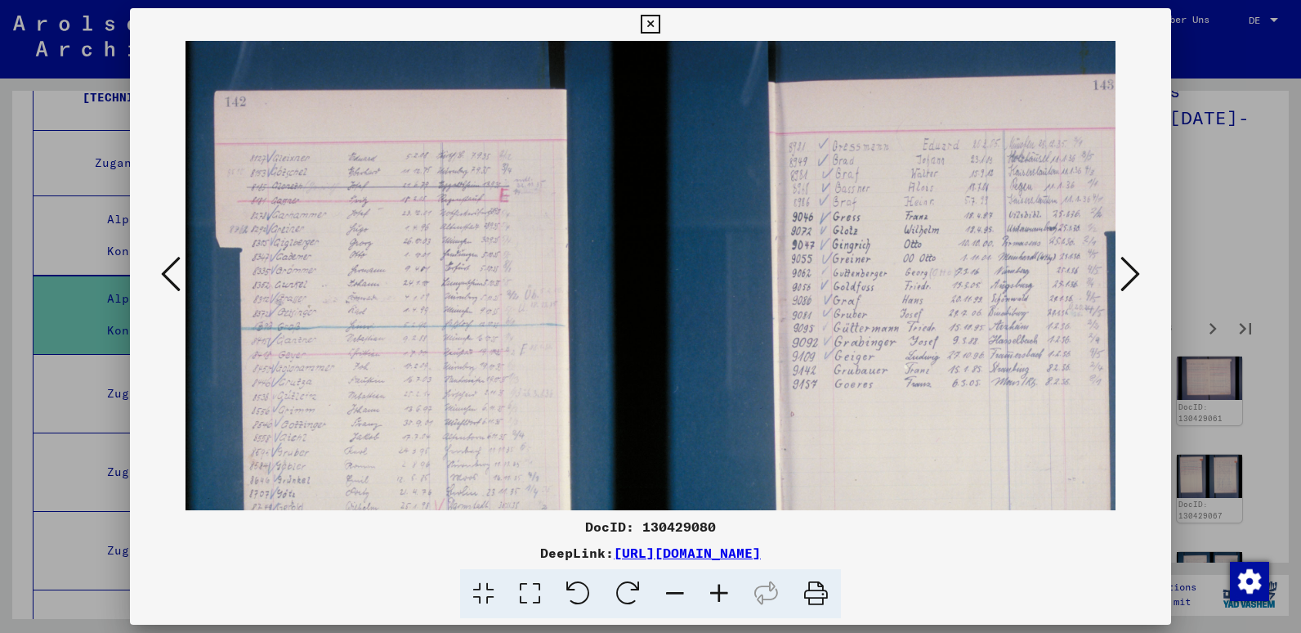
click at [710, 596] on icon at bounding box center [719, 594] width 44 height 50
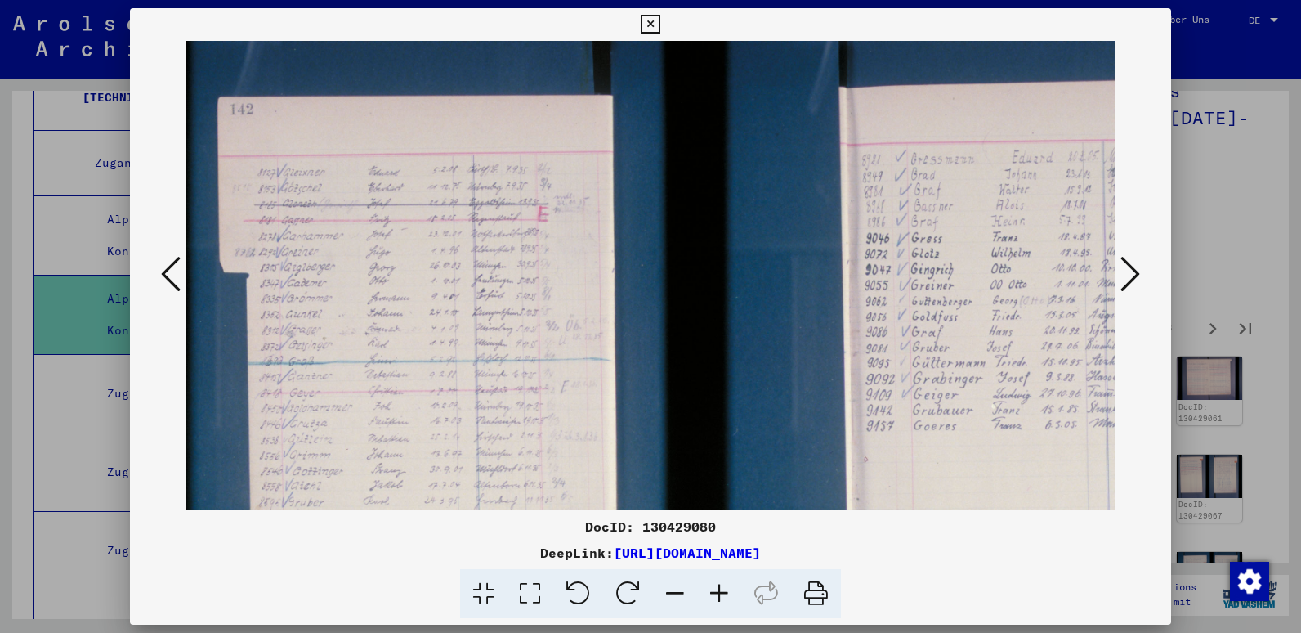
click at [710, 596] on icon at bounding box center [719, 594] width 44 height 50
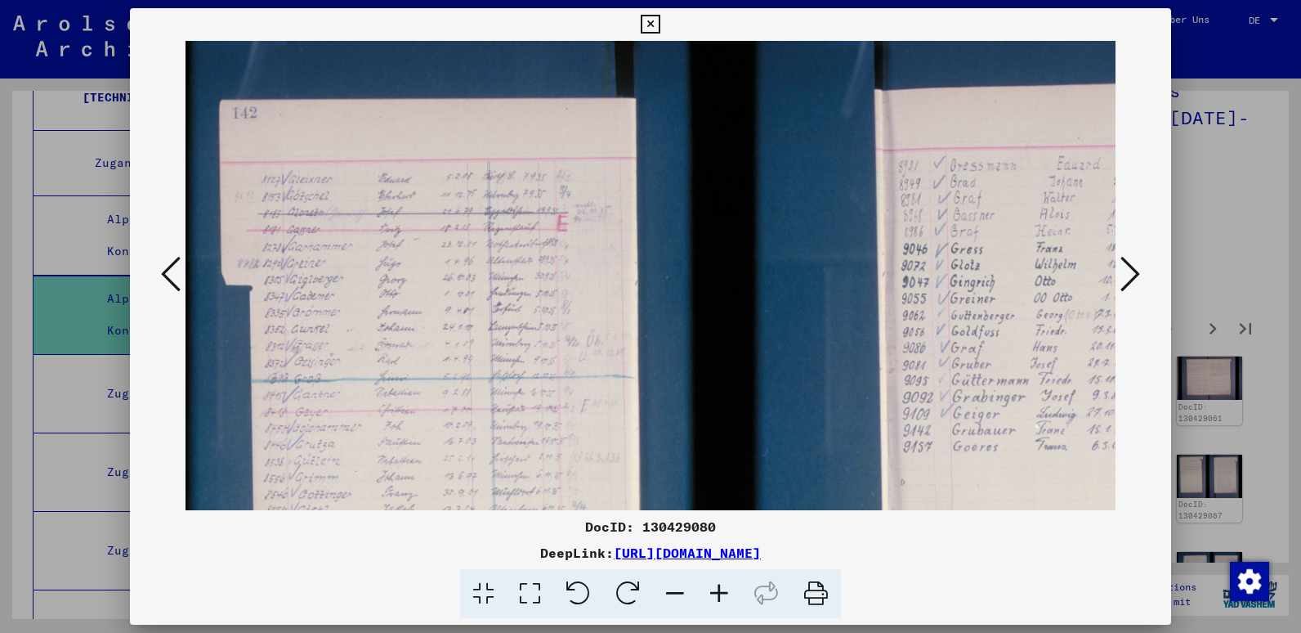
click at [710, 596] on icon at bounding box center [719, 594] width 44 height 50
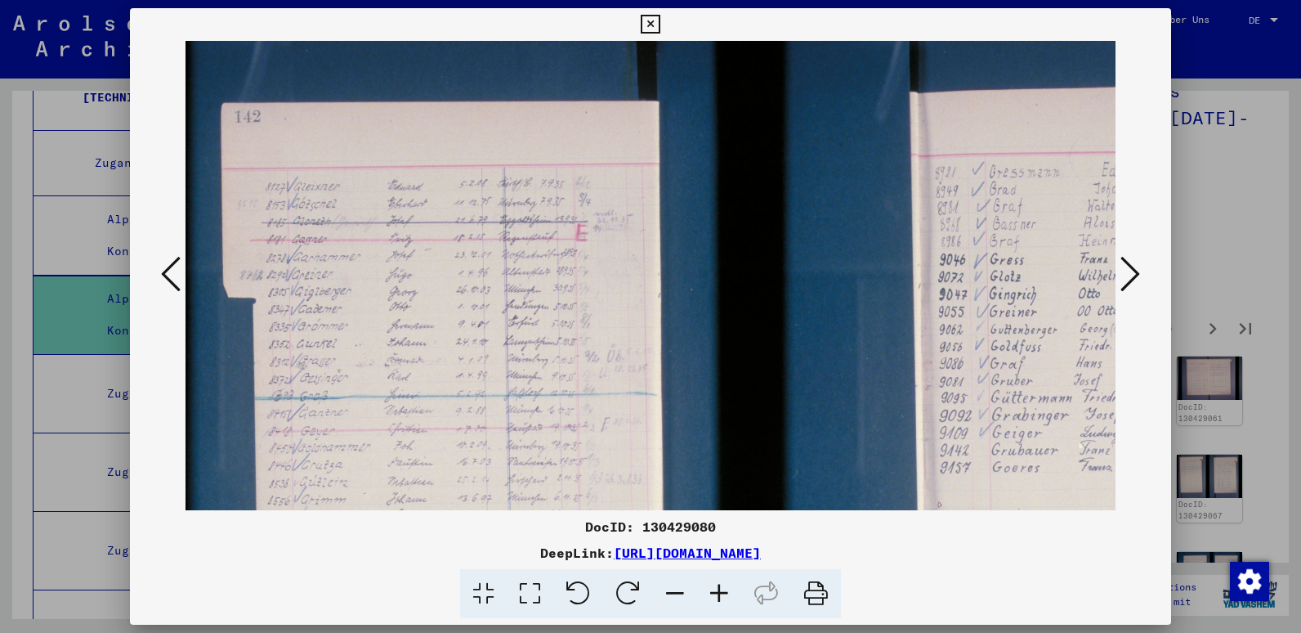
click at [710, 596] on icon at bounding box center [719, 594] width 44 height 50
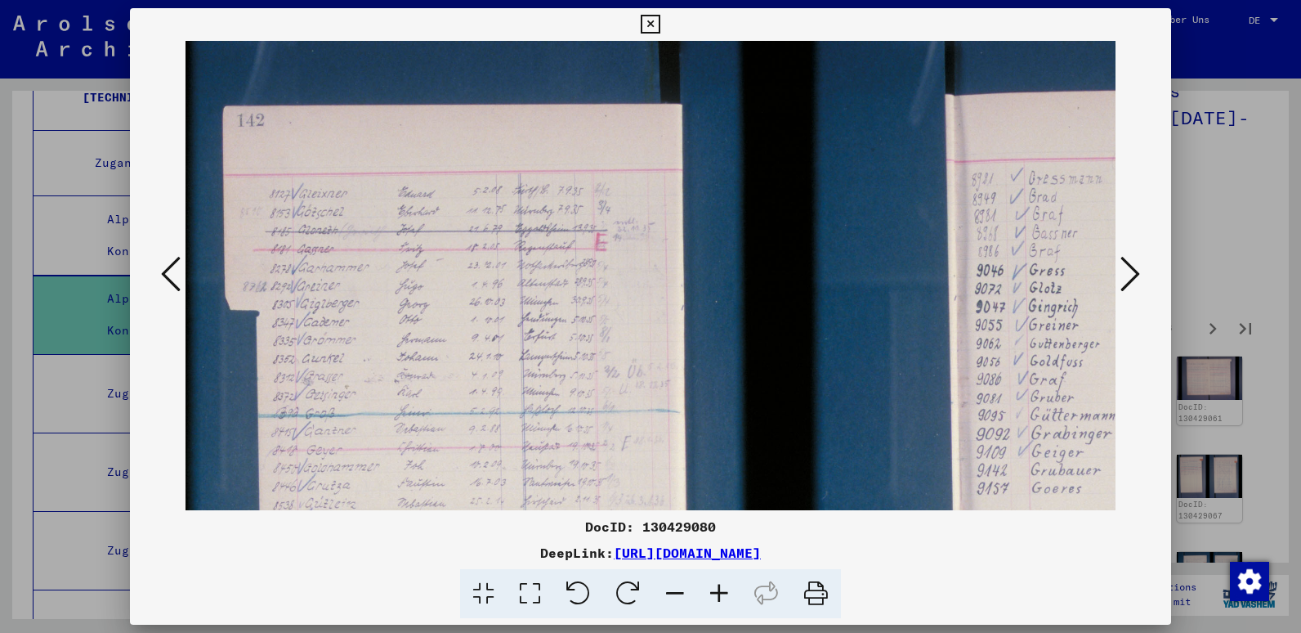
click at [710, 596] on icon at bounding box center [719, 594] width 44 height 50
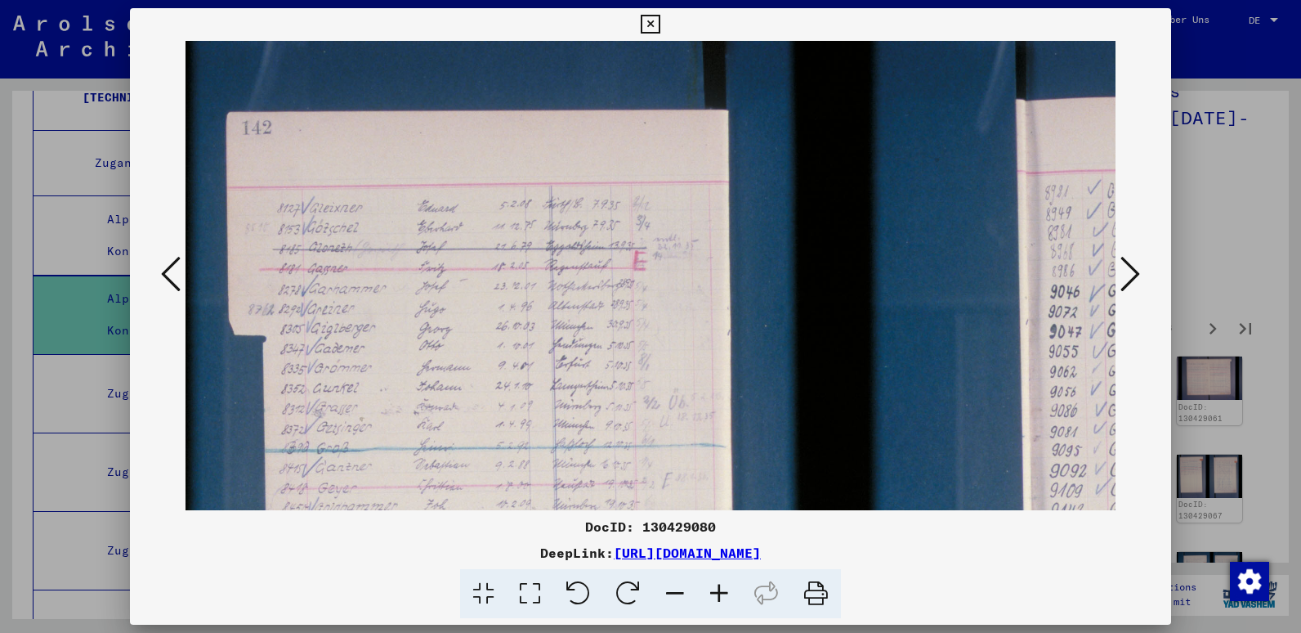
click at [710, 596] on icon at bounding box center [719, 594] width 44 height 50
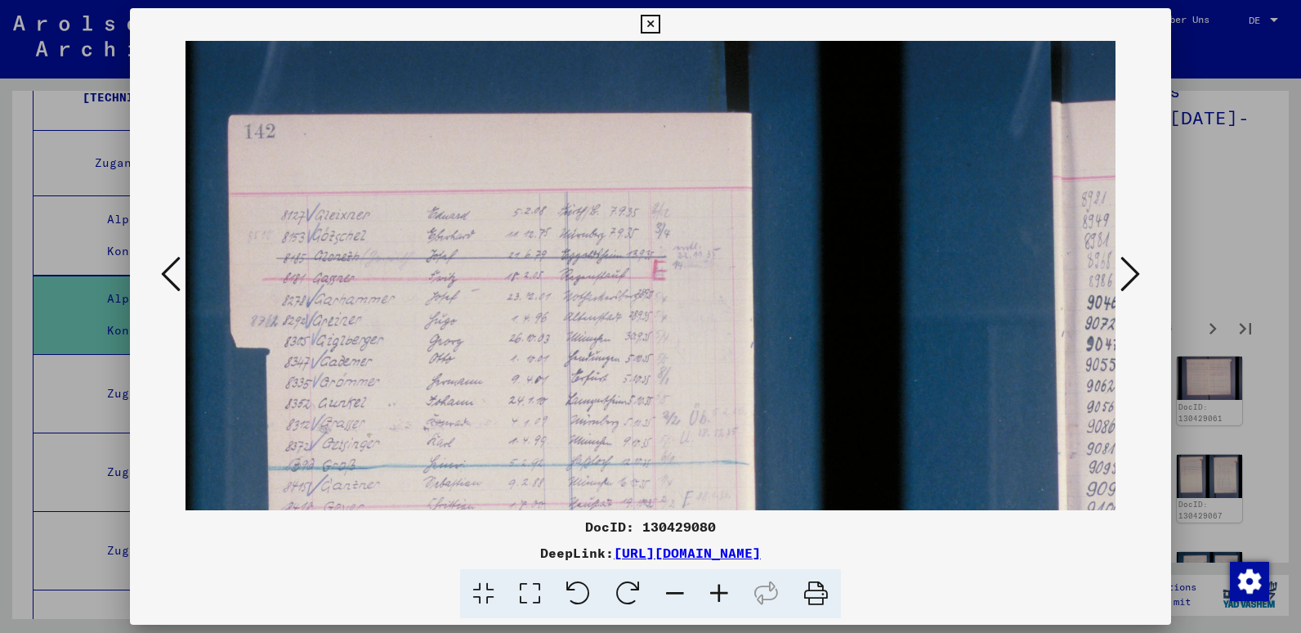
click at [710, 596] on icon at bounding box center [719, 594] width 44 height 50
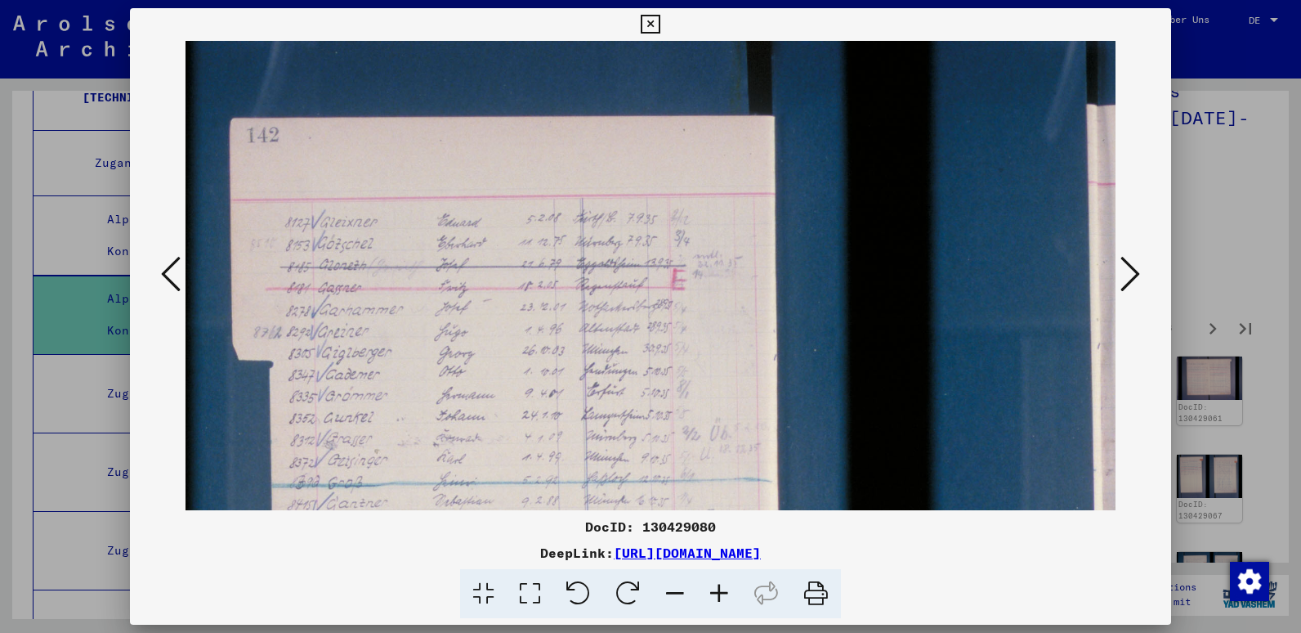
click at [710, 596] on icon at bounding box center [719, 594] width 44 height 50
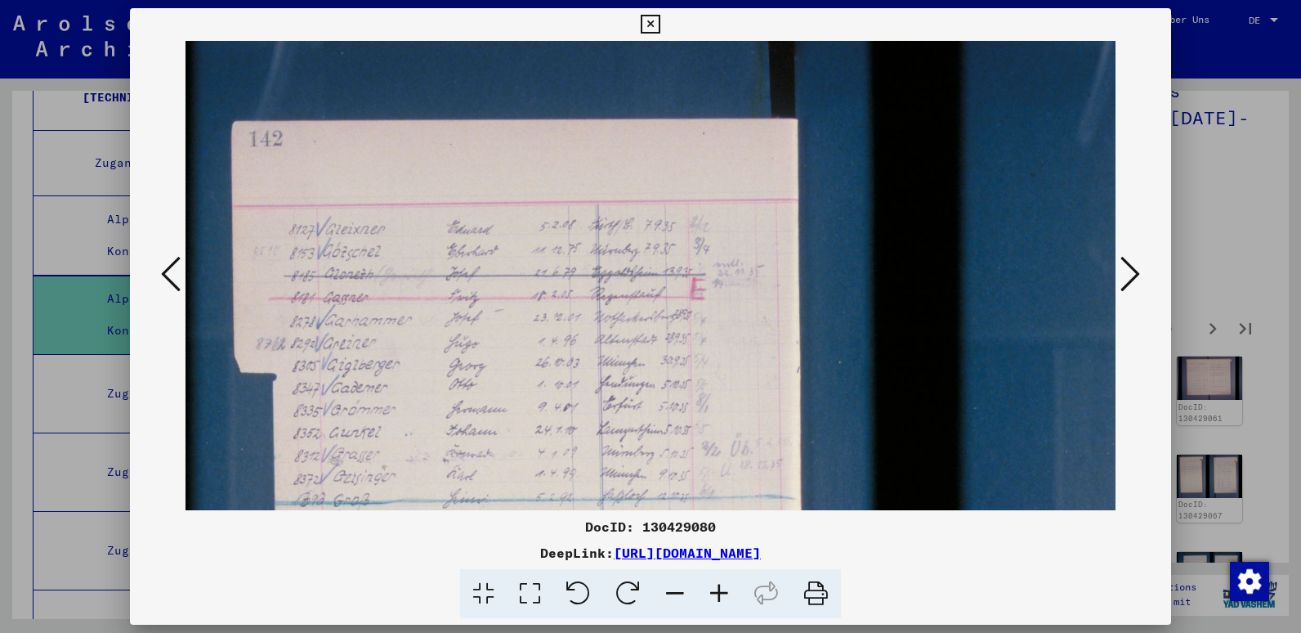
click at [710, 596] on icon at bounding box center [719, 594] width 44 height 50
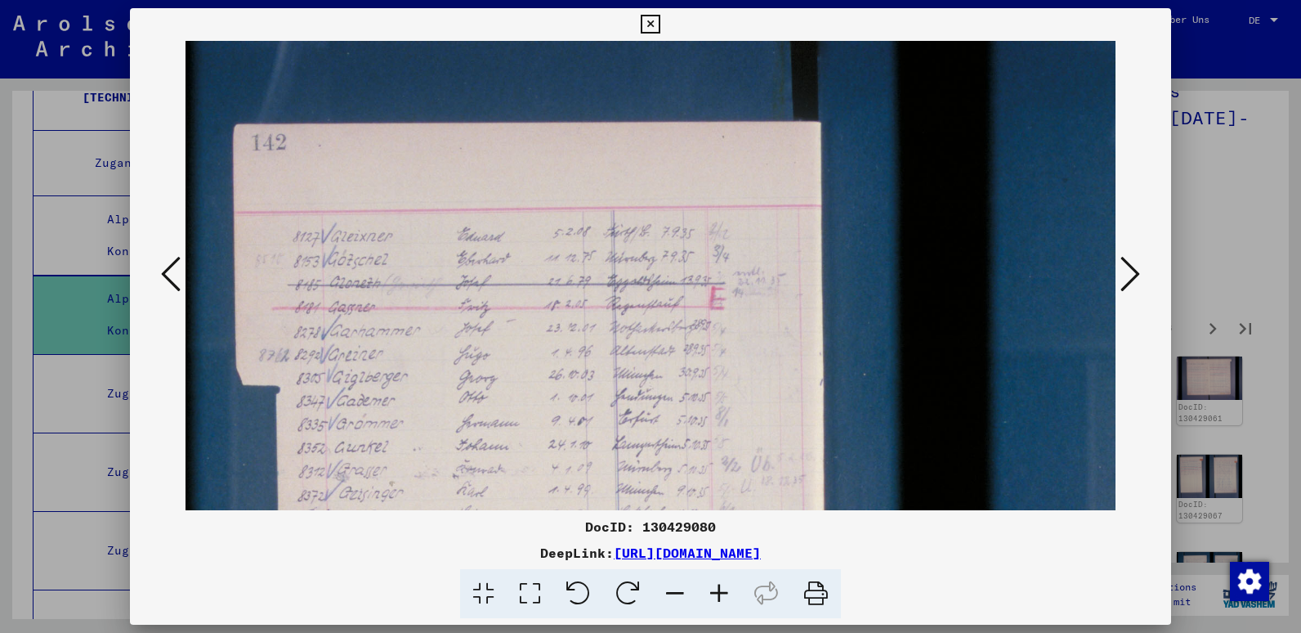
click at [710, 596] on icon at bounding box center [719, 594] width 44 height 50
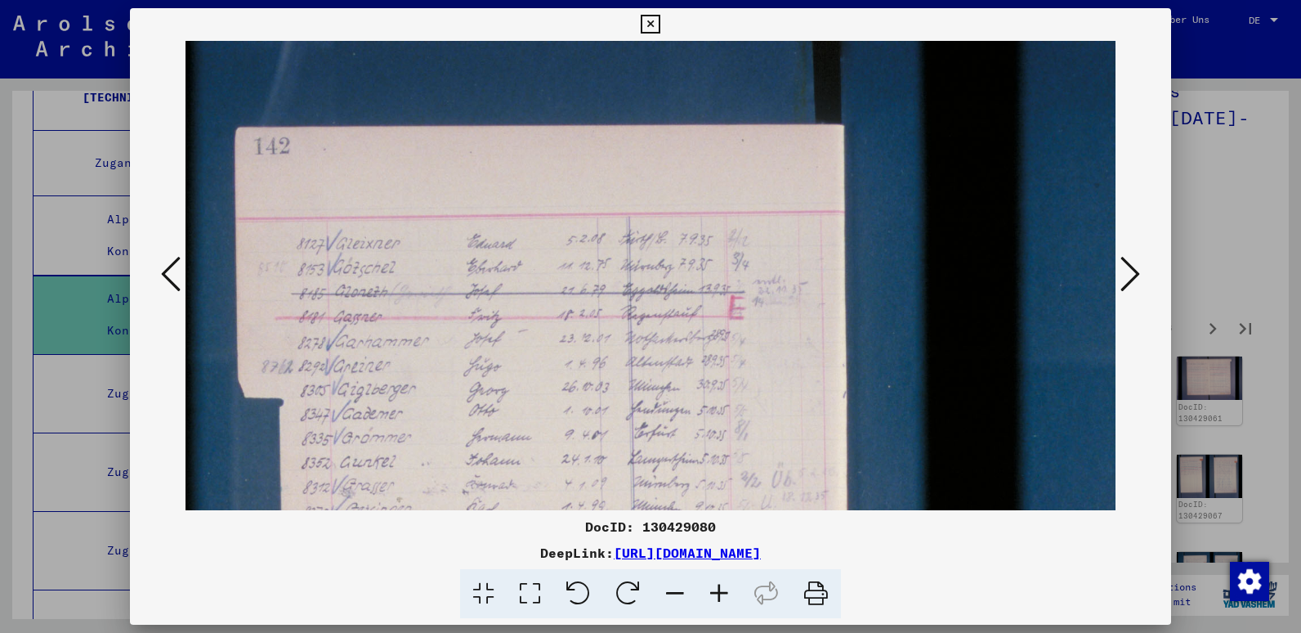
click at [710, 596] on icon at bounding box center [719, 594] width 44 height 50
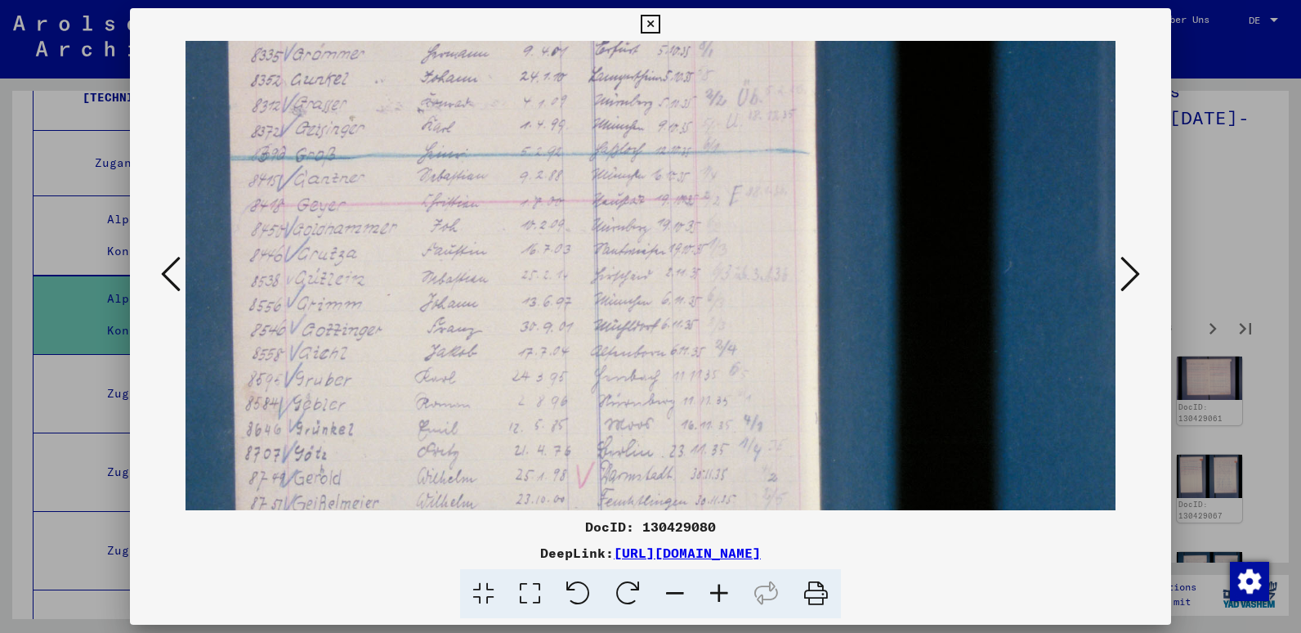
scroll to position [397, 53]
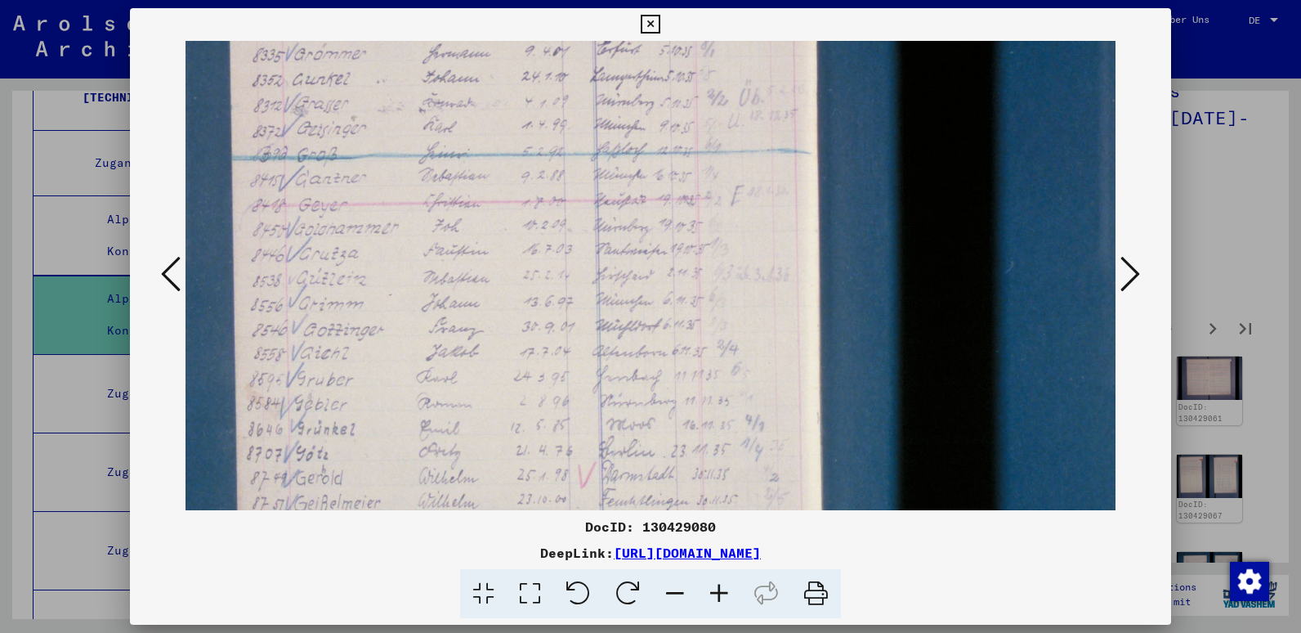
drag, startPoint x: 674, startPoint y: 337, endPoint x: 621, endPoint y: -60, distance: 400.8
click at [621, 0] on html "Suchen Archiv erkunden Spenden Newsletter Hilfe Kontakt Über Uns Suchen Archiv …" at bounding box center [650, 316] width 1301 height 633
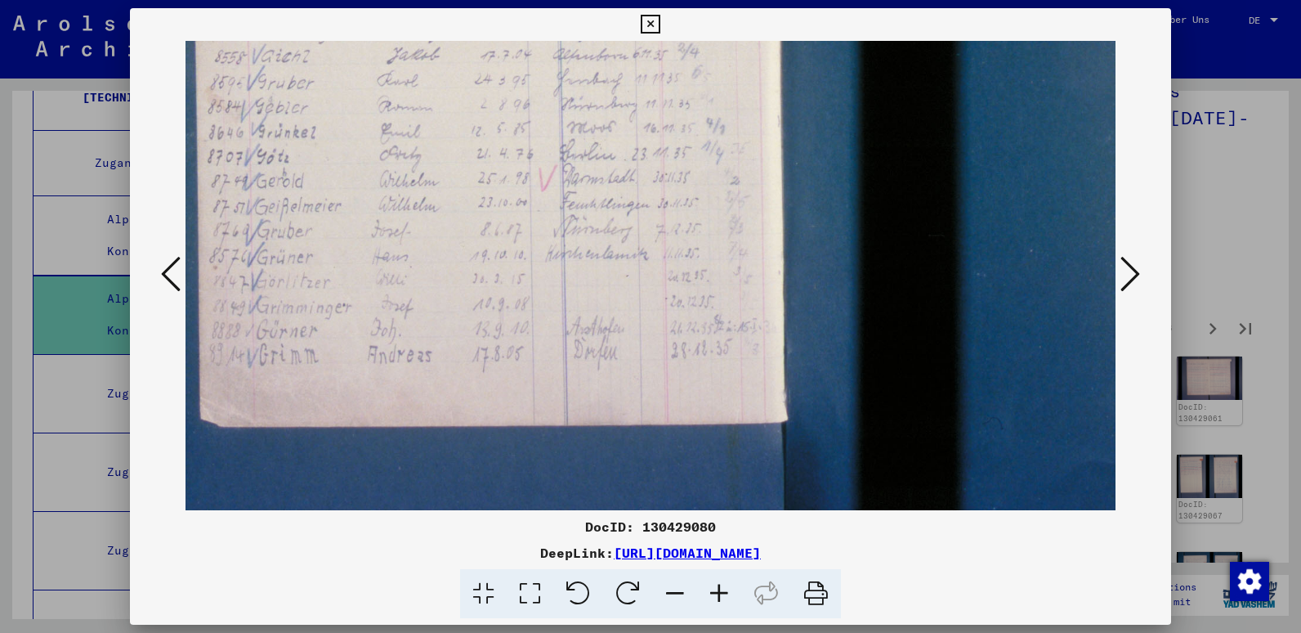
scroll to position [704, 91]
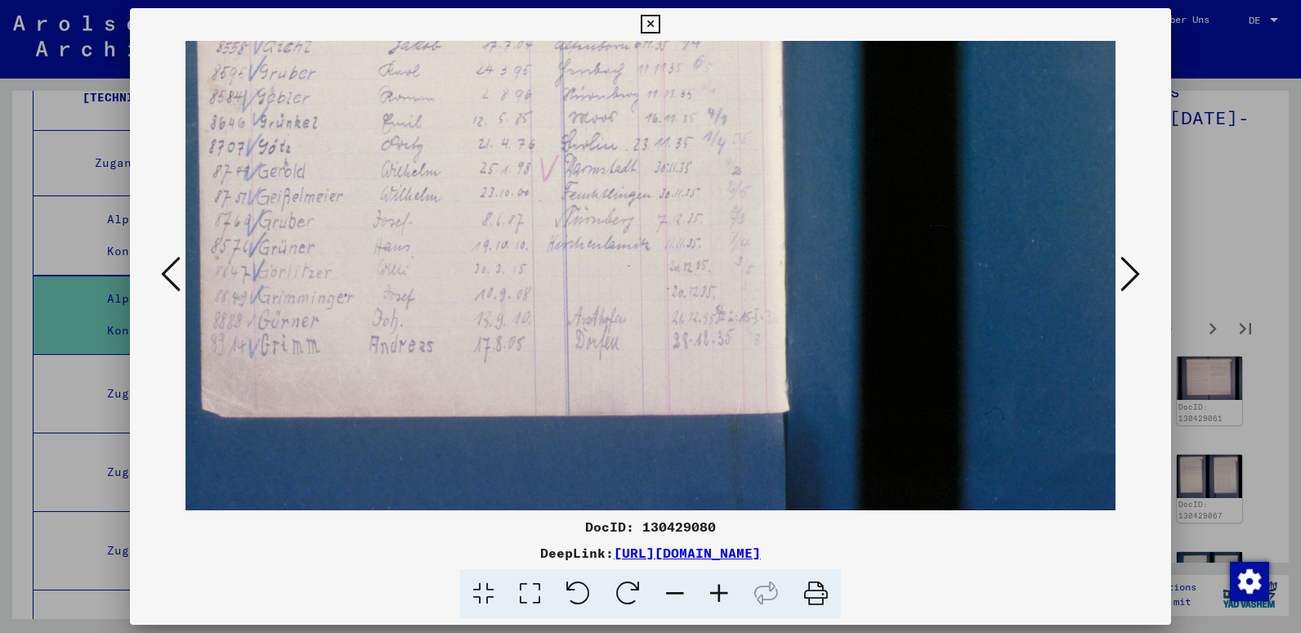
drag, startPoint x: 557, startPoint y: 311, endPoint x: 519, endPoint y: 4, distance: 308.8
click at [519, 4] on div "DocID: 130429080 DeepLink: [URL][DOMAIN_NAME]" at bounding box center [650, 316] width 1301 height 633
click at [651, 24] on icon at bounding box center [650, 25] width 19 height 20
